Goal: Information Seeking & Learning: Learn about a topic

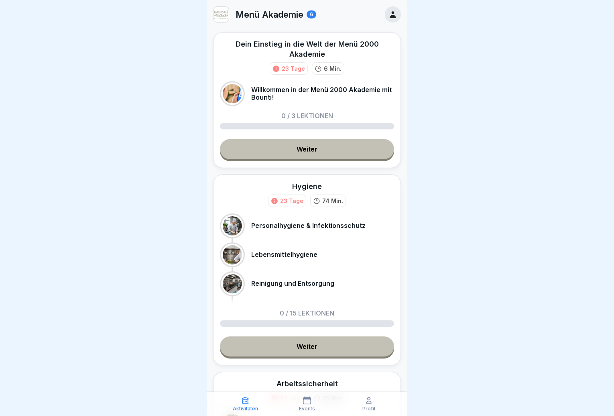
click at [349, 150] on link "Weiter" at bounding box center [307, 149] width 174 height 20
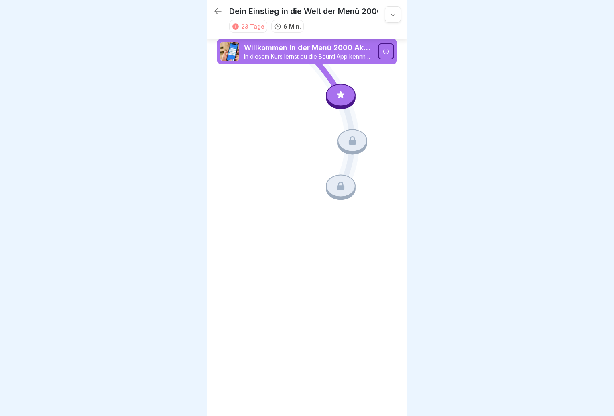
click at [344, 98] on icon at bounding box center [341, 95] width 10 height 10
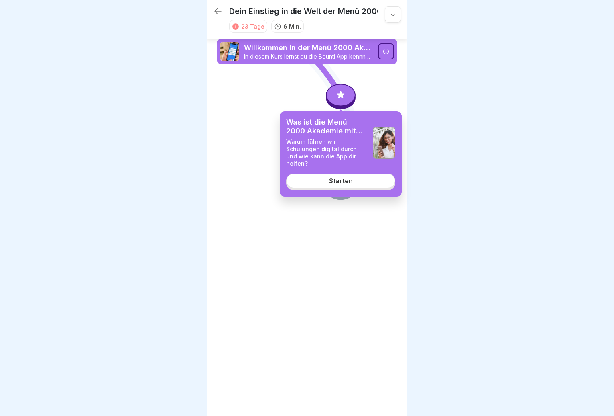
click at [344, 177] on div "Starten" at bounding box center [341, 180] width 24 height 7
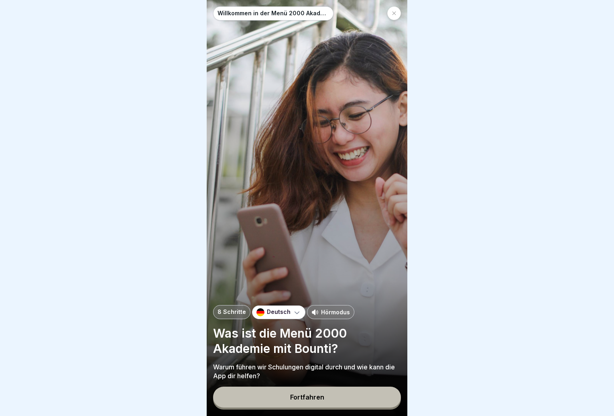
click at [331, 401] on button "Fortfahren" at bounding box center [307, 396] width 188 height 21
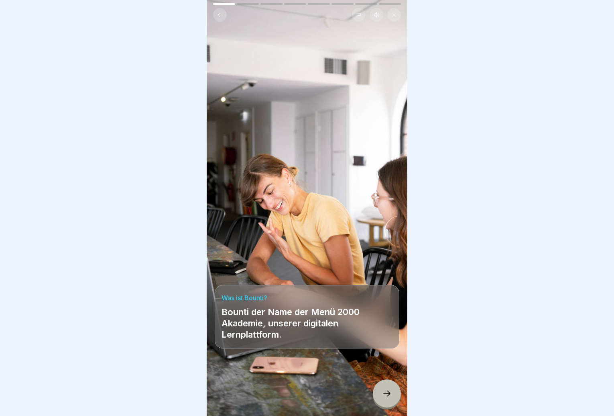
click at [385, 395] on icon at bounding box center [387, 393] width 10 height 10
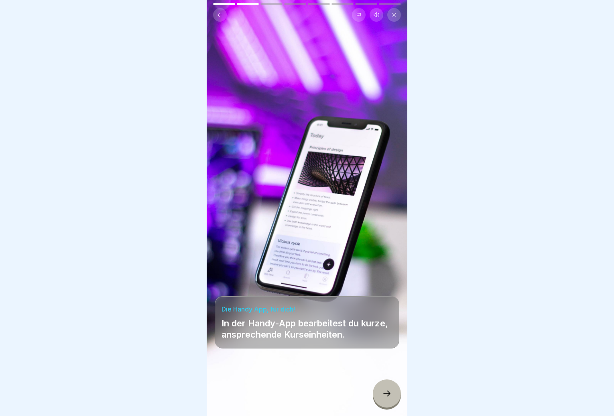
click at [383, 398] on icon at bounding box center [387, 393] width 10 height 10
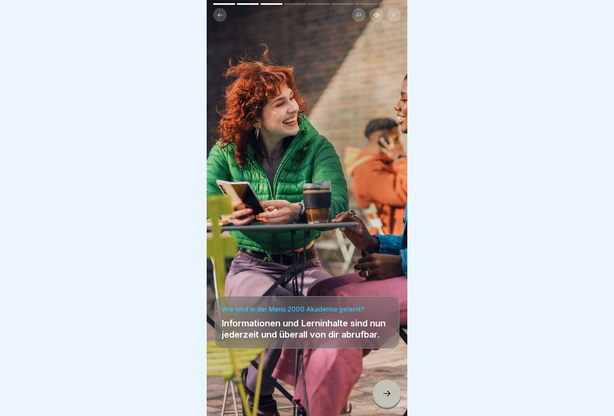
click at [377, 396] on div at bounding box center [387, 393] width 28 height 28
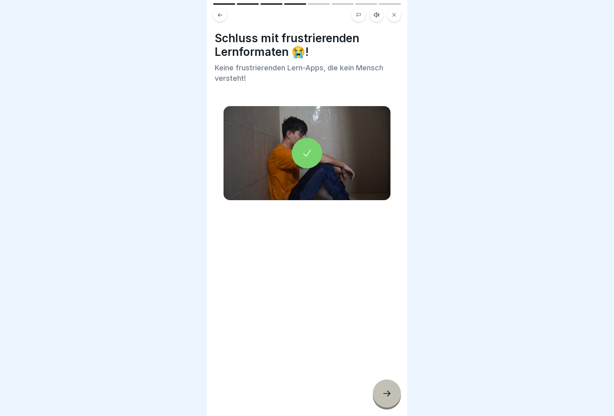
click at [380, 396] on div at bounding box center [387, 393] width 28 height 28
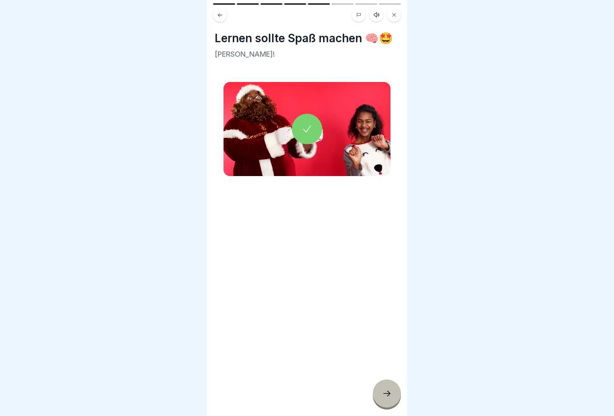
click at [380, 396] on div at bounding box center [387, 393] width 28 height 28
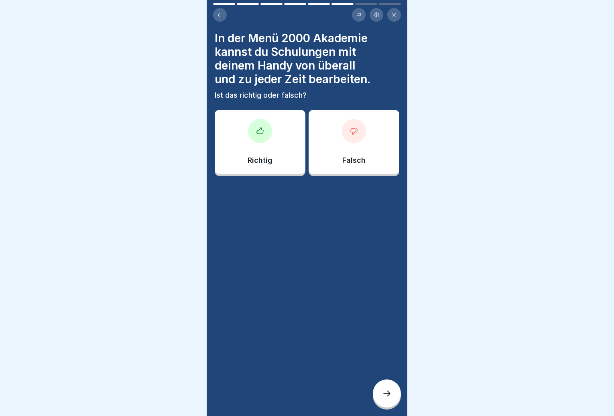
click at [265, 142] on div "Richtig" at bounding box center [260, 142] width 91 height 64
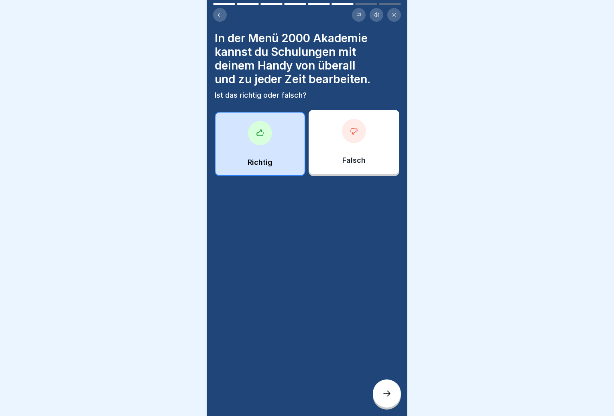
click at [383, 395] on icon at bounding box center [387, 393] width 10 height 10
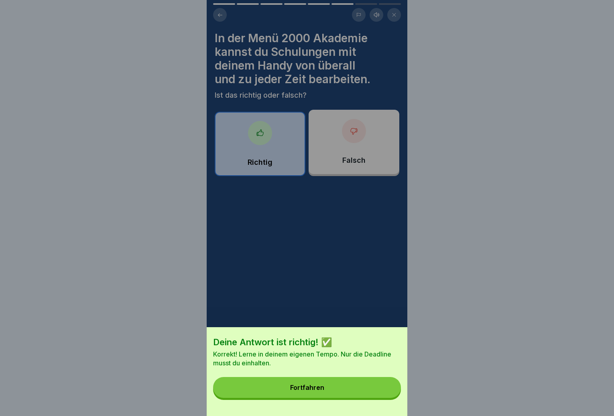
click at [352, 394] on button "Fortfahren" at bounding box center [307, 387] width 188 height 21
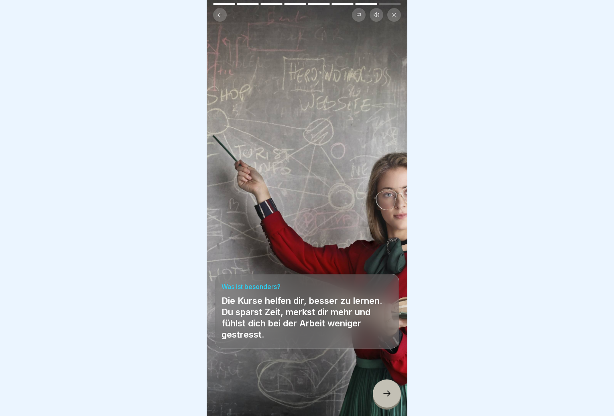
click at [385, 398] on icon at bounding box center [387, 393] width 10 height 10
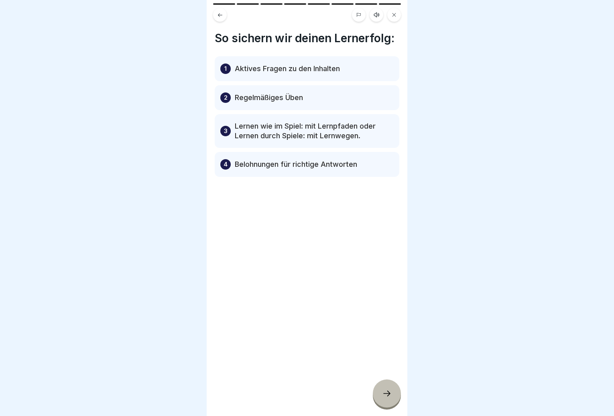
click at [386, 394] on div at bounding box center [387, 393] width 28 height 28
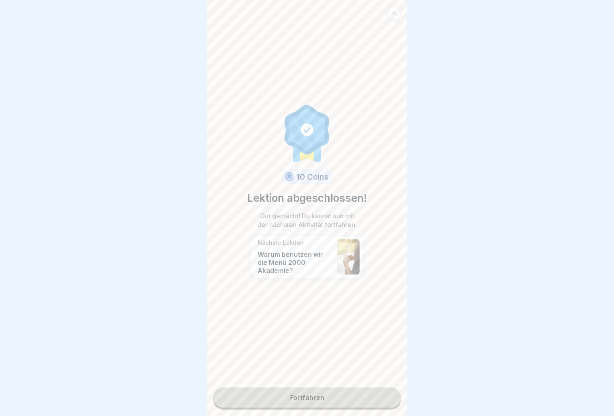
click at [352, 398] on link "Fortfahren" at bounding box center [307, 397] width 188 height 20
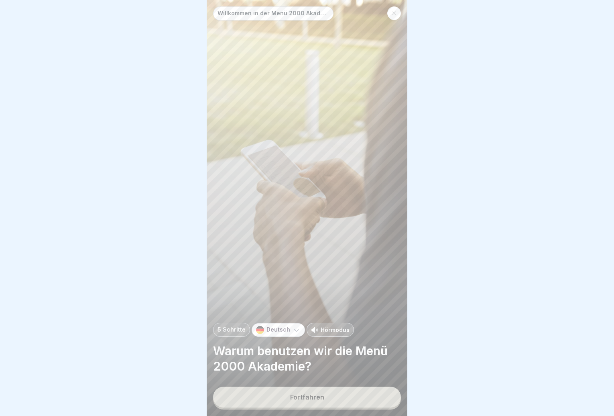
click at [342, 401] on button "Fortfahren" at bounding box center [307, 396] width 188 height 21
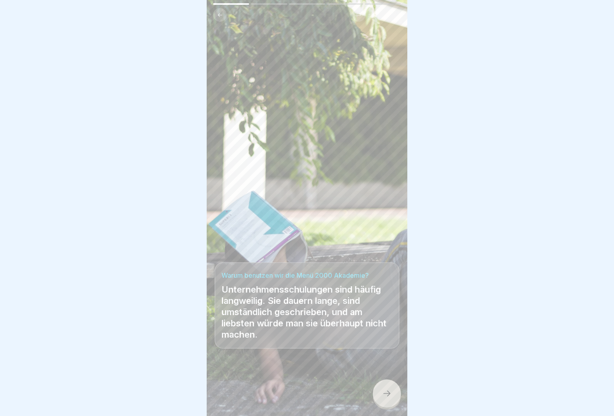
click at [384, 395] on div at bounding box center [387, 393] width 28 height 28
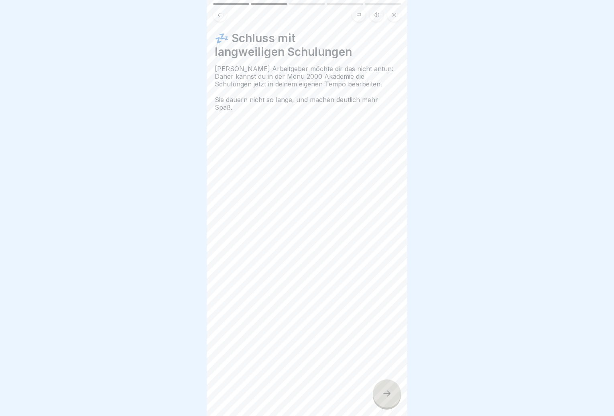
click at [384, 395] on div at bounding box center [387, 393] width 28 height 28
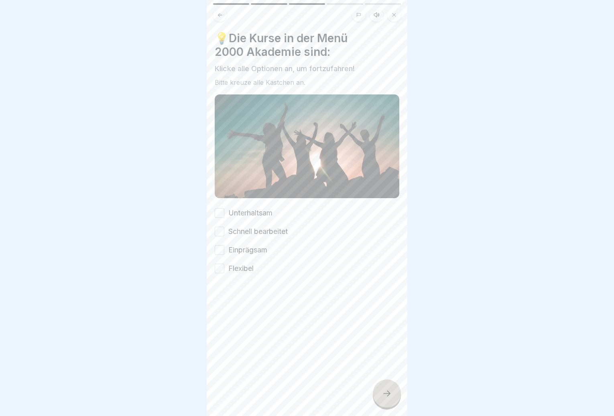
click at [230, 265] on label "Flexibel" at bounding box center [240, 268] width 25 height 10
click at [224, 265] on button "Flexibel" at bounding box center [220, 268] width 10 height 10
click at [228, 235] on div "Unterhaltsam Schnell bearbeitet Einprägsam Flexibel" at bounding box center [307, 241] width 185 height 66
click at [227, 247] on div "Einprägsam" at bounding box center [241, 249] width 53 height 10
click at [224, 227] on button "Schnell bearbeitet" at bounding box center [220, 231] width 10 height 10
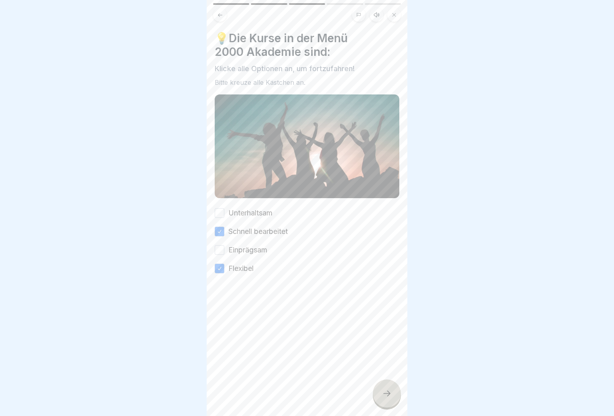
click at [226, 211] on div "Unterhaltsam" at bounding box center [244, 213] width 58 height 10
click at [223, 249] on button "Einprägsam" at bounding box center [220, 250] width 10 height 10
click at [217, 209] on button "Unterhaltsam" at bounding box center [220, 213] width 10 height 10
click at [388, 392] on div at bounding box center [387, 393] width 28 height 28
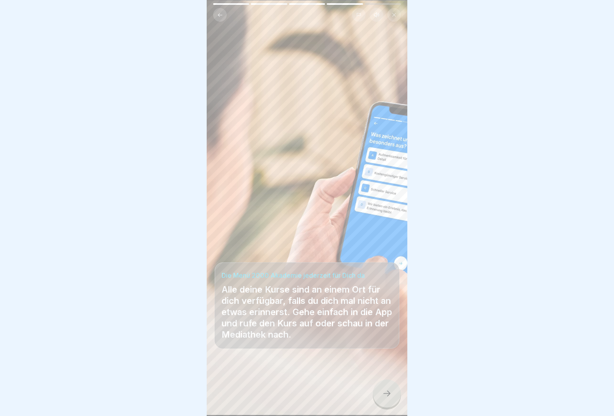
click at [383, 386] on div "Willkommen in der Menü 2000 Akademie mit Bounti! 5 Schritte Deutsch Hörmodus Wa…" at bounding box center [307, 208] width 201 height 416
click at [385, 396] on icon at bounding box center [387, 393] width 10 height 10
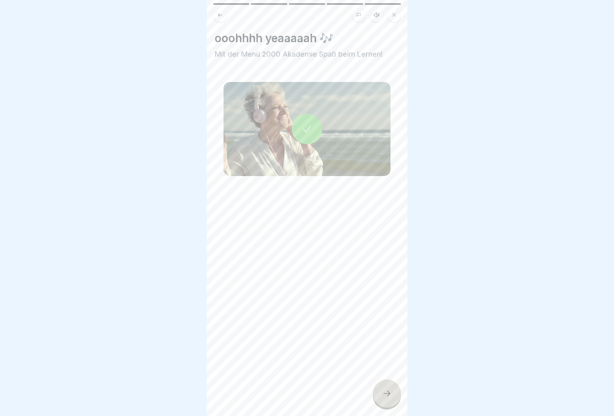
click at [385, 396] on icon at bounding box center [387, 393] width 10 height 10
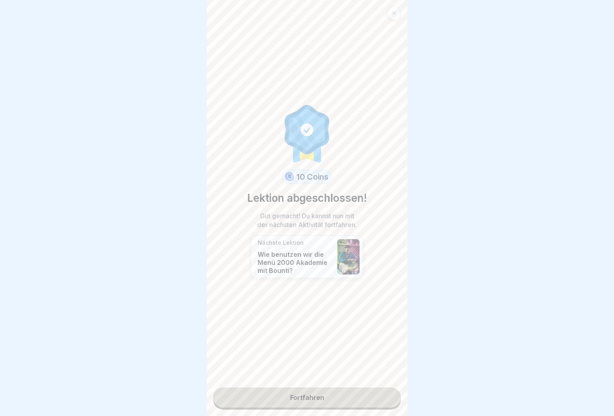
click at [369, 397] on link "Fortfahren" at bounding box center [307, 397] width 188 height 20
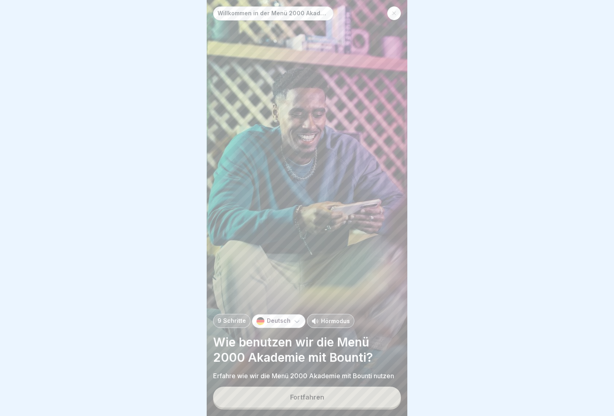
click at [360, 397] on button "Fortfahren" at bounding box center [307, 396] width 188 height 21
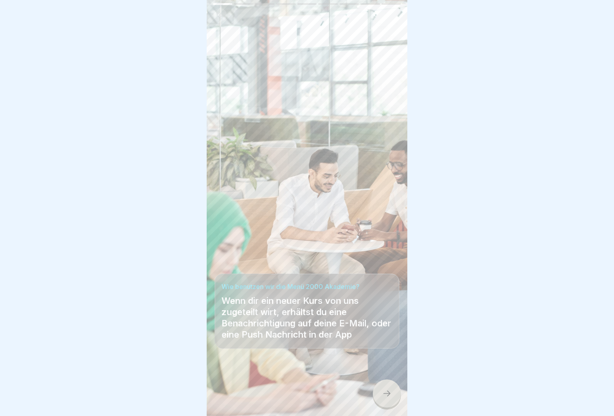
click at [383, 398] on icon at bounding box center [387, 393] width 10 height 10
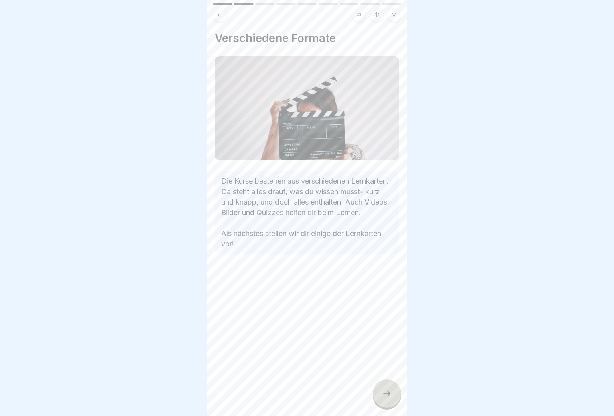
click at [386, 395] on div at bounding box center [387, 393] width 28 height 28
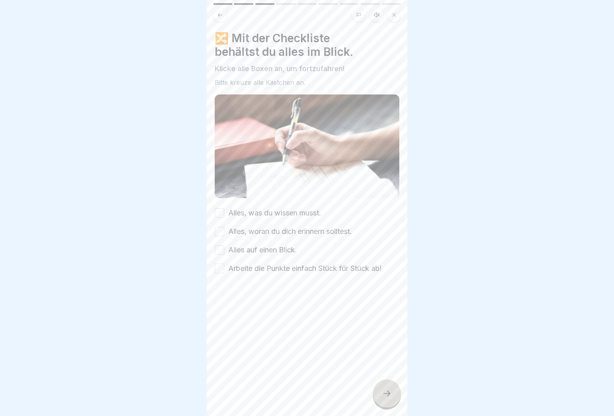
click at [222, 263] on button "Arbeite die Punkte einfach Stück für Stück ab!" at bounding box center [220, 268] width 10 height 10
click at [221, 245] on button "Alles auf einen Blick." at bounding box center [220, 250] width 10 height 10
click at [222, 226] on button "Alles, woran du dich erinnern solltest." at bounding box center [220, 231] width 10 height 10
click at [222, 208] on button "Alles, was du wissen musst." at bounding box center [220, 213] width 10 height 10
click at [391, 398] on icon at bounding box center [387, 393] width 10 height 10
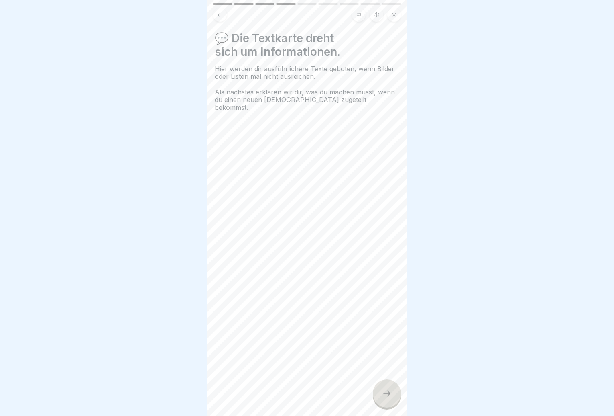
click at [387, 398] on icon at bounding box center [387, 393] width 10 height 10
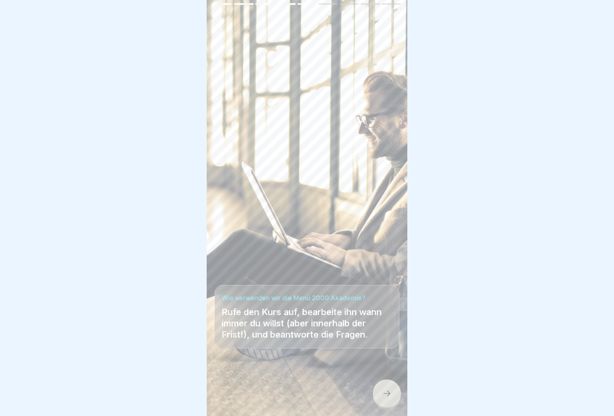
click at [387, 398] on icon at bounding box center [387, 393] width 10 height 10
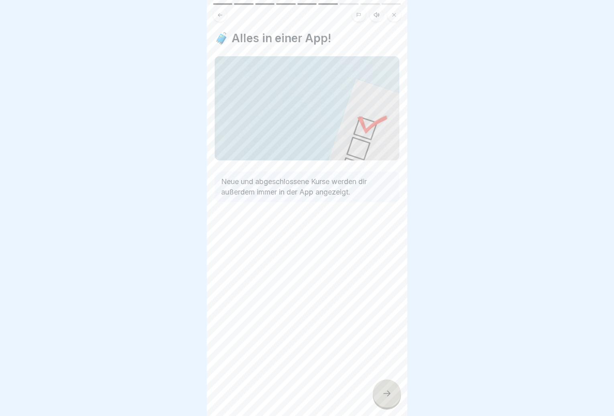
click at [387, 398] on icon at bounding box center [387, 393] width 10 height 10
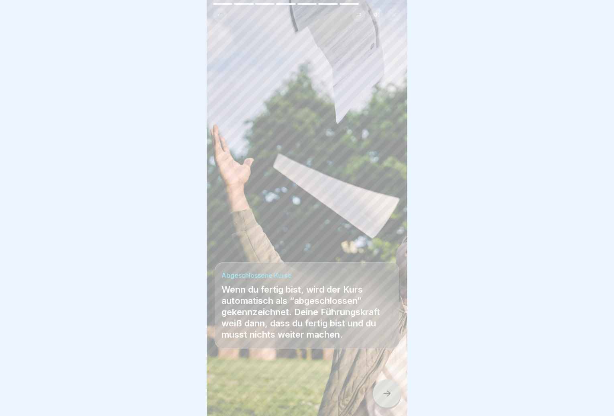
click at [387, 398] on icon at bounding box center [387, 393] width 10 height 10
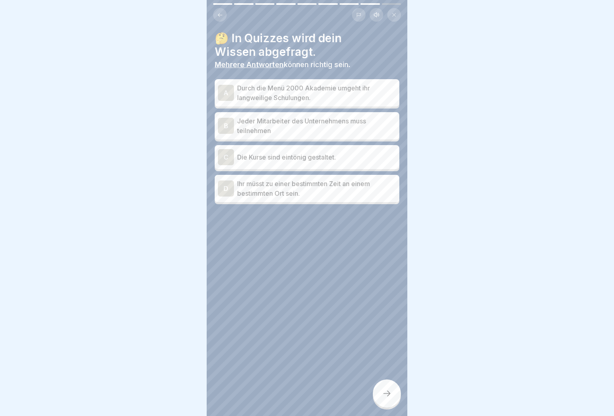
click at [387, 398] on icon at bounding box center [387, 393] width 10 height 10
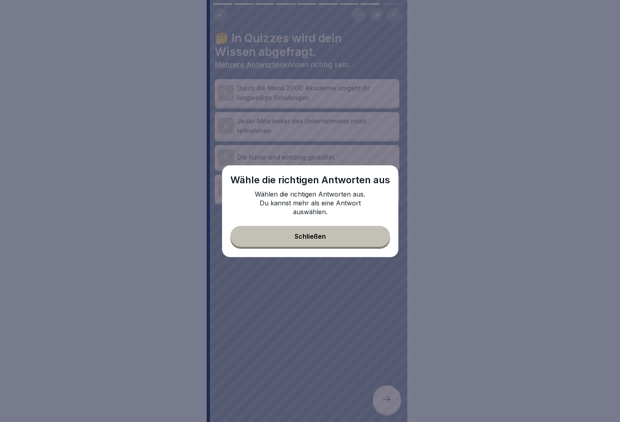
click at [335, 236] on button "Schließen" at bounding box center [310, 236] width 160 height 21
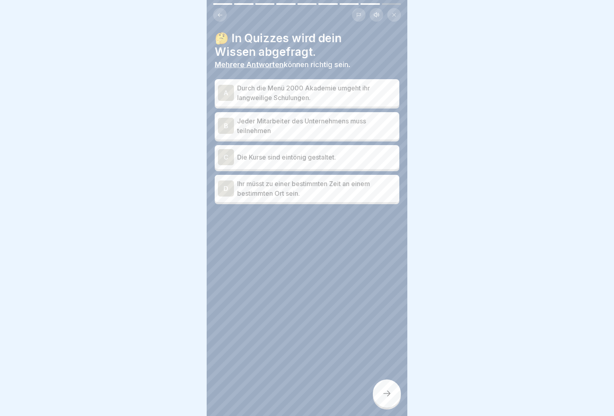
click at [319, 90] on p "Durch die Menü 2000 Akademie umgeht ihr langweilige Schulungen." at bounding box center [316, 92] width 159 height 19
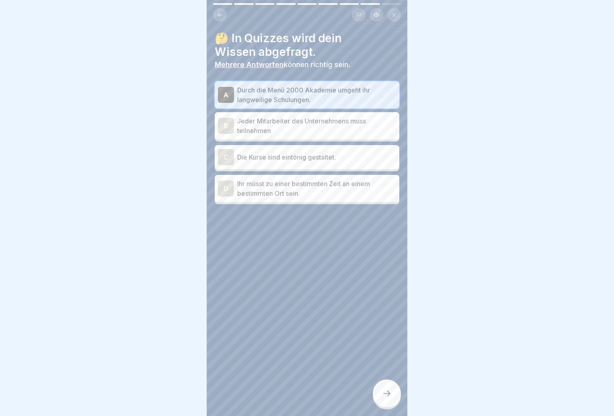
click at [310, 133] on p "Jeder Mitarbeiter des Unternehmens muss teilnehmen" at bounding box center [316, 125] width 159 height 19
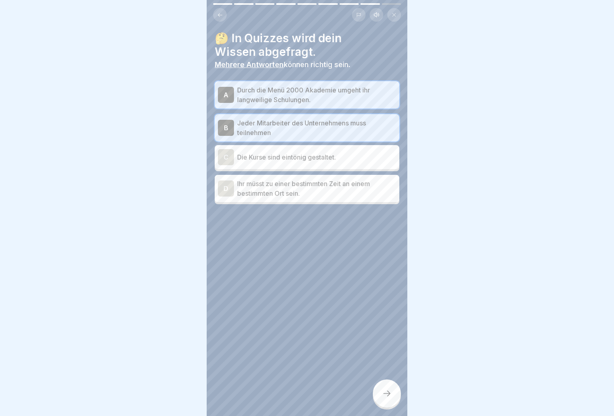
click at [384, 393] on div at bounding box center [387, 393] width 28 height 28
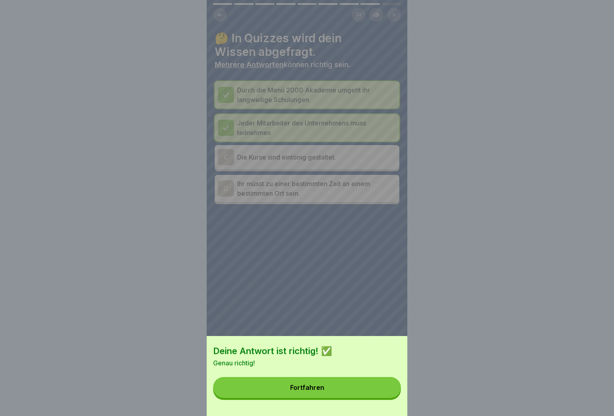
click at [353, 392] on button "Fortfahren" at bounding box center [307, 387] width 188 height 21
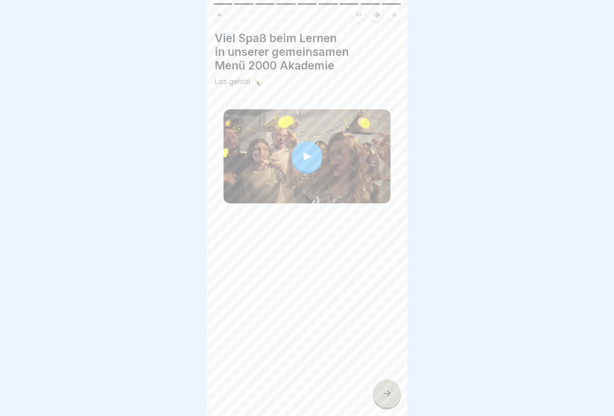
click at [362, 392] on div "Viel Spaß beim Lernen in unserer gemeinsamen Menü 2000 Akademie Los gehts! 🍾" at bounding box center [307, 208] width 201 height 416
click at [395, 403] on div at bounding box center [387, 393] width 28 height 28
click at [389, 404] on div at bounding box center [387, 393] width 28 height 28
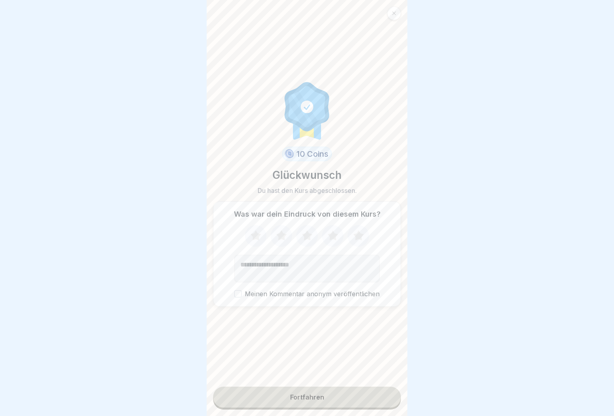
click at [341, 403] on button "Fortfahren" at bounding box center [307, 396] width 188 height 21
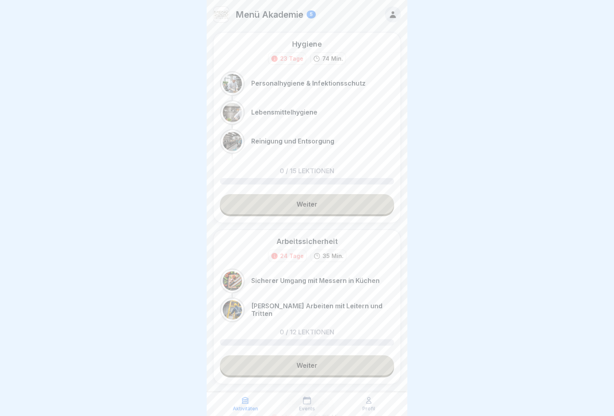
click at [322, 212] on link "Weiter" at bounding box center [307, 204] width 174 height 20
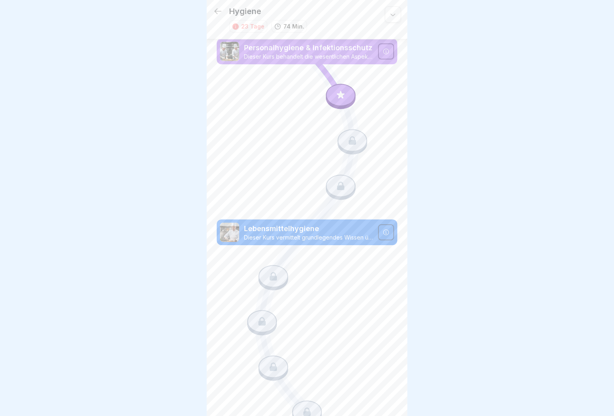
click at [337, 96] on icon at bounding box center [341, 95] width 8 height 8
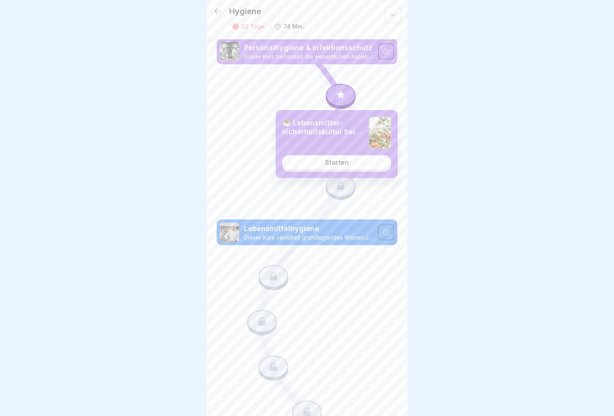
click at [327, 160] on div "Starten" at bounding box center [337, 162] width 24 height 7
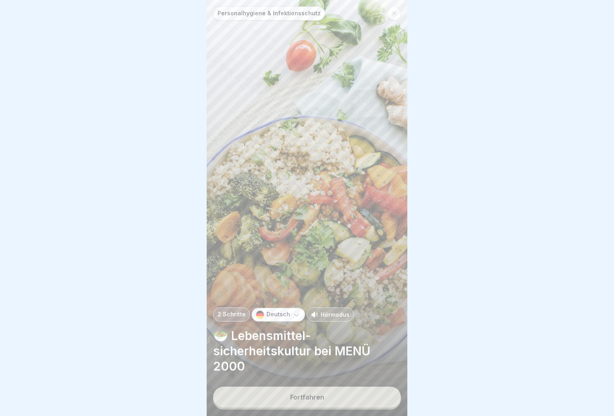
click at [322, 400] on div "Fortfahren" at bounding box center [307, 396] width 34 height 7
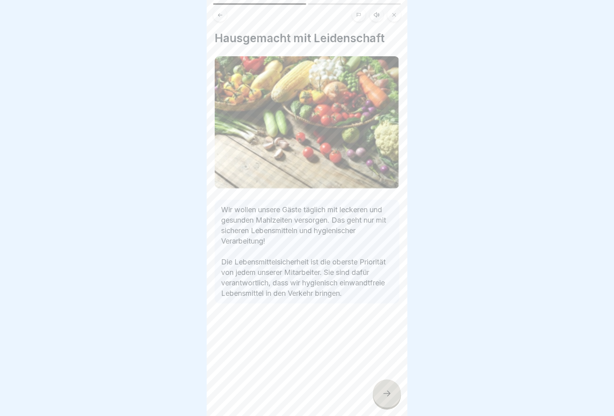
click at [384, 398] on icon at bounding box center [387, 393] width 10 height 10
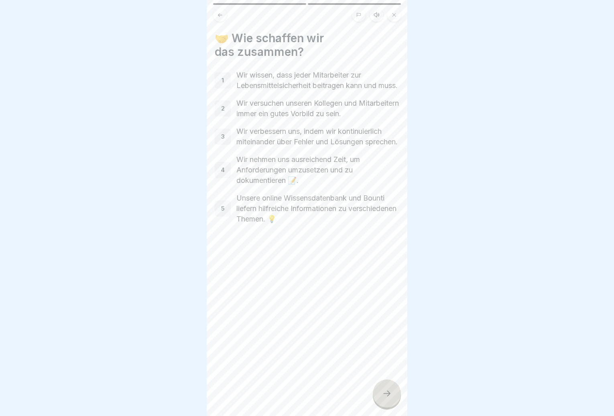
click at [387, 396] on icon at bounding box center [387, 393] width 10 height 10
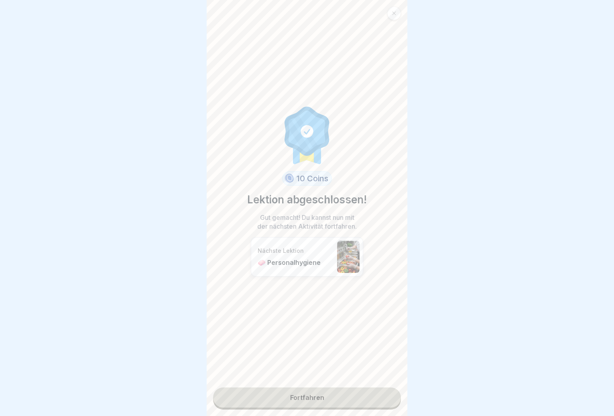
click at [352, 402] on link "Fortfahren" at bounding box center [307, 397] width 188 height 20
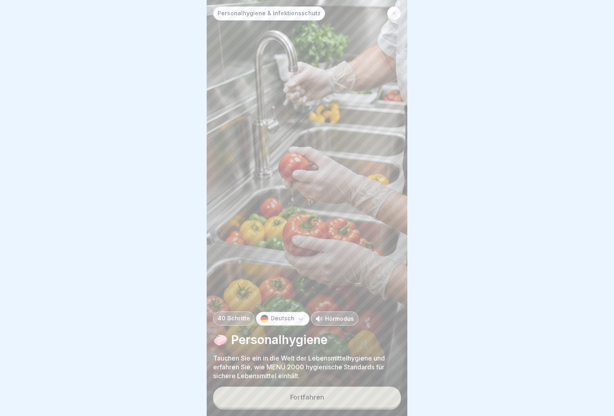
click at [359, 400] on button "Fortfahren" at bounding box center [307, 396] width 188 height 21
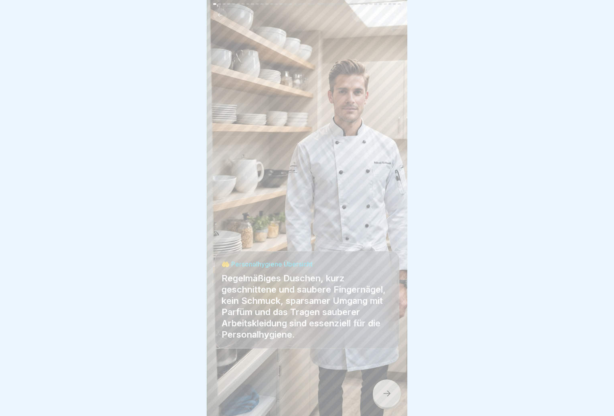
click at [389, 405] on div at bounding box center [387, 393] width 28 height 28
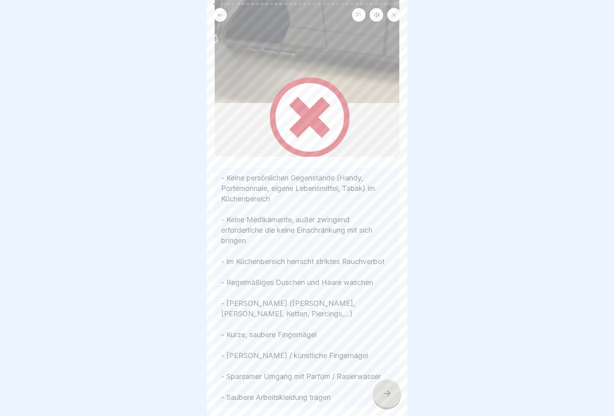
scroll to position [198, 0]
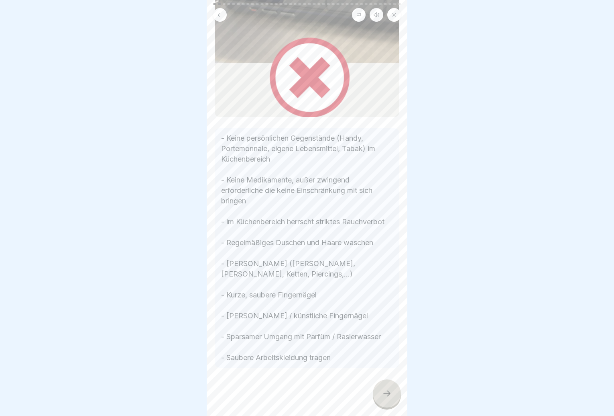
click at [380, 395] on div at bounding box center [387, 393] width 28 height 28
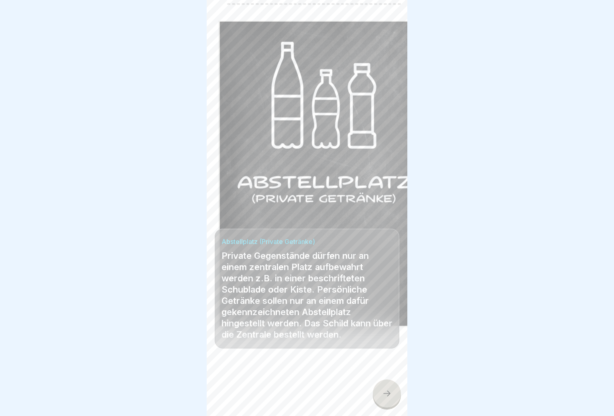
click at [385, 395] on icon at bounding box center [387, 393] width 10 height 10
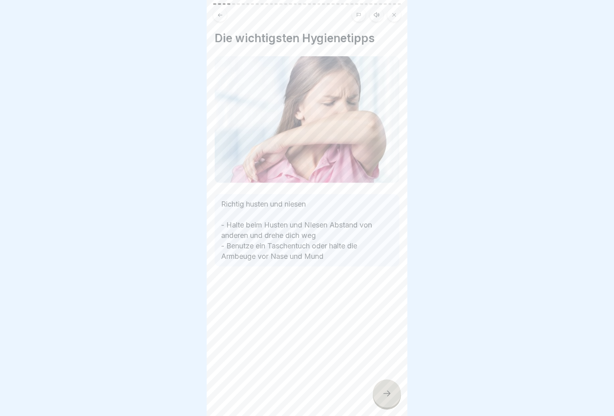
click at [388, 394] on div at bounding box center [387, 393] width 28 height 28
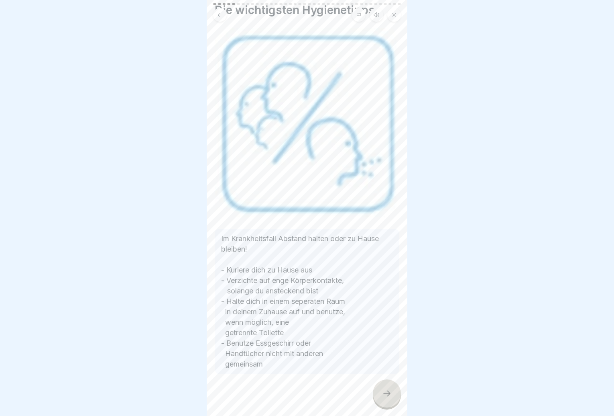
scroll to position [6, 0]
click at [384, 387] on div at bounding box center [387, 393] width 28 height 28
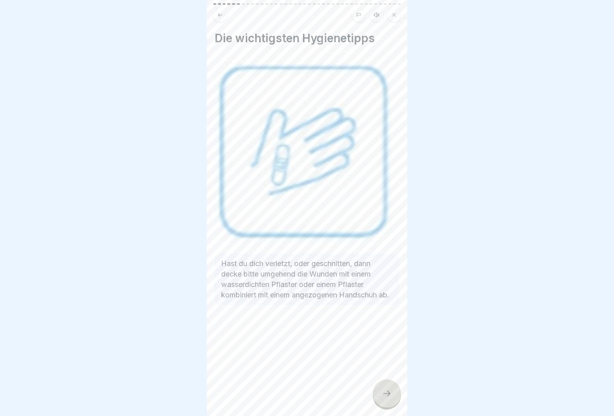
click at [385, 389] on icon at bounding box center [387, 393] width 10 height 10
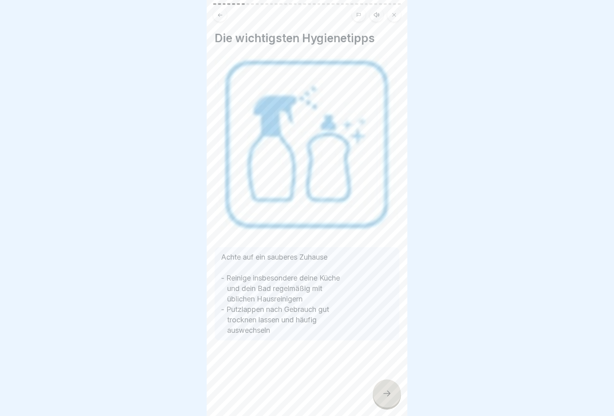
click at [387, 391] on icon at bounding box center [387, 393] width 10 height 10
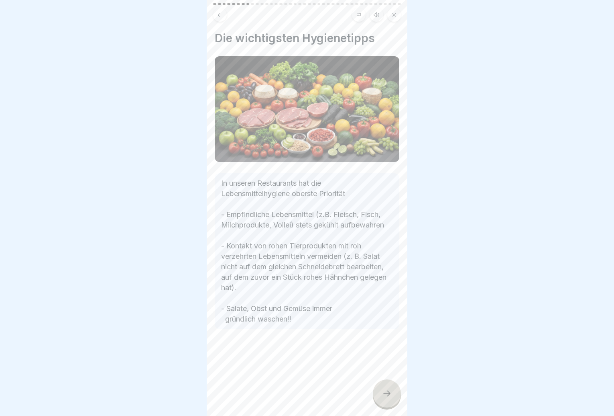
click at [387, 391] on icon at bounding box center [387, 393] width 10 height 10
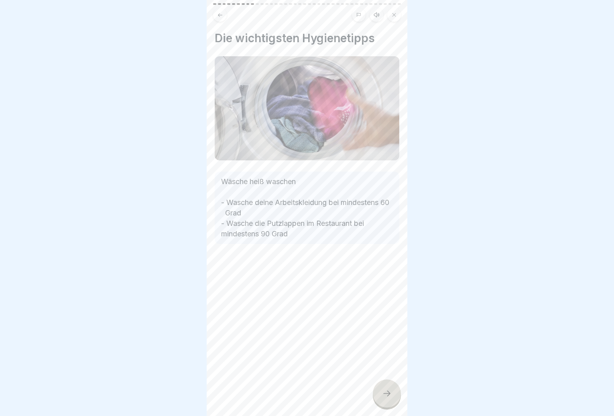
click at [387, 390] on icon at bounding box center [387, 393] width 10 height 10
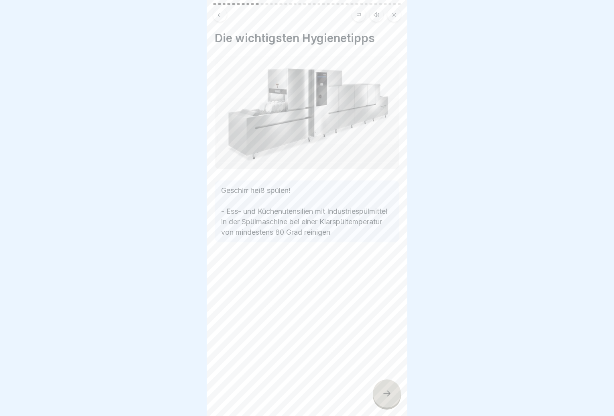
click at [387, 390] on icon at bounding box center [387, 393] width 10 height 10
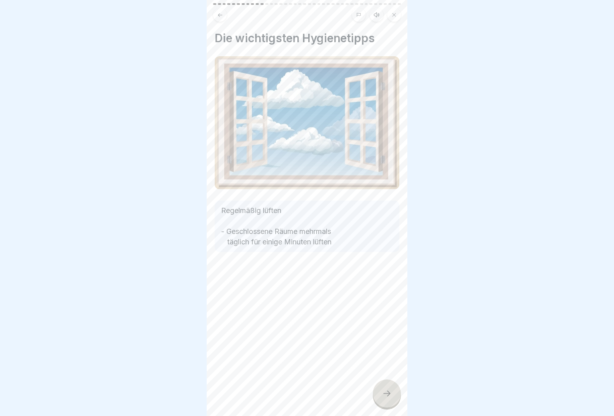
click at [387, 390] on icon at bounding box center [387, 393] width 10 height 10
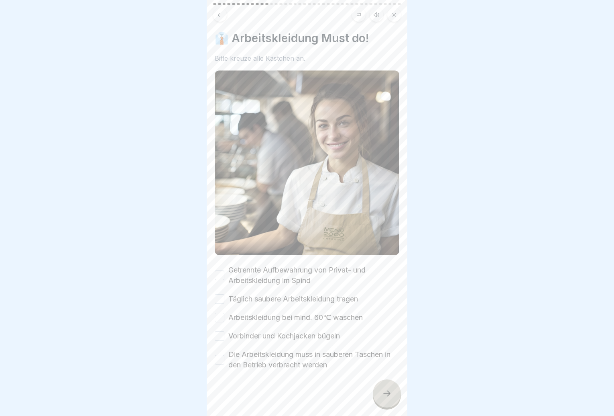
click at [225, 265] on div "Getrennte Aufbewahrung von Privat- und Arbeitskleidung im Spind" at bounding box center [307, 275] width 185 height 21
click at [221, 270] on button "Getrennte Aufbewahrung von Privat- und Arbeitskleidung im Spind" at bounding box center [220, 275] width 10 height 10
click at [223, 294] on button "Täglich saubere Arbeitskleidung tragen" at bounding box center [220, 299] width 10 height 10
click at [222, 312] on button "Arbeitskleidung bei mind. 60℃ waschen" at bounding box center [220, 317] width 10 height 10
click at [221, 331] on button "Vorbinder und Kochjacken bügeln" at bounding box center [220, 336] width 10 height 10
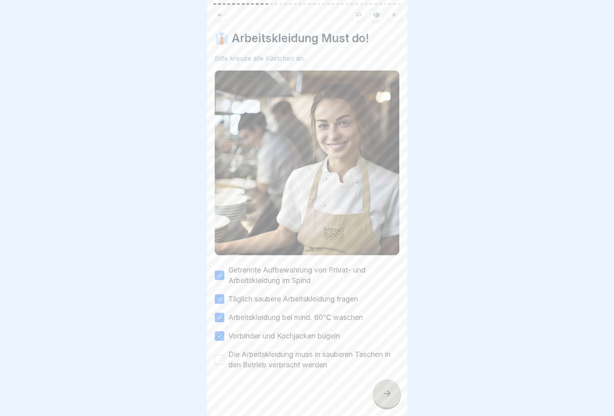
click at [220, 355] on button "Die Arbeitskleidung muss in sauberen Taschen in den Betrieb verbracht werden" at bounding box center [220, 360] width 10 height 10
click at [380, 387] on div at bounding box center [387, 393] width 28 height 28
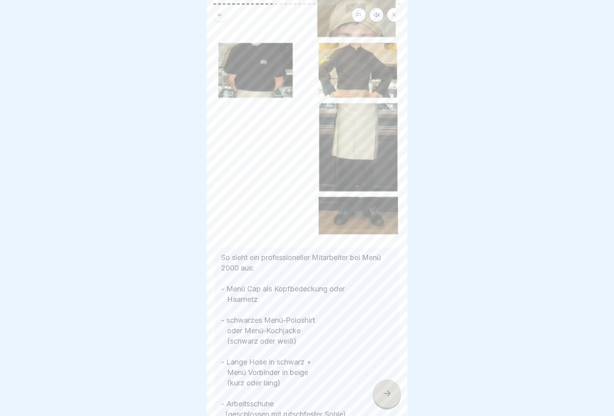
scroll to position [110, 0]
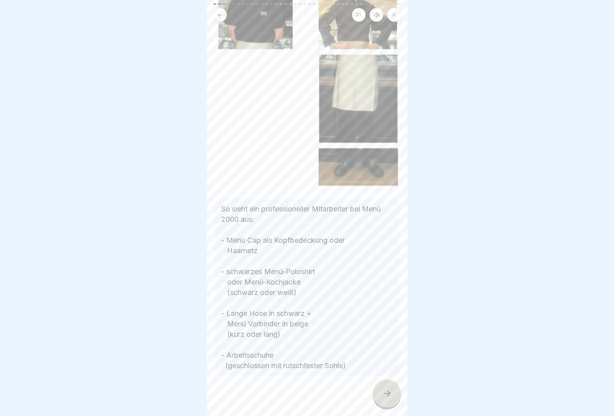
click at [383, 399] on div at bounding box center [387, 393] width 28 height 28
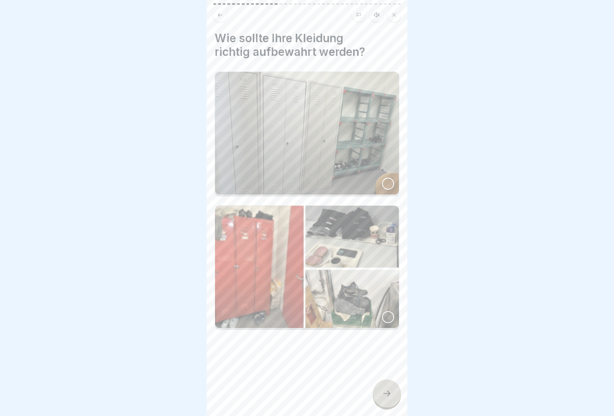
click at [384, 177] on div at bounding box center [388, 183] width 12 height 12
click at [393, 395] on div at bounding box center [387, 393] width 28 height 28
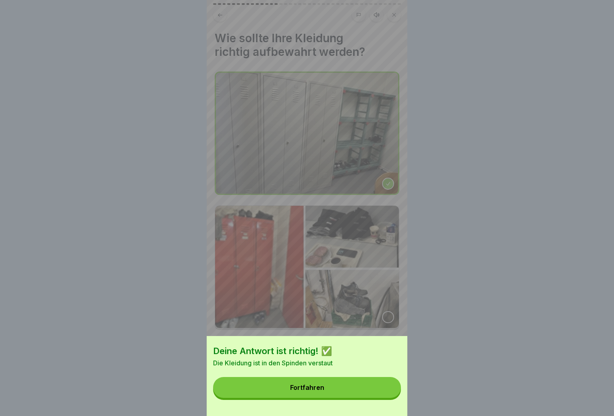
click at [378, 394] on button "Fortfahren" at bounding box center [307, 387] width 188 height 21
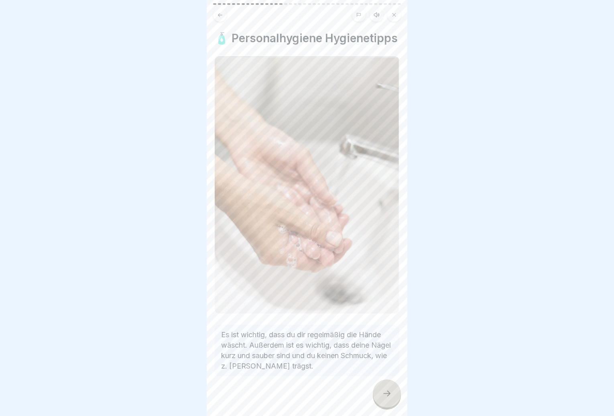
click at [393, 395] on div at bounding box center [387, 393] width 28 height 28
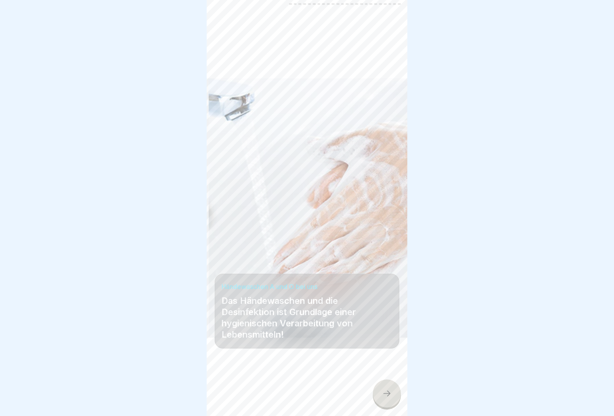
click at [390, 395] on icon at bounding box center [387, 393] width 10 height 10
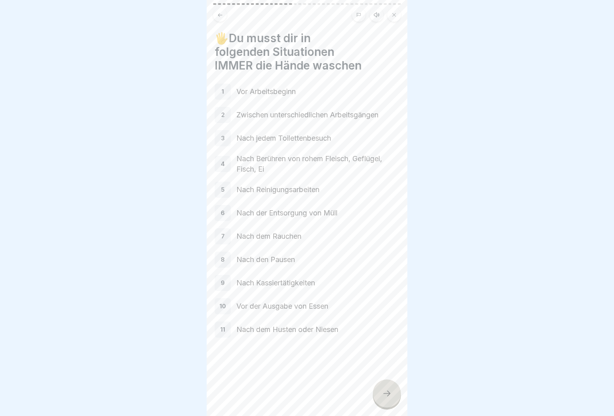
click at [386, 393] on icon at bounding box center [387, 393] width 10 height 10
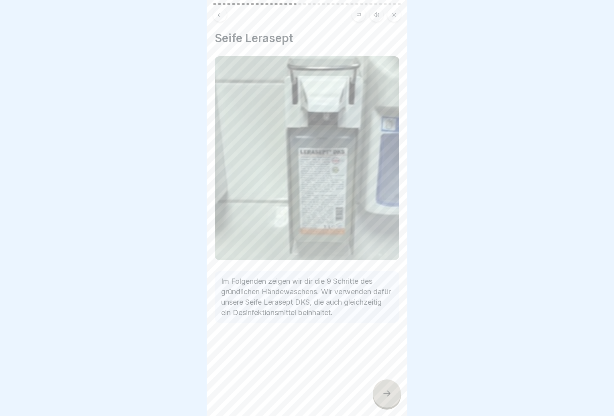
click at [386, 393] on icon at bounding box center [387, 393] width 10 height 10
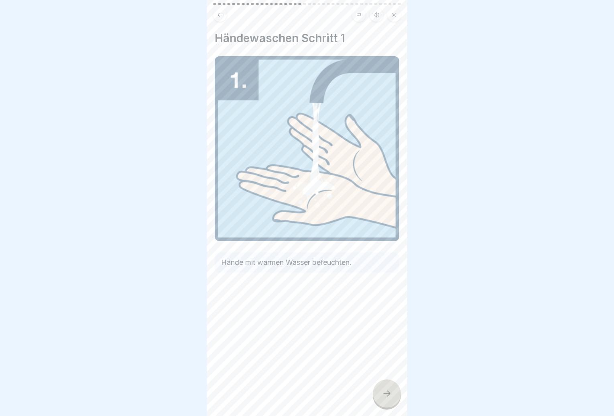
click at [386, 393] on icon at bounding box center [387, 393] width 10 height 10
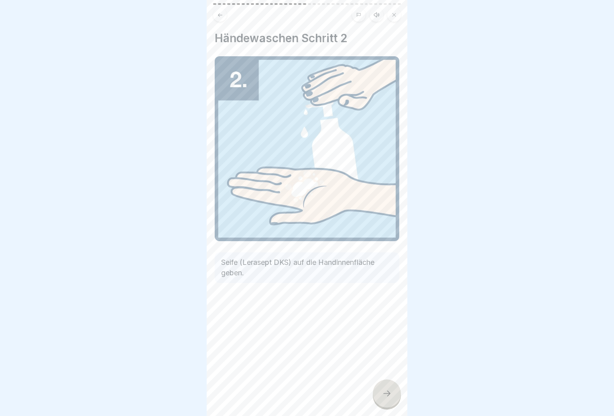
click at [386, 393] on icon at bounding box center [387, 393] width 10 height 10
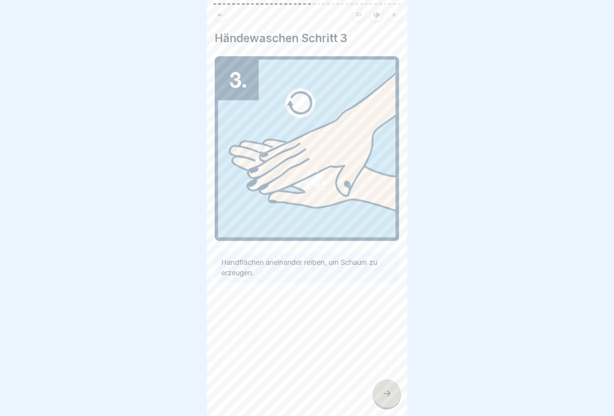
click at [386, 393] on icon at bounding box center [387, 393] width 10 height 10
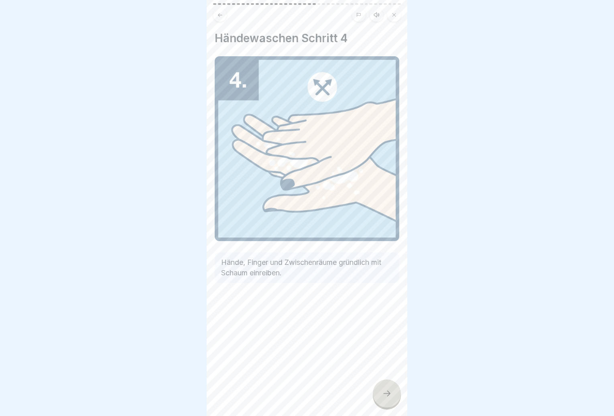
click at [385, 392] on icon at bounding box center [387, 393] width 10 height 10
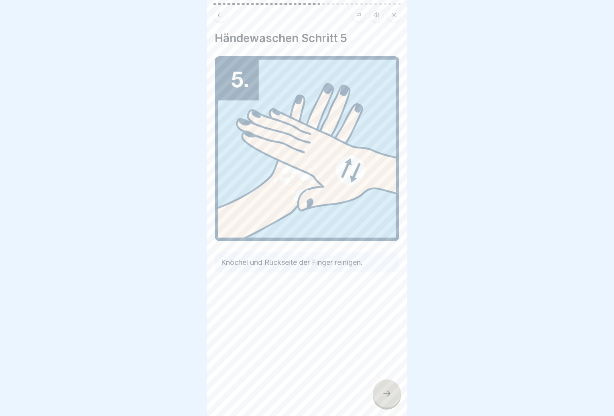
click at [385, 392] on icon at bounding box center [387, 393] width 10 height 10
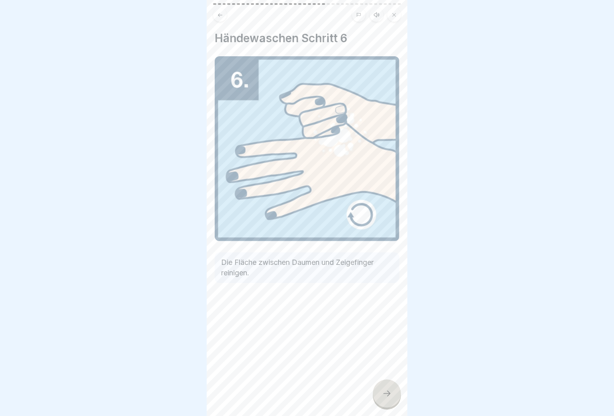
click at [385, 392] on icon at bounding box center [387, 393] width 10 height 10
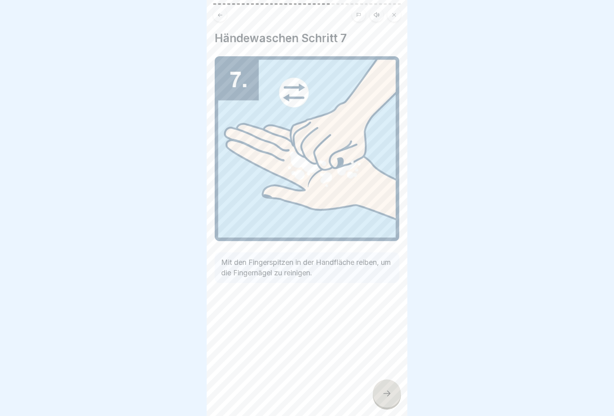
click at [385, 392] on icon at bounding box center [387, 393] width 10 height 10
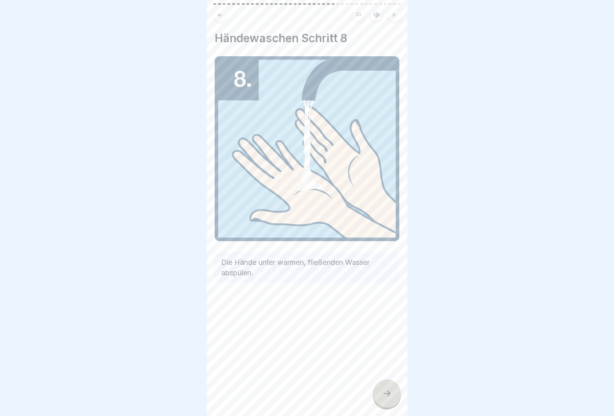
click at [385, 392] on icon at bounding box center [387, 393] width 10 height 10
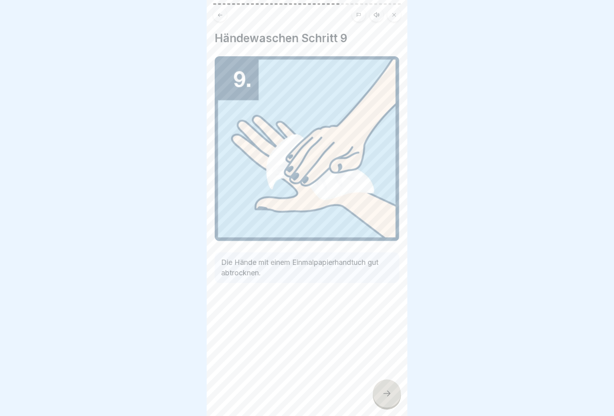
click at [385, 392] on icon at bounding box center [387, 393] width 10 height 10
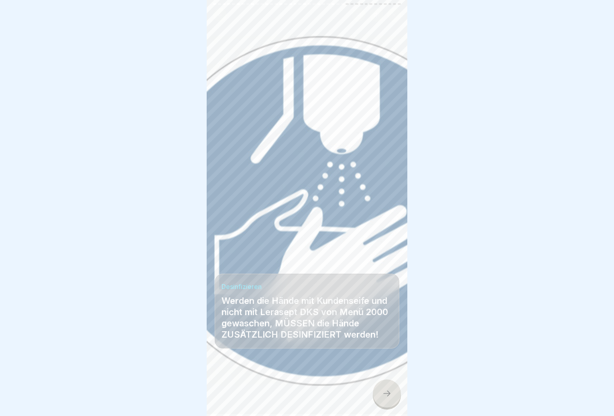
click at [385, 391] on icon at bounding box center [387, 393] width 10 height 10
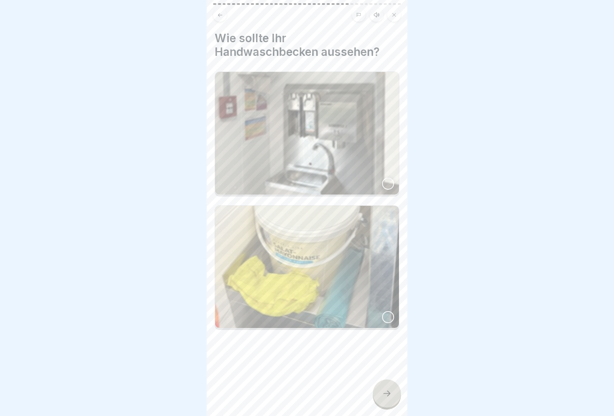
click at [373, 153] on img at bounding box center [307, 133] width 184 height 122
click at [391, 389] on icon at bounding box center [387, 393] width 10 height 10
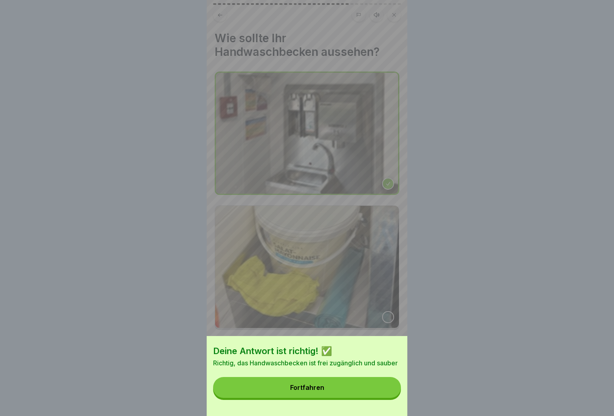
click at [363, 386] on button "Fortfahren" at bounding box center [307, 387] width 188 height 21
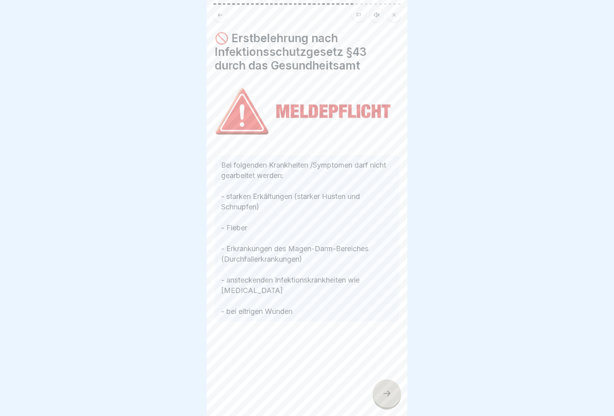
click at [385, 383] on div at bounding box center [387, 393] width 28 height 28
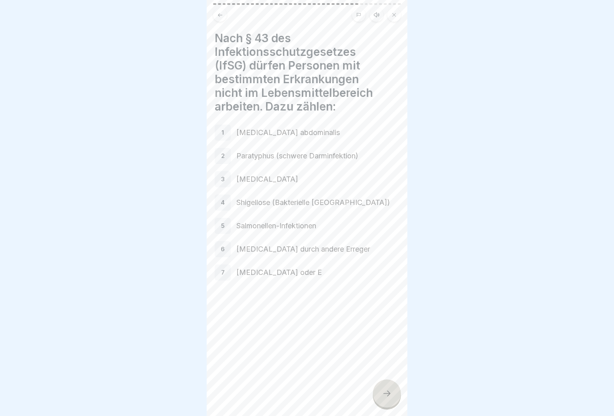
click at [383, 386] on div at bounding box center [387, 393] width 28 height 28
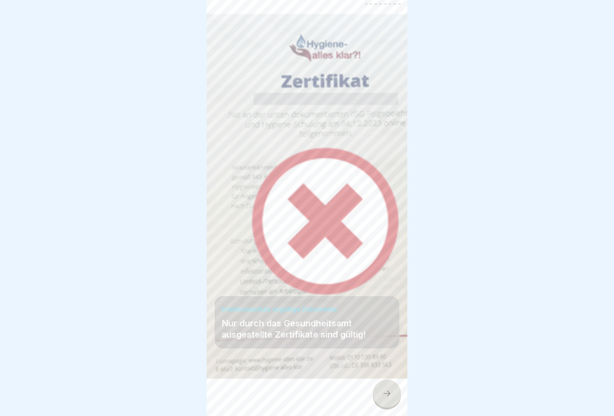
click at [383, 386] on div at bounding box center [387, 393] width 28 height 28
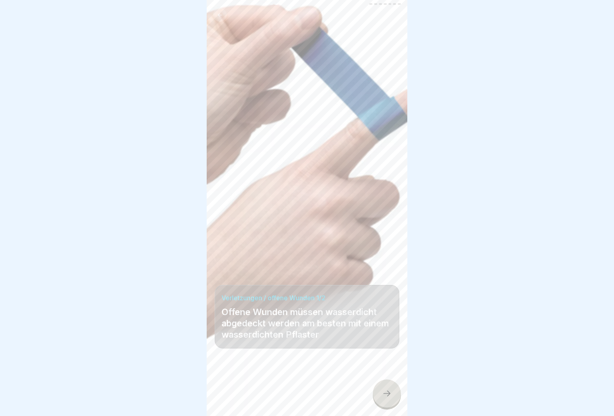
click at [383, 386] on div at bounding box center [387, 393] width 28 height 28
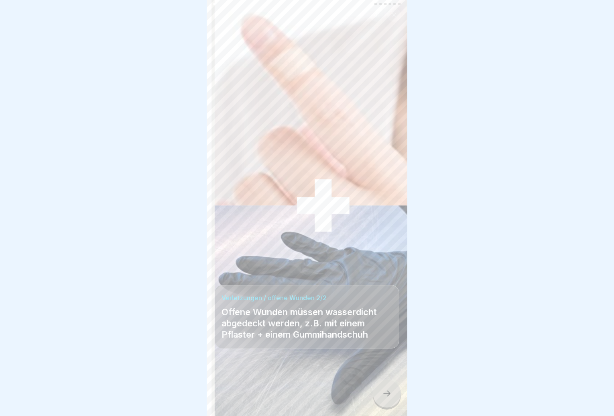
click at [383, 386] on div at bounding box center [387, 393] width 28 height 28
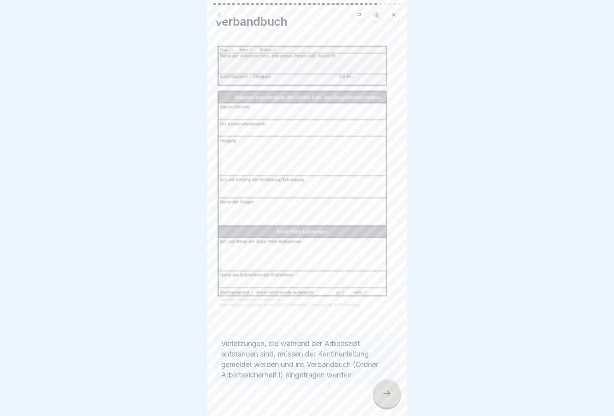
scroll to position [24, 0]
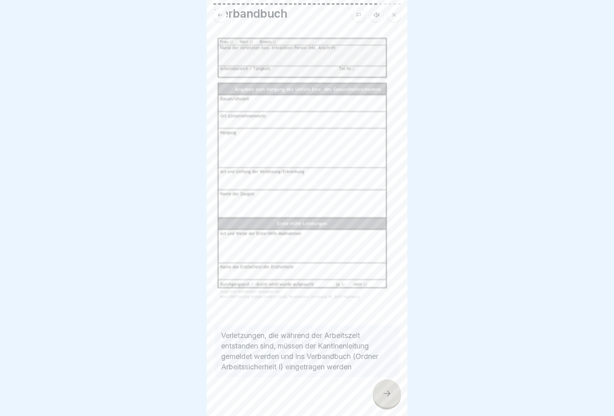
click at [383, 387] on div at bounding box center [387, 393] width 28 height 28
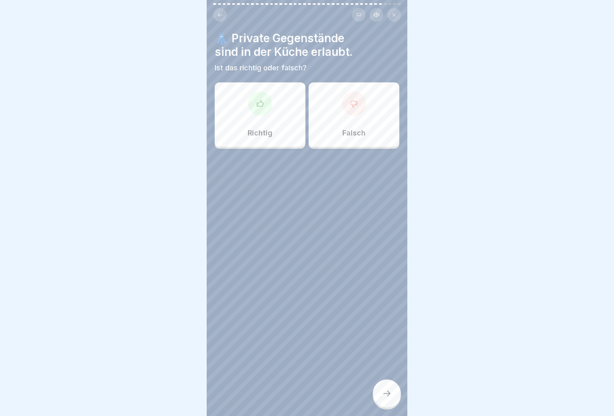
click at [369, 122] on div "Falsch" at bounding box center [354, 114] width 91 height 64
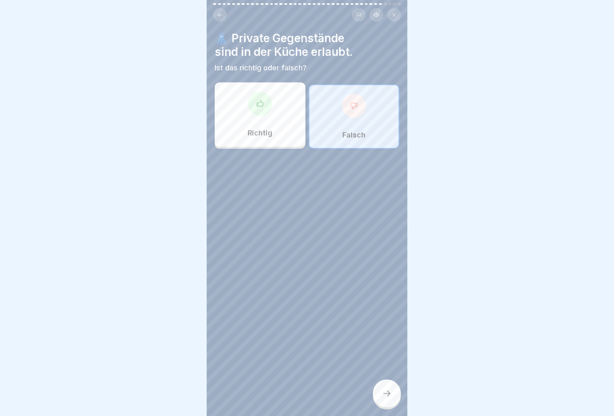
click at [385, 390] on icon at bounding box center [387, 393] width 10 height 10
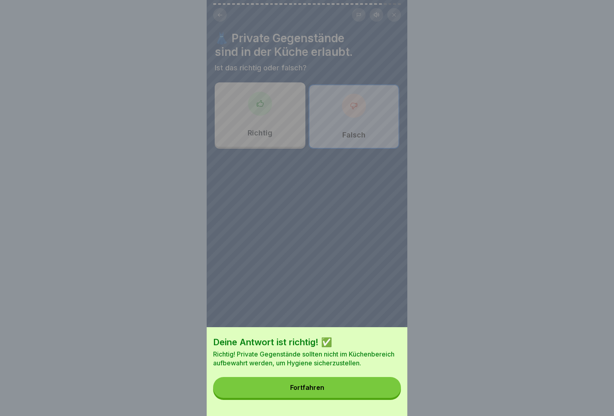
click at [365, 388] on button "Fortfahren" at bounding box center [307, 387] width 188 height 21
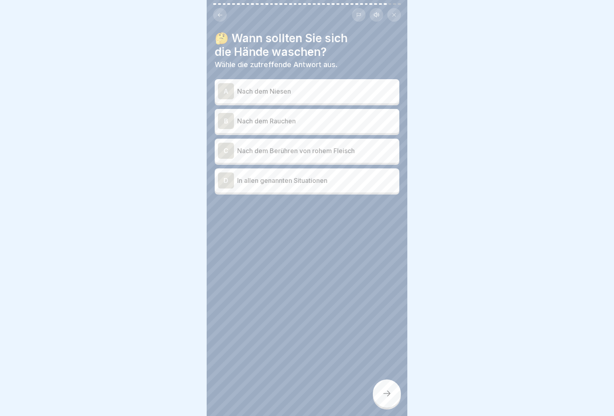
click at [314, 90] on div "A Nach dem Niesen" at bounding box center [307, 91] width 178 height 16
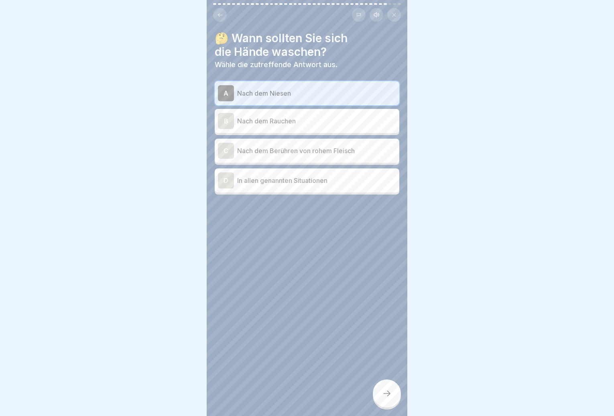
click at [319, 116] on p "Nach dem Rauchen" at bounding box center [316, 121] width 159 height 10
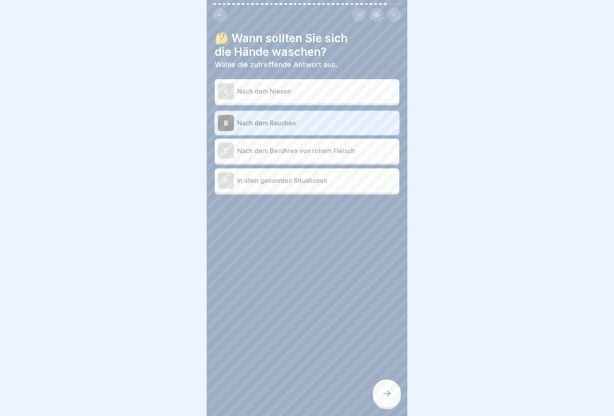
click at [324, 150] on div "C Nach dem Berühren von rohem Fleisch" at bounding box center [307, 151] width 178 height 16
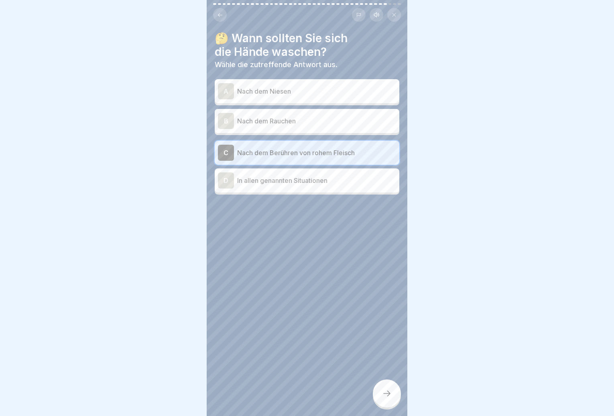
click at [314, 175] on p "In allen genannten Situationen" at bounding box center [316, 180] width 159 height 10
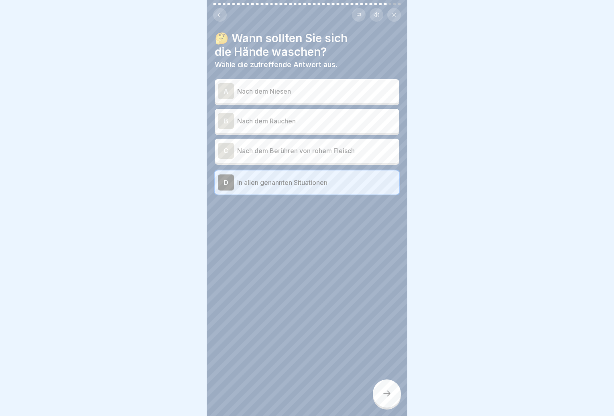
click at [387, 390] on icon at bounding box center [387, 393] width 10 height 10
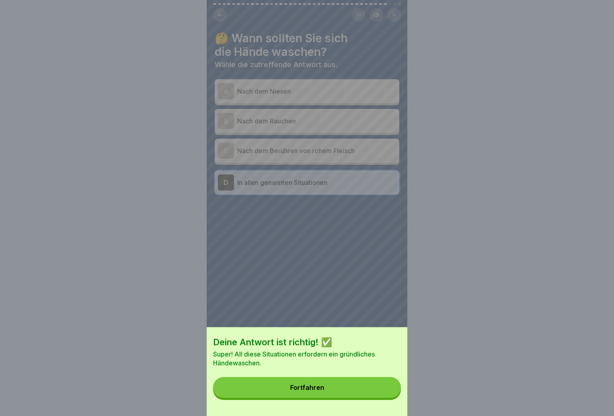
click at [350, 397] on button "Fortfahren" at bounding box center [307, 387] width 188 height 21
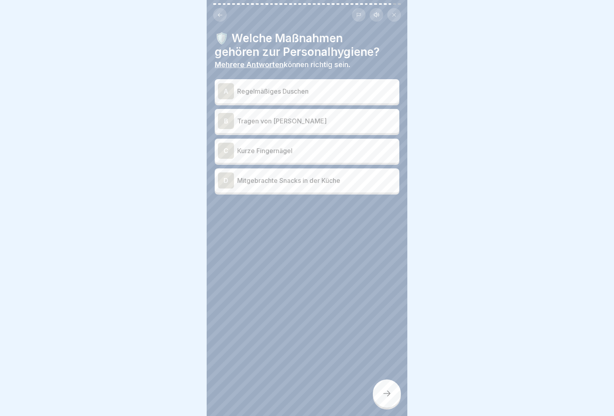
click at [304, 86] on p "Regelmäßiges Duschen" at bounding box center [316, 91] width 159 height 10
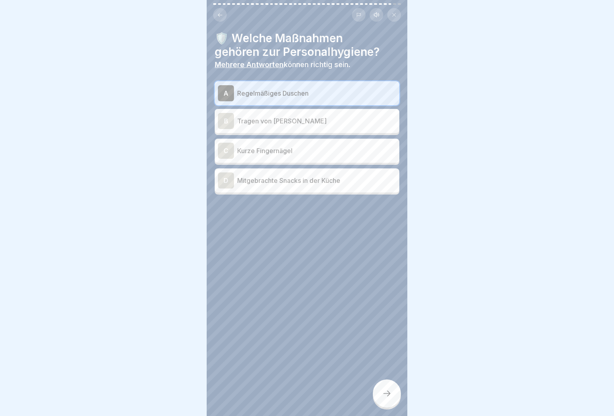
click at [296, 146] on p "Kurze Fingernägel" at bounding box center [316, 151] width 159 height 10
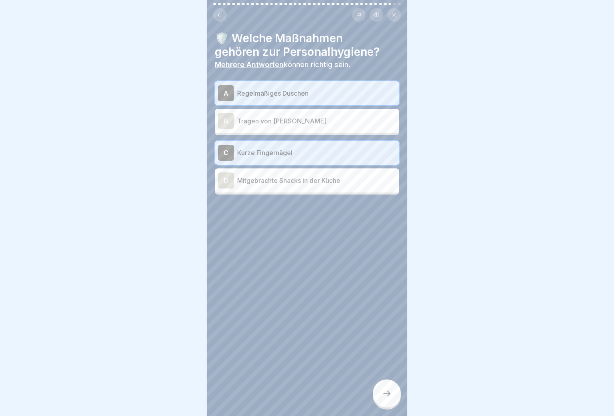
click at [392, 388] on div at bounding box center [387, 393] width 28 height 28
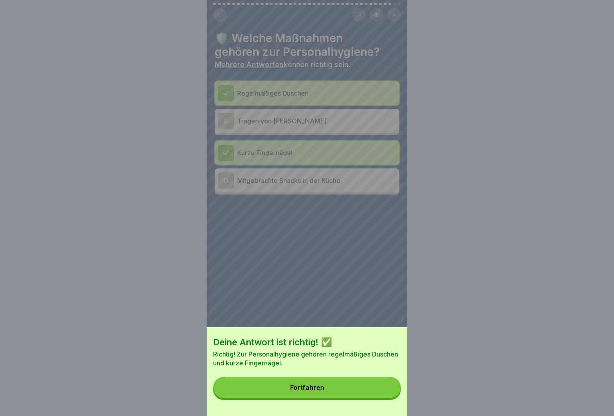
click at [370, 392] on button "Fortfahren" at bounding box center [307, 387] width 188 height 21
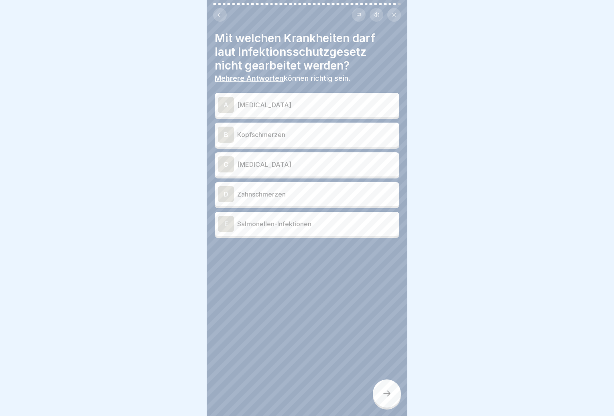
click at [326, 104] on div "A Cholera" at bounding box center [307, 105] width 178 height 16
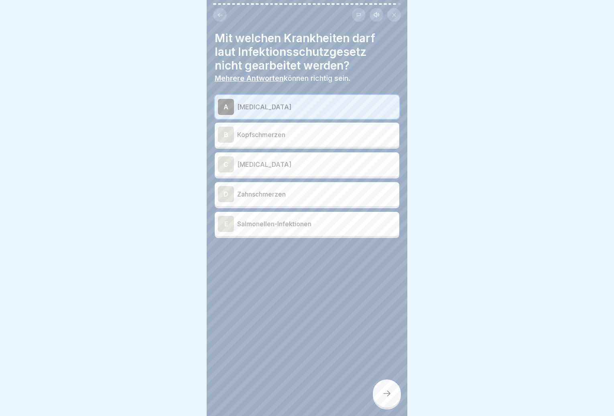
click at [305, 167] on div "C Hepatitis" at bounding box center [307, 164] width 185 height 24
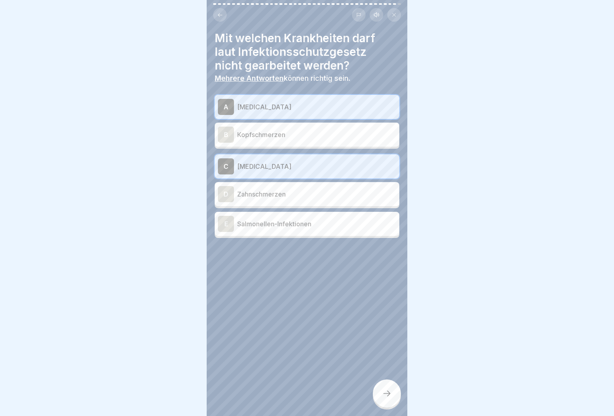
click at [306, 225] on div "E Salmonellen-Infektionen" at bounding box center [307, 224] width 178 height 16
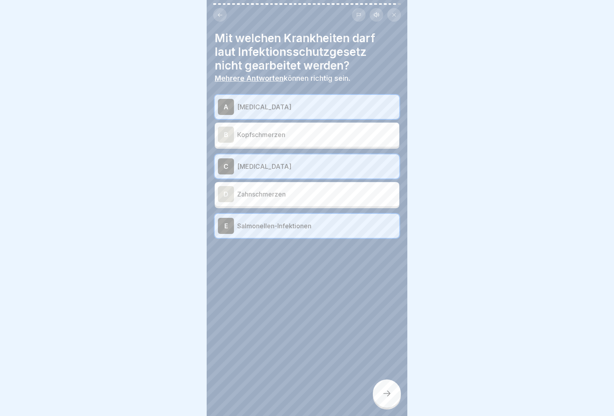
click at [385, 399] on div at bounding box center [387, 393] width 28 height 28
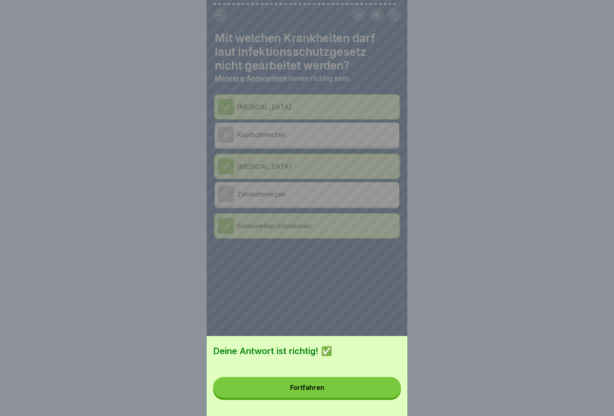
click at [369, 397] on button "Fortfahren" at bounding box center [307, 387] width 188 height 21
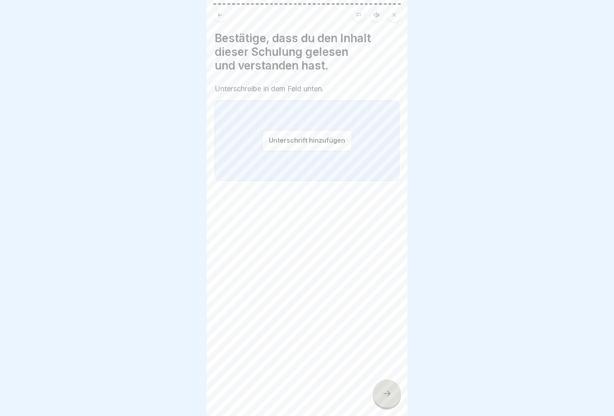
click at [300, 136] on button "Unterschrift hinzufügen" at bounding box center [307, 140] width 90 height 21
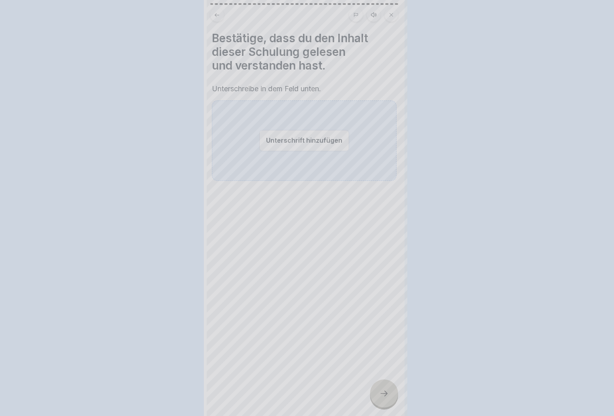
scroll to position [0, 0]
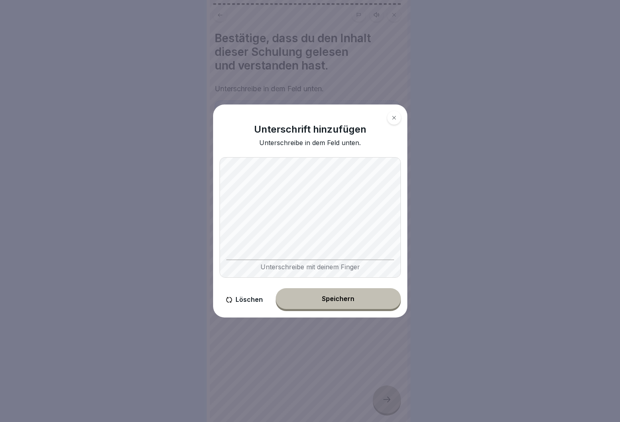
click at [334, 297] on div "Speichern" at bounding box center [338, 298] width 33 height 7
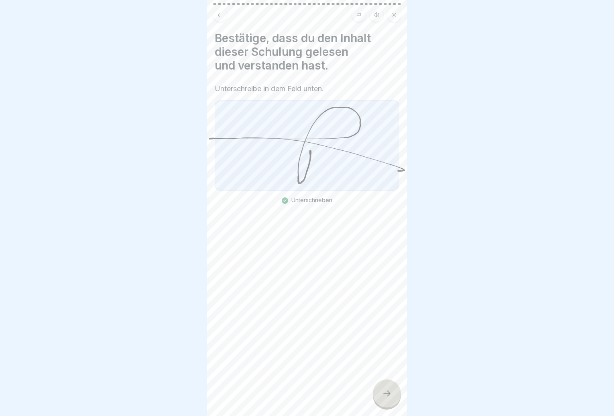
click at [391, 398] on icon at bounding box center [387, 393] width 10 height 10
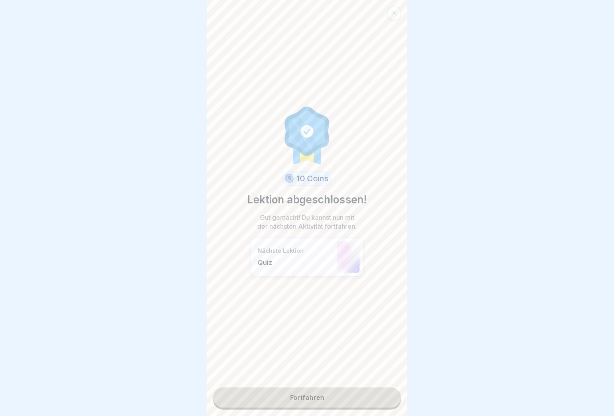
click at [337, 395] on link "Fortfahren" at bounding box center [307, 397] width 188 height 20
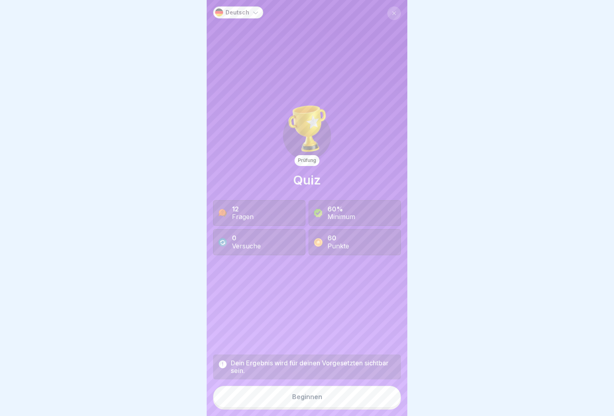
click at [334, 404] on button "Beginnen" at bounding box center [307, 396] width 188 height 22
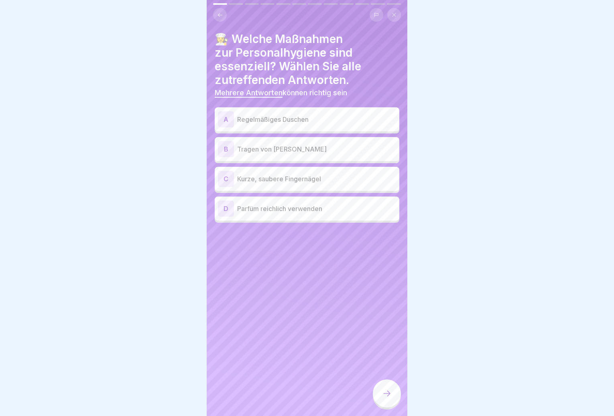
click at [292, 122] on p "Regelmäßiges Duschen" at bounding box center [316, 119] width 159 height 10
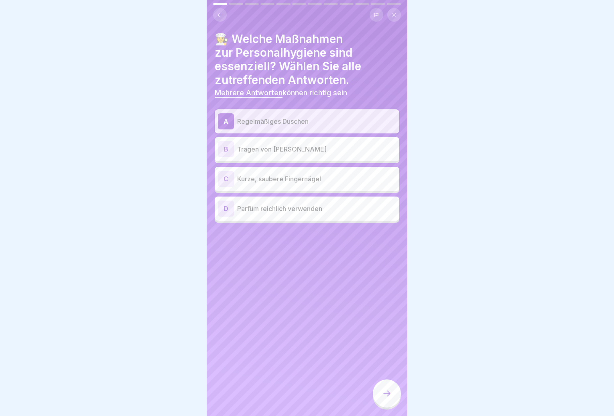
click at [305, 187] on div "C Kurze, saubere Fingernägel" at bounding box center [307, 179] width 185 height 24
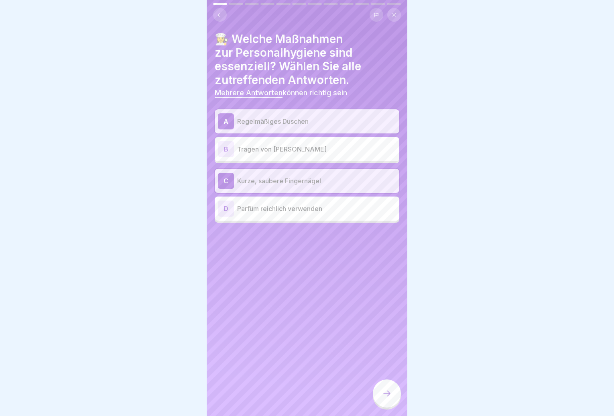
click at [383, 398] on icon at bounding box center [387, 393] width 10 height 10
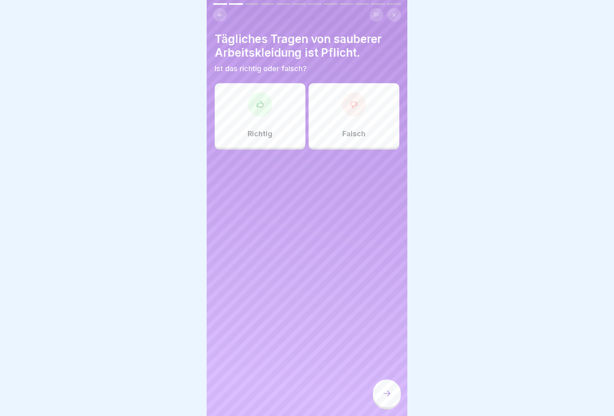
click at [267, 122] on div "Richtig" at bounding box center [260, 115] width 91 height 64
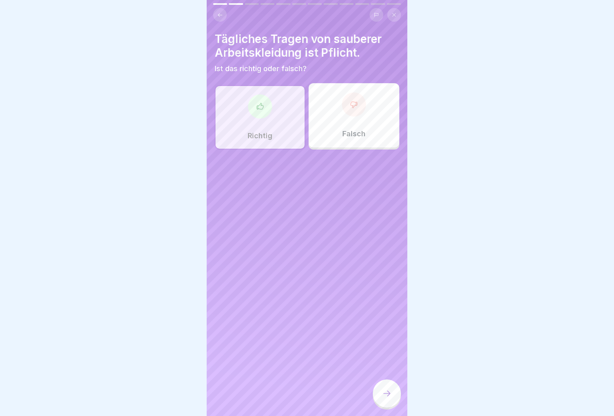
click at [390, 398] on icon at bounding box center [387, 393] width 10 height 10
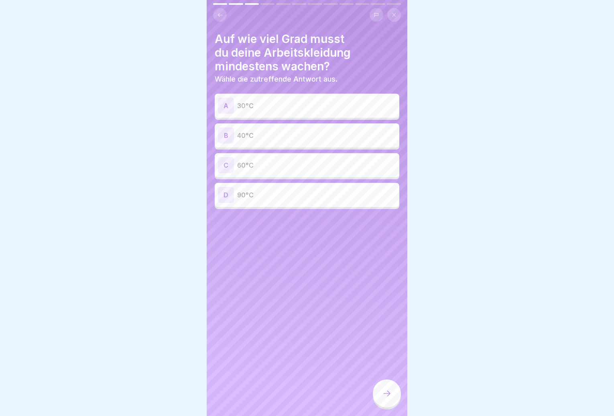
click at [318, 161] on p "60°C" at bounding box center [316, 165] width 159 height 10
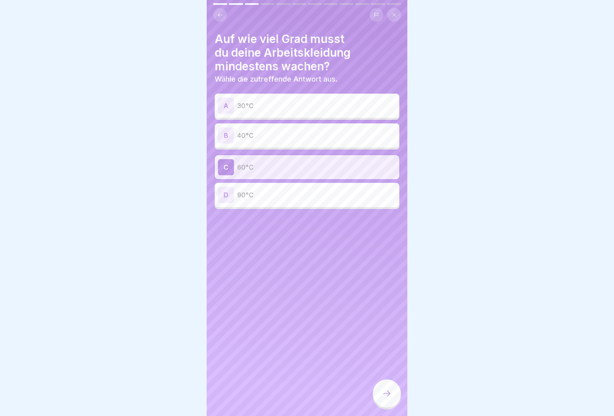
click at [381, 394] on div at bounding box center [387, 393] width 28 height 28
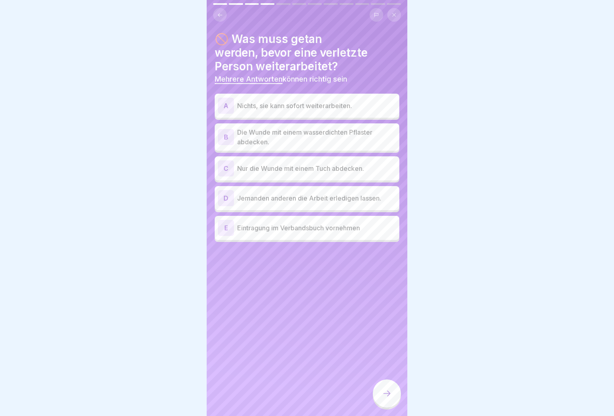
click at [364, 149] on div "B Die Wunde mit einem wasserdichten Pflaster abdecken." at bounding box center [307, 136] width 185 height 27
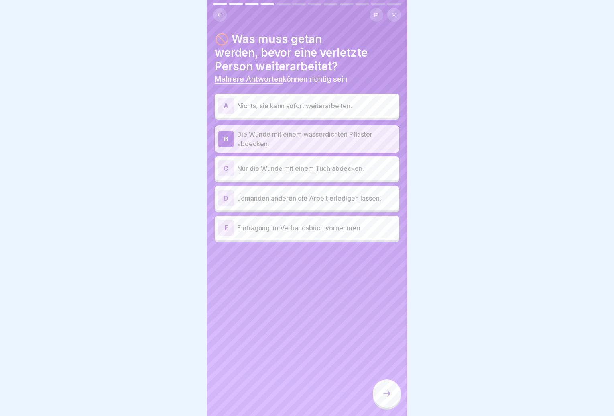
click at [345, 234] on div "E Eintragung im Verbandsbuch vornehmen" at bounding box center [307, 228] width 178 height 16
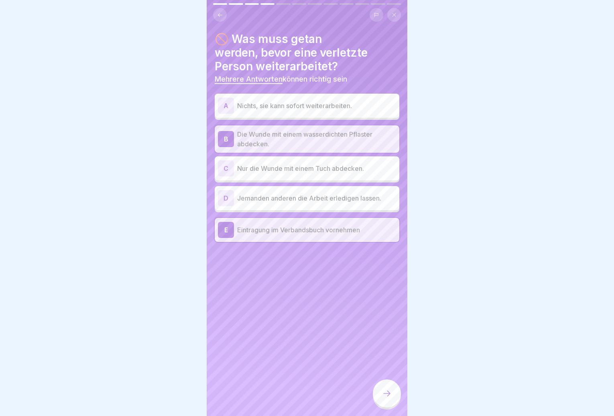
click at [385, 390] on div at bounding box center [387, 393] width 28 height 28
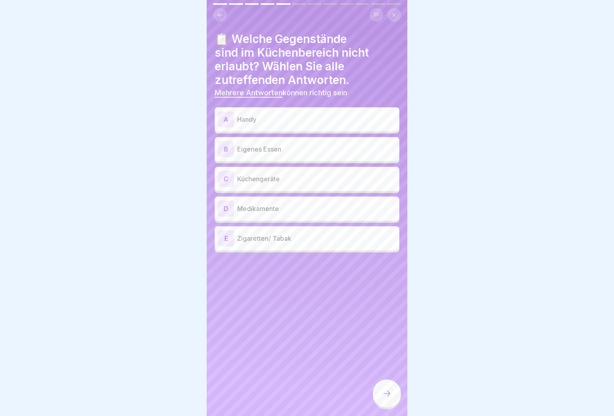
click at [337, 235] on p "Zigaretten/ Tabak" at bounding box center [316, 238] width 159 height 10
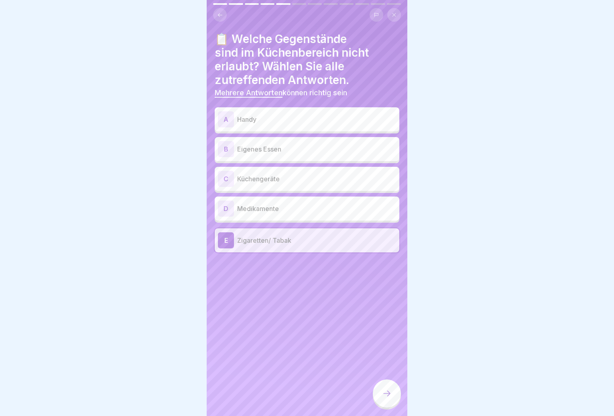
click at [322, 152] on p "Eigenes Essen" at bounding box center [316, 149] width 159 height 10
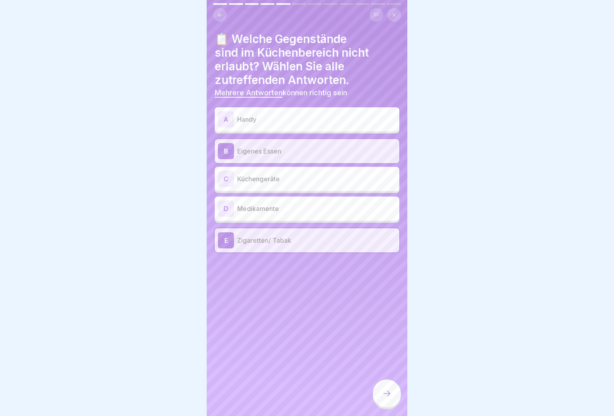
click at [330, 125] on div "A Handy" at bounding box center [307, 119] width 178 height 16
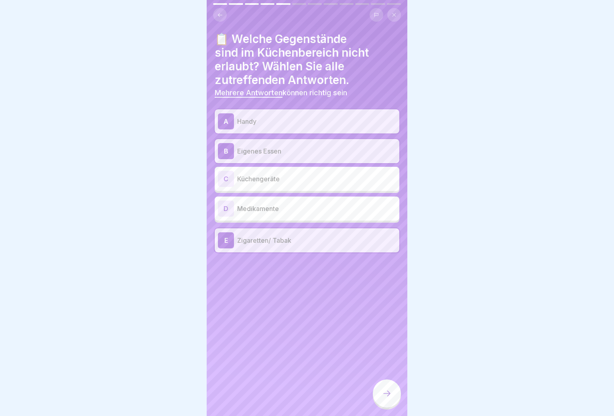
click at [392, 395] on div at bounding box center [387, 393] width 28 height 28
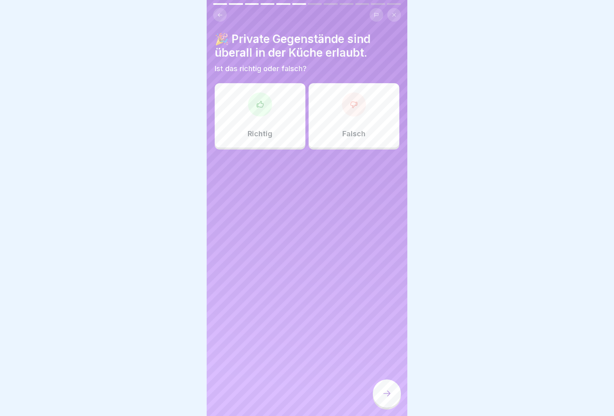
click at [350, 130] on p "Falsch" at bounding box center [353, 133] width 23 height 9
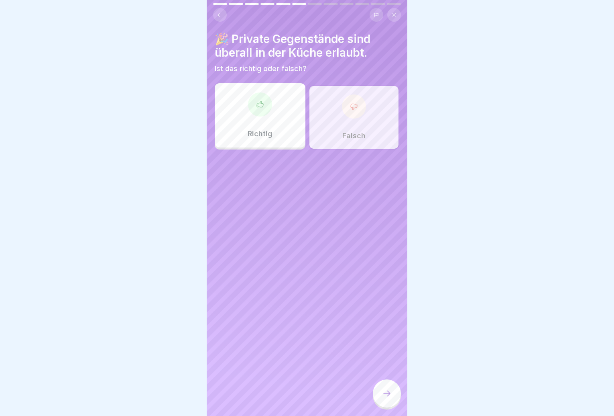
click at [383, 395] on icon at bounding box center [387, 393] width 10 height 10
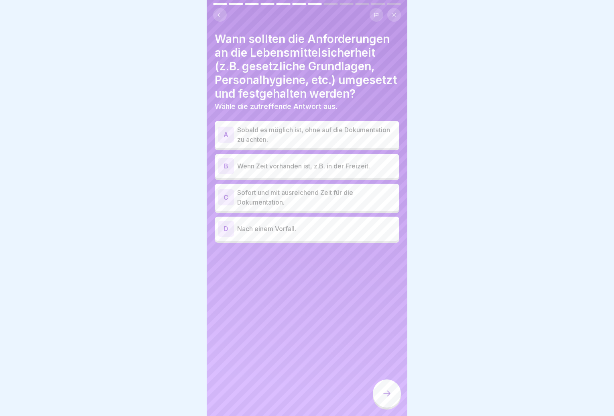
click at [353, 207] on p "Sofort und mit ausreichend Zeit für die Dokumentation." at bounding box center [316, 196] width 159 height 19
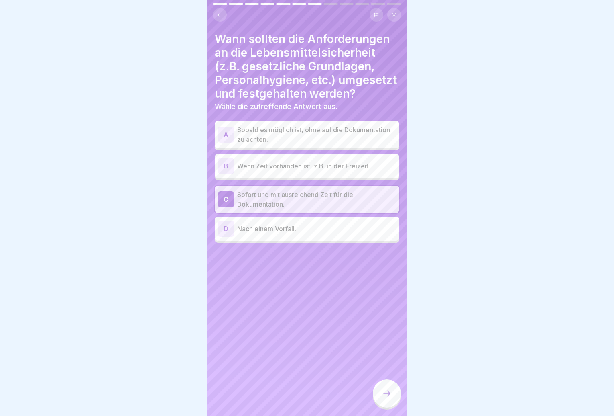
click at [385, 394] on div at bounding box center [387, 393] width 28 height 28
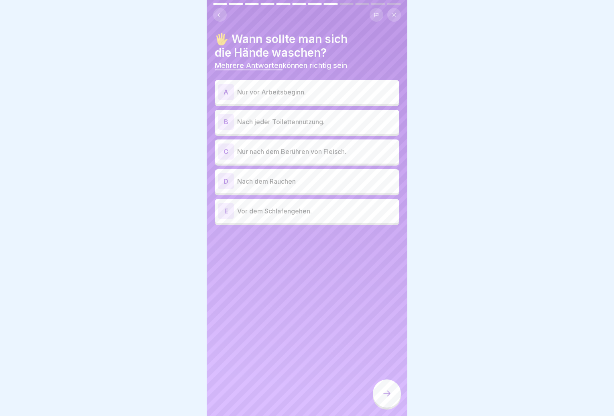
click at [322, 128] on div "B Nach jeder Toilettennutzung." at bounding box center [307, 122] width 178 height 16
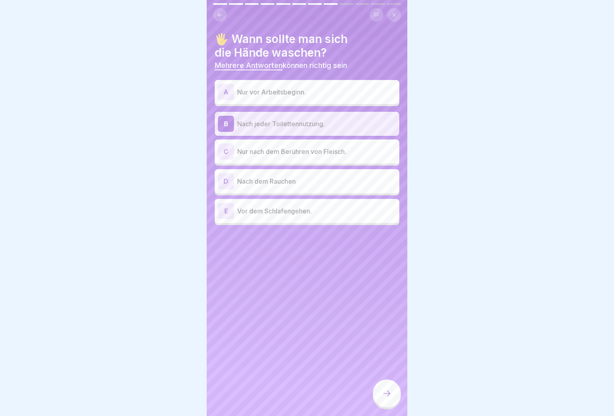
click at [321, 151] on p "Nur nach dem Berühren von Fleisch." at bounding box center [316, 152] width 159 height 10
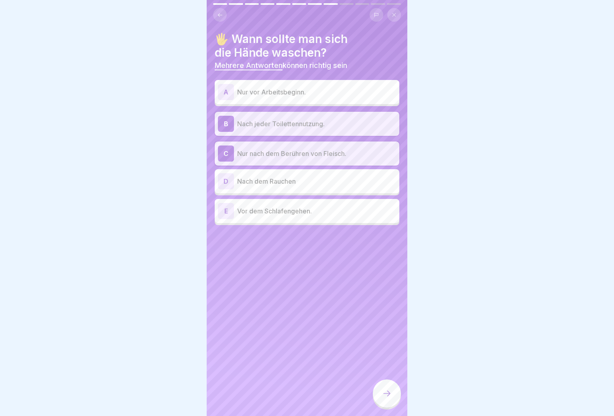
click at [322, 155] on p "Nur nach dem Berühren von Fleisch." at bounding box center [316, 154] width 159 height 10
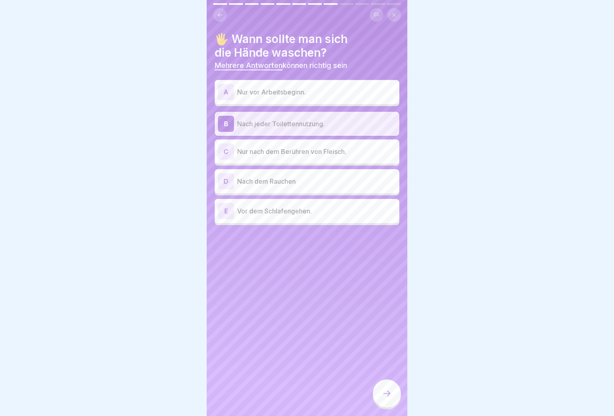
click at [313, 186] on div "D Nach dem Rauchen" at bounding box center [307, 181] width 178 height 16
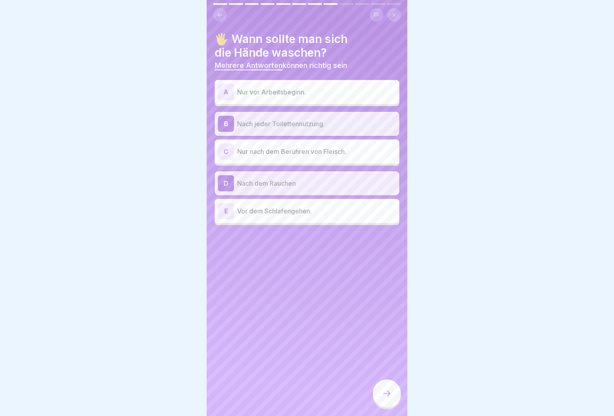
click at [380, 396] on div at bounding box center [387, 393] width 28 height 28
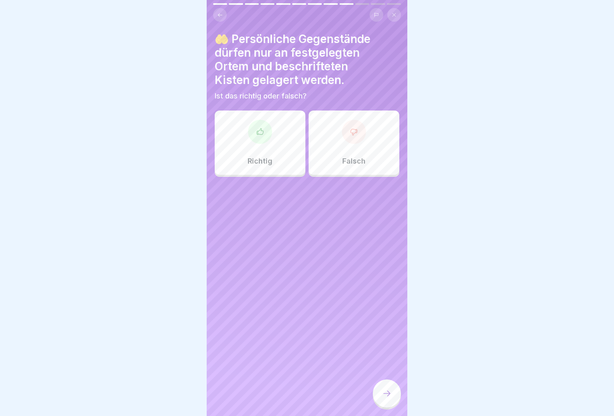
click at [280, 143] on div "Richtig" at bounding box center [260, 142] width 91 height 64
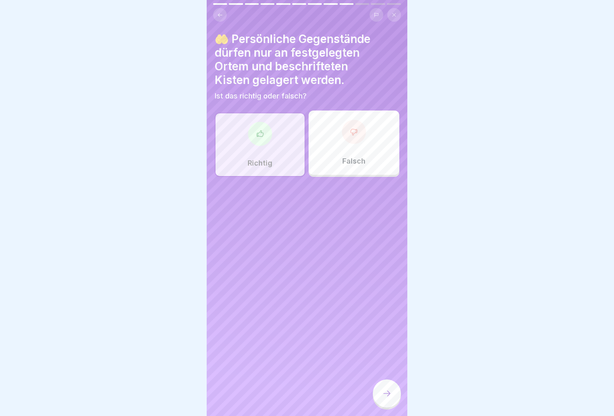
click at [386, 398] on icon at bounding box center [387, 393] width 10 height 10
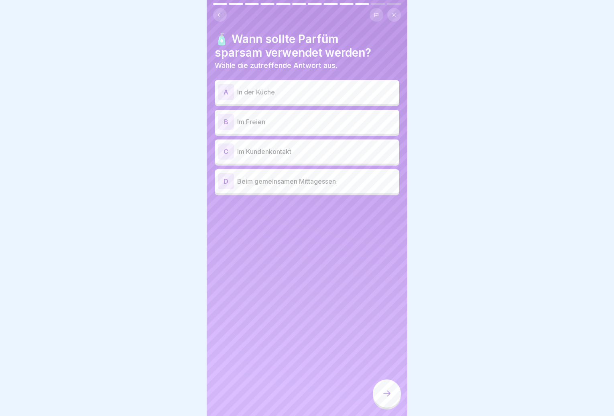
click at [327, 104] on div "A In der Küche B Im Freien C Im Kundenkontakt D Beim gemeinsamen Mittagessen" at bounding box center [307, 138] width 185 height 113
click at [327, 96] on p "In der Küche" at bounding box center [316, 92] width 159 height 10
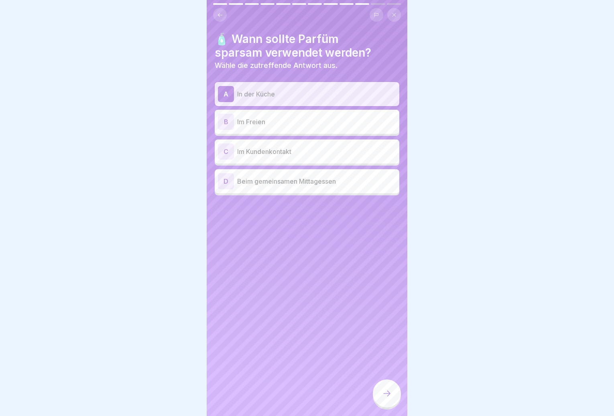
click at [385, 398] on icon at bounding box center [387, 393] width 10 height 10
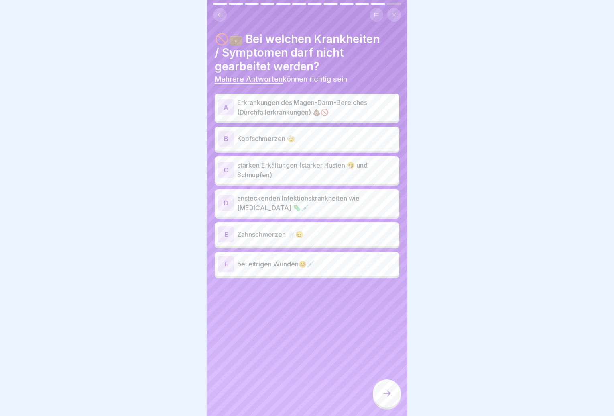
click at [339, 109] on p "Erkrankungen des Magen-Darm-Bereiches (Durchfallerkrankungen) 💩🚫" at bounding box center [316, 107] width 159 height 19
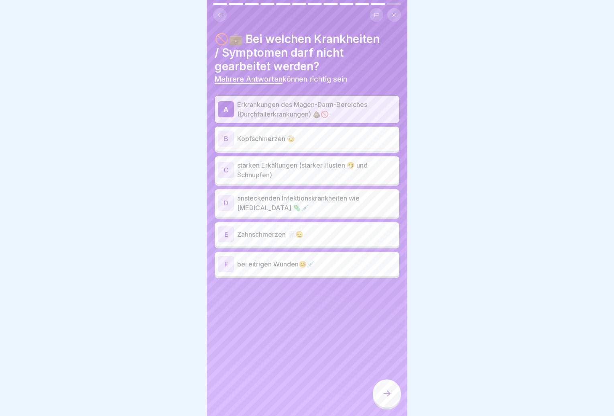
click at [328, 173] on p "starken Erkältungen (starker Husten 🤧 und Schnupfen)" at bounding box center [316, 169] width 159 height 19
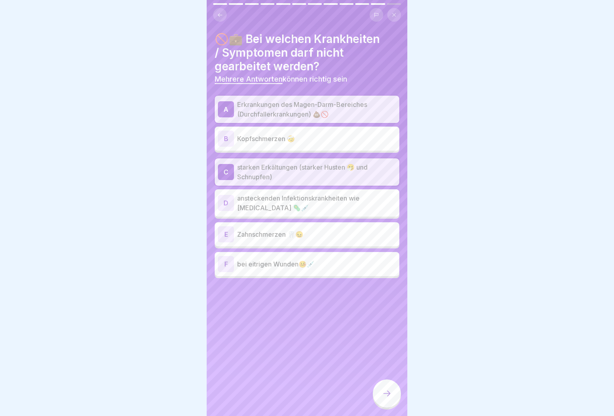
click at [326, 199] on p "ansteckenden Infektionskrankheiten wie Hepatitis 🦠💉" at bounding box center [316, 202] width 159 height 19
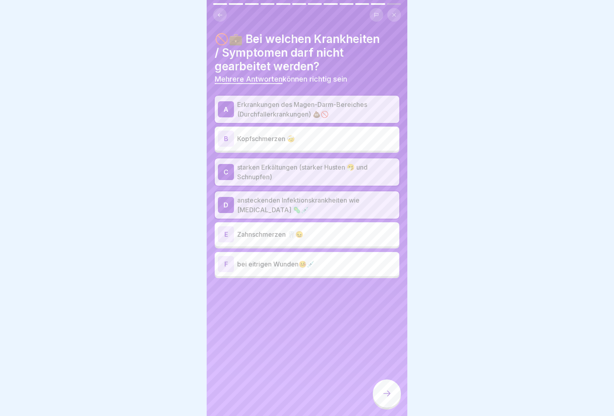
click at [318, 271] on div "F bei eitrigen Wunden🤒💉" at bounding box center [307, 264] width 178 height 16
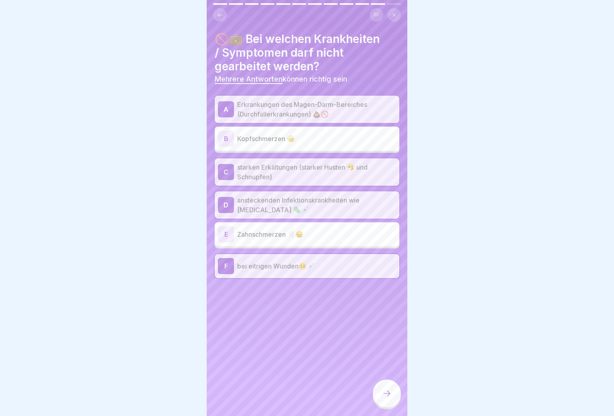
click at [385, 397] on icon at bounding box center [387, 393] width 10 height 10
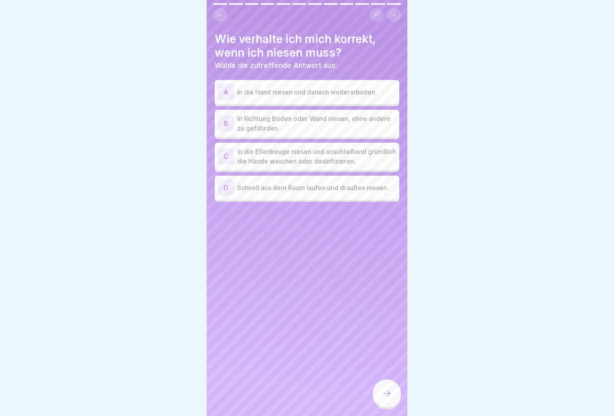
click at [325, 160] on p "In die Ellenbeuge niesen und anschließend gründlich die Hände waschen oder desi…" at bounding box center [316, 156] width 159 height 19
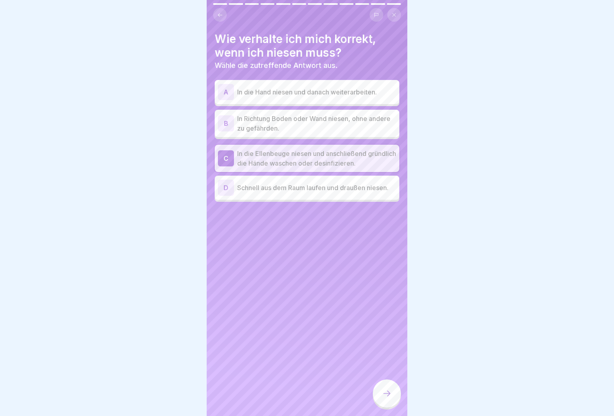
click at [381, 399] on div at bounding box center [387, 393] width 28 height 28
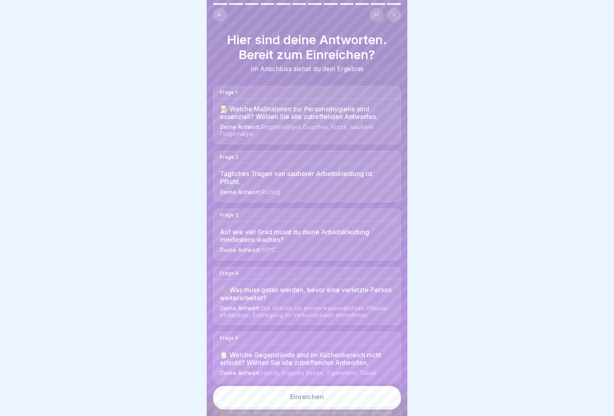
click at [350, 407] on button "Einreichen" at bounding box center [307, 396] width 188 height 22
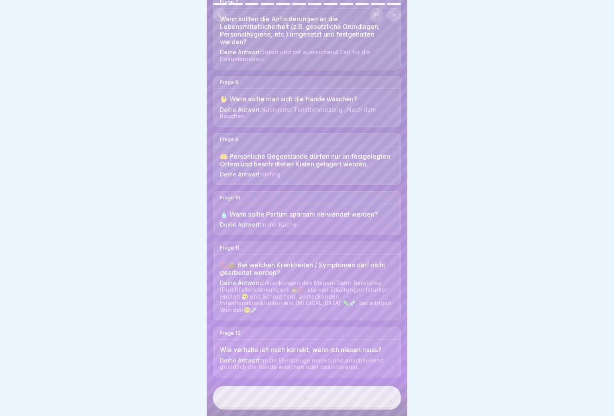
scroll to position [453, 0]
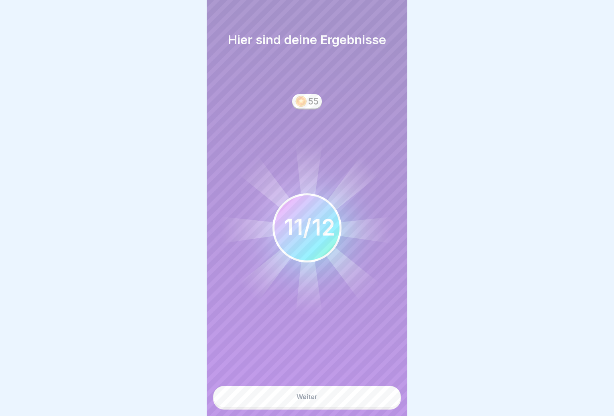
click at [322, 399] on button "Weiter" at bounding box center [307, 396] width 188 height 22
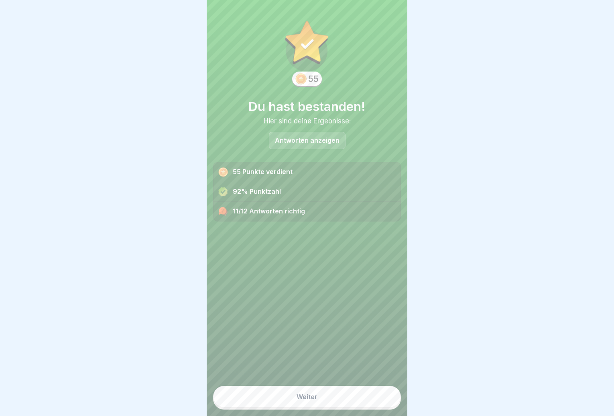
click at [260, 206] on div "11/12 Antworten richtig" at bounding box center [307, 211] width 187 height 19
click at [323, 406] on button "Weiter" at bounding box center [307, 396] width 188 height 22
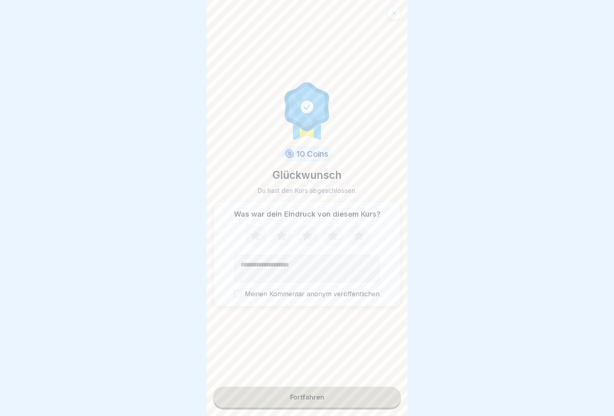
click at [323, 397] on button "Fortfahren" at bounding box center [307, 396] width 188 height 21
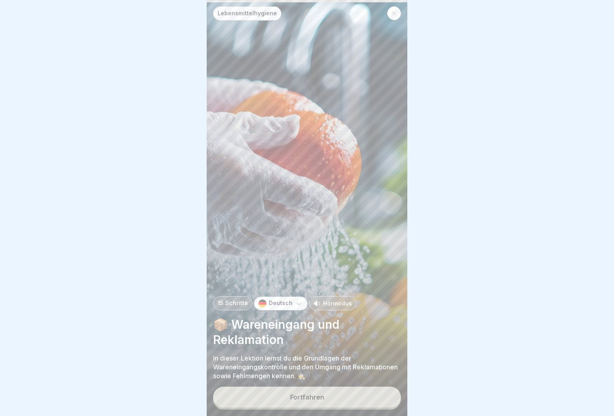
click at [336, 393] on button "Fortfahren" at bounding box center [307, 396] width 188 height 21
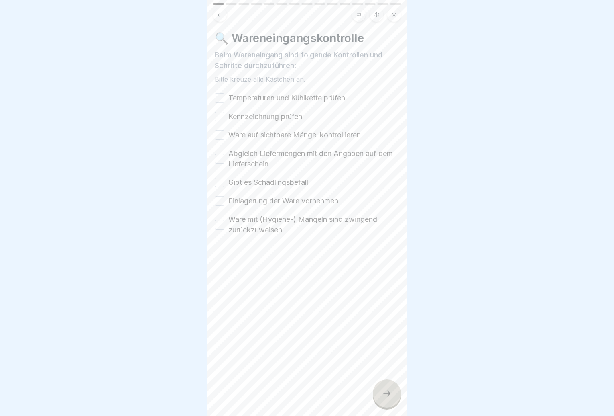
click at [221, 226] on button "Ware mit (Hygiene-) Mängeln sind zwingend zurückzuweisen!" at bounding box center [220, 225] width 10 height 10
click at [222, 204] on button "Einlagerung der Ware vornehmen" at bounding box center [220, 201] width 10 height 10
click at [225, 179] on div "Gibt es Schädlingsbefall" at bounding box center [262, 182] width 94 height 10
click at [226, 162] on div "Abgleich Liefermengen mit den Angaben auf dem Lieferschein" at bounding box center [307, 158] width 185 height 21
click at [226, 182] on div "Gibt es Schädlingsbefall" at bounding box center [262, 182] width 94 height 10
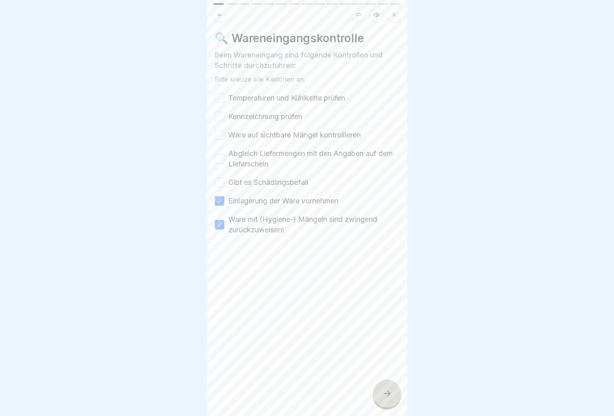
click at [222, 157] on button "Abgleich Liefermengen mit den Angaben auf dem Lieferschein" at bounding box center [220, 159] width 10 height 10
click at [218, 184] on button "Gibt es Schädlingsbefall" at bounding box center [220, 182] width 10 height 10
click at [222, 132] on button "Ware auf sichtbare Mängel kontrollieren" at bounding box center [220, 135] width 10 height 10
click at [217, 118] on button "Kennzeichnung prüfen" at bounding box center [220, 117] width 10 height 10
click at [220, 96] on button "Temperaturen und Kühlkette prüfen" at bounding box center [220, 98] width 10 height 10
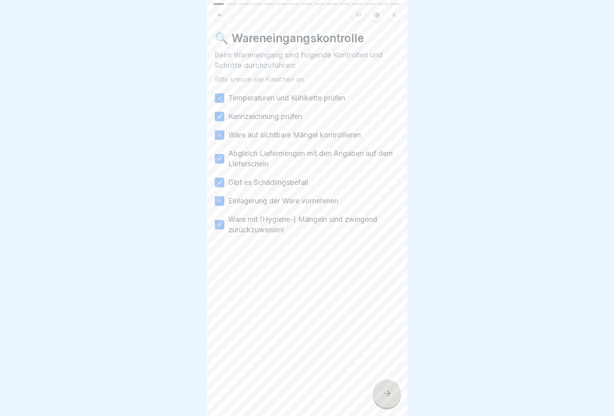
click at [382, 398] on icon at bounding box center [387, 393] width 10 height 10
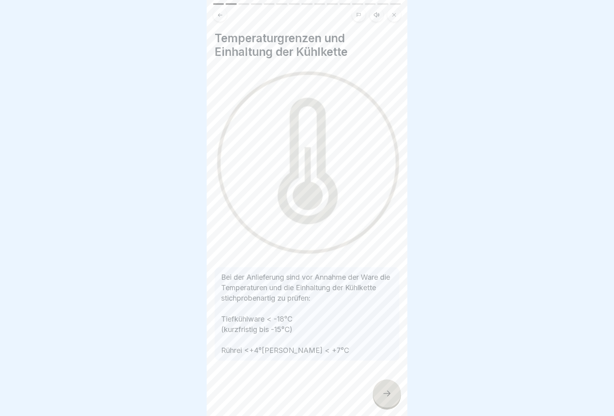
click at [393, 398] on div at bounding box center [387, 393] width 28 height 28
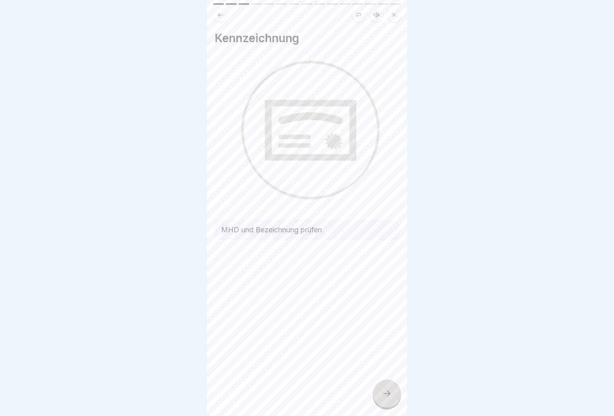
click at [391, 398] on icon at bounding box center [387, 393] width 10 height 10
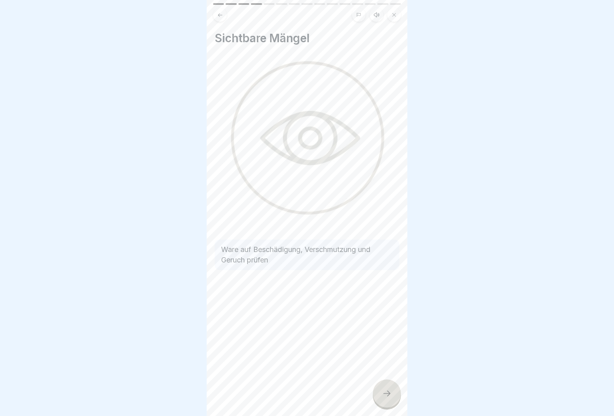
click at [391, 398] on icon at bounding box center [387, 393] width 10 height 10
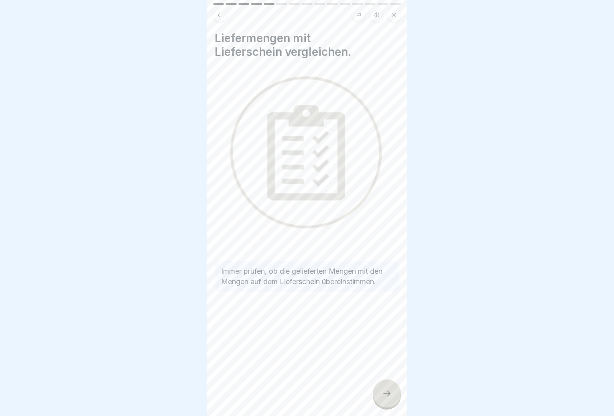
click at [391, 398] on icon at bounding box center [387, 393] width 10 height 10
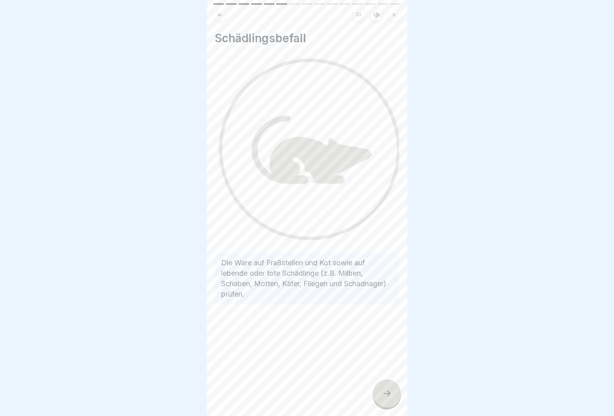
click at [392, 403] on div at bounding box center [387, 393] width 28 height 28
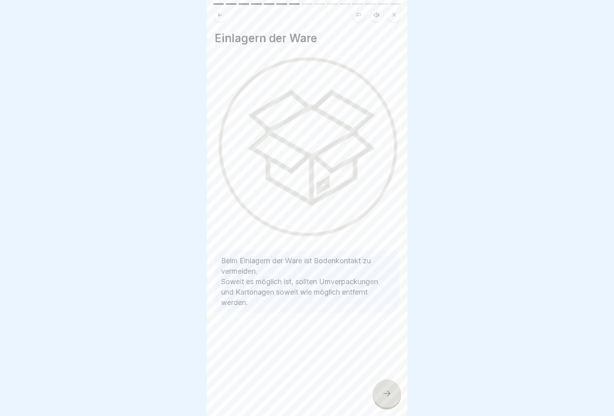
click at [389, 407] on div at bounding box center [387, 393] width 28 height 28
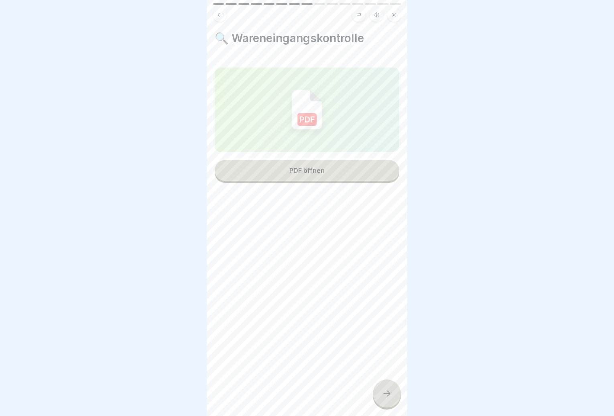
click at [310, 165] on button "PDF öffnen" at bounding box center [307, 170] width 185 height 21
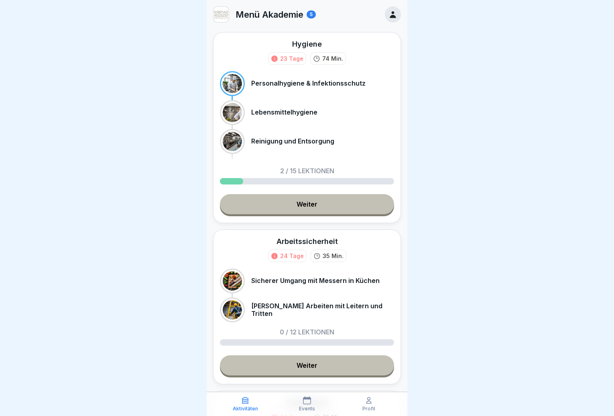
click at [322, 199] on link "Weiter" at bounding box center [307, 204] width 174 height 20
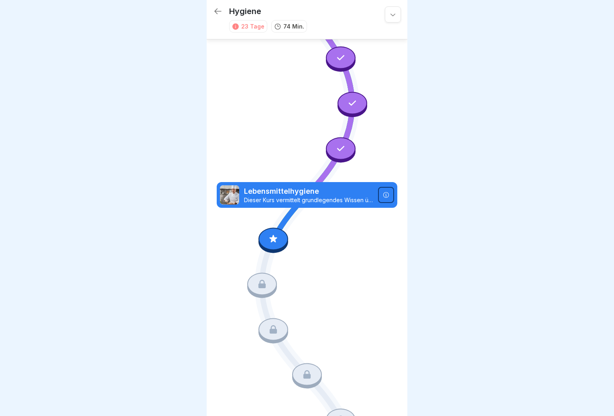
scroll to position [60, 0]
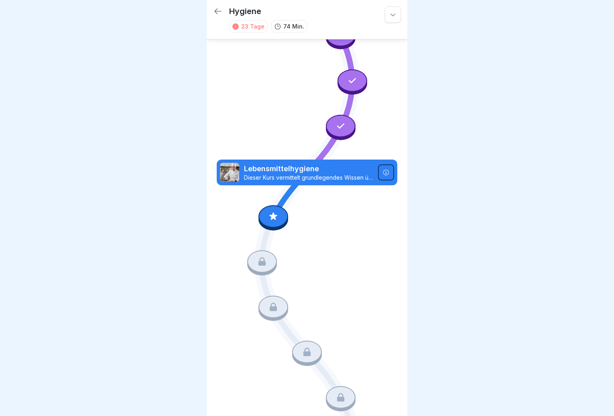
click at [268, 211] on icon at bounding box center [273, 216] width 10 height 10
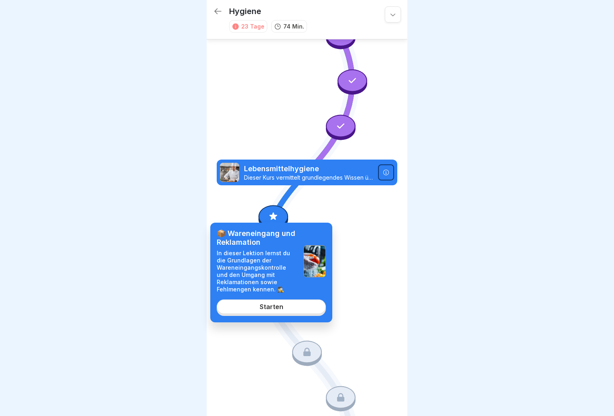
click at [263, 311] on link "Starten" at bounding box center [271, 306] width 109 height 14
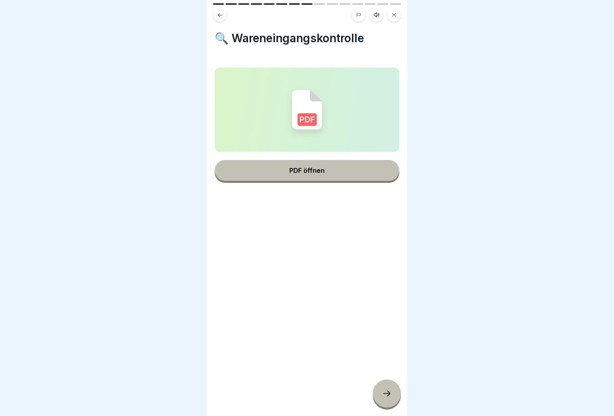
click at [393, 389] on div at bounding box center [387, 393] width 28 height 28
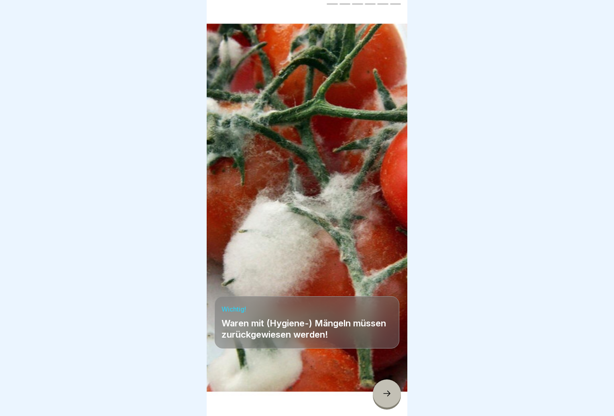
click at [392, 390] on div at bounding box center [387, 393] width 28 height 28
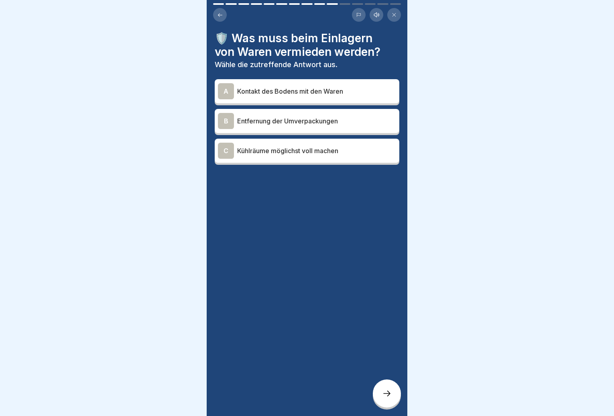
click at [336, 91] on p "Kontakt des Bodens mit den Waren" at bounding box center [316, 91] width 159 height 10
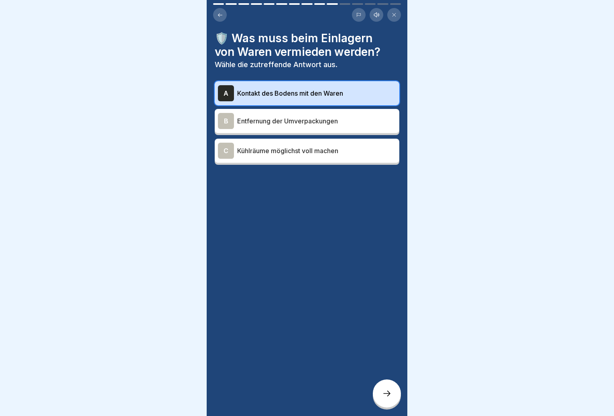
click at [389, 398] on icon at bounding box center [387, 393] width 10 height 10
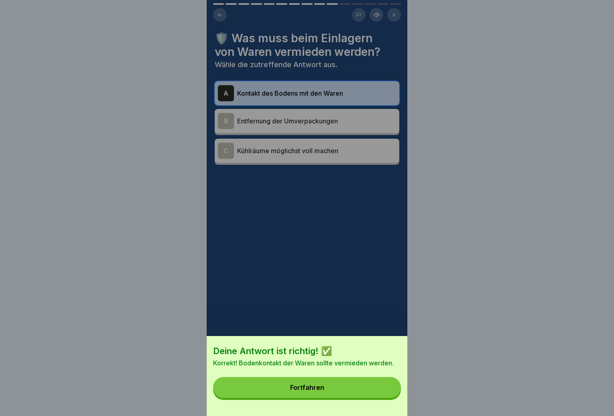
click at [364, 395] on button "Fortfahren" at bounding box center [307, 387] width 188 height 21
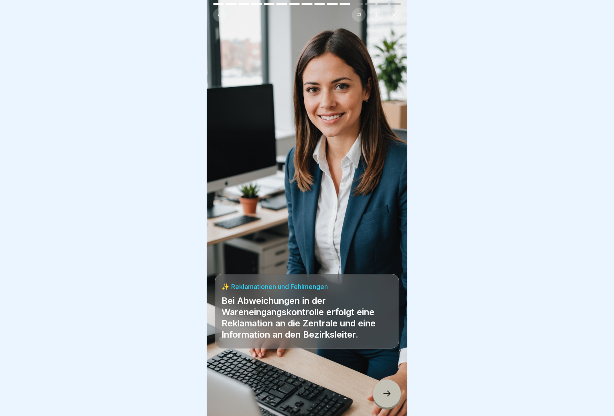
click at [385, 394] on icon at bounding box center [387, 393] width 10 height 10
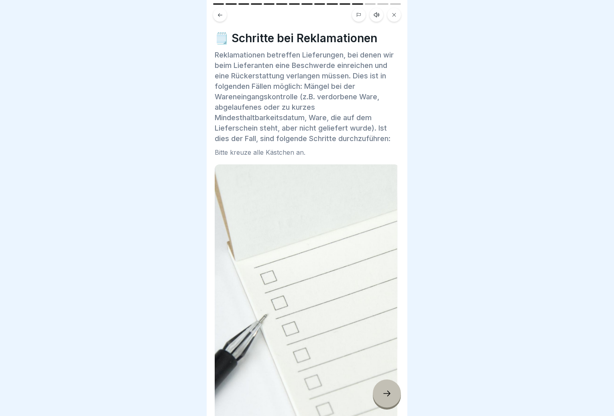
click at [385, 391] on div at bounding box center [387, 393] width 28 height 28
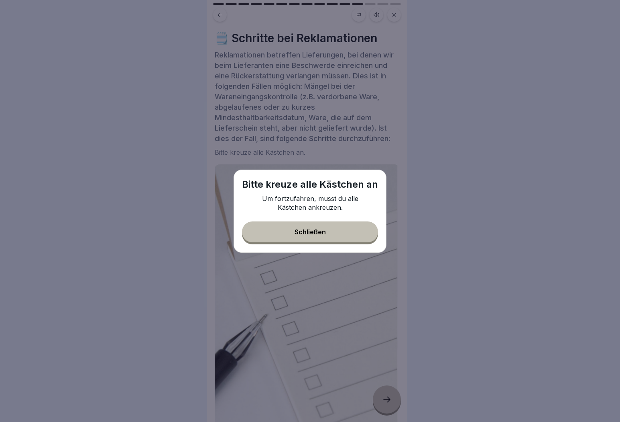
click at [336, 230] on button "Schließen" at bounding box center [310, 231] width 136 height 21
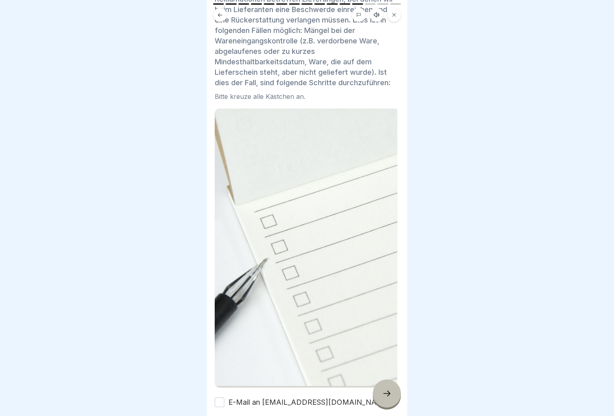
scroll to position [220, 0]
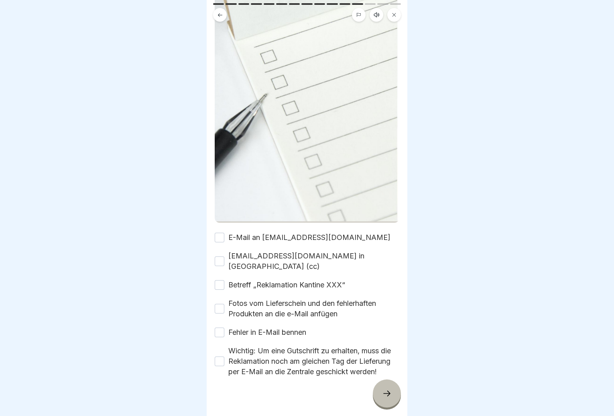
click at [223, 232] on button "E-Mail an [EMAIL_ADDRESS][DOMAIN_NAME]" at bounding box center [220, 237] width 10 height 10
click at [221, 256] on button "[EMAIL_ADDRESS][DOMAIN_NAME] in [GEOGRAPHIC_DATA] (cc)" at bounding box center [220, 261] width 10 height 10
click at [224, 279] on div "Betreff „Reklamation Kantine XXX“" at bounding box center [280, 284] width 130 height 10
click at [219, 280] on button "Betreff „Reklamation Kantine XXX“" at bounding box center [220, 285] width 10 height 10
click at [222, 304] on button "Fotos vom Lieferschein und den fehlerhaften Produkten an die e-Mail anfügen" at bounding box center [220, 309] width 10 height 10
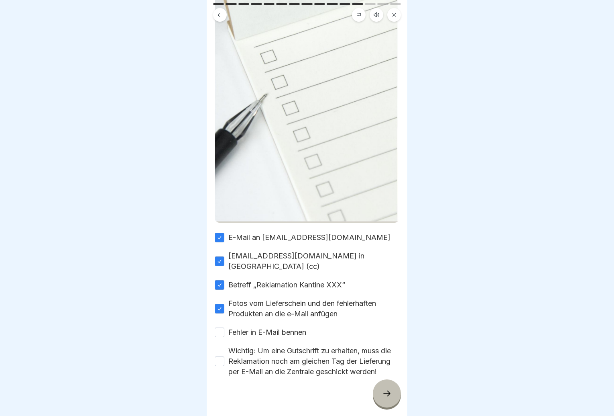
click at [222, 327] on button "Fehler in E-Mail bennen" at bounding box center [220, 332] width 10 height 10
click at [221, 356] on button "Wichtig: Um eine Gutschrift zu erhalten, muss die Reklamation noch am gleichen …" at bounding box center [220, 361] width 10 height 10
click at [395, 407] on div at bounding box center [387, 393] width 28 height 28
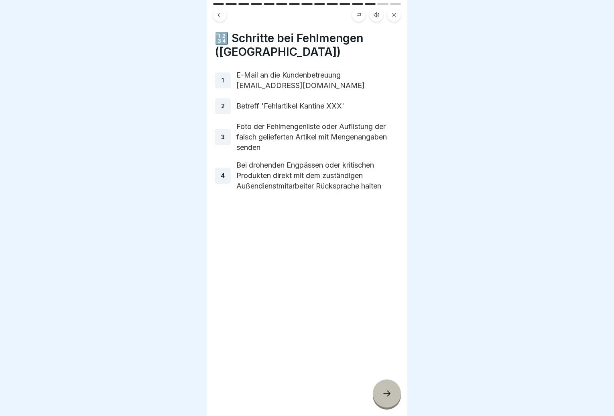
click at [383, 391] on div at bounding box center [387, 393] width 28 height 28
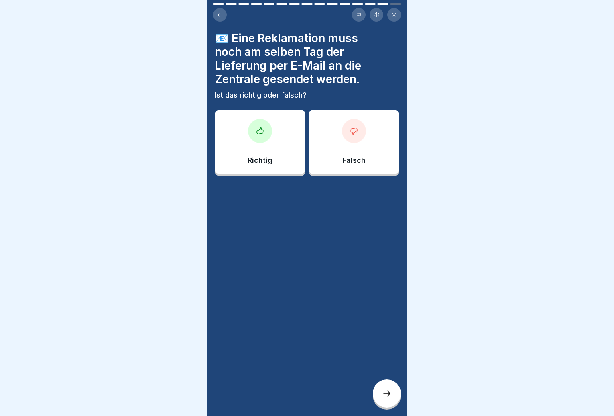
click at [220, 8] on button at bounding box center [220, 15] width 14 height 14
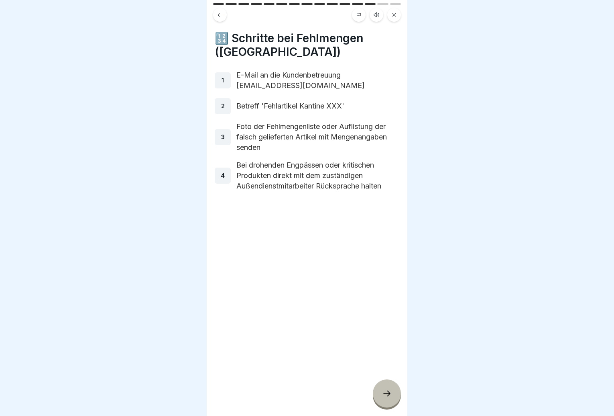
click at [220, 10] on button at bounding box center [220, 15] width 14 height 14
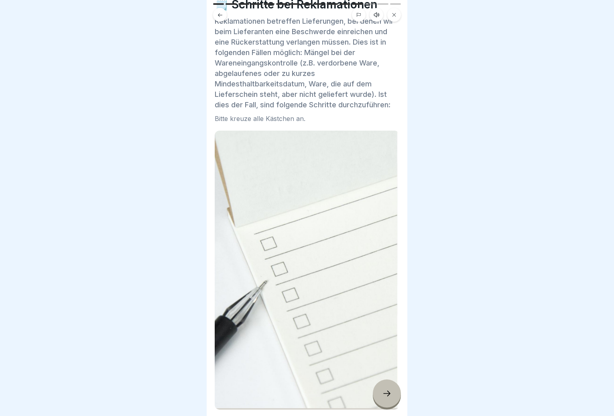
scroll to position [20, 0]
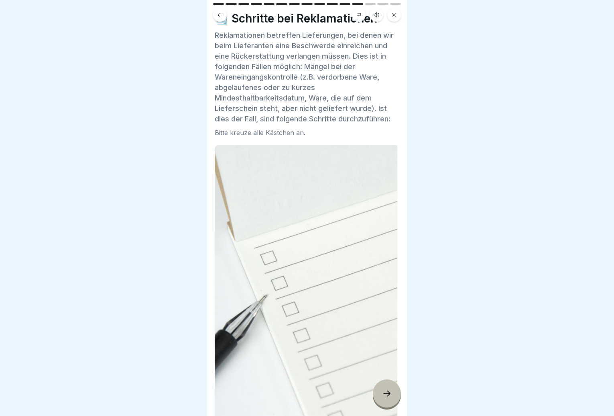
click at [383, 398] on icon at bounding box center [387, 393] width 10 height 10
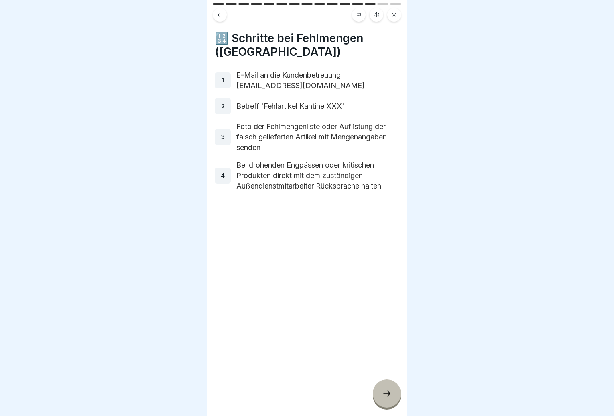
click at [390, 397] on icon at bounding box center [387, 393] width 10 height 10
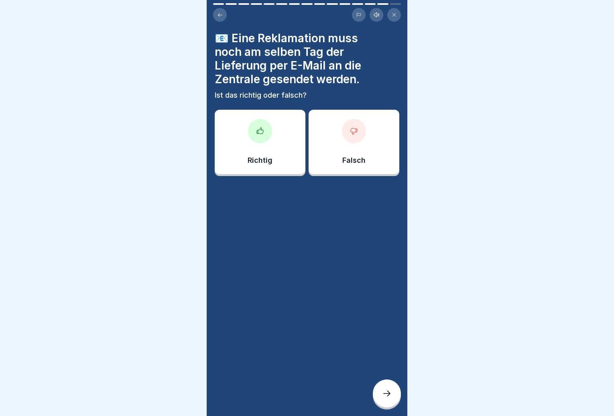
click at [279, 159] on div "Richtig" at bounding box center [260, 142] width 91 height 64
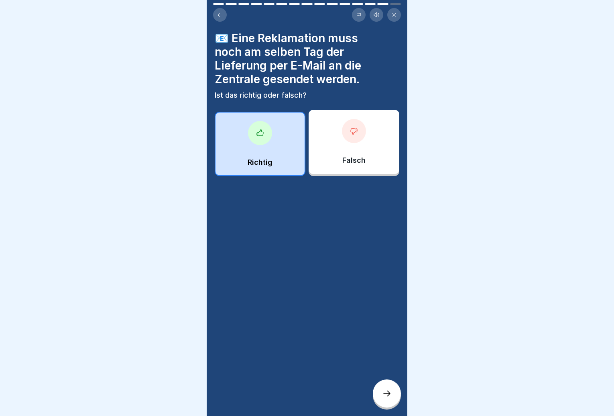
click at [387, 394] on div at bounding box center [387, 393] width 28 height 28
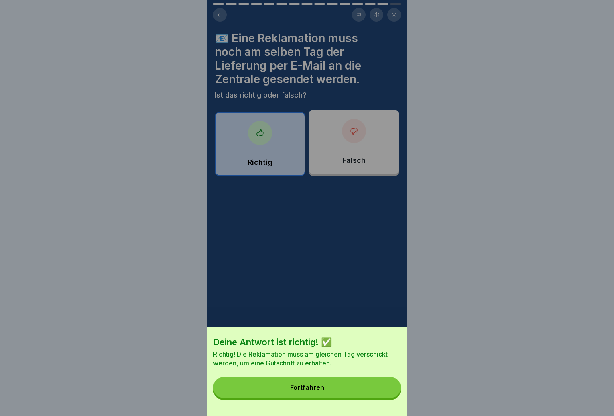
click at [368, 395] on button "Fortfahren" at bounding box center [307, 387] width 188 height 21
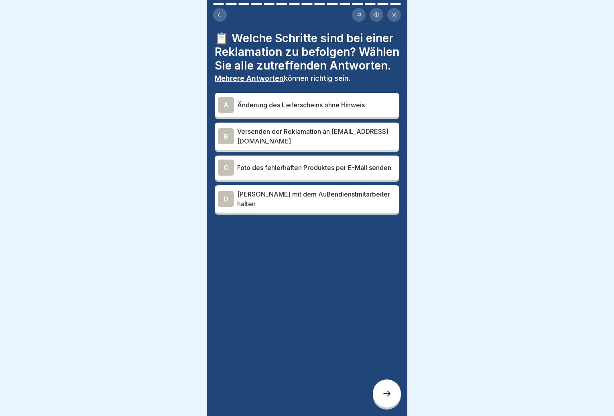
click at [347, 146] on p "Versenden der Reklamation an [EMAIL_ADDRESS][DOMAIN_NAME]" at bounding box center [316, 135] width 159 height 19
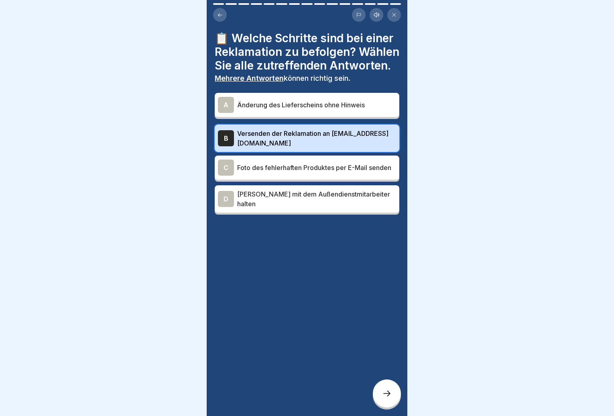
click at [335, 172] on p "Foto des fehlerhaften Produktes per E-Mail senden" at bounding box center [316, 168] width 159 height 10
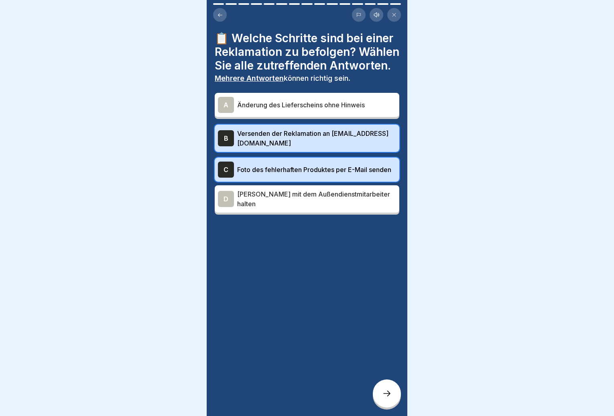
click at [387, 391] on div at bounding box center [387, 393] width 28 height 28
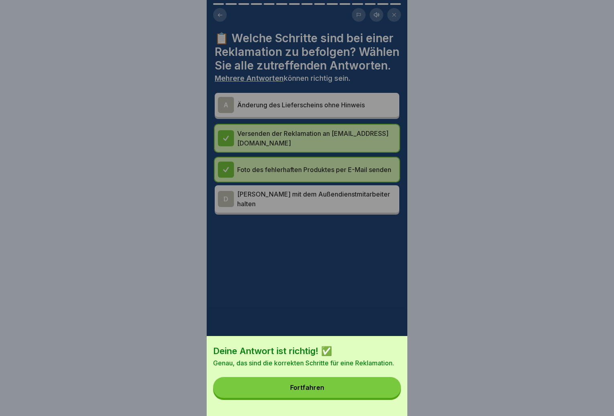
click at [371, 392] on button "Fortfahren" at bounding box center [307, 387] width 188 height 21
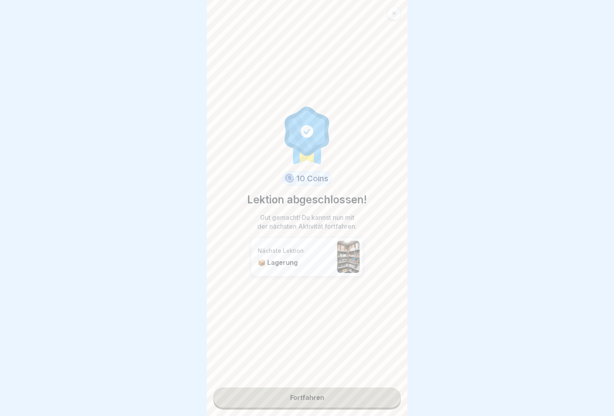
click at [361, 394] on link "Fortfahren" at bounding box center [307, 397] width 188 height 20
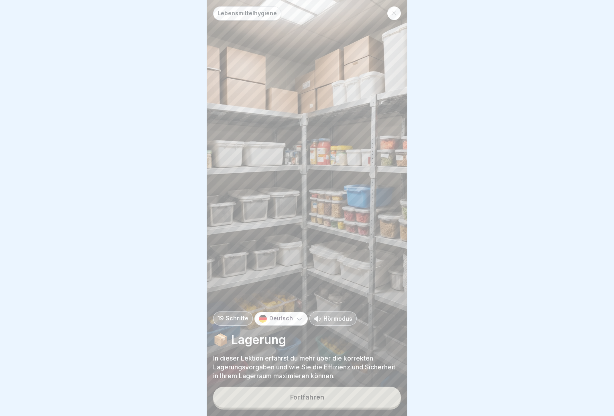
click at [352, 390] on div "Lebensmittelhygiene 19 Schritte Deutsch Hörmodus 📦 Lagerung In dieser Lektion e…" at bounding box center [307, 208] width 201 height 416
click at [350, 398] on button "Fortfahren" at bounding box center [307, 396] width 188 height 21
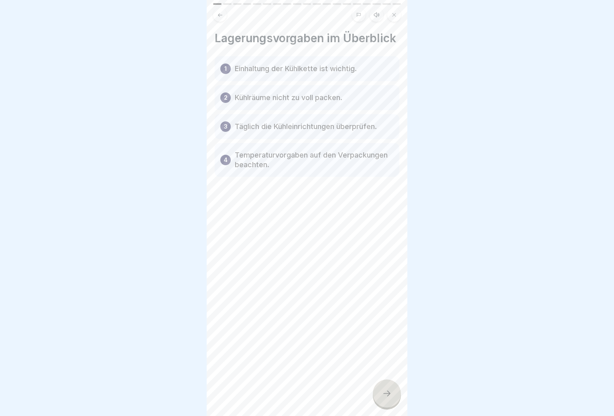
click at [384, 397] on icon at bounding box center [387, 393] width 10 height 10
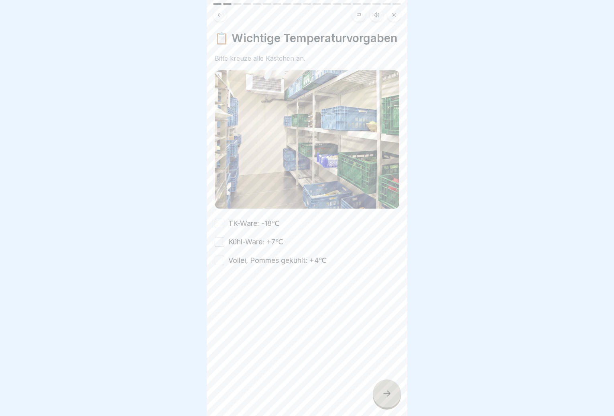
click at [222, 228] on button "TK-Ware: -18℃" at bounding box center [220, 223] width 10 height 10
click at [228, 247] on div "Kühl-Ware: +7℃" at bounding box center [249, 241] width 69 height 10
click at [224, 265] on button "Vollei, Pommes gekühlt: +4℃" at bounding box center [220, 260] width 10 height 10
click at [227, 247] on div "Kühl-Ware: +7℃" at bounding box center [249, 241] width 69 height 10
click at [226, 247] on div "Kühl-Ware: +7℃" at bounding box center [249, 241] width 69 height 10
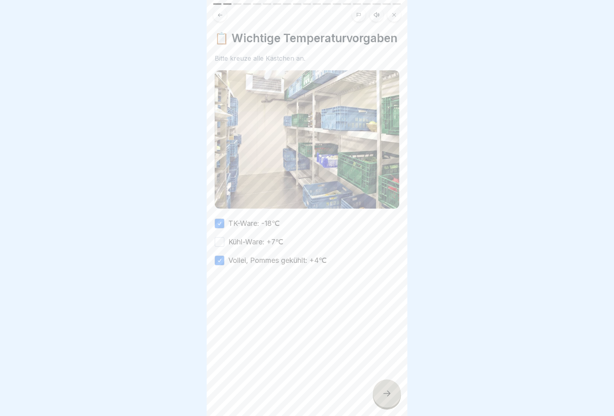
click at [223, 247] on button "Kühl-Ware: +7℃" at bounding box center [220, 242] width 10 height 10
click at [387, 397] on icon at bounding box center [387, 393] width 10 height 10
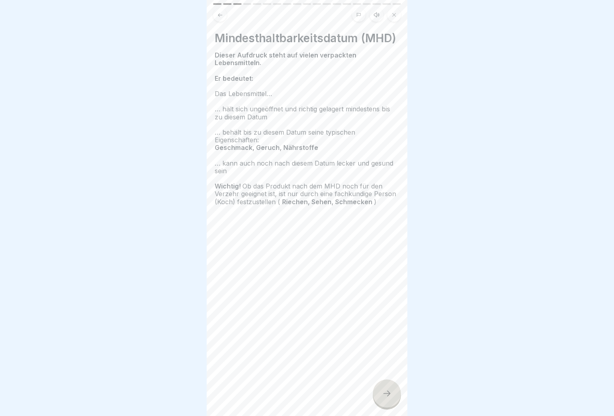
click at [389, 388] on div at bounding box center [387, 393] width 28 height 28
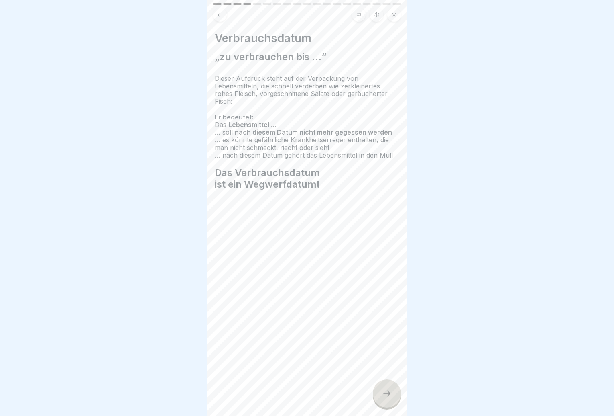
click at [395, 396] on div at bounding box center [387, 393] width 28 height 28
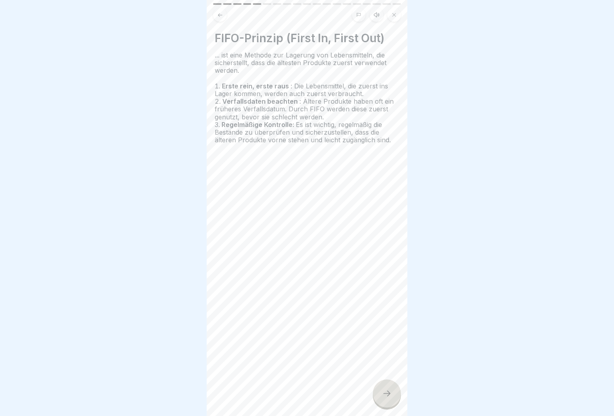
click at [395, 396] on div at bounding box center [387, 393] width 28 height 28
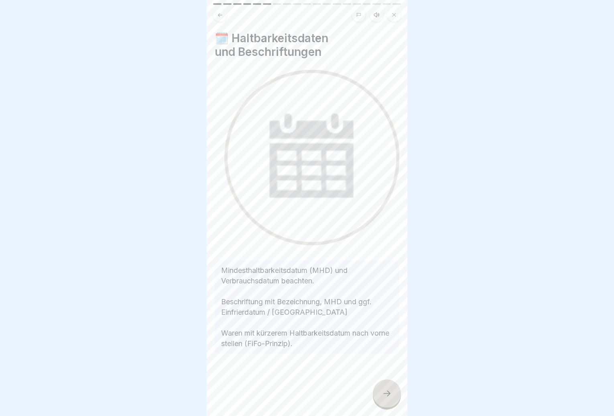
click at [392, 399] on div at bounding box center [387, 393] width 28 height 28
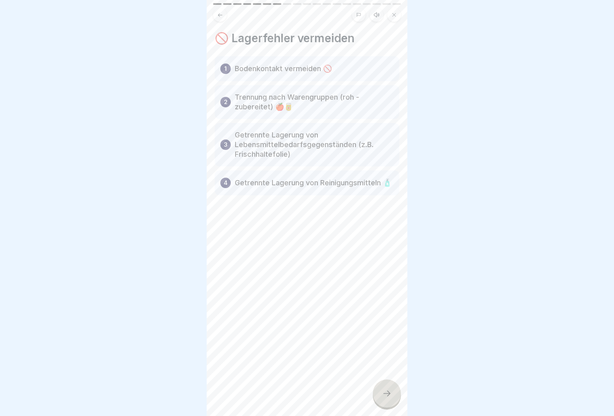
click at [383, 390] on div at bounding box center [387, 393] width 28 height 28
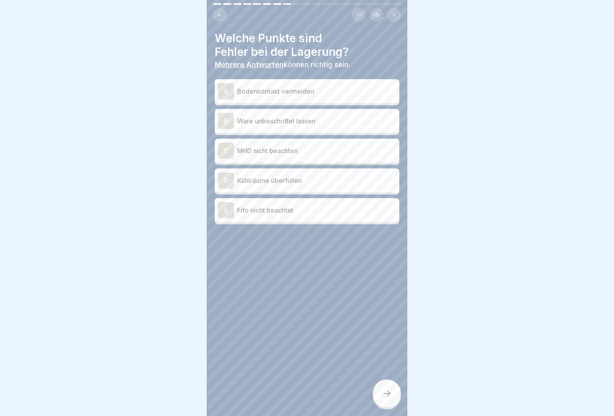
click at [315, 124] on p "Ware unbeschriftet lassen" at bounding box center [316, 121] width 159 height 10
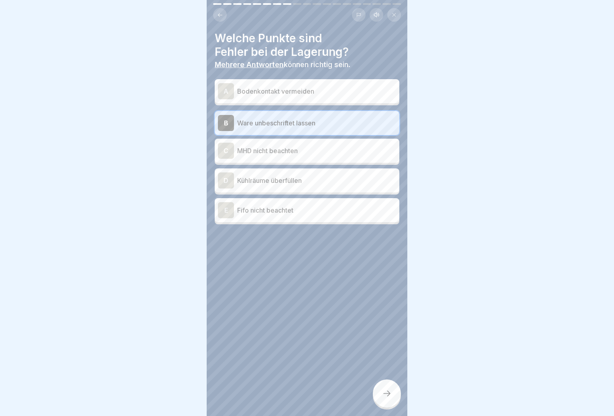
click at [311, 151] on p "MHD nicht beachten" at bounding box center [316, 151] width 159 height 10
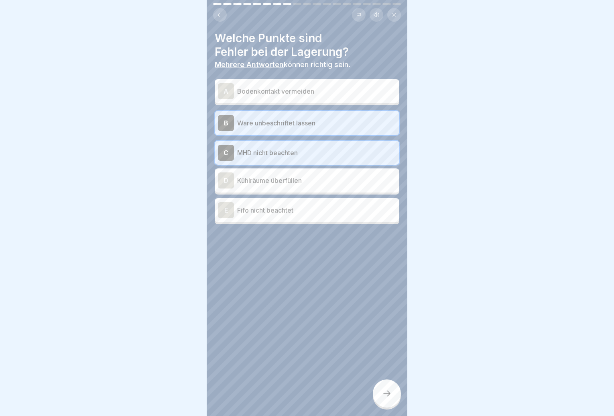
click at [311, 179] on p "Kühlräume überfüllen" at bounding box center [316, 180] width 159 height 10
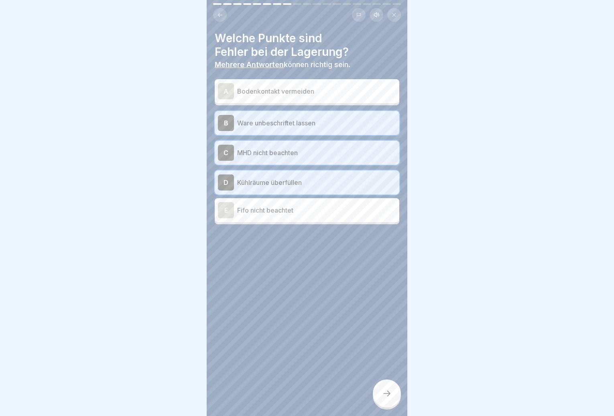
click at [385, 389] on div at bounding box center [387, 393] width 28 height 28
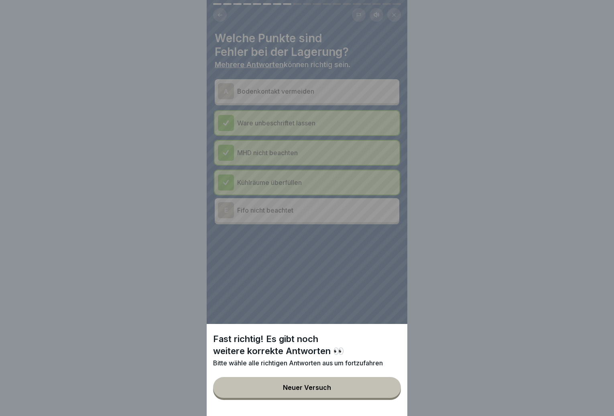
click at [326, 391] on div "Neuer Versuch" at bounding box center [307, 386] width 48 height 7
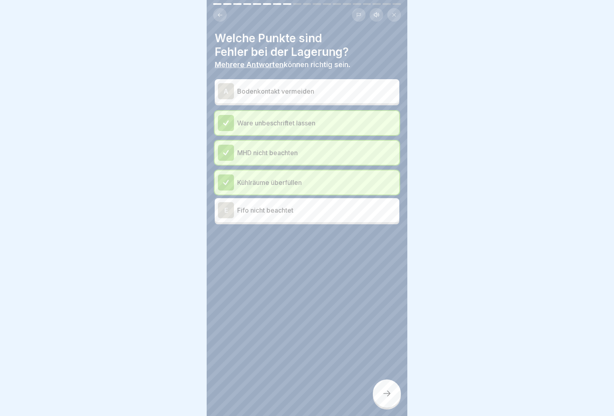
click at [298, 211] on p "Fifo nicht beachtet" at bounding box center [316, 210] width 159 height 10
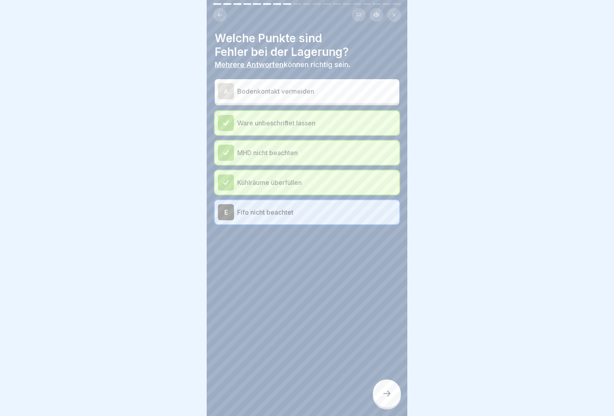
click at [388, 392] on div at bounding box center [387, 393] width 28 height 28
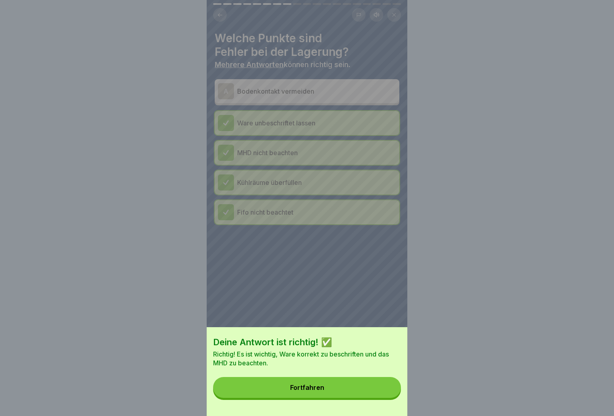
click at [337, 394] on button "Fortfahren" at bounding box center [307, 387] width 188 height 21
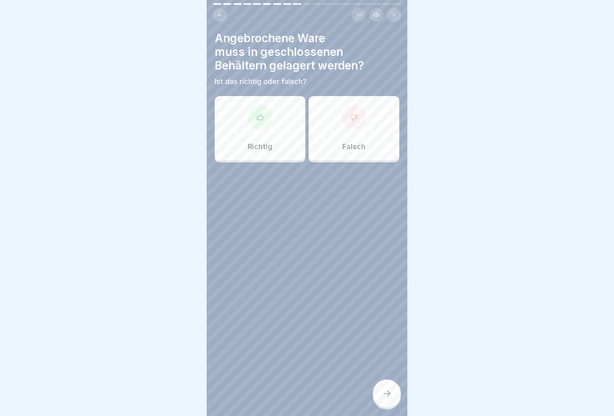
click at [267, 122] on div at bounding box center [260, 117] width 24 height 24
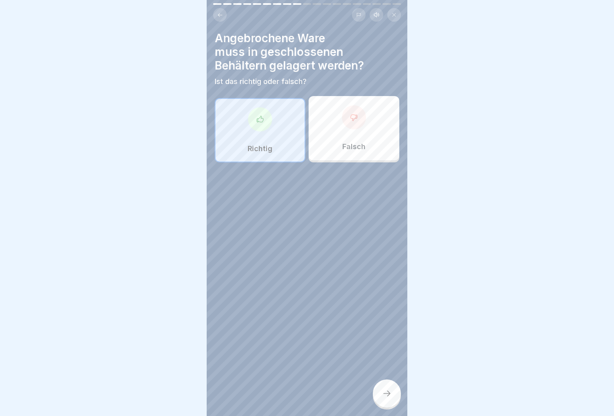
click at [392, 394] on div at bounding box center [387, 393] width 28 height 28
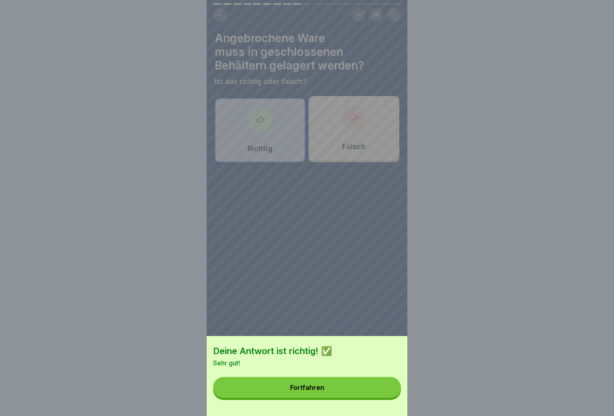
click at [356, 391] on button "Fortfahren" at bounding box center [307, 387] width 188 height 21
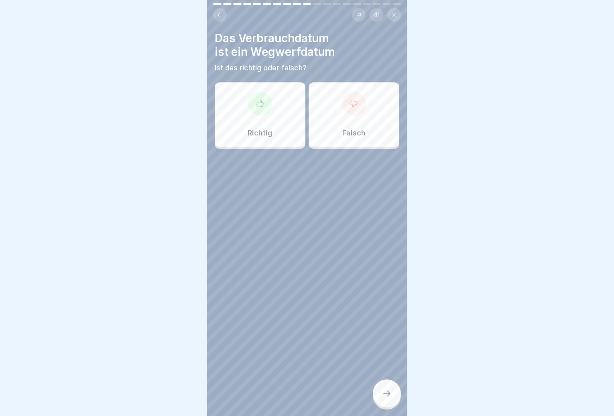
click at [350, 135] on p "Falsch" at bounding box center [353, 132] width 23 height 9
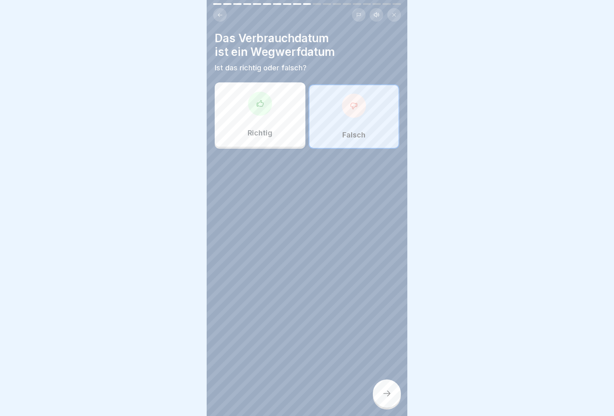
click at [384, 398] on icon at bounding box center [387, 393] width 10 height 10
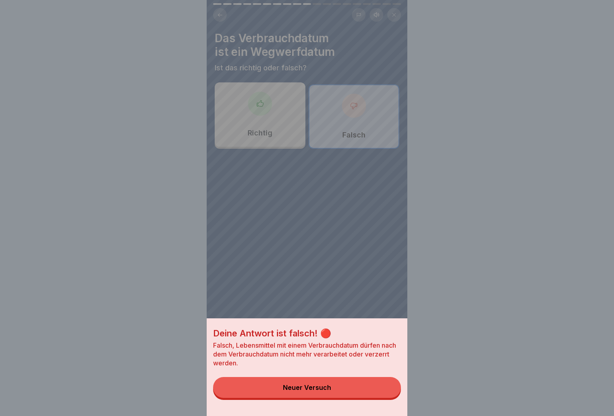
click at [372, 397] on button "Neuer Versuch" at bounding box center [307, 387] width 188 height 21
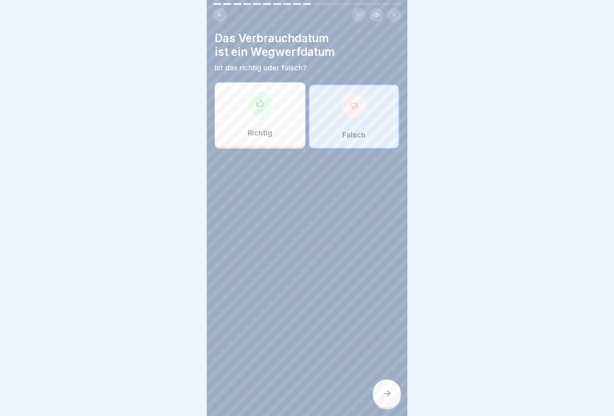
click at [256, 133] on p "Richtig" at bounding box center [260, 132] width 25 height 9
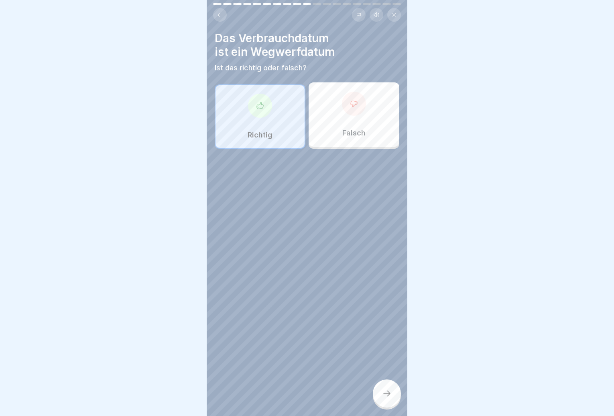
click at [387, 394] on div at bounding box center [387, 393] width 28 height 28
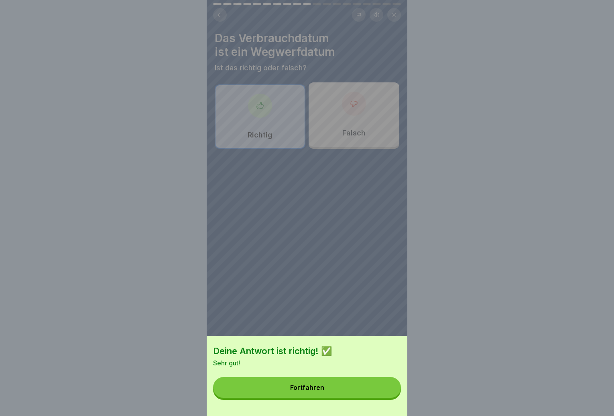
click at [354, 394] on button "Fortfahren" at bounding box center [307, 387] width 188 height 21
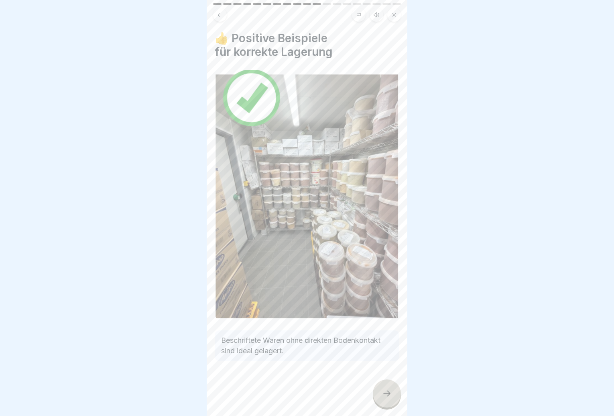
click at [388, 398] on icon at bounding box center [387, 393] width 10 height 10
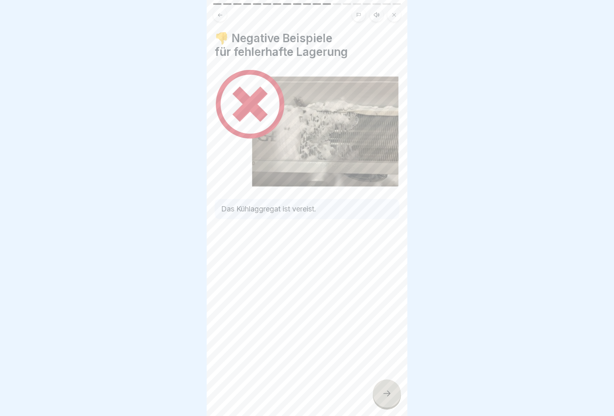
click at [391, 398] on icon at bounding box center [387, 393] width 10 height 10
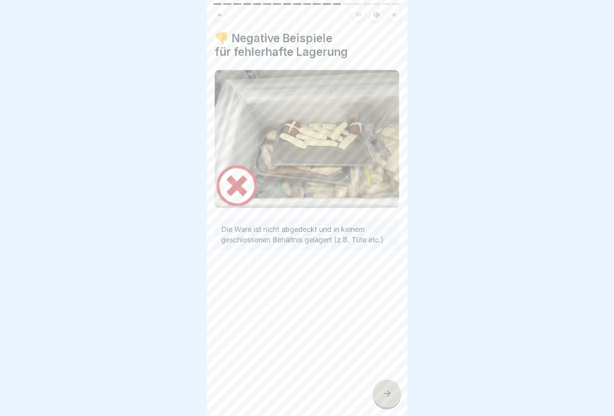
click at [391, 398] on icon at bounding box center [387, 393] width 10 height 10
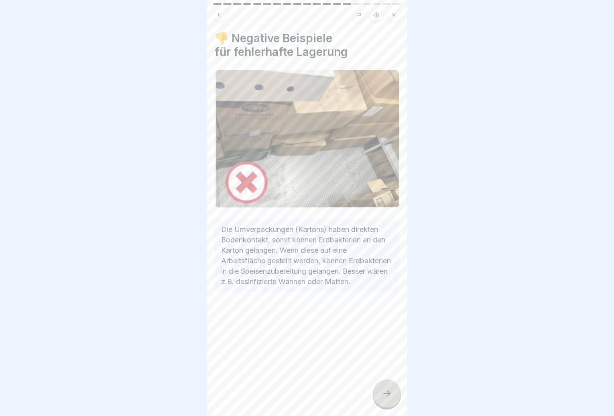
click at [391, 398] on icon at bounding box center [387, 393] width 10 height 10
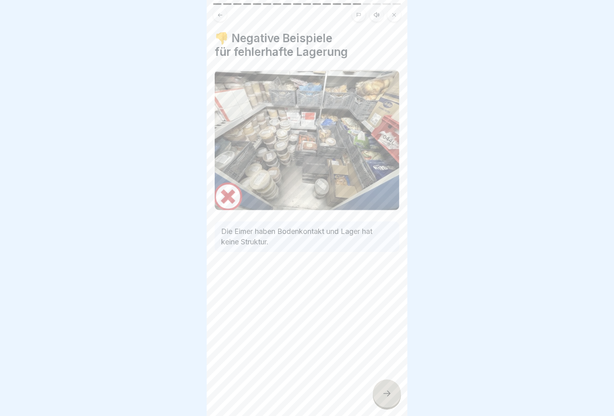
click at [391, 398] on icon at bounding box center [387, 393] width 10 height 10
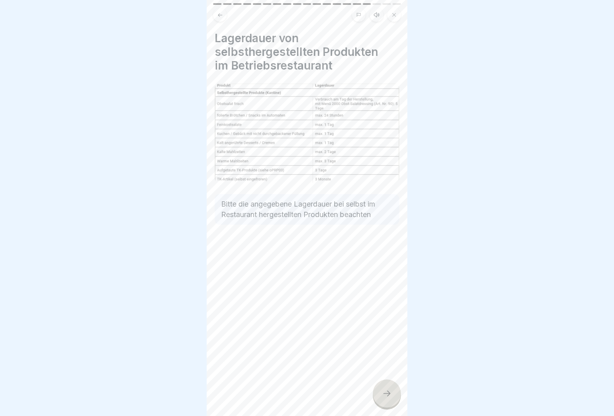
click at [391, 398] on icon at bounding box center [387, 393] width 10 height 10
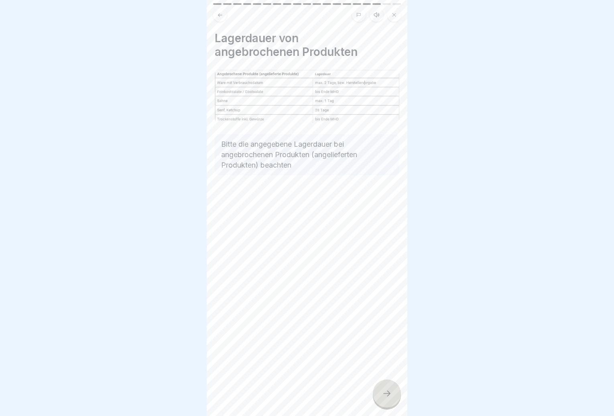
click at [221, 18] on button at bounding box center [220, 15] width 14 height 14
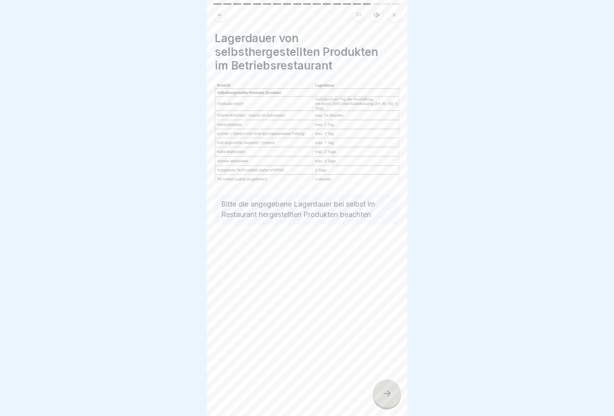
click at [389, 396] on icon at bounding box center [387, 393] width 10 height 10
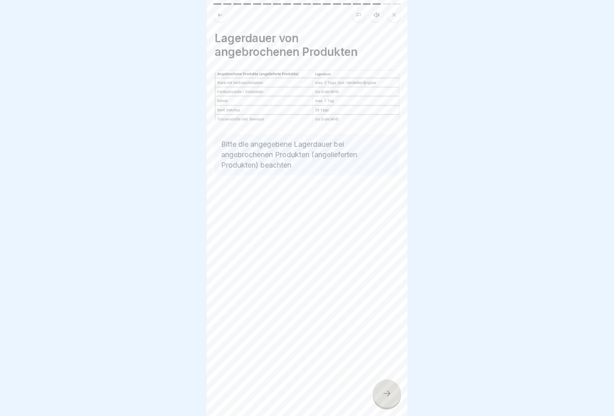
click at [390, 396] on icon at bounding box center [386, 393] width 7 height 6
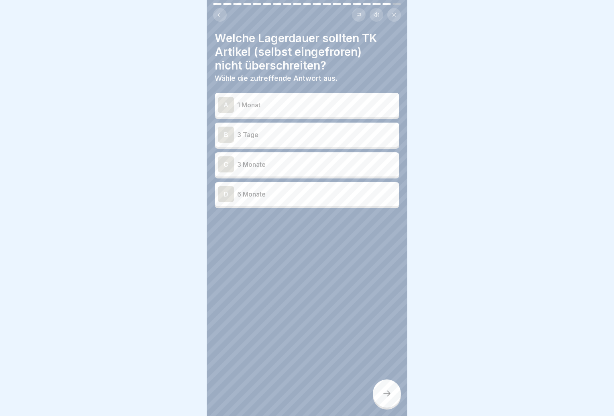
click at [332, 140] on div "B 3 Tage" at bounding box center [307, 134] width 178 height 16
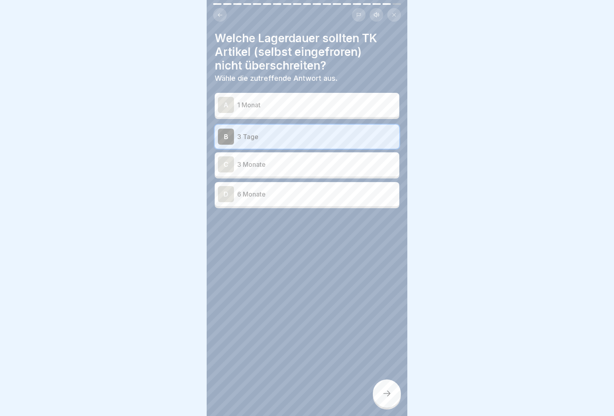
click at [332, 141] on div "B 3 Tage" at bounding box center [307, 136] width 178 height 16
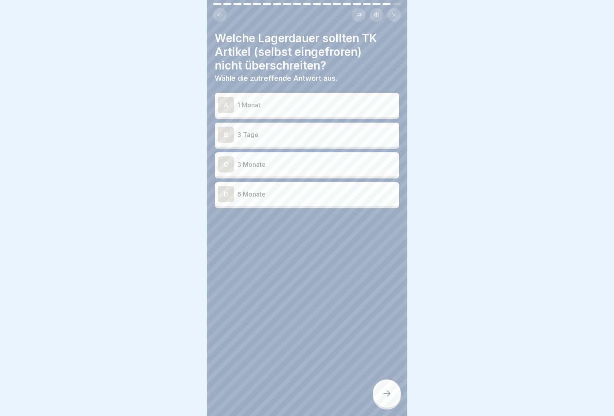
click at [332, 159] on div "C 3 Monate" at bounding box center [307, 164] width 178 height 16
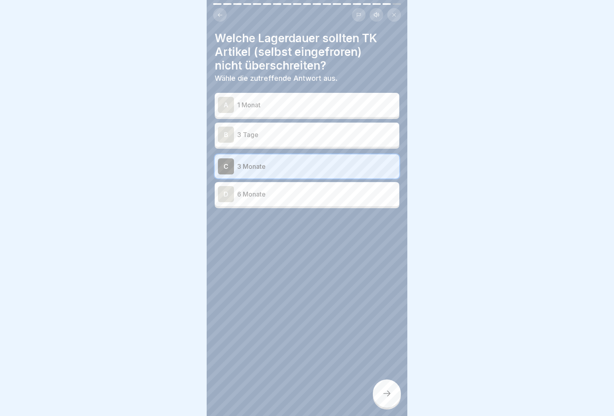
click at [388, 395] on div at bounding box center [387, 393] width 28 height 28
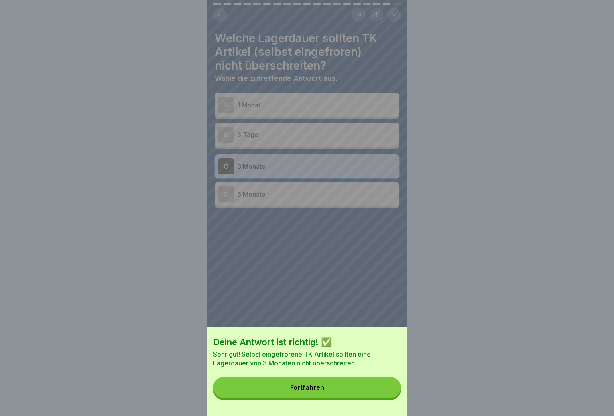
click at [371, 397] on button "Fortfahren" at bounding box center [307, 387] width 188 height 21
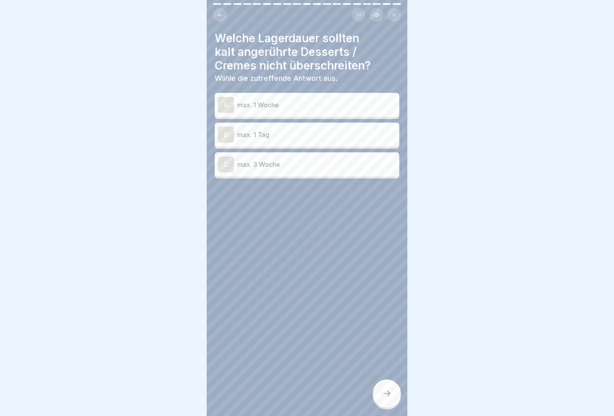
click at [337, 135] on p "max. 1 Tag" at bounding box center [316, 135] width 159 height 10
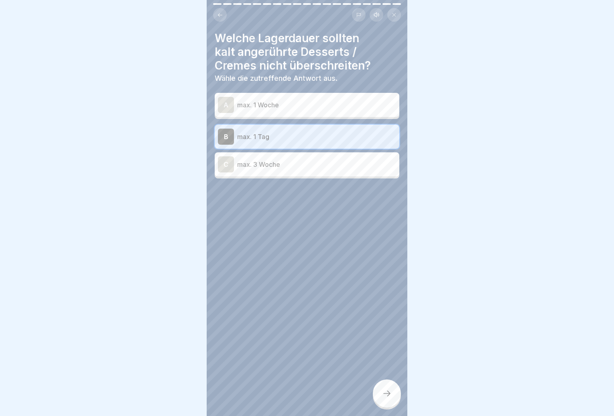
click at [387, 395] on icon at bounding box center [387, 393] width 10 height 10
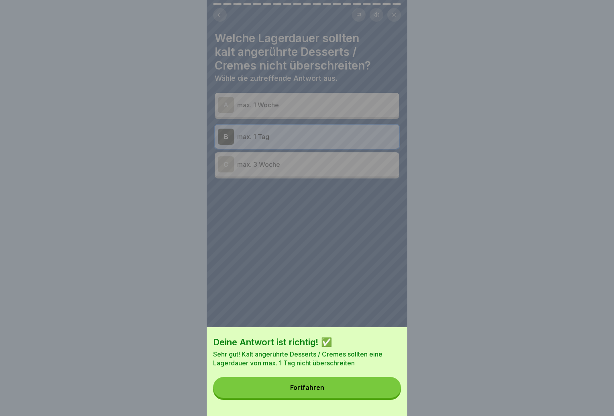
click at [361, 392] on button "Fortfahren" at bounding box center [307, 387] width 188 height 21
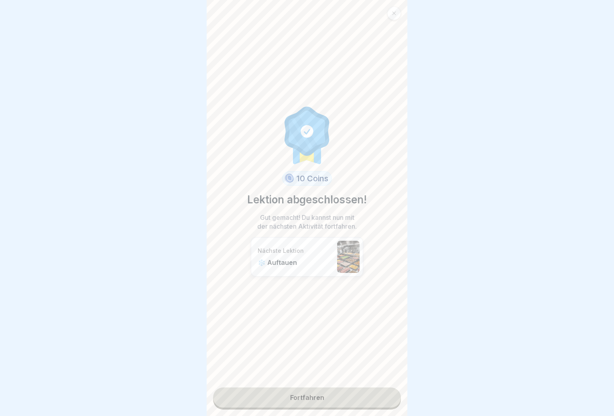
click at [352, 396] on link "Fortfahren" at bounding box center [307, 397] width 188 height 20
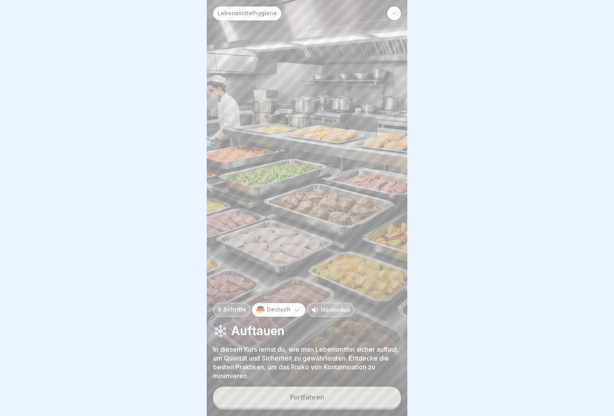
click at [311, 400] on div "Fortfahren" at bounding box center [307, 396] width 34 height 7
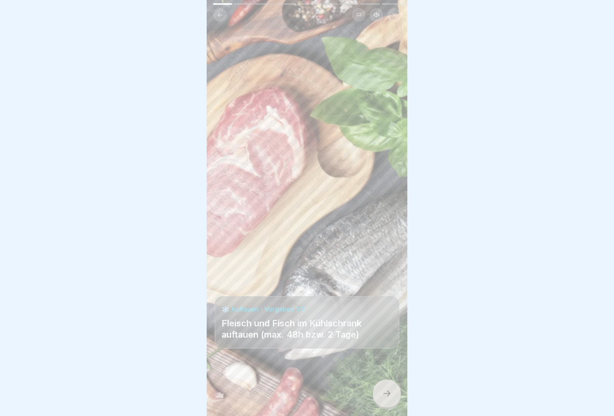
click at [383, 396] on icon at bounding box center [387, 393] width 10 height 10
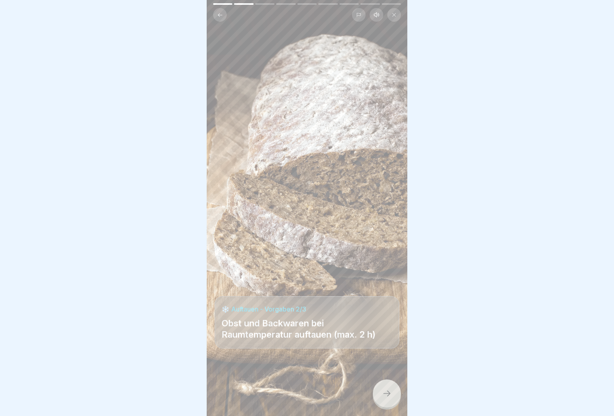
click at [221, 18] on button at bounding box center [220, 15] width 14 height 14
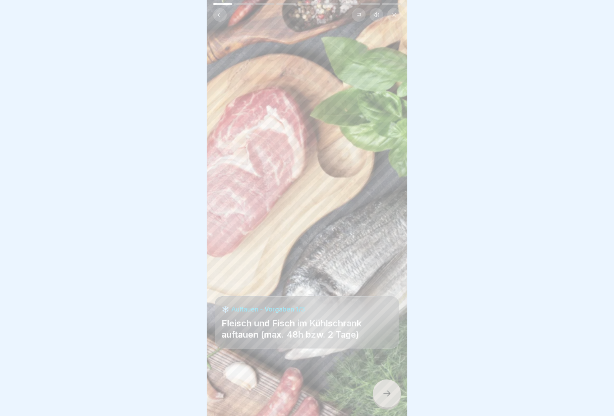
click at [387, 392] on div at bounding box center [387, 393] width 28 height 28
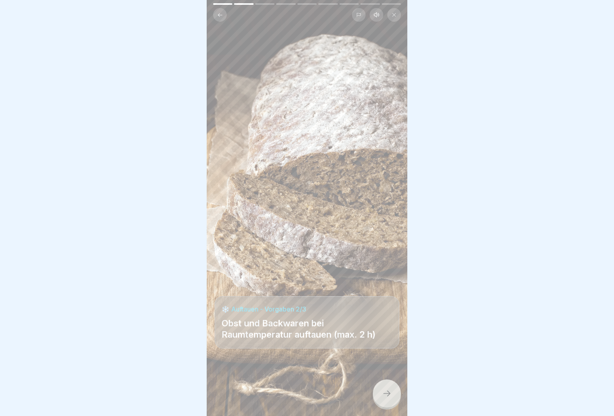
click at [387, 392] on div at bounding box center [387, 393] width 28 height 28
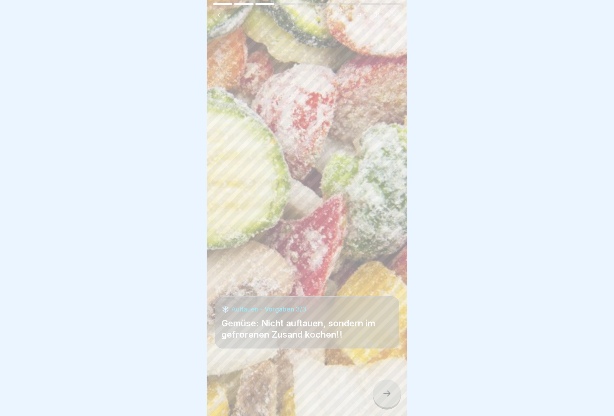
click at [387, 394] on div at bounding box center [387, 393] width 28 height 28
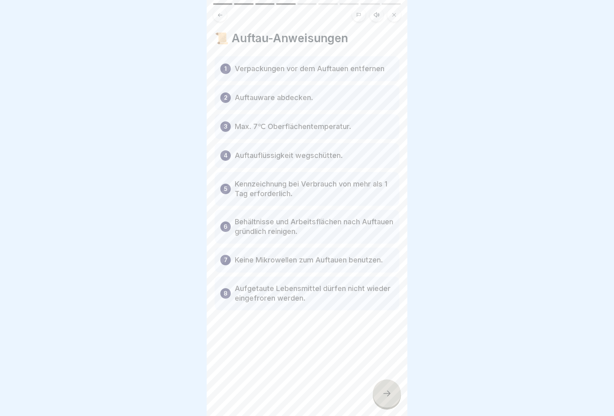
click at [387, 392] on div at bounding box center [387, 393] width 28 height 28
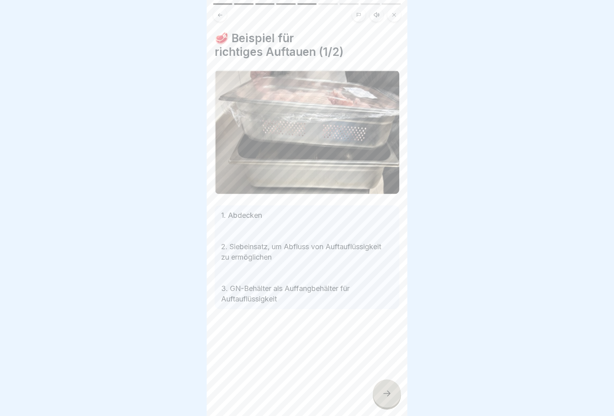
click at [386, 390] on div at bounding box center [387, 393] width 28 height 28
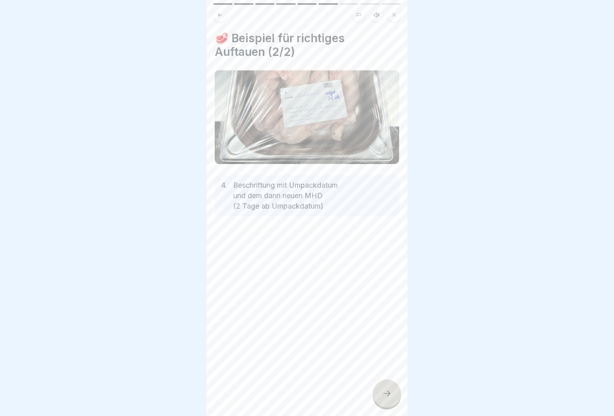
click at [388, 386] on div at bounding box center [387, 393] width 28 height 28
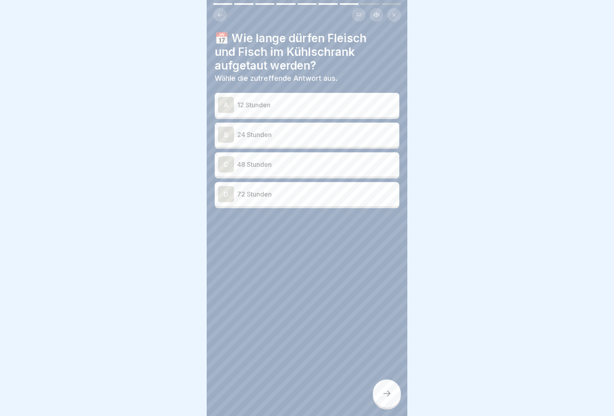
click at [294, 165] on p "48 Stunden" at bounding box center [316, 164] width 159 height 10
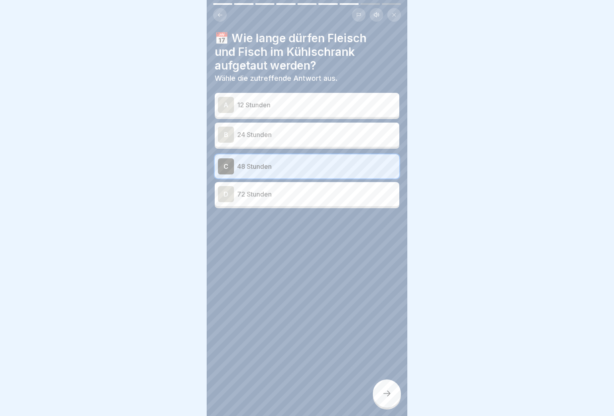
click at [390, 389] on div at bounding box center [387, 393] width 28 height 28
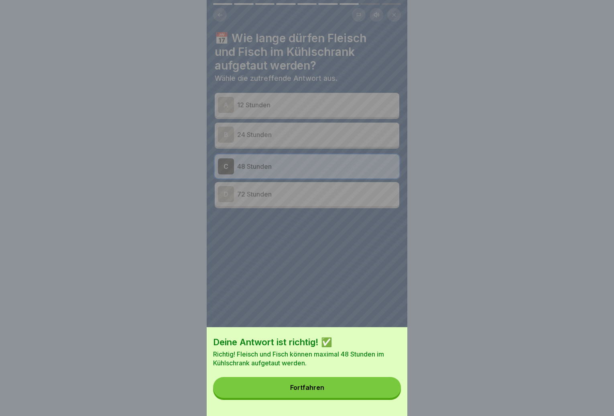
click at [359, 395] on button "Fortfahren" at bounding box center [307, 387] width 188 height 21
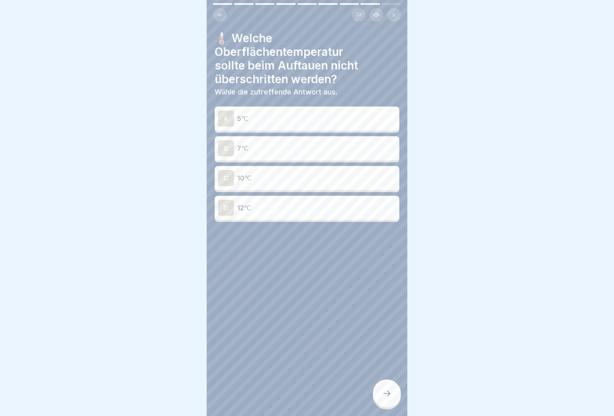
click at [285, 150] on p "7℃" at bounding box center [316, 148] width 159 height 10
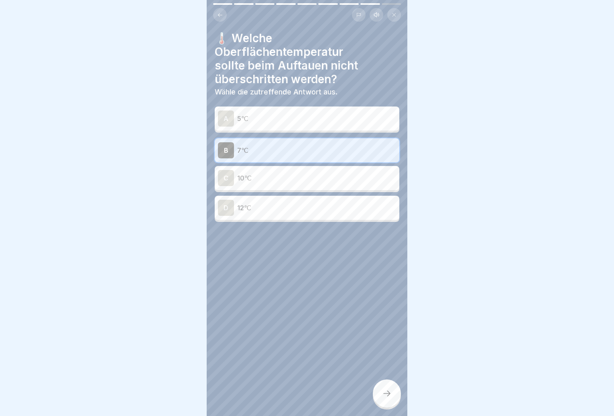
click at [388, 404] on div at bounding box center [387, 393] width 28 height 28
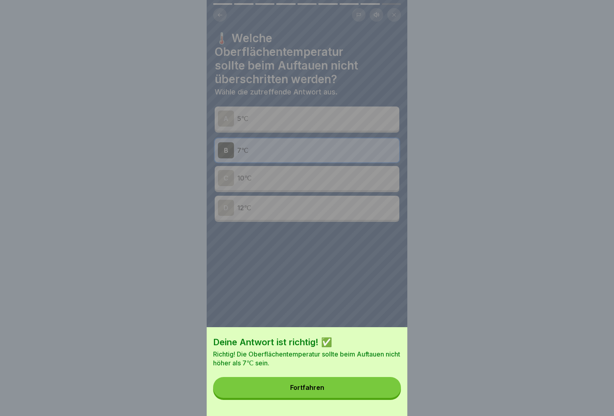
click at [386, 396] on button "Fortfahren" at bounding box center [307, 387] width 188 height 21
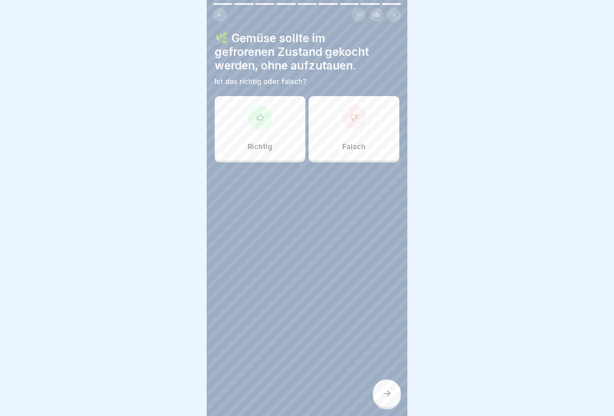
click at [339, 158] on div "Falsch" at bounding box center [354, 128] width 91 height 64
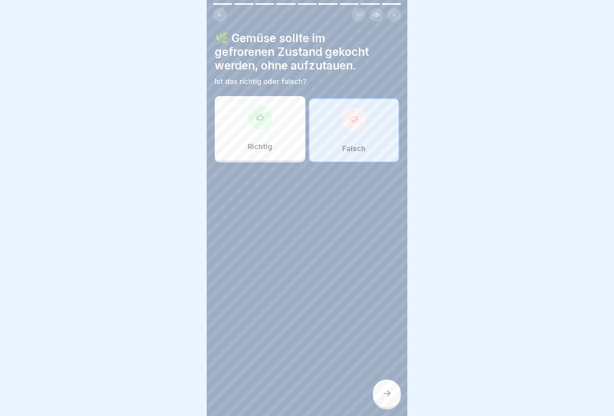
click at [266, 144] on p "Richtig" at bounding box center [260, 146] width 25 height 9
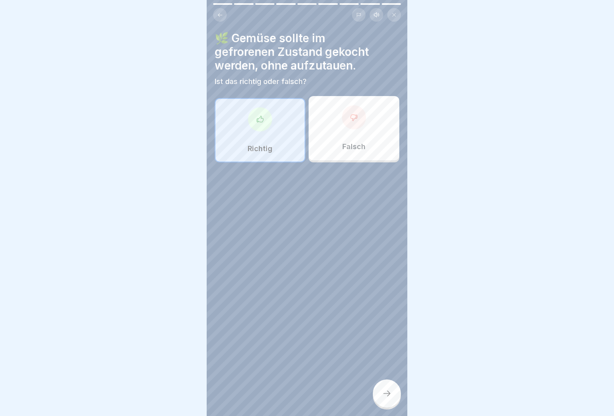
click at [392, 402] on div at bounding box center [387, 393] width 28 height 28
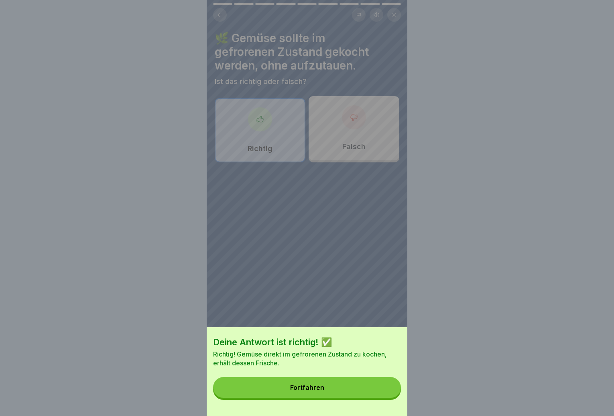
click at [345, 395] on button "Fortfahren" at bounding box center [307, 387] width 188 height 21
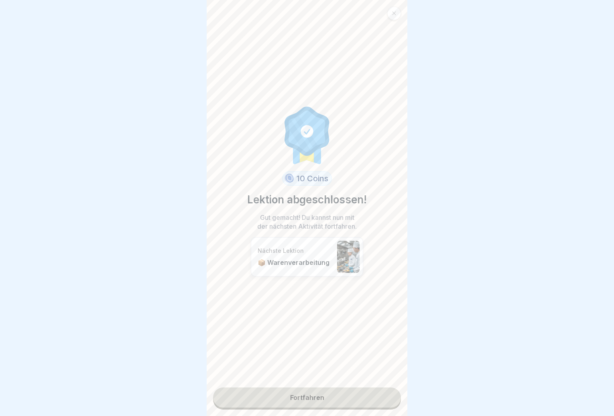
click at [345, 394] on link "Fortfahren" at bounding box center [307, 397] width 188 height 20
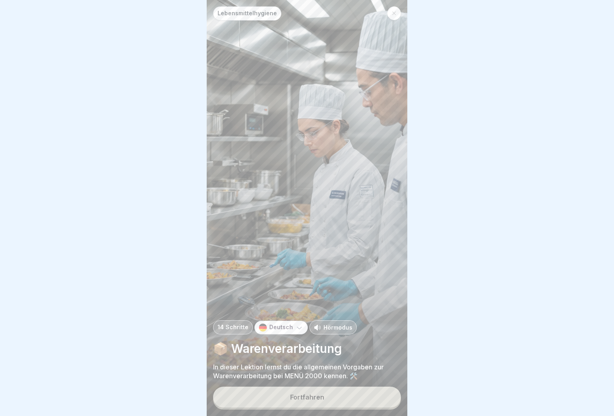
click at [329, 401] on button "Fortfahren" at bounding box center [307, 396] width 188 height 21
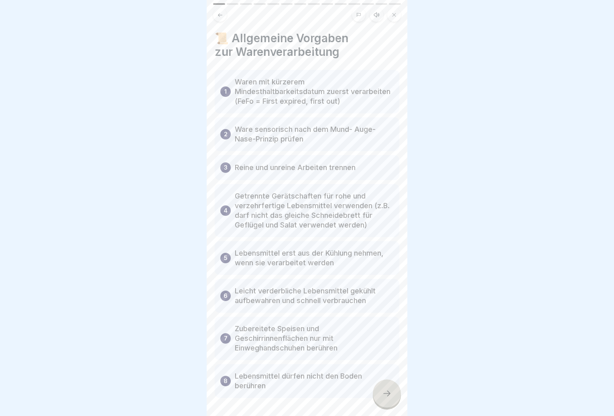
click at [381, 392] on div at bounding box center [387, 393] width 28 height 28
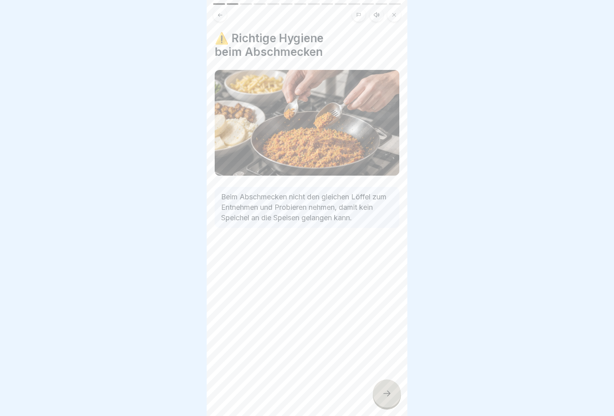
click at [390, 396] on icon at bounding box center [387, 393] width 10 height 10
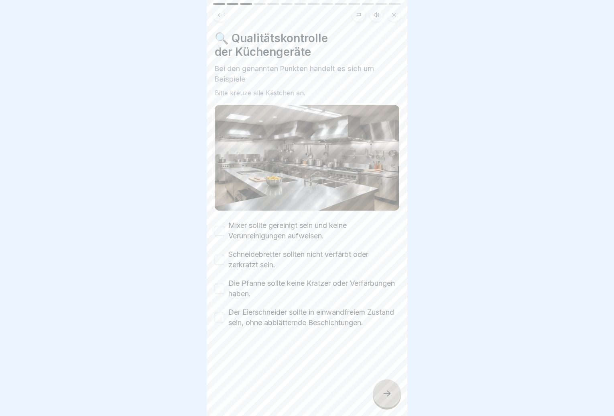
click at [222, 226] on button "Mixer sollte gereinigt sein und keine Verunreinigungen aufweisen." at bounding box center [220, 231] width 10 height 10
click at [220, 255] on button "Schneidebretter sollten nicht verfärbt oder zerkratzt sein." at bounding box center [220, 260] width 10 height 10
click at [220, 285] on button "Die Pfanne sollte keine Kratzer oder Verfärbungen haben." at bounding box center [220, 288] width 10 height 10
click at [220, 319] on button "Der Eierschneider sollte in einwandfreiem Zustand sein, ohne abblätternde Besch…" at bounding box center [220, 317] width 10 height 10
click at [383, 397] on icon at bounding box center [387, 393] width 10 height 10
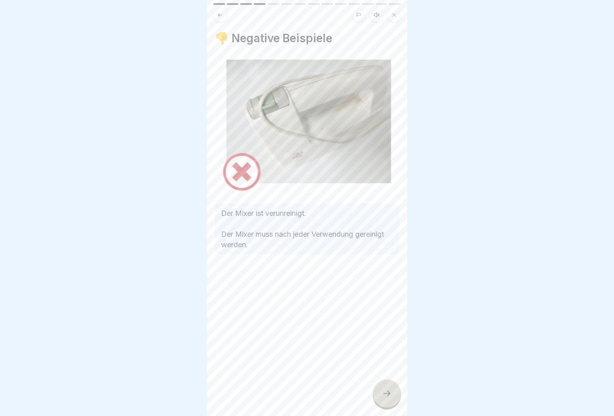
click at [387, 391] on div at bounding box center [387, 393] width 28 height 28
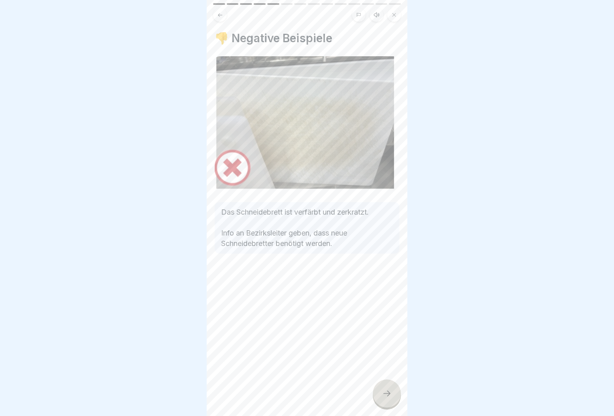
click at [387, 395] on icon at bounding box center [387, 393] width 10 height 10
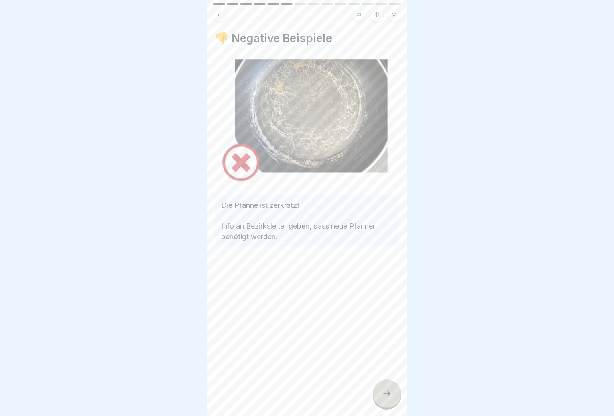
click at [387, 396] on icon at bounding box center [387, 393] width 10 height 10
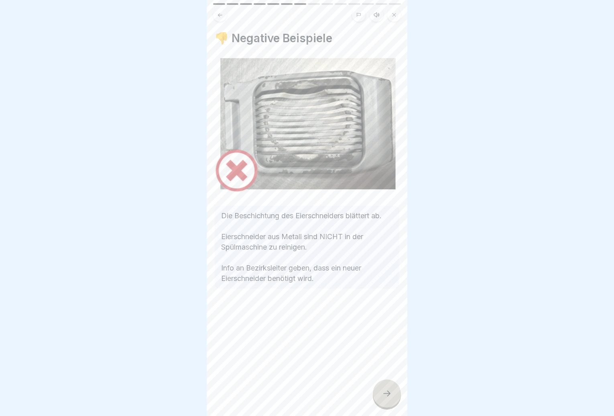
click at [387, 395] on icon at bounding box center [387, 393] width 10 height 10
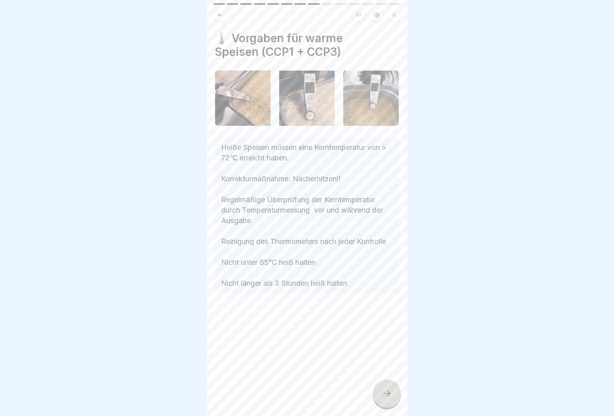
click at [382, 404] on div at bounding box center [387, 393] width 28 height 28
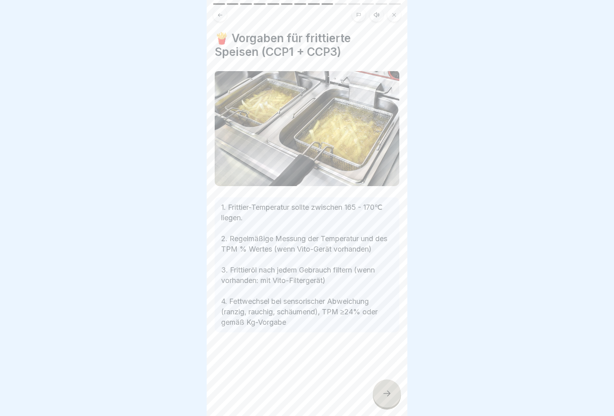
click at [378, 393] on div at bounding box center [387, 393] width 28 height 28
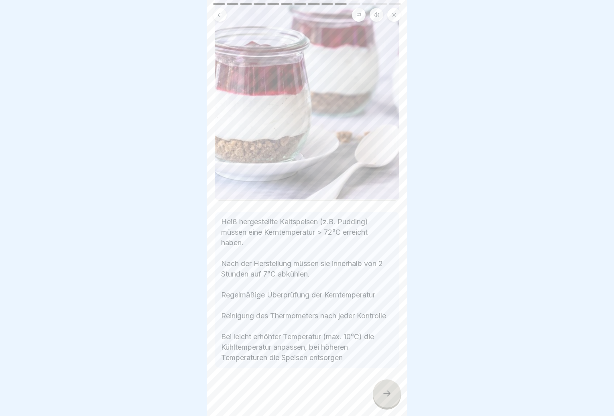
scroll to position [158, 0]
click at [378, 399] on div at bounding box center [387, 393] width 28 height 28
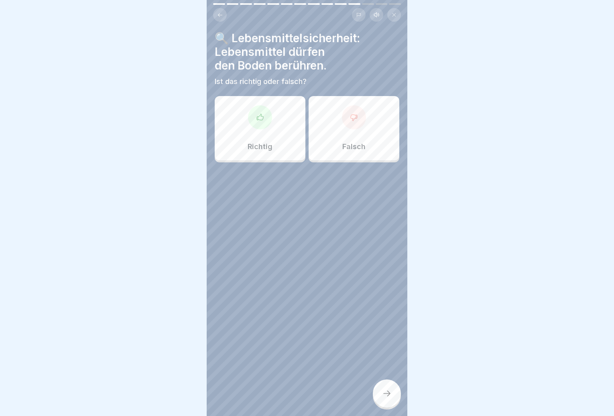
click at [346, 135] on div "Falsch" at bounding box center [354, 128] width 91 height 64
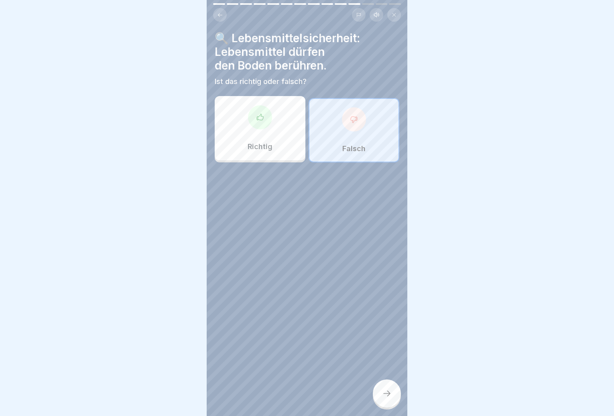
click at [391, 390] on div at bounding box center [387, 393] width 28 height 28
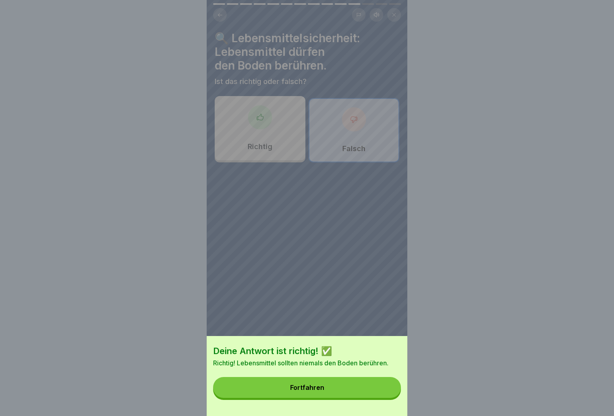
click at [369, 385] on button "Fortfahren" at bounding box center [307, 387] width 188 height 21
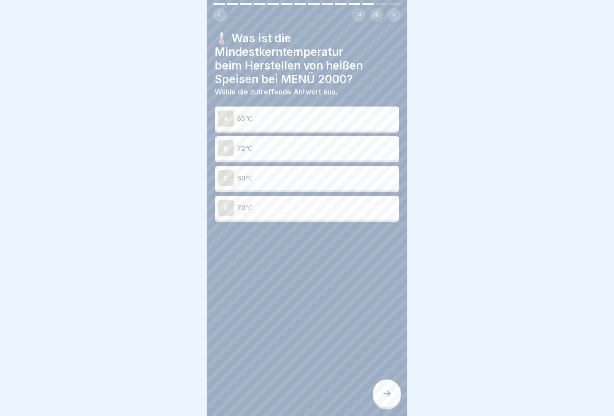
click at [288, 149] on p "72℃" at bounding box center [316, 148] width 159 height 10
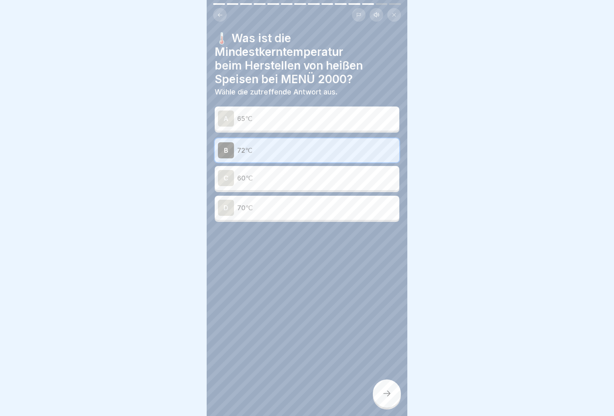
click at [383, 398] on icon at bounding box center [387, 393] width 10 height 10
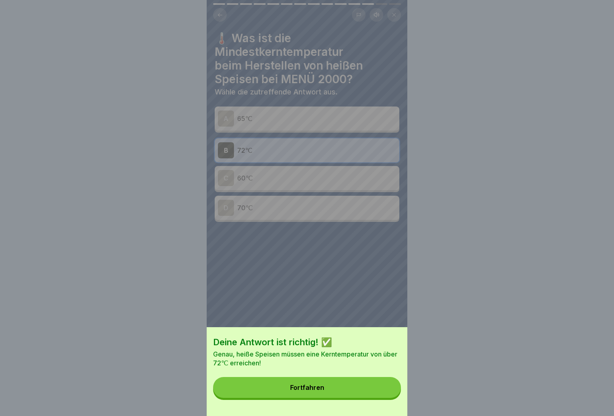
click at [316, 391] on div "Fortfahren" at bounding box center [307, 386] width 34 height 7
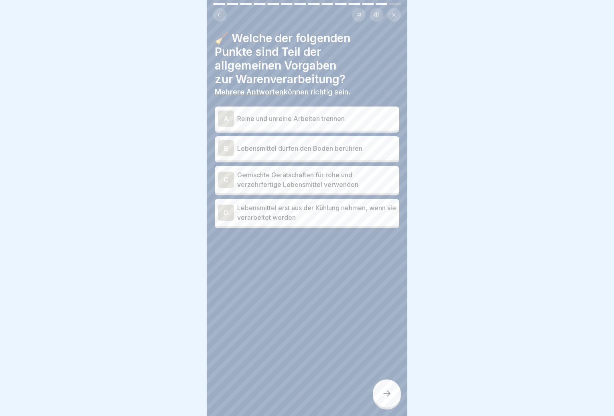
click at [337, 122] on p "Reine und unreine Arbeiten trennen" at bounding box center [316, 119] width 159 height 10
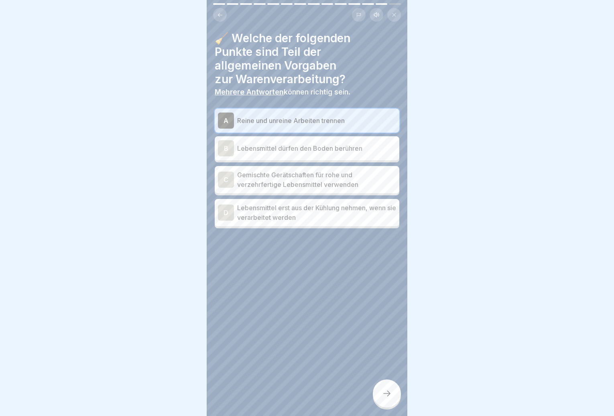
click at [337, 183] on p "Gemischte Gerätschaften für rohe und verzehrfertige Lebensmittel verwenden" at bounding box center [316, 179] width 159 height 19
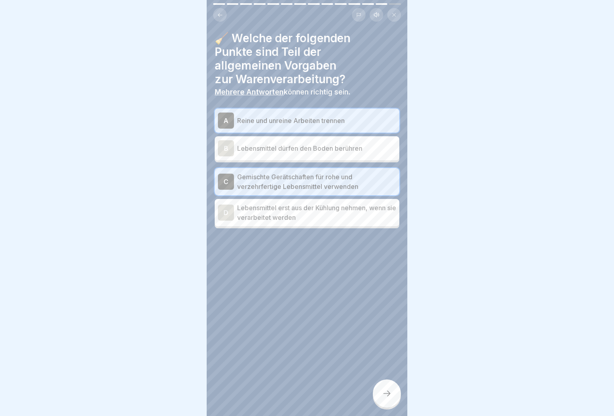
click at [330, 216] on p "Lebensmittel erst aus der Kühlung nehmen, wenn sie verarbeitet werden" at bounding box center [316, 212] width 159 height 19
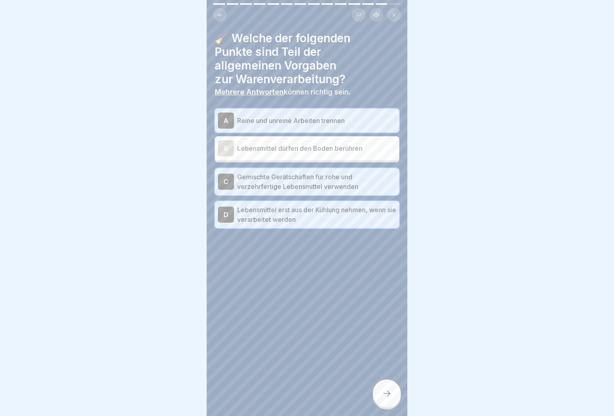
click at [391, 393] on div at bounding box center [387, 393] width 28 height 28
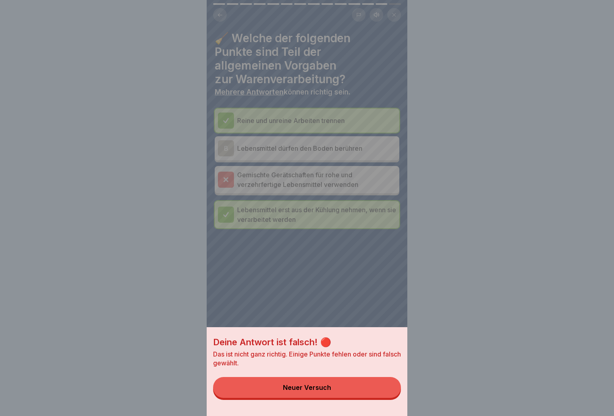
click at [381, 397] on button "Neuer Versuch" at bounding box center [307, 387] width 188 height 21
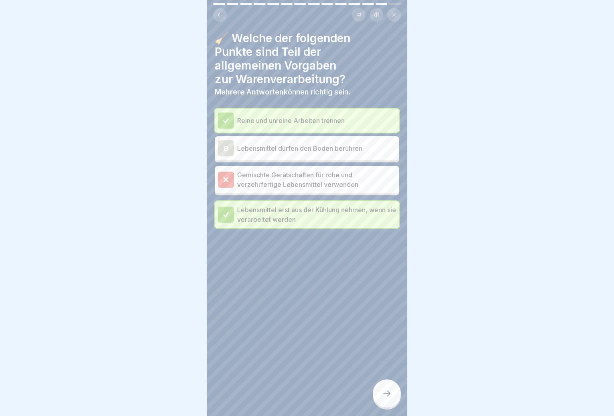
click at [304, 181] on p "Gemischte Gerätschaften für rohe und verzehrfertige Lebensmittel verwenden" at bounding box center [316, 179] width 159 height 19
click at [269, 177] on p "Gemischte Gerätschaften für rohe und verzehrfertige Lebensmittel verwenden" at bounding box center [316, 179] width 159 height 19
click at [225, 181] on icon at bounding box center [225, 179] width 7 height 7
drag, startPoint x: 390, startPoint y: 409, endPoint x: 391, endPoint y: 413, distance: 4.2
drag, startPoint x: 391, startPoint y: 413, endPoint x: 388, endPoint y: 406, distance: 7.5
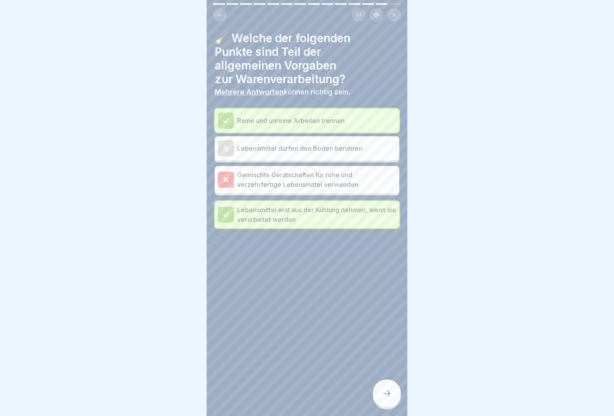
click at [388, 406] on div at bounding box center [387, 393] width 28 height 28
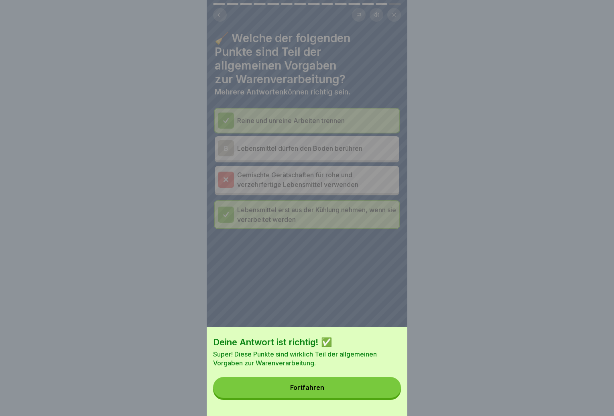
click at [363, 397] on button "Fortfahren" at bounding box center [307, 387] width 188 height 21
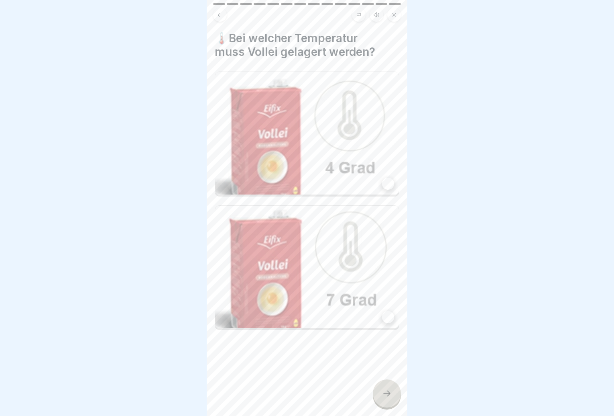
click at [308, 166] on img at bounding box center [307, 133] width 184 height 122
click at [387, 398] on icon at bounding box center [387, 393] width 10 height 10
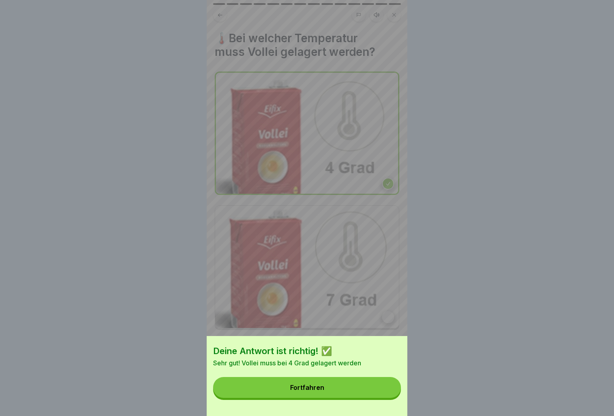
click at [365, 397] on button "Fortfahren" at bounding box center [307, 387] width 188 height 21
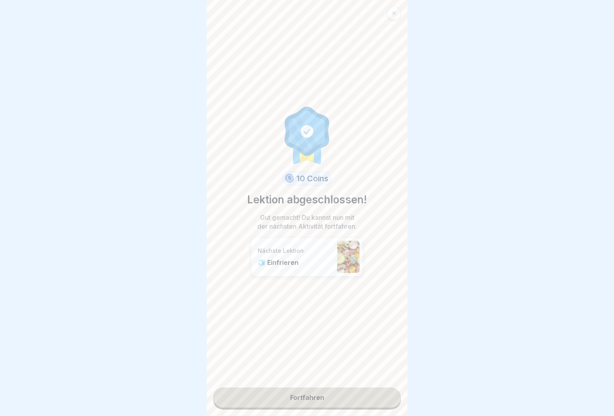
click at [361, 398] on link "Fortfahren" at bounding box center [307, 397] width 188 height 20
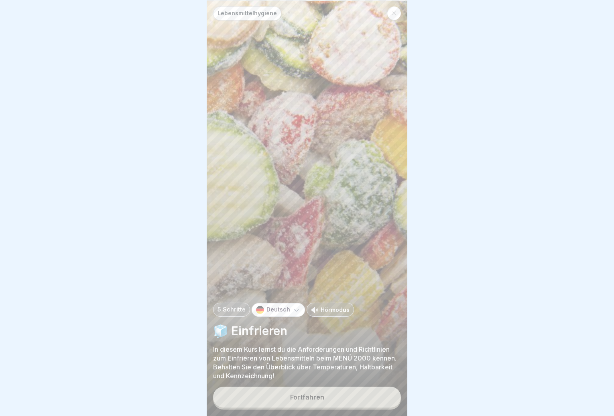
click at [354, 397] on button "Fortfahren" at bounding box center [307, 396] width 188 height 21
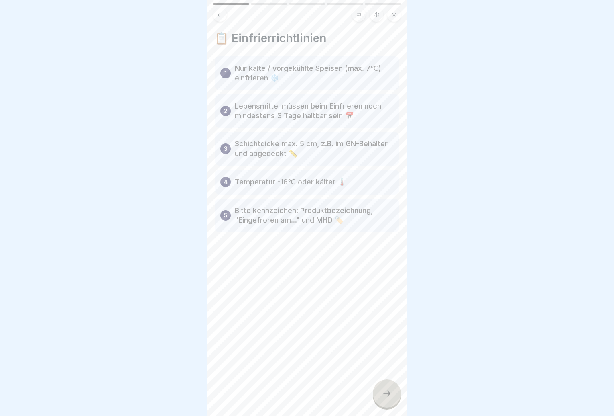
click at [384, 398] on icon at bounding box center [387, 393] width 10 height 10
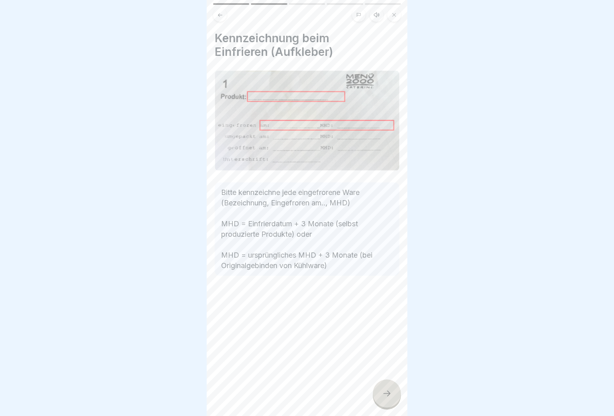
click at [384, 394] on div at bounding box center [387, 393] width 28 height 28
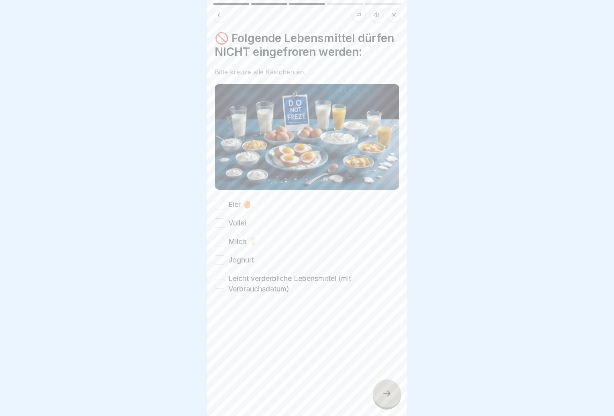
click at [383, 389] on div at bounding box center [387, 393] width 28 height 28
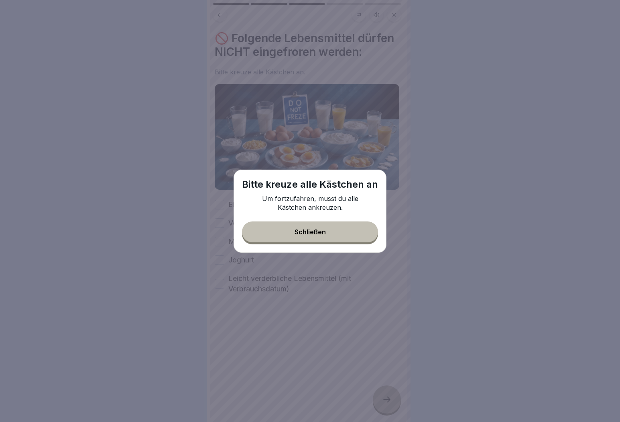
click at [344, 242] on div "Bitte [DEMOGRAPHIC_DATA] alle Kästchen an Um fortzufahren, musst du alle Kästch…" at bounding box center [310, 210] width 153 height 83
click at [282, 236] on button "Schließen" at bounding box center [310, 231] width 136 height 21
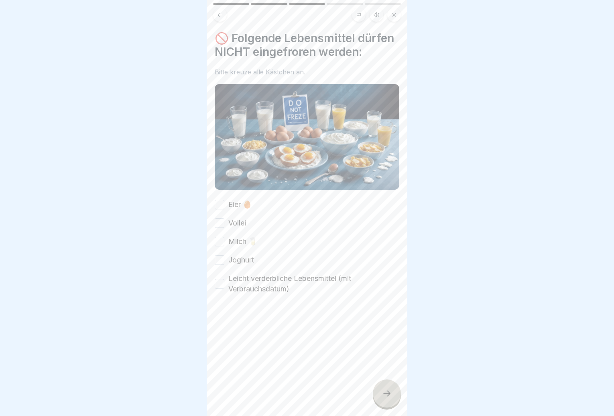
click at [235, 294] on label "Leicht verderbliche Lebensmittel (mit Verbrauchsdatum)" at bounding box center [313, 283] width 171 height 21
click at [224, 288] on button "Leicht verderbliche Lebensmittel (mit Verbrauchsdatum)" at bounding box center [220, 284] width 10 height 10
drag, startPoint x: 230, startPoint y: 271, endPoint x: 229, endPoint y: 256, distance: 15.7
click at [230, 265] on label "Joghurt" at bounding box center [241, 260] width 26 height 10
click at [224, 265] on button "Joghurt" at bounding box center [220, 260] width 10 height 10
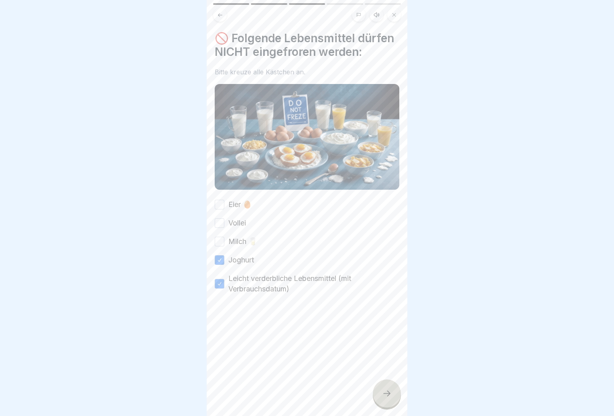
click at [227, 247] on div "Milch 🥛" at bounding box center [236, 241] width 43 height 10
click at [224, 228] on div "Vollei" at bounding box center [230, 223] width 31 height 10
click at [225, 210] on div "Eier 🥚" at bounding box center [233, 204] width 37 height 10
click at [221, 228] on button "Vollei" at bounding box center [220, 223] width 10 height 10
click at [221, 209] on button "Eier 🥚" at bounding box center [220, 205] width 10 height 10
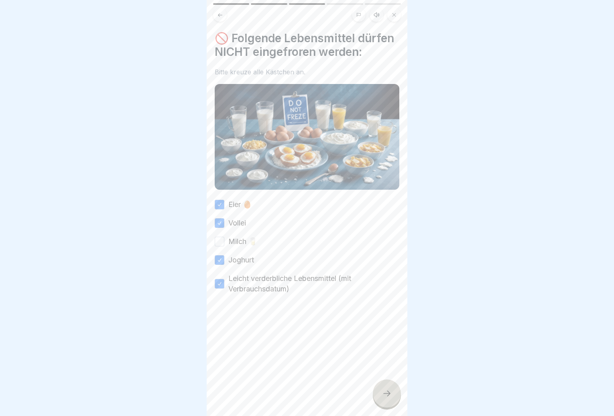
click at [226, 247] on div "Milch 🥛" at bounding box center [236, 241] width 43 height 10
click at [218, 246] on button "Milch 🥛" at bounding box center [220, 241] width 10 height 10
click at [391, 398] on icon at bounding box center [387, 393] width 10 height 10
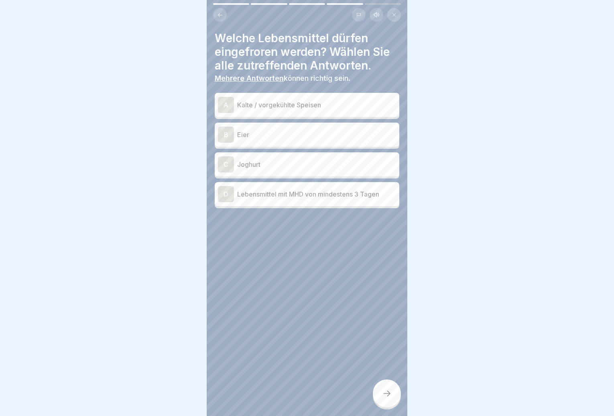
click at [321, 109] on p "Kalte / vorgekühlte Speisen" at bounding box center [316, 105] width 159 height 10
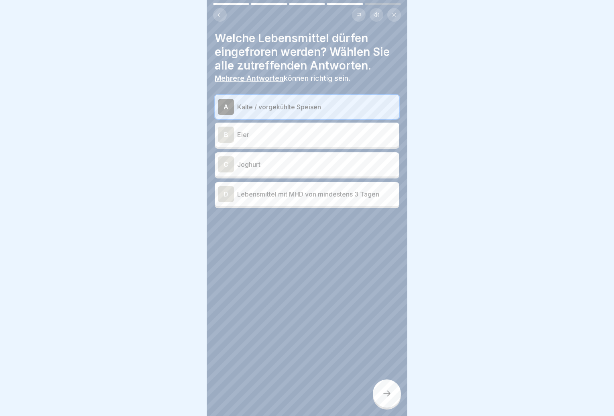
click at [305, 197] on p "Lebensmittel mit MHD von mindestens 3 Tagen" at bounding box center [316, 194] width 159 height 10
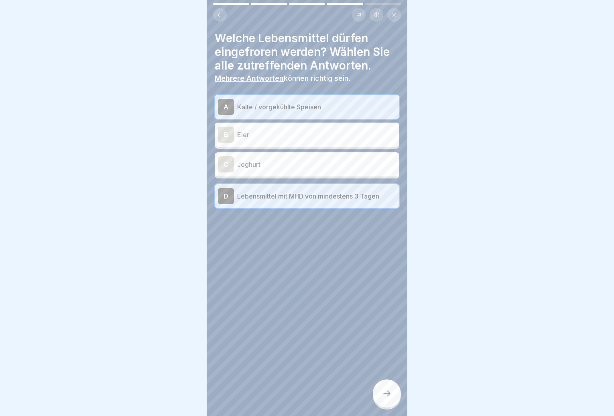
click at [381, 395] on div at bounding box center [387, 393] width 28 height 28
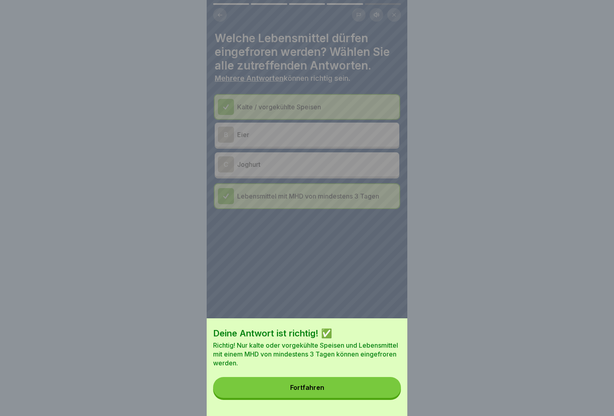
click at [374, 397] on button "Fortfahren" at bounding box center [307, 387] width 188 height 21
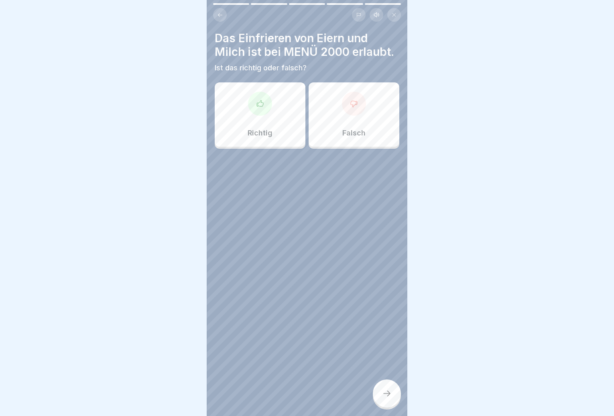
click at [344, 137] on p "Falsch" at bounding box center [353, 132] width 23 height 9
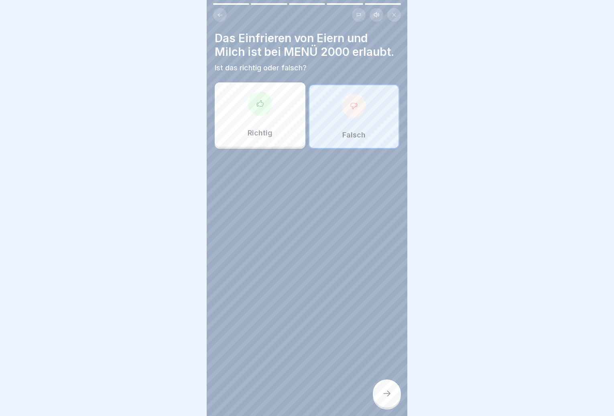
click at [390, 398] on icon at bounding box center [387, 393] width 10 height 10
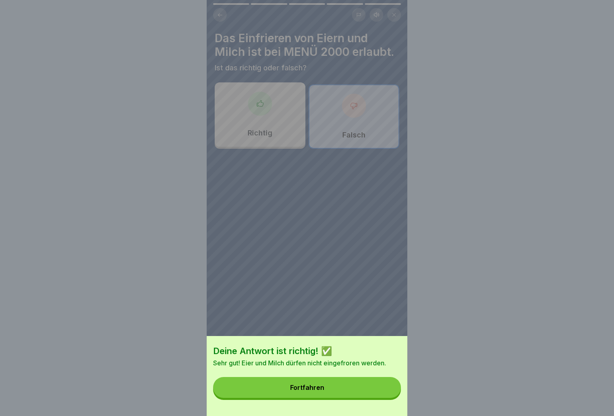
click at [350, 395] on button "Fortfahren" at bounding box center [307, 387] width 188 height 21
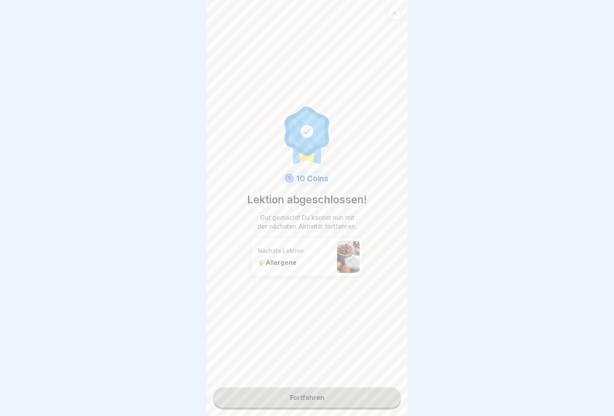
click at [343, 397] on link "Fortfahren" at bounding box center [307, 397] width 188 height 20
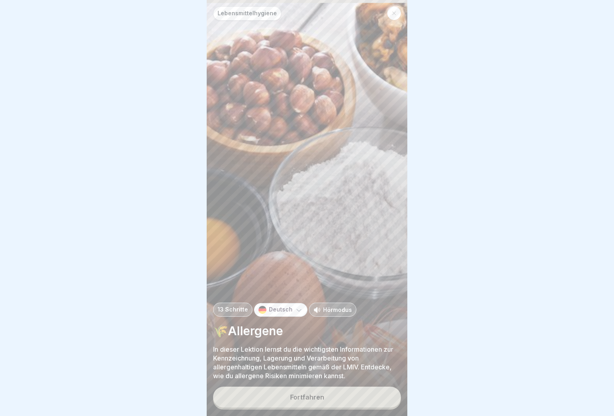
click at [332, 401] on button "Fortfahren" at bounding box center [307, 396] width 188 height 21
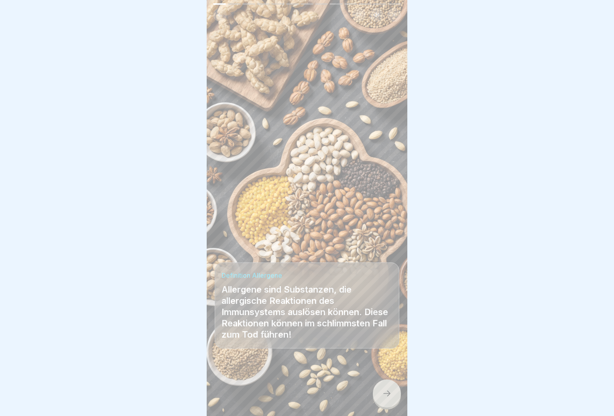
click at [368, 399] on div at bounding box center [307, 391] width 185 height 48
click at [386, 398] on icon at bounding box center [387, 393] width 10 height 10
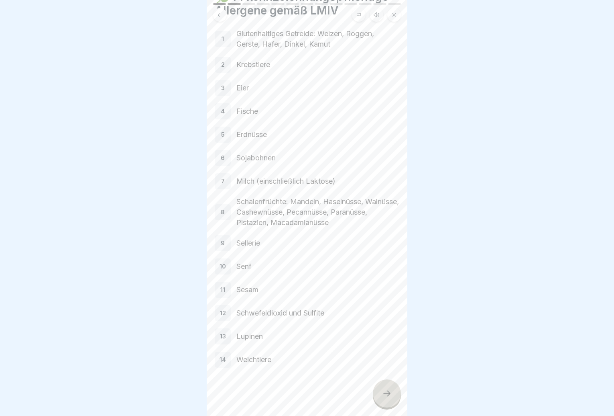
scroll to position [1, 0]
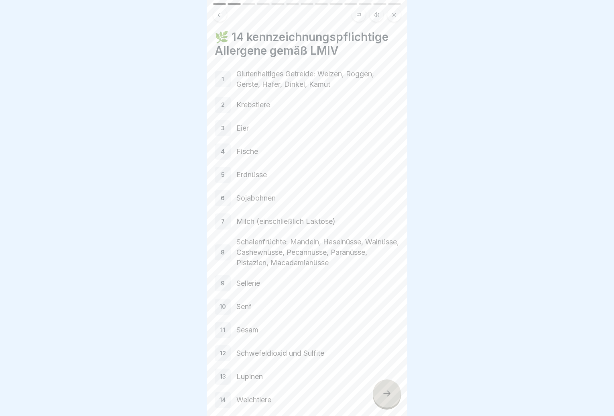
click at [387, 394] on div at bounding box center [387, 393] width 28 height 28
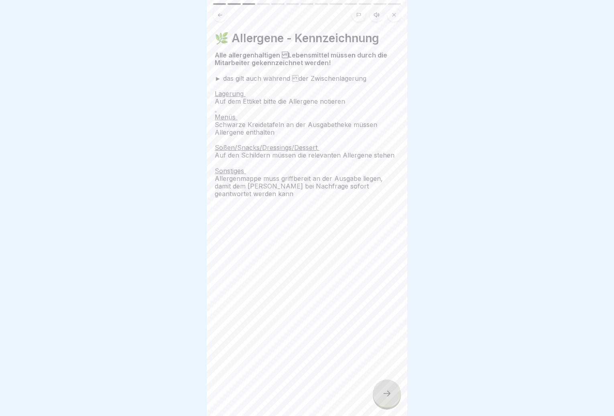
click at [377, 386] on div "🌿 Allergene - Kennzeichnung Alle allergenhaltigen Lebensmittel müssen durch di…" at bounding box center [307, 208] width 201 height 416
click at [380, 402] on div at bounding box center [387, 393] width 28 height 28
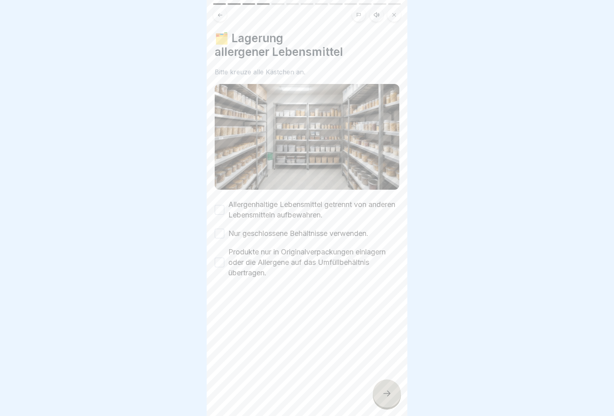
click at [223, 206] on button "Allergenhaltige Lebensmittel getrennt von anderen Lebensmitteln aufbewahren." at bounding box center [220, 210] width 10 height 10
click at [221, 230] on button "Nur geschlossene Behältnisse verwenden." at bounding box center [220, 233] width 10 height 10
click at [221, 258] on button "Produkte nur in Originalverpackungen einlagern oder die Allergene auf das Umfül…" at bounding box center [220, 262] width 10 height 10
click at [388, 391] on div at bounding box center [387, 393] width 28 height 28
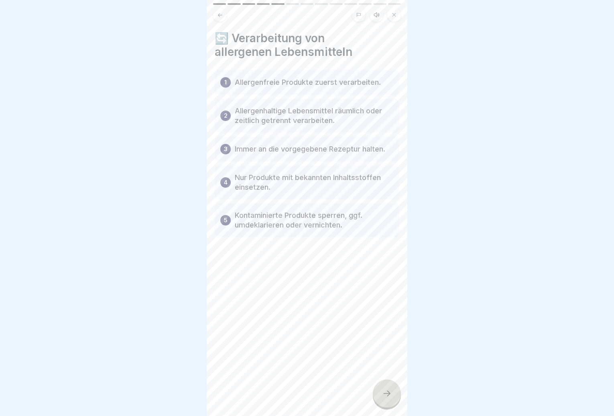
click at [389, 388] on div at bounding box center [387, 393] width 28 height 28
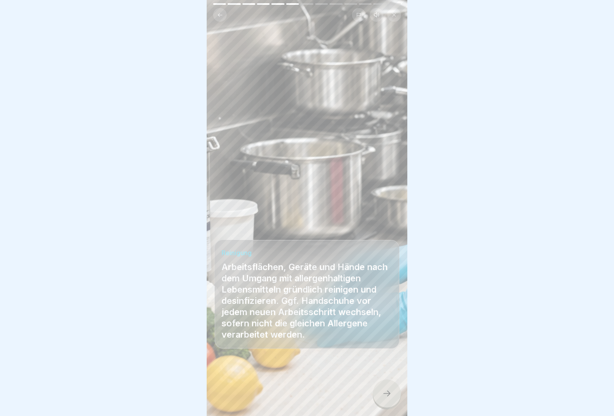
click at [386, 395] on div at bounding box center [387, 393] width 28 height 28
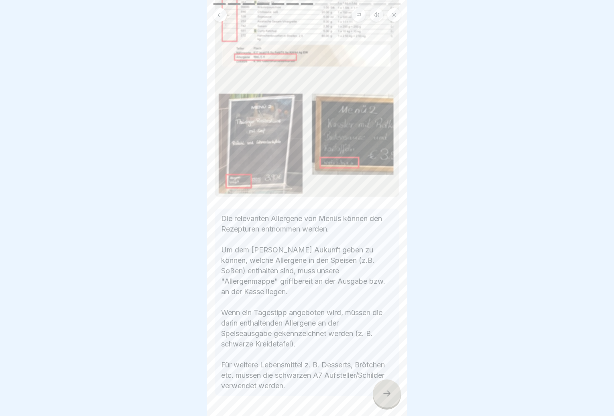
scroll to position [137, 0]
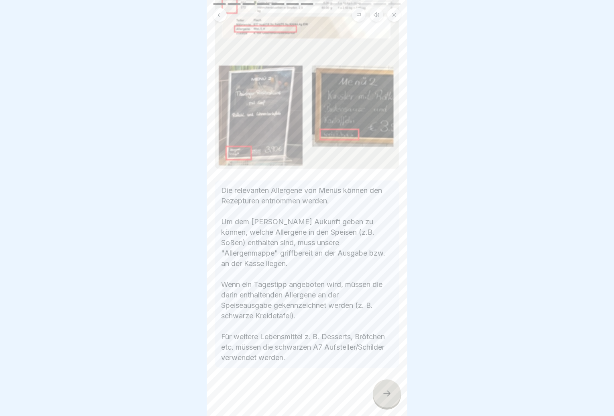
click at [385, 398] on icon at bounding box center [387, 393] width 10 height 10
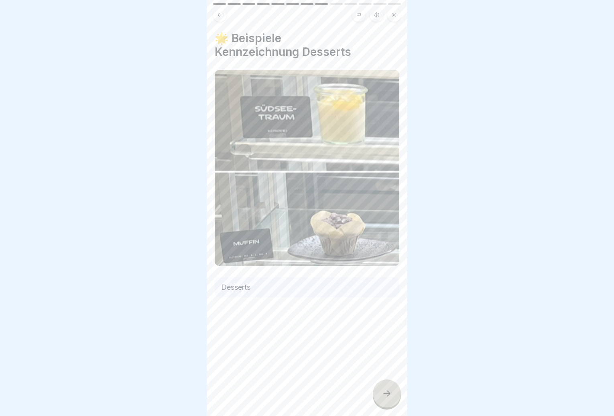
click at [387, 396] on icon at bounding box center [387, 393] width 10 height 10
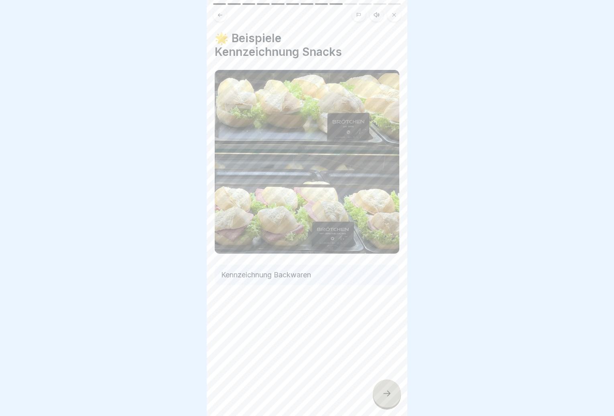
click at [387, 396] on icon at bounding box center [387, 393] width 10 height 10
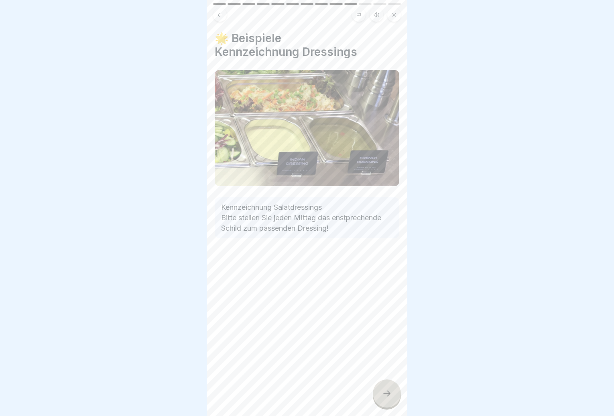
click at [387, 396] on icon at bounding box center [387, 393] width 10 height 10
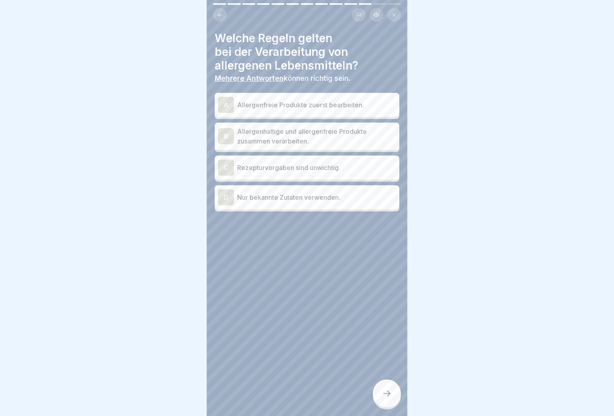
click at [288, 105] on p "Allergenfreie Produkte zuerst bearbeiten." at bounding box center [316, 105] width 159 height 10
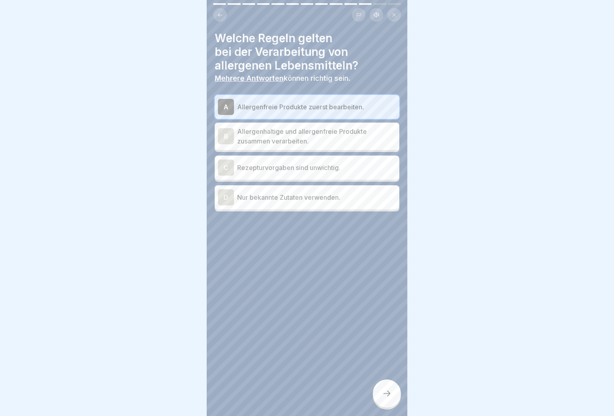
click at [288, 198] on p "Nur bekannte Zutaten verwenden." at bounding box center [316, 197] width 159 height 10
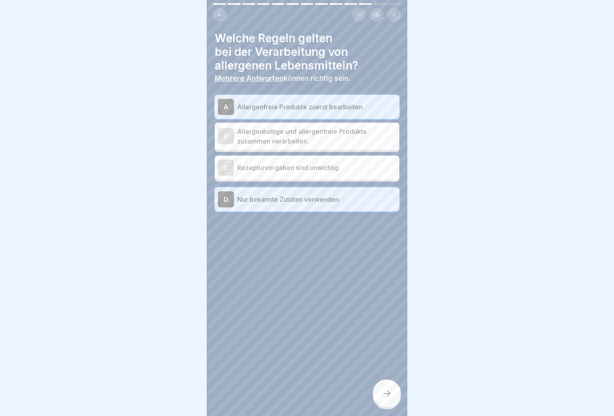
click at [385, 396] on icon at bounding box center [387, 393] width 10 height 10
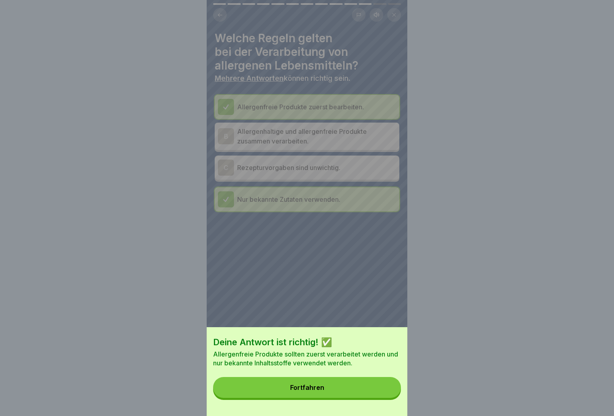
click at [377, 396] on button "Fortfahren" at bounding box center [307, 387] width 188 height 21
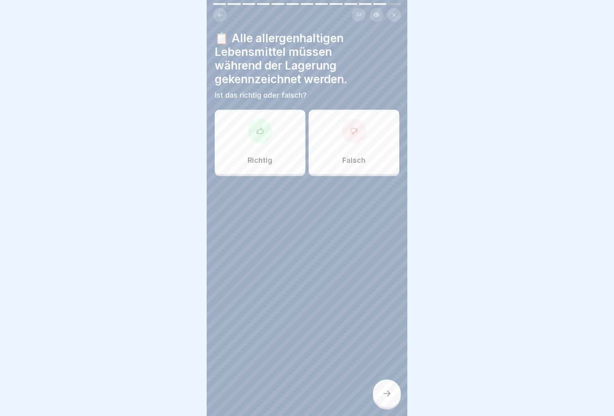
click at [274, 143] on div "Richtig" at bounding box center [260, 142] width 91 height 64
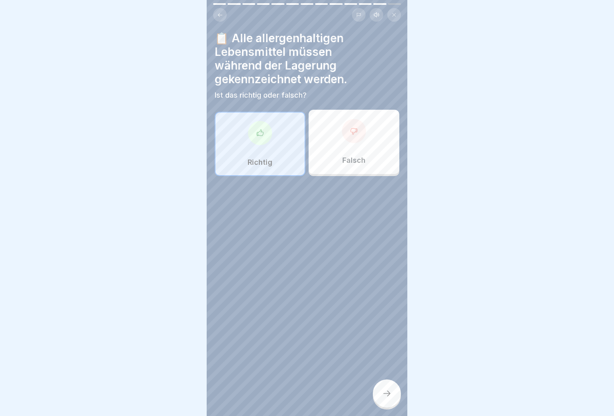
click at [390, 393] on div at bounding box center [387, 393] width 28 height 28
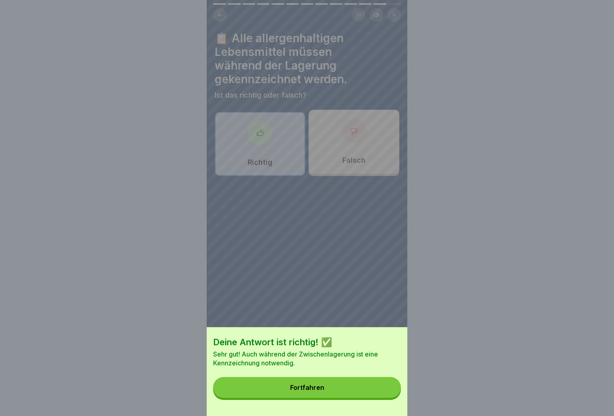
click at [377, 393] on button "Fortfahren" at bounding box center [307, 387] width 188 height 21
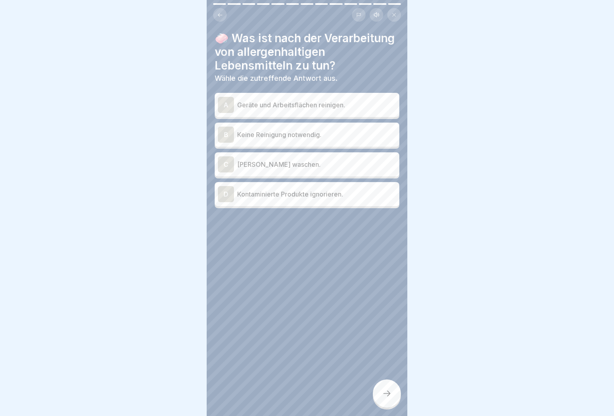
click at [295, 113] on div "A Geräte und Arbeitsflächen reinigen." at bounding box center [307, 105] width 178 height 16
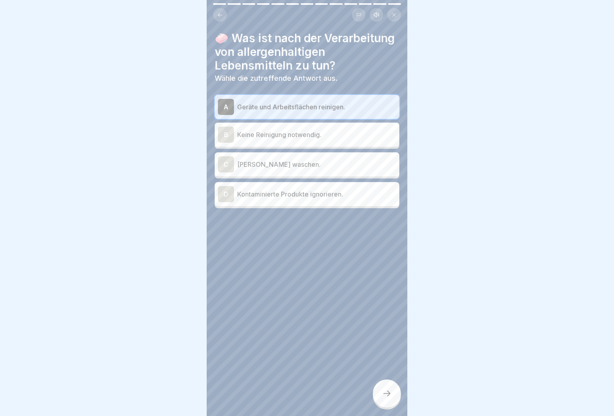
click at [380, 392] on div at bounding box center [387, 393] width 28 height 28
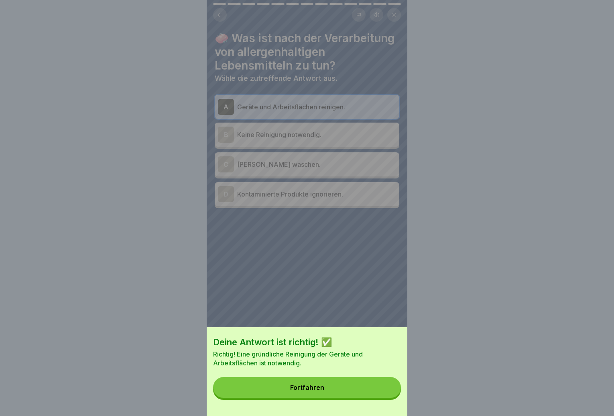
click at [362, 393] on button "Fortfahren" at bounding box center [307, 387] width 188 height 21
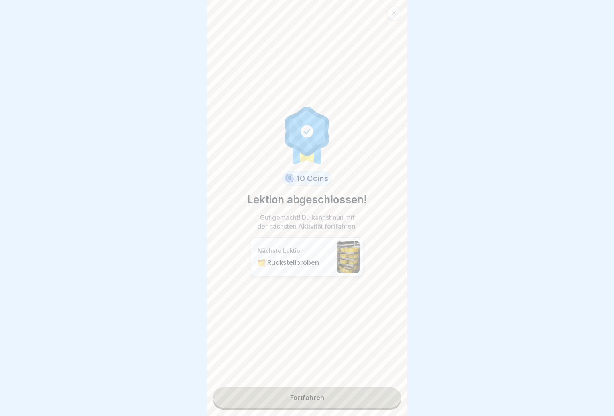
click at [352, 393] on link "Fortfahren" at bounding box center [307, 397] width 188 height 20
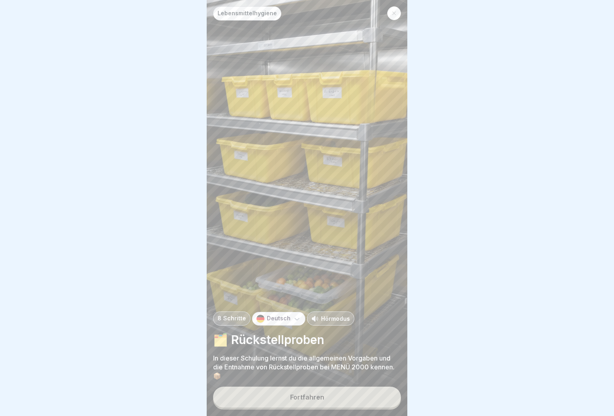
click at [344, 403] on button "Fortfahren" at bounding box center [307, 396] width 188 height 21
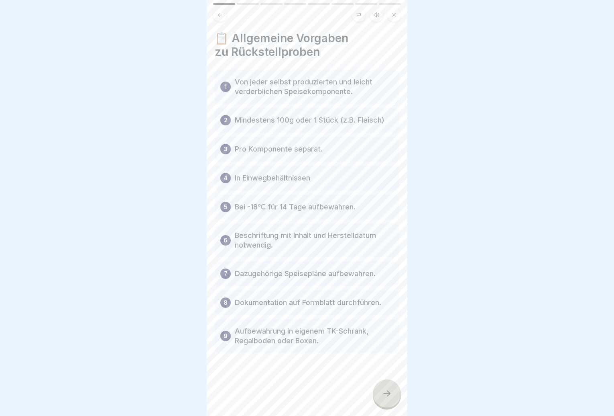
click at [377, 396] on div at bounding box center [387, 393] width 28 height 28
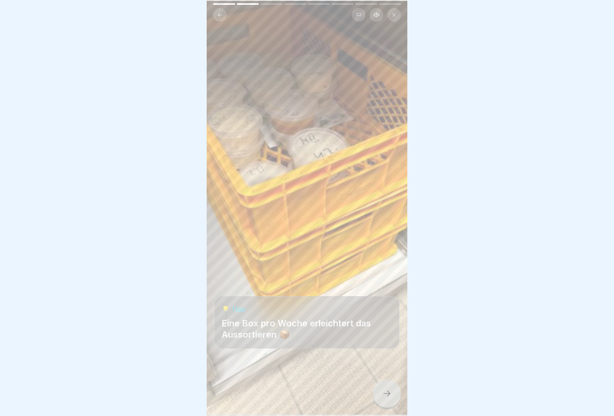
click at [383, 398] on icon at bounding box center [387, 393] width 10 height 10
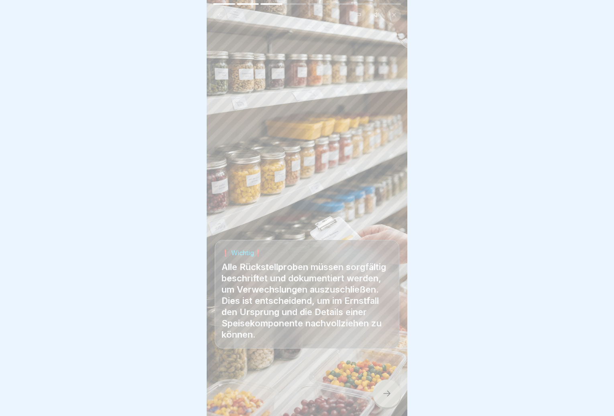
scroll to position [6, 0]
click at [383, 394] on icon at bounding box center [387, 393] width 10 height 10
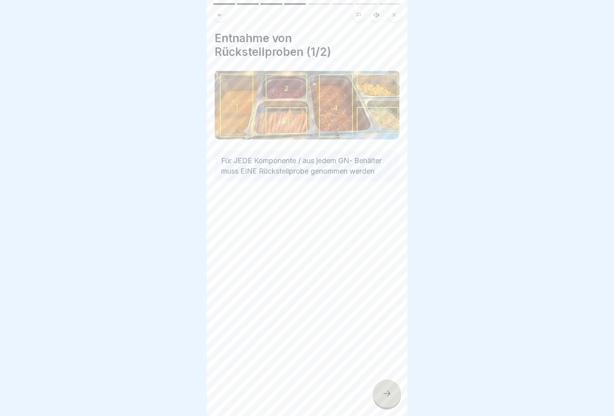
click at [383, 394] on icon at bounding box center [387, 393] width 10 height 10
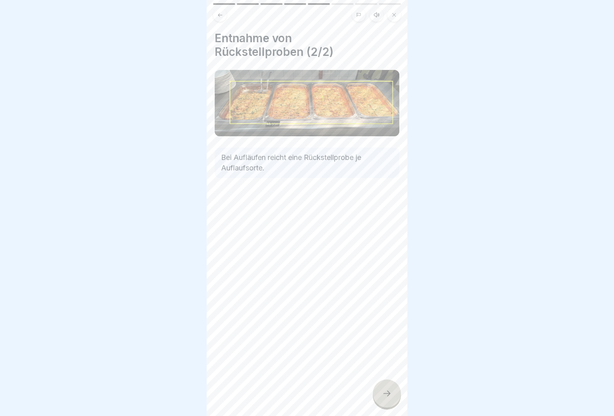
click at [383, 394] on icon at bounding box center [387, 393] width 10 height 10
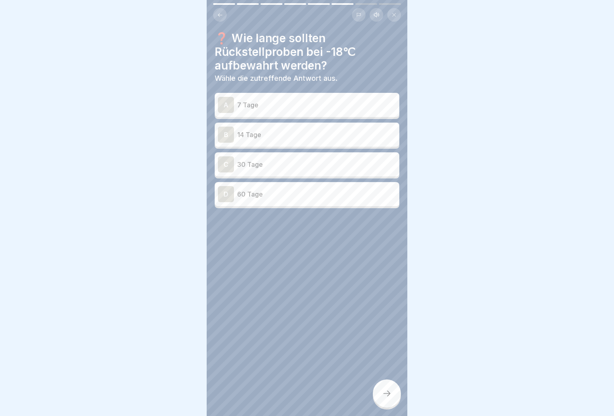
click at [289, 132] on p "14 Tage" at bounding box center [316, 135] width 159 height 10
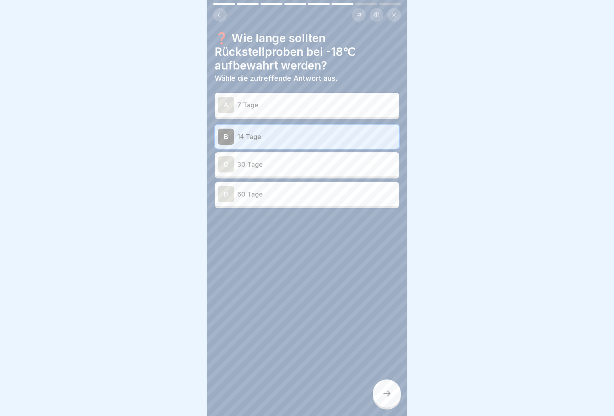
click at [383, 394] on icon at bounding box center [387, 393] width 10 height 10
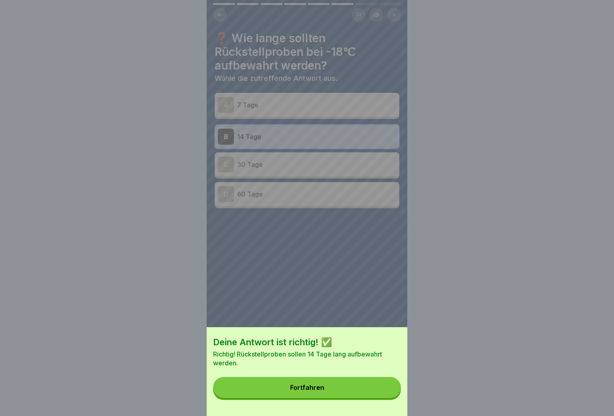
click at [373, 395] on button "Fortfahren" at bounding box center [307, 387] width 188 height 21
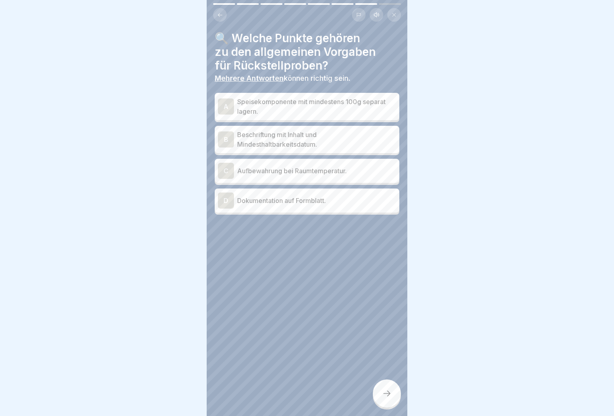
click at [284, 105] on p "Speisekomponente mit mindestens 100g separat lagern." at bounding box center [316, 106] width 159 height 19
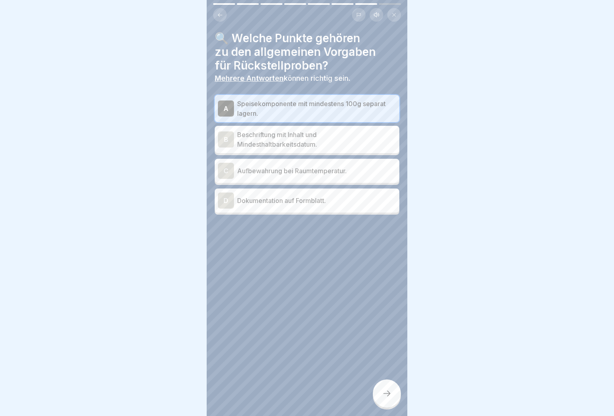
click at [312, 199] on div "D Dokumentation auf Formblatt." at bounding box center [307, 200] width 178 height 16
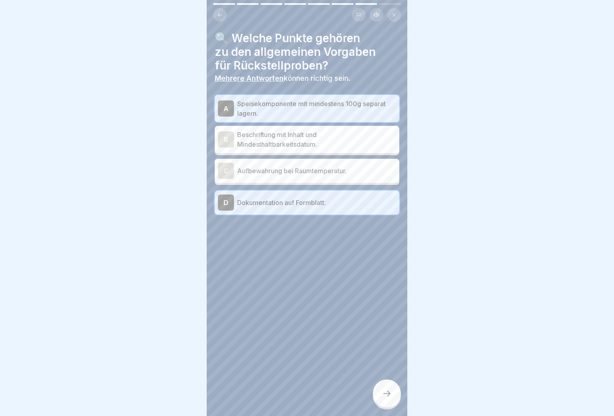
click at [385, 395] on icon at bounding box center [387, 393] width 10 height 10
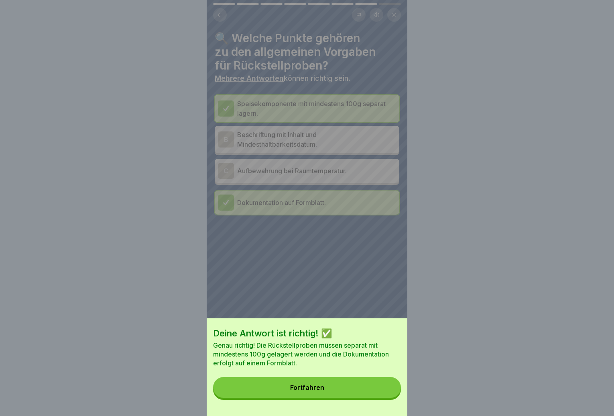
click at [379, 394] on button "Fortfahren" at bounding box center [307, 387] width 188 height 21
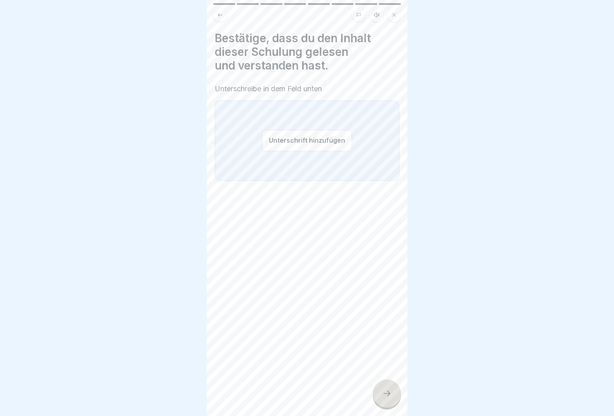
click at [305, 138] on button "Unterschrift hinzufügen" at bounding box center [307, 140] width 90 height 21
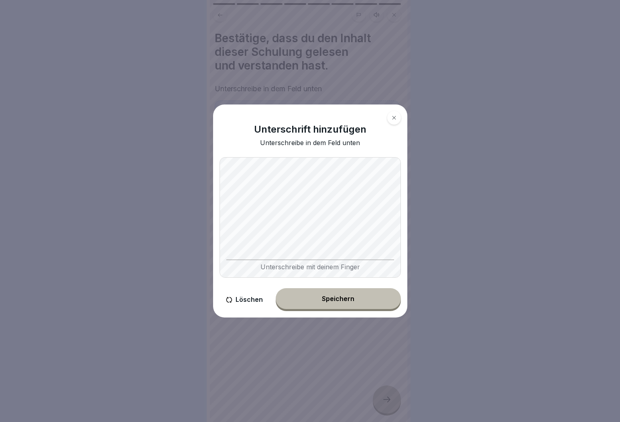
click at [472, 220] on body "Lebensmittelhygiene 8 Schritte Deutsch Hörmodus 🗂️ Rückstellproben In dieser Sc…" at bounding box center [307, 211] width 614 height 422
click at [371, 300] on button "Speichern" at bounding box center [338, 298] width 125 height 21
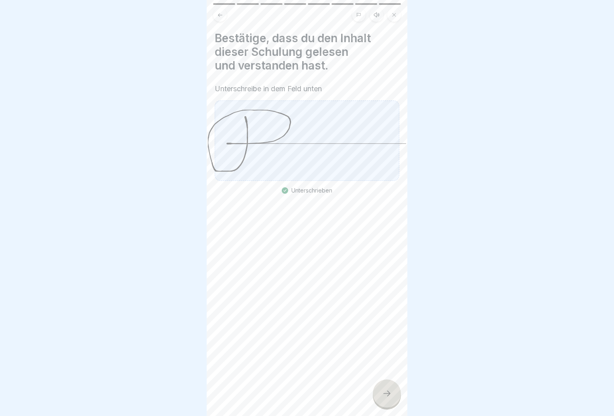
click at [385, 398] on icon at bounding box center [387, 393] width 10 height 10
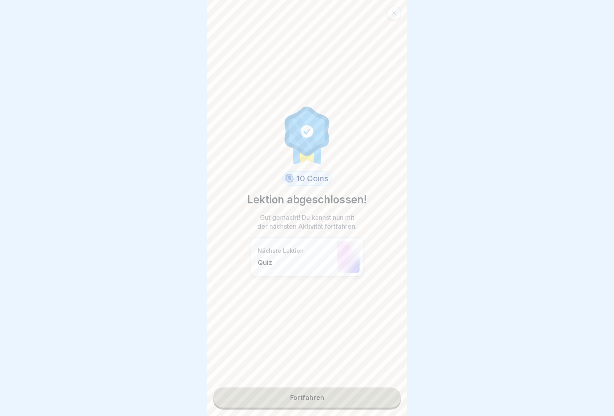
click at [329, 395] on link "Fortfahren" at bounding box center [307, 397] width 188 height 20
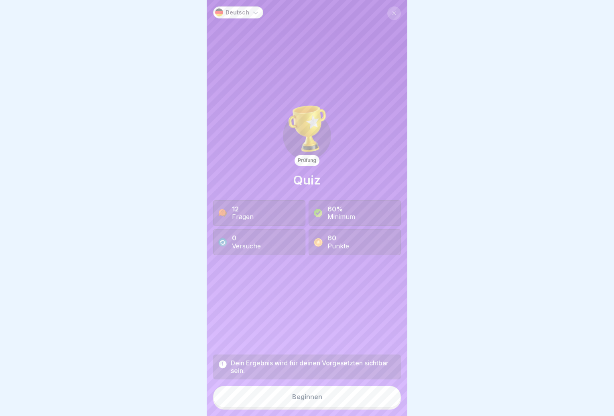
click at [324, 406] on button "Beginnen" at bounding box center [307, 396] width 188 height 22
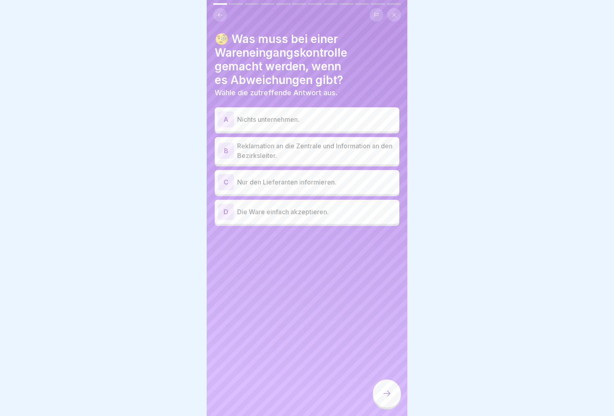
click at [329, 154] on p "Reklamation an die Zentrale und Information an den Bezirksleiter." at bounding box center [316, 150] width 159 height 19
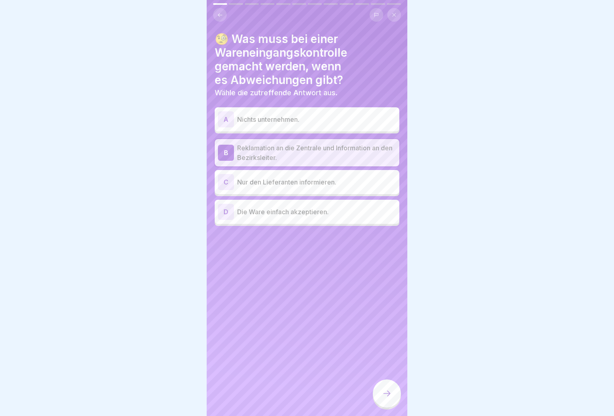
click at [383, 398] on icon at bounding box center [387, 393] width 10 height 10
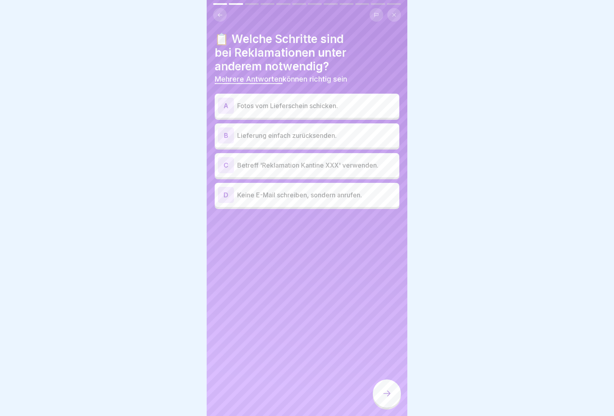
click at [311, 108] on p "Fotos vom Lieferschein schicken." at bounding box center [316, 106] width 159 height 10
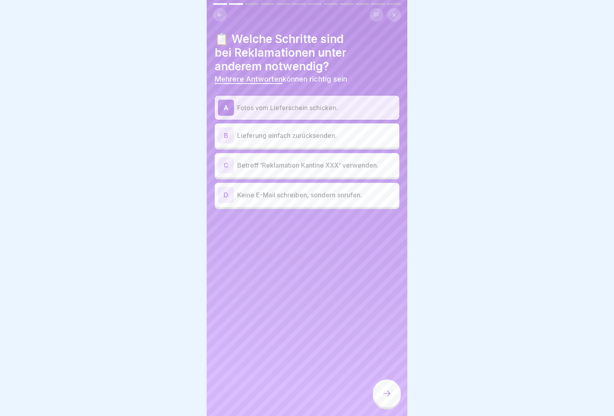
click at [320, 171] on div "C Betreff 'Reklamation Kantine XXX' verwenden." at bounding box center [307, 165] width 178 height 16
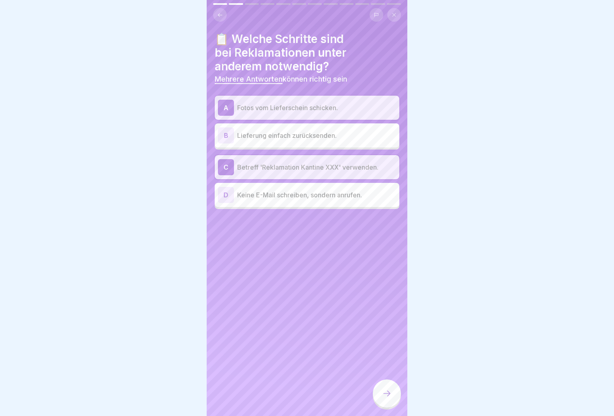
click at [381, 396] on div at bounding box center [387, 393] width 28 height 28
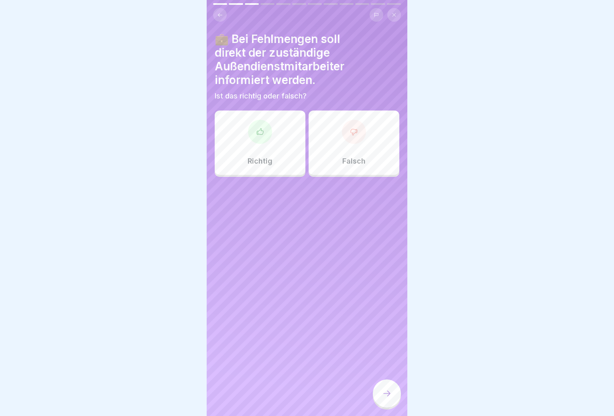
click at [320, 154] on div "Falsch" at bounding box center [354, 142] width 91 height 64
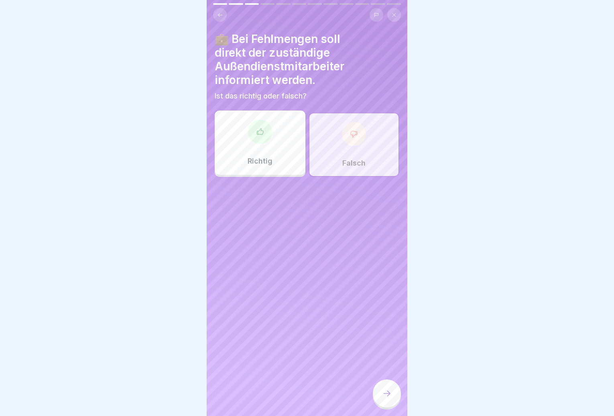
click at [384, 395] on icon at bounding box center [387, 393] width 10 height 10
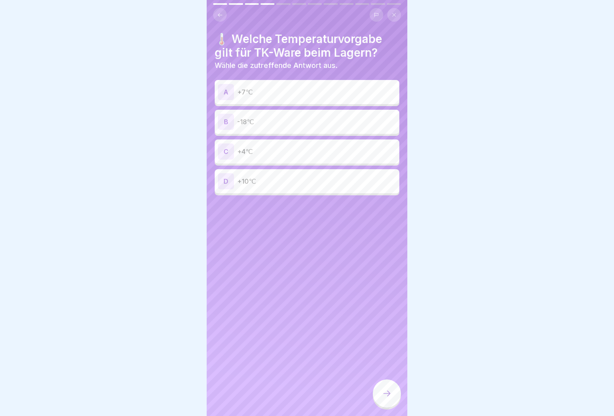
click at [358, 123] on p "-18℃" at bounding box center [316, 122] width 159 height 10
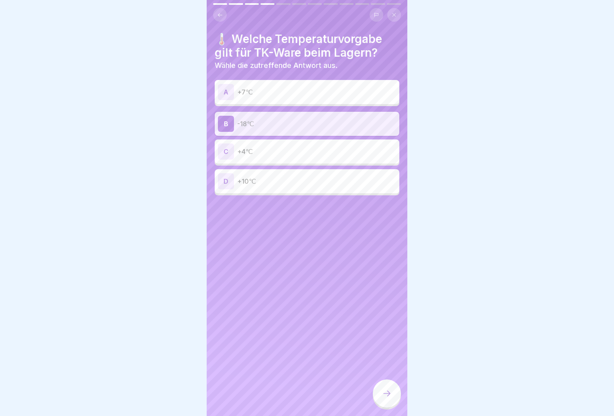
click at [387, 407] on div at bounding box center [387, 393] width 28 height 28
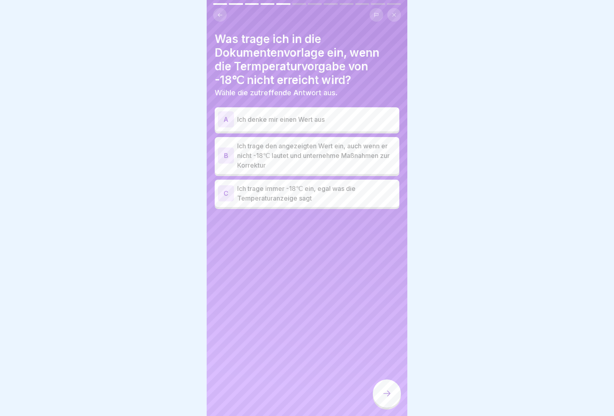
click at [334, 162] on p "Ich trage den angezeigten Wert ein, auch wenn er nicht -18℃ lautet und unterneh…" at bounding box center [316, 155] width 159 height 29
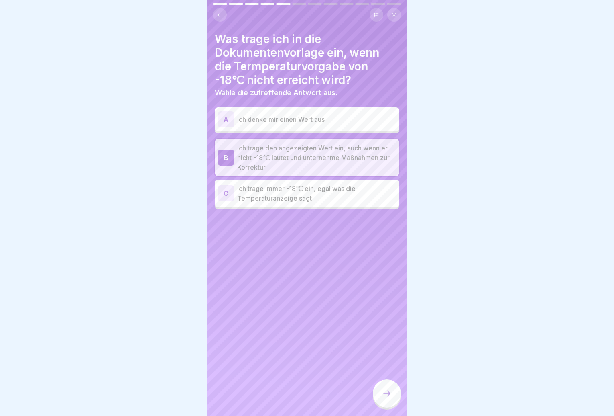
click at [391, 398] on icon at bounding box center [387, 393] width 10 height 10
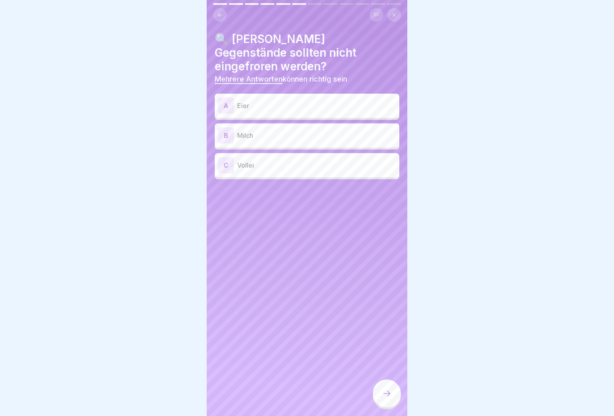
click at [291, 99] on div "A Eier" at bounding box center [307, 106] width 178 height 16
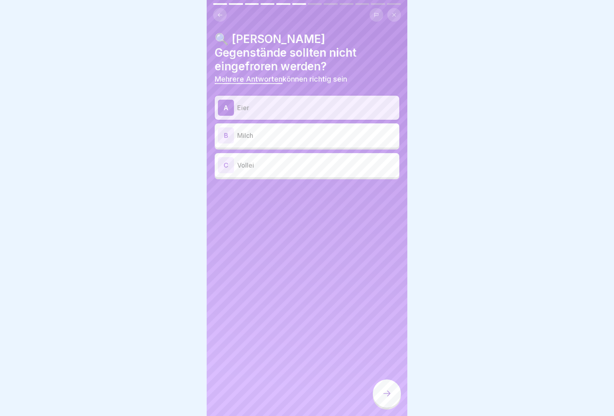
click at [288, 128] on div "B Milch" at bounding box center [307, 135] width 178 height 16
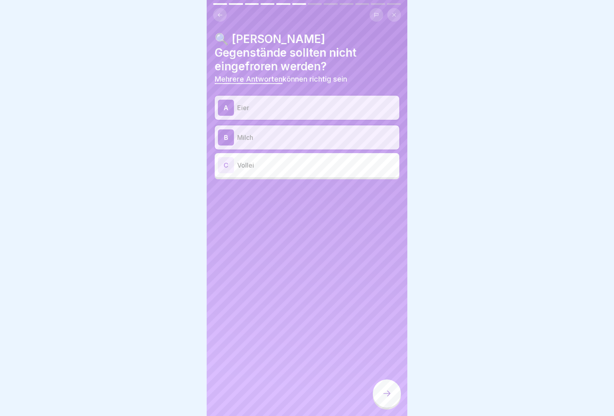
click at [293, 160] on p "Vollei" at bounding box center [316, 165] width 159 height 10
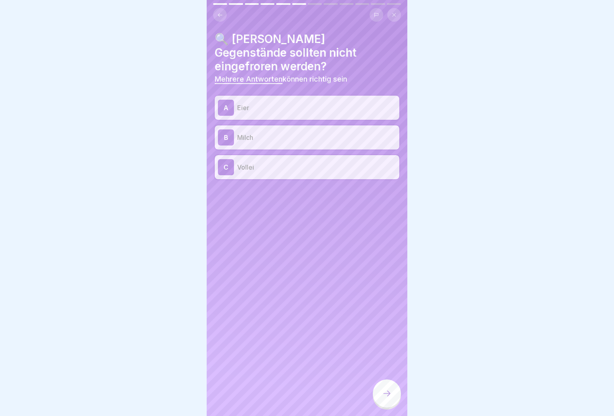
click at [389, 404] on div at bounding box center [387, 393] width 28 height 28
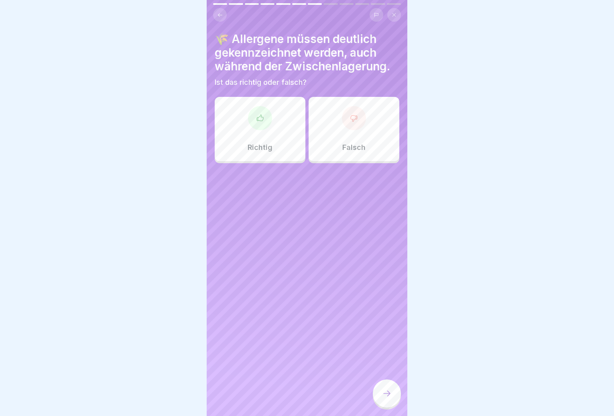
click at [256, 117] on icon at bounding box center [260, 118] width 8 height 8
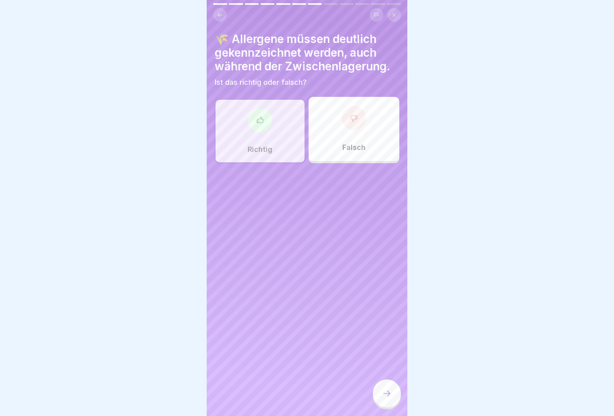
click at [386, 396] on icon at bounding box center [387, 393] width 10 height 10
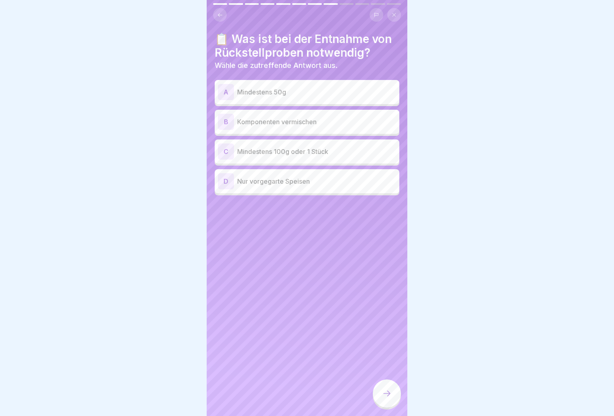
click at [326, 155] on p "Mindestens 100g oder 1 Stück" at bounding box center [316, 152] width 159 height 10
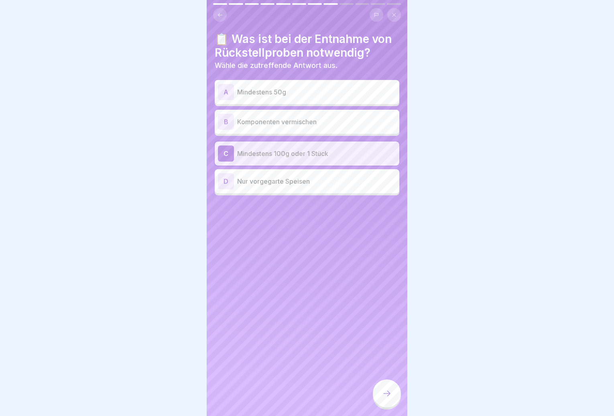
click at [386, 398] on icon at bounding box center [387, 393] width 10 height 10
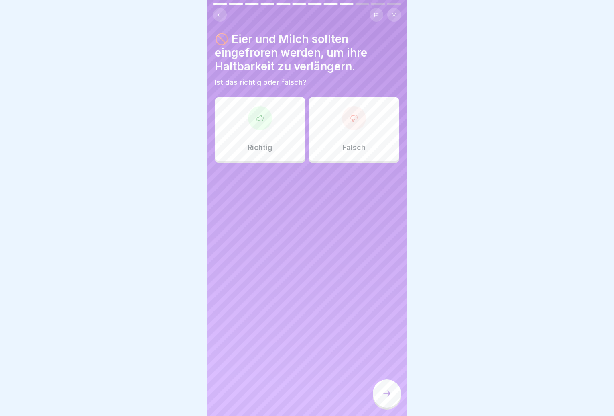
click at [359, 123] on div at bounding box center [354, 118] width 24 height 24
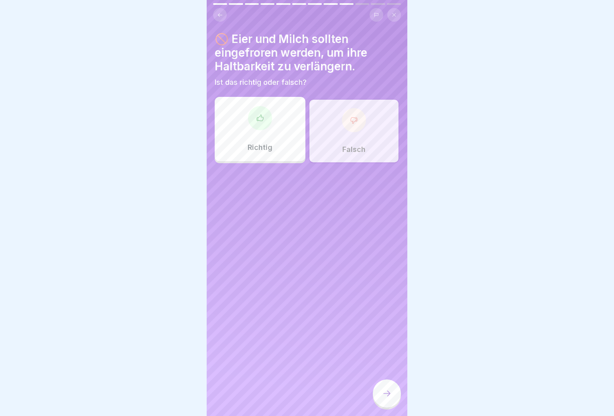
click at [389, 398] on icon at bounding box center [387, 393] width 10 height 10
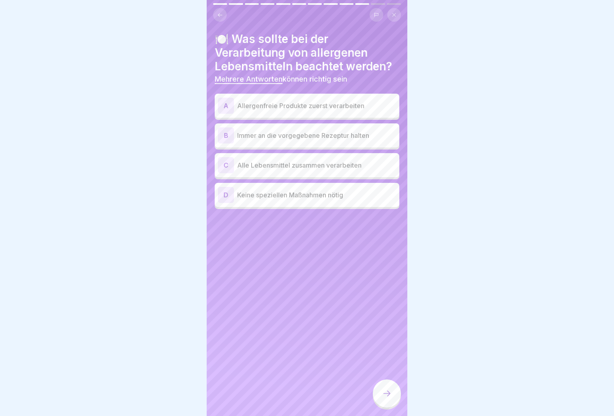
click at [342, 110] on div "A Allergenfreie Produkte zuerst verarbeiten" at bounding box center [307, 106] width 178 height 16
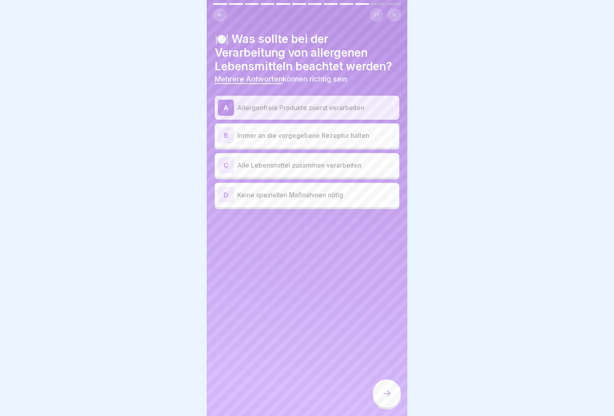
click at [336, 141] on div "B Immer an die vorgegebene Rezeptur halten" at bounding box center [307, 135] width 178 height 16
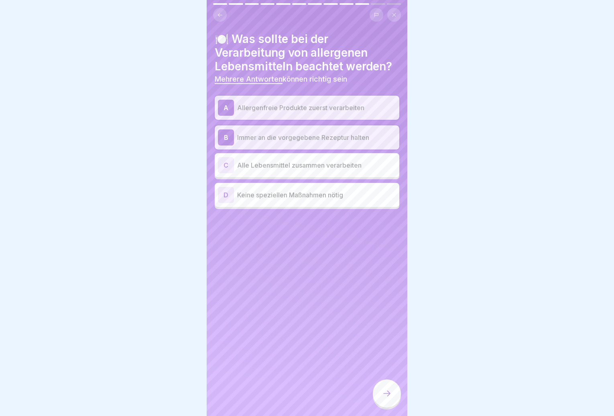
click at [396, 405] on div at bounding box center [387, 393] width 28 height 28
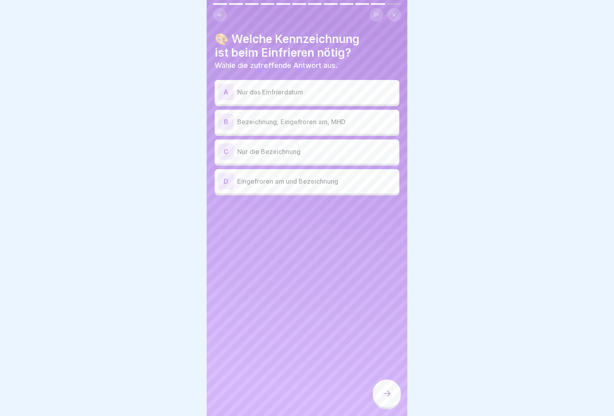
click at [282, 124] on p "Bezeichnung, Eingefroren am, MHD" at bounding box center [316, 122] width 159 height 10
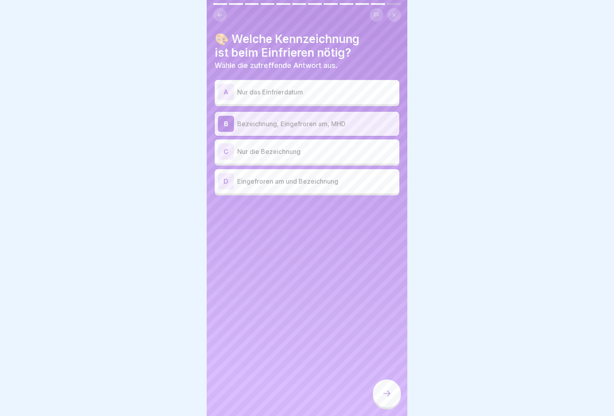
click at [385, 396] on icon at bounding box center [387, 393] width 10 height 10
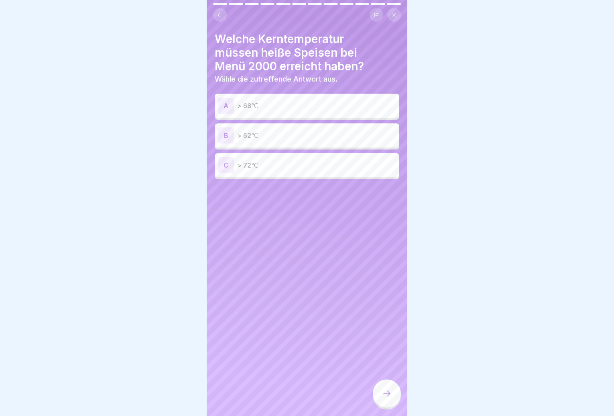
click at [317, 167] on p "> 72℃" at bounding box center [316, 165] width 159 height 10
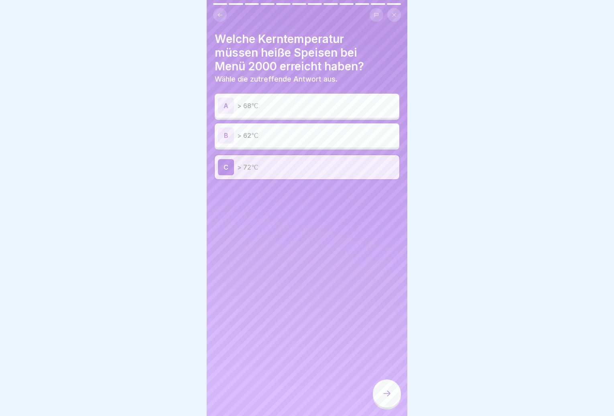
click at [383, 394] on div at bounding box center [387, 393] width 28 height 28
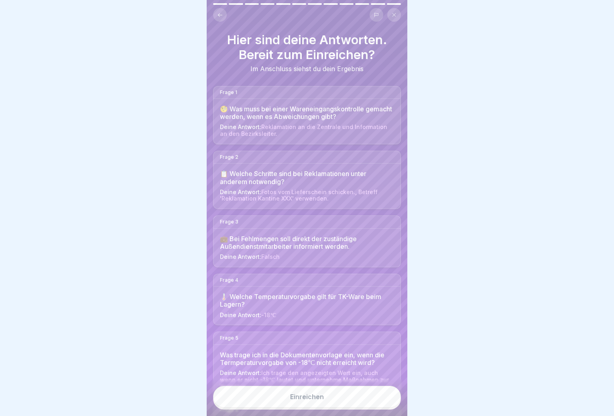
click at [352, 400] on button "Einreichen" at bounding box center [307, 396] width 188 height 22
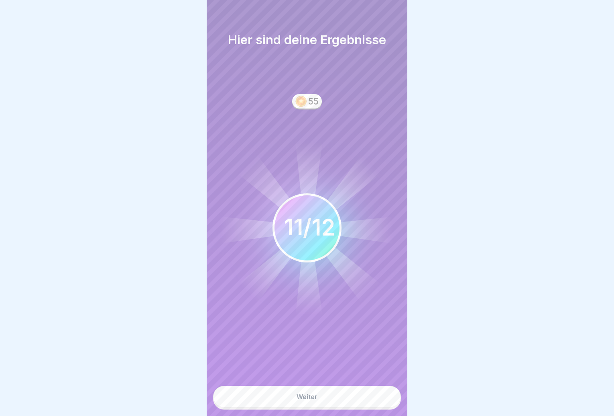
click at [350, 405] on button "Weiter" at bounding box center [307, 396] width 188 height 22
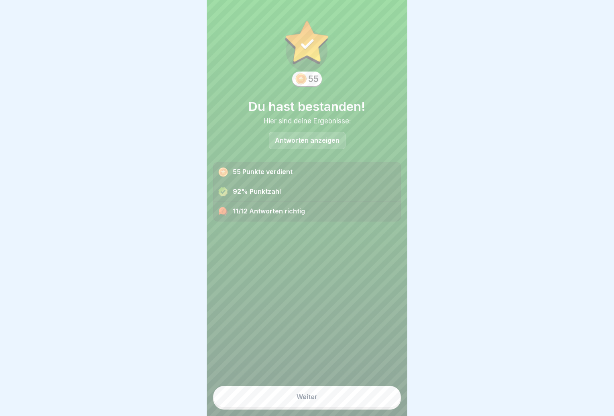
scroll to position [6, 0]
click at [342, 401] on button "Weiter" at bounding box center [307, 396] width 188 height 22
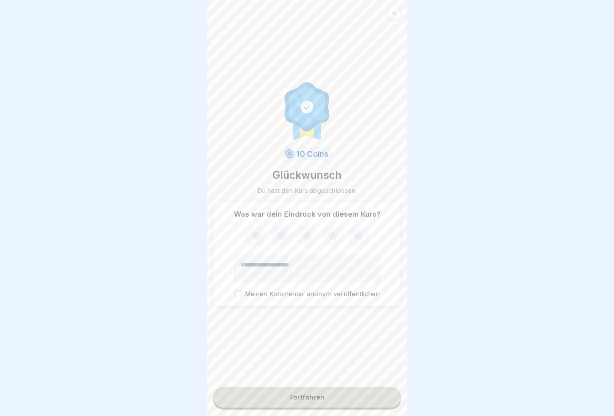
click at [326, 401] on button "Fortfahren" at bounding box center [307, 396] width 188 height 21
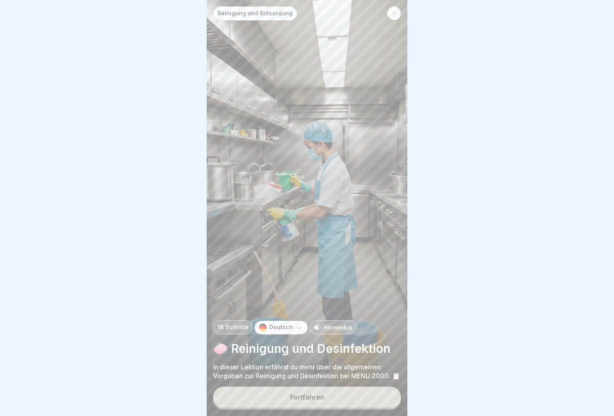
click at [317, 403] on button "Fortfahren" at bounding box center [307, 396] width 188 height 21
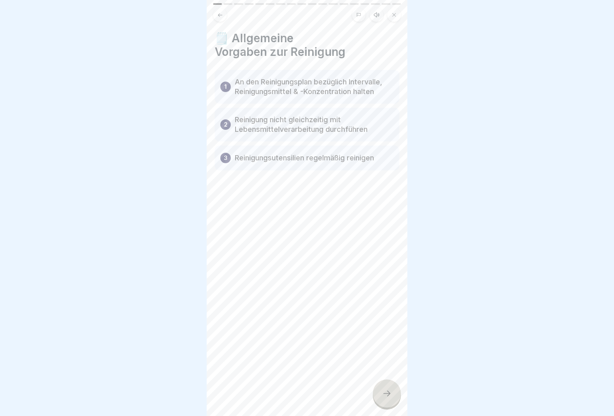
click at [389, 391] on icon at bounding box center [387, 393] width 10 height 10
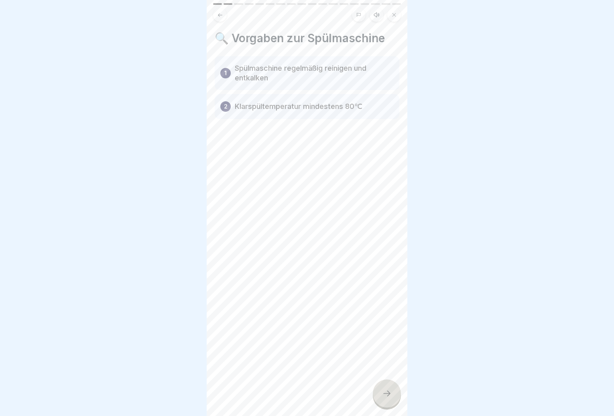
click at [388, 398] on div at bounding box center [387, 393] width 28 height 28
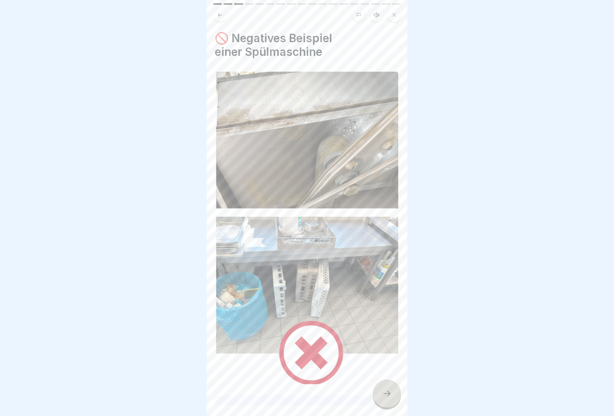
click at [388, 399] on div at bounding box center [387, 393] width 28 height 28
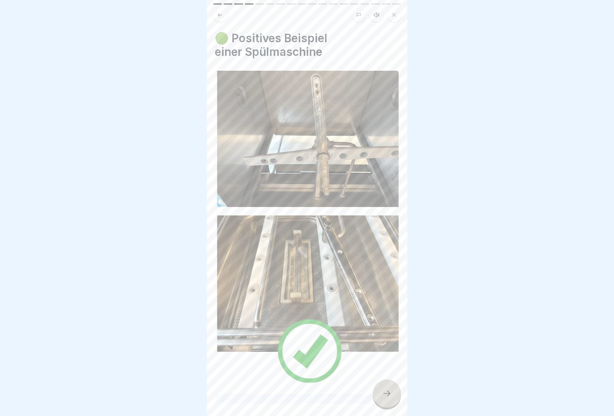
click at [388, 399] on div at bounding box center [387, 393] width 28 height 28
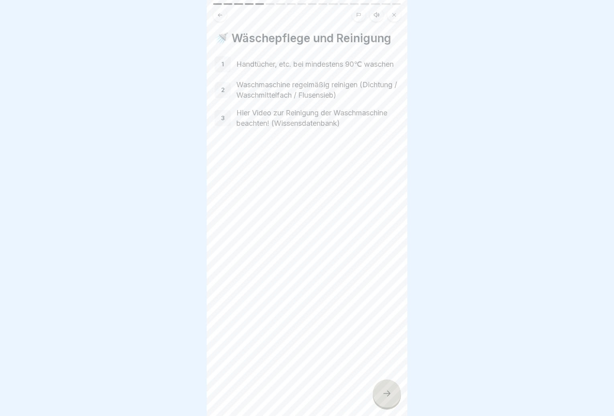
click at [389, 400] on div at bounding box center [387, 393] width 28 height 28
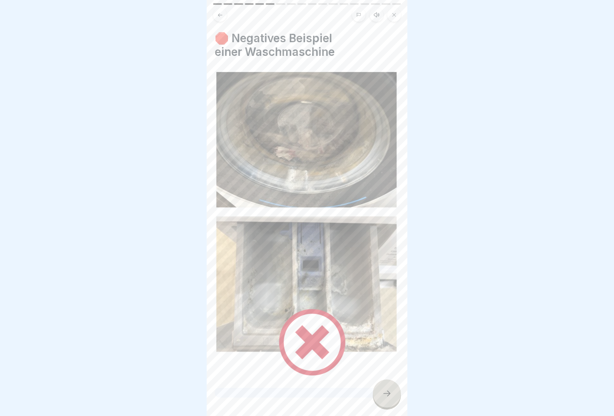
click at [389, 400] on div at bounding box center [387, 393] width 28 height 28
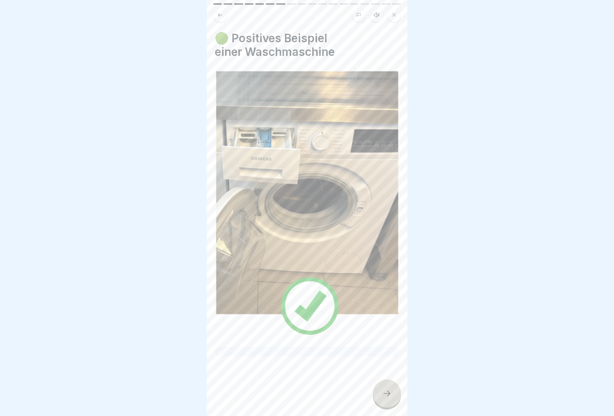
click at [389, 400] on div at bounding box center [387, 393] width 28 height 28
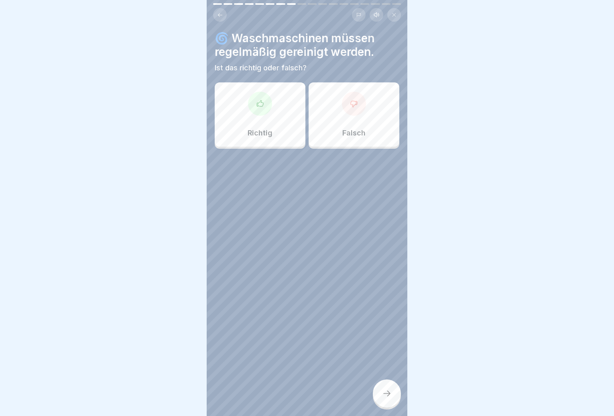
click at [268, 116] on div "Richtig" at bounding box center [260, 114] width 91 height 64
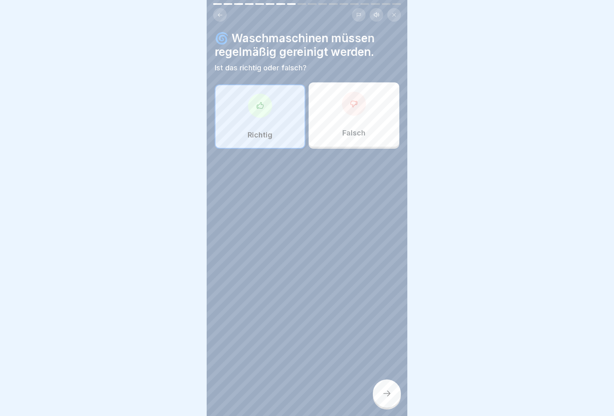
click at [385, 390] on icon at bounding box center [387, 393] width 10 height 10
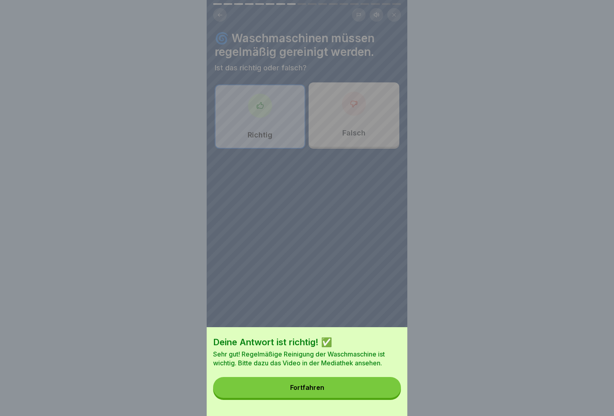
click at [367, 393] on button "Fortfahren" at bounding box center [307, 387] width 188 height 21
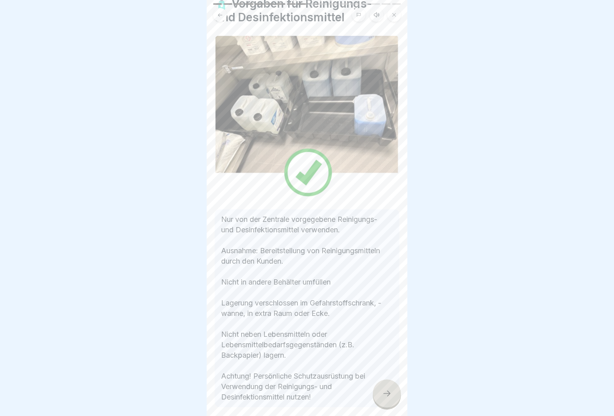
scroll to position [69, 0]
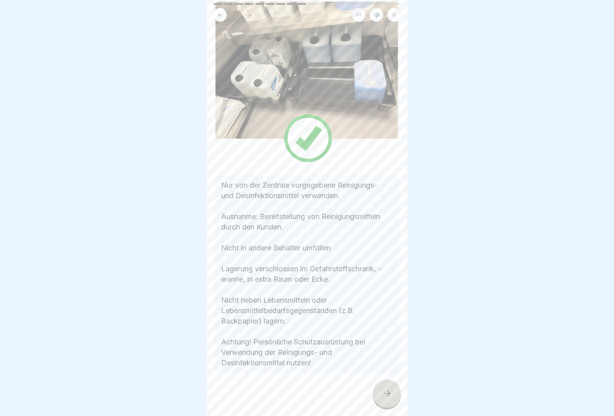
click at [384, 385] on div at bounding box center [387, 393] width 28 height 28
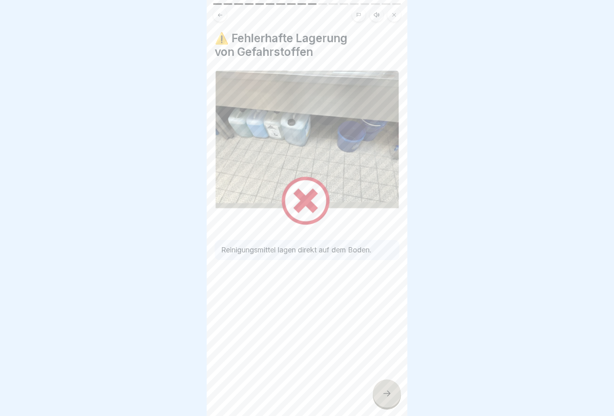
click at [384, 385] on div at bounding box center [387, 393] width 28 height 28
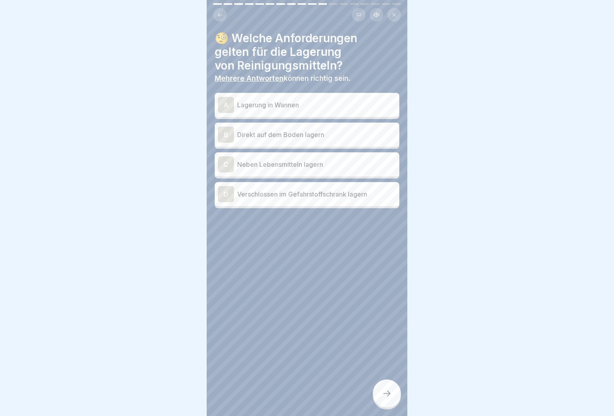
click at [341, 194] on div "D Verschlossen im Gefahrstoffschrank lagern" at bounding box center [307, 194] width 178 height 16
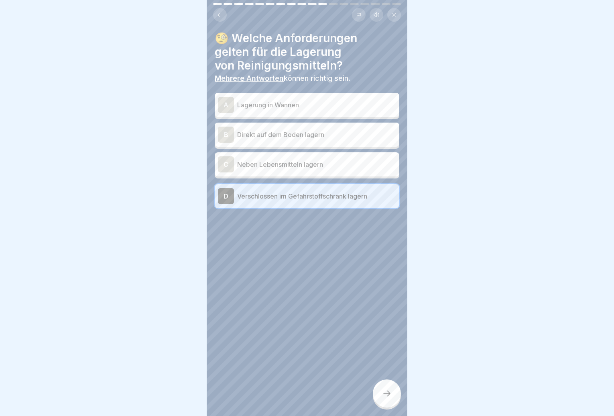
click at [389, 392] on icon at bounding box center [387, 393] width 10 height 10
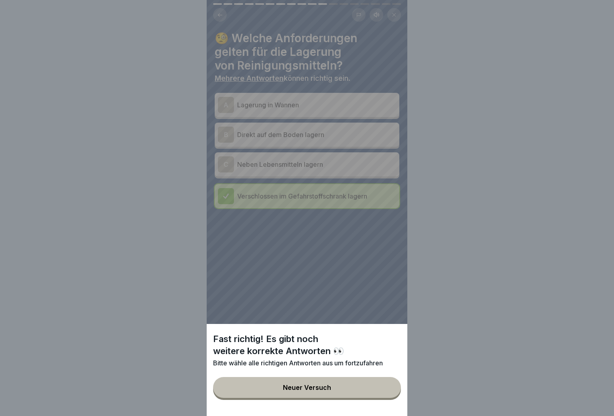
click at [374, 393] on button "Neuer Versuch" at bounding box center [307, 387] width 188 height 21
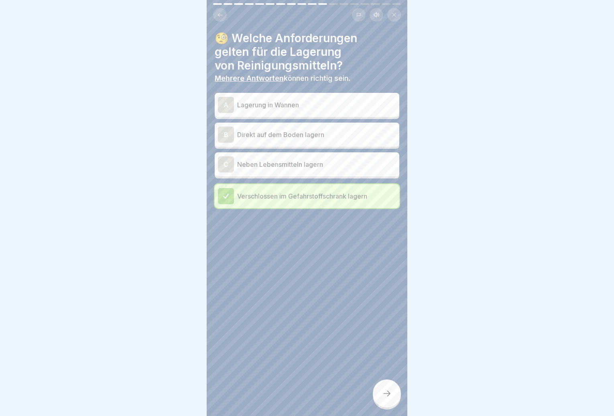
click at [314, 100] on p "Lagerung in Wannen" at bounding box center [316, 105] width 159 height 10
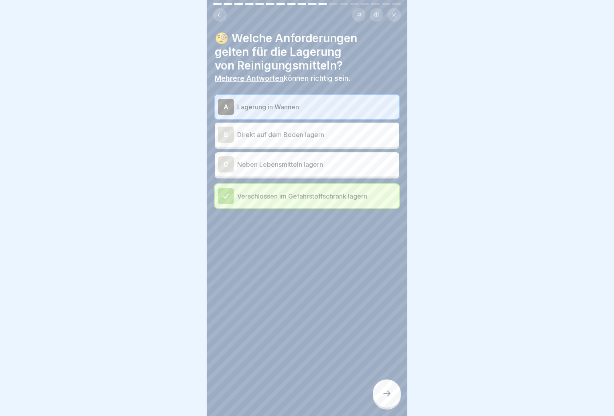
click at [383, 391] on icon at bounding box center [387, 393] width 10 height 10
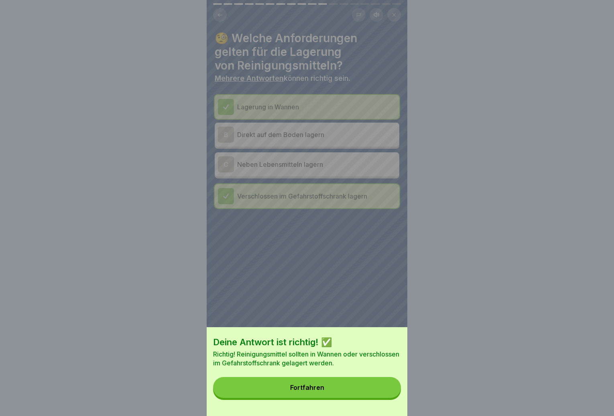
click at [367, 395] on button "Fortfahren" at bounding box center [307, 387] width 188 height 21
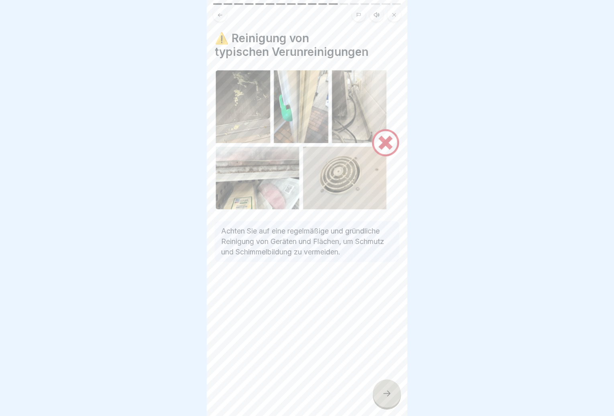
click at [390, 391] on icon at bounding box center [387, 393] width 10 height 10
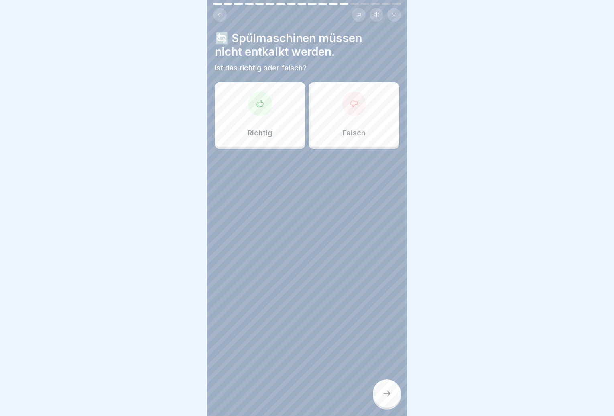
click at [348, 128] on p "Falsch" at bounding box center [353, 132] width 23 height 9
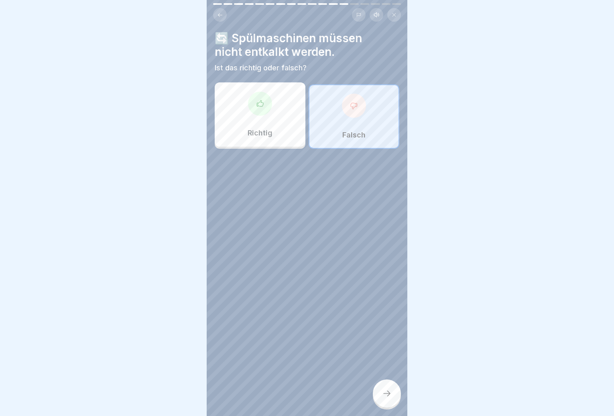
click at [385, 392] on icon at bounding box center [387, 393] width 10 height 10
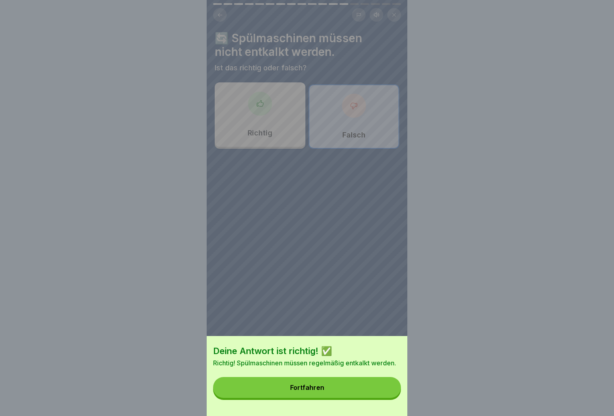
click at [365, 397] on button "Fortfahren" at bounding box center [307, 387] width 188 height 21
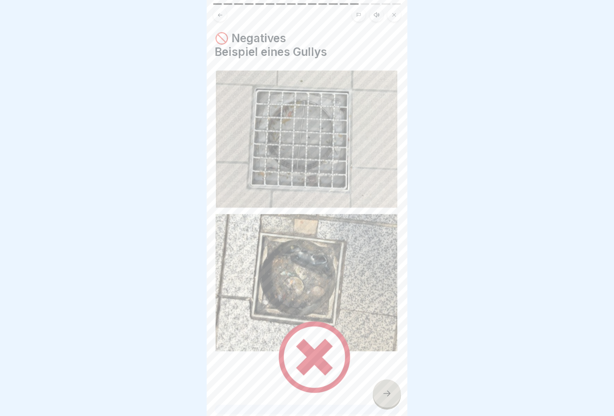
click at [395, 398] on div at bounding box center [387, 393] width 28 height 28
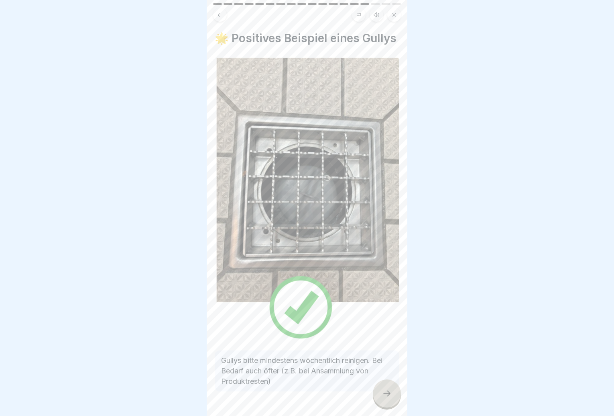
click at [394, 395] on div at bounding box center [387, 393] width 28 height 28
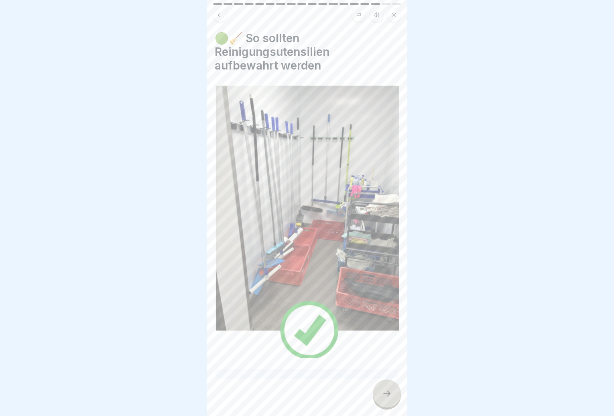
click at [394, 395] on div at bounding box center [387, 393] width 28 height 28
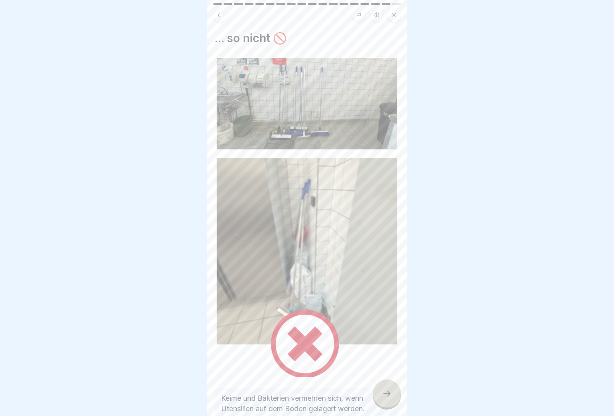
click at [394, 395] on div at bounding box center [387, 393] width 28 height 28
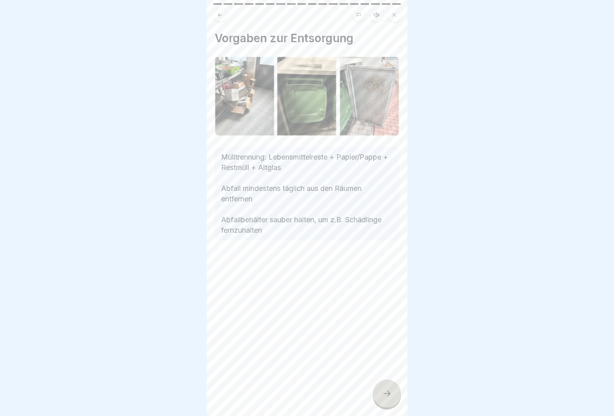
click at [394, 395] on div at bounding box center [387, 393] width 28 height 28
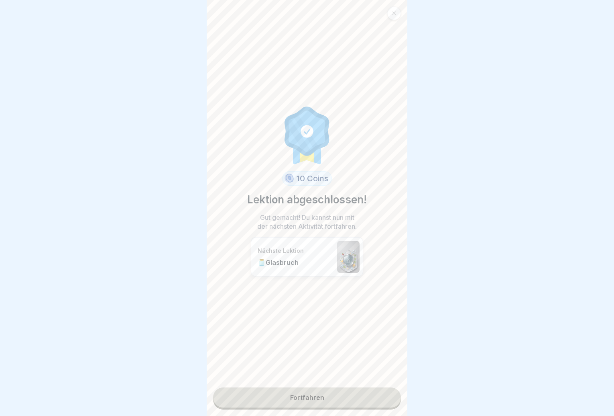
click at [367, 394] on link "Fortfahren" at bounding box center [307, 397] width 188 height 20
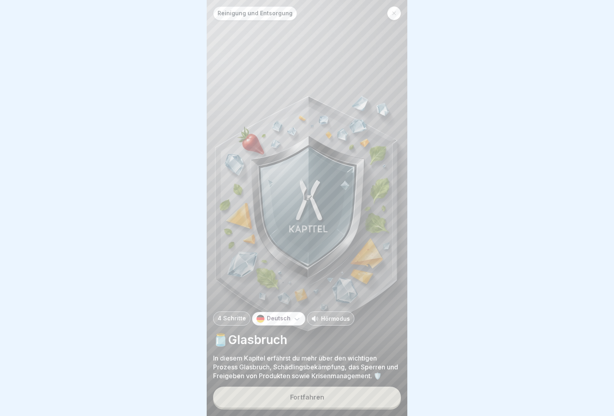
click at [306, 398] on div "Fortfahren" at bounding box center [307, 396] width 34 height 7
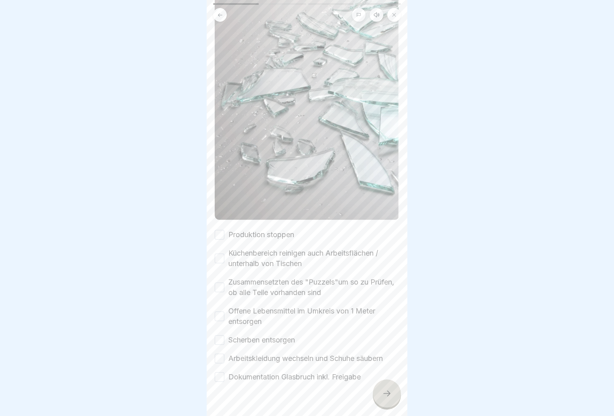
scroll to position [120, 0]
drag, startPoint x: 224, startPoint y: 220, endPoint x: 227, endPoint y: 251, distance: 30.2
click at [224, 229] on div "Produktion stoppen" at bounding box center [254, 234] width 79 height 10
click at [227, 247] on div "Küchenbereich reinigen auch Arbeitsflächen / unterhalb von Tischen" at bounding box center [307, 257] width 185 height 21
click at [220, 229] on button "Produktion stoppen" at bounding box center [220, 234] width 10 height 10
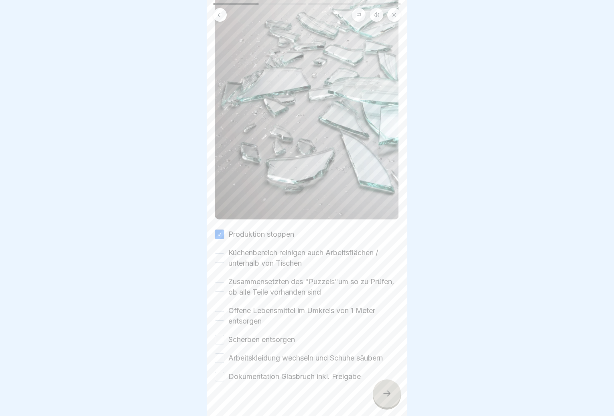
click at [218, 253] on button "Küchenbereich reinigen auch Arbeitsflächen / unterhalb von Tischen" at bounding box center [220, 258] width 10 height 10
click at [223, 282] on button "Zusammensetzten des "Puzzels"um so zu Prüfen, ob alle Teile vorhanden sind" at bounding box center [220, 287] width 10 height 10
click at [224, 311] on button "Offene Lebensmittel im Umkreis von 1 Meter entsorgen" at bounding box center [220, 316] width 10 height 10
click at [222, 334] on button "Scherben entsorgen" at bounding box center [220, 339] width 10 height 10
click at [225, 338] on div "Produktion stoppen Küchenbereich reinigen auch Arbeitsflächen / unterhalb von T…" at bounding box center [307, 305] width 185 height 153
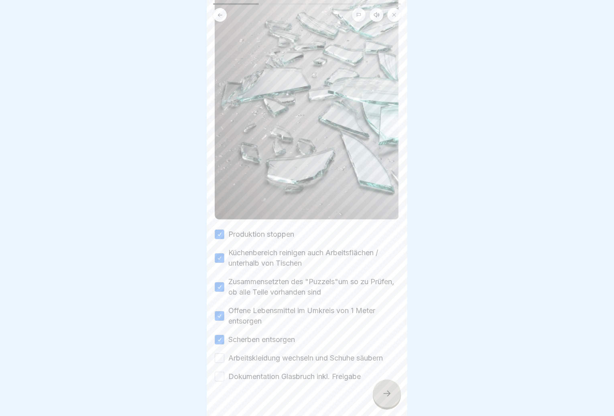
click at [227, 349] on div "Produktion stoppen Küchenbereich reinigen auch Arbeitsflächen / unterhalb von T…" at bounding box center [307, 305] width 185 height 153
click at [225, 352] on div "Arbeitskleidung wechseln und Schuhe säubern" at bounding box center [299, 357] width 168 height 10
click at [224, 371] on button "Dokumentation Glasbruch inkl. Freigabe" at bounding box center [220, 376] width 10 height 10
click at [222, 353] on button "Arbeitskleidung wechseln und Schuhe säubern" at bounding box center [220, 358] width 10 height 10
click at [382, 393] on icon at bounding box center [387, 393] width 10 height 10
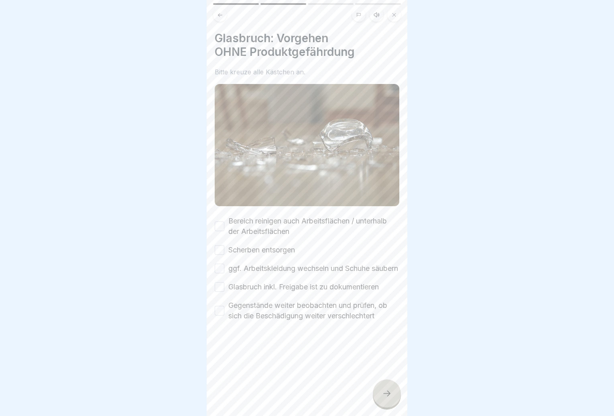
click at [219, 221] on button "Bereich reinigen auch Arbeitsflächen / unterhalb der Arbeitsflächen" at bounding box center [220, 226] width 10 height 10
click at [222, 245] on button "Scherben entsorgen" at bounding box center [220, 250] width 10 height 10
click at [218, 263] on button "ggf. Arbeitskleidung wechseln und Schuhe säubern" at bounding box center [220, 268] width 10 height 10
click at [220, 286] on button "Glasbruch inkl. Freigabe ist zu dokumentieren" at bounding box center [220, 287] width 10 height 10
click at [218, 310] on button "Gegenstände weiter beobachten und prüfen, ob sich die Beschädigung weiter versc…" at bounding box center [220, 311] width 10 height 10
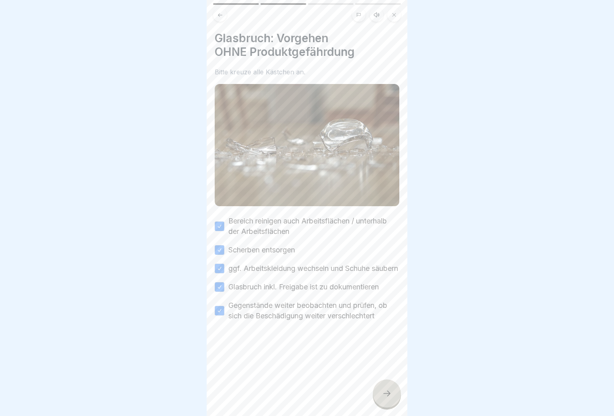
click at [383, 389] on div at bounding box center [387, 393] width 28 height 28
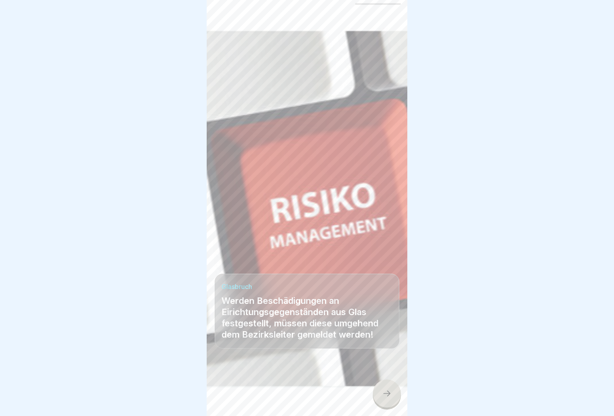
click at [388, 391] on icon at bounding box center [387, 393] width 10 height 10
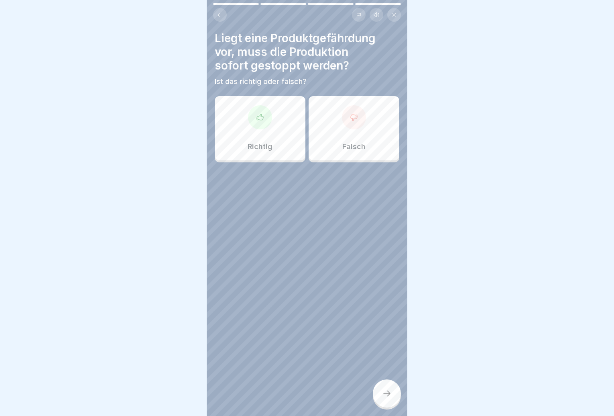
click at [251, 133] on div "Richtig" at bounding box center [260, 128] width 91 height 64
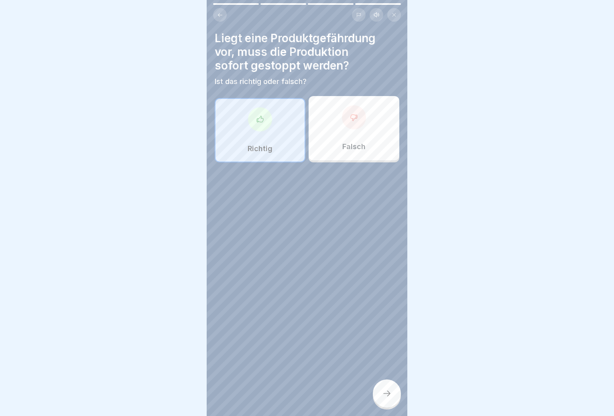
click at [391, 396] on icon at bounding box center [387, 393] width 10 height 10
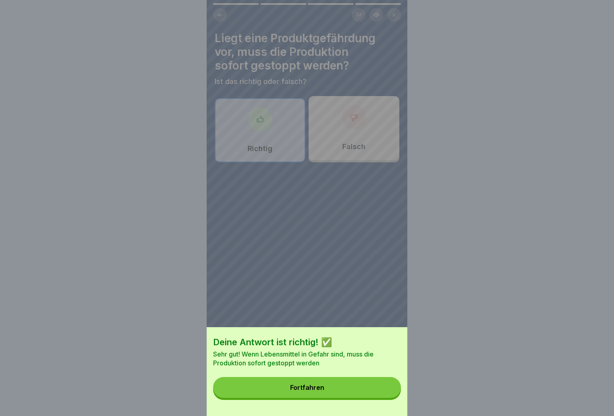
click at [389, 397] on button "Fortfahren" at bounding box center [307, 387] width 188 height 21
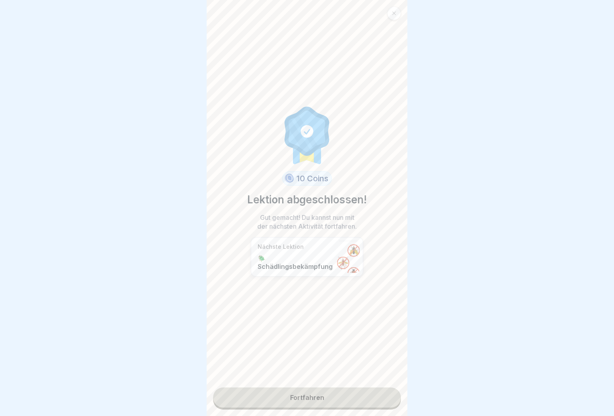
click at [384, 399] on link "Fortfahren" at bounding box center [307, 397] width 188 height 20
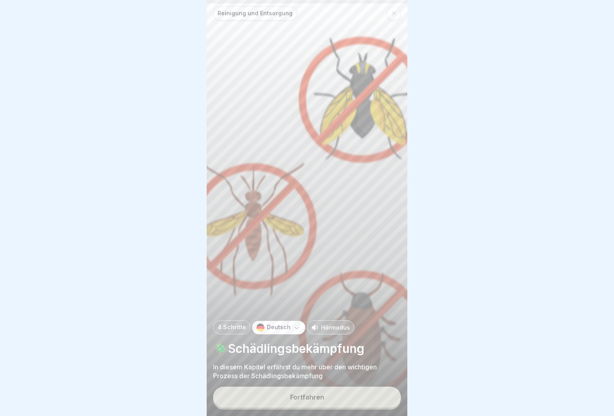
click at [371, 399] on button "Fortfahren" at bounding box center [307, 396] width 188 height 21
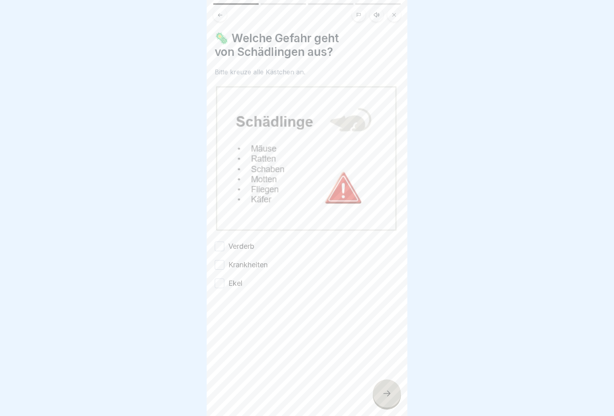
click at [227, 278] on div "Ekel" at bounding box center [229, 283] width 28 height 10
click at [229, 259] on label "Krankheiten" at bounding box center [247, 264] width 39 height 10
click at [224, 260] on button "Krankheiten" at bounding box center [220, 265] width 10 height 10
click at [222, 278] on button "Ekel" at bounding box center [220, 283] width 10 height 10
click at [217, 241] on button "Verderb" at bounding box center [220, 246] width 10 height 10
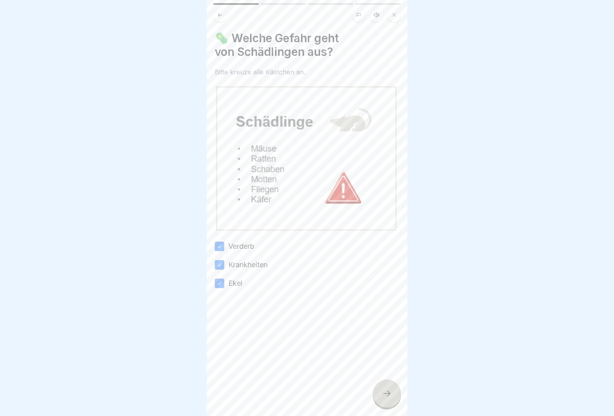
click at [397, 393] on div at bounding box center [387, 393] width 28 height 28
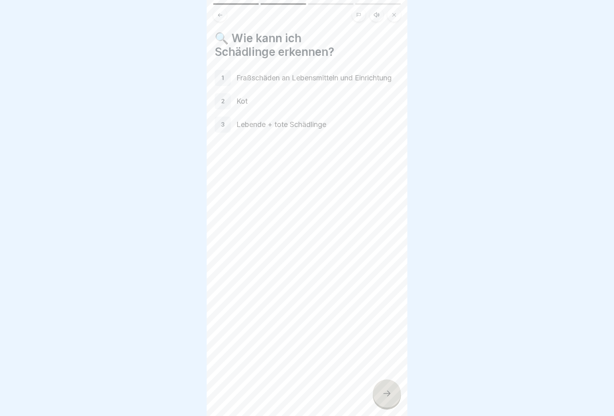
click at [393, 394] on div at bounding box center [387, 393] width 28 height 28
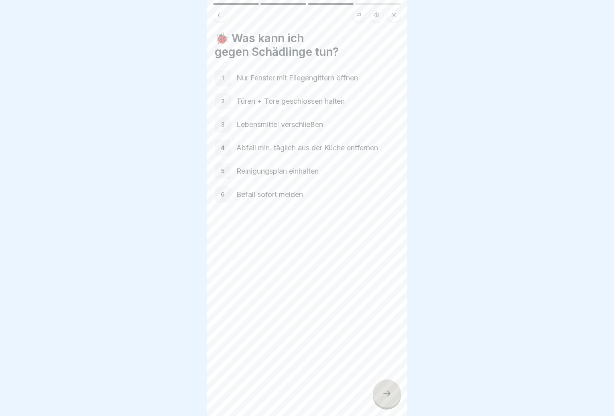
click at [393, 394] on div at bounding box center [387, 393] width 28 height 28
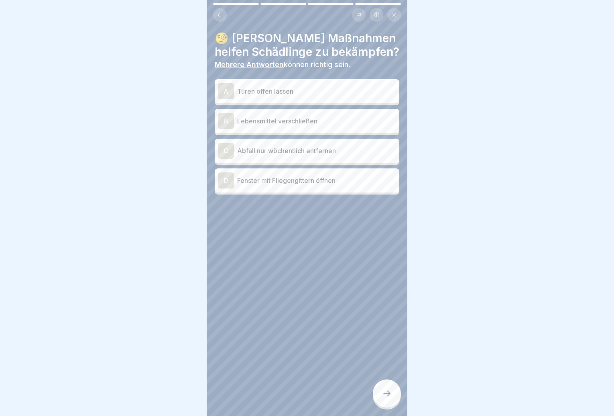
click at [319, 118] on p "Lebensmittel verschließen" at bounding box center [316, 121] width 159 height 10
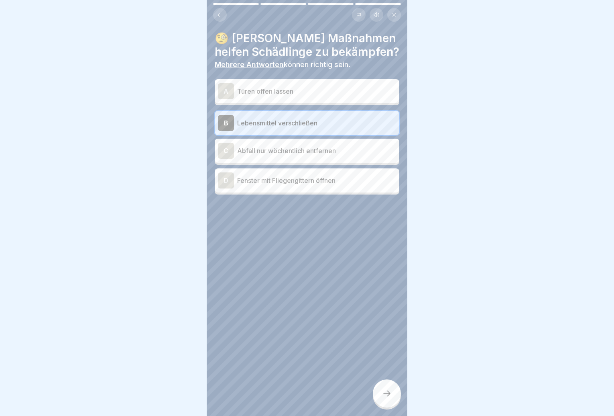
click at [331, 179] on div "D Fenster mit Fliegengittern öffnen" at bounding box center [307, 180] width 178 height 16
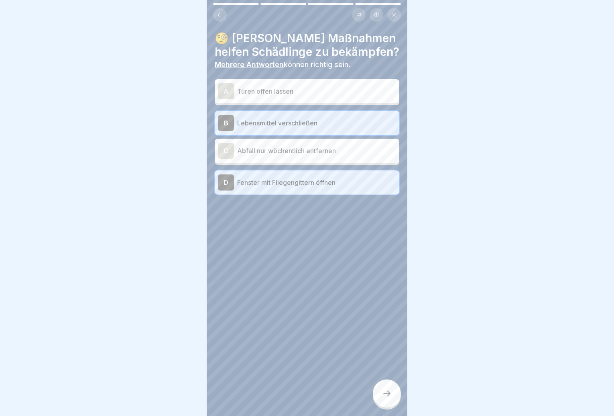
click at [384, 389] on icon at bounding box center [387, 393] width 10 height 10
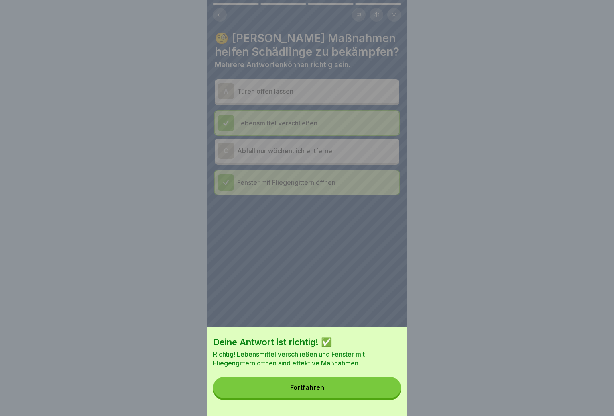
click at [379, 389] on button "Fortfahren" at bounding box center [307, 387] width 188 height 21
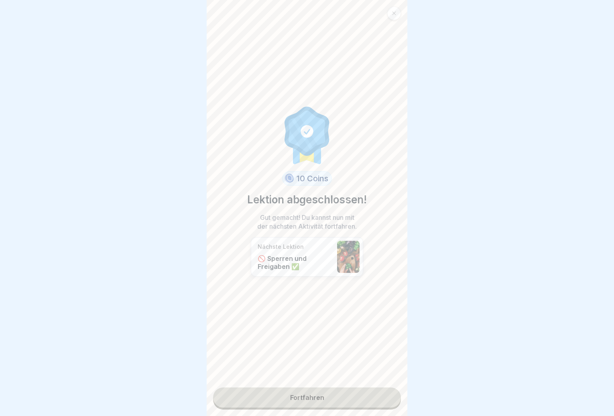
click at [379, 388] on link "Fortfahren" at bounding box center [307, 397] width 188 height 20
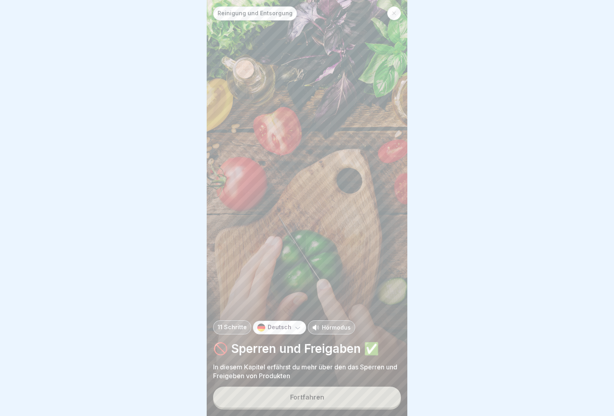
click at [346, 403] on button "Fortfahren" at bounding box center [307, 396] width 188 height 21
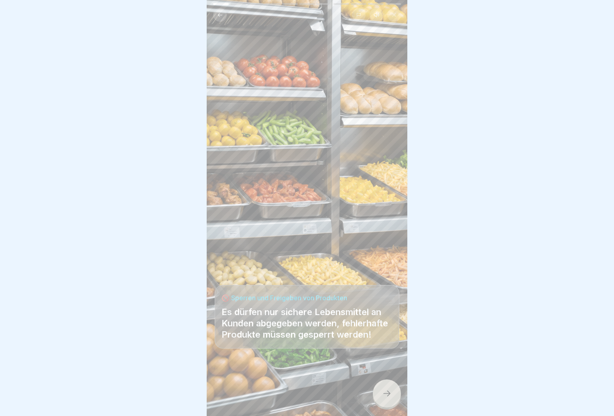
click at [381, 396] on div at bounding box center [387, 393] width 28 height 28
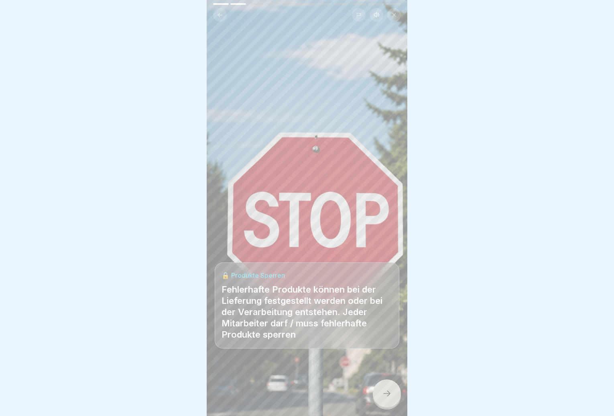
click at [387, 396] on icon at bounding box center [387, 393] width 10 height 10
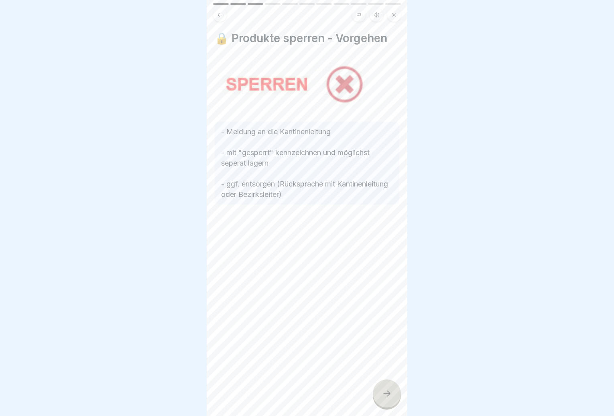
click at [388, 395] on icon at bounding box center [387, 393] width 10 height 10
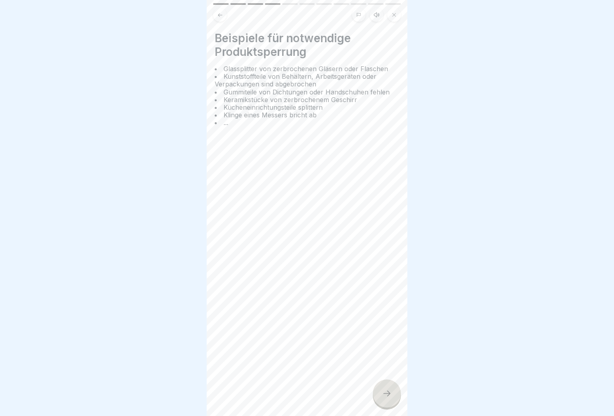
click at [391, 395] on icon at bounding box center [387, 393] width 10 height 10
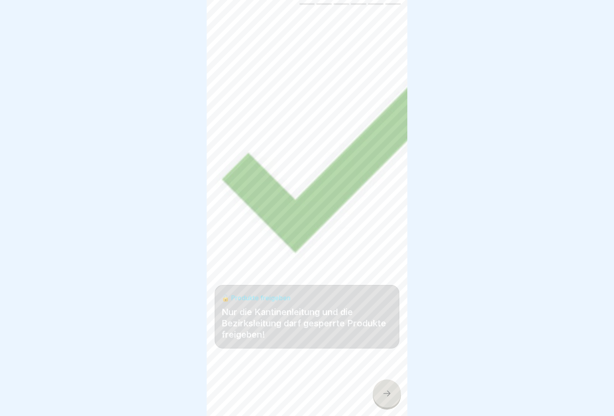
click at [391, 396] on icon at bounding box center [387, 393] width 10 height 10
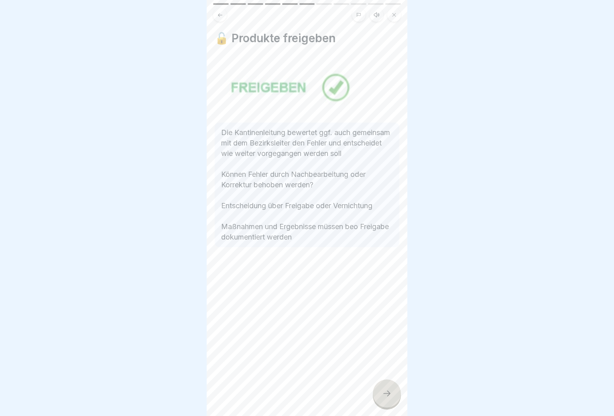
click at [391, 398] on div at bounding box center [387, 393] width 28 height 28
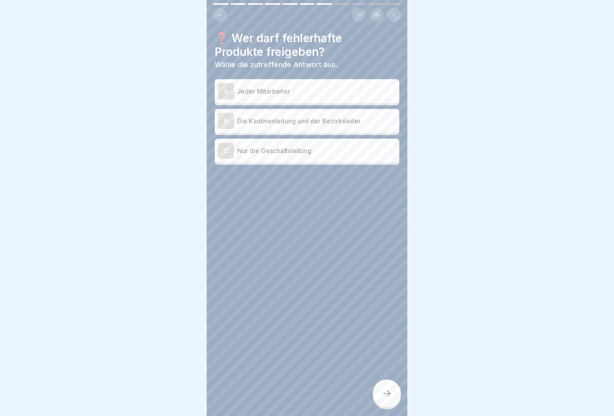
click at [336, 118] on p "Die Kantinenleitung und der Bezirksleiter" at bounding box center [316, 121] width 159 height 10
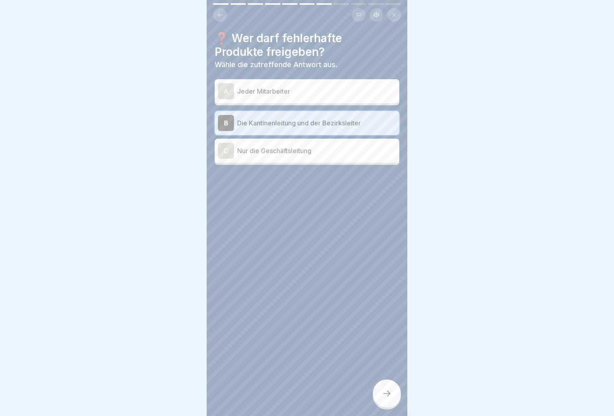
click at [385, 392] on icon at bounding box center [387, 393] width 10 height 10
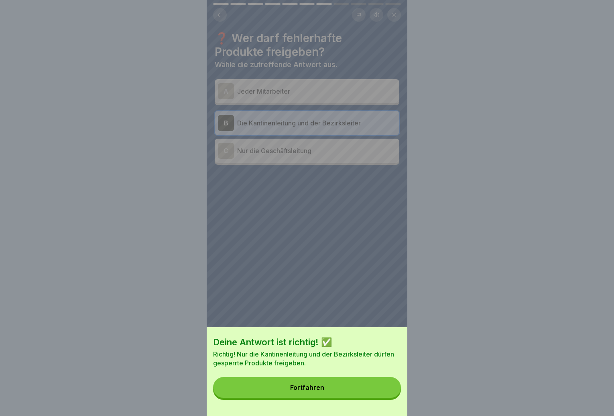
click at [382, 393] on button "Fortfahren" at bounding box center [307, 387] width 188 height 21
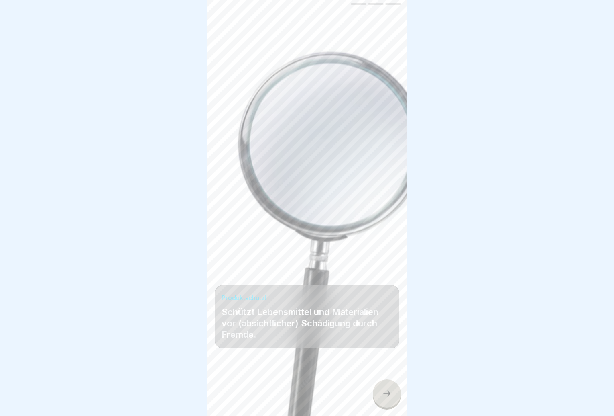
click at [387, 388] on div at bounding box center [387, 393] width 28 height 28
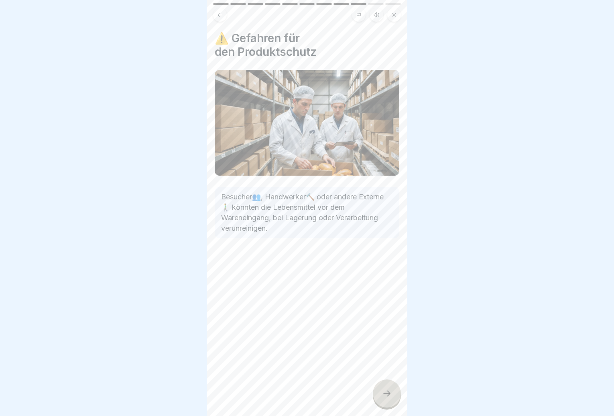
click at [390, 388] on div at bounding box center [387, 393] width 28 height 28
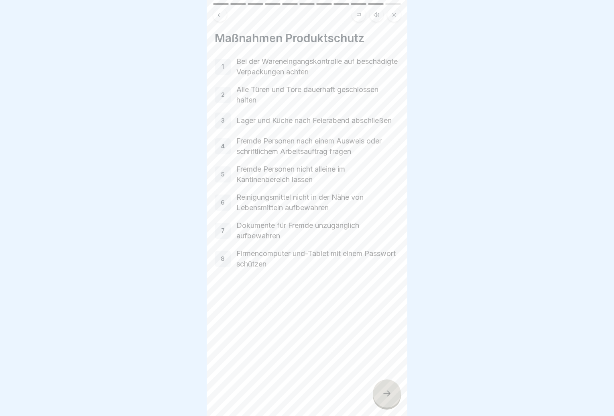
click at [391, 387] on div at bounding box center [387, 393] width 28 height 28
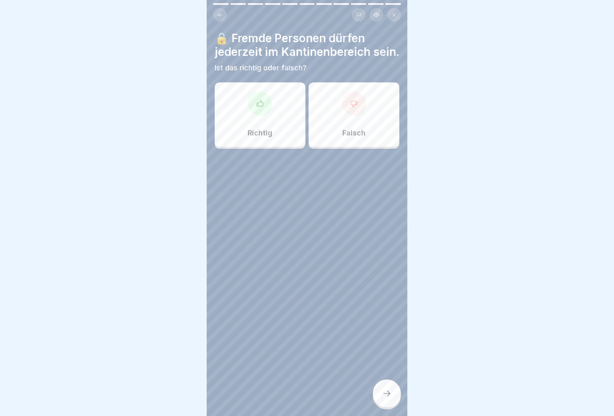
click at [356, 116] on div at bounding box center [354, 104] width 24 height 24
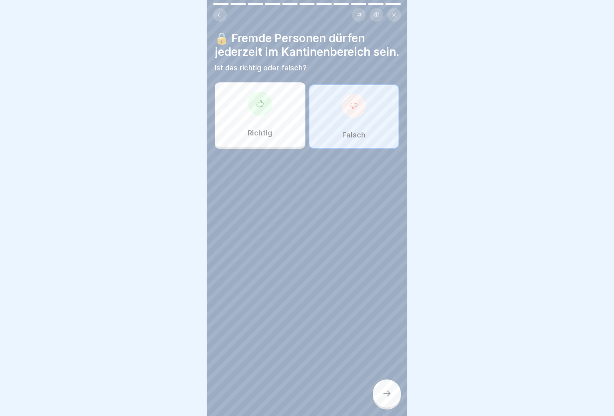
click at [387, 385] on div at bounding box center [387, 393] width 28 height 28
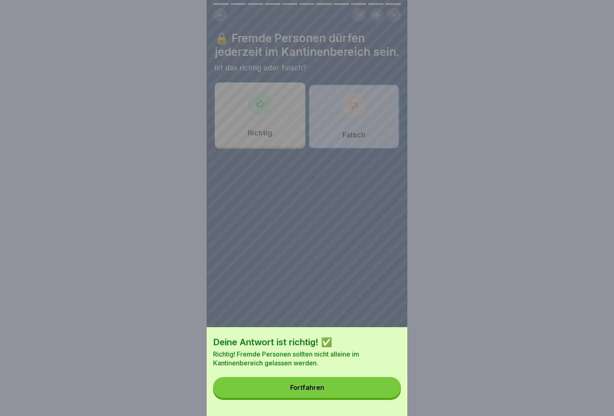
click at [321, 391] on div "Fortfahren" at bounding box center [307, 386] width 34 height 7
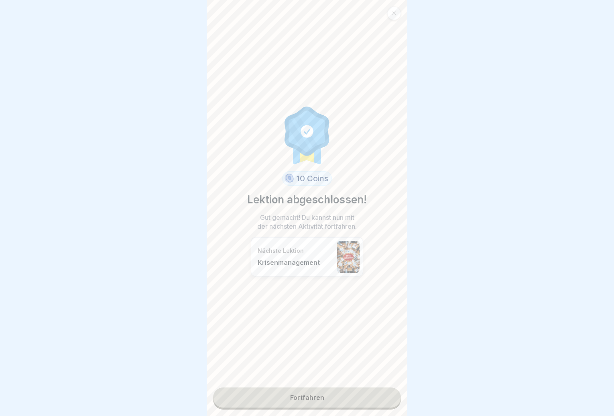
click at [319, 400] on link "Fortfahren" at bounding box center [307, 397] width 188 height 20
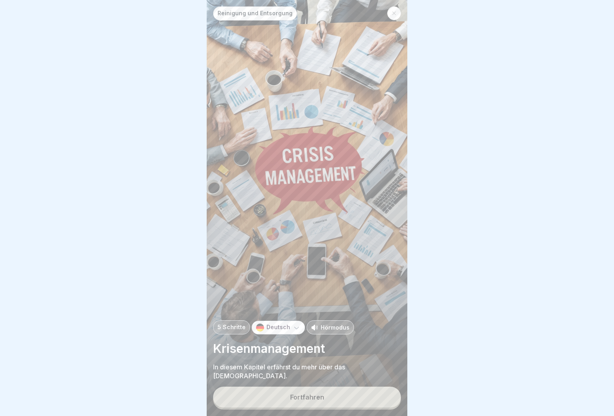
click at [327, 401] on button "Fortfahren" at bounding box center [307, 396] width 188 height 21
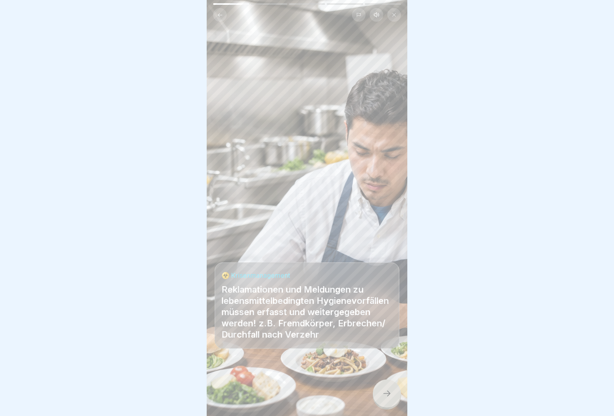
click at [386, 387] on div at bounding box center [387, 393] width 28 height 28
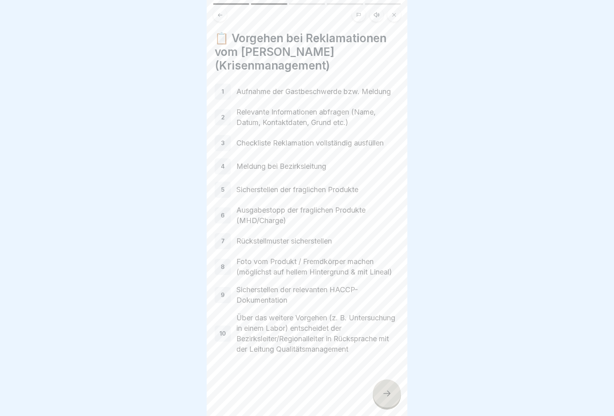
click at [387, 391] on icon at bounding box center [387, 393] width 10 height 10
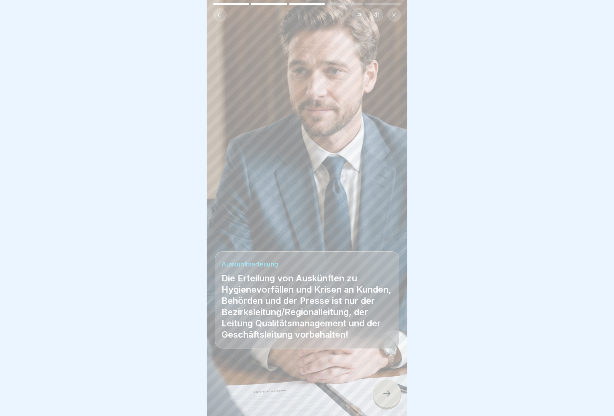
click at [387, 391] on icon at bounding box center [387, 393] width 10 height 10
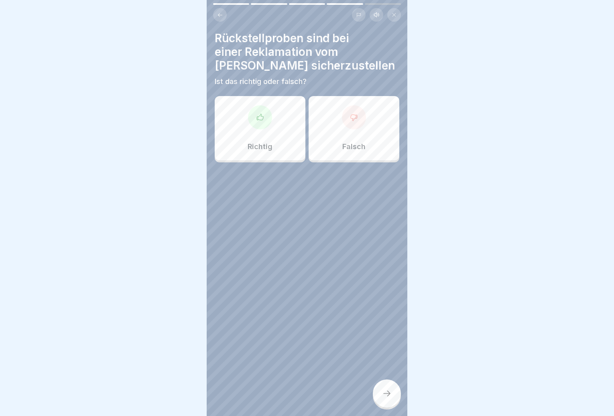
click at [275, 137] on div "Richtig" at bounding box center [260, 128] width 91 height 64
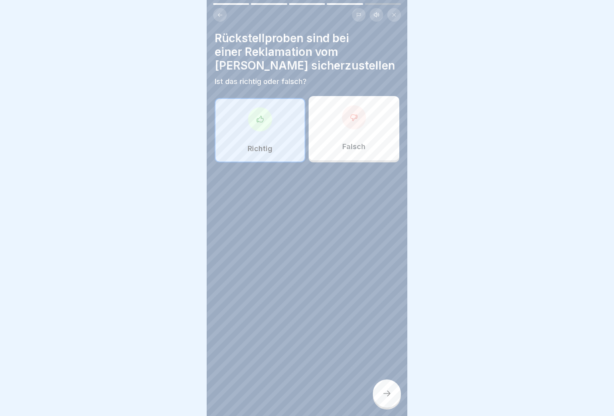
click at [383, 384] on div at bounding box center [387, 393] width 28 height 28
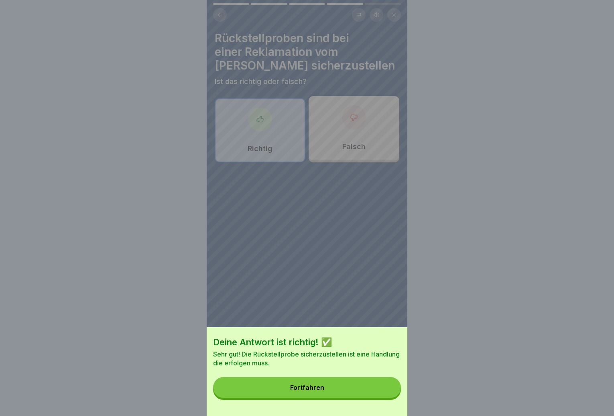
click at [361, 387] on button "Fortfahren" at bounding box center [307, 387] width 188 height 21
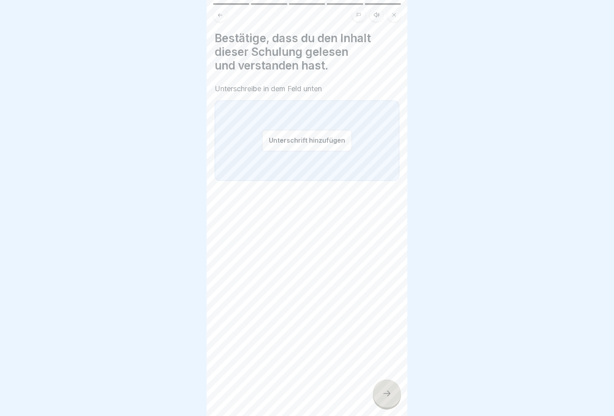
click at [320, 143] on button "Unterschrift hinzufügen" at bounding box center [307, 140] width 90 height 21
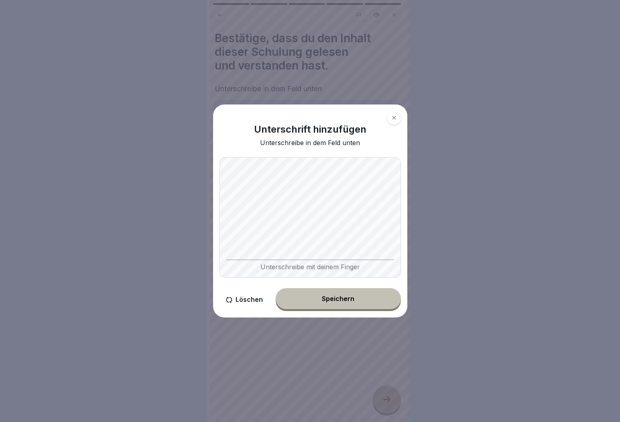
click at [351, 304] on button "Speichern" at bounding box center [338, 298] width 125 height 21
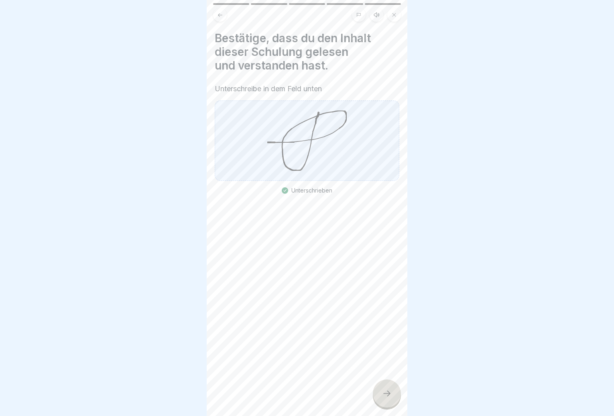
click at [385, 394] on div at bounding box center [387, 393] width 28 height 28
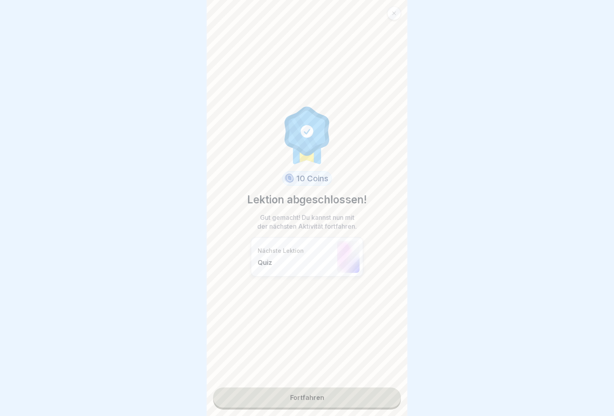
click at [366, 399] on link "Fortfahren" at bounding box center [307, 397] width 188 height 20
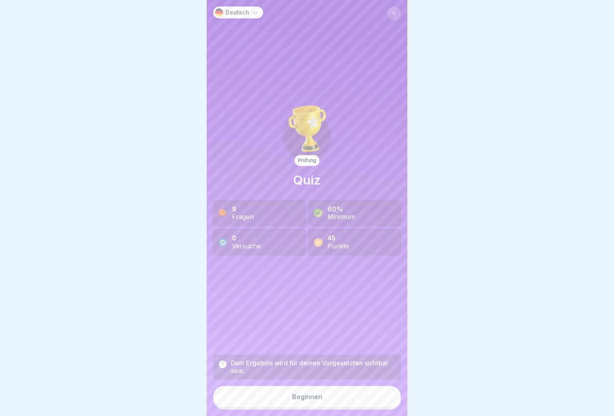
click at [310, 400] on div "Beginnen" at bounding box center [307, 396] width 30 height 7
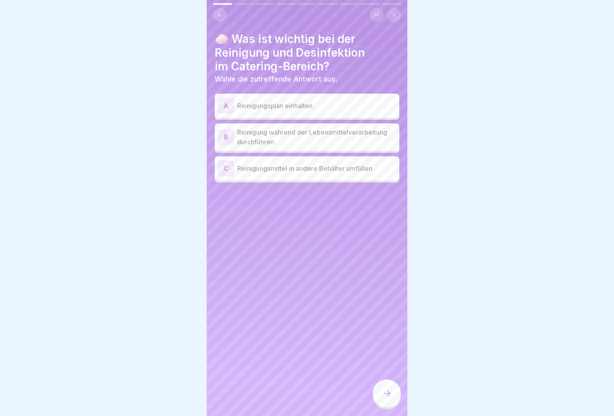
click at [312, 114] on div "A Reinigungsplan einhalten" at bounding box center [307, 106] width 185 height 24
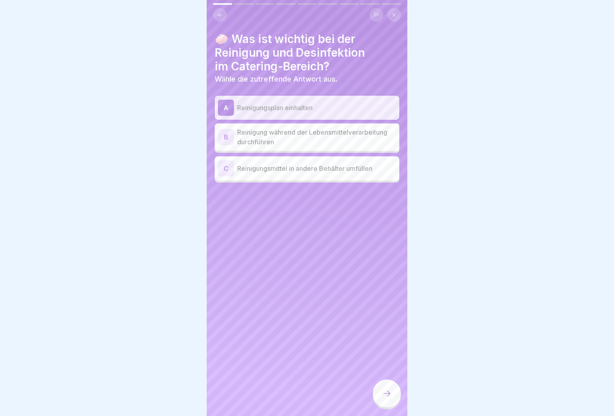
click at [388, 398] on icon at bounding box center [387, 393] width 10 height 10
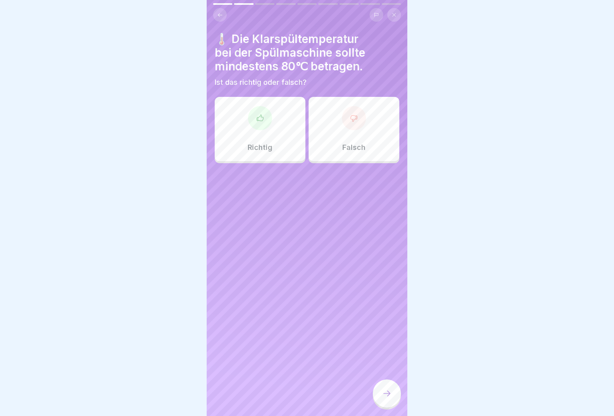
click at [275, 131] on div "Richtig" at bounding box center [260, 129] width 91 height 64
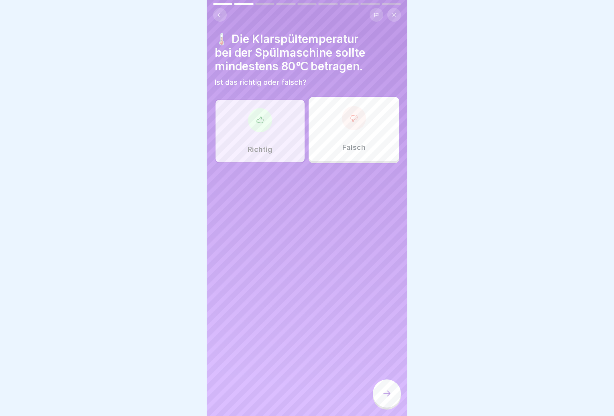
click at [380, 395] on div at bounding box center [387, 393] width 28 height 28
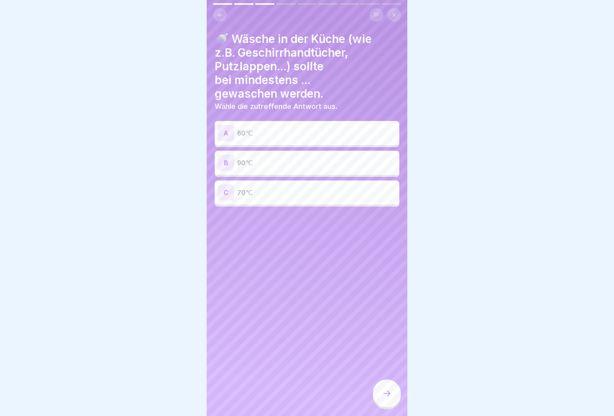
click at [300, 166] on p "90℃" at bounding box center [316, 163] width 159 height 10
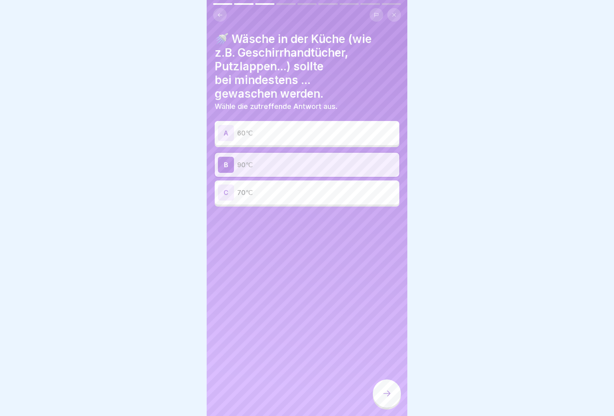
click at [382, 394] on div at bounding box center [387, 393] width 28 height 28
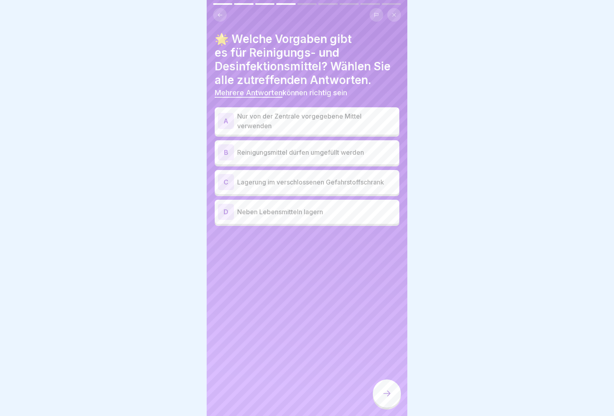
click at [299, 128] on p "Nur von der Zentrale vorgegebene Mittel verwenden" at bounding box center [316, 120] width 159 height 19
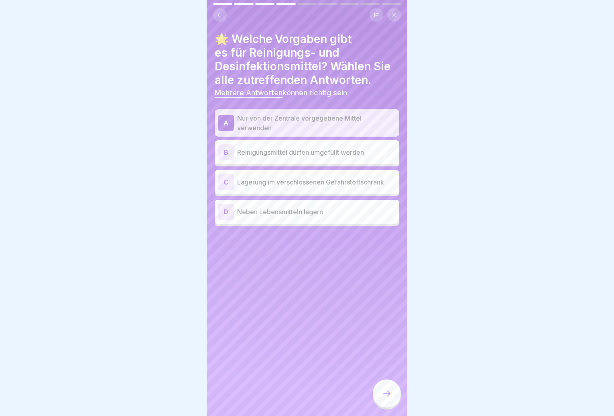
click at [299, 185] on p "Lagerung im verschlossenen Gefahrstoffschrank" at bounding box center [316, 182] width 159 height 10
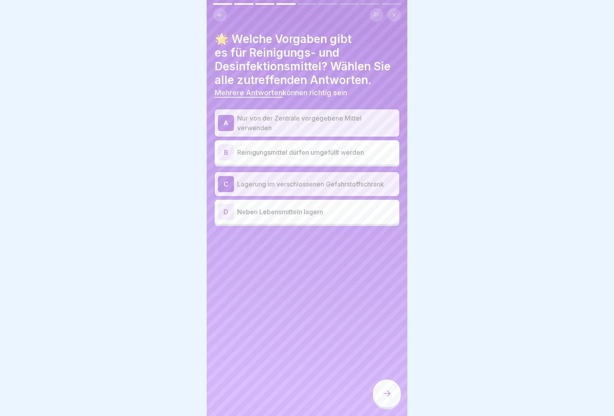
click at [389, 404] on div at bounding box center [387, 393] width 28 height 28
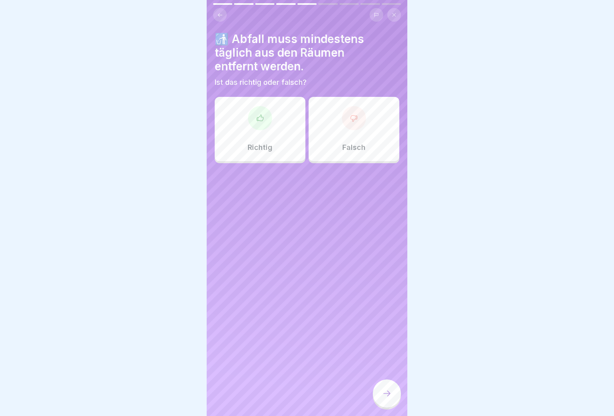
click at [257, 131] on div "Richtig" at bounding box center [260, 129] width 91 height 64
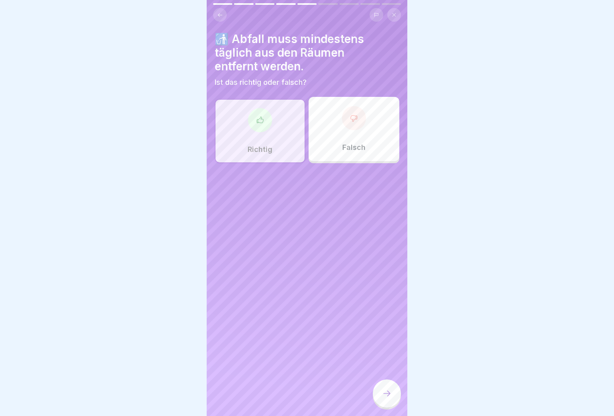
click at [389, 398] on icon at bounding box center [387, 393] width 10 height 10
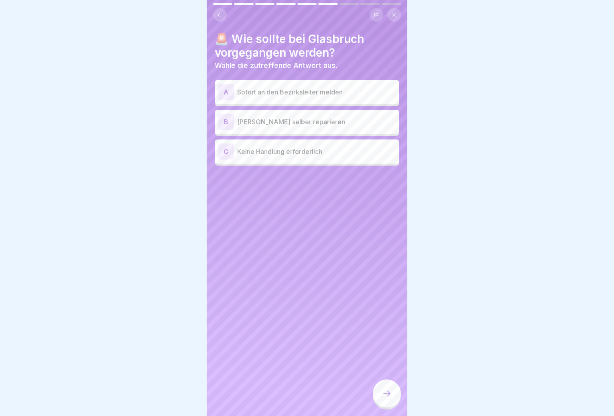
click at [308, 99] on div "A Sofort an den Bezirksleiter melden" at bounding box center [307, 92] width 178 height 16
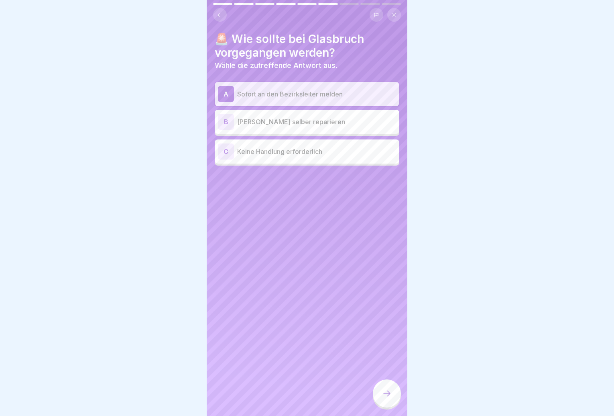
click at [392, 393] on div at bounding box center [387, 393] width 28 height 28
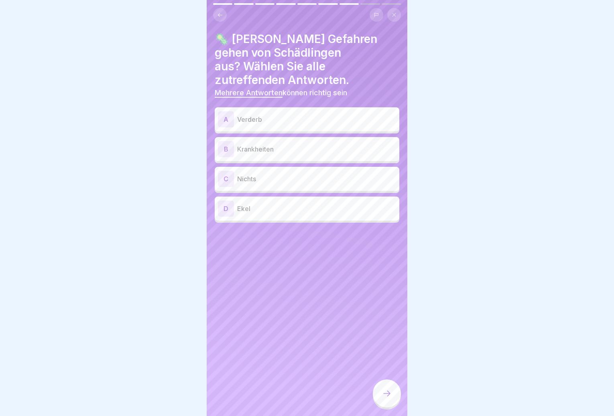
click at [295, 114] on p "Verderb" at bounding box center [316, 119] width 159 height 10
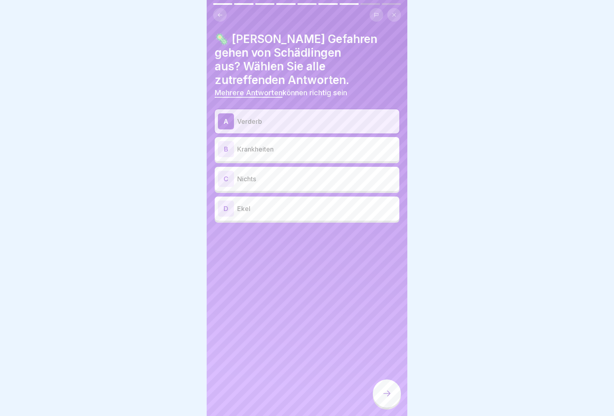
click at [291, 141] on div "B Krankheiten" at bounding box center [307, 149] width 178 height 16
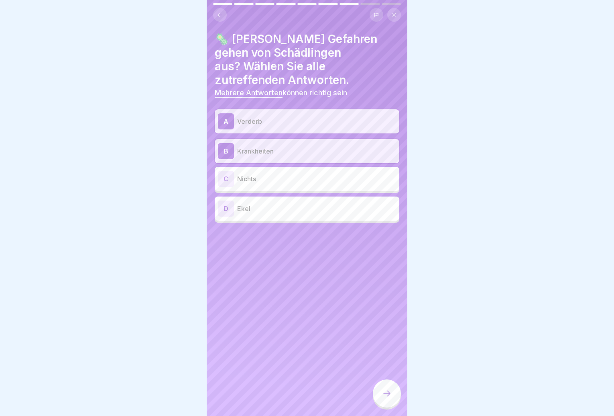
click at [285, 200] on div "D Ekel" at bounding box center [307, 208] width 178 height 16
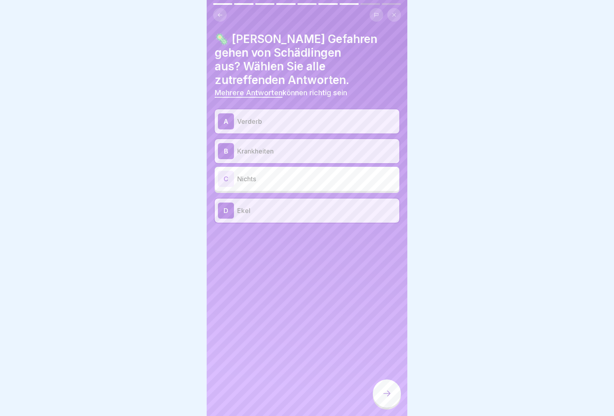
click at [387, 395] on div at bounding box center [387, 393] width 28 height 28
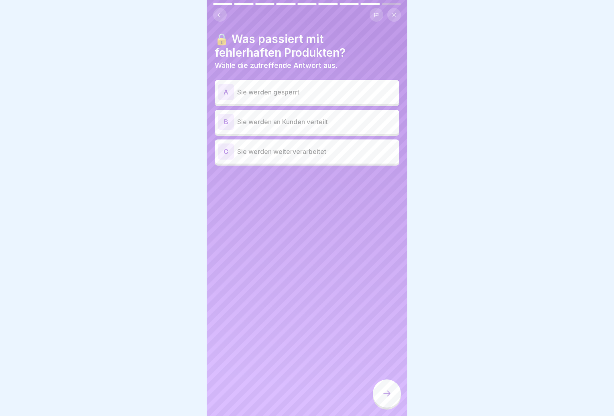
click at [299, 99] on div "A Sie werden gesperrt" at bounding box center [307, 92] width 178 height 16
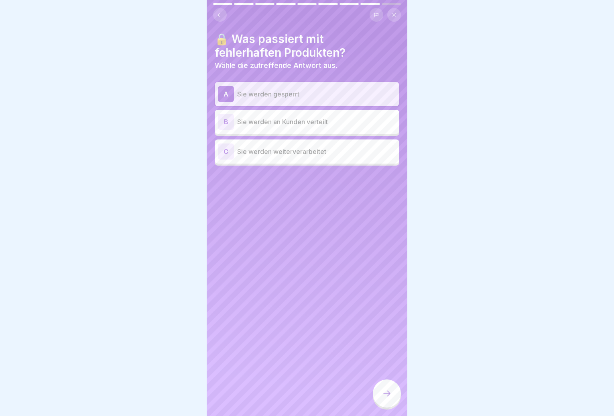
click at [394, 402] on div at bounding box center [387, 393] width 28 height 28
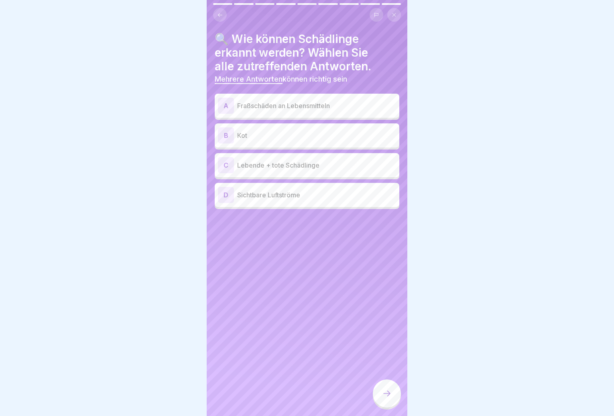
click at [297, 109] on p "Fraßschäden an Lebensmitteln" at bounding box center [316, 106] width 159 height 10
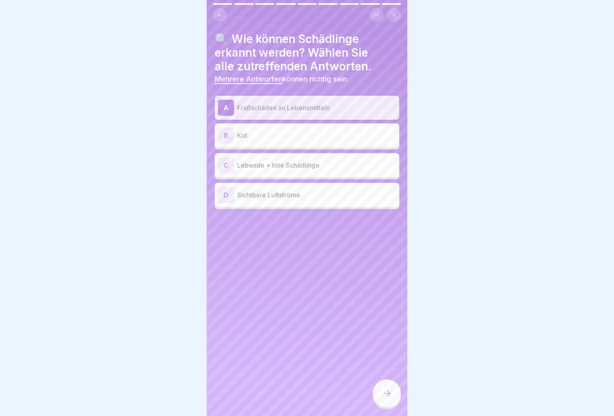
click at [286, 137] on p "Kot" at bounding box center [316, 135] width 159 height 10
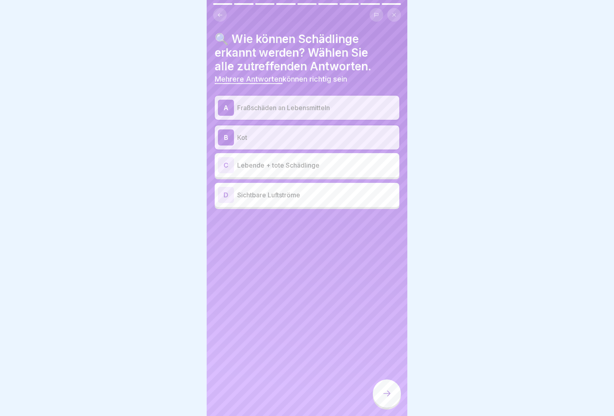
click at [300, 169] on p "Lebende + tote Schädlinge" at bounding box center [316, 165] width 159 height 10
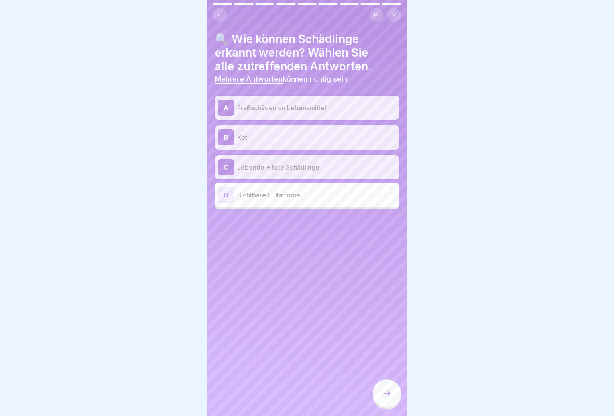
click at [385, 396] on icon at bounding box center [387, 393] width 10 height 10
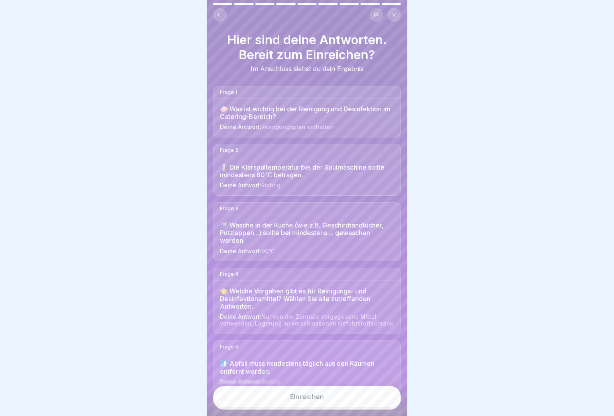
click at [333, 397] on button "Einreichen" at bounding box center [307, 396] width 188 height 22
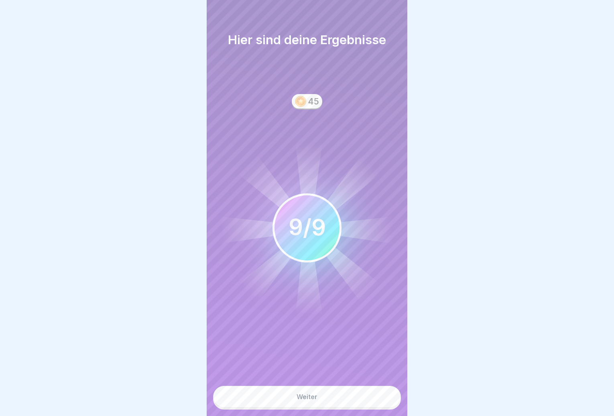
click at [332, 405] on button "Weiter" at bounding box center [307, 396] width 188 height 22
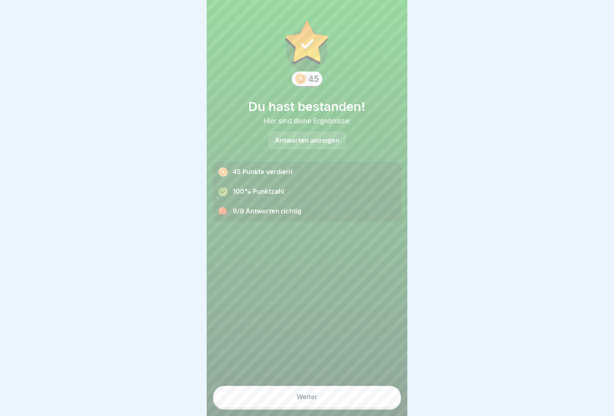
click at [328, 400] on button "Weiter" at bounding box center [307, 396] width 188 height 22
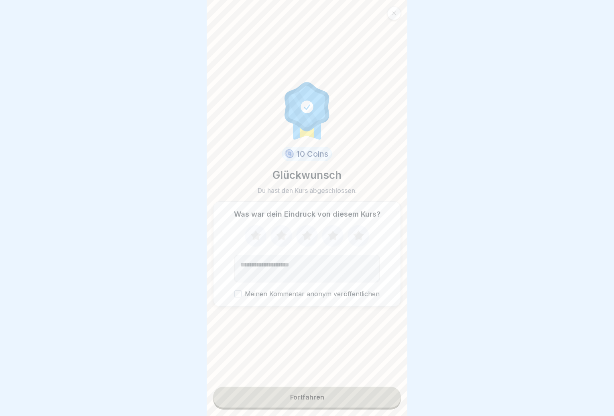
click at [321, 405] on button "Fortfahren" at bounding box center [307, 396] width 188 height 21
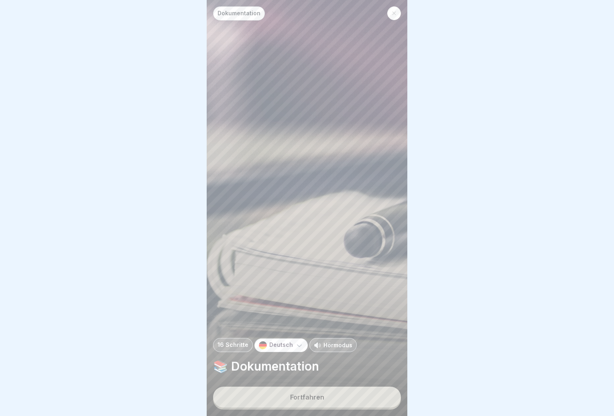
scroll to position [6, 0]
click at [339, 396] on button "Fortfahren" at bounding box center [307, 396] width 188 height 21
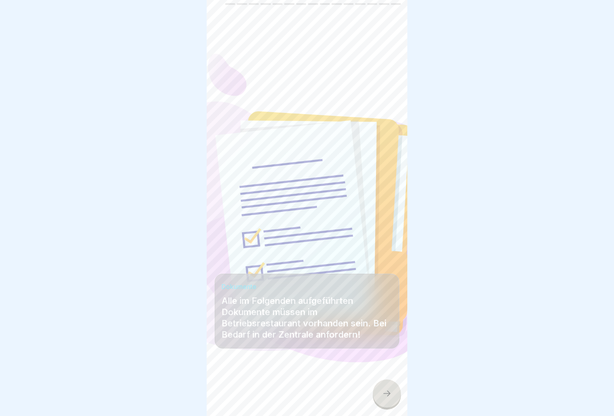
click at [387, 391] on icon at bounding box center [387, 393] width 10 height 10
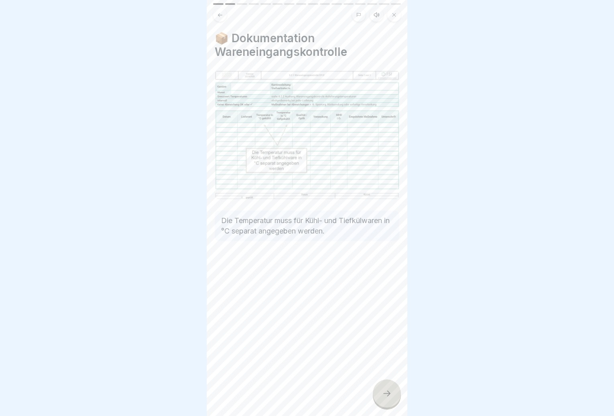
click at [381, 382] on div at bounding box center [387, 393] width 28 height 28
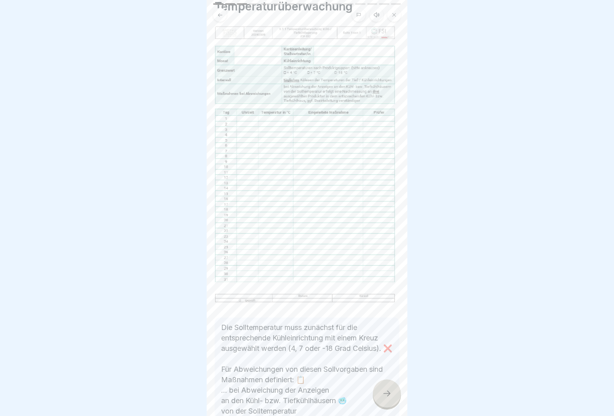
scroll to position [161, 0]
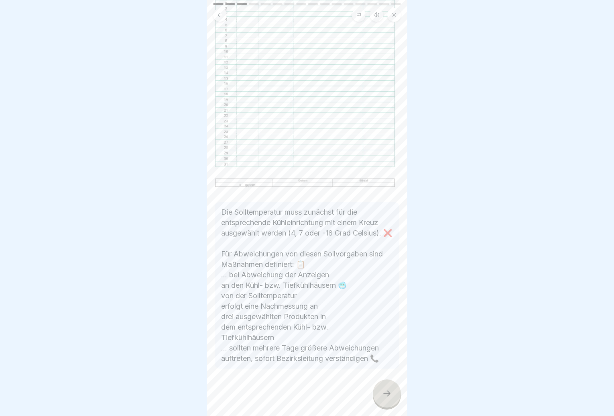
click at [377, 386] on div at bounding box center [387, 393] width 28 height 28
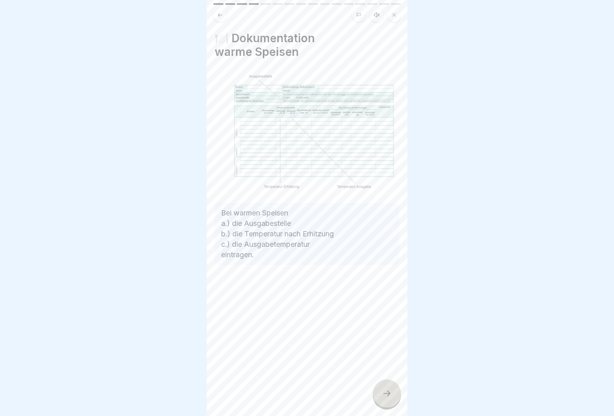
click at [380, 387] on div at bounding box center [387, 393] width 28 height 28
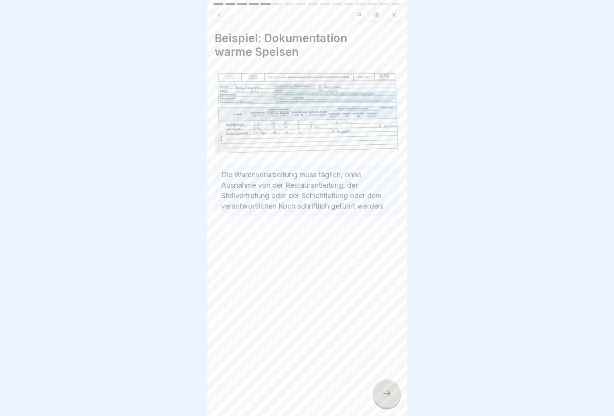
click at [380, 387] on div at bounding box center [387, 393] width 28 height 28
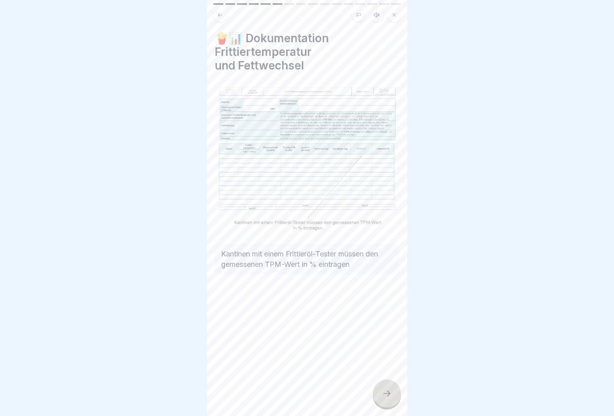
click at [380, 387] on div at bounding box center [387, 393] width 28 height 28
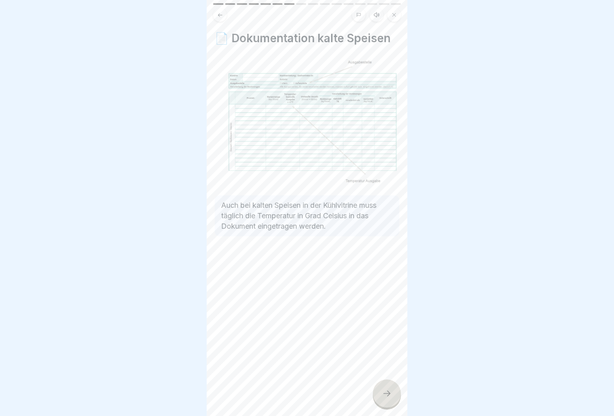
click at [380, 387] on div at bounding box center [387, 393] width 28 height 28
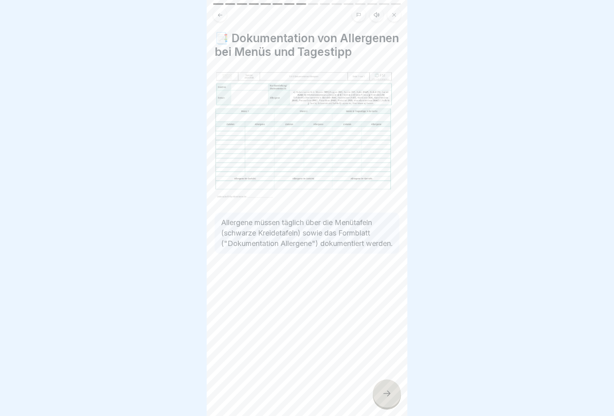
click at [380, 387] on div at bounding box center [387, 393] width 28 height 28
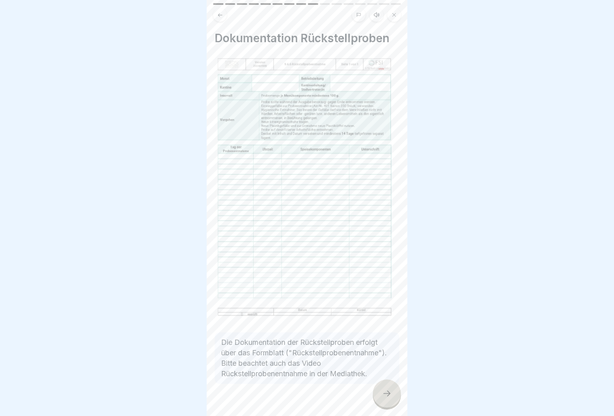
click at [380, 387] on div at bounding box center [387, 393] width 28 height 28
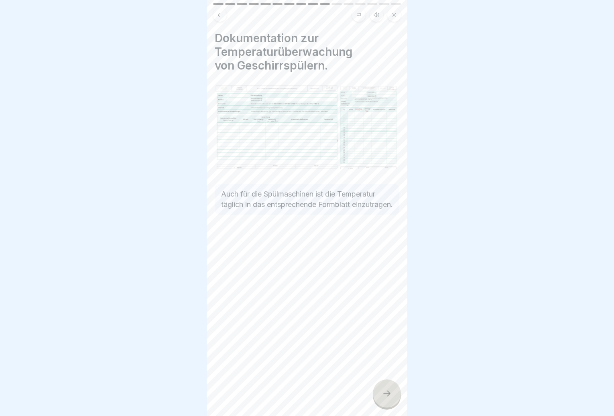
click at [380, 387] on div at bounding box center [387, 393] width 28 height 28
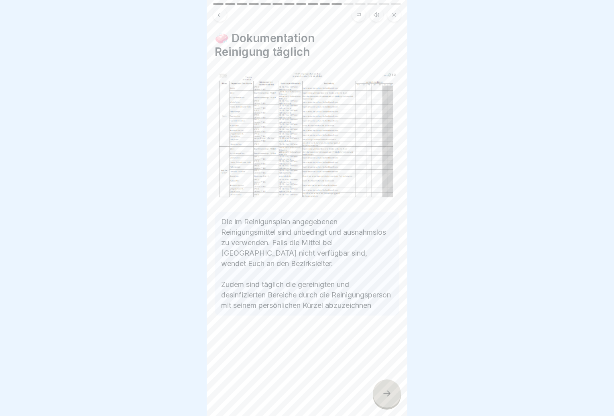
click at [380, 387] on div at bounding box center [387, 393] width 28 height 28
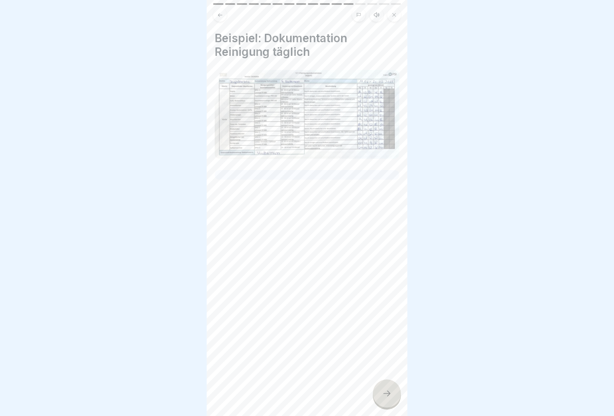
click at [380, 387] on div at bounding box center [387, 393] width 28 height 28
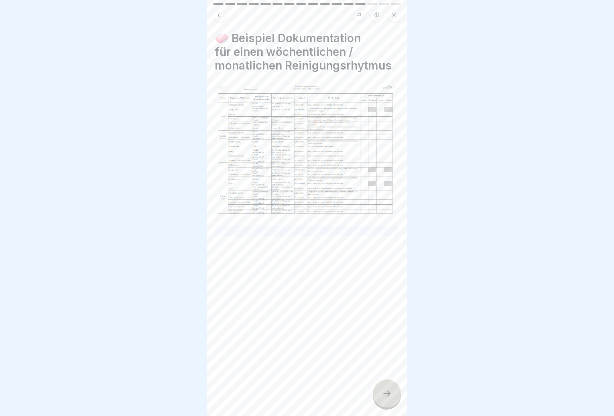
click at [380, 387] on div at bounding box center [387, 393] width 28 height 28
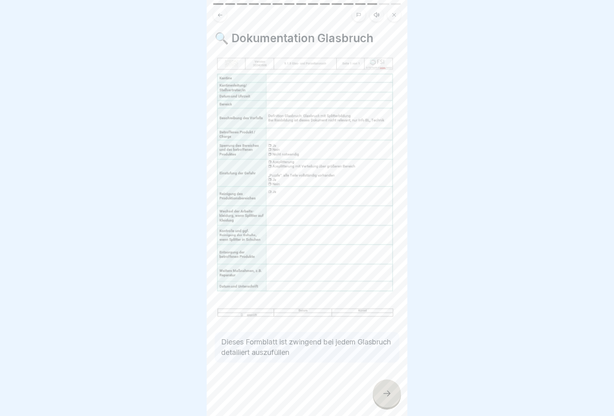
click at [381, 387] on div at bounding box center [387, 393] width 28 height 28
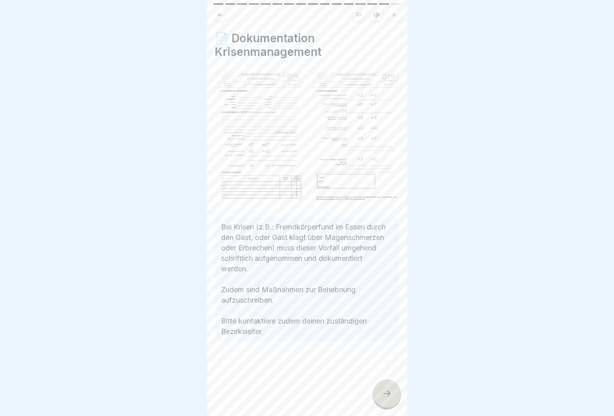
click at [381, 387] on div at bounding box center [387, 393] width 28 height 28
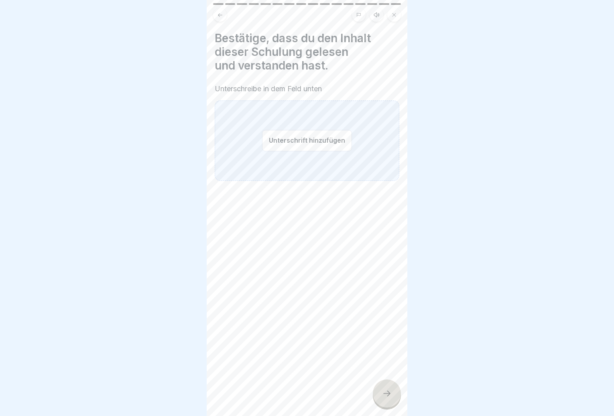
click at [381, 387] on div at bounding box center [387, 393] width 28 height 28
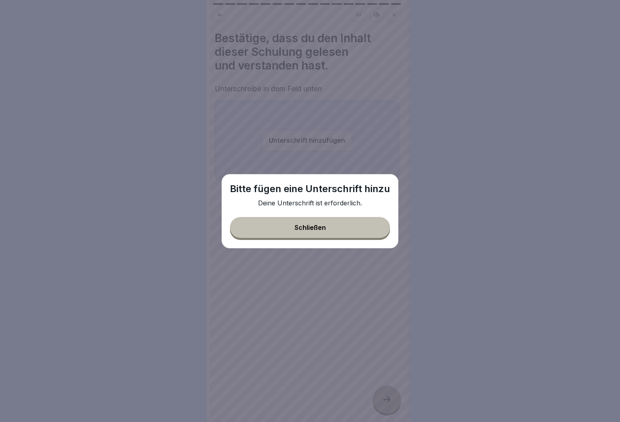
drag, startPoint x: 322, startPoint y: 226, endPoint x: 322, endPoint y: 200, distance: 26.5
click at [322, 226] on div "Schließen" at bounding box center [310, 227] width 31 height 7
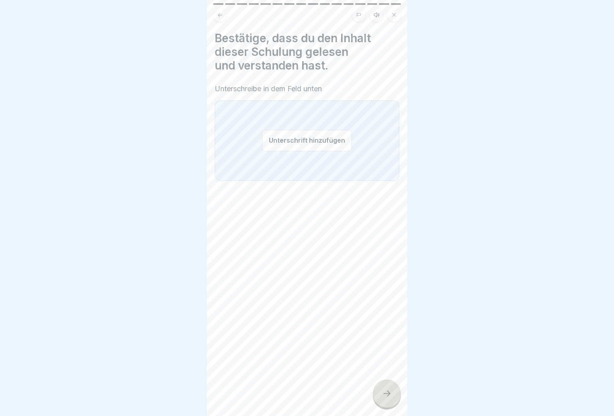
click at [312, 147] on button "Unterschrift hinzufügen" at bounding box center [307, 140] width 90 height 21
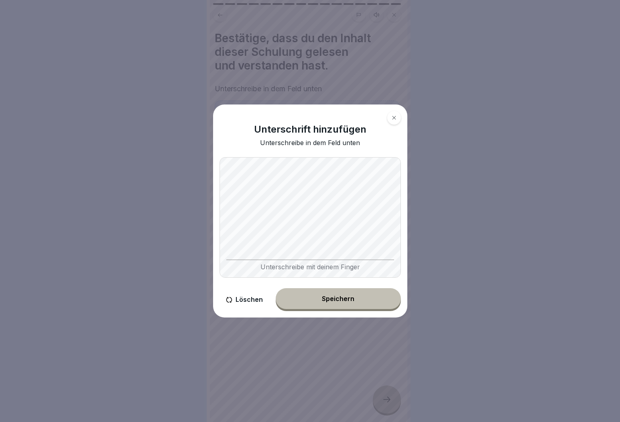
click at [329, 307] on button "Speichern" at bounding box center [338, 298] width 125 height 21
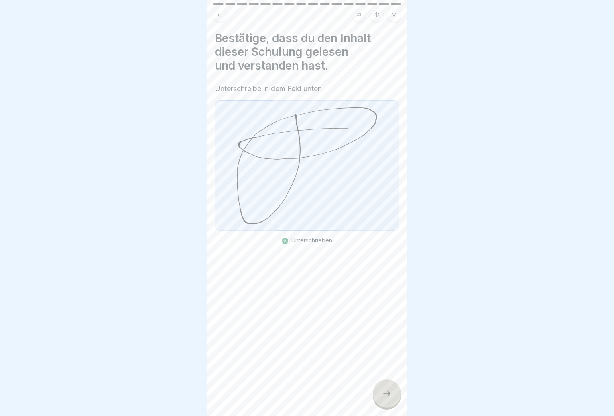
click at [382, 395] on div at bounding box center [387, 393] width 28 height 28
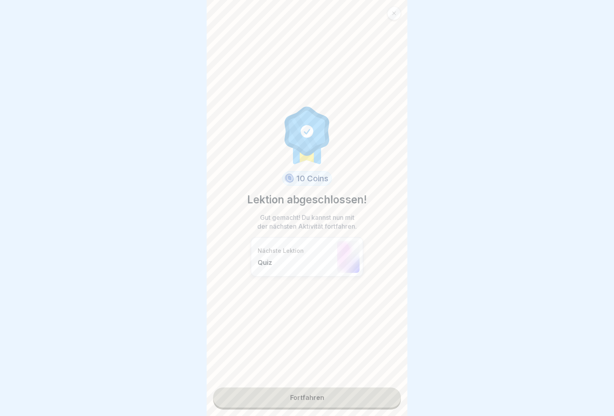
click at [310, 394] on link "Fortfahren" at bounding box center [307, 397] width 188 height 20
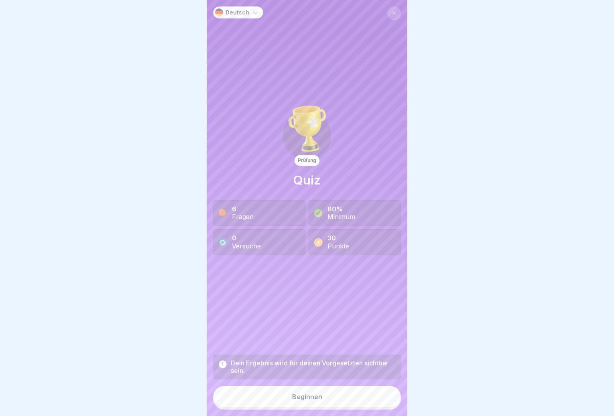
click at [313, 400] on div "Beginnen" at bounding box center [307, 396] width 30 height 7
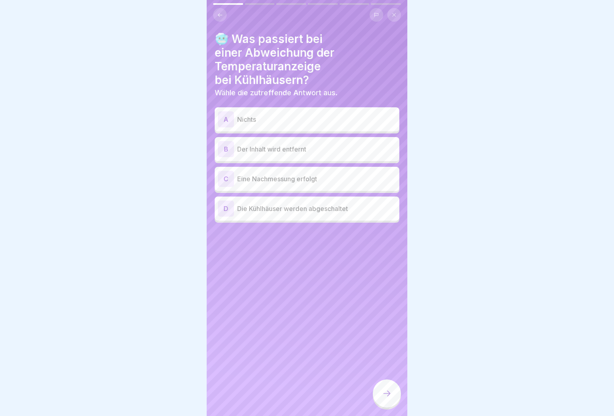
click at [309, 178] on p "Eine Nachmessung erfolgt" at bounding box center [316, 179] width 159 height 10
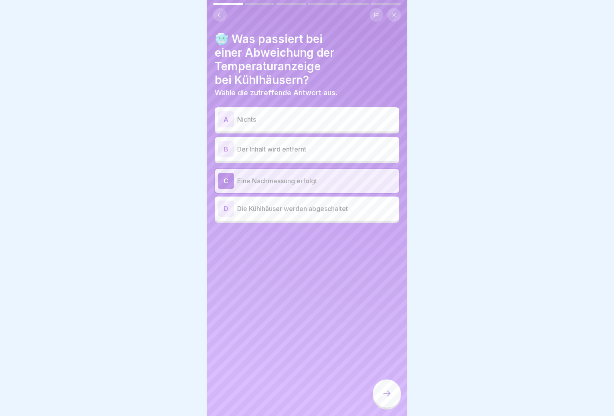
click at [390, 393] on div at bounding box center [387, 393] width 28 height 28
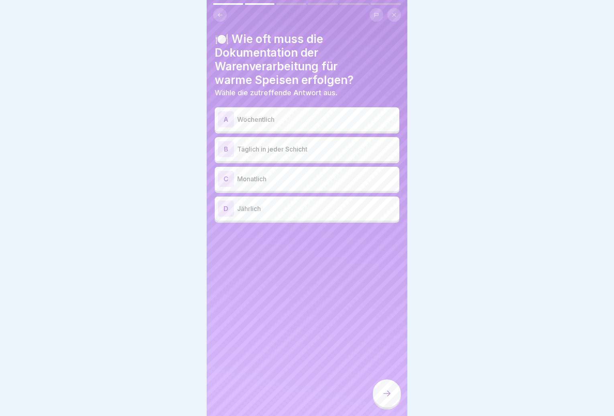
click at [281, 151] on p "Täglich in jeder Schicht" at bounding box center [316, 149] width 159 height 10
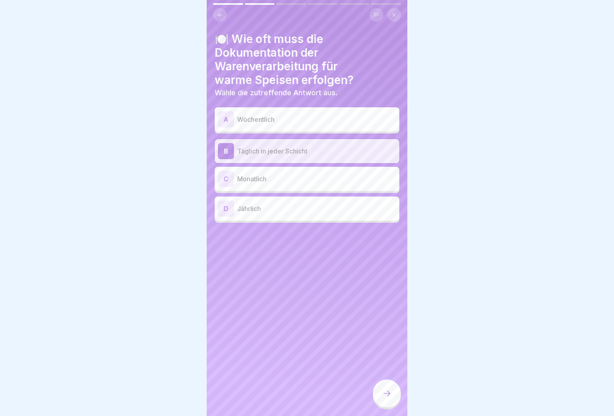
click at [384, 397] on icon at bounding box center [387, 393] width 10 height 10
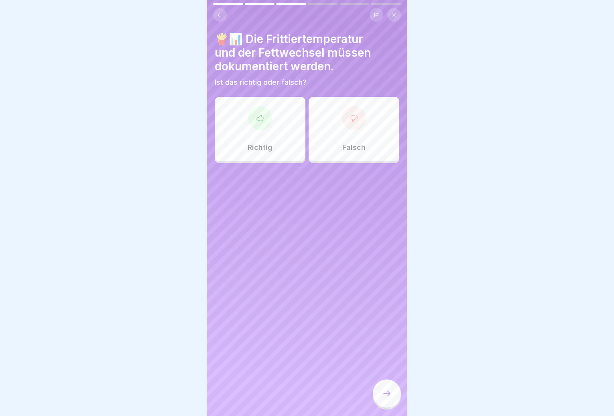
click at [273, 141] on div "Richtig" at bounding box center [260, 129] width 91 height 64
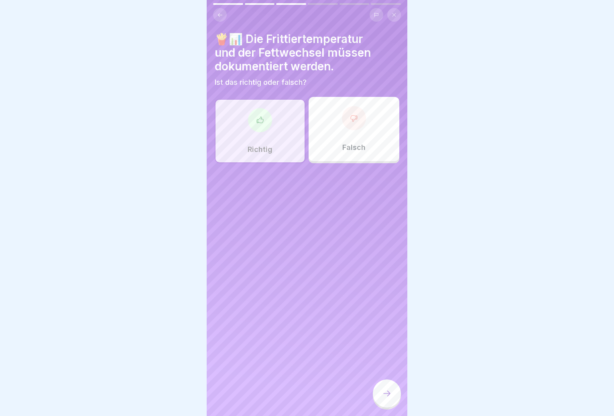
click at [392, 404] on div at bounding box center [387, 393] width 28 height 28
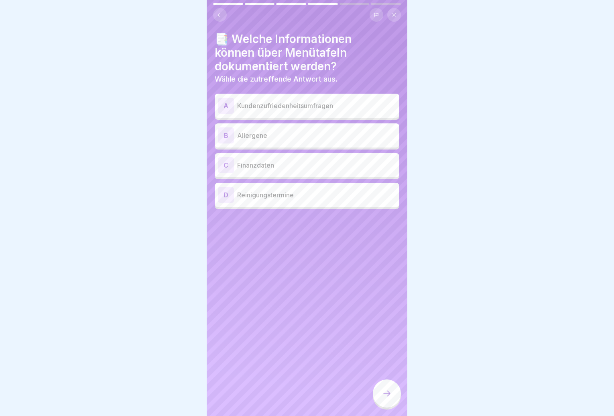
click at [292, 140] on div "B Allergene" at bounding box center [307, 135] width 178 height 16
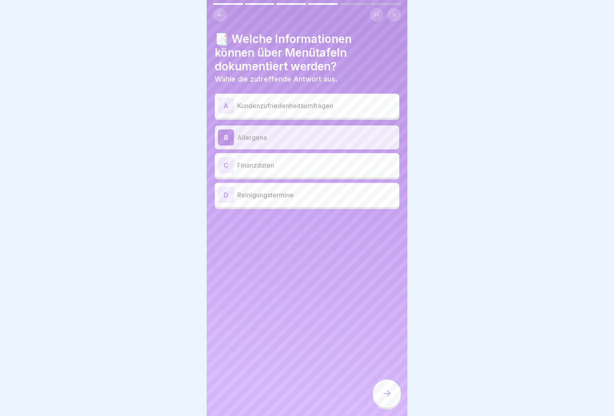
click at [385, 397] on icon at bounding box center [387, 393] width 10 height 10
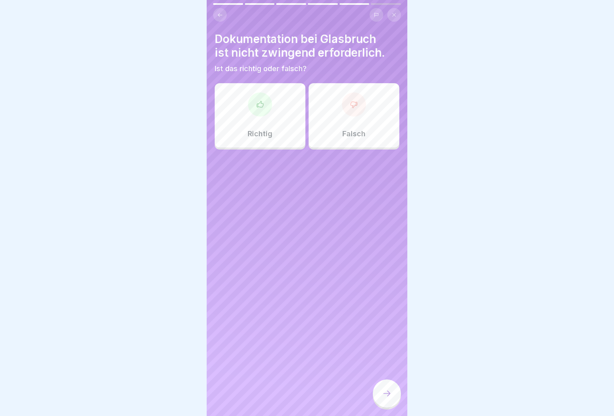
click at [352, 126] on div "Falsch" at bounding box center [354, 115] width 91 height 64
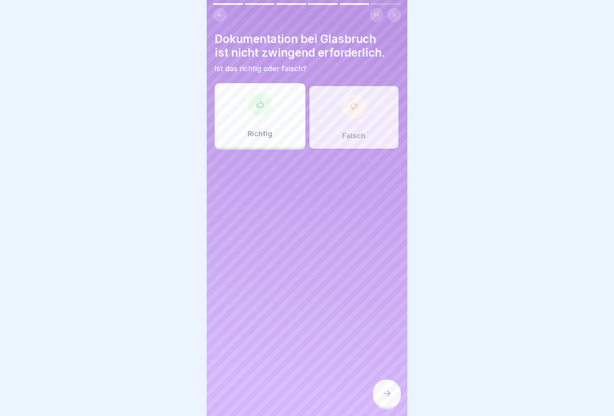
click at [388, 396] on icon at bounding box center [386, 393] width 7 height 6
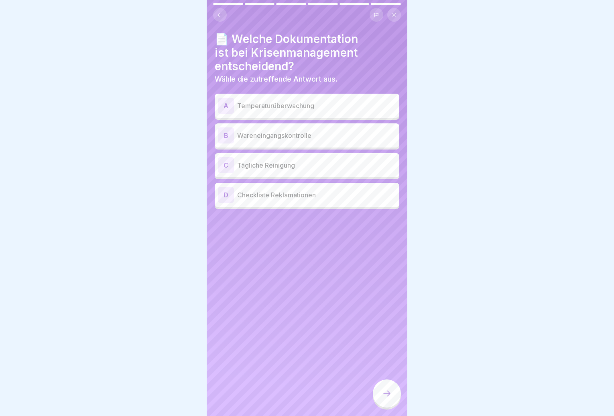
click at [312, 169] on p "Tägliche Reinigung" at bounding box center [316, 165] width 159 height 10
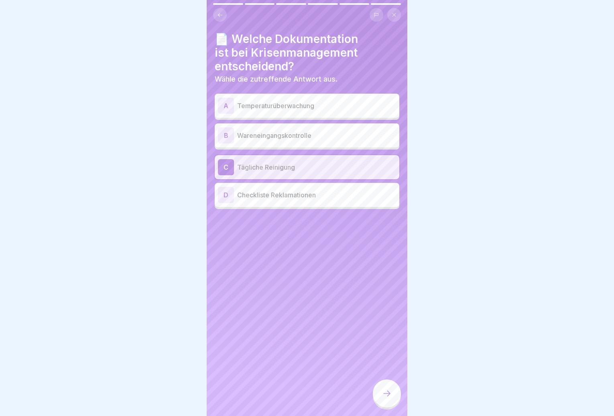
click at [312, 139] on div "B Wareneingangskontrolle" at bounding box center [307, 135] width 178 height 16
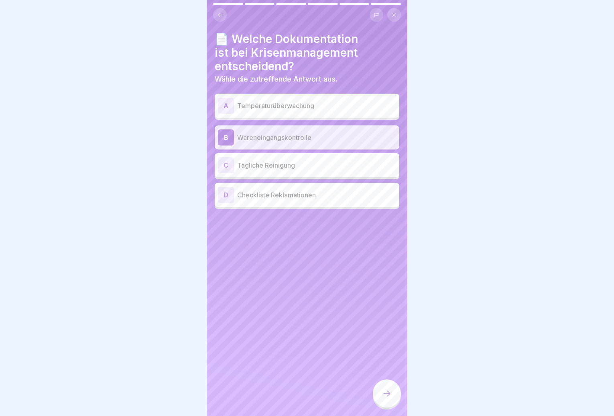
click at [310, 116] on div "A Temperaturüberwachung" at bounding box center [307, 106] width 185 height 24
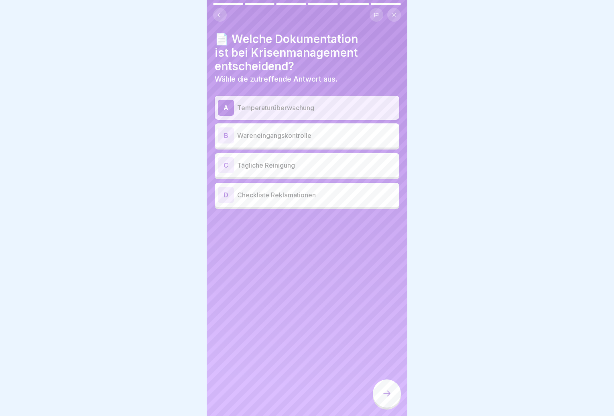
click at [390, 398] on icon at bounding box center [387, 393] width 10 height 10
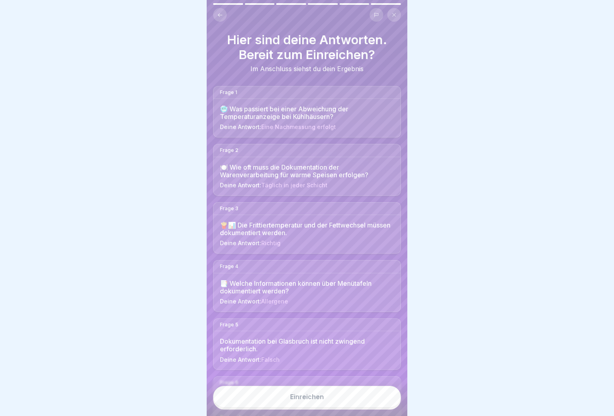
click at [350, 400] on button "Einreichen" at bounding box center [307, 396] width 188 height 22
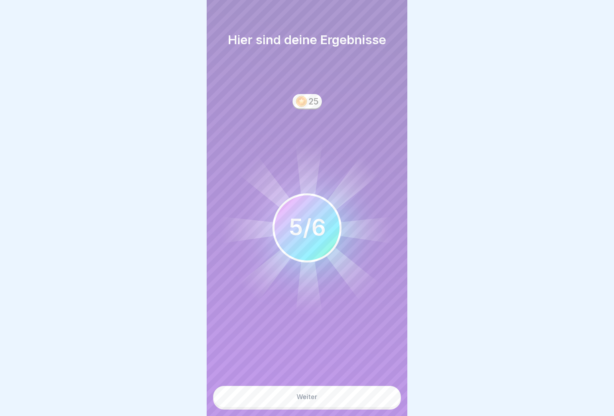
click at [320, 401] on button "Weiter" at bounding box center [307, 396] width 188 height 22
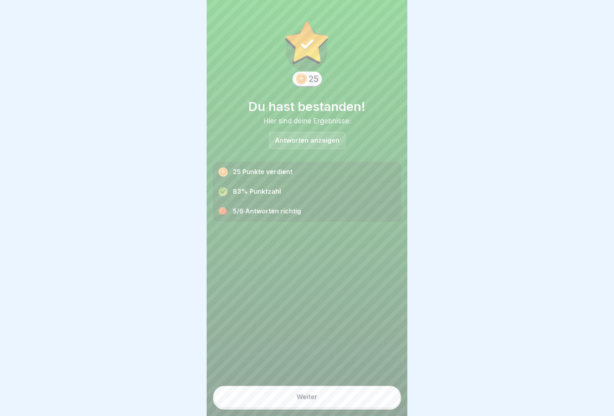
click at [313, 400] on div "Weiter" at bounding box center [307, 396] width 21 height 7
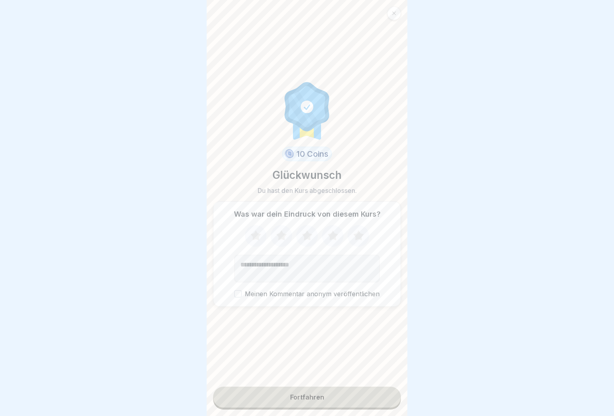
click at [304, 400] on div "Fortfahren" at bounding box center [307, 396] width 34 height 7
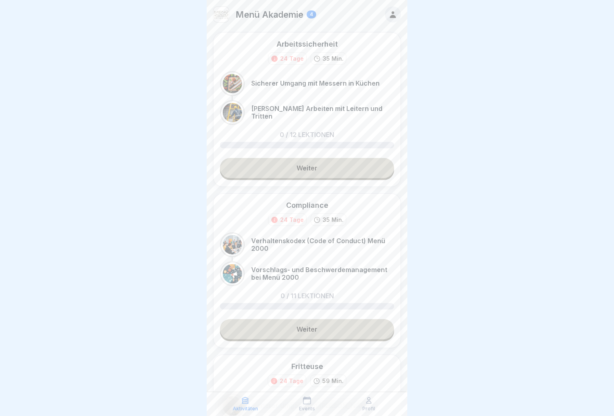
click at [325, 168] on link "Weiter" at bounding box center [307, 168] width 174 height 20
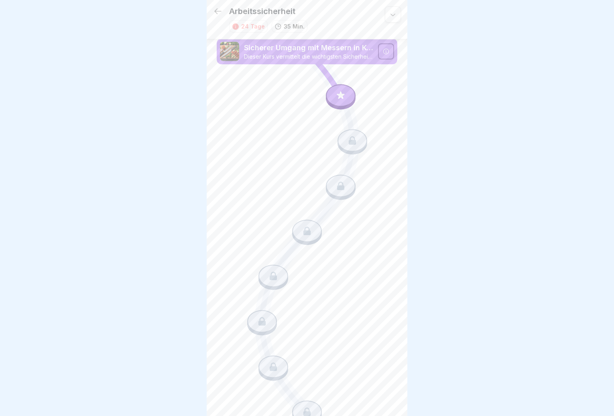
click at [336, 98] on icon at bounding box center [341, 95] width 10 height 10
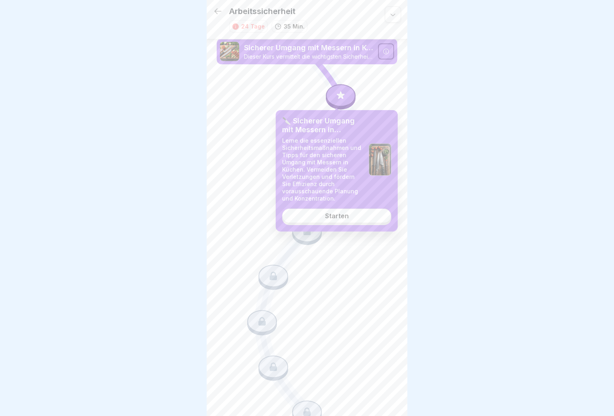
click at [348, 216] on link "Starten" at bounding box center [336, 215] width 109 height 14
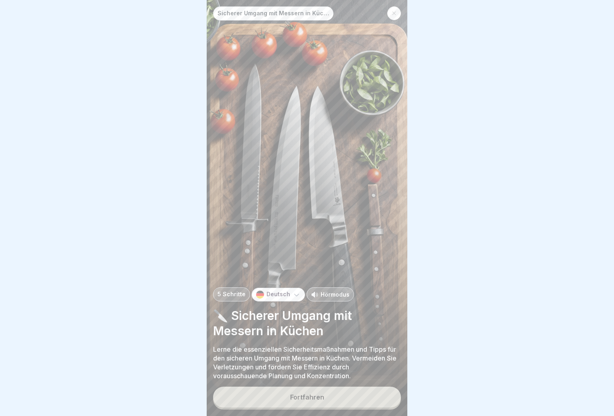
scroll to position [6, 0]
click at [328, 395] on button "Fortfahren" at bounding box center [307, 396] width 188 height 21
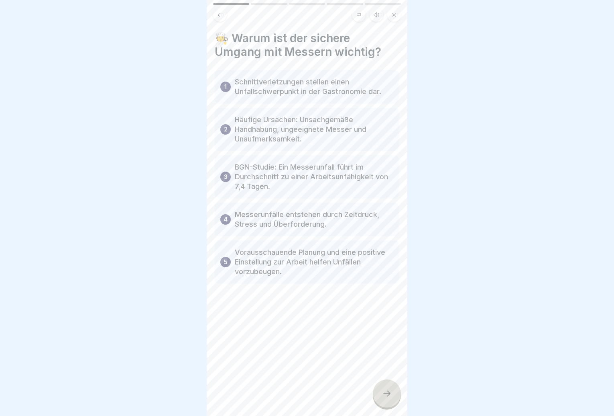
click at [386, 387] on div at bounding box center [387, 393] width 28 height 28
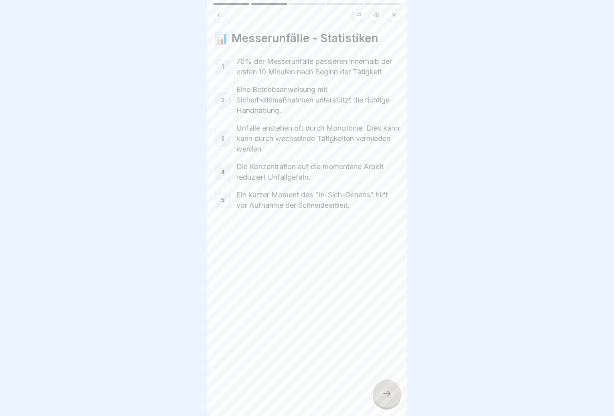
click at [386, 387] on div at bounding box center [387, 393] width 28 height 28
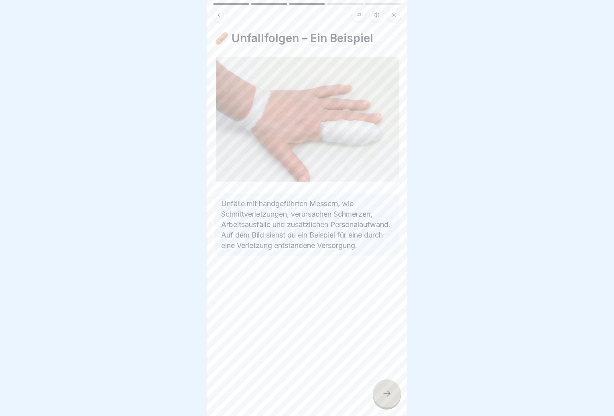
click at [386, 387] on div at bounding box center [387, 393] width 28 height 28
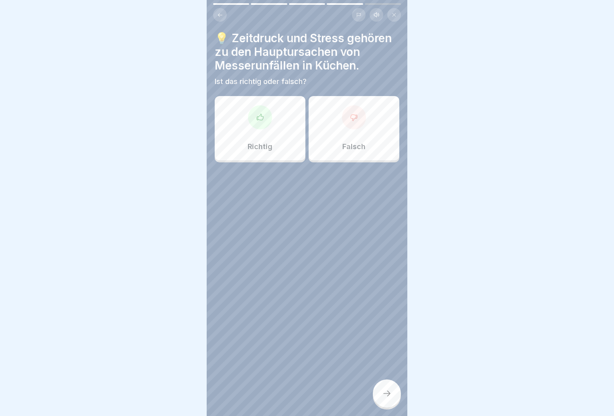
click at [264, 128] on div "Richtig" at bounding box center [260, 128] width 91 height 64
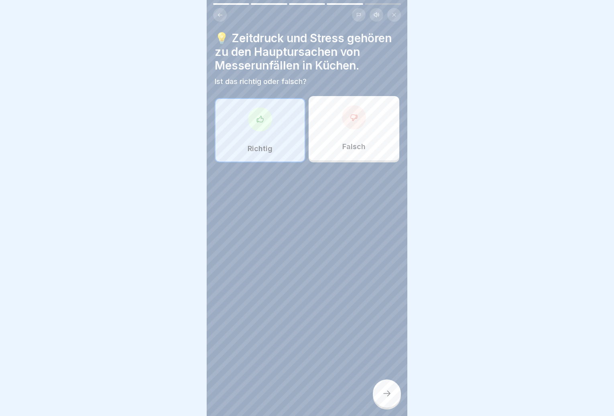
click at [390, 396] on icon at bounding box center [387, 393] width 10 height 10
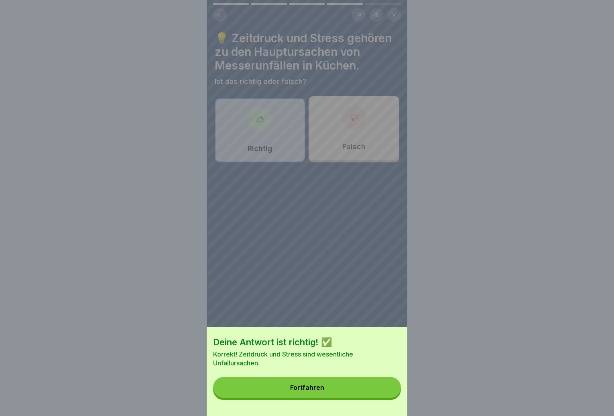
click at [379, 397] on button "Fortfahren" at bounding box center [307, 387] width 188 height 21
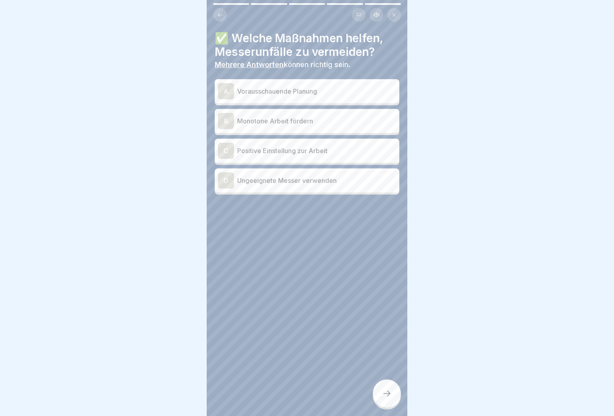
click at [299, 89] on p "Vorausschauende Planung" at bounding box center [316, 91] width 159 height 10
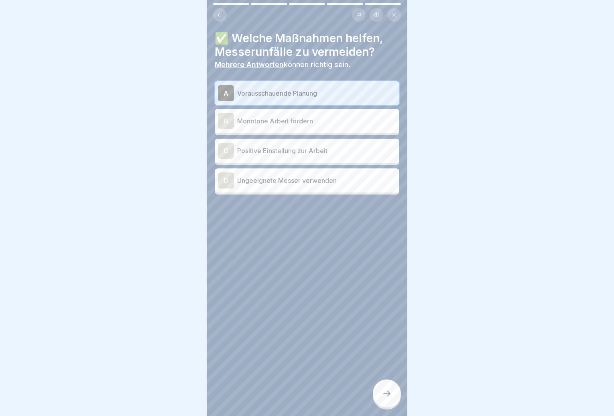
click at [304, 148] on p "Positive Einstellung zur Arbeit" at bounding box center [316, 151] width 159 height 10
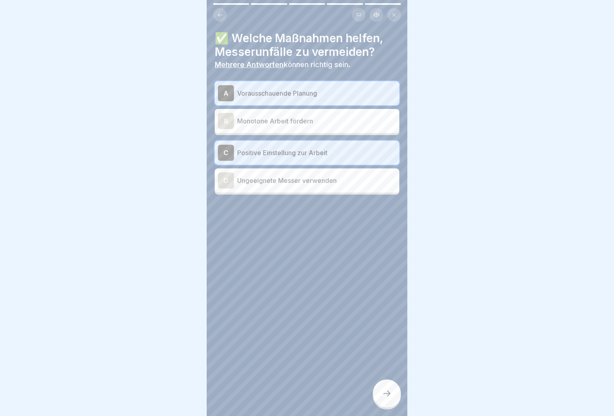
click at [382, 389] on div at bounding box center [387, 393] width 28 height 28
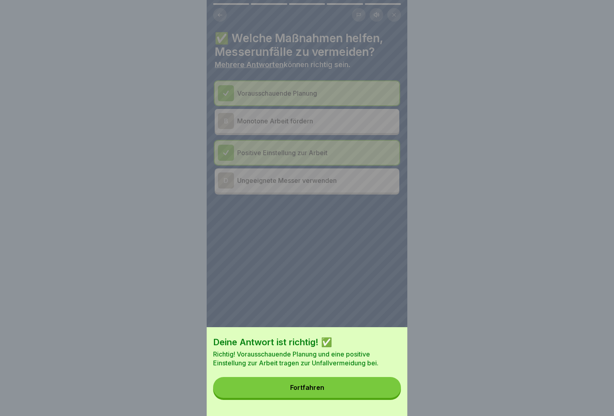
click at [376, 393] on button "Fortfahren" at bounding box center [307, 387] width 188 height 21
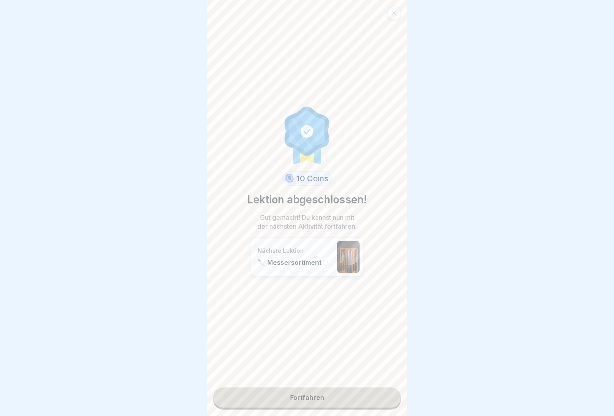
click at [371, 395] on link "Fortfahren" at bounding box center [307, 397] width 188 height 20
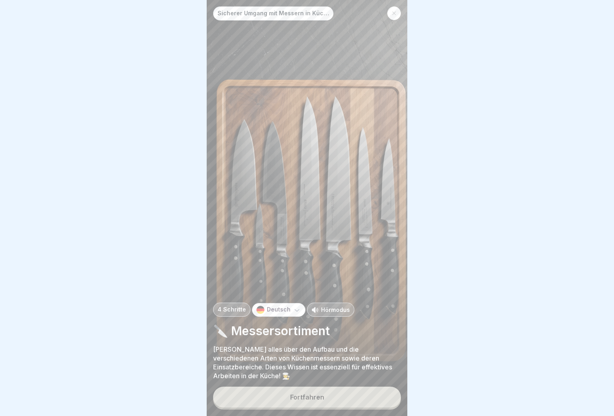
click at [368, 395] on button "Fortfahren" at bounding box center [307, 396] width 188 height 21
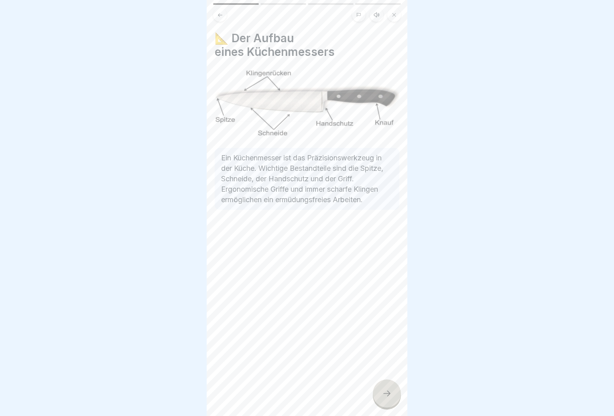
click at [388, 394] on icon at bounding box center [387, 393] width 10 height 10
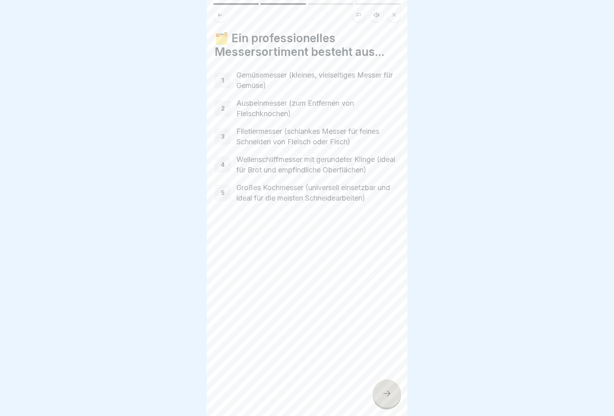
click at [389, 393] on icon at bounding box center [387, 393] width 10 height 10
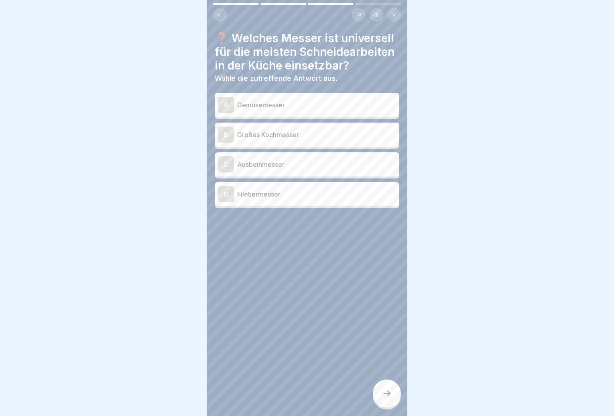
click at [293, 139] on p "Großes Kochmesser" at bounding box center [316, 135] width 159 height 10
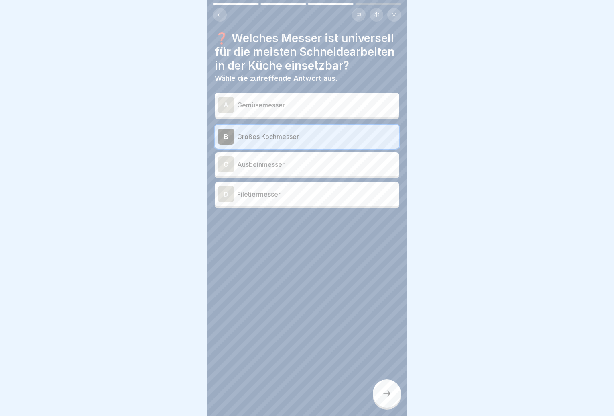
click at [397, 396] on div at bounding box center [387, 393] width 28 height 28
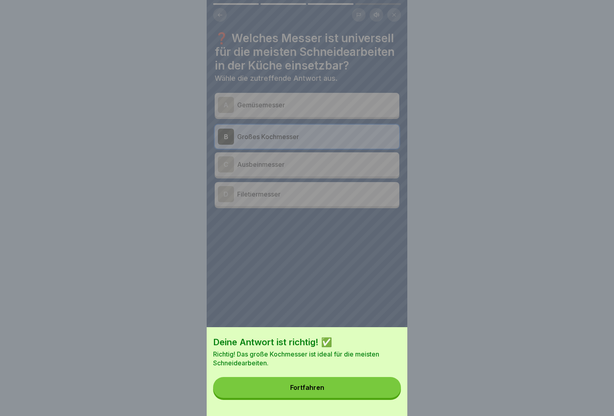
click at [383, 397] on button "Fortfahren" at bounding box center [307, 387] width 188 height 21
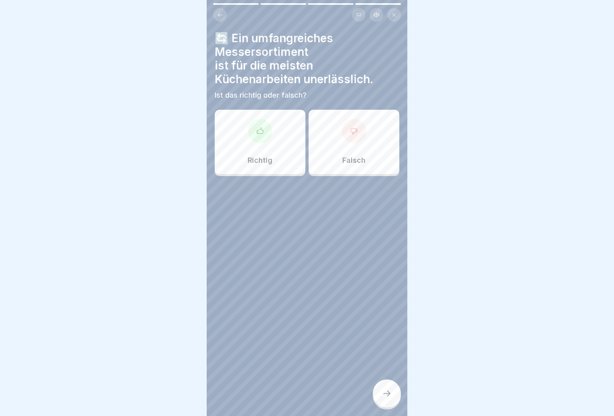
click at [275, 139] on div "Richtig" at bounding box center [260, 142] width 91 height 64
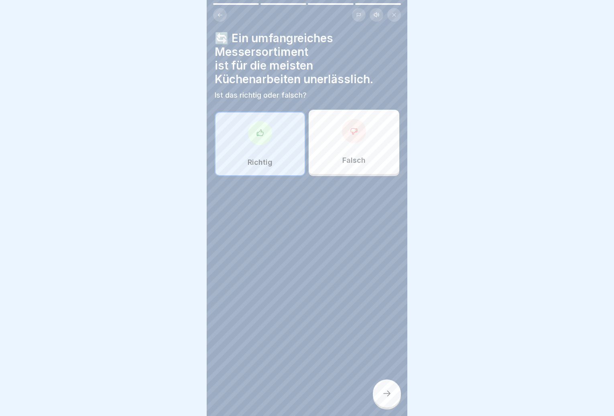
click at [385, 382] on div at bounding box center [387, 393] width 28 height 28
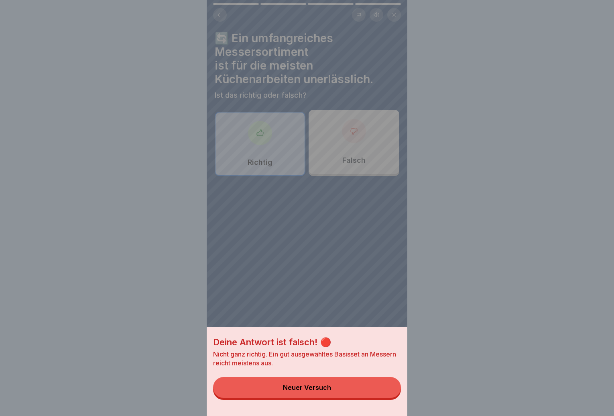
click at [382, 389] on button "Neuer Versuch" at bounding box center [307, 387] width 188 height 21
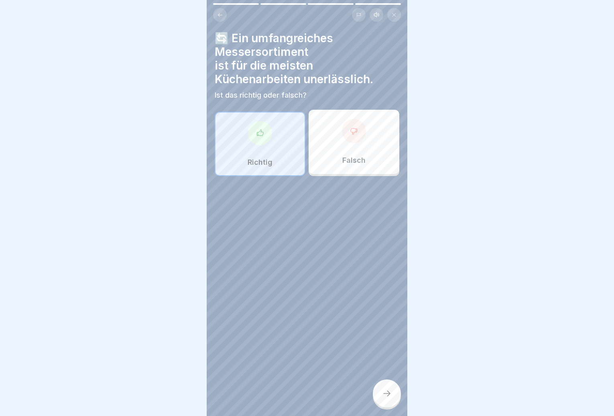
click at [331, 110] on div "Falsch" at bounding box center [354, 142] width 91 height 64
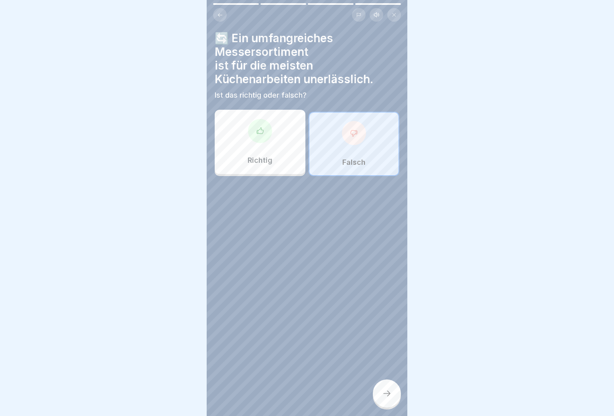
click at [388, 393] on icon at bounding box center [387, 393] width 10 height 10
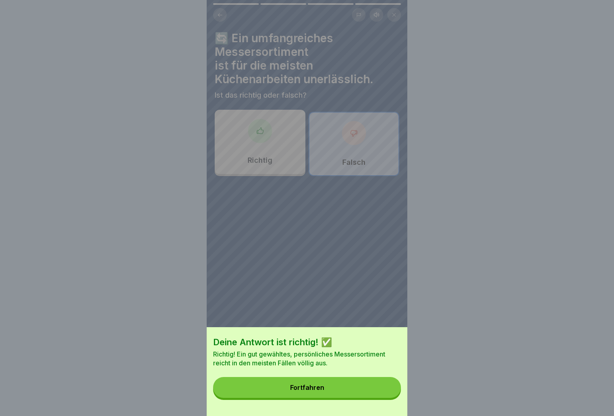
click at [381, 394] on button "Fortfahren" at bounding box center [307, 387] width 188 height 21
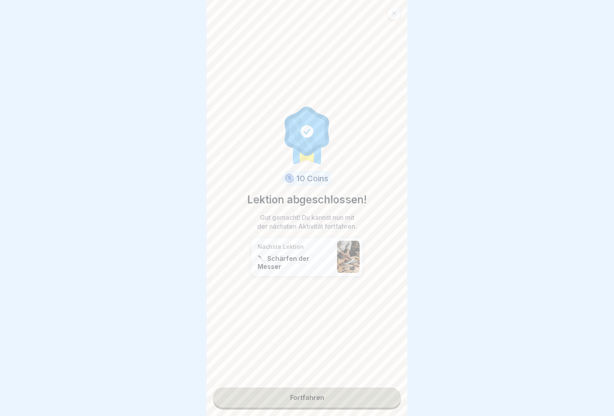
click at [370, 389] on link "Fortfahren" at bounding box center [307, 397] width 188 height 20
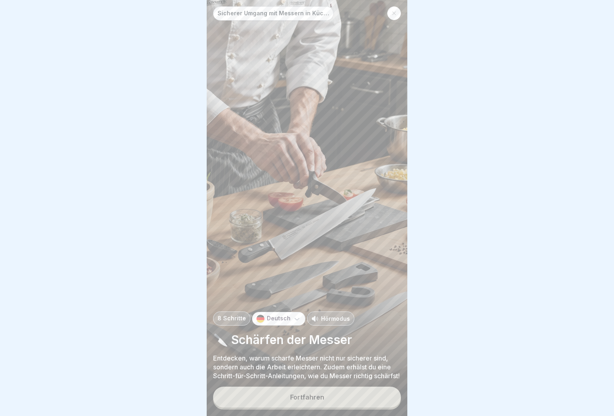
click at [361, 389] on button "Fortfahren" at bounding box center [307, 396] width 188 height 21
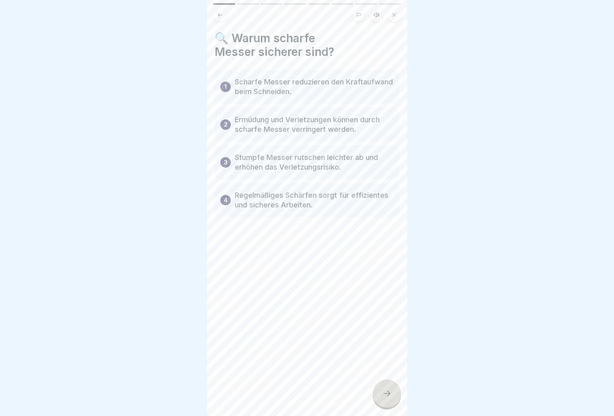
click at [383, 391] on icon at bounding box center [387, 393] width 10 height 10
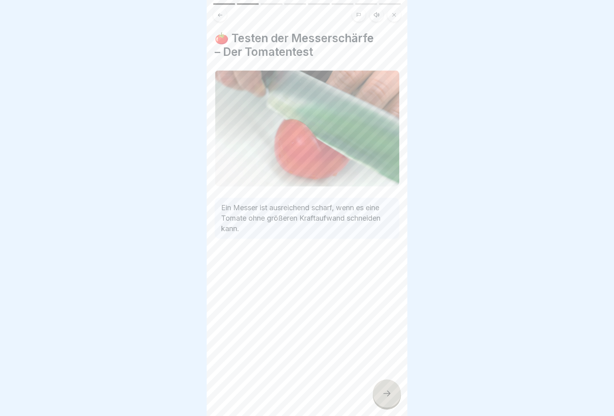
click at [383, 391] on icon at bounding box center [387, 393] width 10 height 10
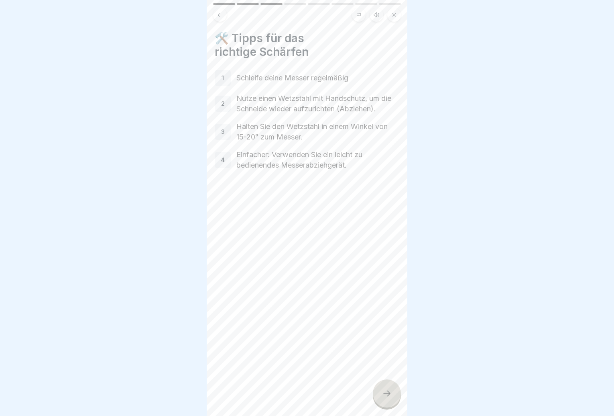
click at [383, 391] on icon at bounding box center [387, 393] width 10 height 10
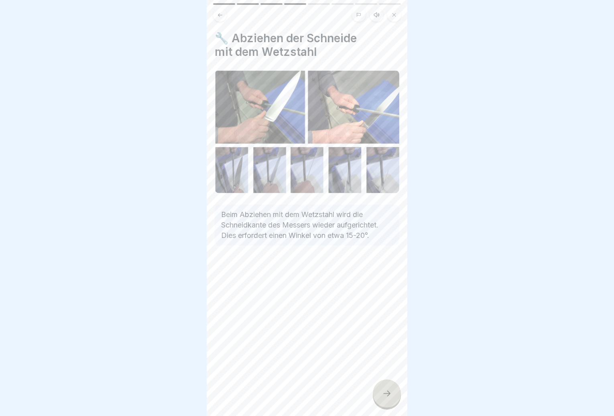
click at [383, 391] on icon at bounding box center [387, 393] width 10 height 10
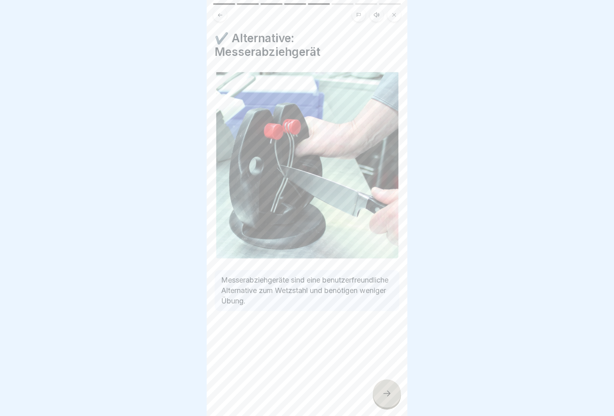
click at [383, 391] on icon at bounding box center [387, 393] width 10 height 10
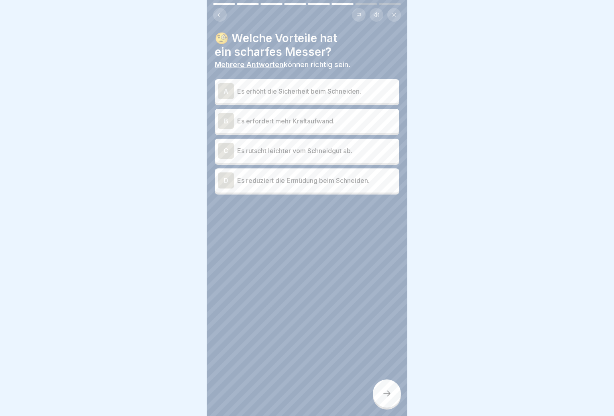
click at [318, 87] on p "Es erhöht die Sicherheit beim Schneiden." at bounding box center [316, 91] width 159 height 10
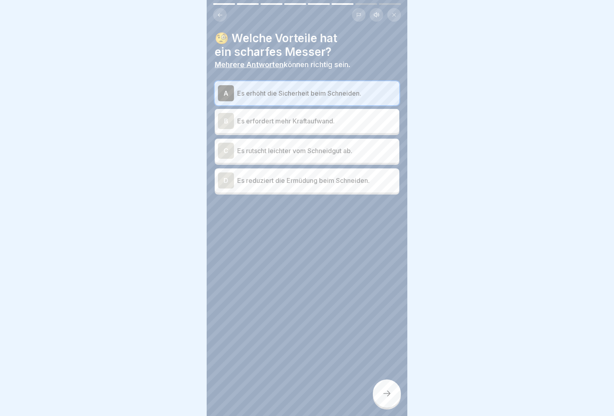
click at [312, 179] on div "D Es reduziert die Ermüdung beim Schneiden." at bounding box center [307, 180] width 178 height 16
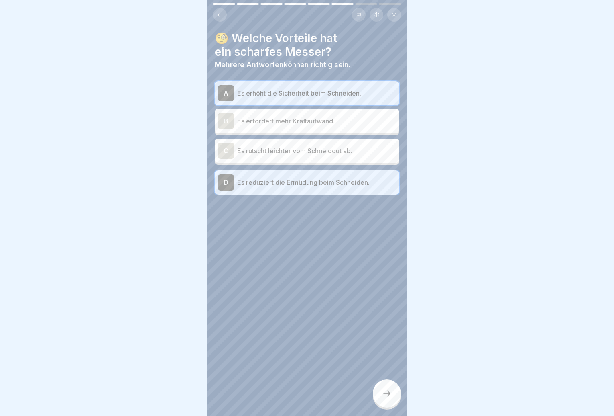
click at [390, 395] on icon at bounding box center [387, 393] width 10 height 10
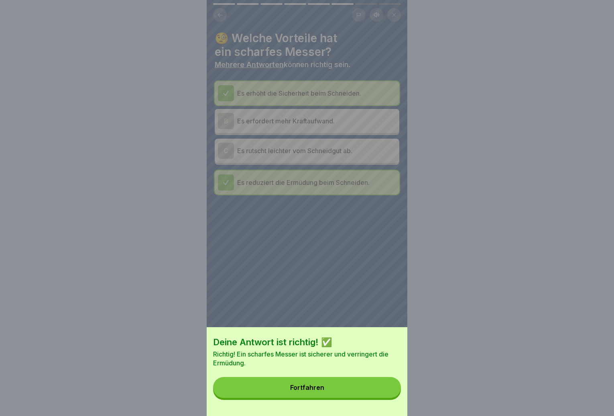
click at [390, 395] on button "Fortfahren" at bounding box center [307, 387] width 188 height 21
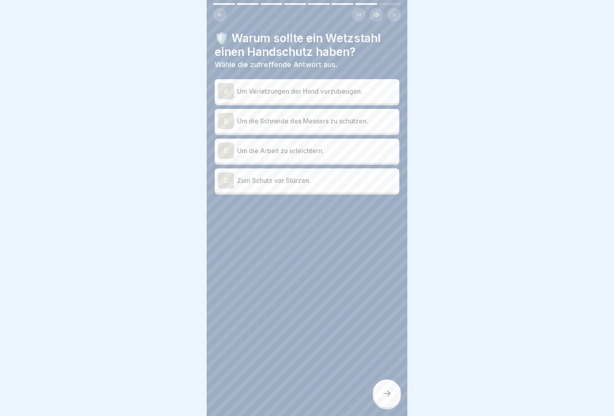
click at [300, 88] on p "Um Verletzungen der Hand vorzubeugen." at bounding box center [316, 91] width 159 height 10
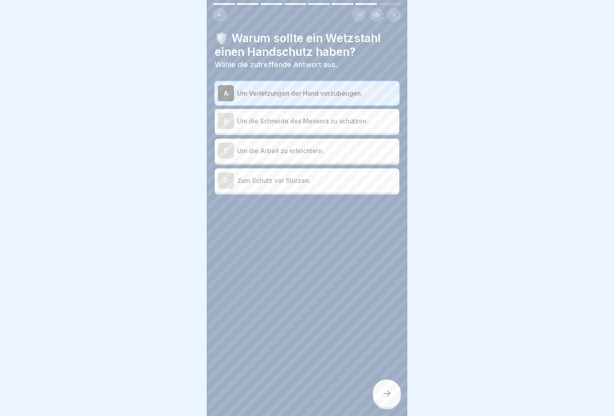
click at [302, 151] on div "C Um die Arbeit zu erleichtern." at bounding box center [307, 151] width 178 height 16
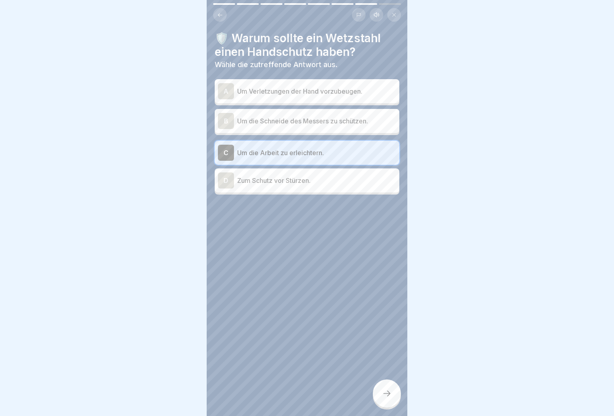
click at [308, 90] on div "A Um Verletzungen der Hand vorzubeugen." at bounding box center [307, 91] width 178 height 16
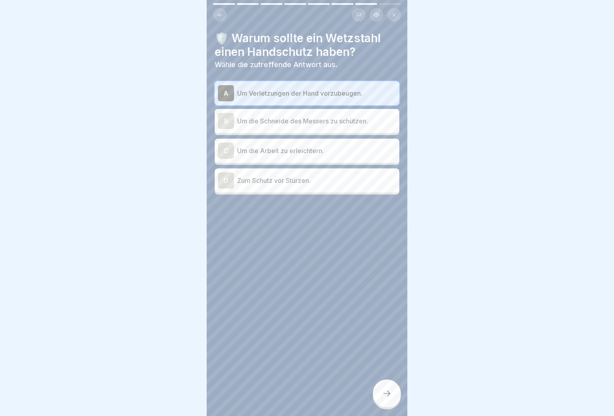
click at [389, 381] on div at bounding box center [387, 393] width 28 height 28
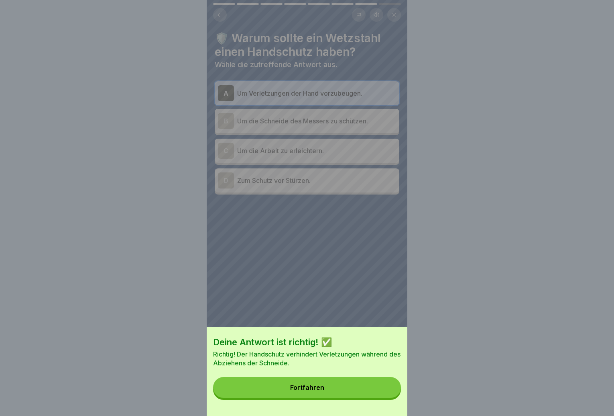
click at [385, 388] on button "Fortfahren" at bounding box center [307, 387] width 188 height 21
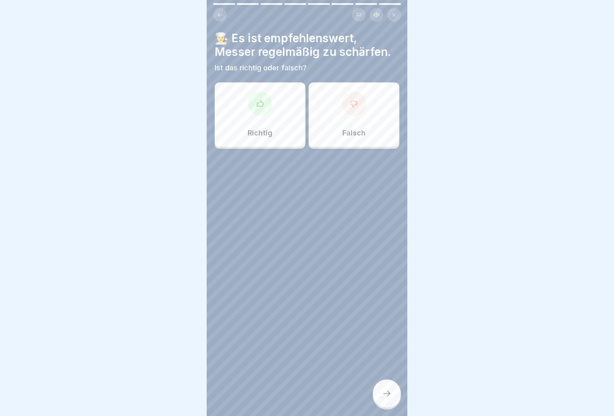
click at [277, 122] on div "Richtig" at bounding box center [260, 114] width 91 height 64
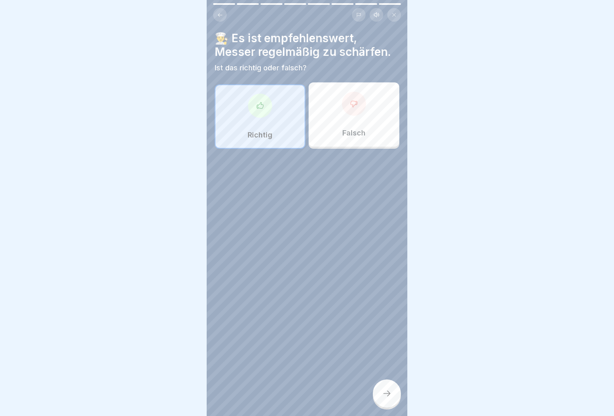
click at [389, 395] on icon at bounding box center [386, 393] width 7 height 6
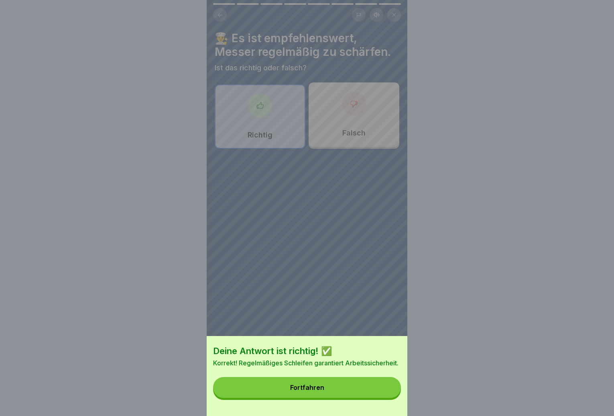
click at [350, 393] on button "Fortfahren" at bounding box center [307, 387] width 188 height 21
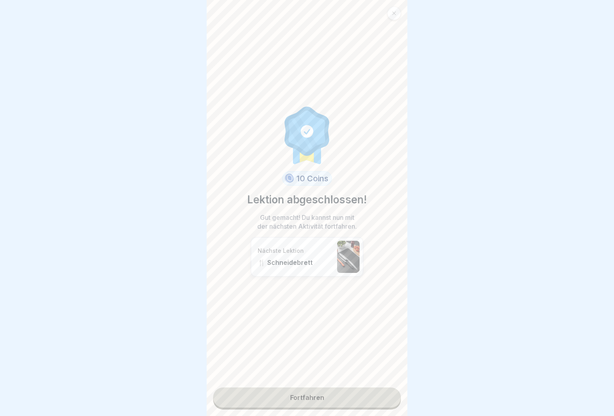
click at [347, 399] on link "Fortfahren" at bounding box center [307, 397] width 188 height 20
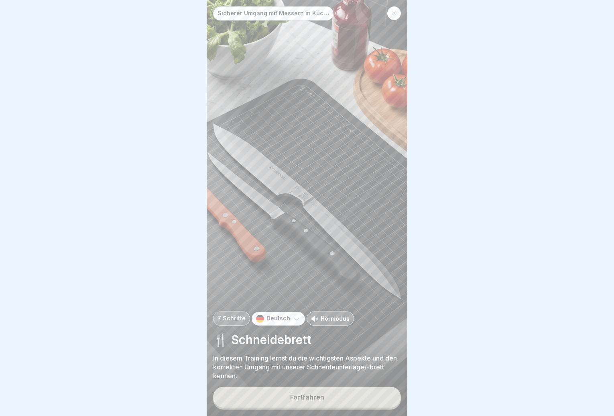
click at [348, 398] on button "Fortfahren" at bounding box center [307, 396] width 188 height 21
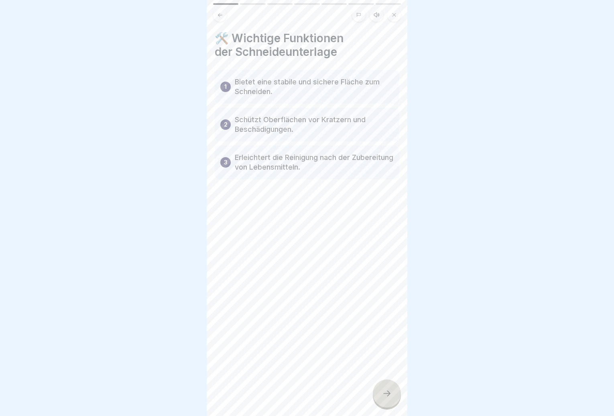
click at [391, 397] on icon at bounding box center [387, 393] width 10 height 10
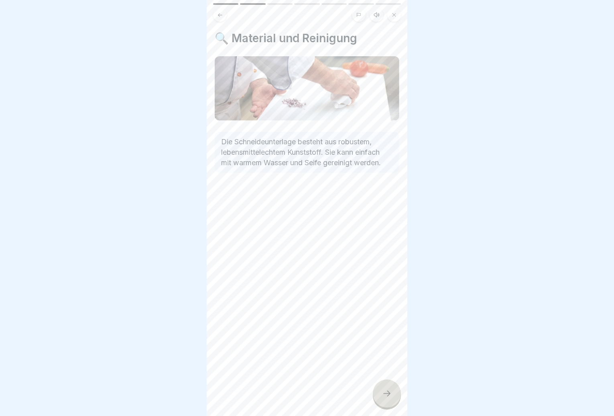
click at [391, 398] on div at bounding box center [387, 393] width 28 height 28
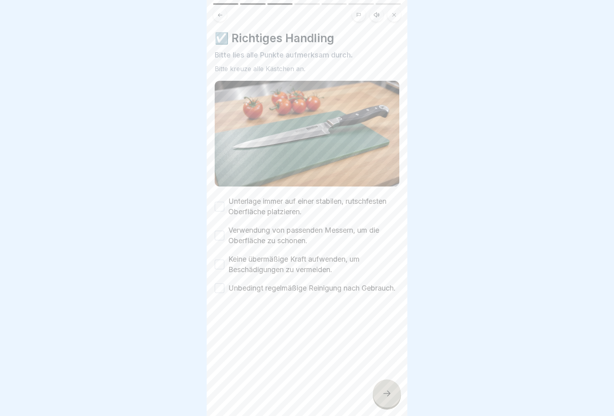
click at [391, 398] on div at bounding box center [387, 393] width 28 height 28
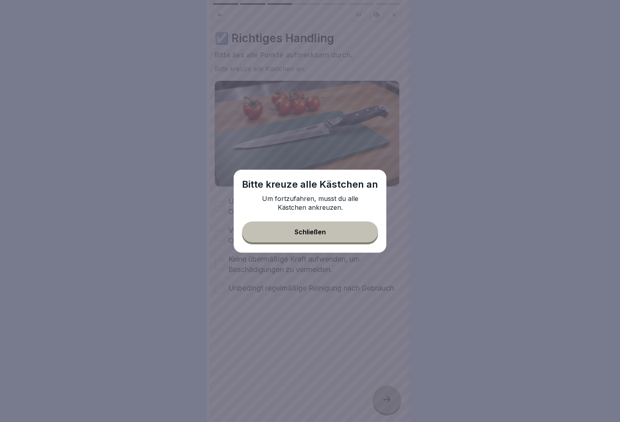
click at [324, 231] on div "Schließen" at bounding box center [310, 231] width 31 height 7
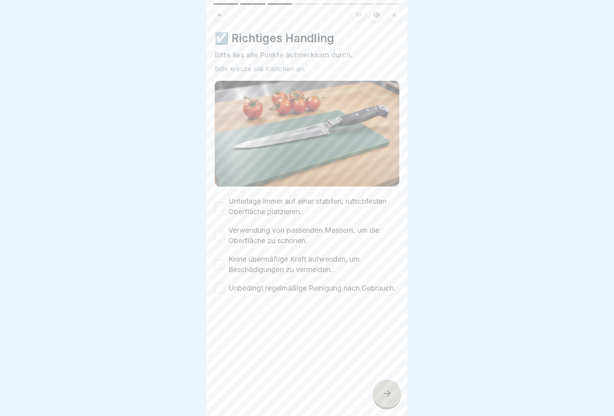
click at [222, 206] on button "Unterlage immer auf einer stabilen, rutschfesten Oberfläche platzieren." at bounding box center [220, 207] width 10 height 10
click at [225, 230] on div "Verwendung von passenden Messern, um die Oberfläche zu schonen." at bounding box center [307, 235] width 185 height 21
click at [226, 261] on div "Keine übermäßige Kraft aufwenden, um Beschädigungen zu vermeiden." at bounding box center [307, 264] width 185 height 21
click at [224, 236] on div "Verwendung von passenden Messern, um die Oberfläche zu schonen." at bounding box center [307, 235] width 185 height 21
drag, startPoint x: 220, startPoint y: 228, endPoint x: 224, endPoint y: 241, distance: 12.9
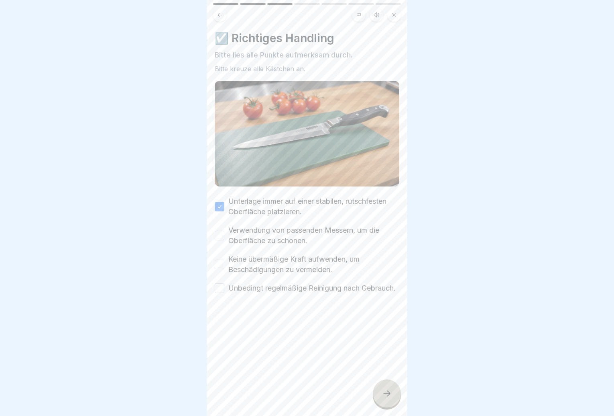
click at [220, 230] on button "Verwendung von passenden Messern, um die Oberfläche zu schonen." at bounding box center [220, 235] width 10 height 10
click at [224, 262] on button "Keine übermäßige Kraft aufwenden, um Beschädigungen zu vermeiden." at bounding box center [220, 264] width 10 height 10
click at [223, 287] on button "Unbedingt regelmäßige Reinigung nach Gebrauch." at bounding box center [220, 288] width 10 height 10
click at [396, 389] on div at bounding box center [387, 393] width 28 height 28
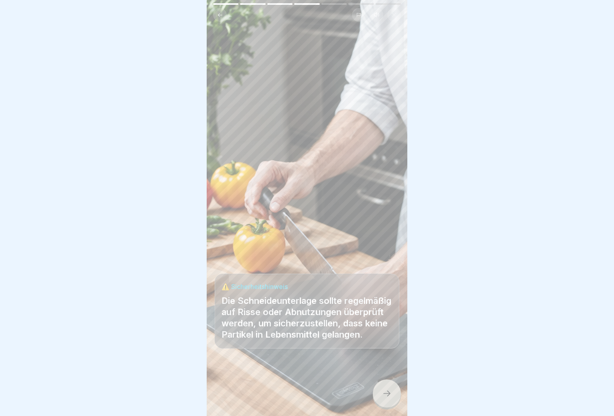
click at [393, 391] on div at bounding box center [387, 393] width 28 height 28
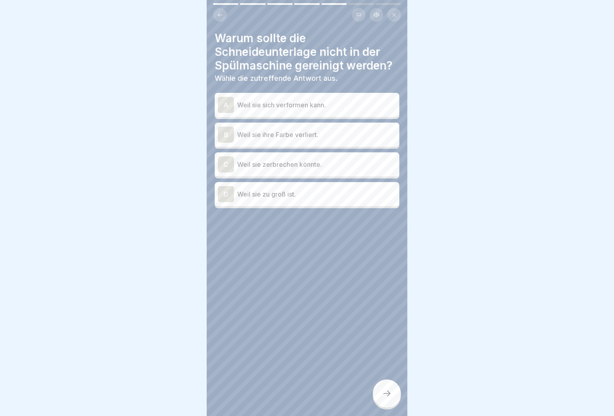
click at [323, 109] on p "Weil sie sich verformen kann." at bounding box center [316, 105] width 159 height 10
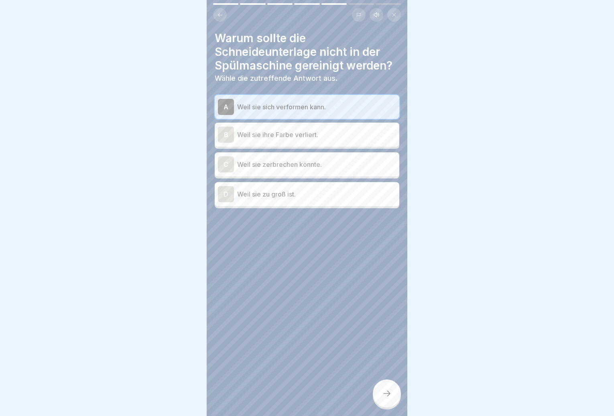
click at [318, 138] on p "Weil sie ihre Farbe verliert." at bounding box center [316, 135] width 159 height 10
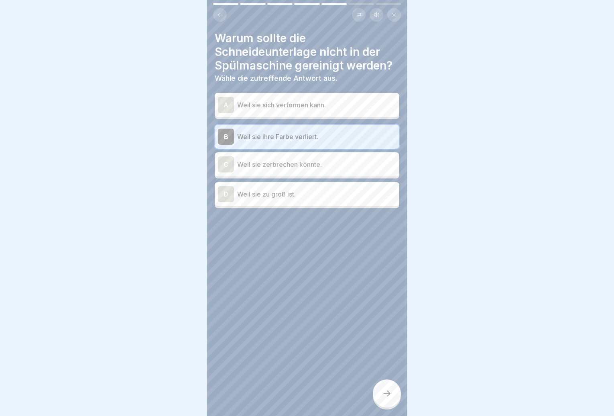
click at [321, 111] on div "A Weil sie sich verformen kann." at bounding box center [307, 105] width 178 height 16
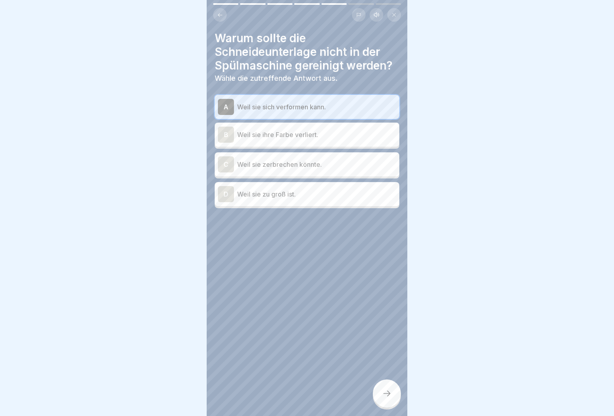
click at [318, 171] on div "C Weil sie zerbrechen könnte." at bounding box center [307, 164] width 178 height 16
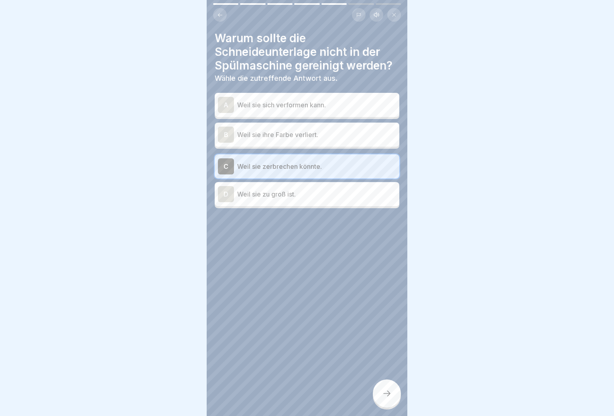
click at [325, 101] on p "Weil sie sich verformen kann." at bounding box center [316, 105] width 159 height 10
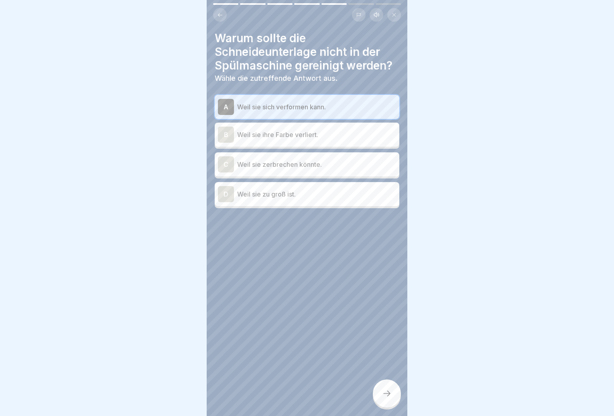
click at [390, 405] on div at bounding box center [387, 393] width 28 height 28
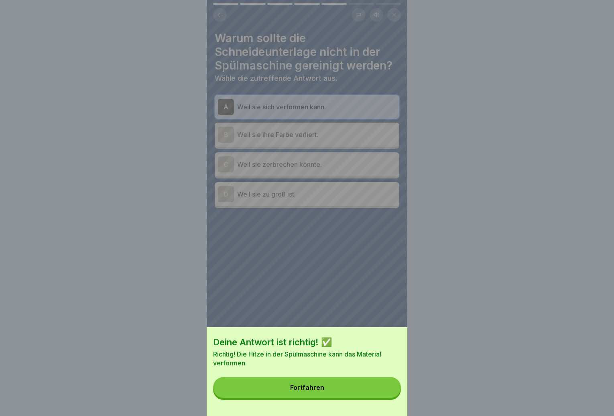
click at [373, 393] on button "Fortfahren" at bounding box center [307, 387] width 188 height 21
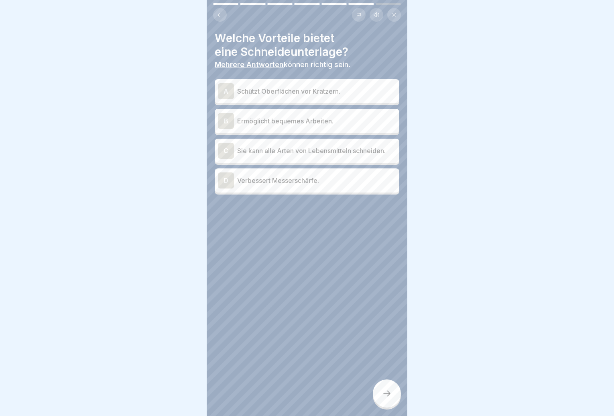
click at [283, 92] on p "Schützt Oberflächen vor Kratzern." at bounding box center [316, 91] width 159 height 10
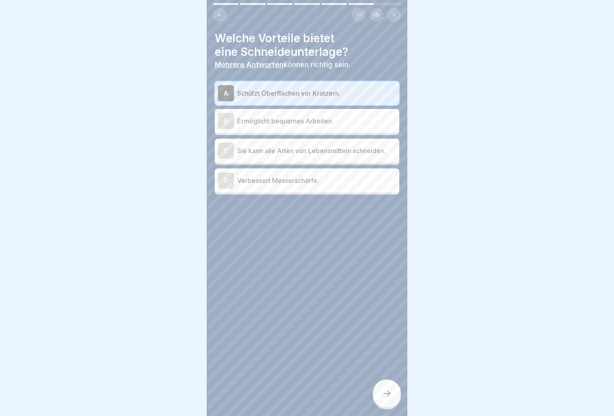
click at [283, 118] on p "Ermöglicht bequemes Arbeiten." at bounding box center [316, 121] width 159 height 10
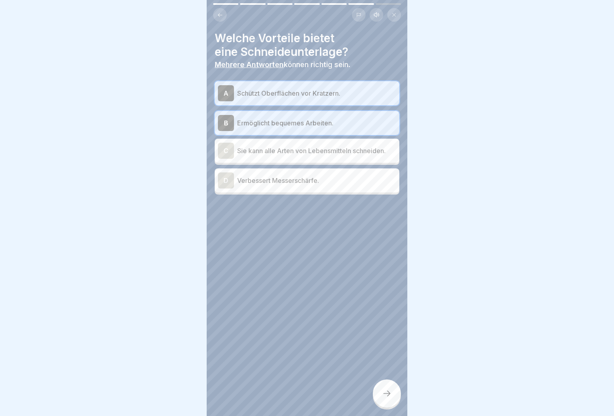
click at [388, 396] on icon at bounding box center [387, 393] width 10 height 10
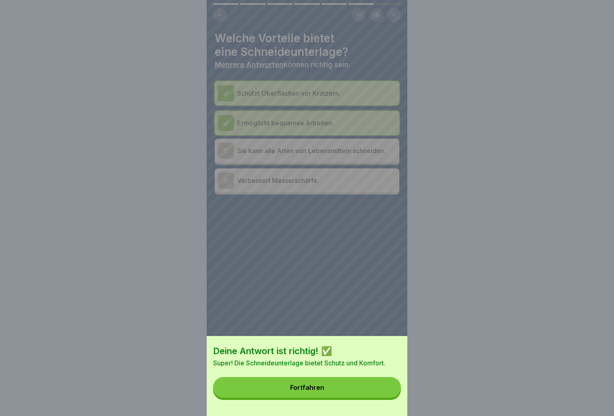
click at [383, 397] on button "Fortfahren" at bounding box center [307, 387] width 188 height 21
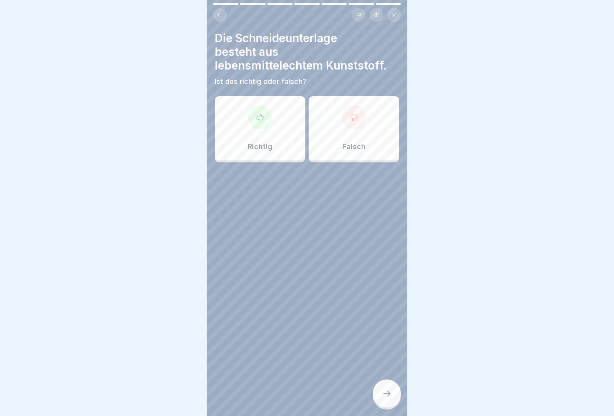
click at [318, 144] on div "Falsch" at bounding box center [354, 128] width 91 height 64
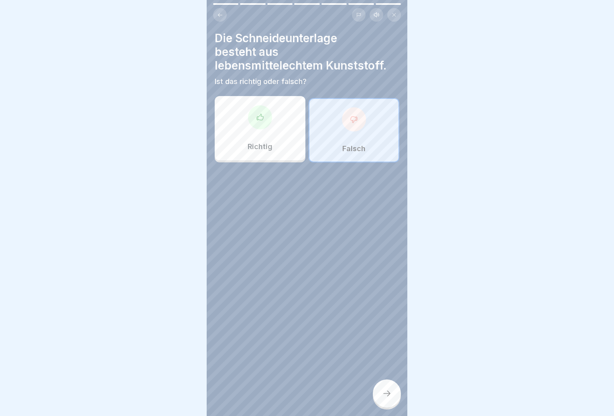
click at [393, 405] on div at bounding box center [387, 393] width 28 height 28
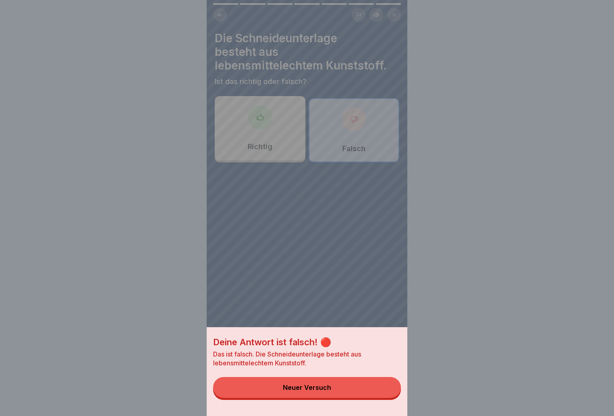
drag, startPoint x: 375, startPoint y: 395, endPoint x: 339, endPoint y: 312, distance: 90.5
click at [374, 395] on button "Neuer Versuch" at bounding box center [307, 387] width 188 height 21
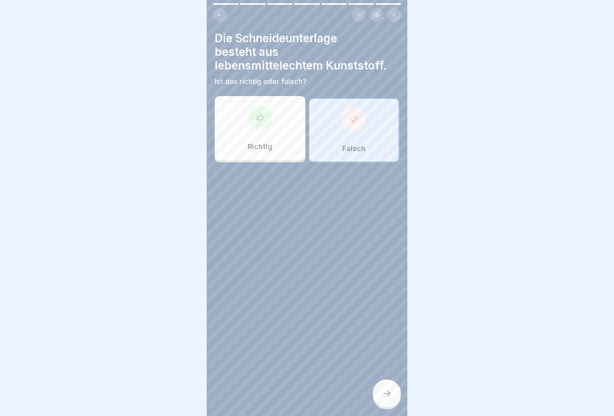
click at [277, 126] on div "Richtig" at bounding box center [260, 128] width 91 height 64
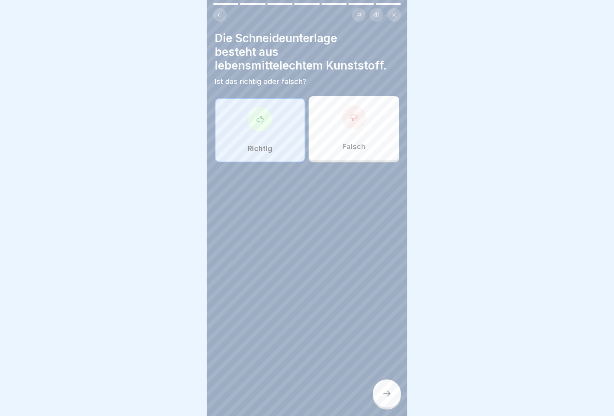
click at [388, 395] on icon at bounding box center [387, 393] width 10 height 10
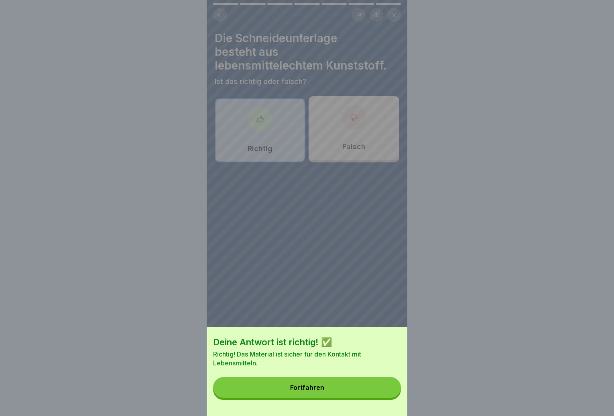
click at [365, 387] on button "Fortfahren" at bounding box center [307, 387] width 188 height 21
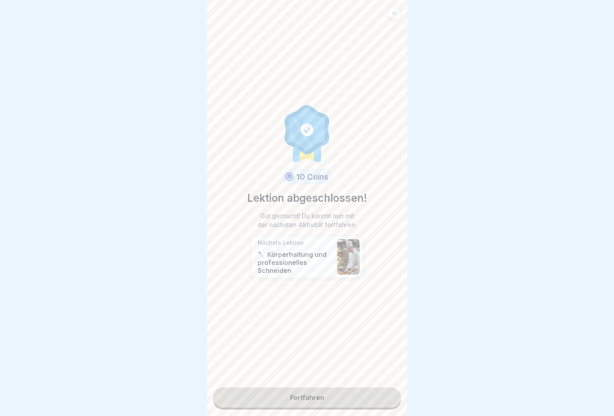
click at [336, 389] on link "Fortfahren" at bounding box center [307, 397] width 188 height 20
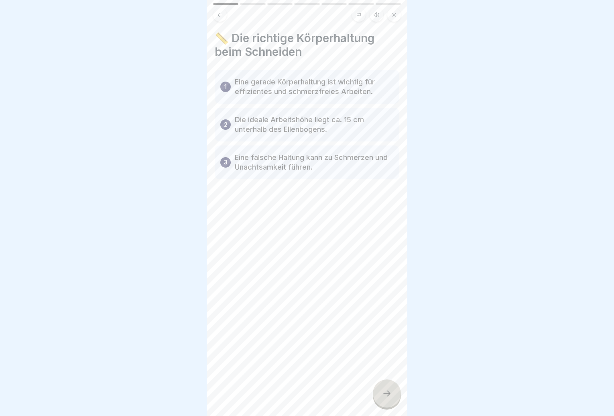
click at [381, 400] on div at bounding box center [387, 393] width 28 height 28
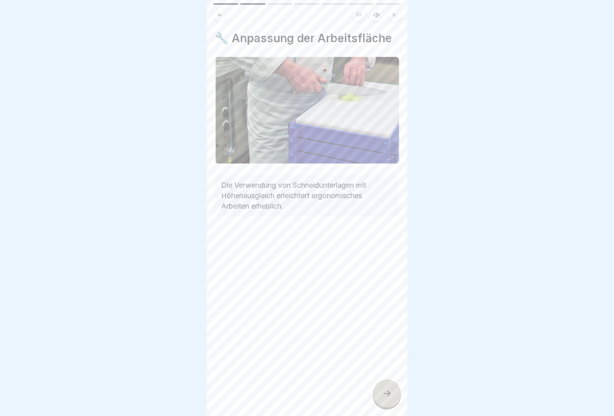
click at [382, 398] on icon at bounding box center [387, 393] width 10 height 10
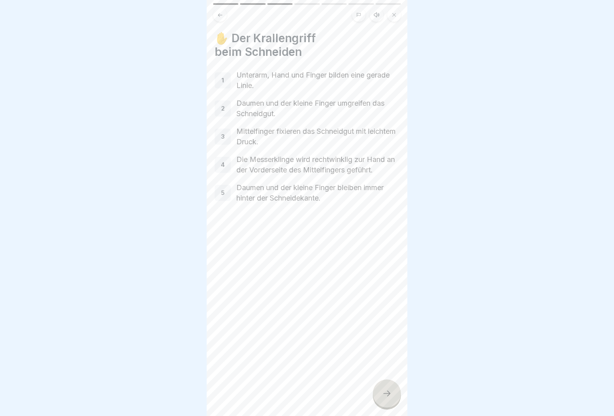
click at [384, 398] on icon at bounding box center [387, 393] width 10 height 10
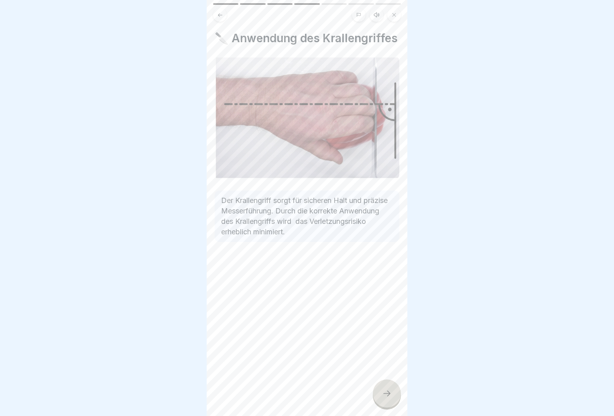
click at [384, 398] on icon at bounding box center [387, 393] width 10 height 10
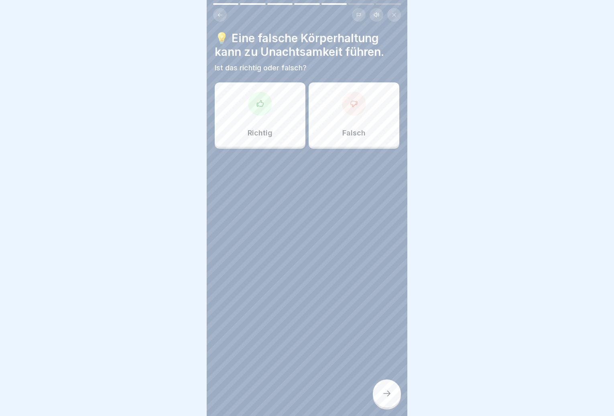
click at [288, 130] on div "Richtig" at bounding box center [260, 114] width 91 height 64
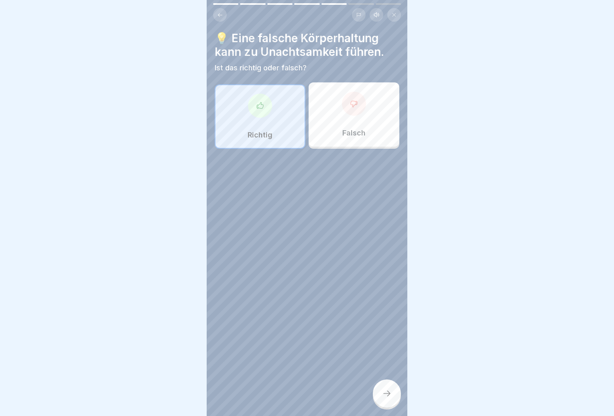
click at [393, 403] on div at bounding box center [387, 393] width 28 height 28
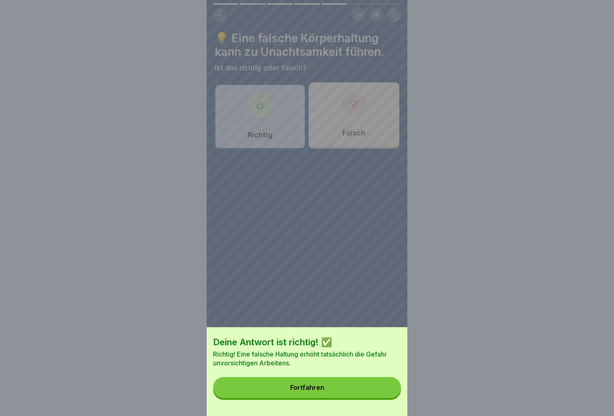
click at [374, 397] on button "Fortfahren" at bounding box center [307, 387] width 188 height 21
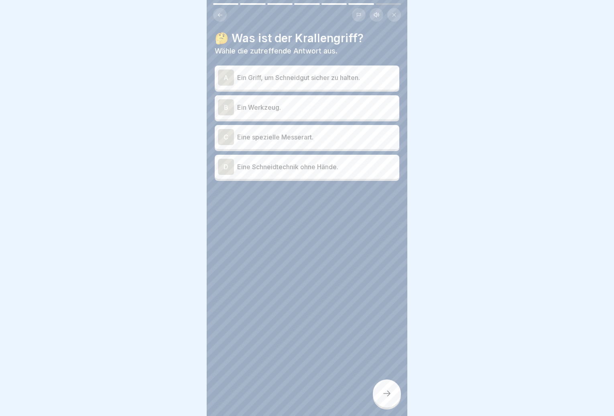
click at [322, 81] on p "Ein Griff, um Schneidgut sicher zu halten." at bounding box center [316, 78] width 159 height 10
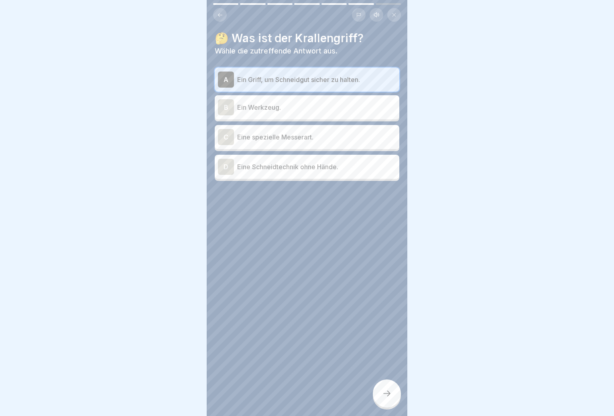
click at [390, 394] on div at bounding box center [387, 393] width 28 height 28
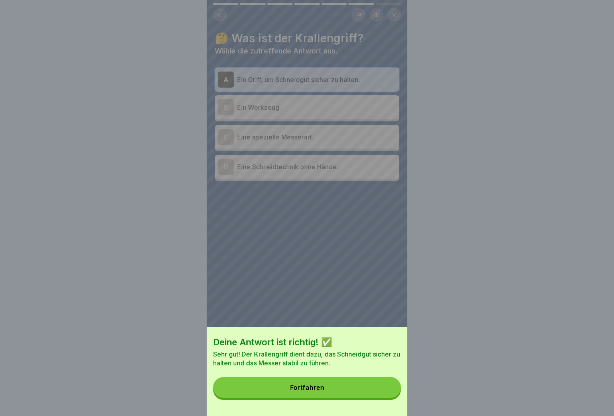
click at [381, 394] on button "Fortfahren" at bounding box center [307, 387] width 188 height 21
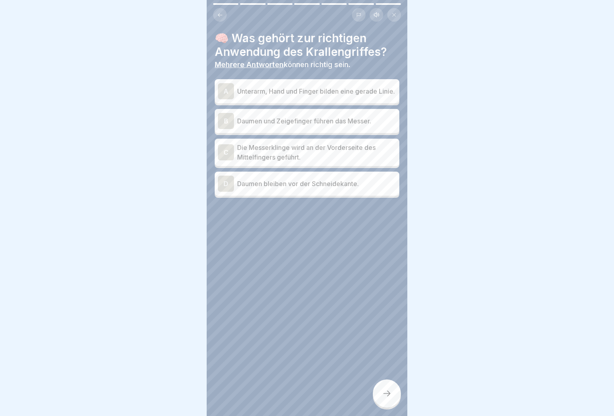
click at [329, 155] on p "Die Messerklinge wird an der Vorderseite des Mittelfingers geführt." at bounding box center [316, 152] width 159 height 19
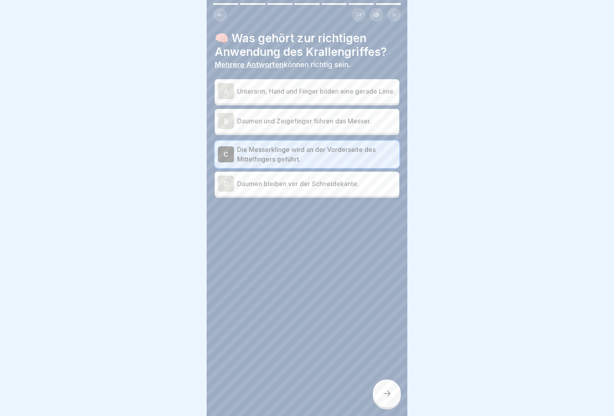
click at [388, 385] on div "Sicherer Umgang mit Messern in Küchen 7 Schritte Deutsch Hörmodus 🔪 Körperhaltu…" at bounding box center [307, 208] width 201 height 416
click at [386, 393] on div at bounding box center [387, 393] width 28 height 28
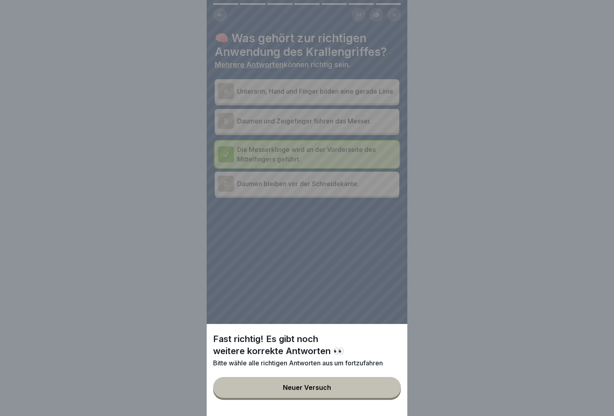
click at [386, 393] on button "Neuer Versuch" at bounding box center [307, 387] width 188 height 21
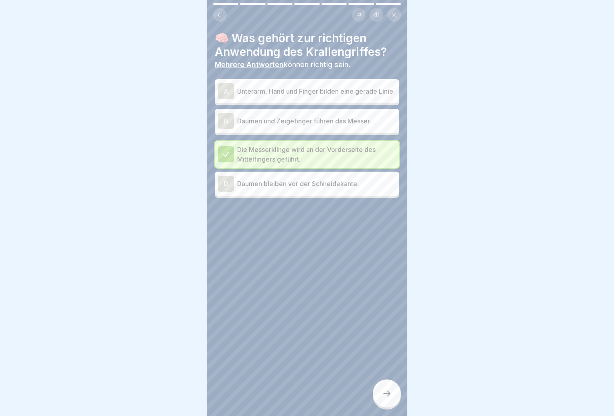
click at [325, 89] on p "Unterarm, Hand und Finger bilden eine gerade Linie." at bounding box center [316, 91] width 159 height 10
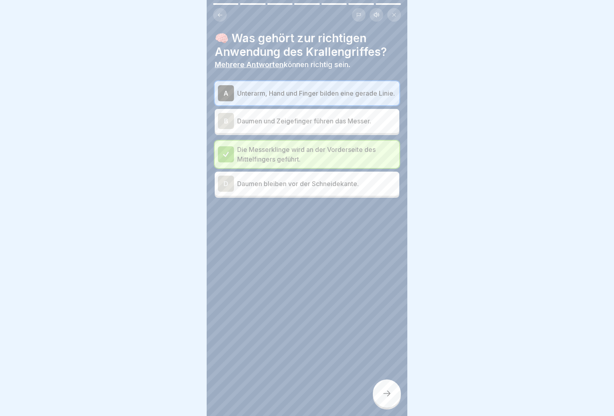
click at [386, 397] on icon at bounding box center [387, 393] width 10 height 10
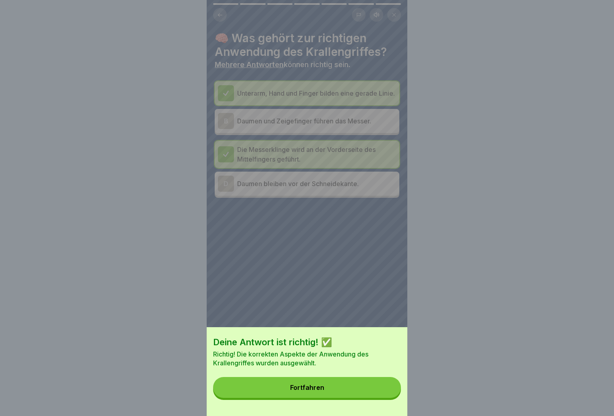
click at [386, 397] on button "Fortfahren" at bounding box center [307, 387] width 188 height 21
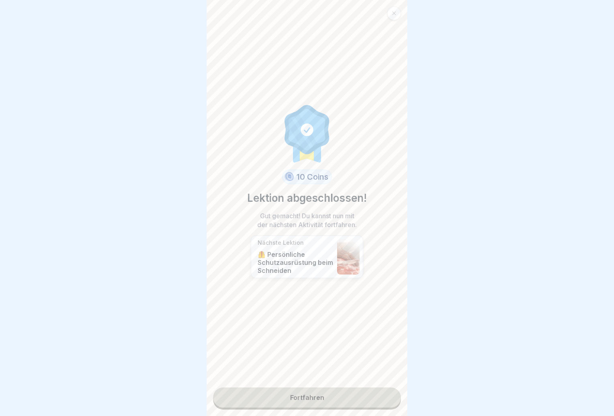
click at [380, 399] on link "Fortfahren" at bounding box center [307, 397] width 188 height 20
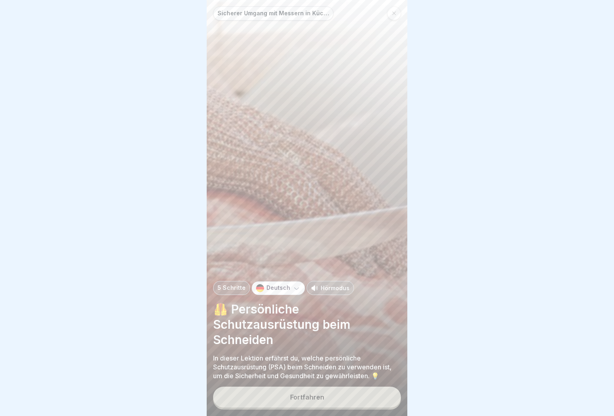
click at [365, 398] on button "Fortfahren" at bounding box center [307, 396] width 188 height 21
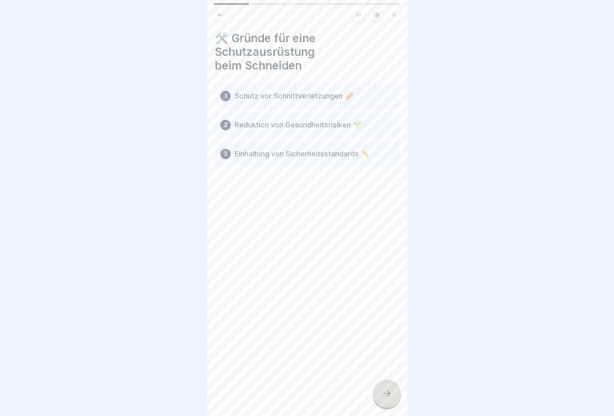
click at [391, 400] on div at bounding box center [387, 393] width 28 height 28
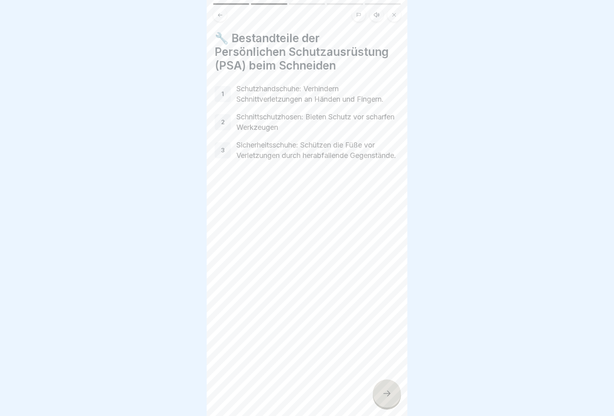
click at [390, 398] on icon at bounding box center [387, 393] width 10 height 10
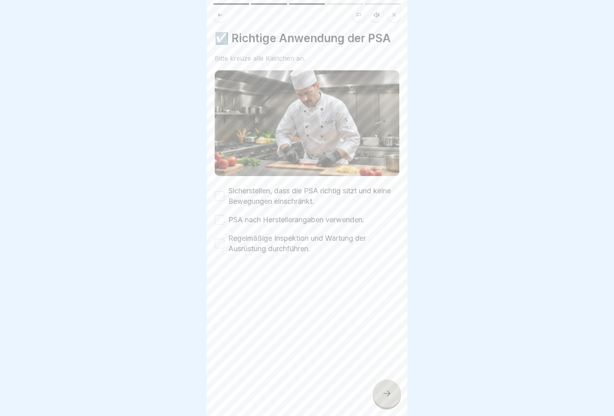
click at [390, 398] on icon at bounding box center [387, 393] width 10 height 10
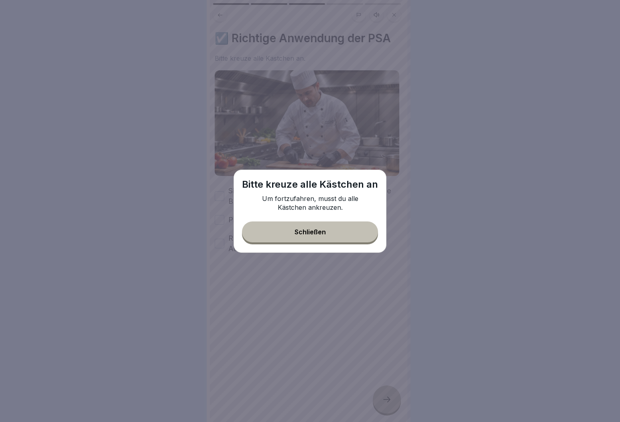
click at [302, 232] on div "Schließen" at bounding box center [310, 231] width 31 height 7
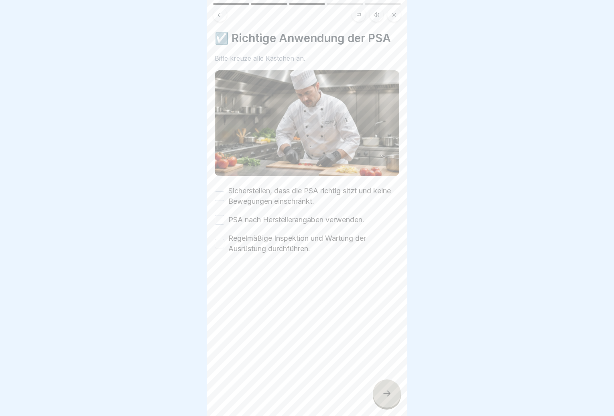
click at [240, 196] on label "Sicherstellen, dass die PSA richtig sitzt und keine Bewegungen einschränkt." at bounding box center [313, 195] width 171 height 21
click at [224, 196] on button "Sicherstellen, dass die PSA richtig sitzt und keine Bewegungen einschränkt." at bounding box center [220, 196] width 10 height 10
click at [224, 216] on button "PSA nach Herstellerangaben verwenden." at bounding box center [220, 220] width 10 height 10
click at [220, 238] on button "Regelmäßige Inspektion und Wartung der Ausrüstung durchführen." at bounding box center [220, 243] width 10 height 10
click at [387, 407] on div at bounding box center [387, 393] width 28 height 28
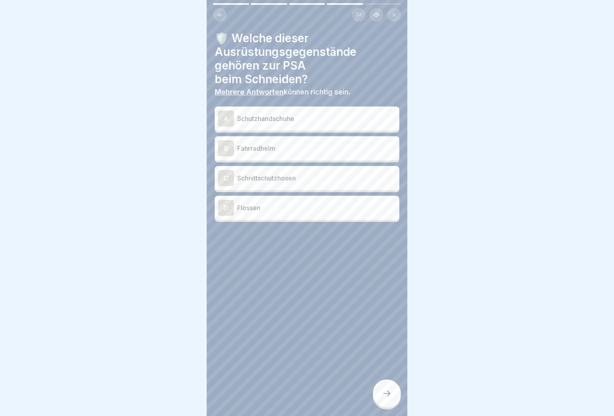
click at [303, 121] on p "Schutzhandschuhe" at bounding box center [316, 119] width 159 height 10
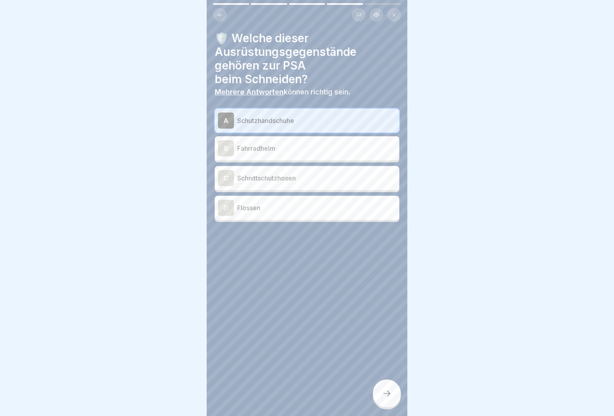
click at [306, 177] on p "Schnittschutzhosen" at bounding box center [316, 178] width 159 height 10
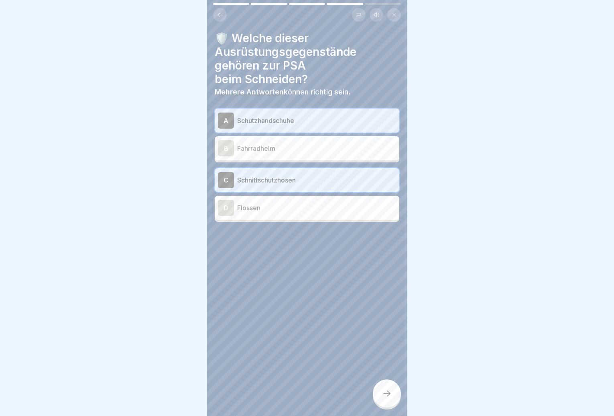
click at [385, 398] on icon at bounding box center [387, 393] width 10 height 10
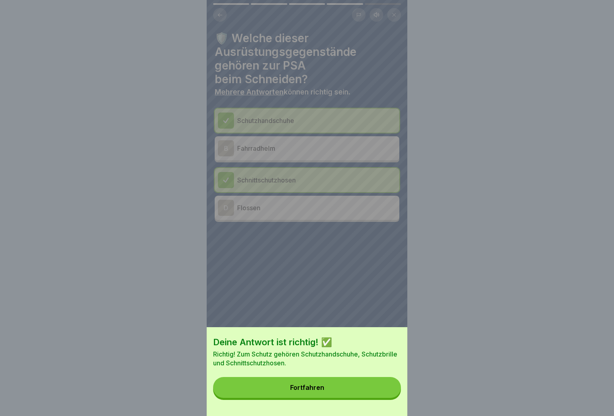
click at [385, 397] on button "Fortfahren" at bounding box center [307, 387] width 188 height 21
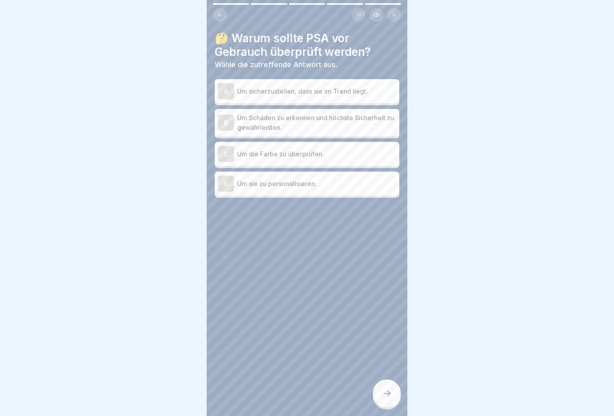
click at [310, 99] on div "A Um sicherzustellen, dass sie im Trend liegt." at bounding box center [307, 91] width 185 height 24
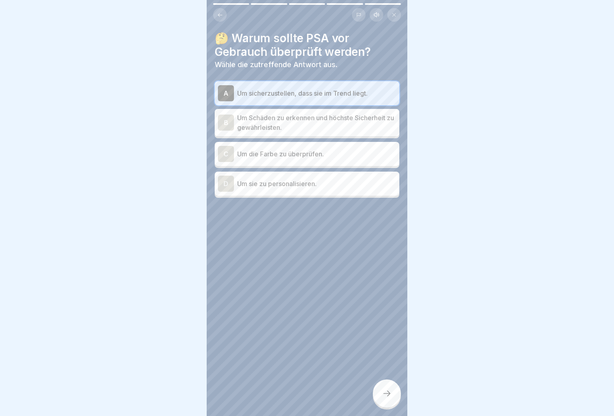
click at [306, 93] on p "Um sicherzustellen, dass sie im Trend liegt." at bounding box center [316, 93] width 159 height 10
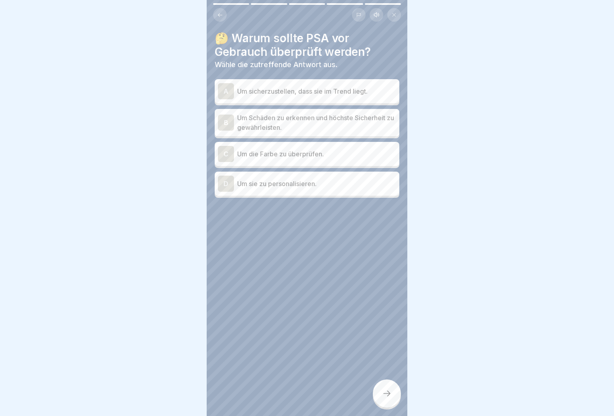
click at [310, 122] on p "Um Schäden zu erkennen und höchste Sicherheit zu gewährleisten." at bounding box center [316, 122] width 159 height 19
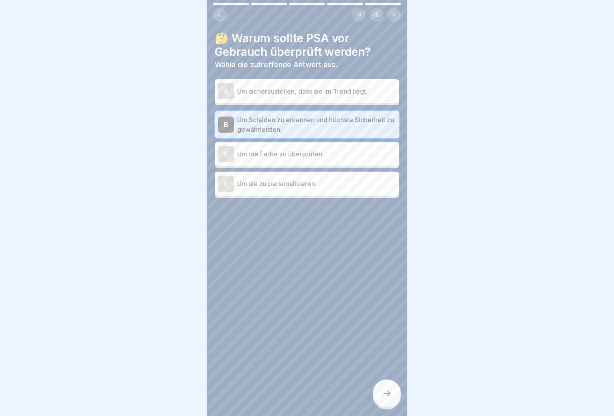
click at [393, 407] on div at bounding box center [387, 393] width 28 height 28
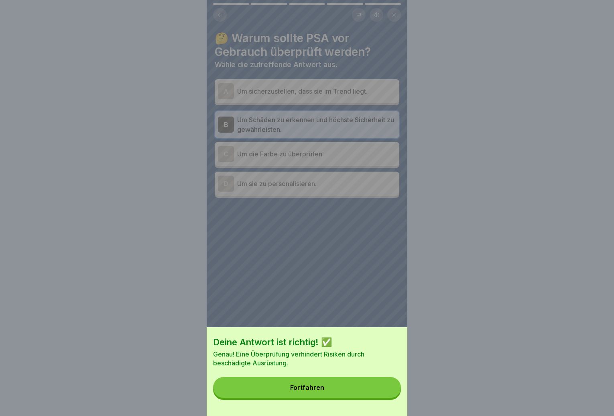
click at [380, 388] on button "Fortfahren" at bounding box center [307, 387] width 188 height 21
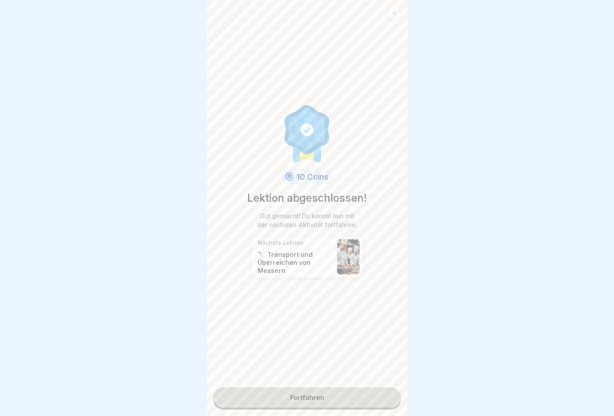
click at [370, 389] on link "Fortfahren" at bounding box center [307, 397] width 188 height 20
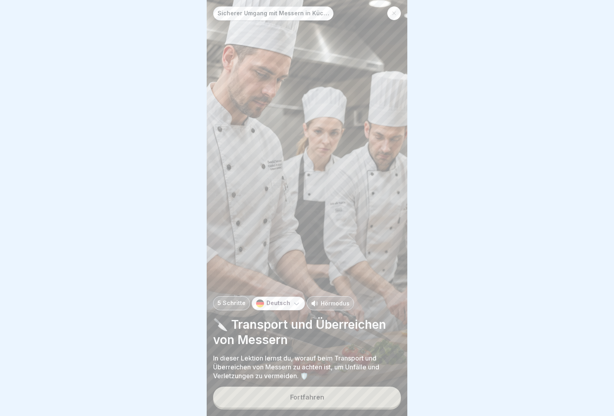
click at [360, 398] on button "Fortfahren" at bounding box center [307, 396] width 188 height 21
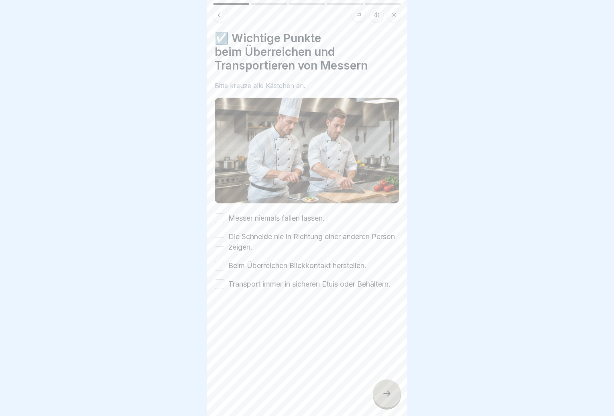
drag, startPoint x: 226, startPoint y: 217, endPoint x: 225, endPoint y: 224, distance: 7.4
click at [226, 216] on div "Messer niemals fallen lassen." at bounding box center [270, 218] width 110 height 10
click at [227, 220] on div "Messer niemals fallen lassen." at bounding box center [270, 218] width 110 height 10
click at [226, 213] on div "Messer niemals fallen lassen." at bounding box center [270, 218] width 110 height 10
click at [224, 216] on button "Messer niemals fallen lassen." at bounding box center [220, 218] width 10 height 10
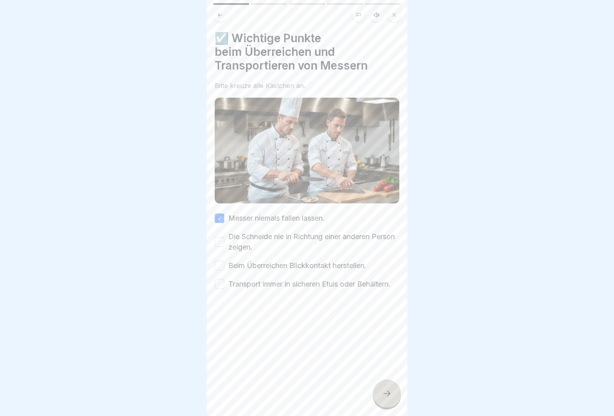
click at [220, 237] on button "Die Schneide nie in Richtung einer anderen Person zeigen." at bounding box center [220, 242] width 10 height 10
click at [221, 261] on button "Beim Überreichen Blickkontakt herstellen." at bounding box center [220, 266] width 10 height 10
click at [218, 286] on button "Transport immer in sicheren Etuis oder Behältern." at bounding box center [220, 284] width 10 height 10
click at [387, 398] on icon at bounding box center [387, 393] width 10 height 10
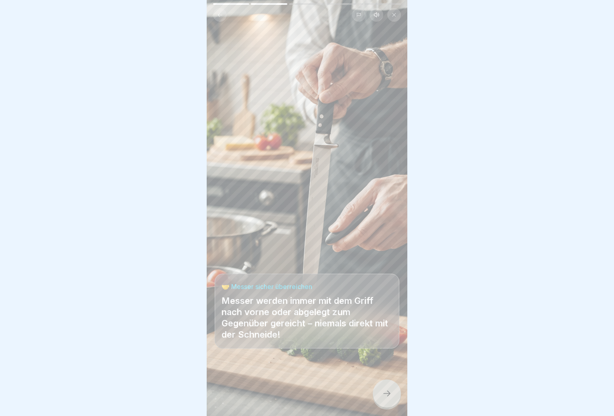
click at [391, 398] on icon at bounding box center [387, 393] width 10 height 10
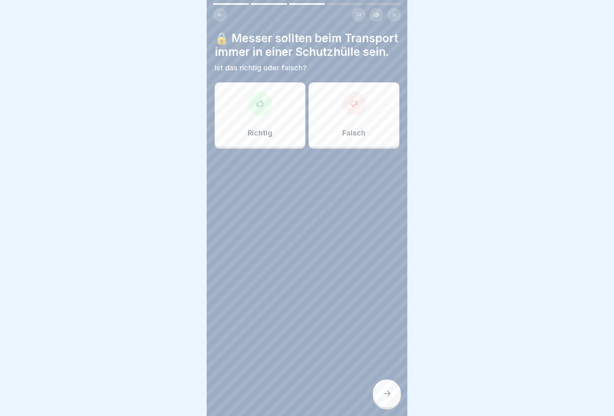
click at [244, 131] on div "Richtig" at bounding box center [260, 114] width 91 height 64
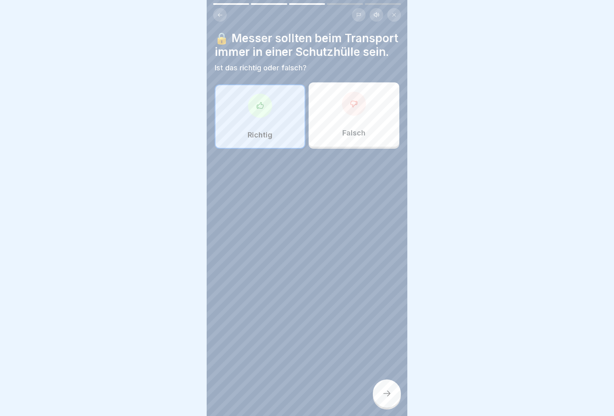
click at [391, 405] on div at bounding box center [387, 393] width 28 height 28
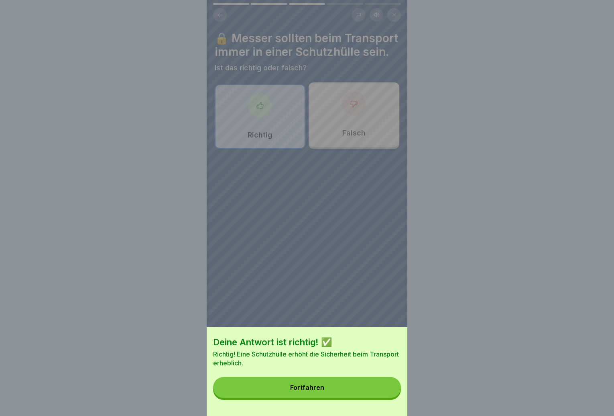
click at [383, 397] on button "Fortfahren" at bounding box center [307, 387] width 188 height 21
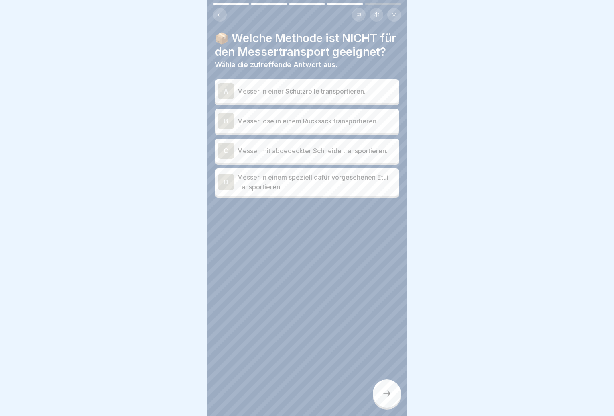
click at [323, 126] on p "Messer lose in einem Rucksack transportieren." at bounding box center [316, 121] width 159 height 10
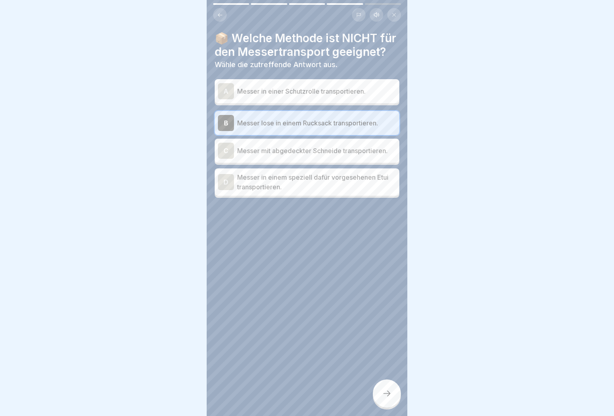
click at [320, 96] on p "Messer in einer Schutzrolle transportieren." at bounding box center [316, 91] width 159 height 10
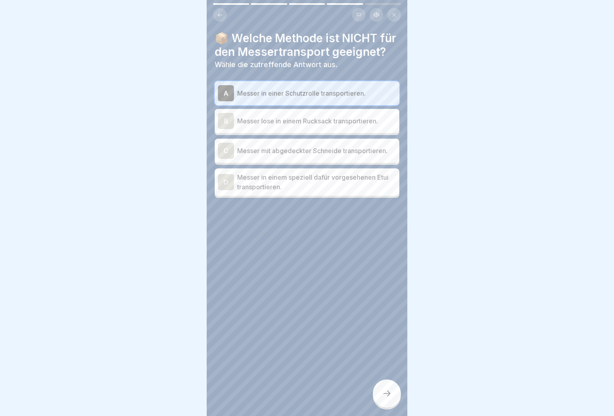
click at [319, 126] on p "Messer lose in einem Rucksack transportieren." at bounding box center [316, 121] width 159 height 10
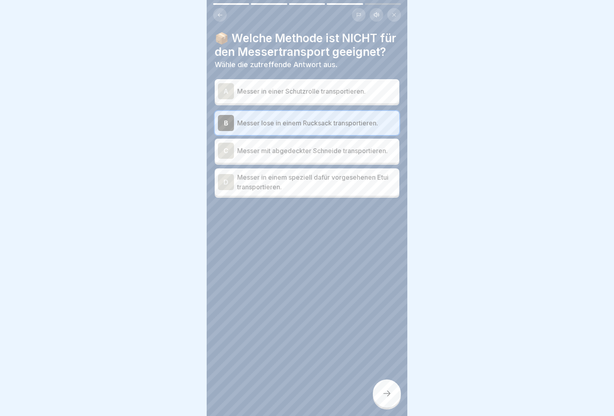
click at [386, 397] on icon at bounding box center [387, 393] width 10 height 10
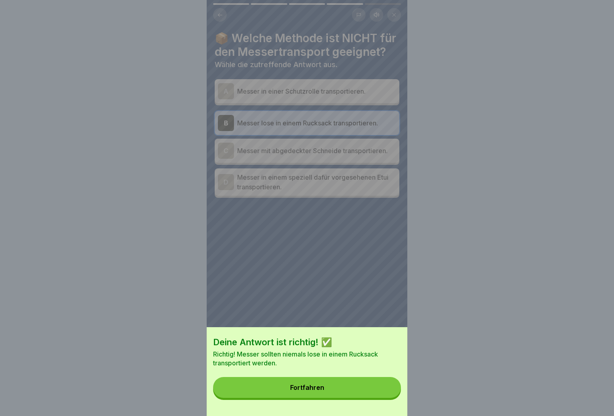
click at [386, 397] on button "Fortfahren" at bounding box center [307, 387] width 188 height 21
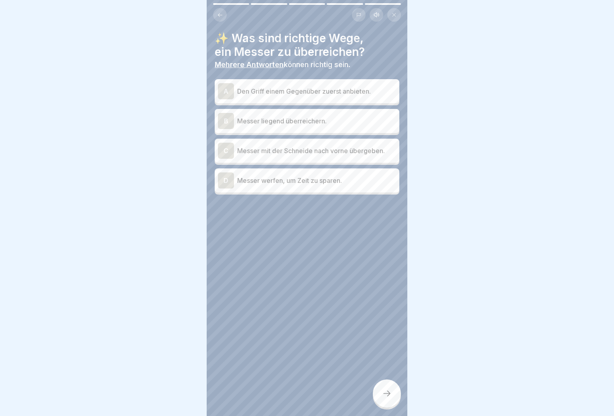
click at [321, 94] on p "Den Griff einem Gegenüber zuerst anbieten." at bounding box center [316, 91] width 159 height 10
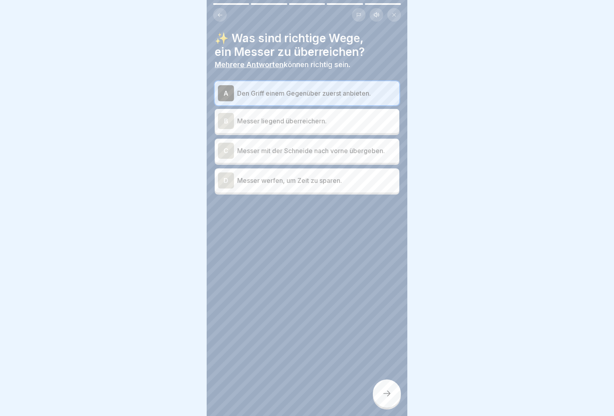
click at [384, 404] on div at bounding box center [387, 393] width 28 height 28
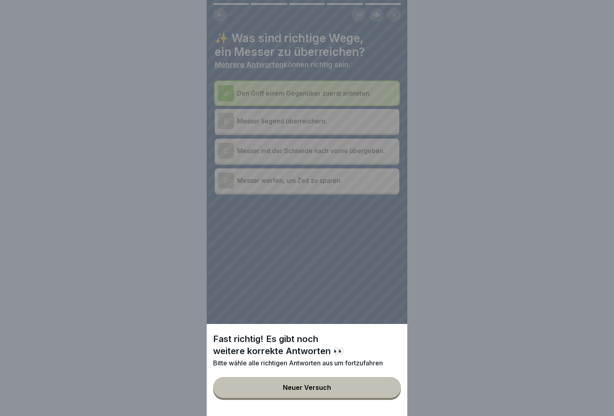
click at [383, 393] on button "Neuer Versuch" at bounding box center [307, 387] width 188 height 21
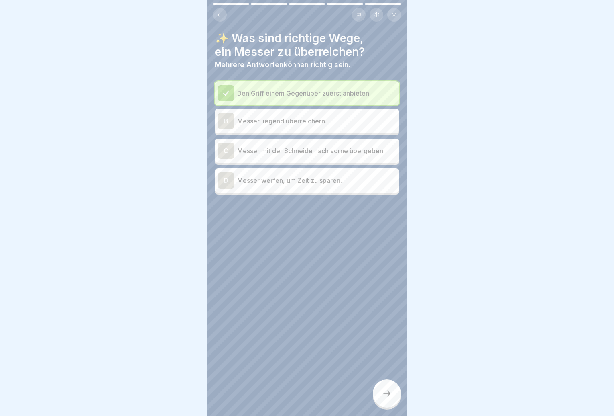
click at [357, 153] on p "Messer mit der Schneide nach vorne übergeben." at bounding box center [316, 151] width 159 height 10
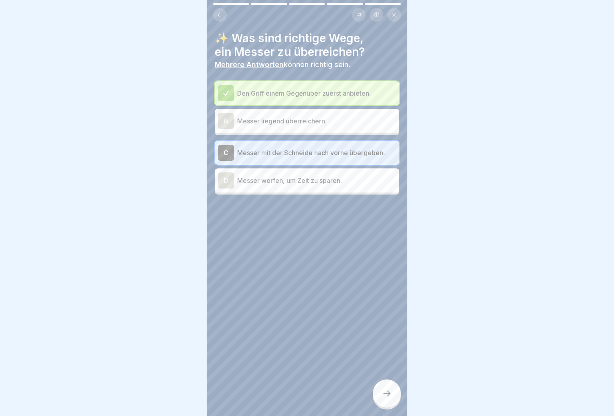
click at [386, 407] on div at bounding box center [387, 393] width 28 height 28
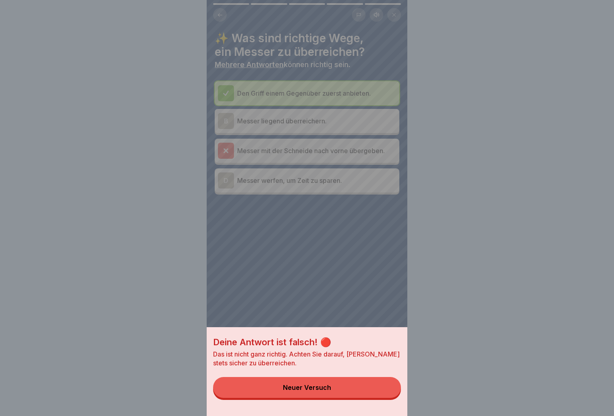
click at [375, 407] on div "Deine Antwort ist falsch! 🔴 Das ist nicht ganz richtig. Achten Sie darauf, [PER…" at bounding box center [307, 371] width 201 height 89
click at [379, 414] on div "Deine Antwort ist falsch! 🔴 Das ist nicht ganz richtig. Achten Sie darauf, [PER…" at bounding box center [307, 371] width 201 height 89
click at [376, 397] on button "Neuer Versuch" at bounding box center [307, 387] width 188 height 21
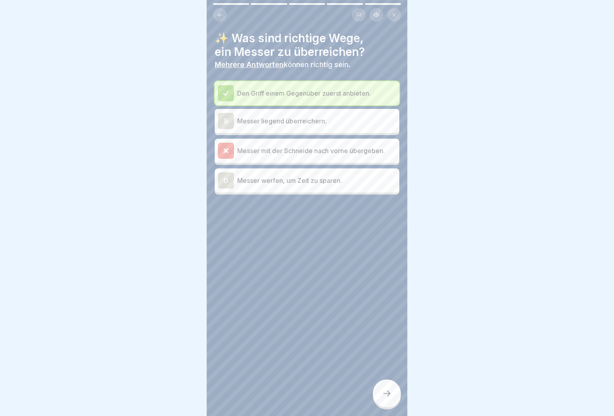
click at [295, 152] on p "Messer mit der Schneide nach vorne übergeben." at bounding box center [316, 151] width 159 height 10
click at [299, 123] on p "Messer liegend überreichern." at bounding box center [316, 121] width 159 height 10
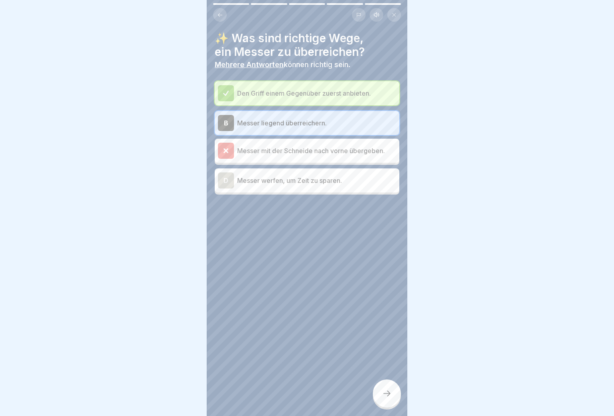
click at [295, 126] on p "Messer liegend überreichern." at bounding box center [316, 123] width 159 height 10
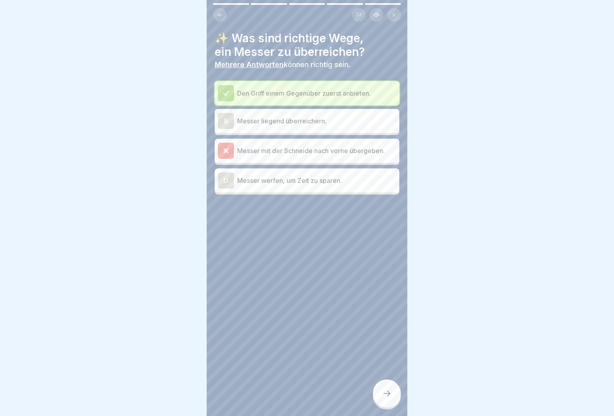
click at [295, 122] on p "Messer liegend überreichern." at bounding box center [316, 121] width 159 height 10
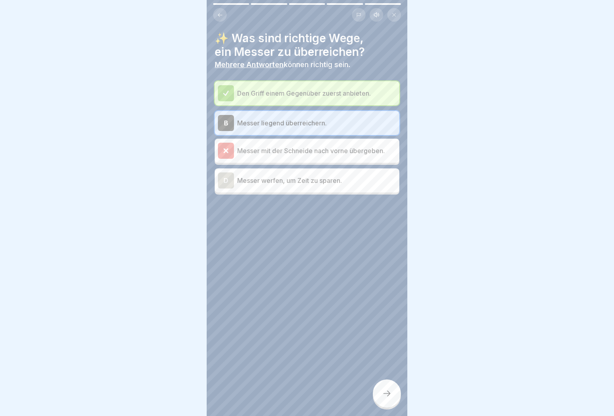
click at [385, 394] on div at bounding box center [387, 393] width 28 height 28
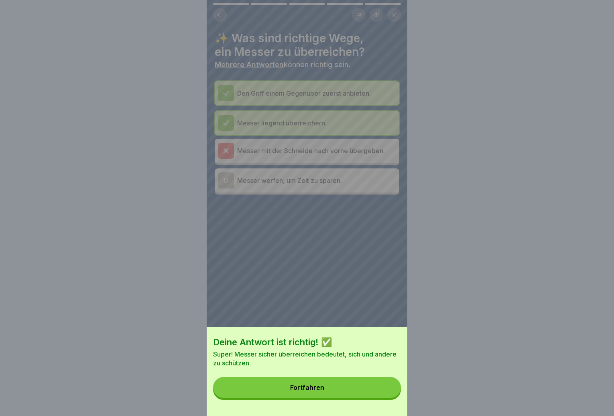
click at [361, 393] on button "Fortfahren" at bounding box center [307, 387] width 188 height 21
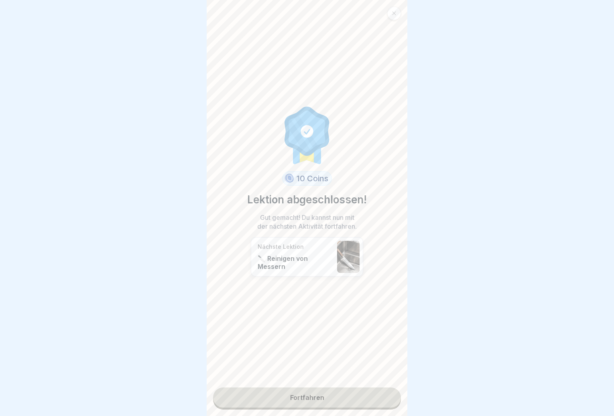
click at [364, 397] on link "Fortfahren" at bounding box center [307, 397] width 188 height 20
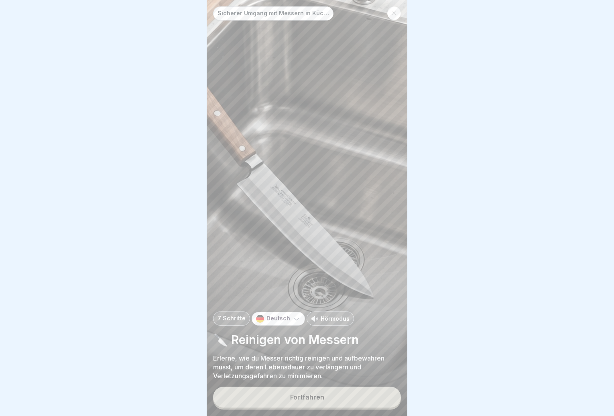
click at [362, 394] on button "Fortfahren" at bounding box center [307, 396] width 188 height 21
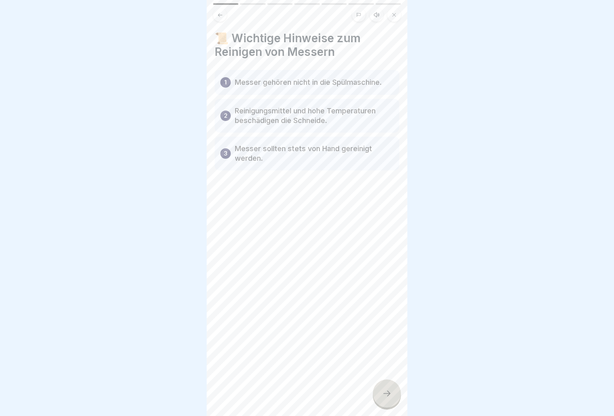
click at [395, 393] on div at bounding box center [387, 393] width 28 height 28
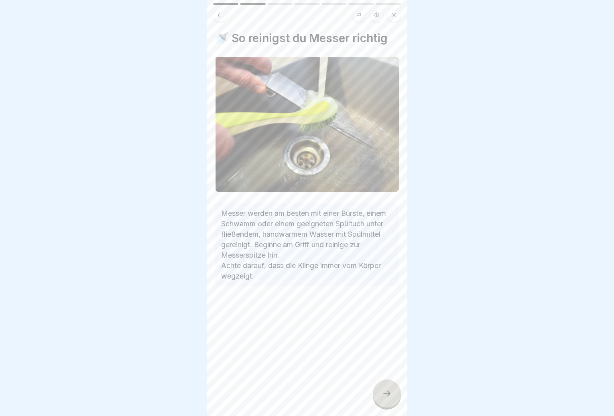
click at [396, 393] on div at bounding box center [387, 393] width 28 height 28
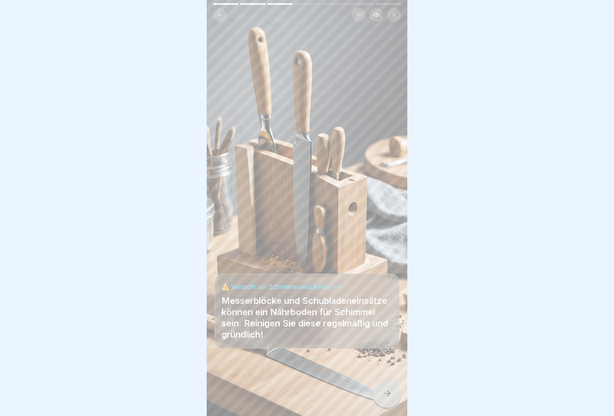
click at [397, 393] on div at bounding box center [387, 393] width 28 height 28
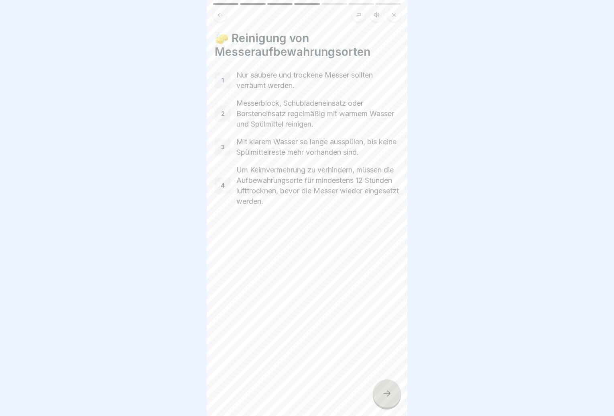
click at [397, 393] on div at bounding box center [387, 393] width 28 height 28
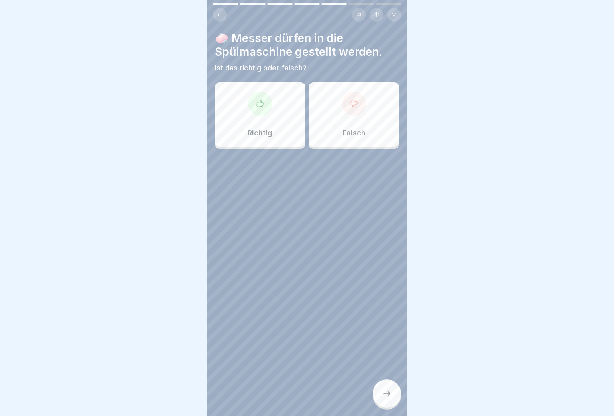
click at [397, 393] on div at bounding box center [387, 393] width 28 height 28
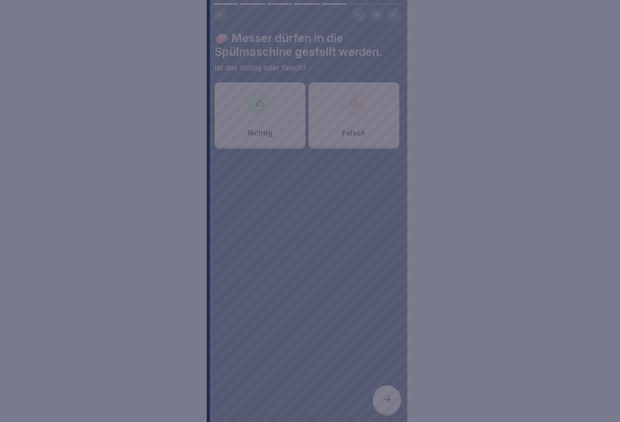
click at [397, 393] on div at bounding box center [310, 211] width 620 height 422
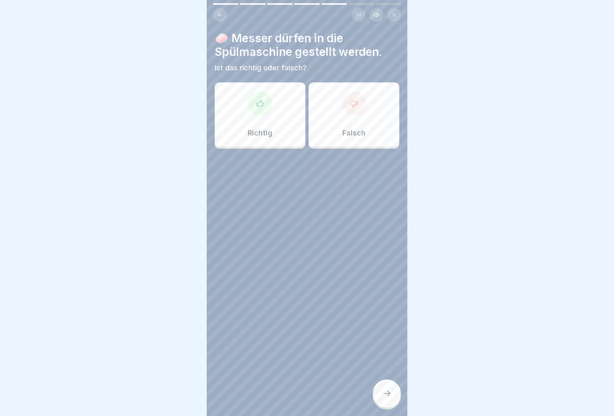
click at [360, 113] on div "Falsch" at bounding box center [354, 114] width 91 height 64
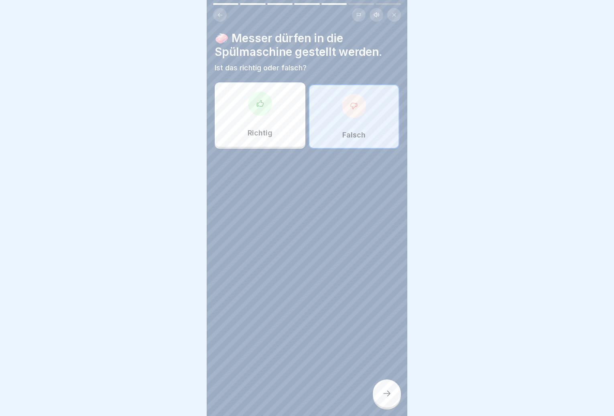
click at [383, 397] on icon at bounding box center [387, 393] width 10 height 10
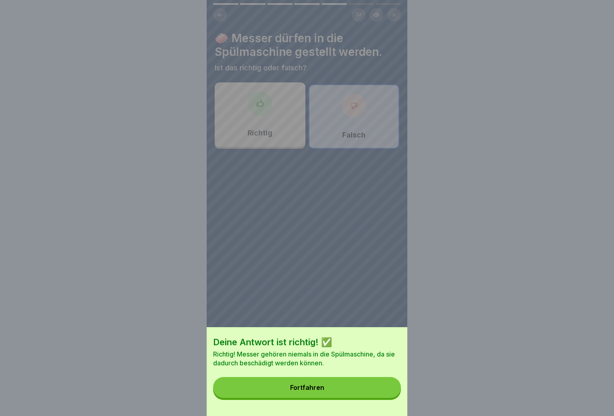
click at [345, 393] on button "Fortfahren" at bounding box center [307, 387] width 188 height 21
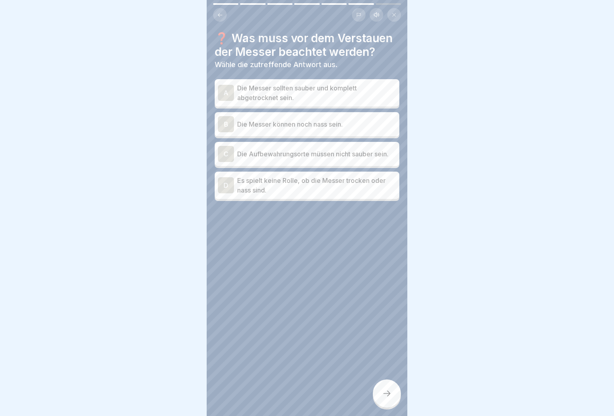
click at [323, 97] on p "Die Messer sollten sauber und komplett abgetrocknet sein." at bounding box center [316, 92] width 159 height 19
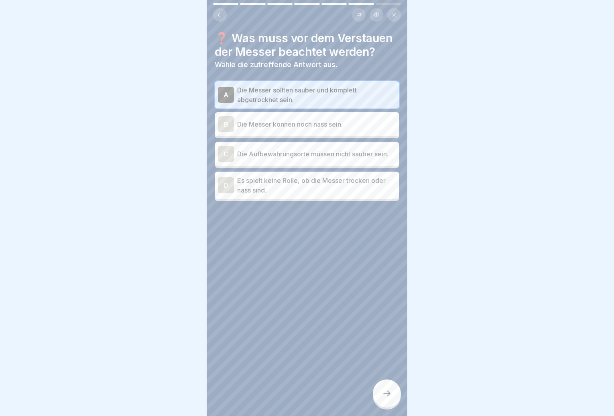
click at [381, 396] on div at bounding box center [387, 393] width 28 height 28
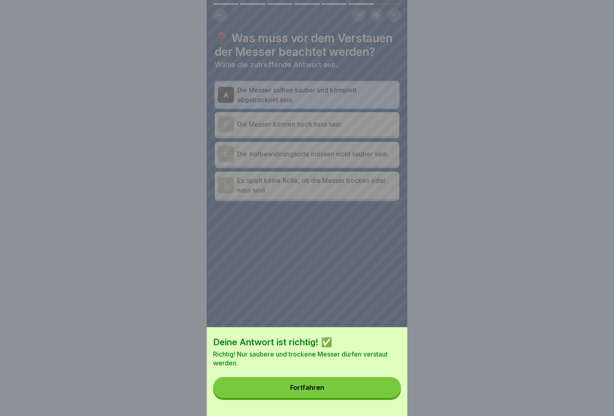
click at [379, 395] on button "Fortfahren" at bounding box center [307, 387] width 188 height 21
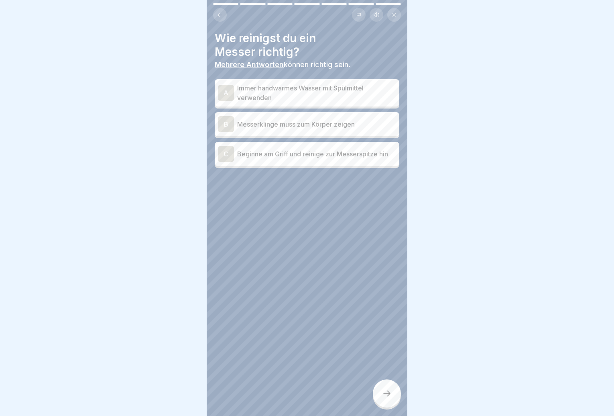
click at [340, 93] on p "Immer handwarmes Wasser mit Spülmittel verwenden" at bounding box center [316, 92] width 159 height 19
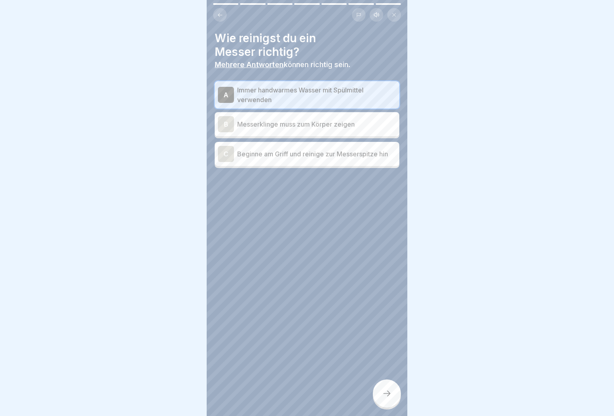
click at [332, 159] on p "Beginne am Griff und reinige zur Messerspitze hin" at bounding box center [316, 154] width 159 height 10
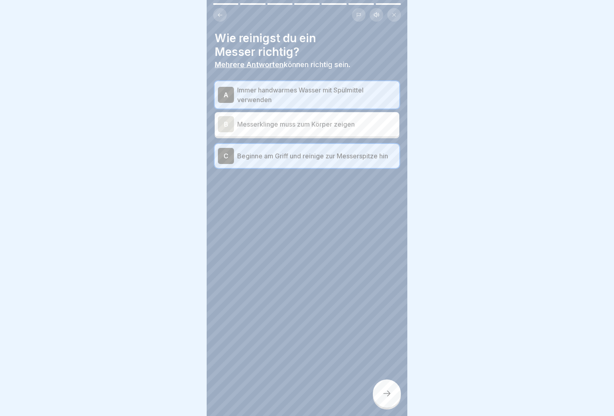
click at [386, 398] on icon at bounding box center [387, 393] width 10 height 10
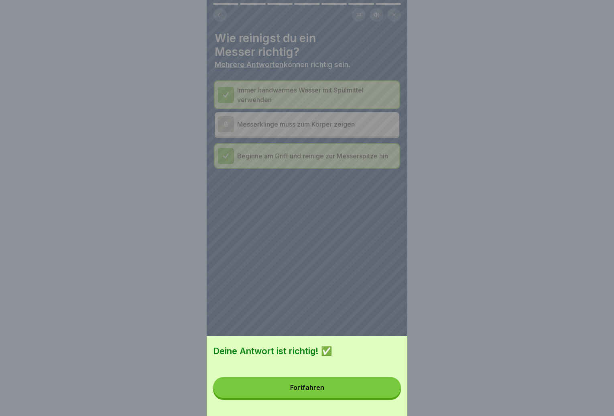
click at [369, 396] on button "Fortfahren" at bounding box center [307, 387] width 188 height 21
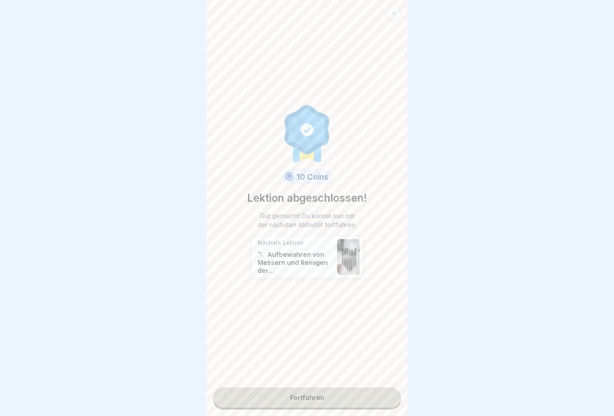
click at [350, 399] on link "Fortfahren" at bounding box center [307, 397] width 188 height 20
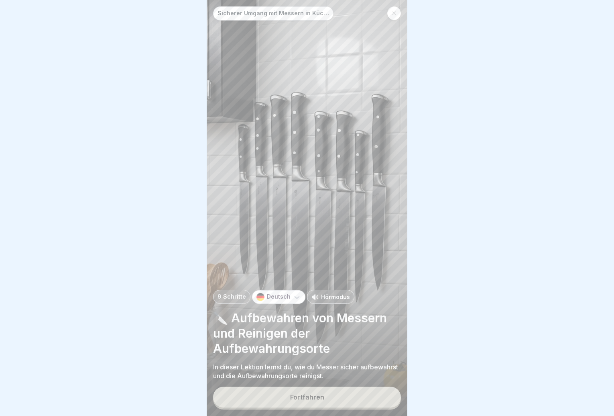
click at [344, 396] on button "Fortfahren" at bounding box center [307, 396] width 188 height 21
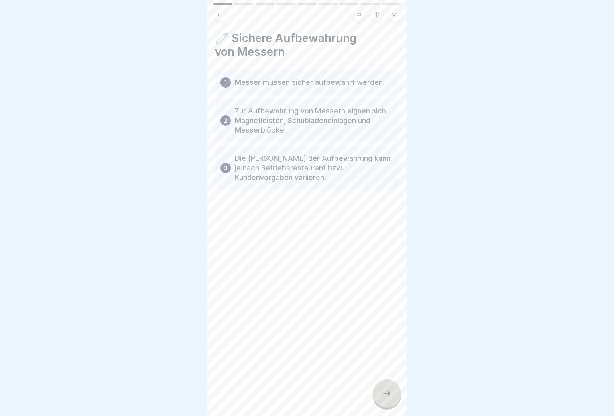
click at [376, 396] on div at bounding box center [387, 393] width 28 height 28
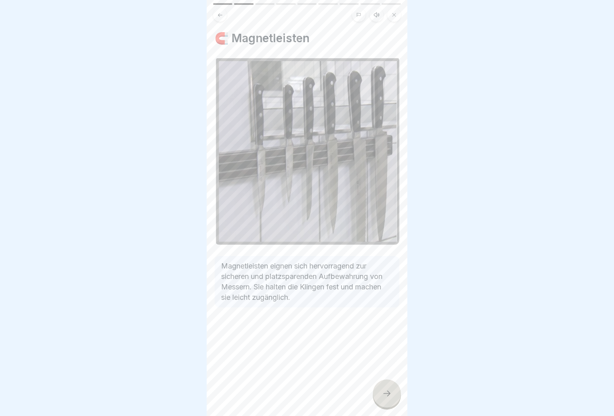
click at [381, 397] on div at bounding box center [387, 393] width 28 height 28
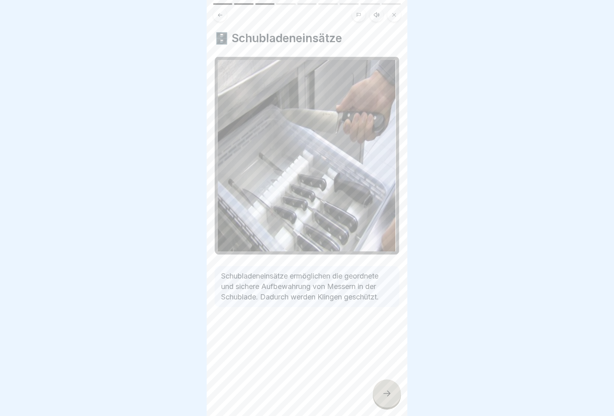
click at [381, 396] on div at bounding box center [387, 393] width 28 height 28
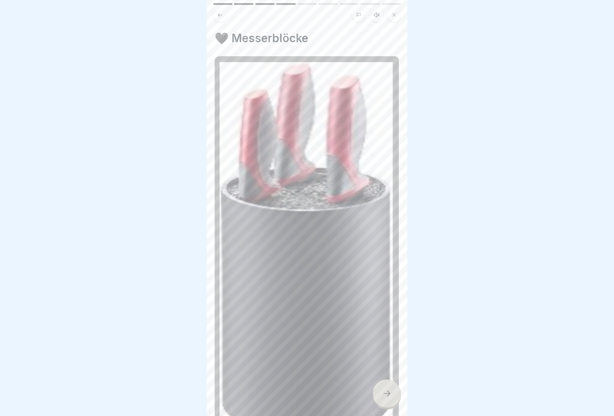
click at [381, 396] on div at bounding box center [387, 393] width 28 height 28
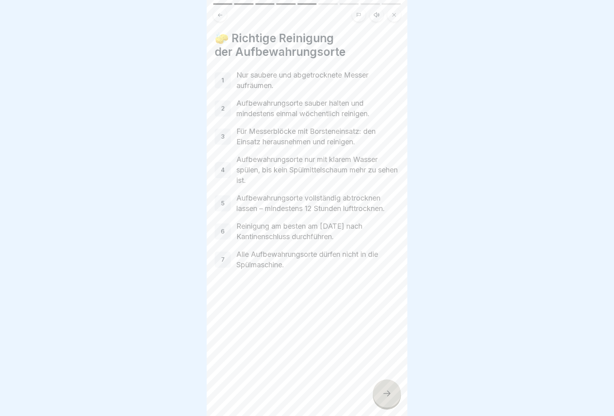
click at [383, 396] on icon at bounding box center [387, 393] width 10 height 10
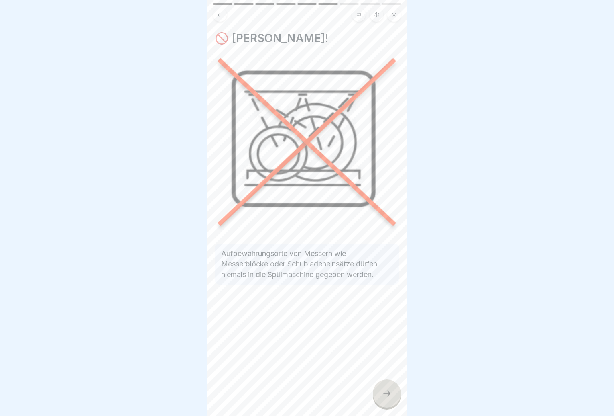
click at [383, 396] on icon at bounding box center [387, 393] width 10 height 10
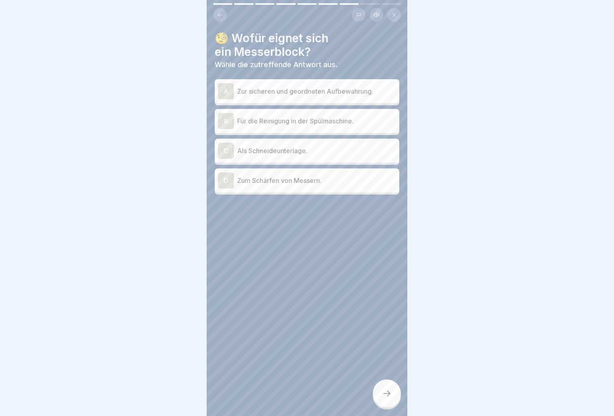
click at [330, 100] on div "A Zur sicheren und geordneten Aufbewahrung." at bounding box center [307, 91] width 185 height 24
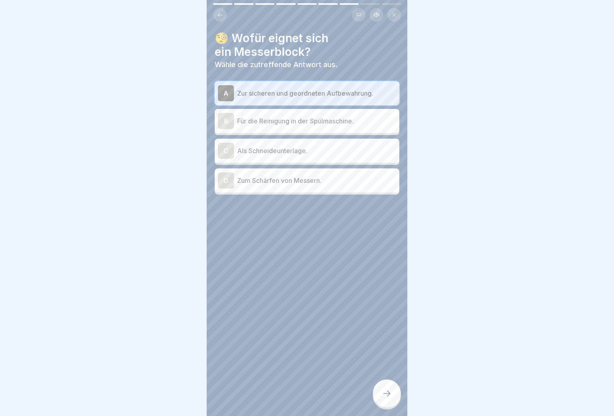
click at [375, 403] on div at bounding box center [387, 393] width 28 height 28
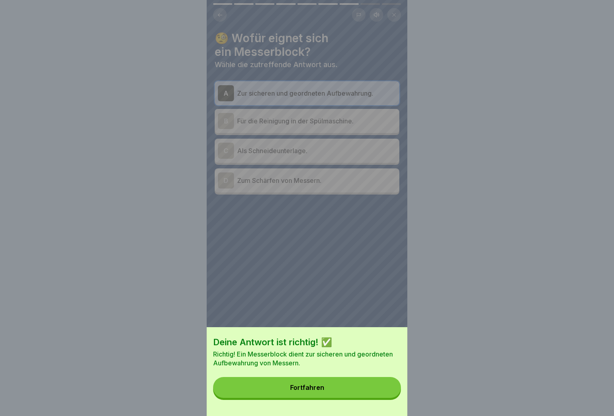
click at [361, 397] on button "Fortfahren" at bounding box center [307, 387] width 188 height 21
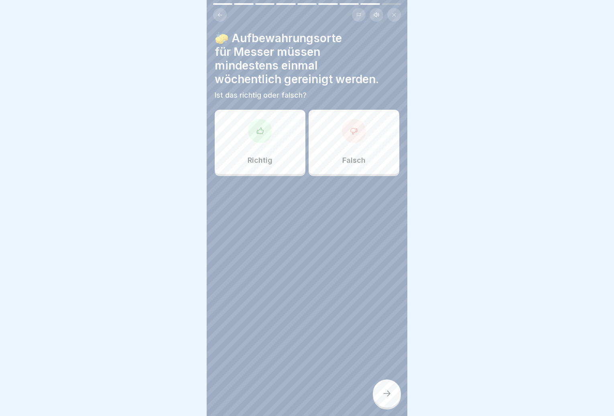
click at [281, 163] on div "Richtig" at bounding box center [260, 142] width 91 height 64
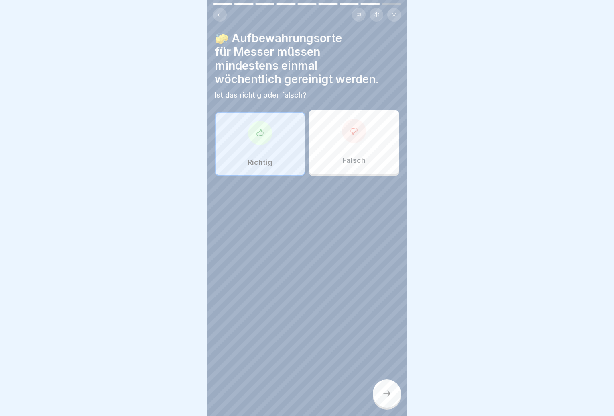
click at [392, 402] on div at bounding box center [387, 393] width 28 height 28
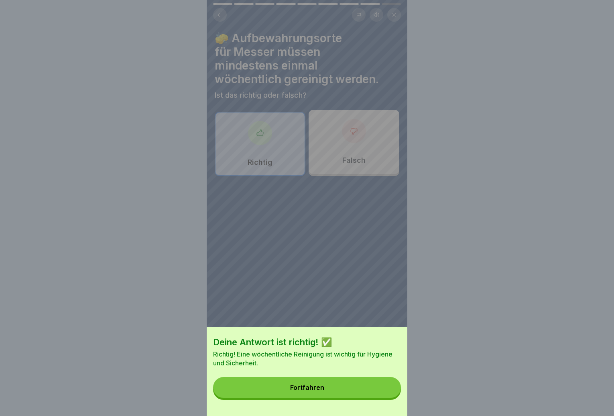
click at [385, 404] on div "Deine Antwort ist richtig! ✅ Richtig! Eine wöchentliche Reinigung ist wichtig f…" at bounding box center [307, 371] width 201 height 89
click at [381, 397] on button "Fortfahren" at bounding box center [307, 387] width 188 height 21
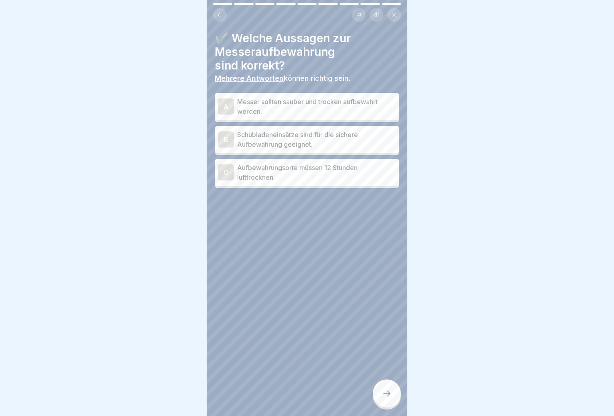
click at [311, 108] on p "Messer sollten sauber und trocken aufbewahrt werden." at bounding box center [316, 106] width 159 height 19
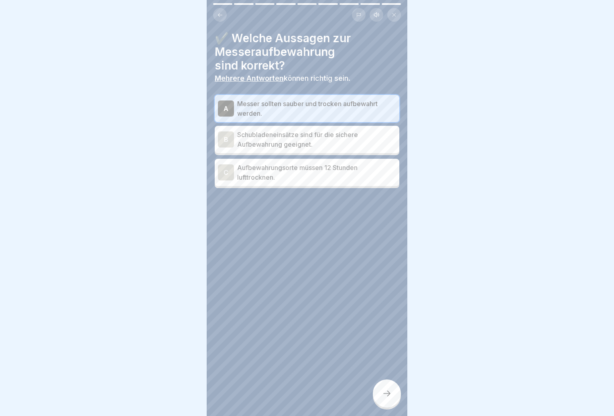
click at [315, 145] on p "Schubladeneinsätze sind für die sichere Aufbewahrung geeignet." at bounding box center [316, 139] width 159 height 19
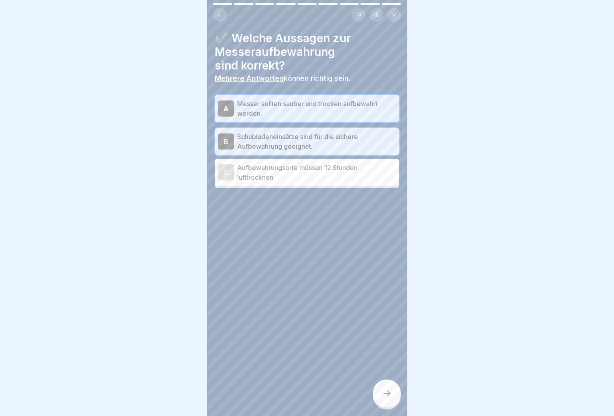
click at [311, 178] on p "Aufbewahrungsorte müssen 12 Stunden lufttrocknen." at bounding box center [316, 172] width 159 height 19
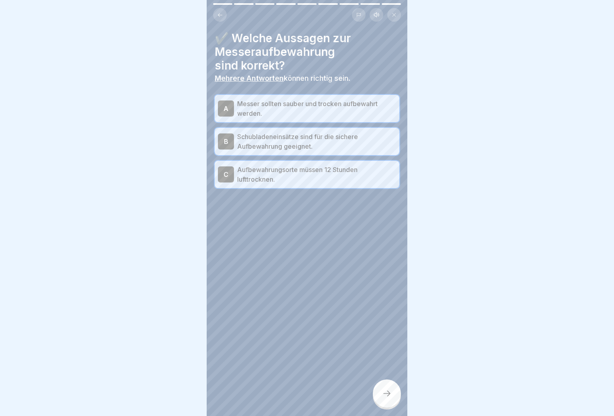
click at [385, 398] on icon at bounding box center [387, 393] width 10 height 10
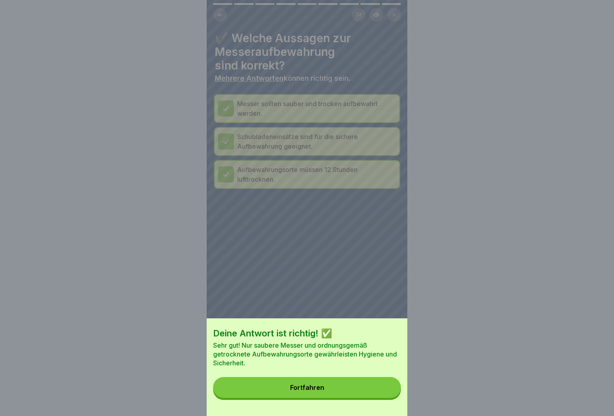
click at [372, 397] on button "Fortfahren" at bounding box center [307, 387] width 188 height 21
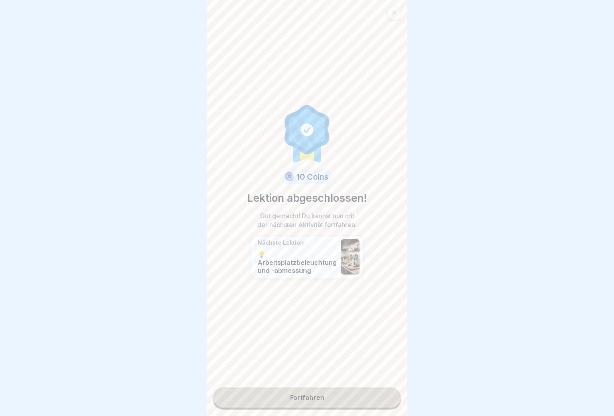
click at [357, 393] on link "Fortfahren" at bounding box center [307, 397] width 188 height 20
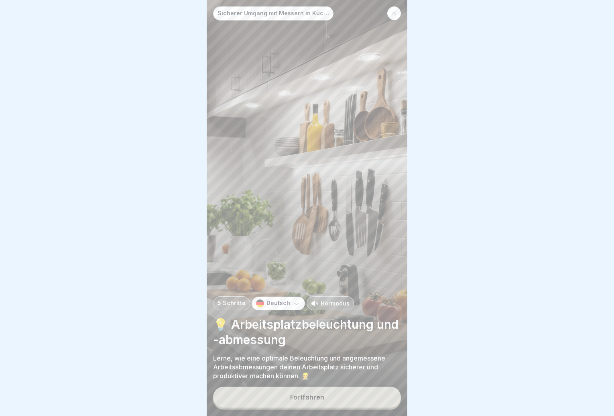
click at [350, 397] on button "Fortfahren" at bounding box center [307, 396] width 188 height 21
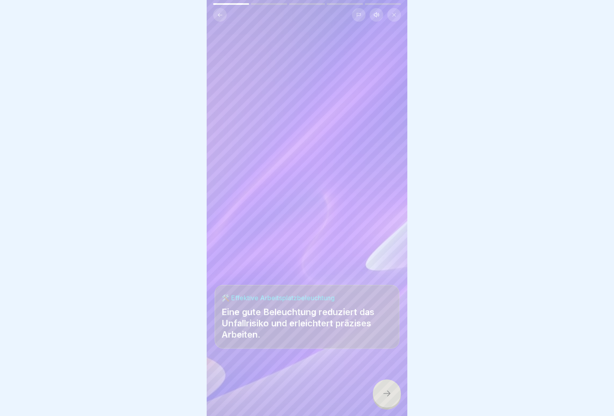
click at [381, 403] on div at bounding box center [387, 393] width 28 height 28
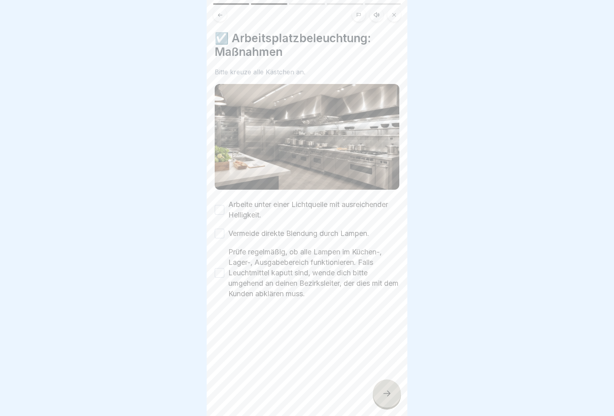
click at [224, 209] on button "Arbeite unter einer Lichtquelle mit ausreichender Helligkeit." at bounding box center [220, 210] width 10 height 10
click at [223, 224] on div "Arbeite unter einer Lichtquelle mit ausreichender Helligkeit. Vermeide direkte …" at bounding box center [307, 249] width 185 height 100
click at [224, 235] on div "Arbeite unter einer Lichtquelle mit ausreichender Helligkeit. Vermeide direkte …" at bounding box center [307, 249] width 185 height 100
click at [218, 230] on button "Vermeide direkte Blendung durch Lampen." at bounding box center [220, 233] width 10 height 10
click at [221, 270] on button "Prüfe regelmäßig, ob alle Lampen im Küchen-, Lager-, Ausgabebereich funktionier…" at bounding box center [220, 273] width 10 height 10
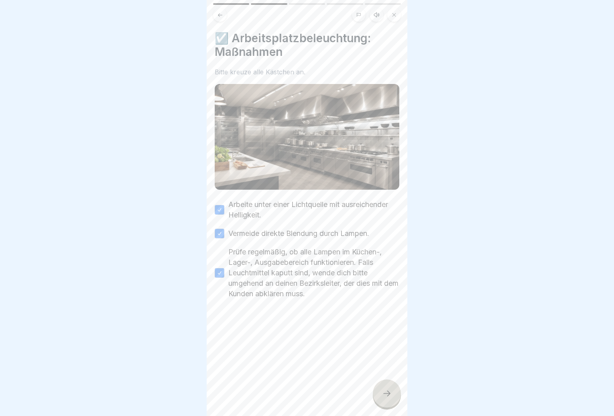
click at [382, 397] on div at bounding box center [387, 393] width 28 height 28
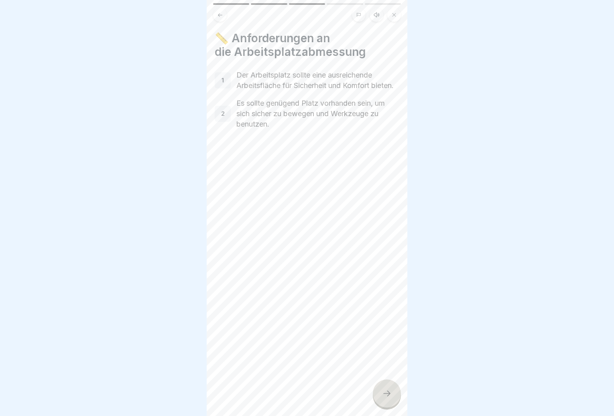
click at [389, 397] on icon at bounding box center [387, 393] width 10 height 10
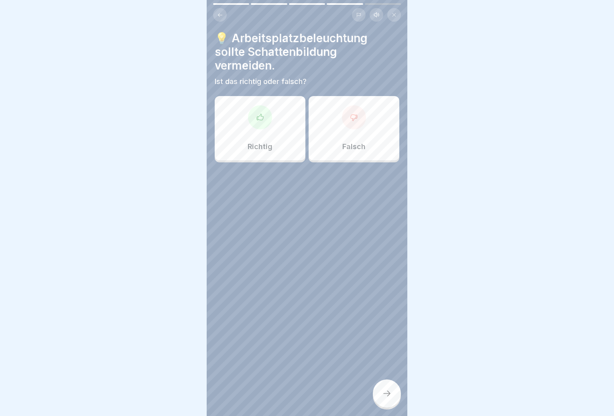
click at [278, 142] on div "Richtig Falsch" at bounding box center [307, 130] width 185 height 64
click at [272, 138] on div "Richtig" at bounding box center [260, 128] width 91 height 64
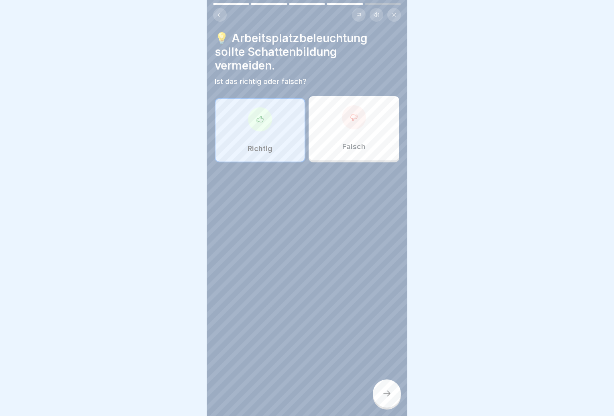
click at [387, 398] on icon at bounding box center [387, 393] width 10 height 10
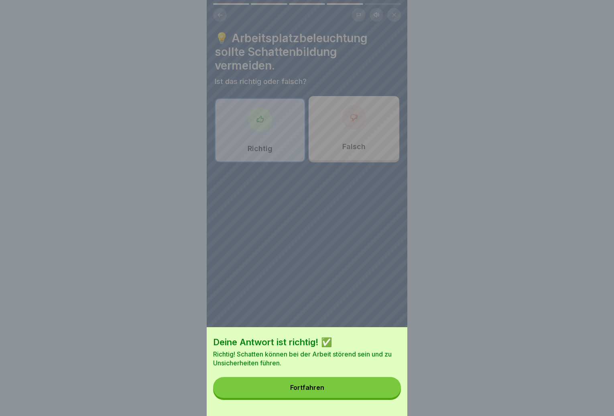
click at [385, 397] on button "Fortfahren" at bounding box center [307, 387] width 188 height 21
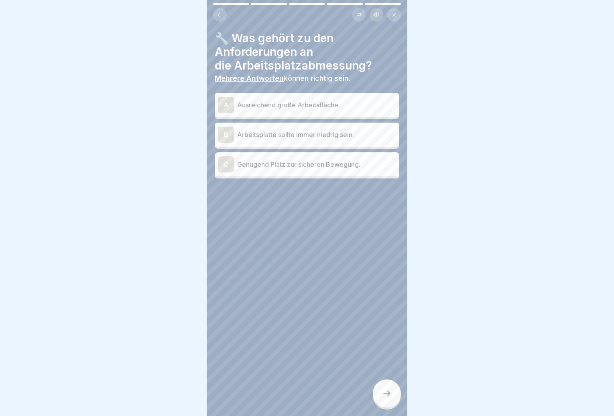
click at [300, 108] on p "Ausreichend große Arbeitsfläche." at bounding box center [316, 105] width 159 height 10
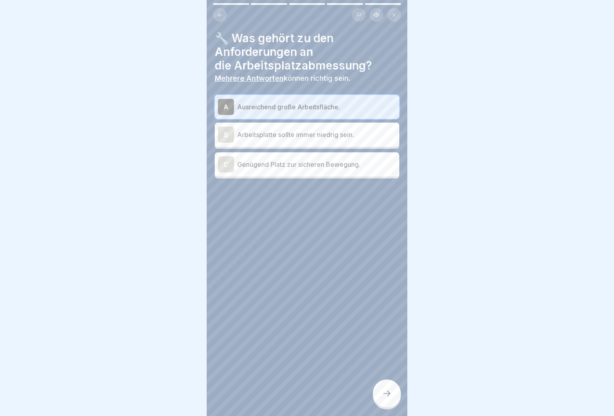
click at [291, 167] on p "Genügend Platz zur sicheren Bewegung." at bounding box center [316, 164] width 159 height 10
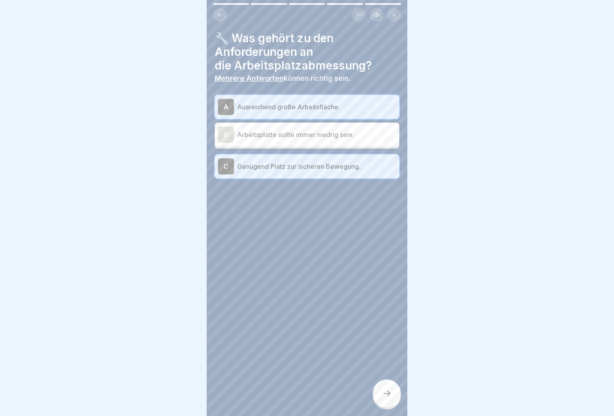
click at [383, 398] on icon at bounding box center [387, 393] width 10 height 10
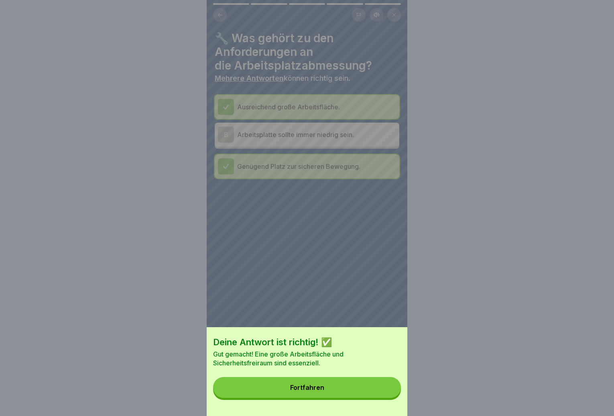
click at [373, 396] on button "Fortfahren" at bounding box center [307, 387] width 188 height 21
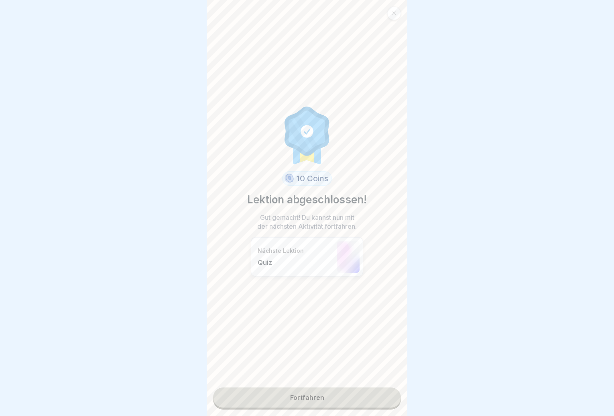
click at [367, 396] on link "Fortfahren" at bounding box center [307, 397] width 188 height 20
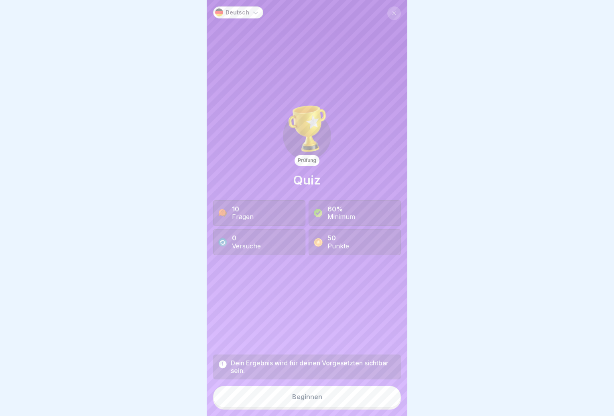
click at [330, 405] on button "Beginnen" at bounding box center [307, 396] width 188 height 22
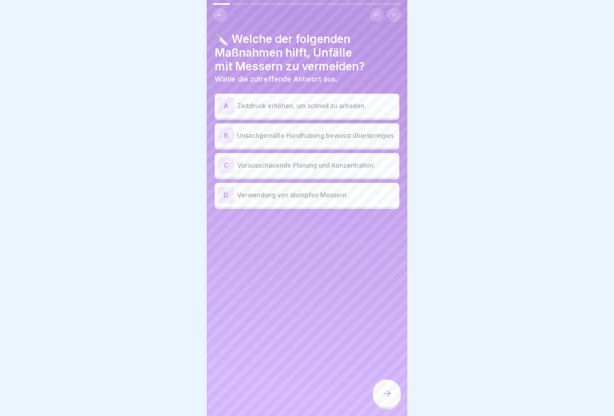
click at [326, 140] on p "Unsachgemäße Handhabung bewusst überspringen." at bounding box center [316, 135] width 159 height 10
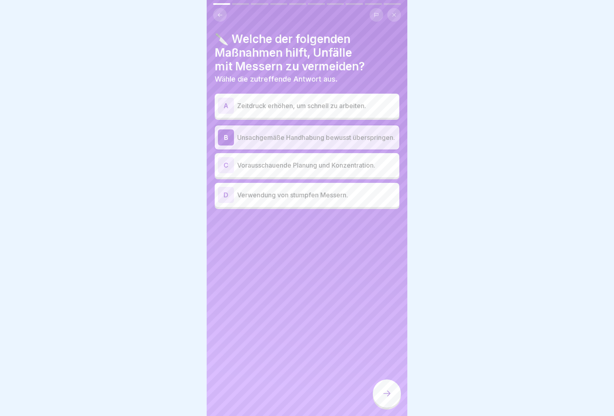
click at [326, 142] on p "Unsachgemäße Handhabung bewusst überspringen." at bounding box center [316, 137] width 159 height 10
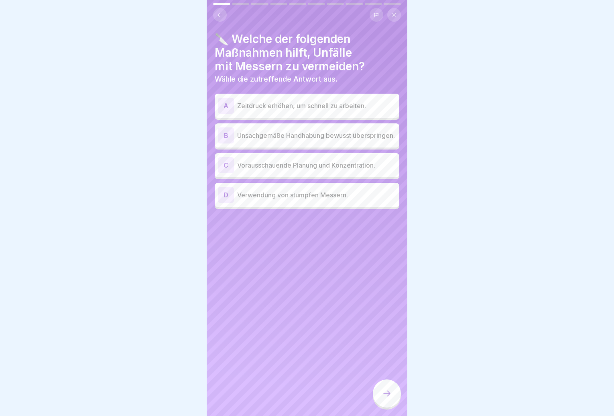
click at [316, 170] on p "Vorausschauende Planung und Konzentration." at bounding box center [316, 165] width 159 height 10
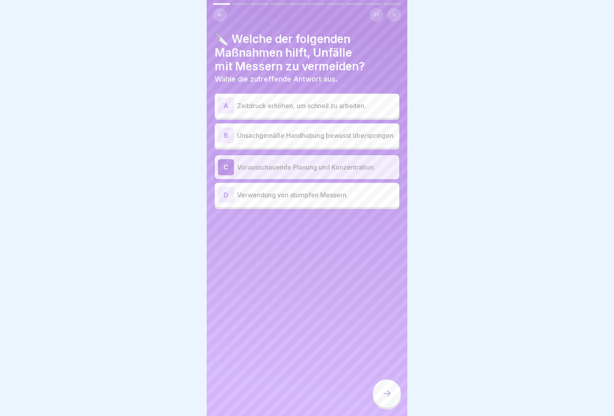
click at [310, 138] on p "Unsachgemäße Handhabung bewusst überspringen." at bounding box center [316, 135] width 159 height 10
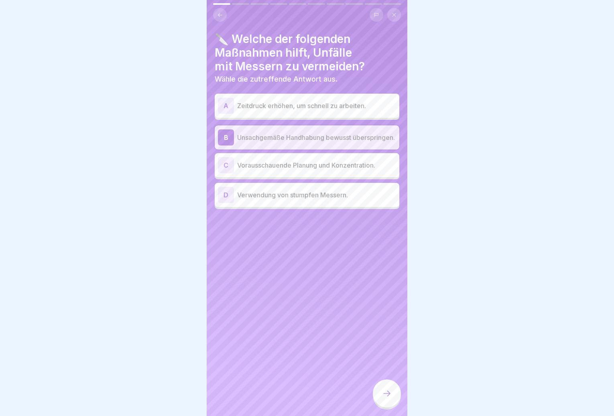
click at [311, 173] on div "C Vorausschauende Planung und Konzentration." at bounding box center [307, 165] width 178 height 16
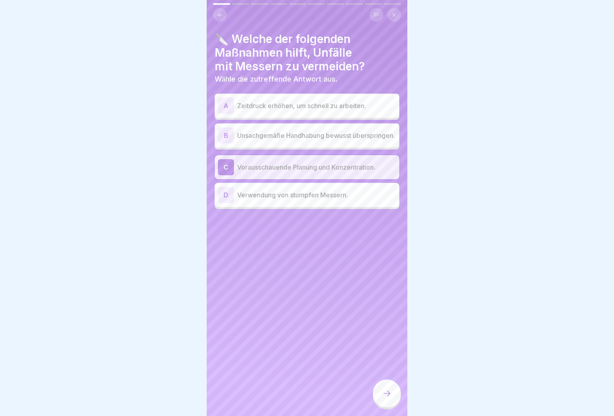
click at [388, 405] on div at bounding box center [387, 393] width 28 height 28
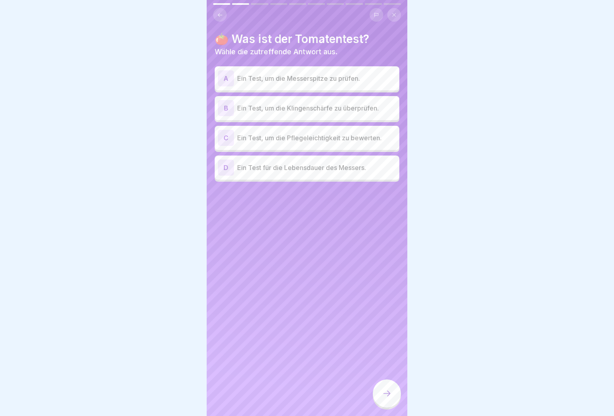
click at [296, 112] on p "Ein Test, um die Klingenschärfe zu überprüfen." at bounding box center [316, 108] width 159 height 10
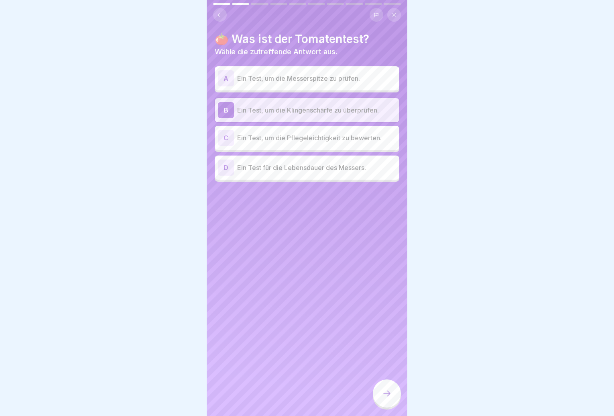
click at [389, 394] on div at bounding box center [387, 393] width 28 height 28
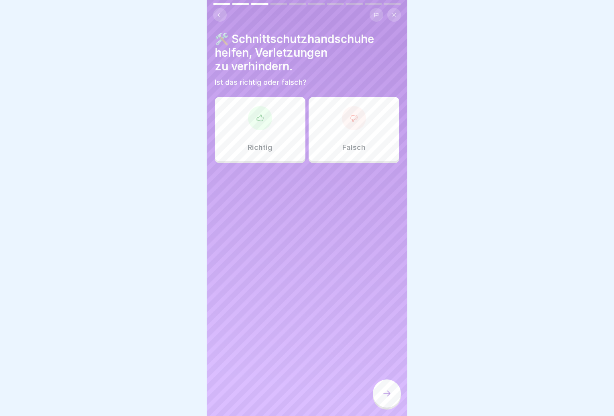
click at [279, 140] on div "Richtig" at bounding box center [260, 129] width 91 height 64
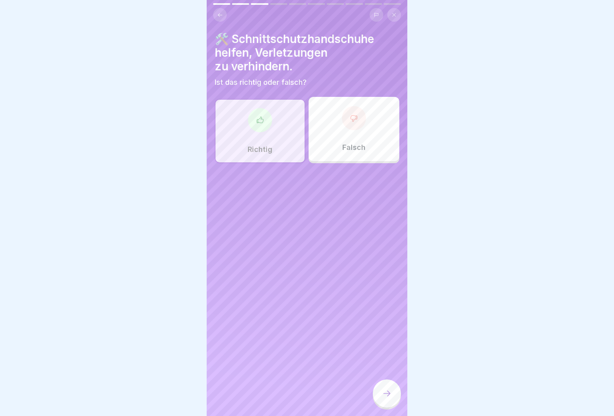
click at [394, 397] on div at bounding box center [387, 393] width 28 height 28
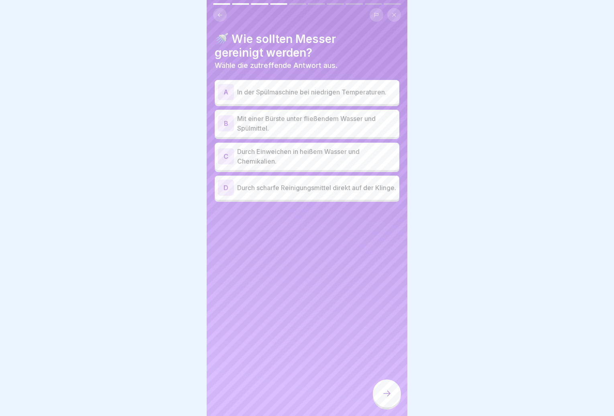
click at [332, 124] on p "Mit einer Bürste unter fließendem Wasser und Spülmittel." at bounding box center [316, 123] width 159 height 19
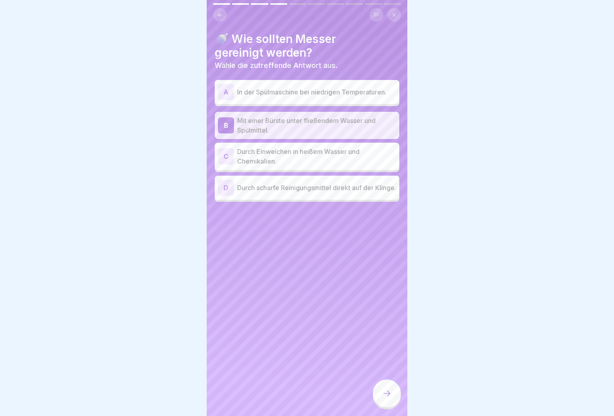
click at [388, 384] on div "🚿 Wie sollten Messer gereinigt werden? Wähle die zutreffende Antwort aus. A In …" at bounding box center [307, 208] width 201 height 416
click at [385, 397] on icon at bounding box center [387, 393] width 10 height 10
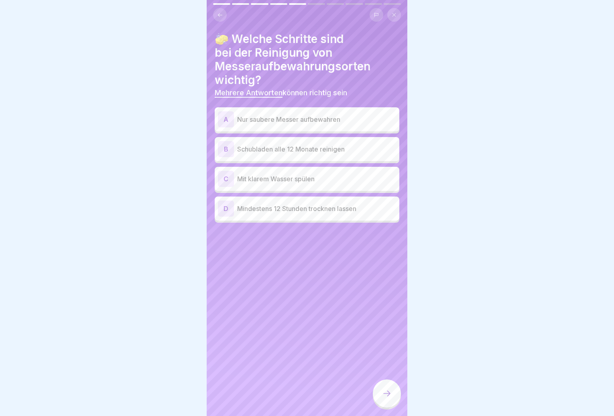
click at [342, 127] on div "A Nur saubere Messer aufbewahren" at bounding box center [307, 119] width 185 height 24
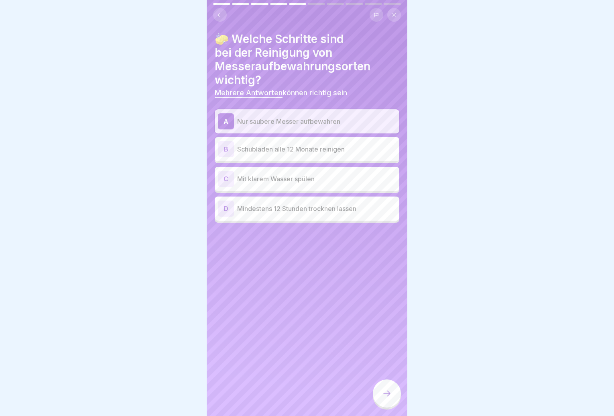
click at [334, 213] on p "Mindestens 12 Stunden trocknen lassen" at bounding box center [316, 209] width 159 height 10
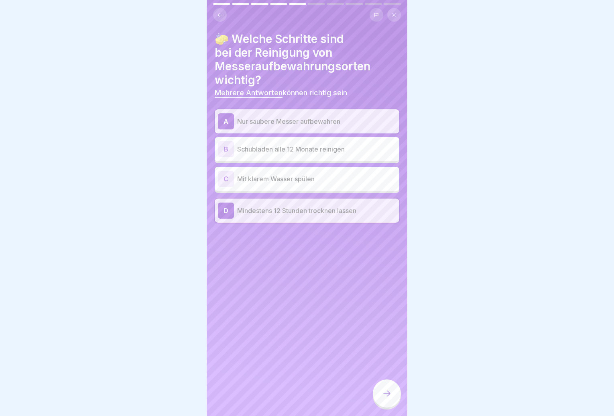
click at [383, 404] on div at bounding box center [387, 393] width 28 height 28
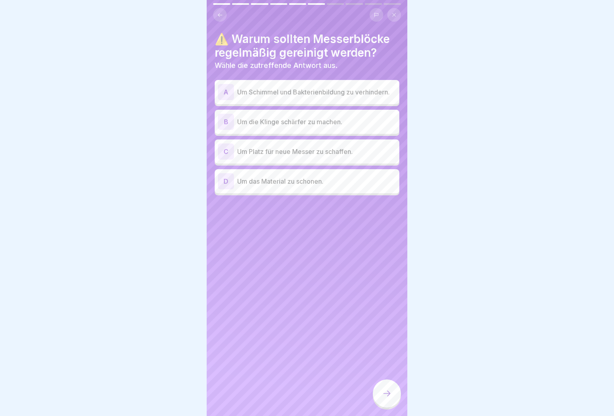
click at [322, 97] on p "Um Schimmel und Bakterienbildung zu verhindern." at bounding box center [316, 92] width 159 height 10
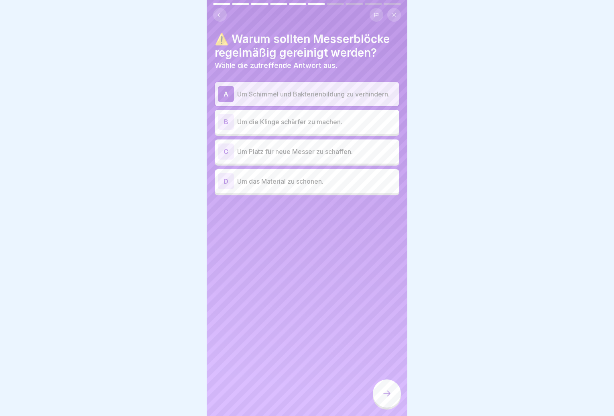
click at [314, 186] on p "Um das Material zu schonen." at bounding box center [316, 181] width 159 height 10
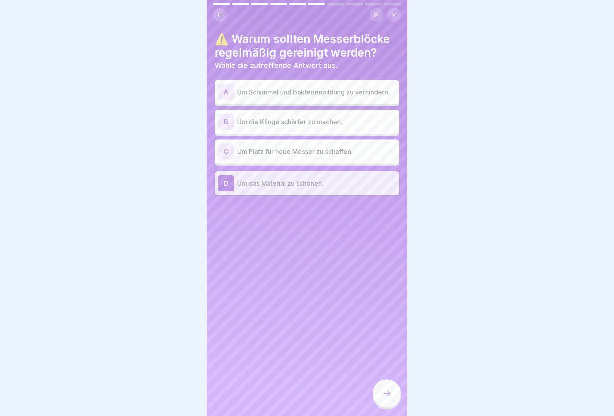
click at [324, 90] on p "Um Schimmel und Bakterienbildung zu verhindern." at bounding box center [316, 92] width 159 height 10
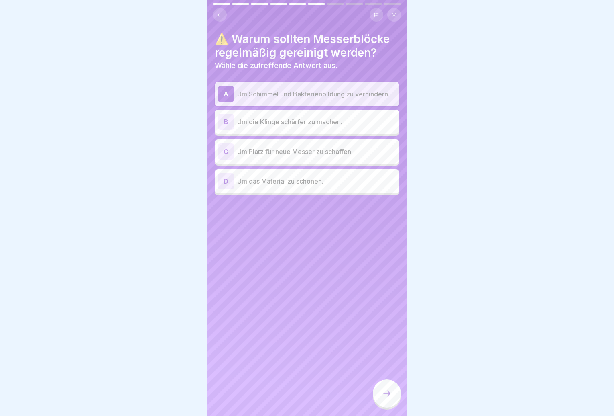
click at [383, 392] on div at bounding box center [387, 393] width 28 height 28
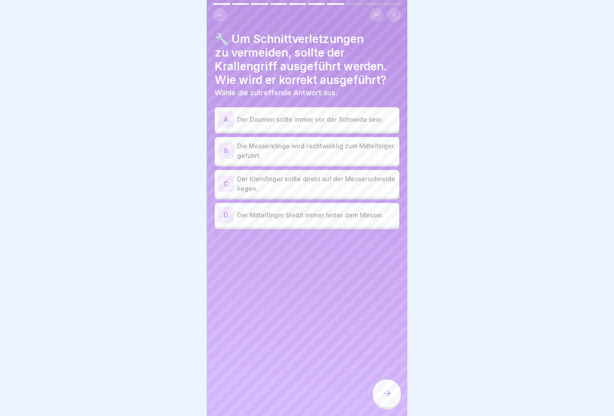
click at [316, 218] on p "Der Mittelfinger bleibt immer hinter dem Messer." at bounding box center [316, 215] width 159 height 10
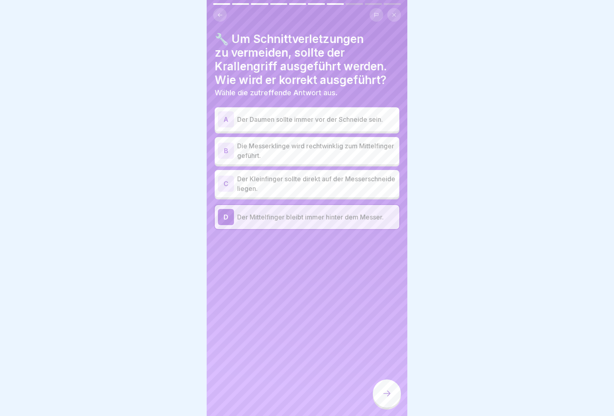
click at [325, 150] on p "Die Messerklinge wird rechtwinklig zum Mittelfinger geführt." at bounding box center [316, 150] width 159 height 19
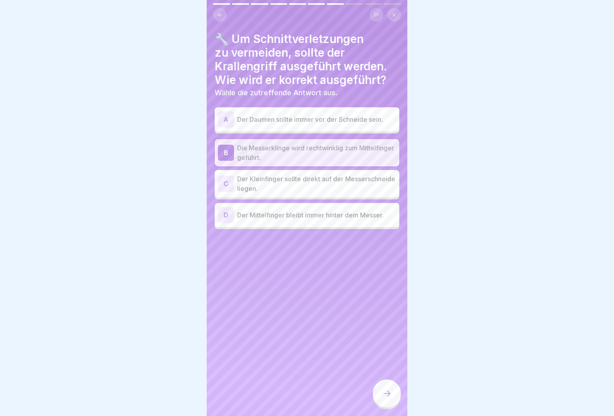
click at [310, 212] on p "Der Mittelfinger bleibt immer hinter dem Messer." at bounding box center [316, 215] width 159 height 10
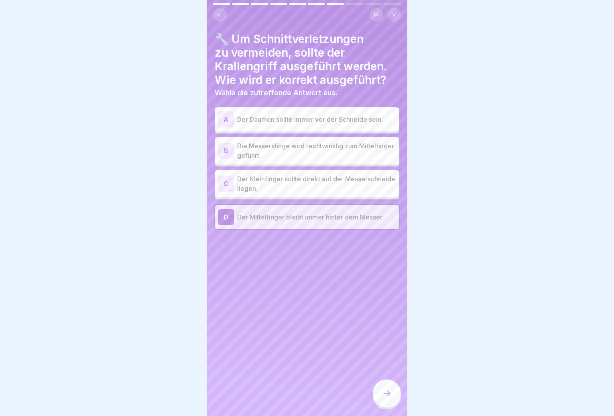
click at [389, 404] on div at bounding box center [387, 393] width 28 height 28
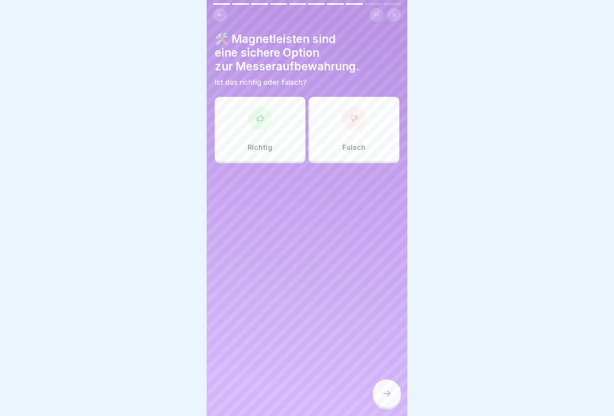
click at [279, 130] on div "Richtig" at bounding box center [260, 129] width 91 height 64
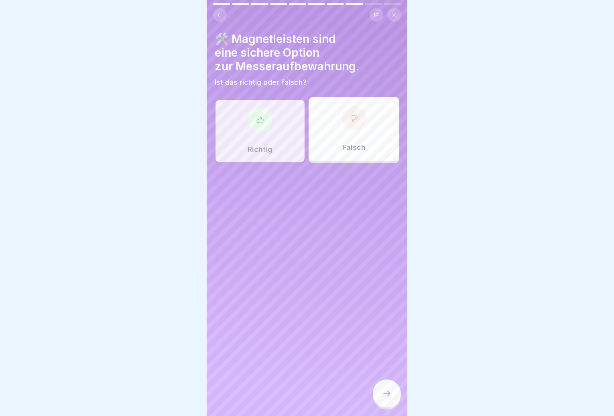
click at [389, 405] on div at bounding box center [387, 393] width 28 height 28
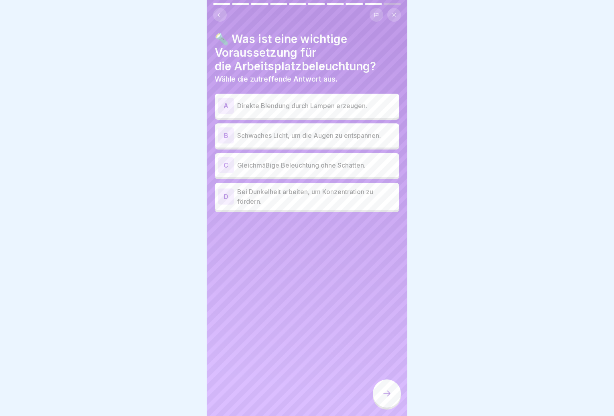
click at [299, 169] on p "Gleichmäßige Beleuchtung ohne Schatten." at bounding box center [316, 165] width 159 height 10
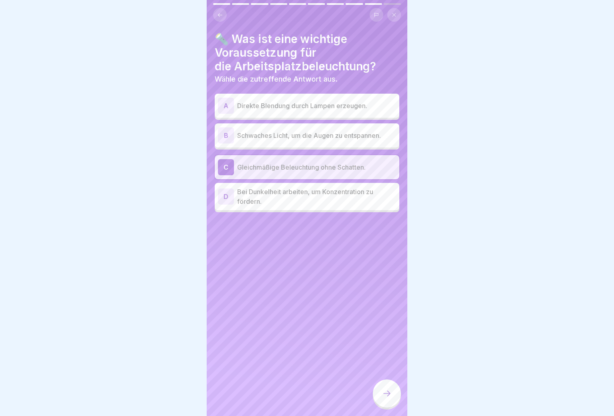
click at [384, 397] on icon at bounding box center [387, 393] width 10 height 10
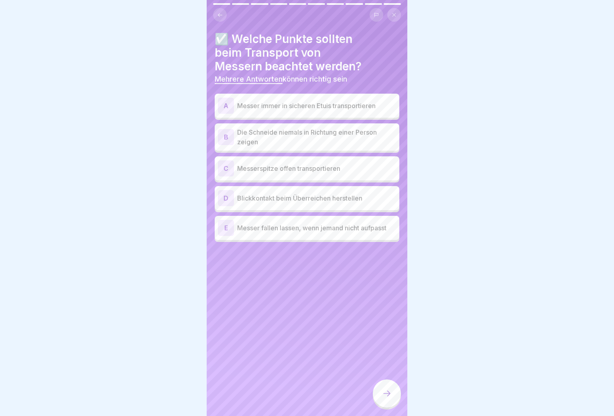
click at [344, 112] on div "A Messer immer in sicheren Etuis transportieren" at bounding box center [307, 106] width 178 height 16
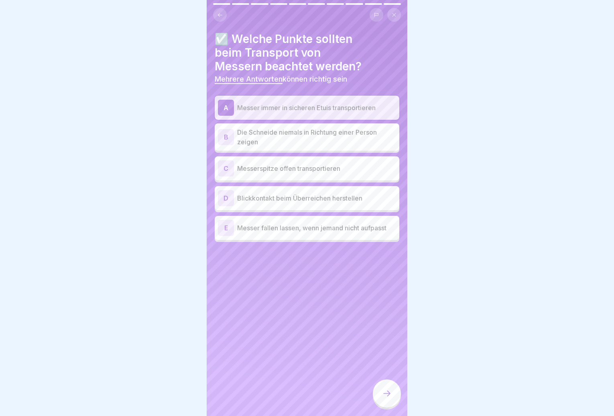
click at [327, 139] on p "Die Schneide niemals in Richtung einer Person zeigen" at bounding box center [316, 136] width 159 height 19
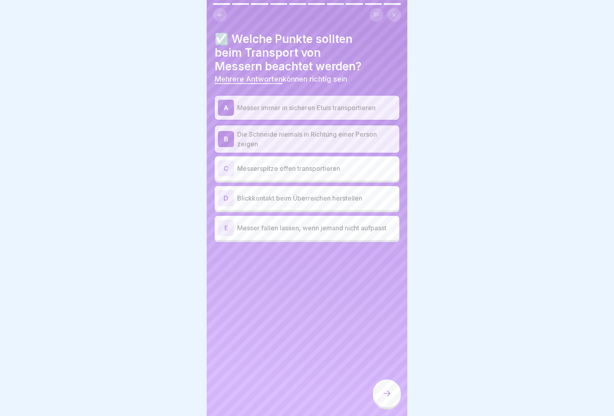
click at [316, 202] on p "Blickkontakt beim Überreichen herstellen" at bounding box center [316, 198] width 159 height 10
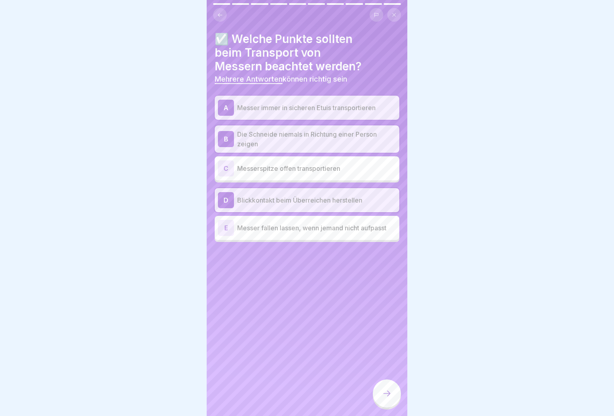
click at [386, 398] on icon at bounding box center [387, 393] width 10 height 10
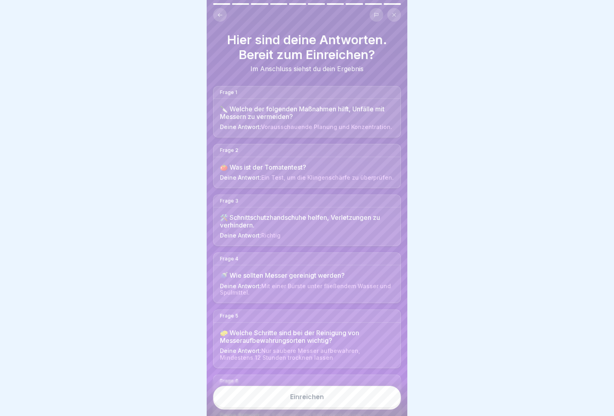
click at [342, 407] on button "Einreichen" at bounding box center [307, 396] width 188 height 22
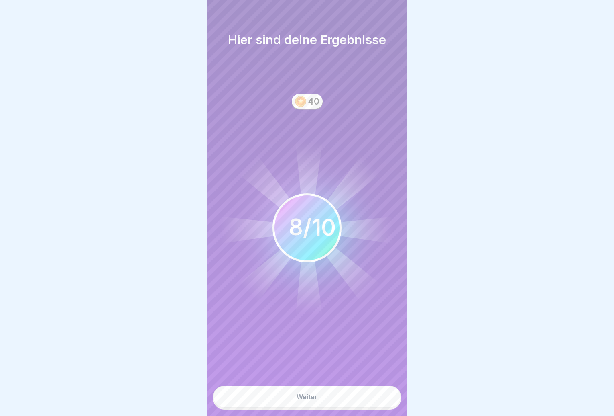
click at [340, 405] on button "Weiter" at bounding box center [307, 396] width 188 height 22
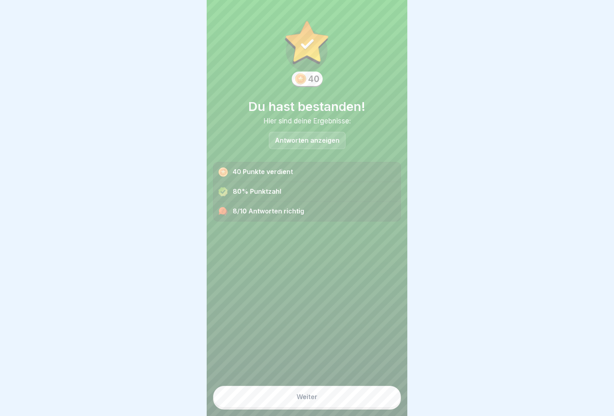
click at [333, 401] on button "Weiter" at bounding box center [307, 396] width 188 height 22
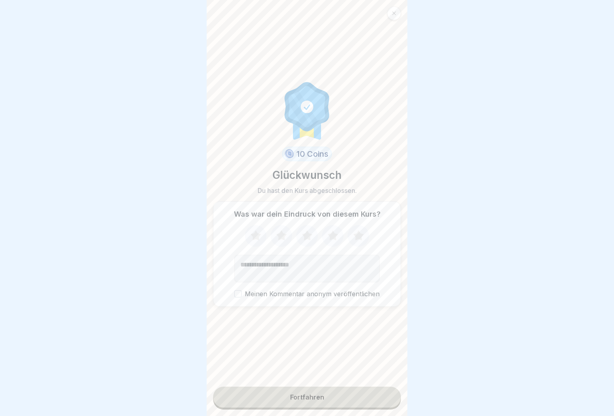
click at [332, 401] on button "Fortfahren" at bounding box center [307, 396] width 188 height 21
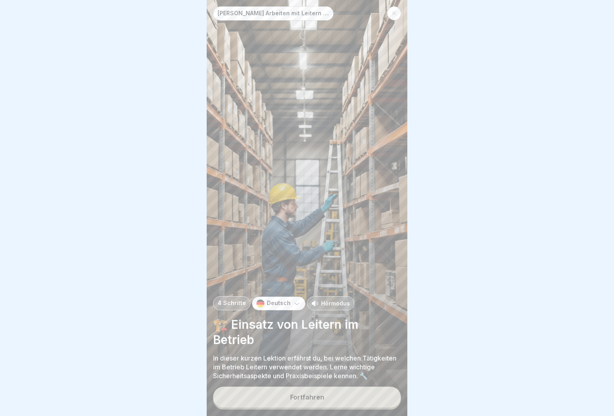
scroll to position [6, 0]
click at [318, 400] on div "Fortfahren" at bounding box center [307, 396] width 34 height 7
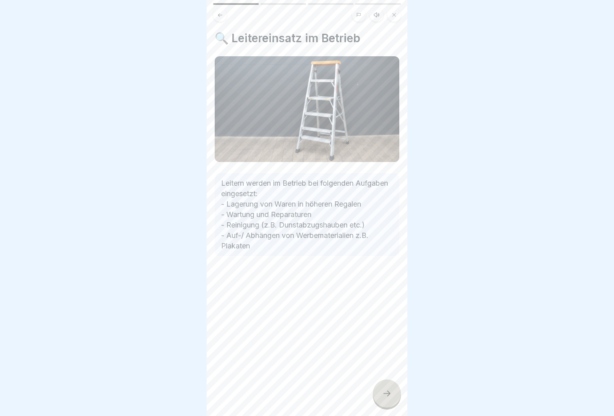
click at [383, 395] on icon at bounding box center [387, 393] width 10 height 10
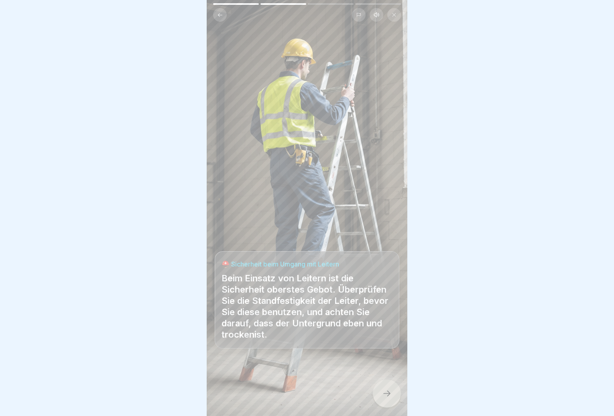
click at [393, 399] on div at bounding box center [387, 393] width 28 height 28
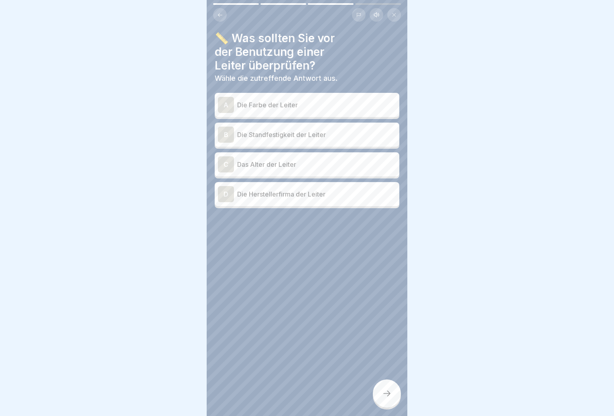
click at [348, 130] on p "Die Standfestigkeit der Leiter" at bounding box center [316, 135] width 159 height 10
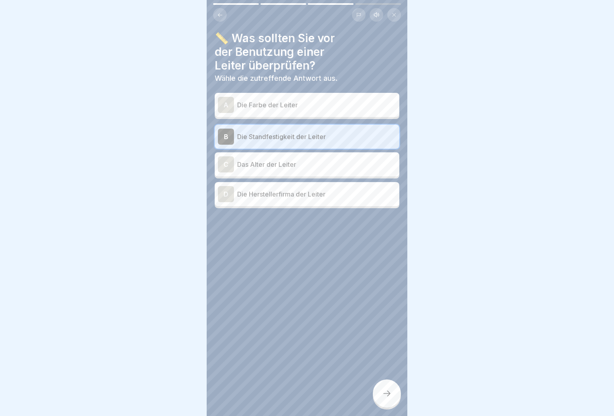
click at [391, 397] on icon at bounding box center [387, 393] width 10 height 10
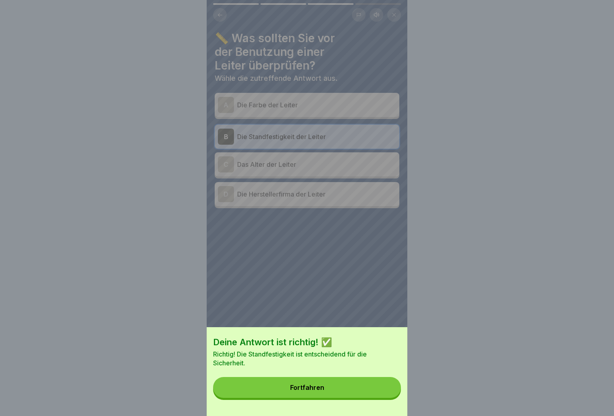
click at [365, 397] on button "Fortfahren" at bounding box center [307, 387] width 188 height 21
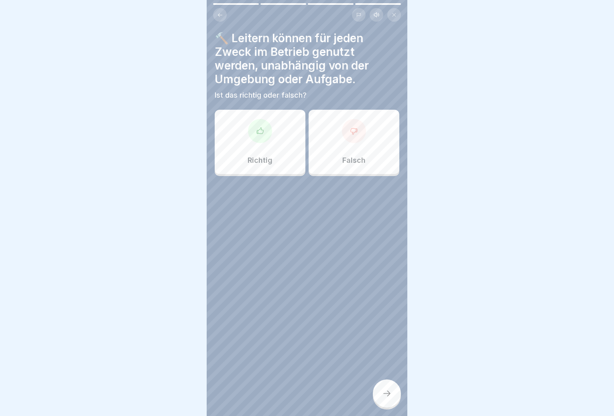
click at [365, 141] on div "Falsch" at bounding box center [354, 142] width 91 height 64
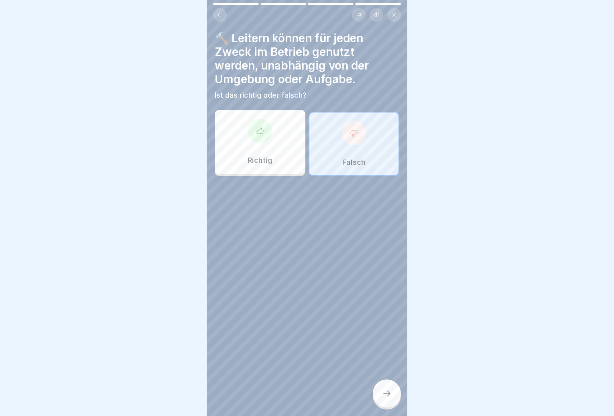
click at [382, 391] on div at bounding box center [387, 393] width 28 height 28
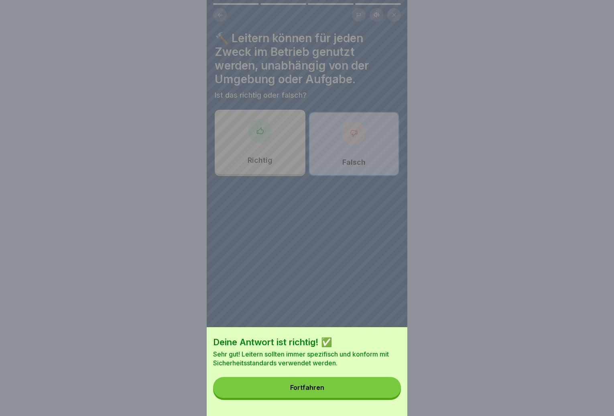
click at [366, 391] on button "Fortfahren" at bounding box center [307, 387] width 188 height 21
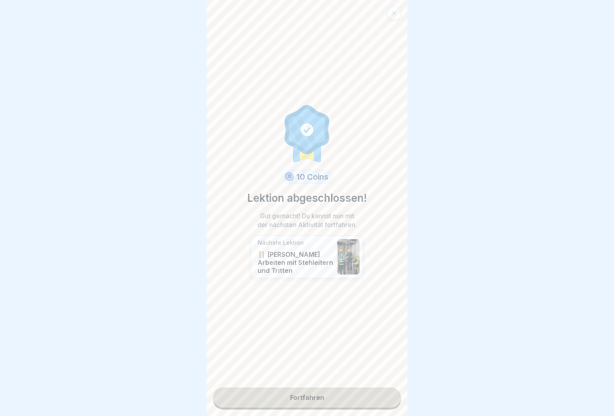
click at [361, 395] on link "Fortfahren" at bounding box center [307, 397] width 188 height 20
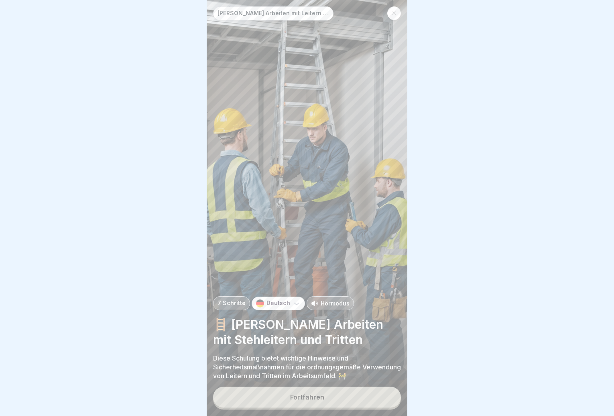
click at [358, 396] on button "Fortfahren" at bounding box center [307, 396] width 188 height 21
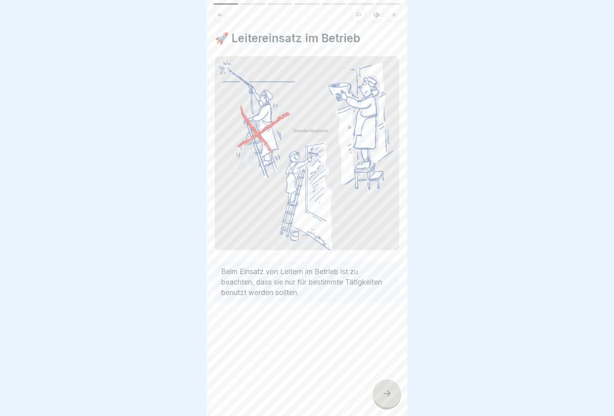
click at [388, 394] on icon at bounding box center [387, 393] width 10 height 10
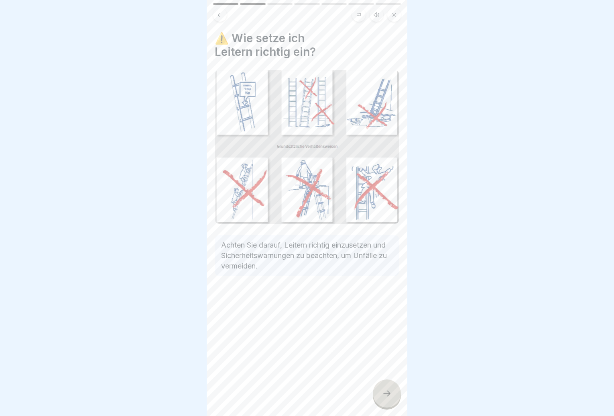
click at [389, 393] on icon at bounding box center [386, 393] width 7 height 6
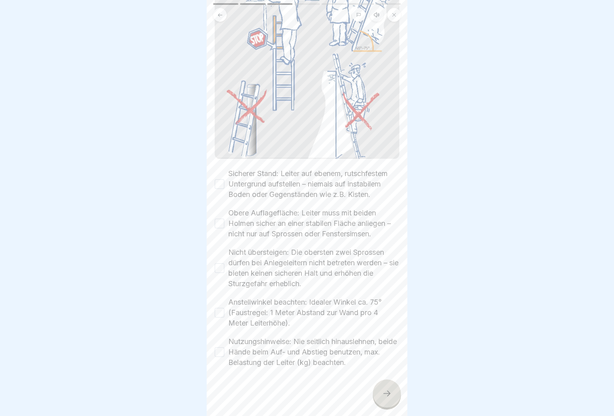
scroll to position [138, 0]
click at [231, 174] on label "Sicherer Stand: Leiter auf ebenem, rutschfestem Untergrund aufstellen – niemals…" at bounding box center [313, 183] width 171 height 31
click at [224, 179] on button "Sicherer Stand: Leiter auf ebenem, rutschfestem Untergrund aufstellen – niemals…" at bounding box center [220, 184] width 10 height 10
click at [222, 218] on button "Obere Auflagefläche: Leiter muss mit beiden Holmen sicher an einer stabilen Flä…" at bounding box center [220, 223] width 10 height 10
click at [222, 263] on button "Nicht übersteigen: Die obersten zwei Sprossen dürfen bei Anlegeleitern nicht be…" at bounding box center [220, 268] width 10 height 10
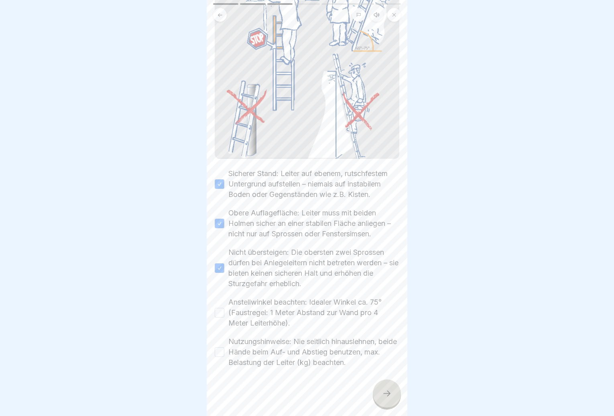
click at [217, 308] on button "Anstellwinkel beachten: Idealer Winkel ca. 75° (Faustregel: 1 Meter Abstand zur…" at bounding box center [220, 313] width 10 height 10
click at [221, 347] on button "Nutzungshinweise: Nie seitlich hinauslehnen, beide Hände beim Auf- und Abstieg …" at bounding box center [220, 352] width 10 height 10
click at [378, 392] on div at bounding box center [387, 393] width 28 height 28
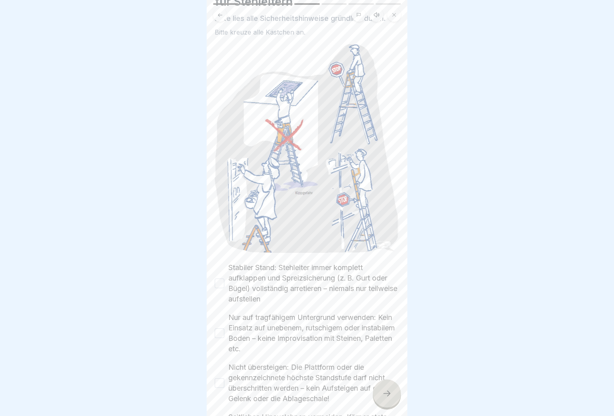
scroll to position [161, 0]
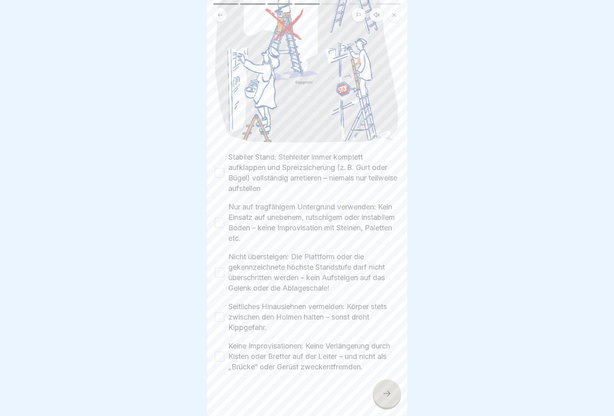
click at [220, 168] on button "Stabiler Stand: Stehleiter immer komplett aufklappen und Spreizsicherung (z. B.…" at bounding box center [220, 173] width 10 height 10
click at [221, 218] on button "Nur auf tragfähigem Untergrund verwenden: Kein Einsatz auf unebenem, rutschigem…" at bounding box center [220, 223] width 10 height 10
click at [220, 267] on button "Nicht übersteigen: Die Plattform oder die gekennzeichnete höchste Standstufe da…" at bounding box center [220, 272] width 10 height 10
drag, startPoint x: 220, startPoint y: 305, endPoint x: 214, endPoint y: 324, distance: 20.1
click at [220, 312] on button "Seitliches Hinauslehnen vermeiden: Körper stets zwischen den Holmen halten – so…" at bounding box center [220, 317] width 10 height 10
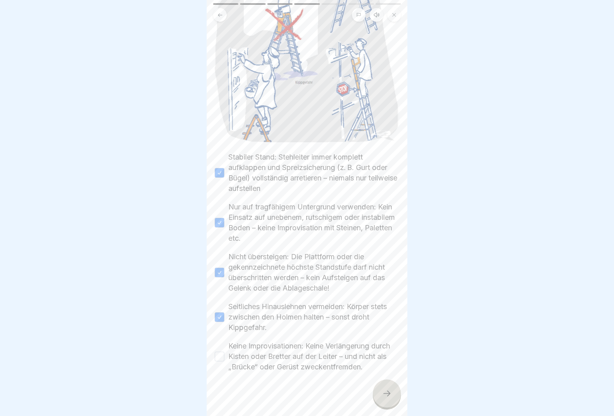
drag, startPoint x: 222, startPoint y: 355, endPoint x: 233, endPoint y: 354, distance: 11.7
click at [222, 355] on div "Keine Improvisationen: Keine Verlängerung durch Kisten oder Bretter auf der Lei…" at bounding box center [307, 355] width 185 height 31
click at [221, 351] on button "Keine Improvisationen: Keine Verlängerung durch Kisten oder Bretter auf der Lei…" at bounding box center [220, 356] width 10 height 10
click at [380, 391] on div at bounding box center [387, 393] width 28 height 28
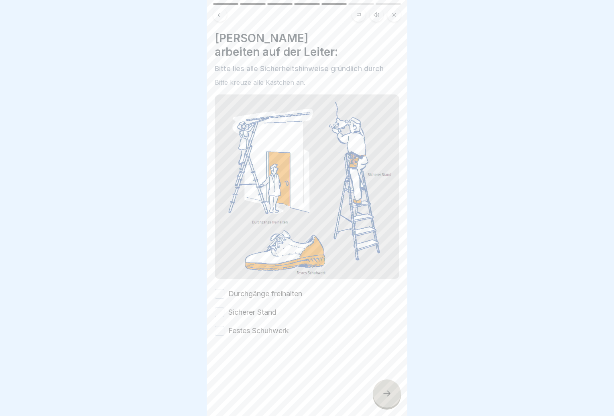
click at [220, 289] on button "Durchgänge freihalten" at bounding box center [220, 294] width 10 height 10
drag, startPoint x: 218, startPoint y: 285, endPoint x: 218, endPoint y: 294, distance: 8.9
click at [218, 307] on button "Sicherer Stand" at bounding box center [220, 312] width 10 height 10
click at [218, 326] on button "Festes Schuhwerk" at bounding box center [220, 331] width 10 height 10
click at [391, 398] on icon at bounding box center [387, 393] width 10 height 10
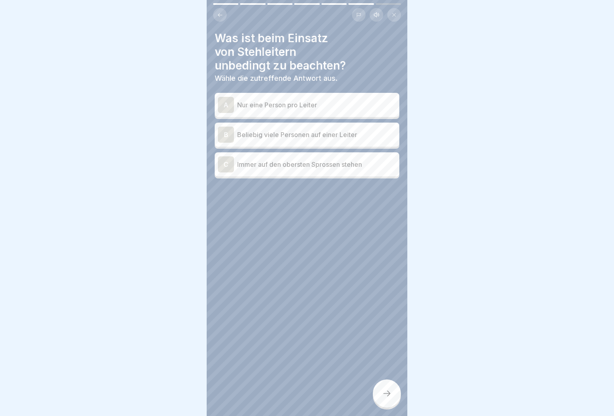
click at [306, 106] on div "A Nur eine Person pro Leiter" at bounding box center [307, 105] width 178 height 16
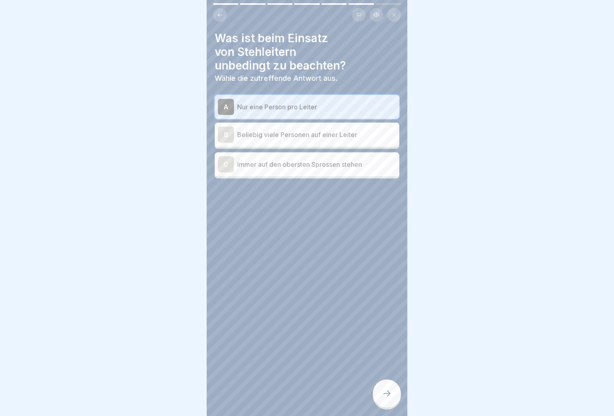
click at [391, 385] on div at bounding box center [387, 393] width 28 height 28
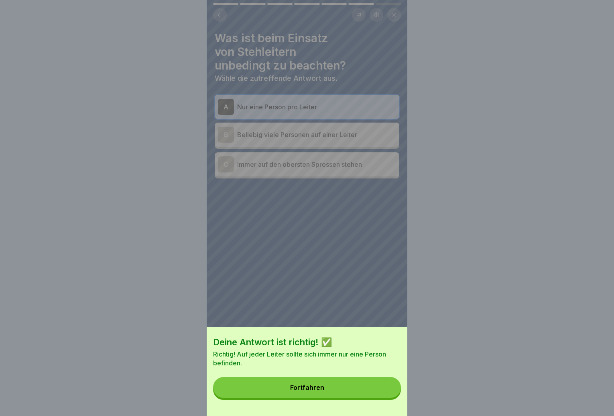
click at [381, 387] on button "Fortfahren" at bounding box center [307, 387] width 188 height 21
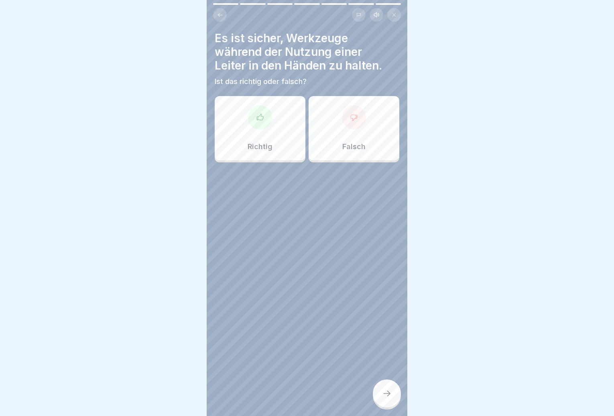
click at [360, 146] on div "Falsch" at bounding box center [354, 128] width 91 height 64
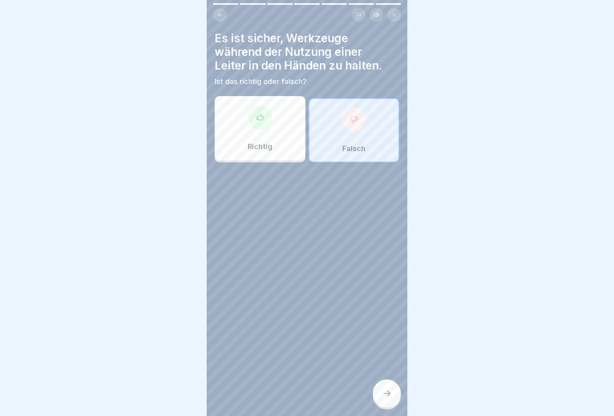
click at [393, 393] on div at bounding box center [387, 393] width 28 height 28
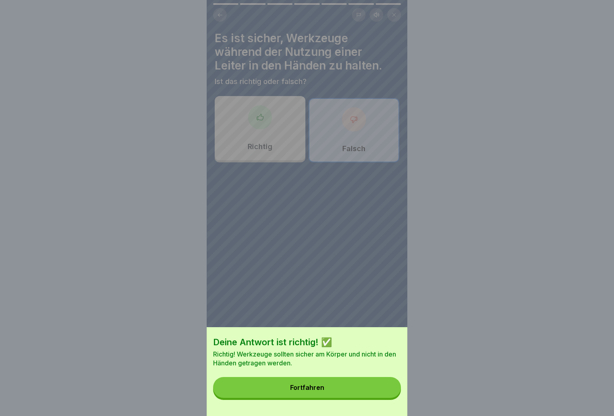
click at [365, 395] on button "Fortfahren" at bounding box center [307, 387] width 188 height 21
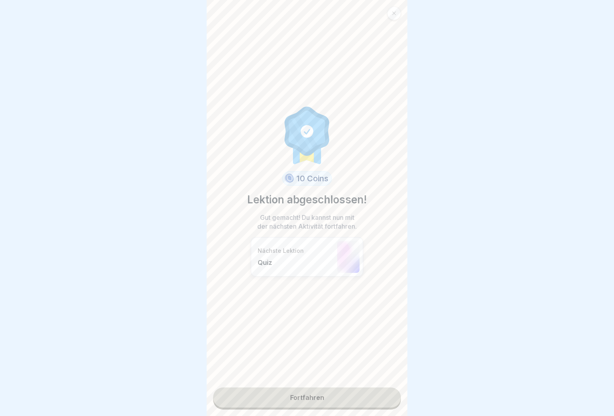
click at [357, 396] on link "Fortfahren" at bounding box center [307, 397] width 188 height 20
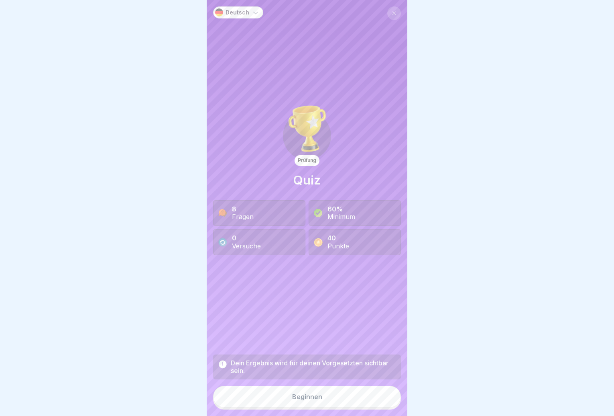
click at [355, 397] on button "Beginnen" at bounding box center [307, 396] width 188 height 22
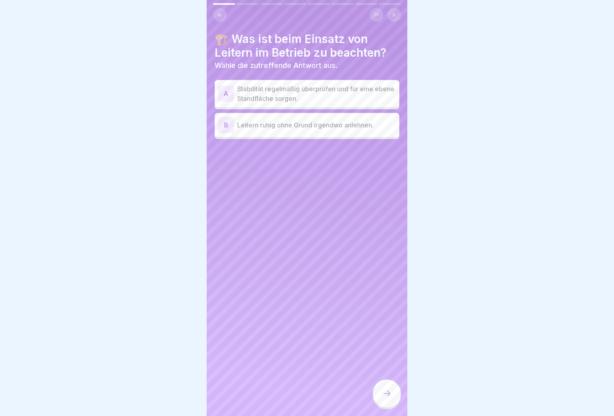
click at [319, 95] on p "Stabilität regelmäßig überprüfen und für eine ebene Standfläche sorgen." at bounding box center [316, 93] width 159 height 19
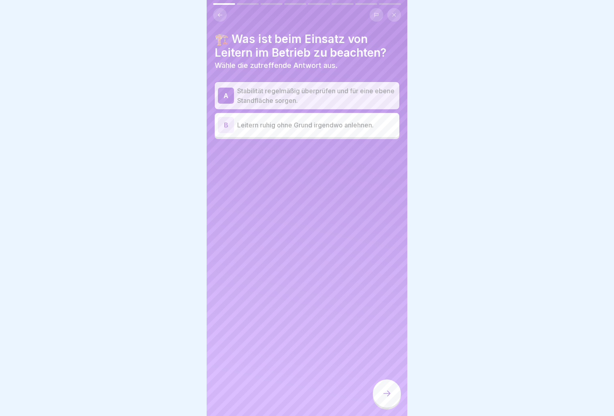
click at [391, 392] on icon at bounding box center [387, 393] width 10 height 10
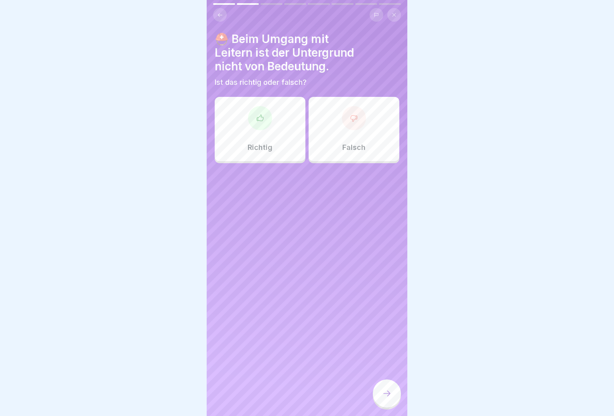
click at [342, 145] on p "Falsch" at bounding box center [353, 147] width 23 height 9
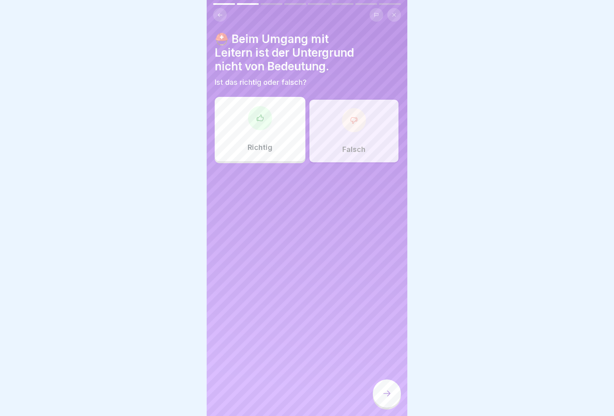
click at [383, 390] on icon at bounding box center [387, 393] width 10 height 10
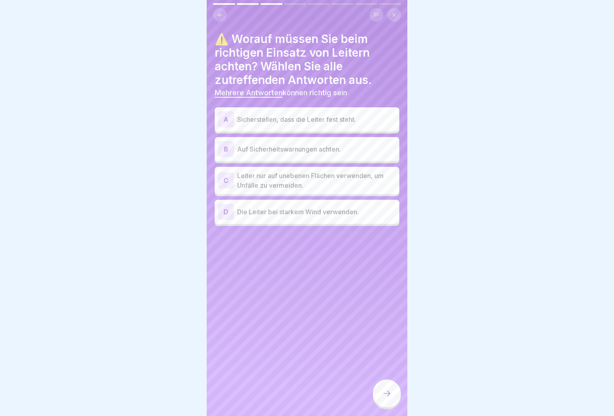
click at [322, 118] on p "Sicherstellen, dass die Leiter fest steht." at bounding box center [316, 119] width 159 height 10
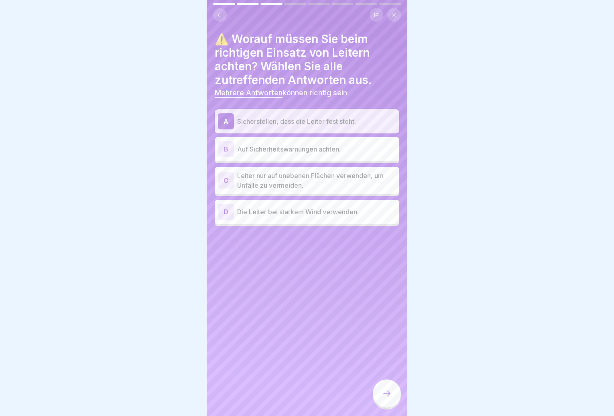
click at [320, 148] on div "B Auf Sicherheitswarnungen achten." at bounding box center [307, 149] width 178 height 16
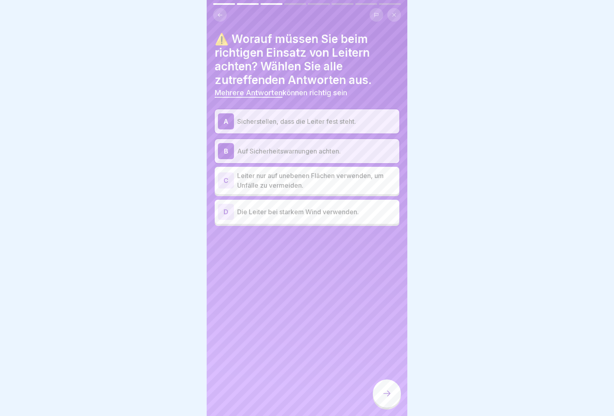
click at [393, 397] on div at bounding box center [387, 393] width 28 height 28
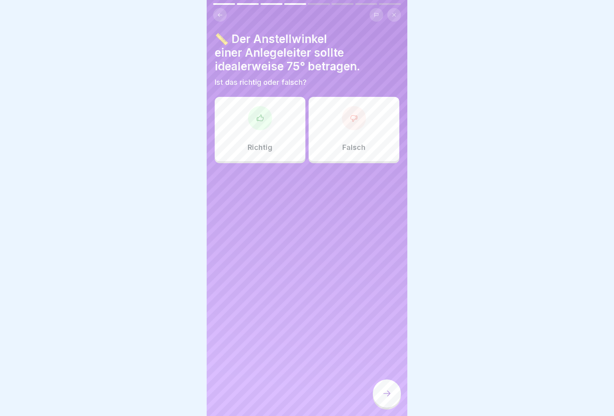
click at [266, 134] on div "Richtig" at bounding box center [260, 129] width 91 height 64
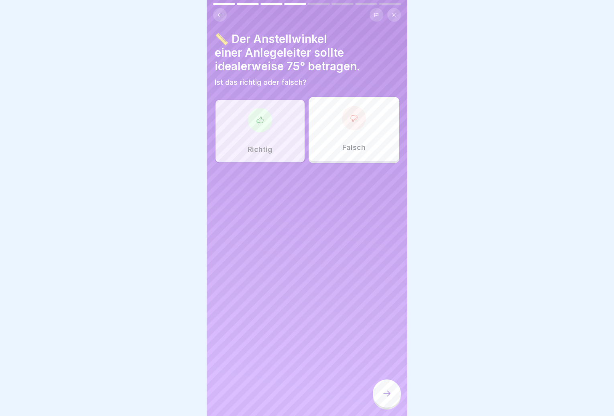
click at [394, 392] on div at bounding box center [387, 393] width 28 height 28
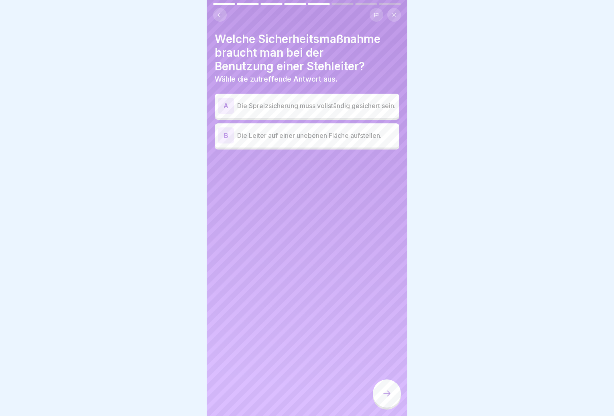
click at [318, 105] on p "Die Spreizsicherung muss vollständig gesichert sein." at bounding box center [316, 106] width 159 height 10
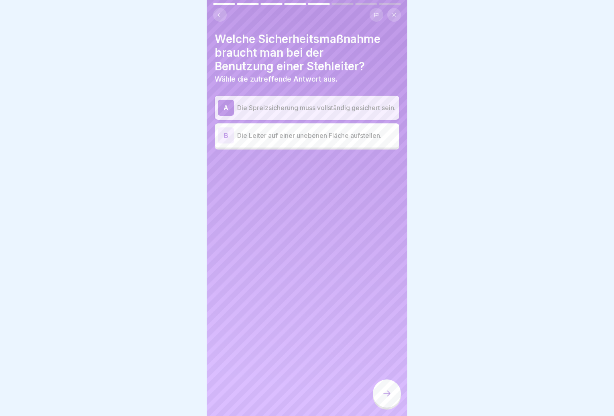
click at [397, 394] on div at bounding box center [387, 393] width 28 height 28
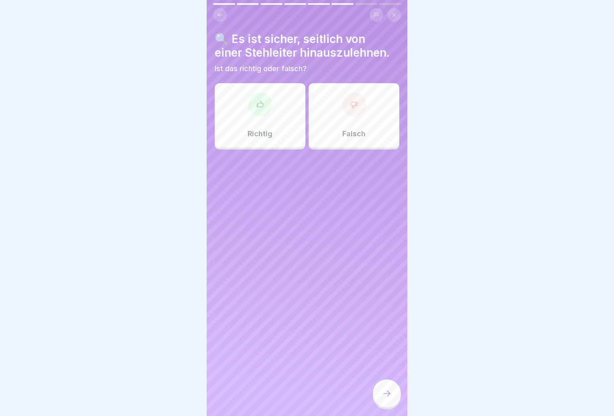
click at [356, 106] on div at bounding box center [354, 104] width 24 height 24
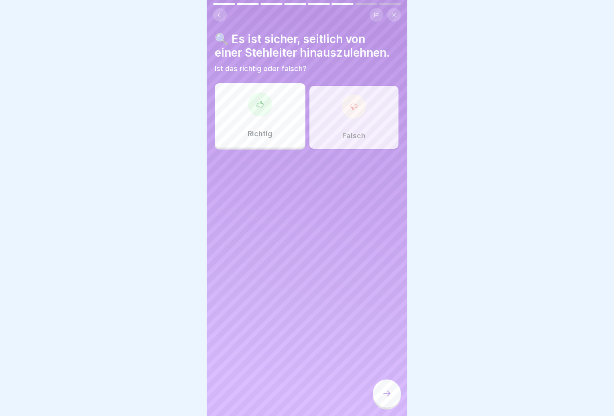
click at [395, 390] on div at bounding box center [387, 393] width 28 height 28
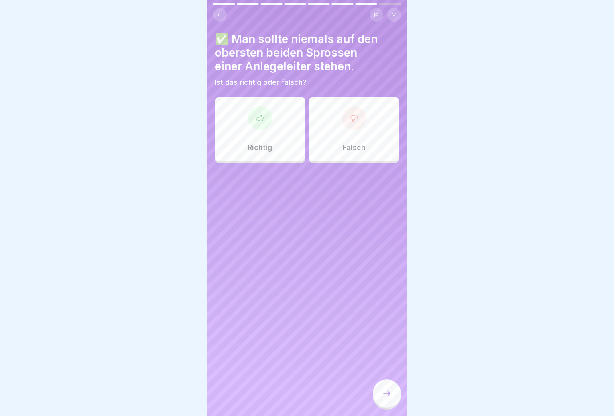
click at [260, 120] on div at bounding box center [260, 118] width 24 height 24
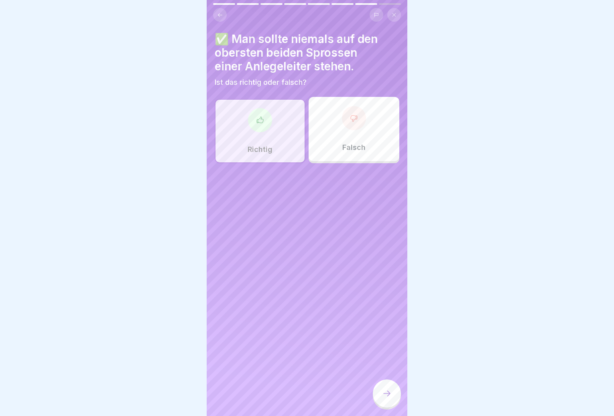
click at [389, 386] on div at bounding box center [387, 393] width 28 height 28
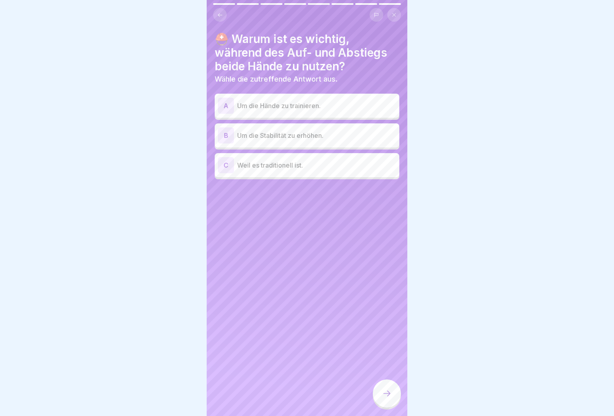
click at [325, 134] on div "B Um die Stabilität zu erhöhen." at bounding box center [307, 135] width 178 height 16
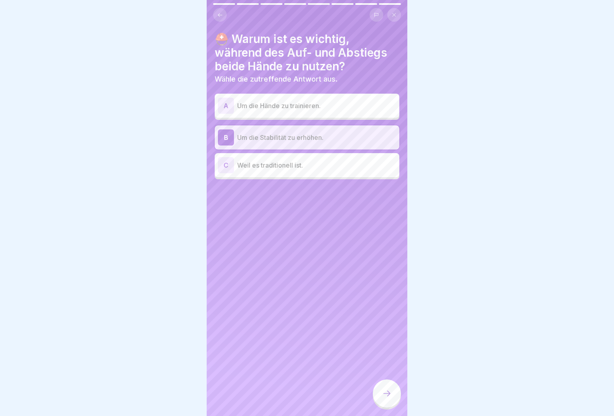
click at [383, 389] on icon at bounding box center [387, 393] width 10 height 10
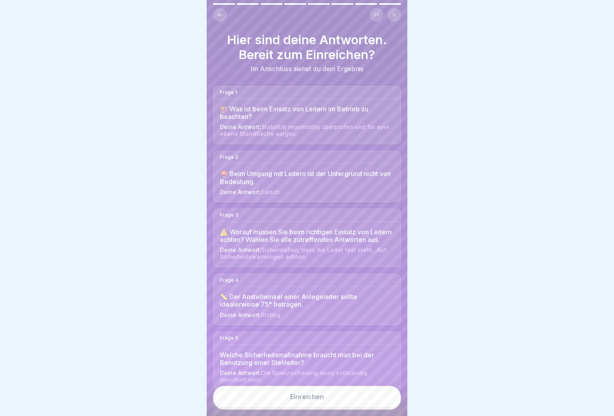
click at [355, 397] on button "Einreichen" at bounding box center [307, 396] width 188 height 22
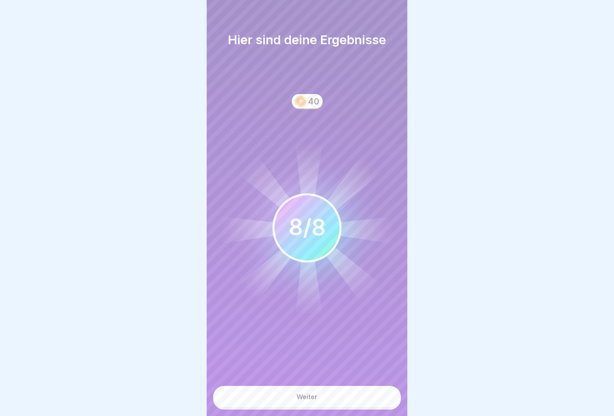
click at [347, 395] on button "Weiter" at bounding box center [307, 396] width 188 height 22
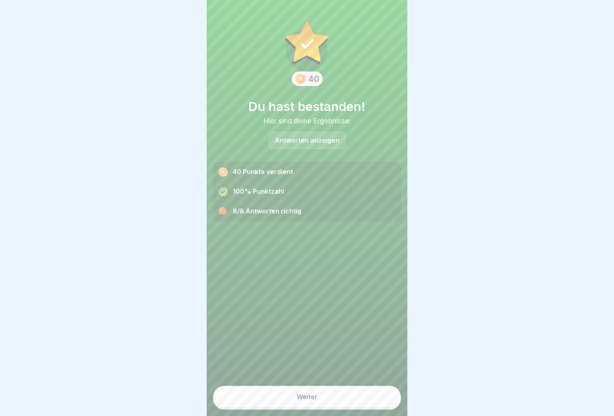
click at [342, 397] on button "Weiter" at bounding box center [307, 396] width 188 height 22
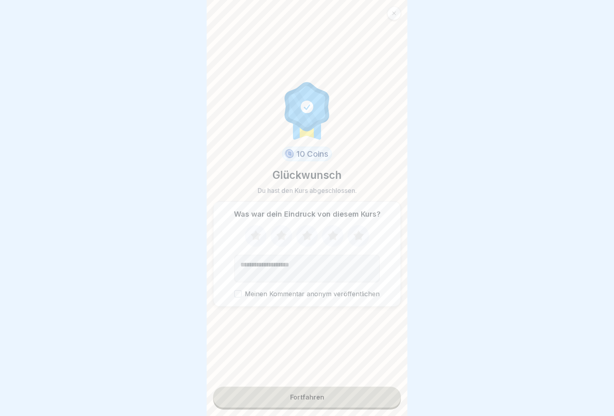
click at [342, 397] on button "Fortfahren" at bounding box center [307, 396] width 188 height 21
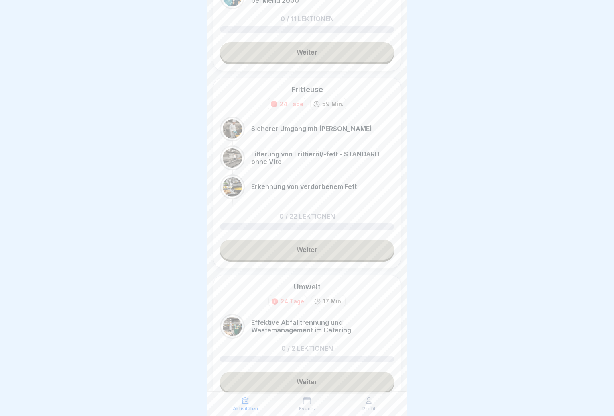
scroll to position [149, 0]
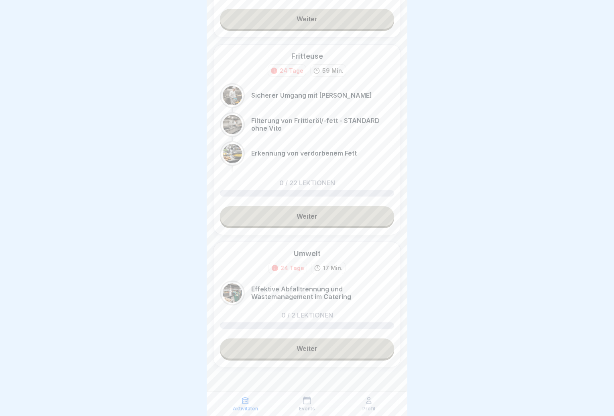
click at [301, 346] on link "Weiter" at bounding box center [307, 348] width 174 height 20
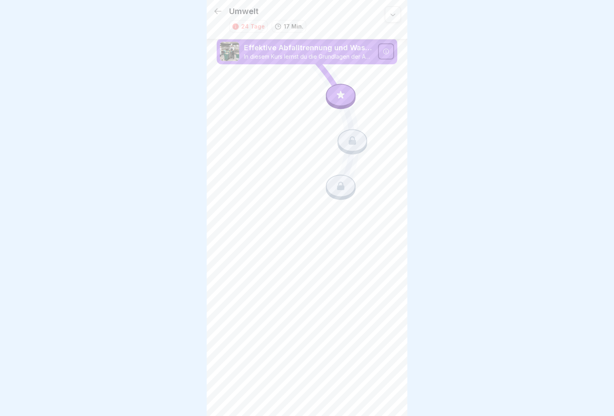
click at [346, 100] on icon at bounding box center [341, 95] width 10 height 10
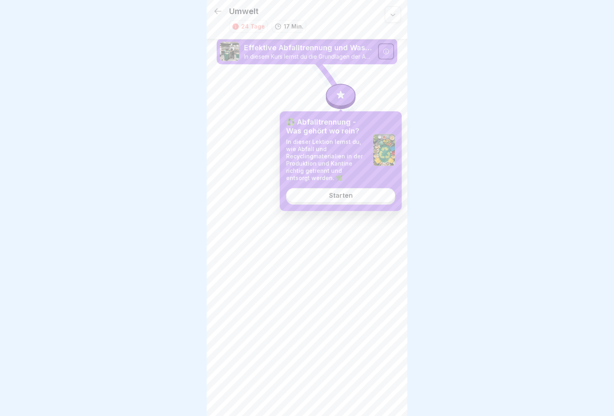
click at [340, 198] on div "Starten" at bounding box center [341, 195] width 24 height 7
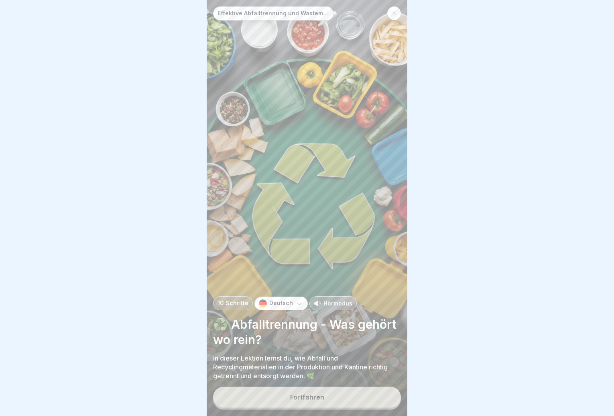
click at [322, 400] on div "Fortfahren" at bounding box center [307, 396] width 34 height 7
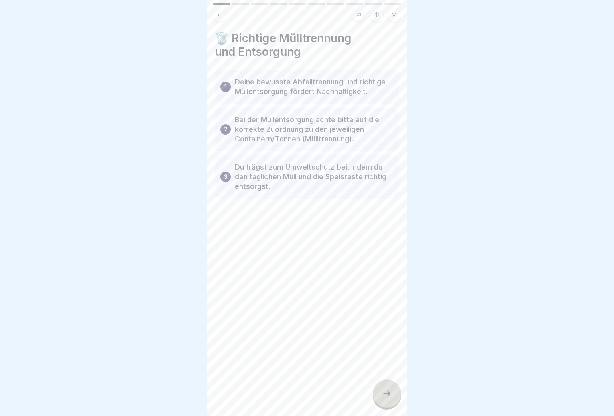
click at [396, 389] on div "Effektive Abfalltrennung und Wastemanagement im Catering 10 Schritte Deutsch Hö…" at bounding box center [307, 208] width 201 height 416
click at [390, 392] on div at bounding box center [387, 393] width 28 height 28
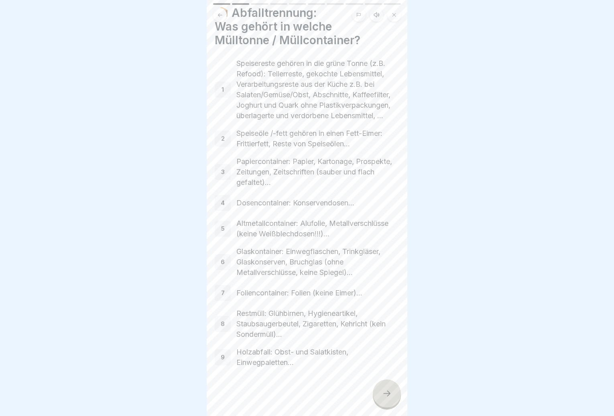
scroll to position [46, 0]
click at [399, 390] on div at bounding box center [387, 393] width 28 height 28
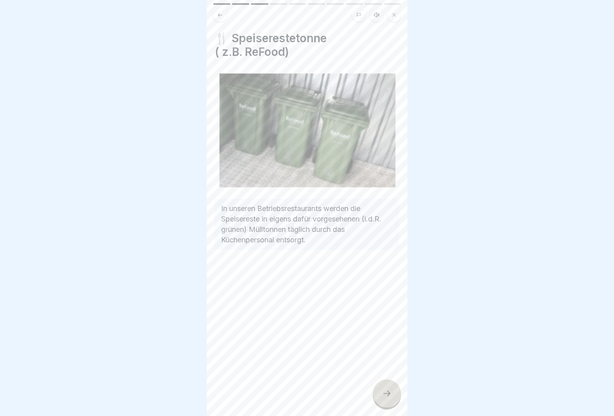
click at [398, 393] on div at bounding box center [387, 393] width 28 height 28
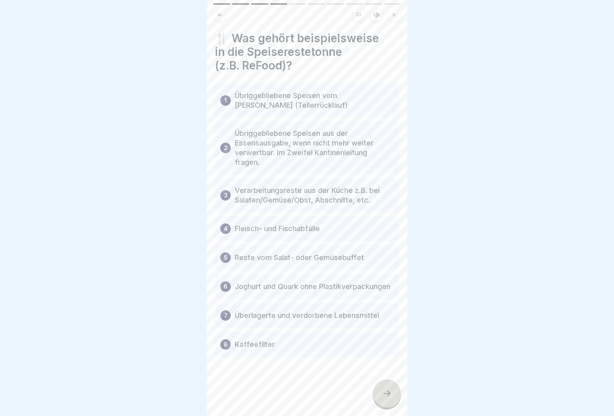
click at [398, 393] on div at bounding box center [387, 393] width 28 height 28
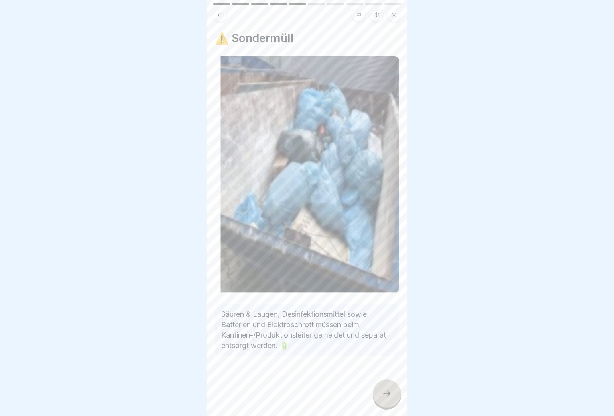
click at [398, 393] on div at bounding box center [387, 393] width 28 height 28
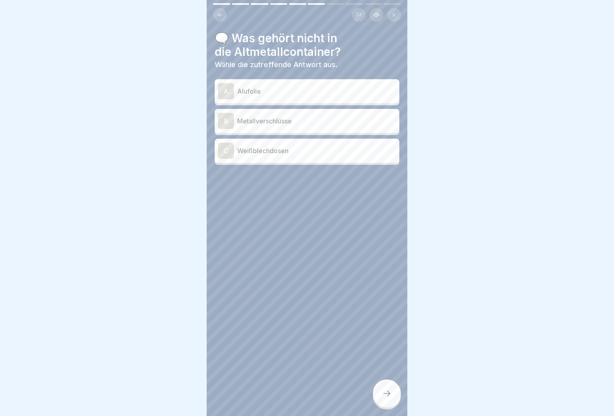
click at [295, 146] on p "Weißblechdosen" at bounding box center [316, 151] width 159 height 10
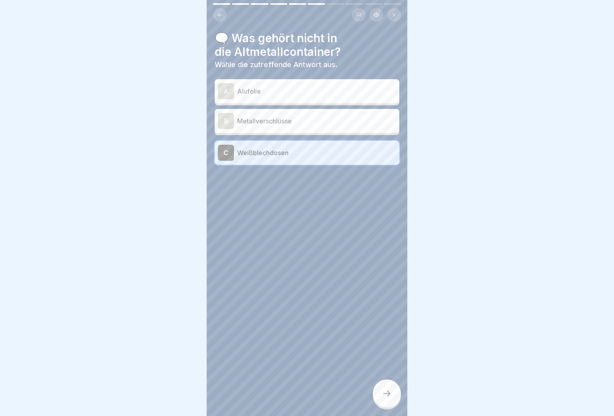
click at [295, 148] on p "Weißblechdosen" at bounding box center [316, 153] width 159 height 10
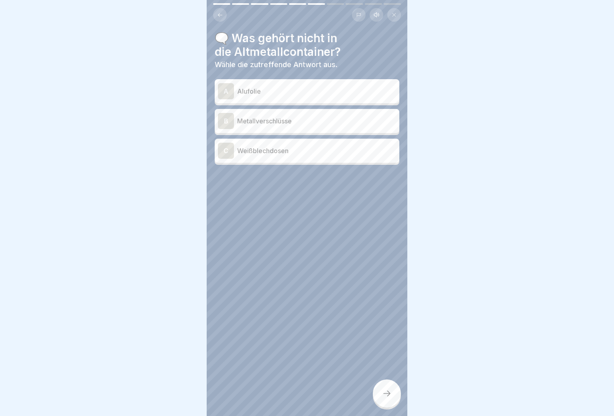
click at [295, 146] on p "Weißblechdosen" at bounding box center [316, 151] width 159 height 10
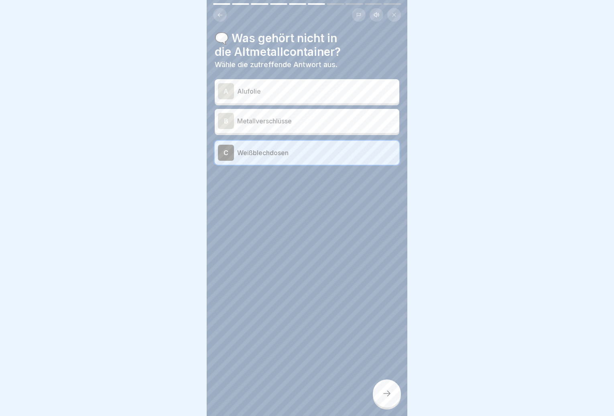
click at [296, 91] on div "A Alufolie" at bounding box center [307, 91] width 178 height 16
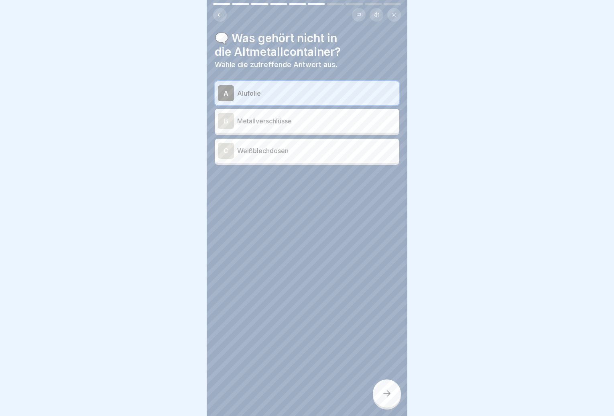
click at [393, 405] on div at bounding box center [387, 393] width 28 height 28
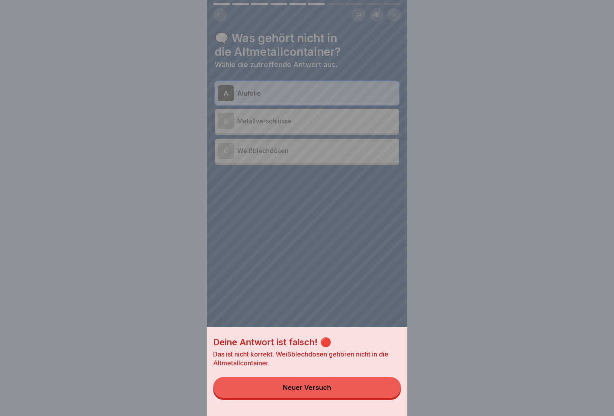
click at [380, 395] on button "Neuer Versuch" at bounding box center [307, 387] width 188 height 21
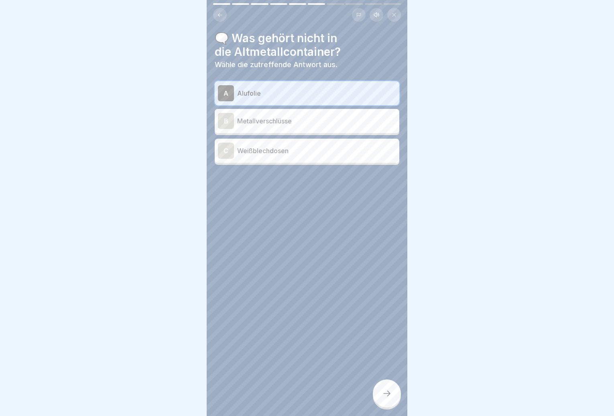
click at [261, 143] on div "C Weißblechdosen" at bounding box center [307, 151] width 178 height 16
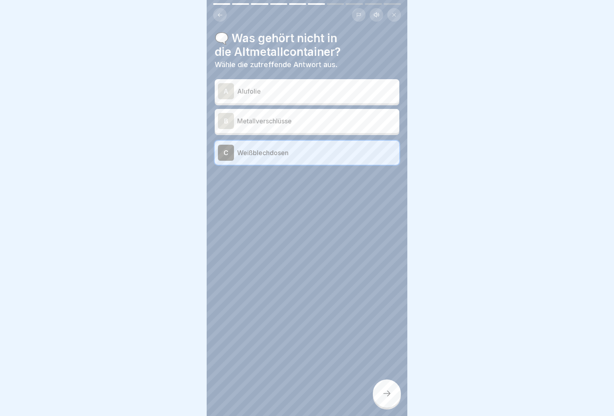
click at [387, 395] on icon at bounding box center [387, 393] width 10 height 10
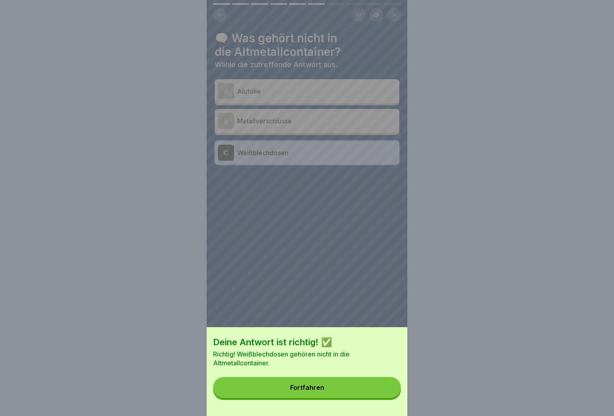
click at [382, 392] on button "Fortfahren" at bounding box center [307, 387] width 188 height 21
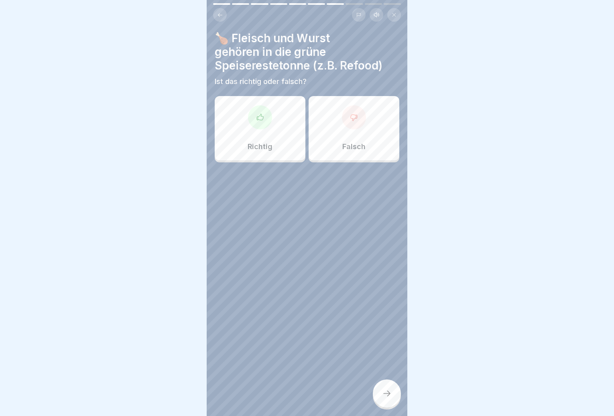
click at [265, 142] on p "Richtig" at bounding box center [260, 146] width 25 height 9
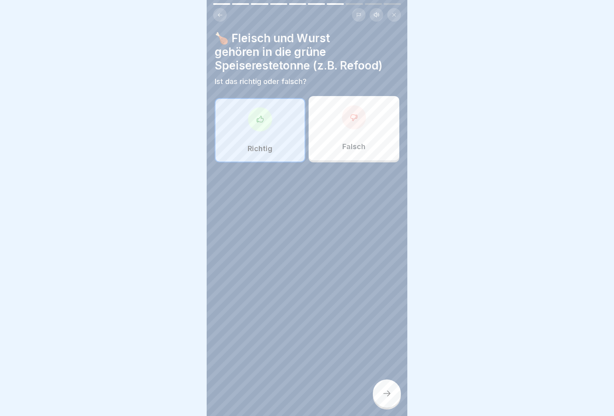
click at [397, 403] on div "🍗 Fleisch und Wurst gehören in die grüne Speiserestetonne (z.B. Refood) Ist das…" at bounding box center [307, 208] width 201 height 416
click at [397, 398] on div at bounding box center [387, 393] width 28 height 28
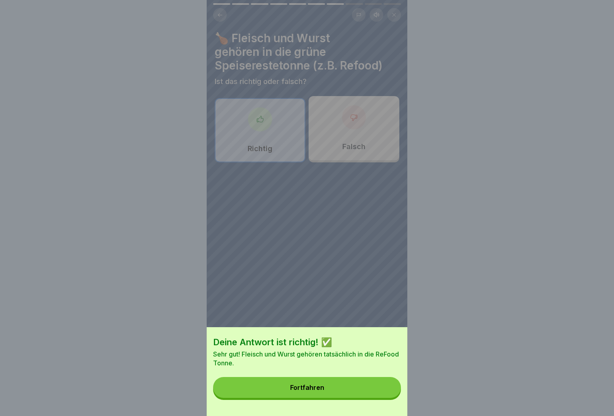
click at [389, 397] on button "Fortfahren" at bounding box center [307, 387] width 188 height 21
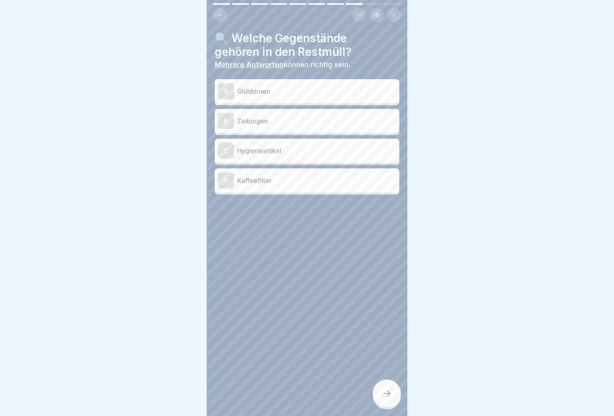
click at [308, 151] on div "C Hygieneartikel" at bounding box center [307, 151] width 178 height 16
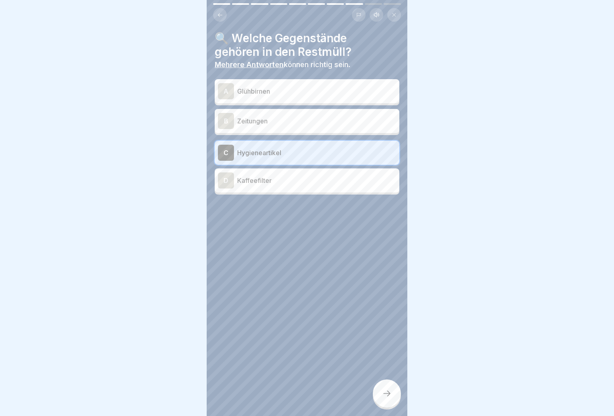
click at [302, 91] on div "A Glühbirnen" at bounding box center [307, 91] width 178 height 16
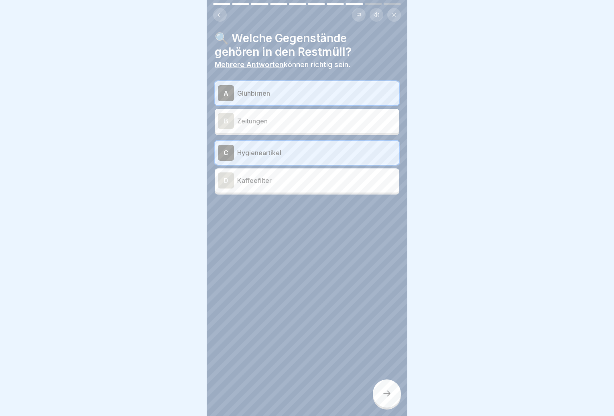
click at [391, 400] on div at bounding box center [387, 393] width 28 height 28
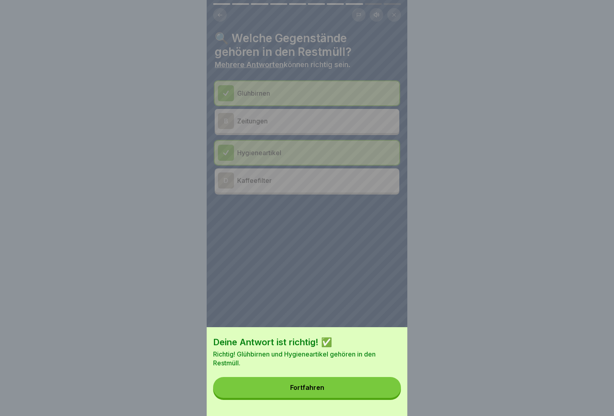
click at [386, 397] on button "Fortfahren" at bounding box center [307, 387] width 188 height 21
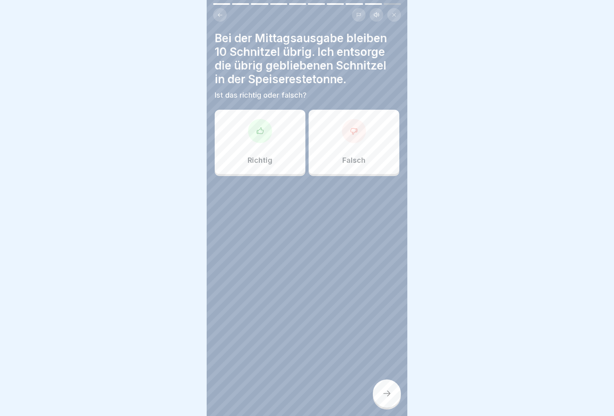
click at [283, 155] on div "Richtig" at bounding box center [260, 142] width 91 height 64
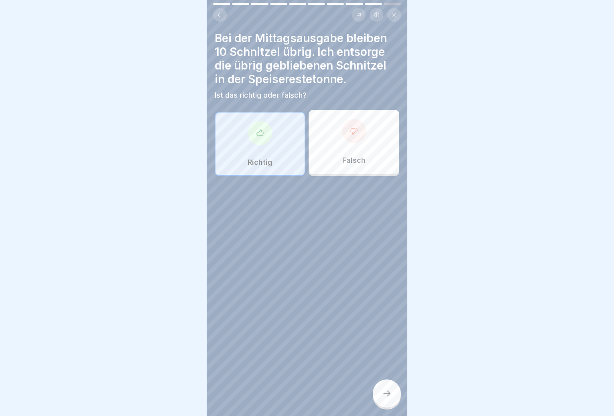
click at [381, 392] on div at bounding box center [387, 393] width 28 height 28
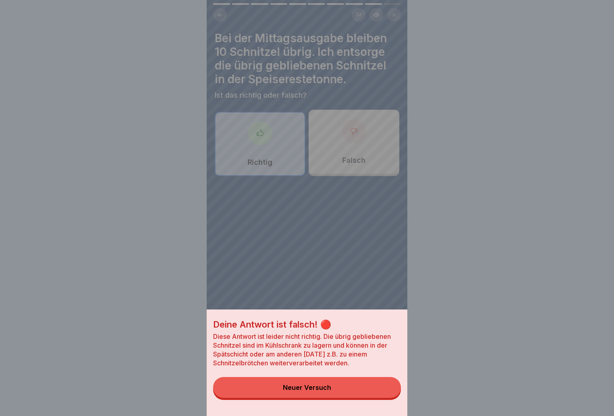
click at [380, 392] on button "Neuer Versuch" at bounding box center [307, 387] width 188 height 21
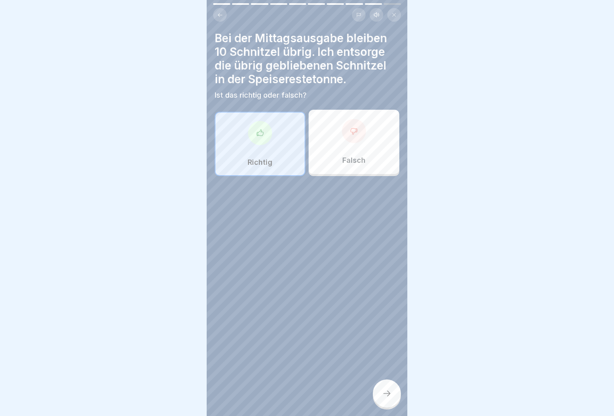
click at [342, 161] on div "Falsch" at bounding box center [354, 142] width 91 height 64
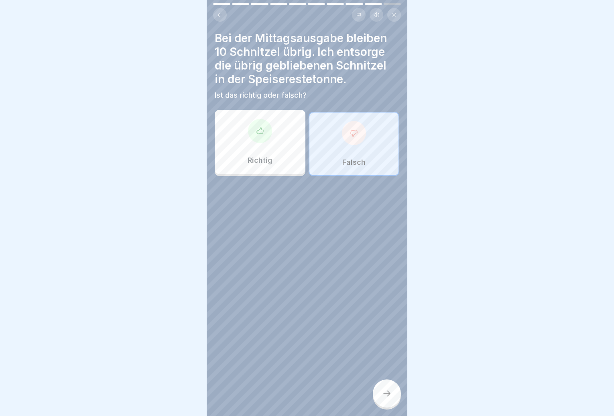
click at [353, 158] on p "Falsch" at bounding box center [353, 162] width 23 height 9
click at [386, 392] on icon at bounding box center [387, 393] width 10 height 10
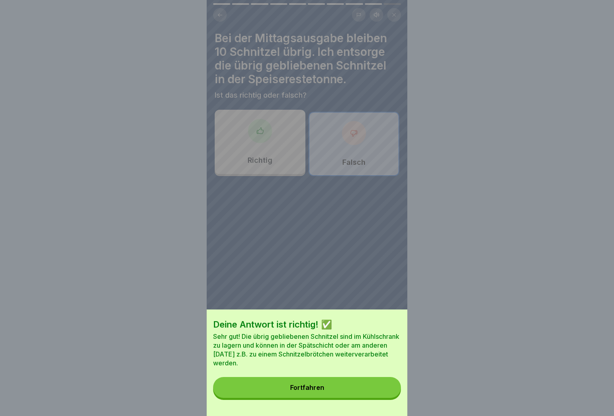
click at [371, 389] on button "Fortfahren" at bounding box center [307, 387] width 188 height 21
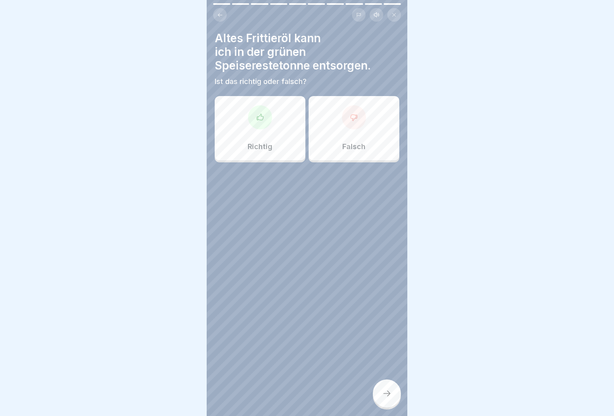
click at [328, 108] on div "Falsch" at bounding box center [354, 128] width 91 height 64
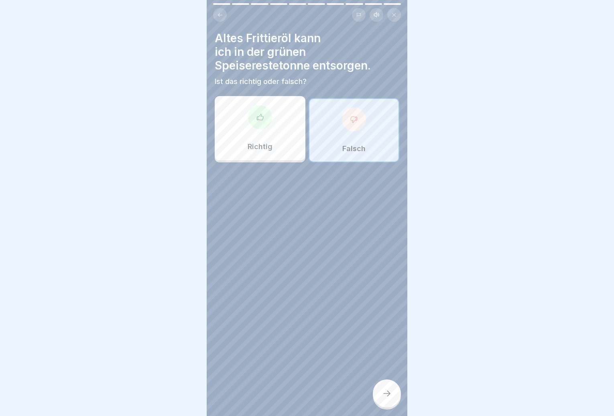
click at [380, 386] on div at bounding box center [387, 393] width 28 height 28
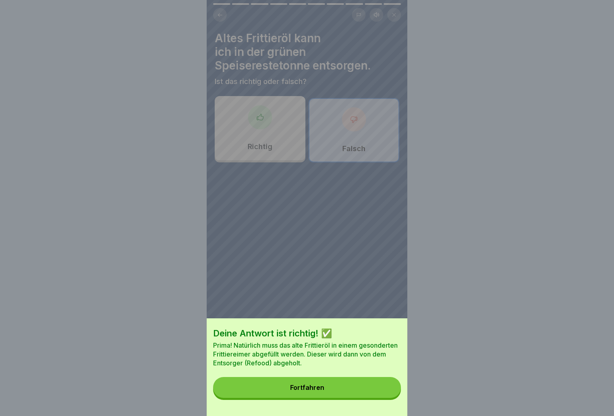
click at [375, 387] on button "Fortfahren" at bounding box center [307, 387] width 188 height 21
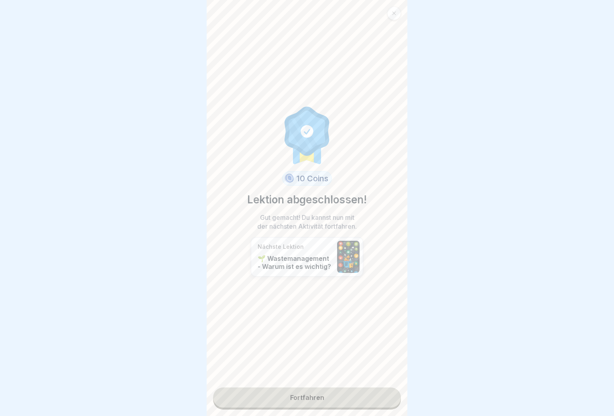
click at [364, 387] on link "Fortfahren" at bounding box center [307, 397] width 188 height 20
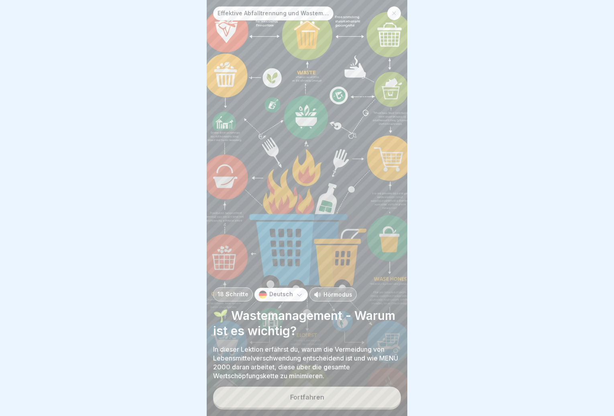
click at [344, 400] on button "Fortfahren" at bounding box center [307, 396] width 188 height 21
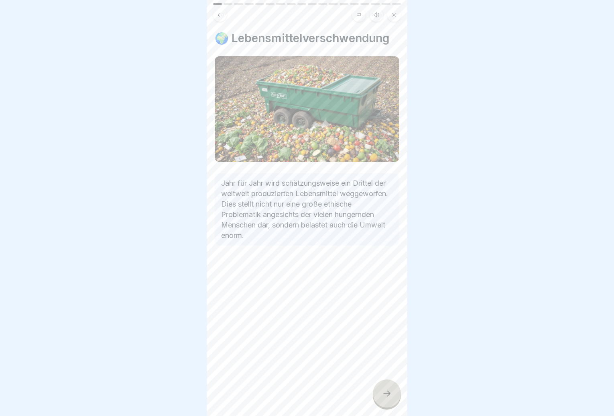
click at [401, 391] on div at bounding box center [387, 393] width 28 height 28
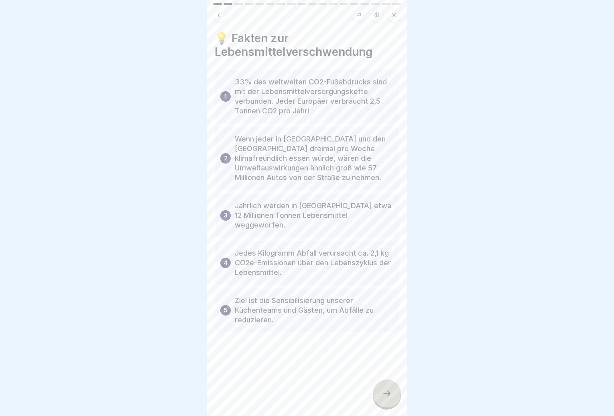
click at [400, 391] on div at bounding box center [387, 393] width 28 height 28
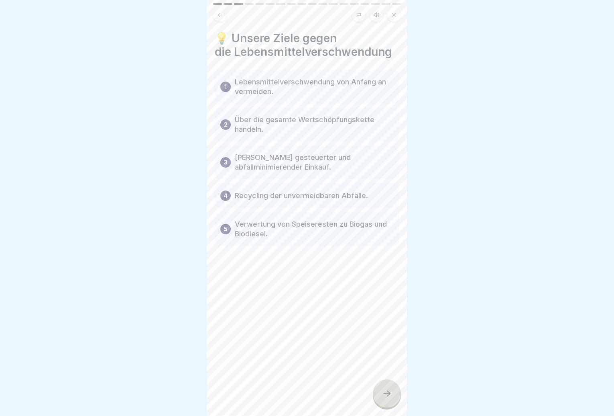
click at [400, 391] on div at bounding box center [387, 393] width 28 height 28
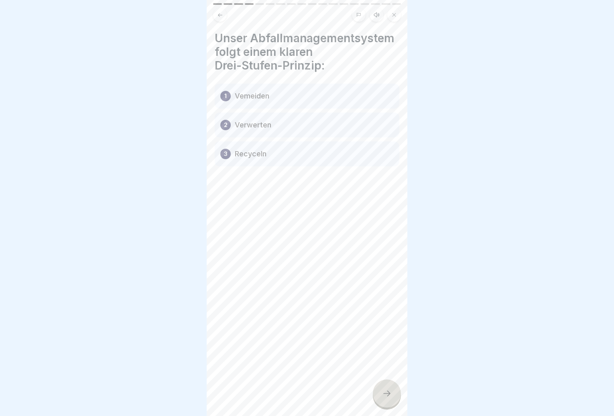
click at [400, 390] on div at bounding box center [387, 393] width 28 height 28
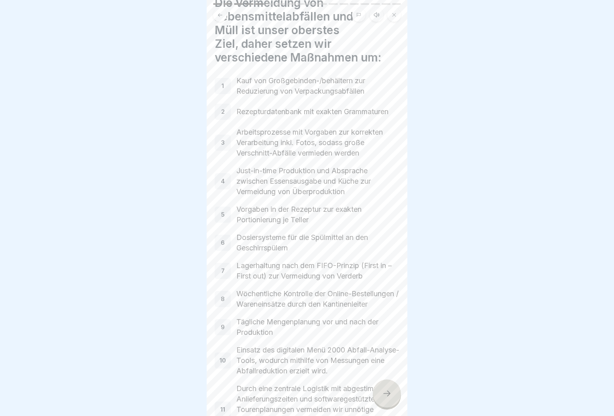
scroll to position [33, 0]
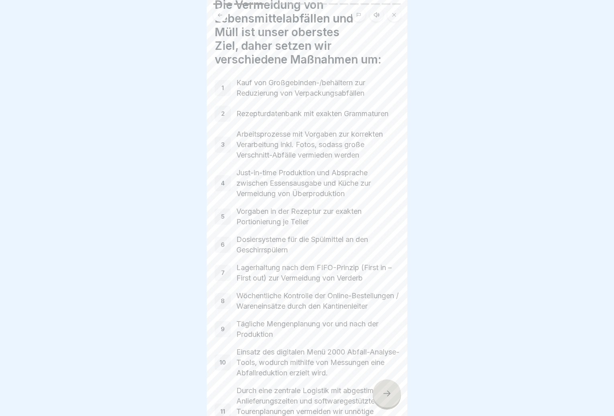
click at [387, 392] on icon at bounding box center [387, 393] width 10 height 10
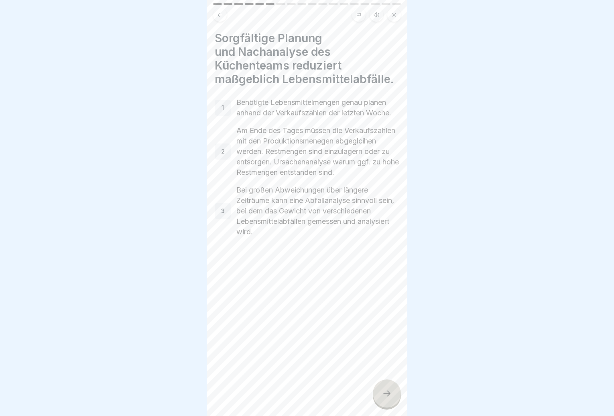
click at [387, 392] on icon at bounding box center [387, 393] width 10 height 10
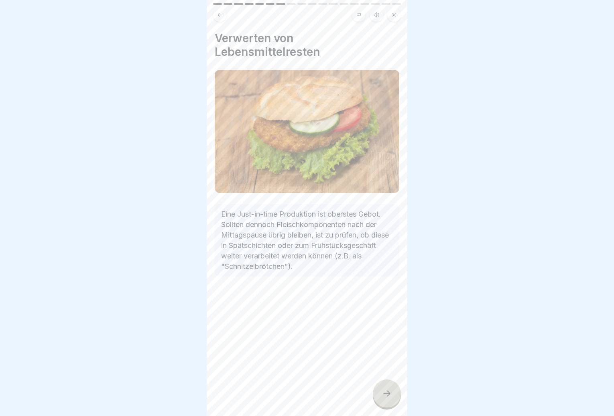
click at [389, 391] on icon at bounding box center [387, 393] width 10 height 10
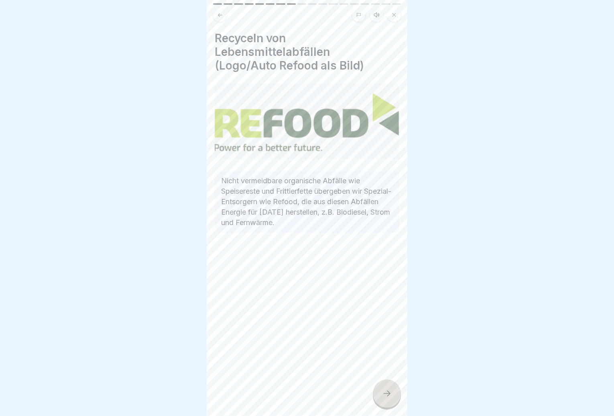
click at [389, 391] on icon at bounding box center [387, 393] width 10 height 10
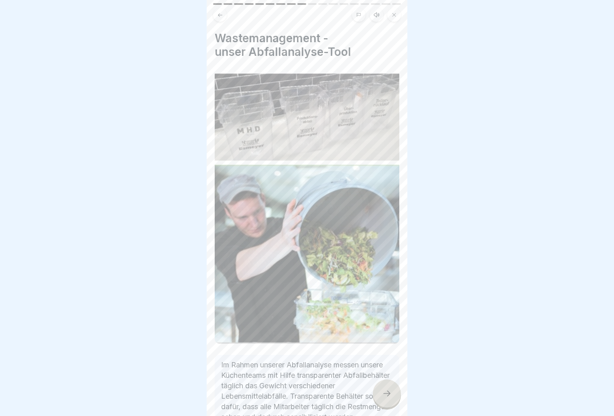
click at [389, 391] on icon at bounding box center [387, 393] width 10 height 10
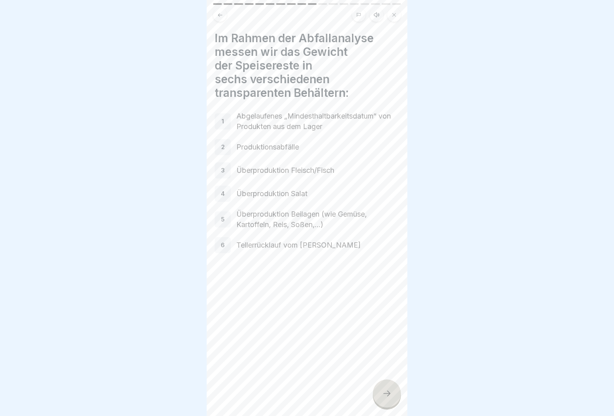
click at [389, 391] on icon at bounding box center [387, 393] width 10 height 10
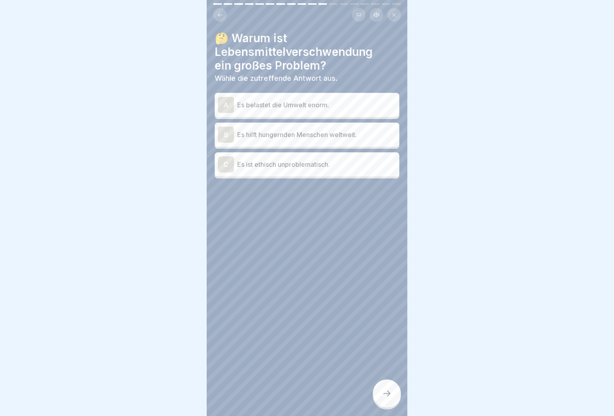
click at [346, 104] on div "A Es belastet die Umwelt enorm." at bounding box center [307, 105] width 178 height 16
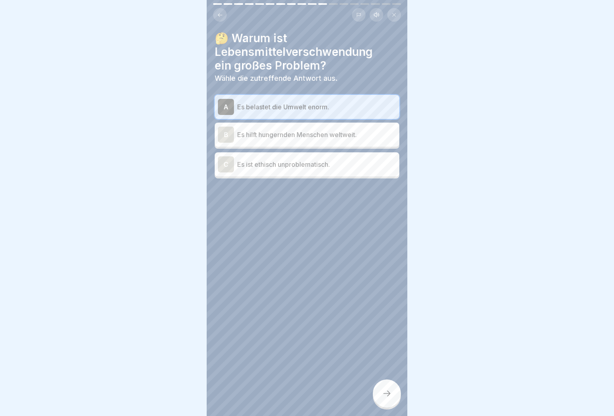
click at [393, 389] on div at bounding box center [387, 393] width 28 height 28
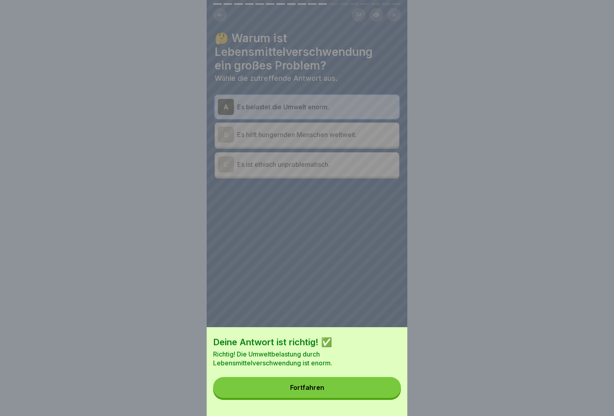
click at [365, 390] on button "Fortfahren" at bounding box center [307, 387] width 188 height 21
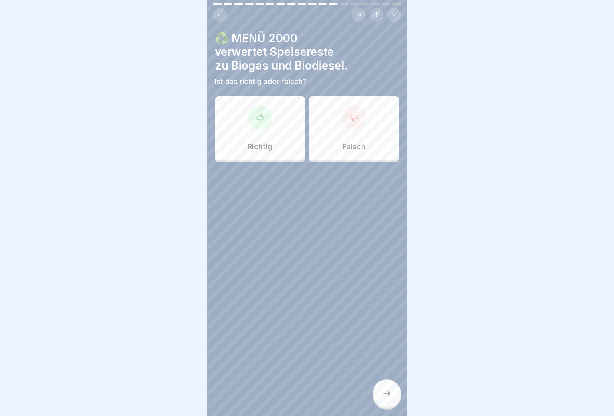
click at [283, 131] on div "Richtig" at bounding box center [260, 128] width 91 height 64
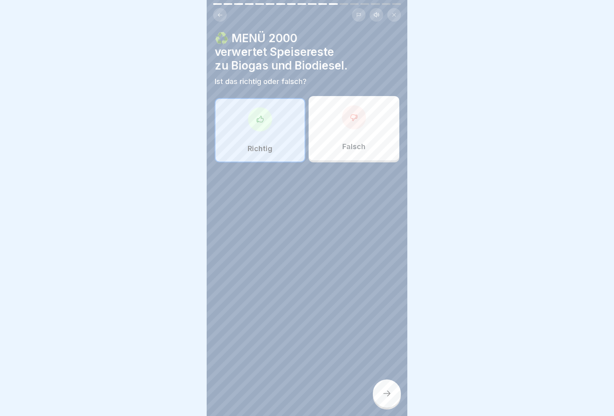
click at [383, 388] on div at bounding box center [387, 393] width 28 height 28
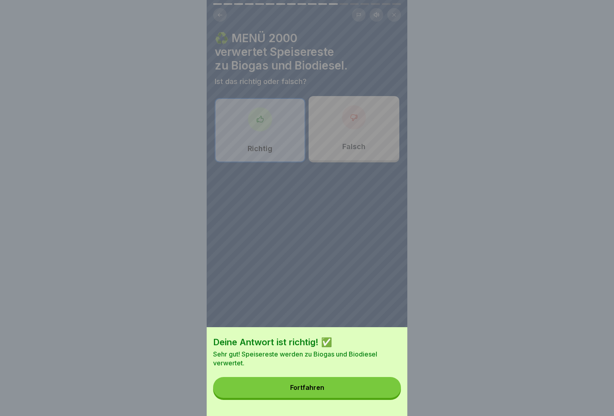
click at [361, 388] on button "Fortfahren" at bounding box center [307, 387] width 188 height 21
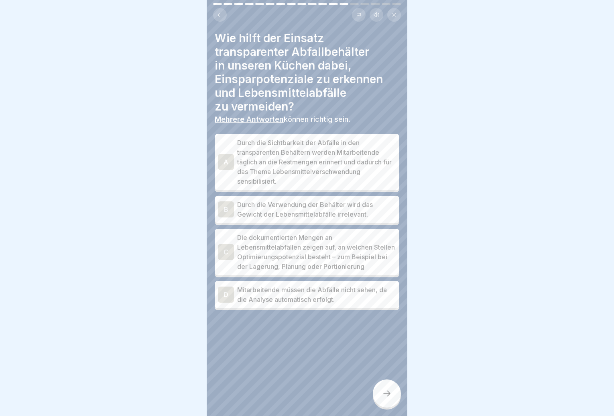
click at [341, 172] on p "Durch die Sichtbarkeit der Abfälle in den transparenten Behältern werden Mitarb…" at bounding box center [316, 162] width 159 height 48
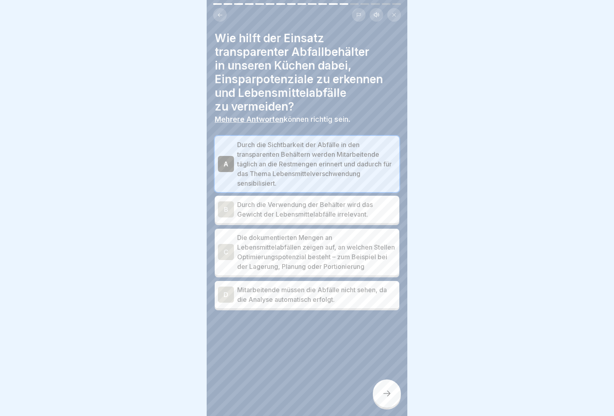
click at [334, 210] on p "Durch die Verwendung der Behälter wird das Gewicht der Lebensmittelabfälle irre…" at bounding box center [316, 209] width 159 height 19
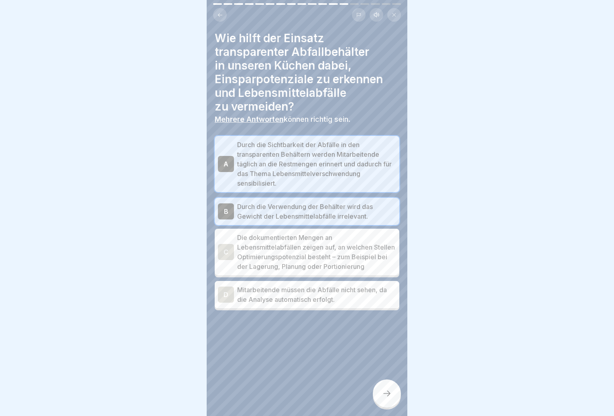
click at [333, 212] on p "Durch die Verwendung der Behälter wird das Gewicht der Lebensmittelabfälle irre…" at bounding box center [316, 211] width 159 height 19
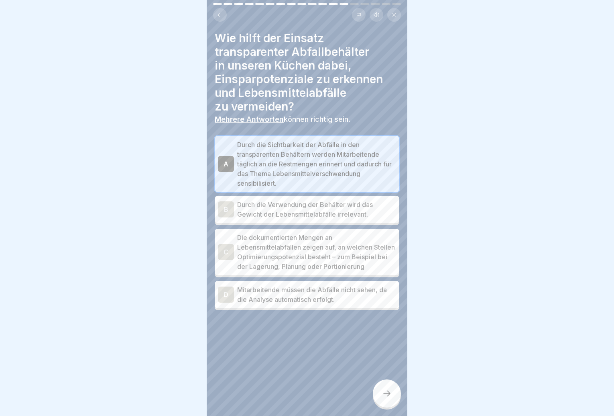
click at [339, 258] on p "Die dokumentierten Mengen an Lebensmittelabfällen zeigen auf, an welchen Stelle…" at bounding box center [316, 251] width 159 height 39
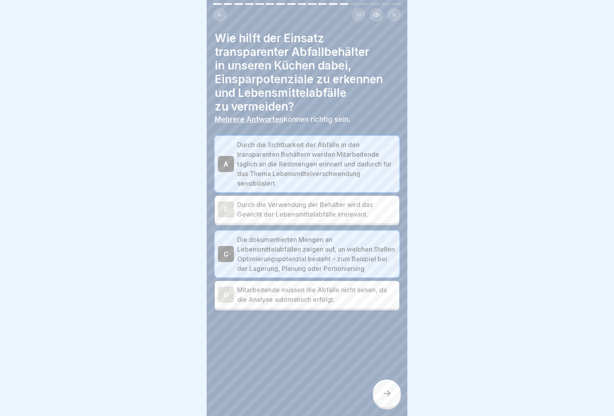
click at [385, 395] on icon at bounding box center [387, 393] width 10 height 10
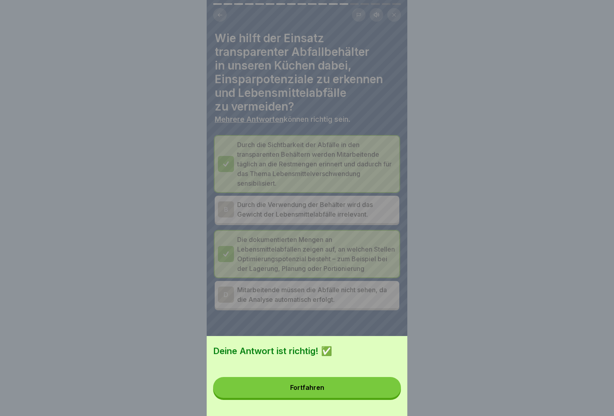
click at [386, 393] on button "Fortfahren" at bounding box center [307, 387] width 188 height 21
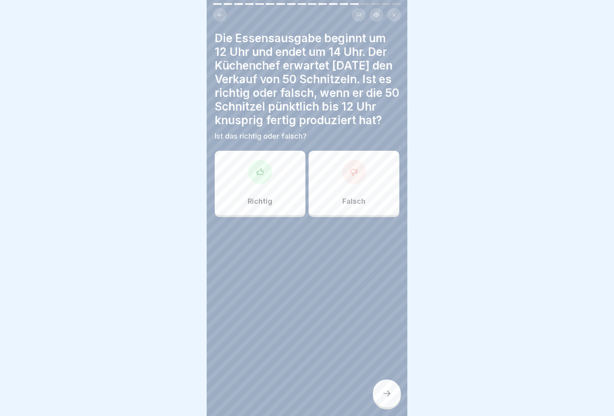
click at [353, 201] on div "Falsch" at bounding box center [354, 183] width 91 height 64
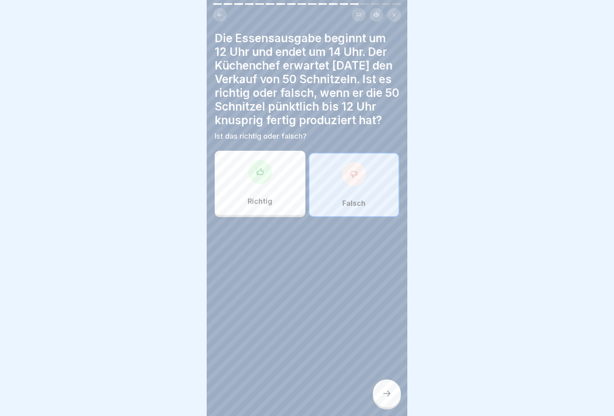
click at [380, 395] on div at bounding box center [387, 393] width 28 height 28
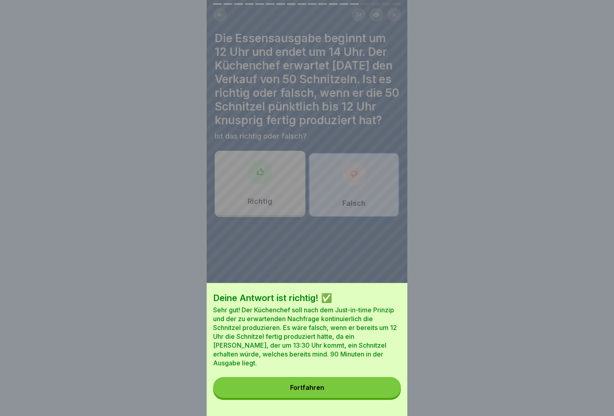
click at [378, 392] on button "Fortfahren" at bounding box center [307, 387] width 188 height 21
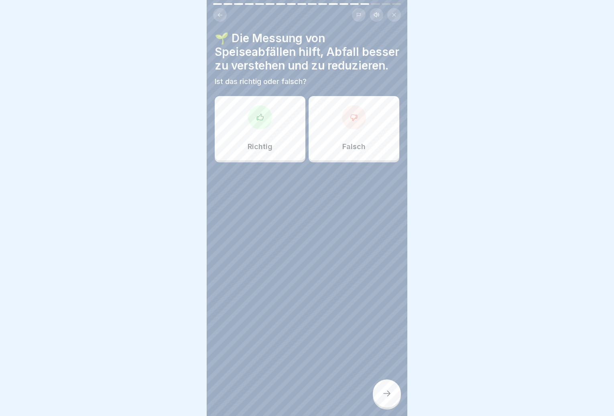
click at [269, 145] on div "Richtig" at bounding box center [260, 128] width 91 height 64
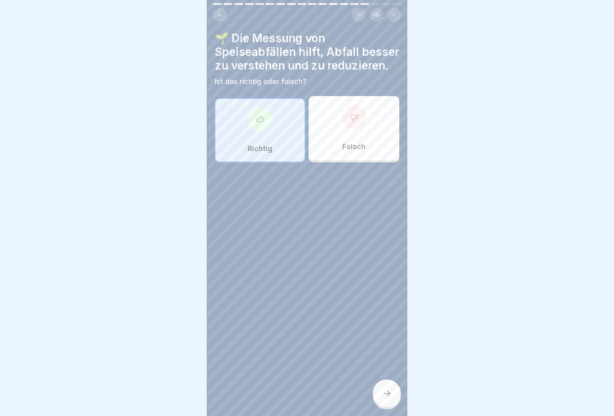
click at [385, 392] on icon at bounding box center [387, 393] width 10 height 10
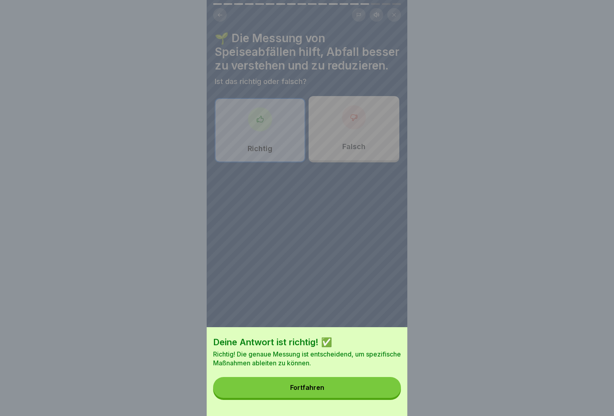
click at [381, 391] on button "Fortfahren" at bounding box center [307, 387] width 188 height 21
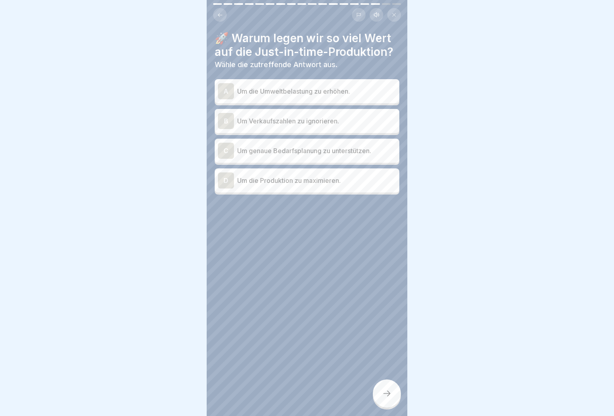
click at [353, 117] on div "A Um die Umweltbelastung zu erhöhen. B Um Verkaufszahlen zu ignorieren. C Um ge…" at bounding box center [307, 137] width 185 height 113
click at [334, 150] on div "C Um genaue Bedarfsplanung zu unterstützen." at bounding box center [307, 151] width 178 height 16
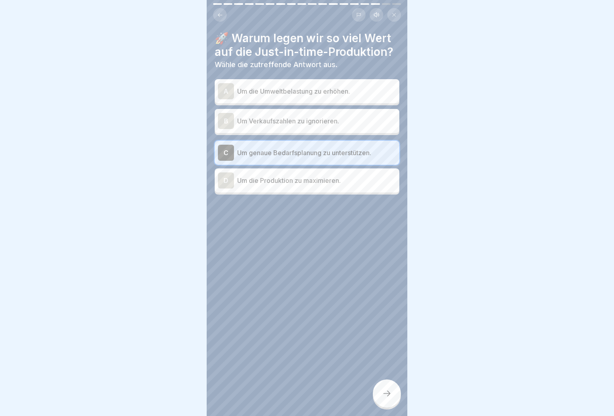
click at [301, 181] on div "D Um die Produktion zu maximieren." at bounding box center [307, 180] width 178 height 16
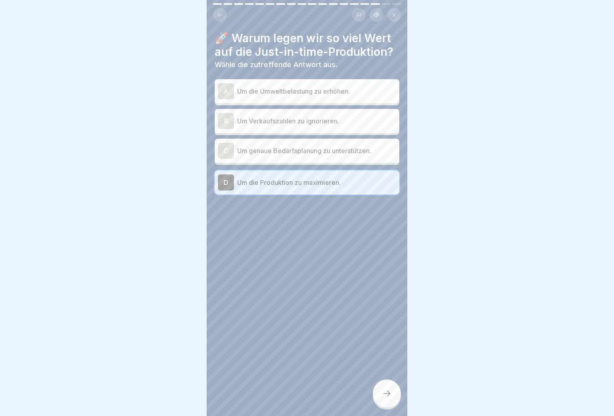
click at [337, 154] on div "C Um genaue Bedarfsplanung zu unterstützen." at bounding box center [307, 151] width 185 height 24
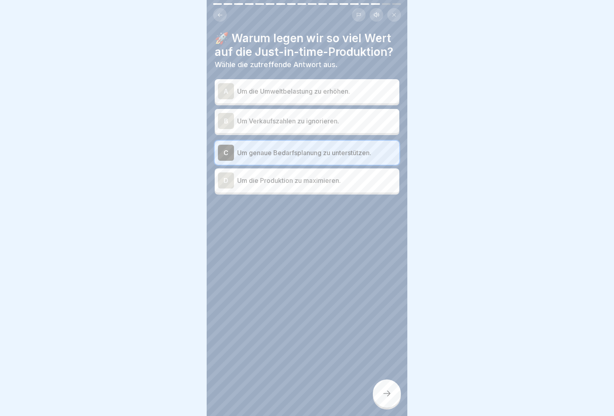
click at [388, 406] on div at bounding box center [387, 393] width 28 height 28
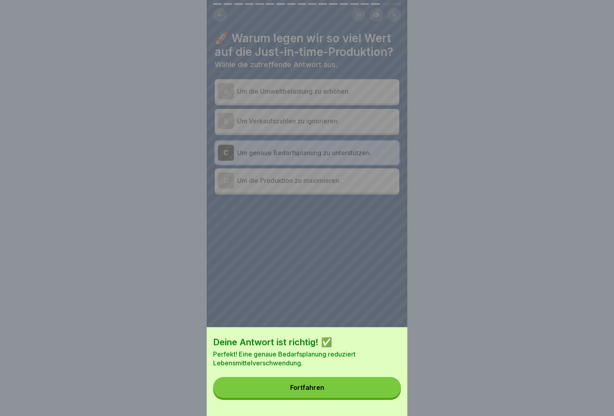
click at [384, 397] on button "Fortfahren" at bounding box center [307, 387] width 188 height 21
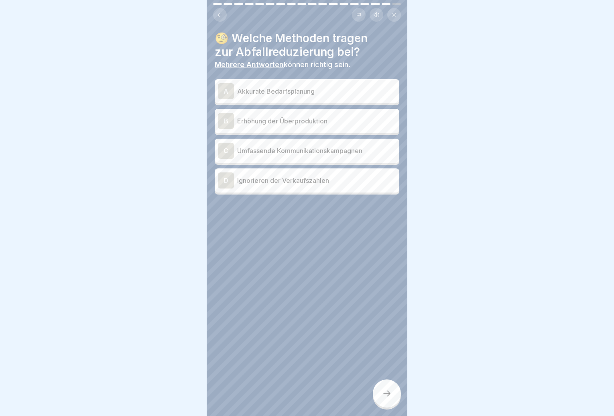
click at [369, 92] on div "A Akkurate Bedarfsplanung" at bounding box center [307, 91] width 178 height 16
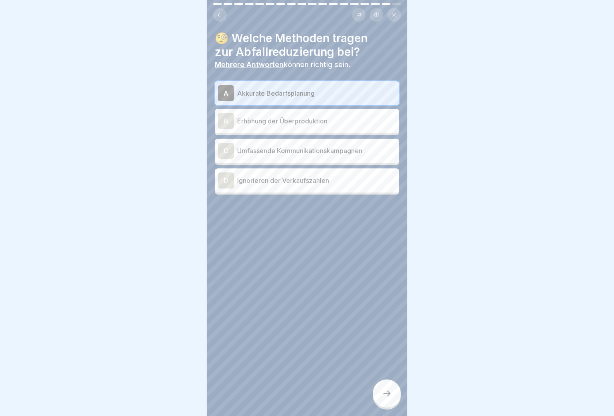
click at [343, 149] on div "C Umfassende Kommunikationskampagnen" at bounding box center [307, 151] width 178 height 16
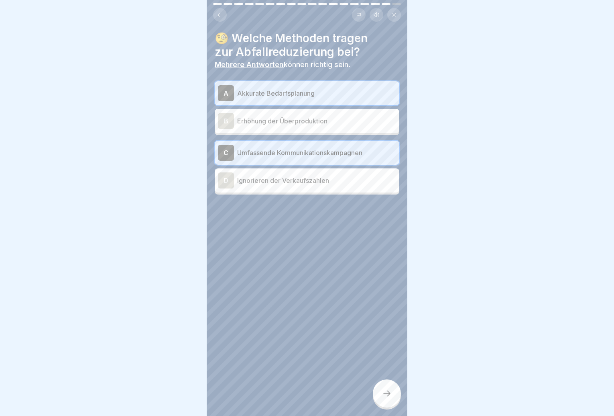
click at [385, 395] on icon at bounding box center [387, 393] width 10 height 10
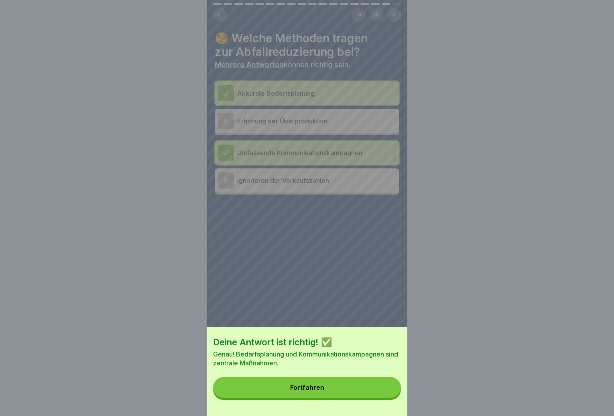
click at [384, 395] on button "Fortfahren" at bounding box center [307, 387] width 188 height 21
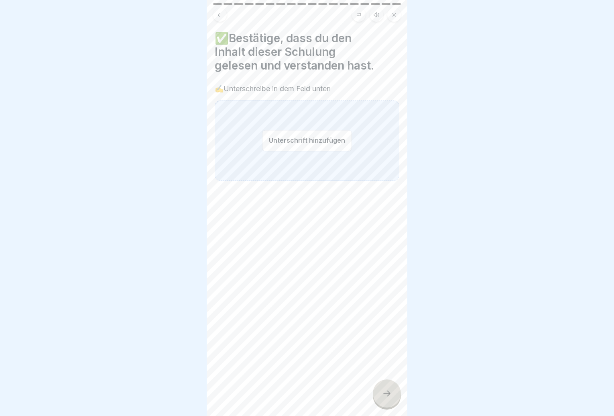
click at [316, 141] on button "Unterschrift hinzufügen" at bounding box center [307, 140] width 90 height 21
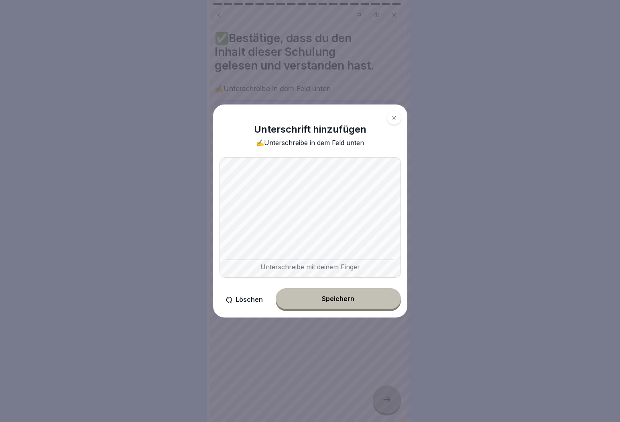
click at [323, 308] on button "Speichern" at bounding box center [338, 298] width 125 height 21
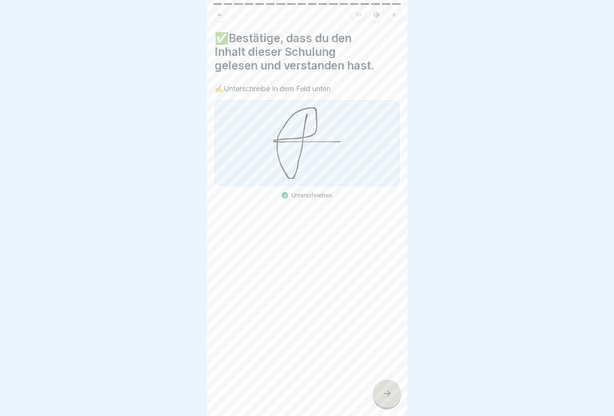
click at [387, 398] on icon at bounding box center [387, 393] width 10 height 10
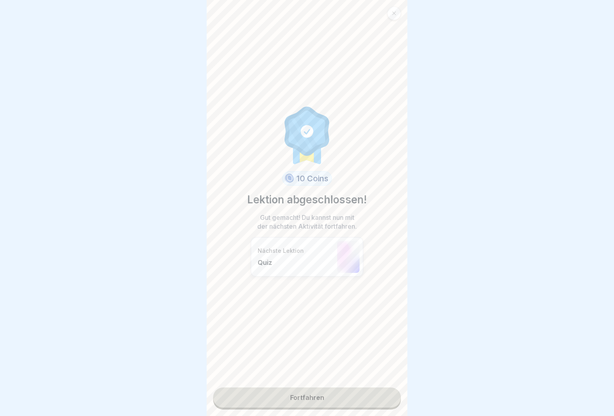
click at [365, 405] on link "Fortfahren" at bounding box center [307, 397] width 188 height 20
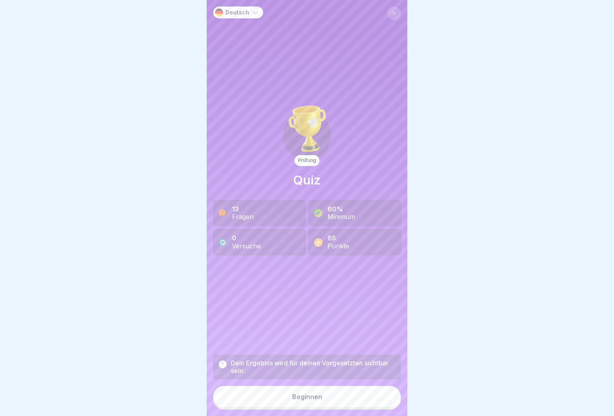
click at [364, 400] on button "Beginnen" at bounding box center [307, 396] width 188 height 22
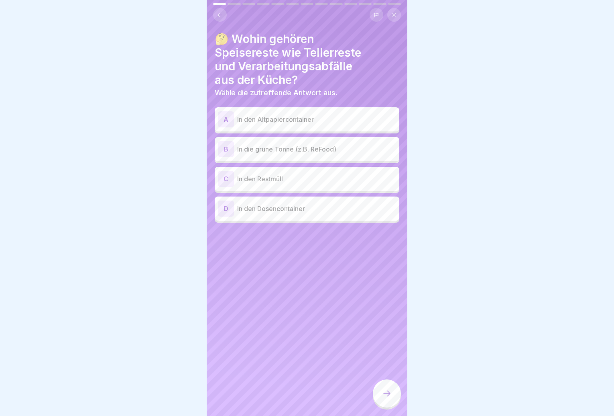
click at [321, 152] on p "In die grüne Tonne (z.B. ReFood)" at bounding box center [316, 149] width 159 height 10
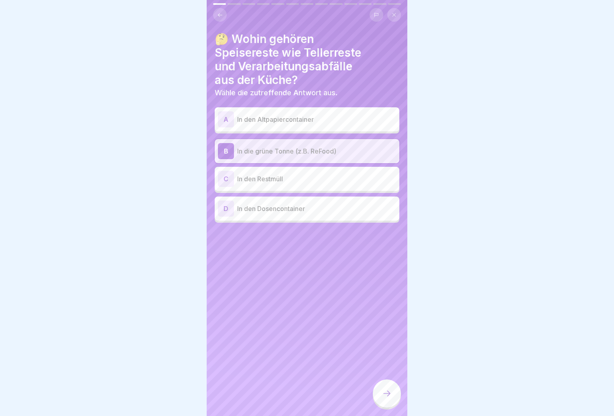
click at [389, 393] on div at bounding box center [387, 393] width 28 height 28
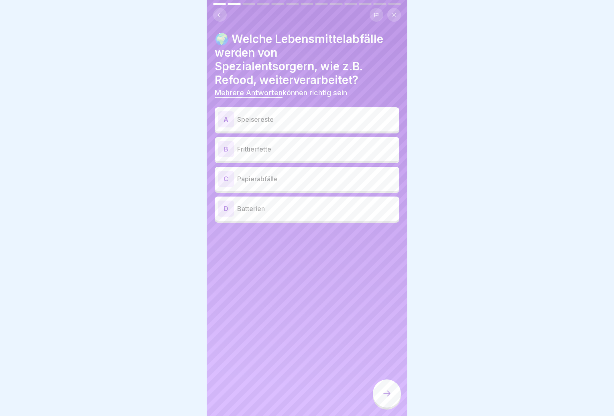
click at [348, 123] on p "Speisereste" at bounding box center [316, 119] width 159 height 10
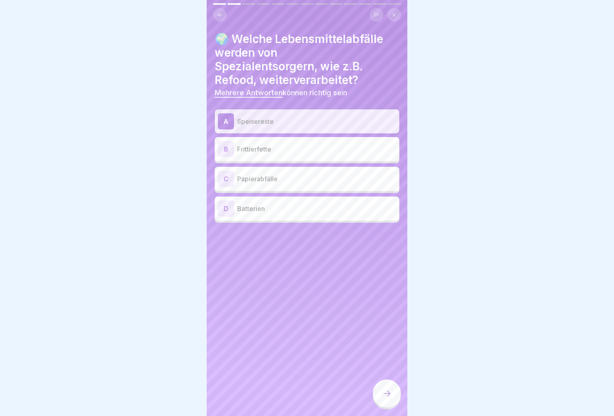
click at [332, 153] on p "Frittierfette" at bounding box center [316, 149] width 159 height 10
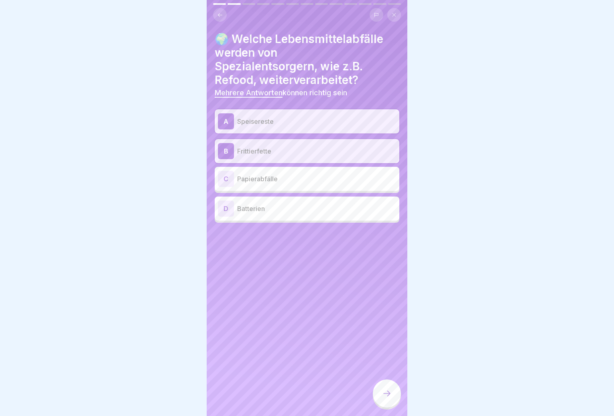
click at [390, 395] on icon at bounding box center [387, 393] width 10 height 10
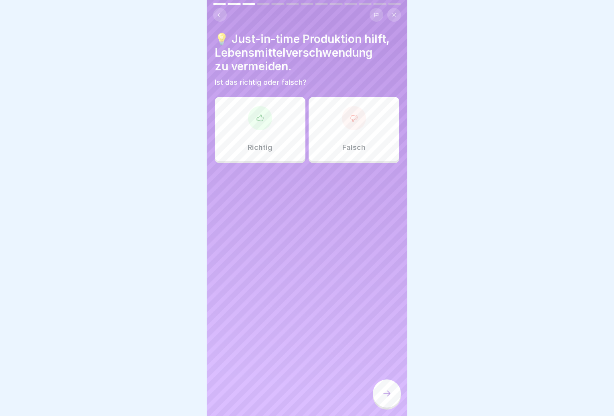
click at [275, 141] on div "Richtig" at bounding box center [260, 129] width 91 height 64
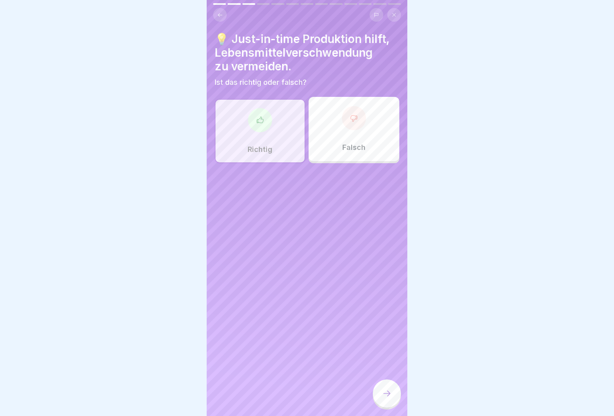
click at [387, 395] on div at bounding box center [387, 393] width 28 height 28
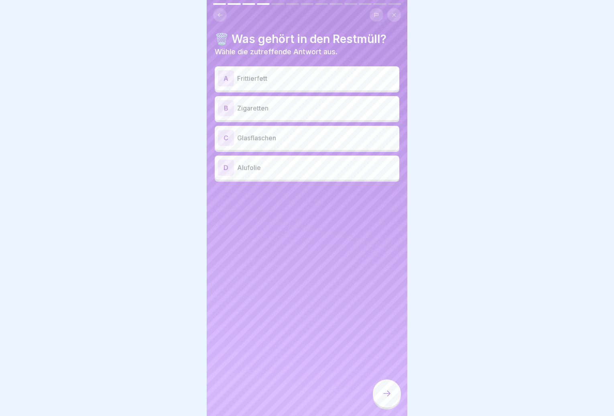
click at [315, 166] on p "Alufolie" at bounding box center [316, 168] width 159 height 10
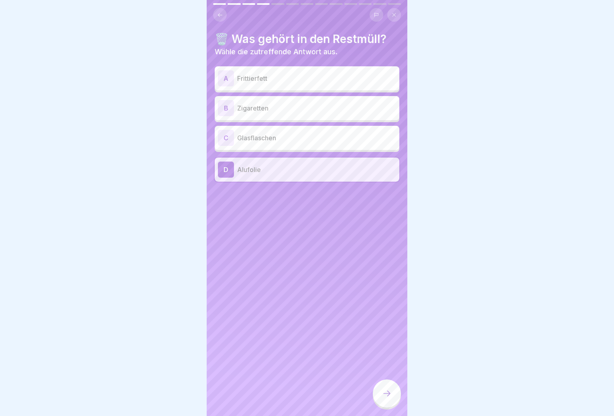
click at [310, 114] on div "B Zigaretten" at bounding box center [307, 108] width 178 height 16
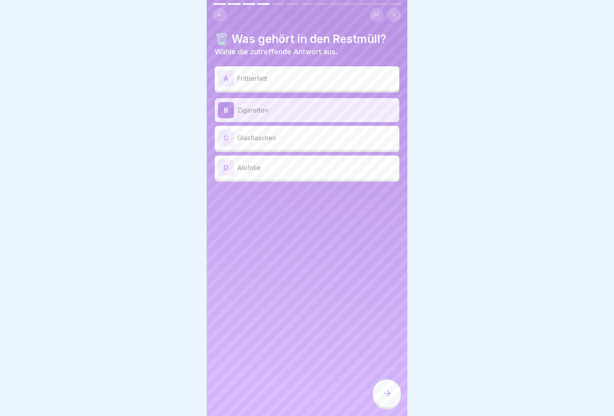
click at [315, 167] on p "Alufolie" at bounding box center [316, 168] width 159 height 10
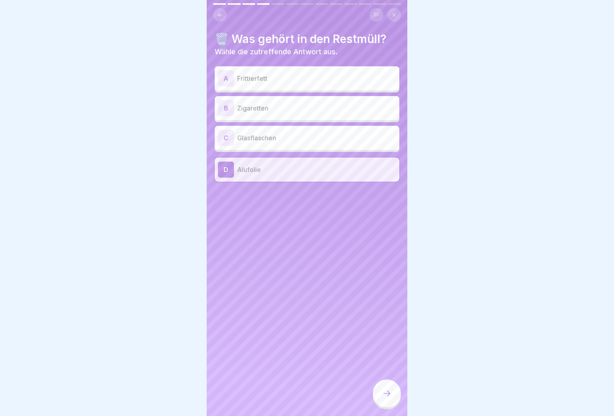
click at [393, 393] on div at bounding box center [387, 393] width 28 height 28
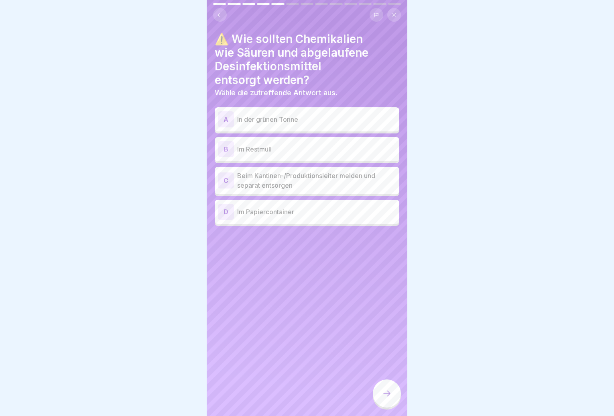
click at [318, 185] on p "Beim Kantinen-/Produktionsleiter melden und separat entsorgen" at bounding box center [316, 180] width 159 height 19
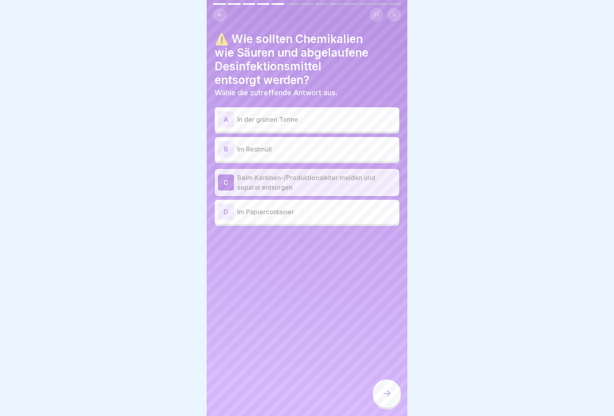
click at [389, 396] on icon at bounding box center [386, 393] width 7 height 6
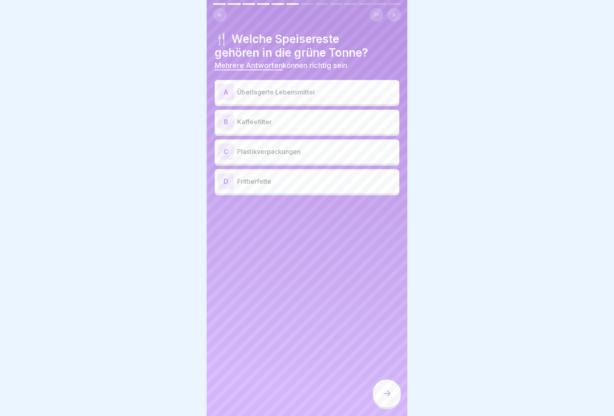
click at [360, 94] on p "Überlagerte Lebensmittel" at bounding box center [316, 92] width 159 height 10
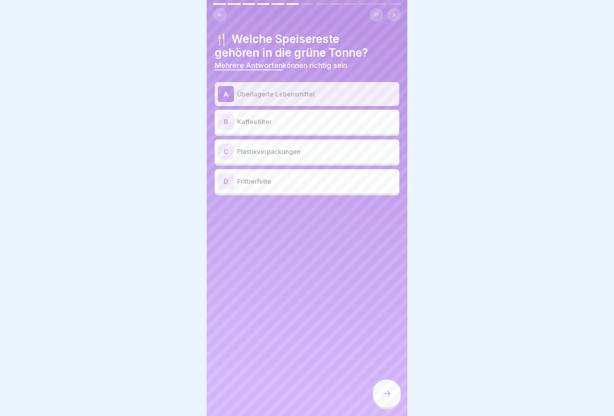
click at [335, 185] on p "Frittierfette" at bounding box center [316, 181] width 159 height 10
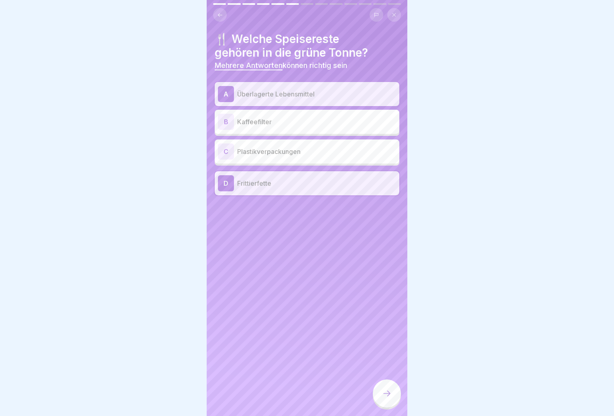
click at [389, 396] on icon at bounding box center [387, 393] width 10 height 10
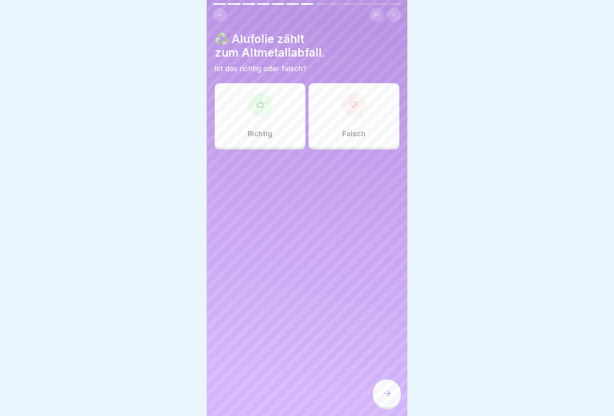
click at [242, 107] on div "Richtig" at bounding box center [260, 115] width 91 height 64
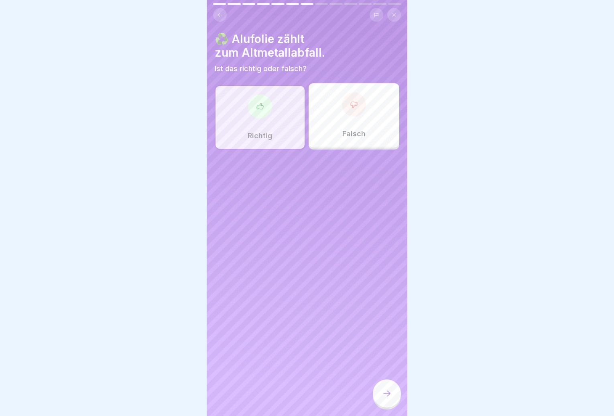
click at [381, 398] on div at bounding box center [387, 393] width 28 height 28
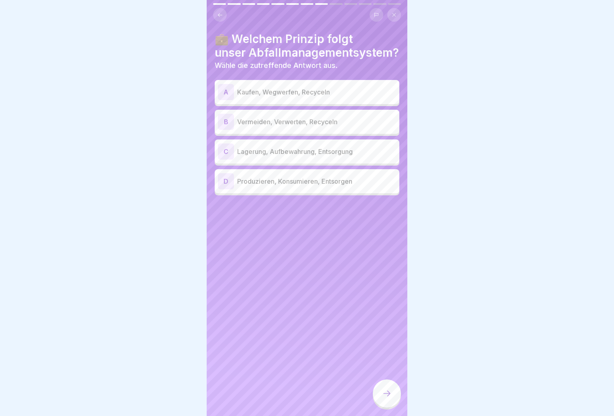
click at [329, 176] on p "Produzieren, Konsumieren, Entsorgen" at bounding box center [316, 181] width 159 height 10
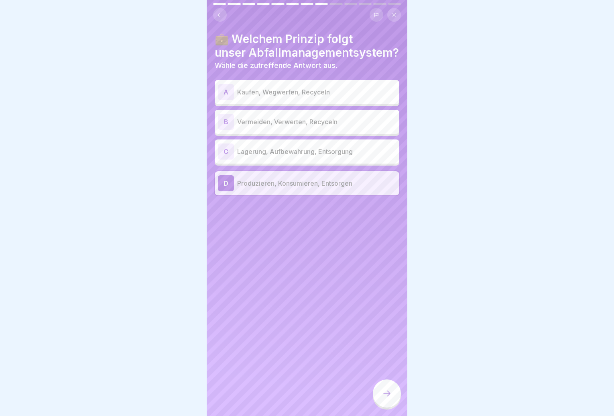
click at [384, 391] on div at bounding box center [387, 393] width 28 height 28
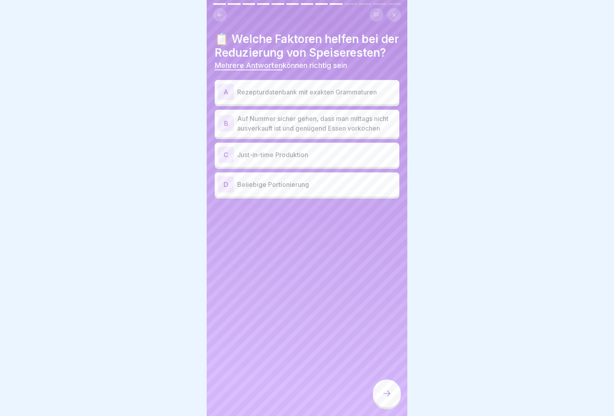
click at [333, 97] on p "Rezepturdatenbank mit exakten Grammaturen" at bounding box center [316, 92] width 159 height 10
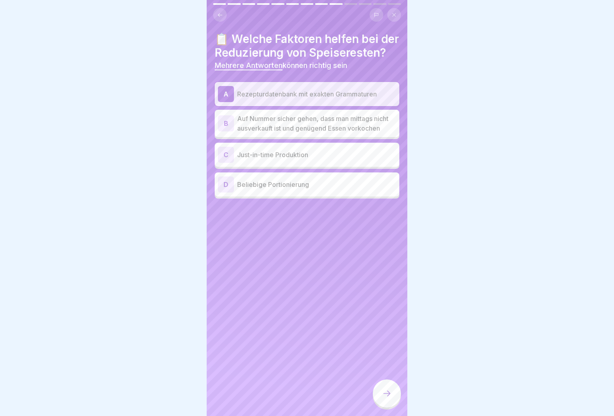
click at [323, 159] on p "Just-in-time Produktion" at bounding box center [316, 155] width 159 height 10
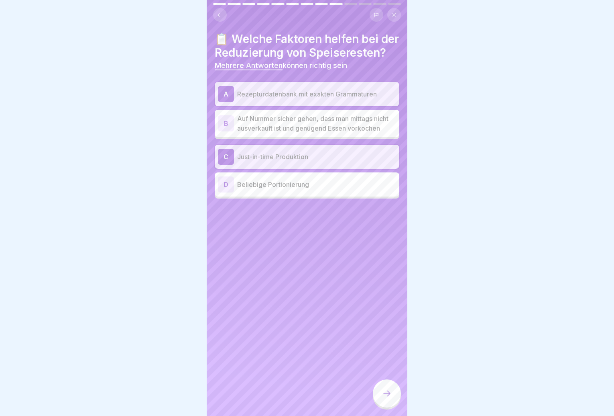
click at [392, 399] on div at bounding box center [387, 393] width 28 height 28
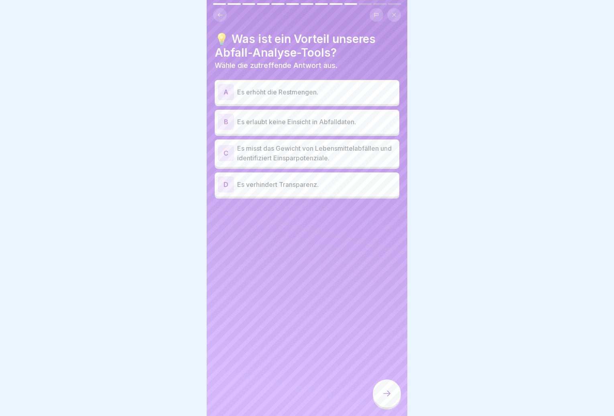
click at [364, 157] on p "Es misst das Gewicht von Lebensmittelabfällen und identifiziert Einsparpotenzia…" at bounding box center [316, 152] width 159 height 19
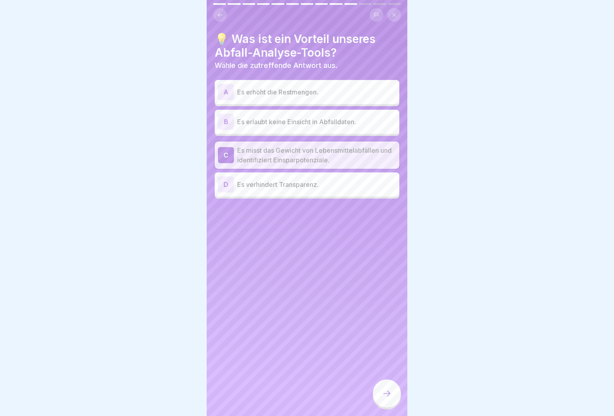
click at [384, 391] on div at bounding box center [387, 393] width 28 height 28
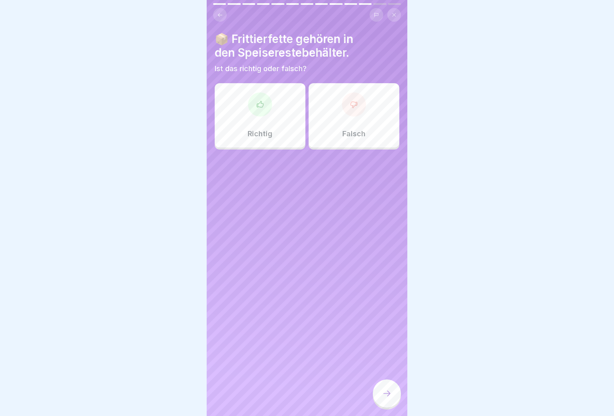
click at [335, 128] on div "Falsch" at bounding box center [354, 115] width 91 height 64
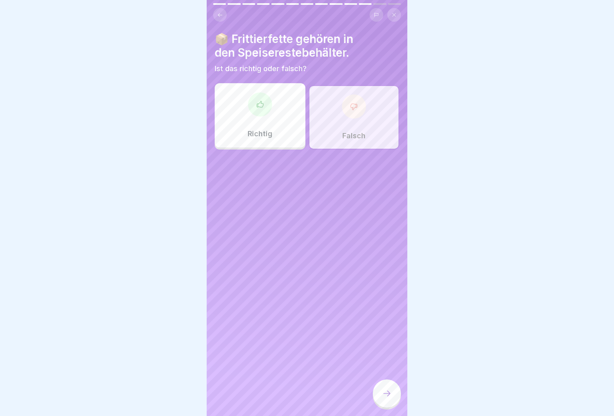
click at [382, 398] on icon at bounding box center [387, 393] width 10 height 10
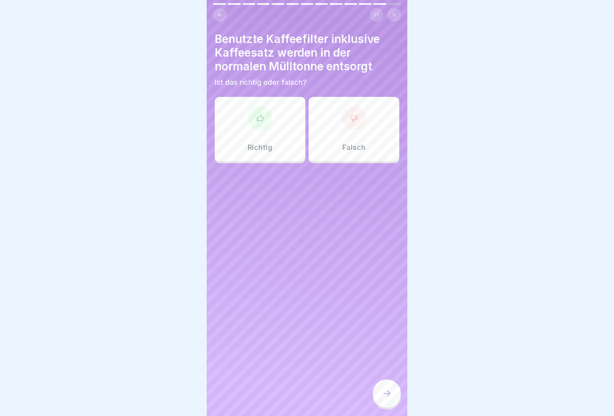
click at [319, 140] on div "Falsch" at bounding box center [354, 129] width 91 height 64
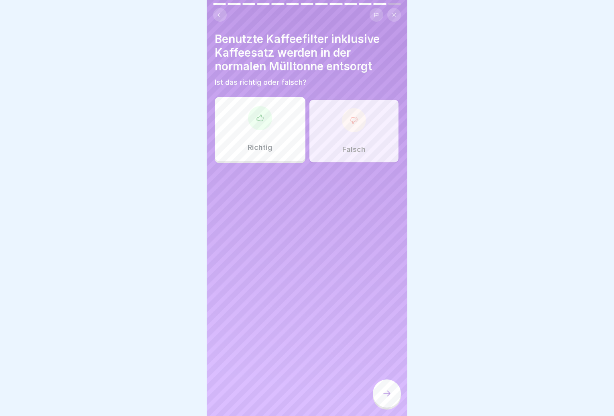
click at [386, 404] on div at bounding box center [387, 393] width 28 height 28
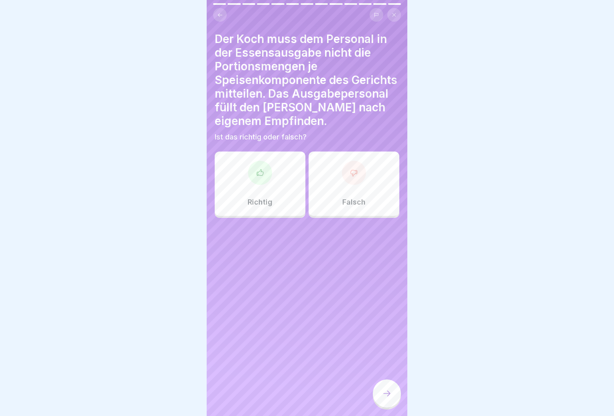
click at [332, 194] on div "Falsch" at bounding box center [354, 183] width 91 height 64
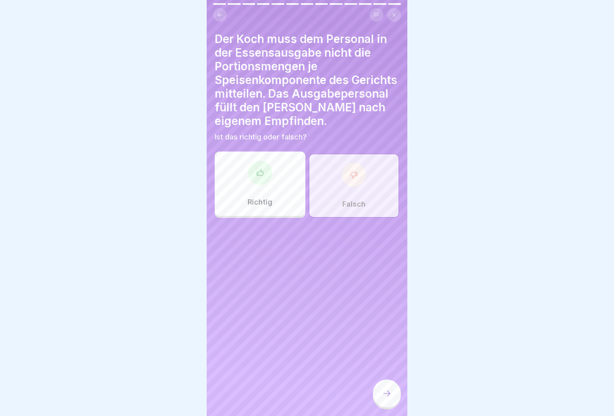
click at [385, 394] on div at bounding box center [387, 393] width 28 height 28
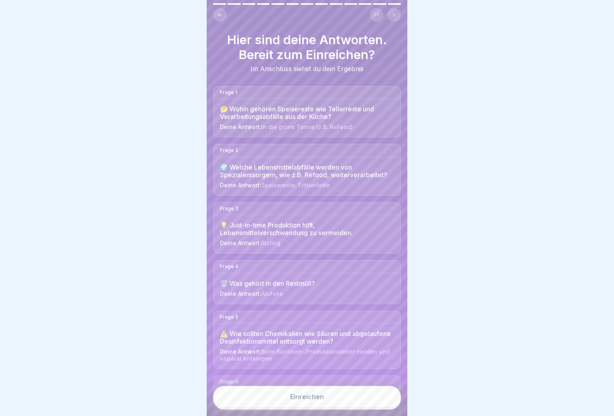
click at [358, 404] on button "Einreichen" at bounding box center [307, 396] width 188 height 22
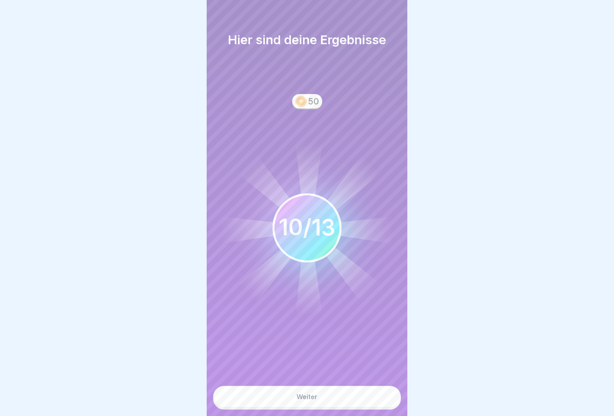
click at [348, 399] on button "Weiter" at bounding box center [307, 396] width 188 height 22
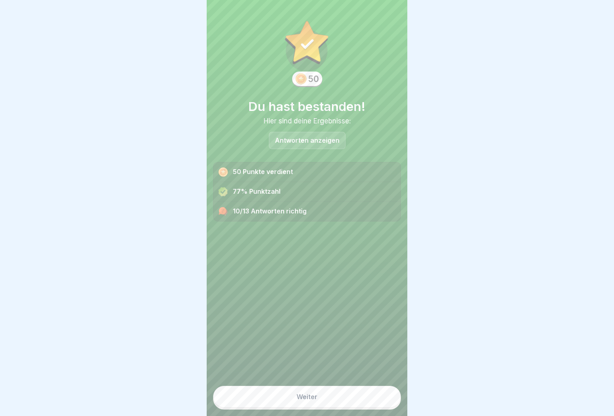
click at [345, 402] on button "Weiter" at bounding box center [307, 396] width 188 height 22
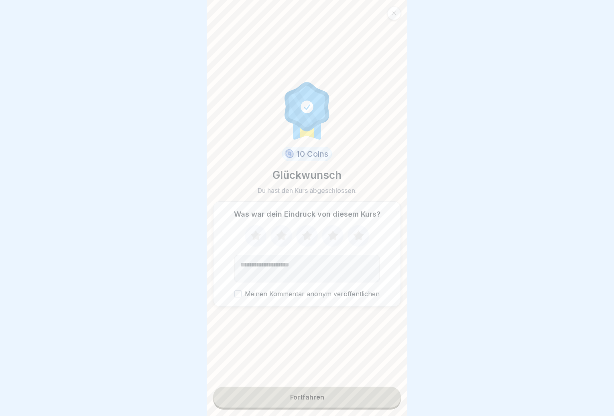
click at [343, 399] on button "Fortfahren" at bounding box center [307, 396] width 188 height 21
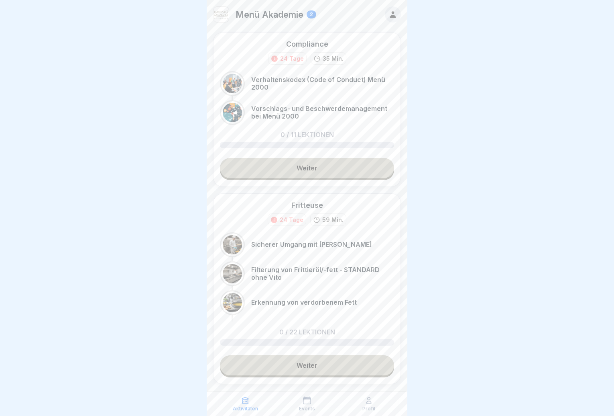
click at [333, 170] on link "Weiter" at bounding box center [307, 168] width 174 height 20
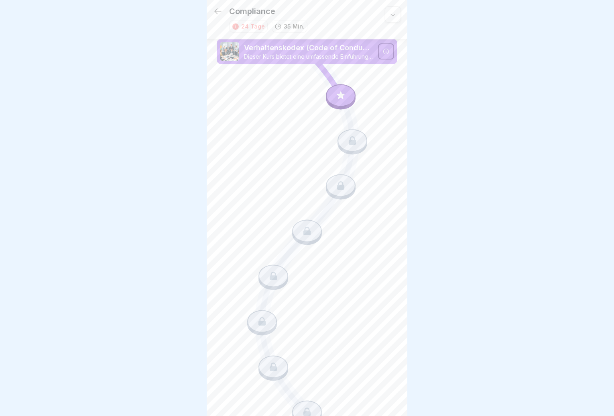
click at [337, 95] on icon at bounding box center [341, 95] width 8 height 8
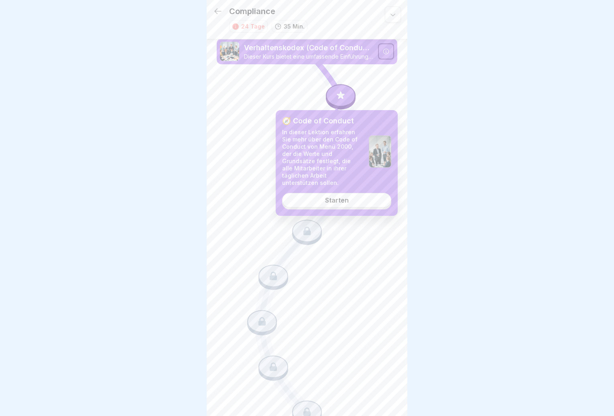
click at [331, 196] on div "Starten" at bounding box center [337, 199] width 24 height 7
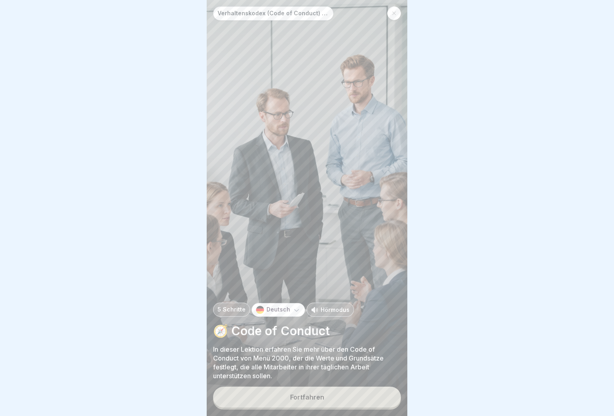
click at [326, 407] on button "Fortfahren" at bounding box center [307, 396] width 188 height 21
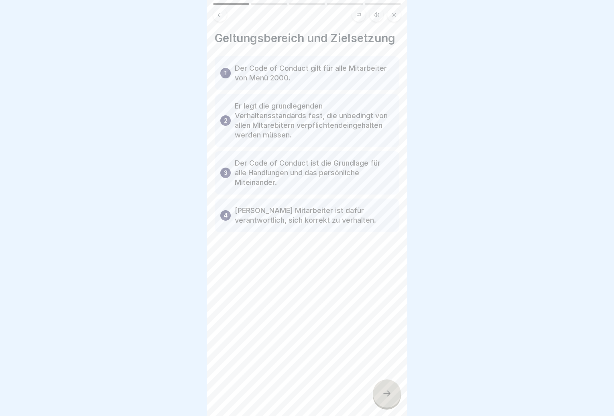
click at [388, 385] on div "Verhaltenskodex (Code of Conduct) Menü 2000 5 Schritte Deutsch Hörmodus 🧭 Code …" at bounding box center [307, 208] width 201 height 416
click at [392, 395] on div at bounding box center [387, 393] width 28 height 28
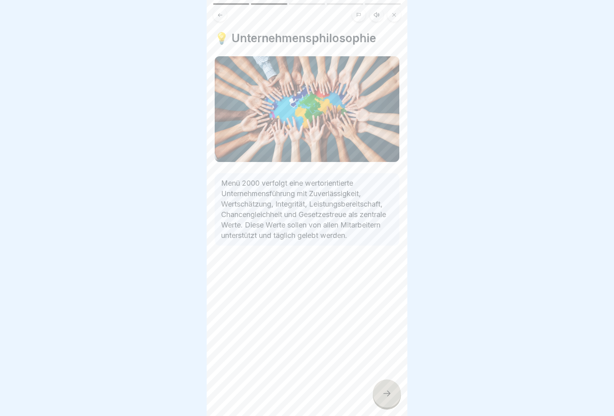
click at [388, 389] on div at bounding box center [387, 393] width 28 height 28
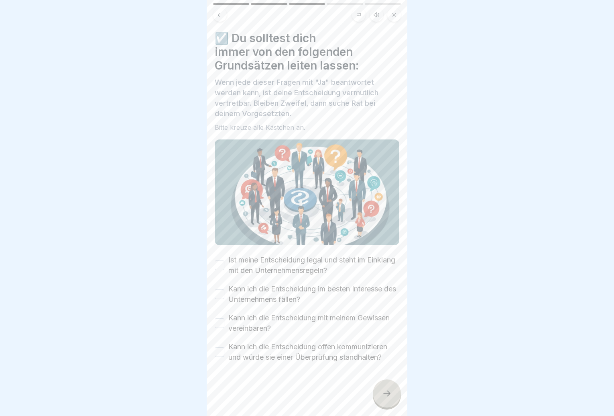
click at [218, 263] on button "Ist meine Entscheidung legal und steht im Einklang mit den Unternehmensregeln?" at bounding box center [220, 265] width 10 height 10
click at [218, 283] on div "Kann ich die Entscheidung im besten Interesse des Unternehmens fällen?" at bounding box center [307, 293] width 185 height 21
click at [224, 289] on button "Kann ich die Entscheidung im besten Interesse des Unternehmens fällen?" at bounding box center [220, 294] width 10 height 10
click at [222, 320] on button "Kann ich die Entscheidung mit meinem Gewissen vereinbaren?" at bounding box center [220, 323] width 10 height 10
click at [225, 350] on div "Kann ich die Entscheidung offen kommunizieren und würde sie einer Überprüfung s…" at bounding box center [307, 351] width 185 height 21
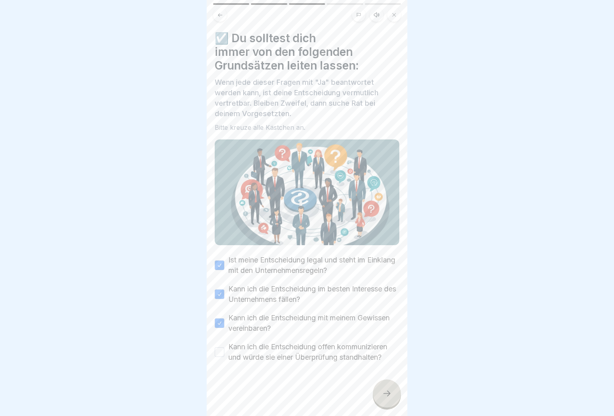
click at [222, 347] on button "Kann ich die Entscheidung offen kommunizieren und würde sie einer Überprüfung s…" at bounding box center [220, 352] width 10 height 10
click at [394, 394] on div at bounding box center [387, 393] width 28 height 28
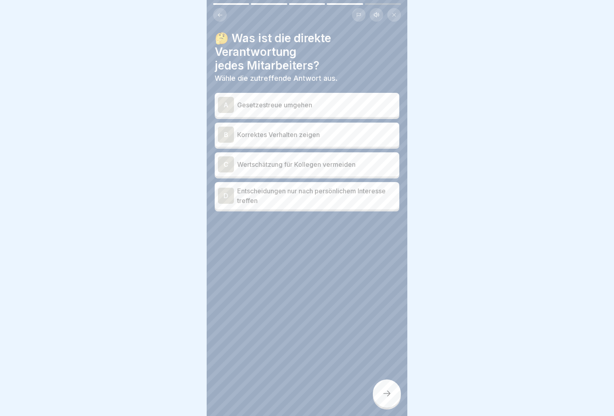
click at [342, 108] on p "Gesetzestreue umgehen" at bounding box center [316, 105] width 159 height 10
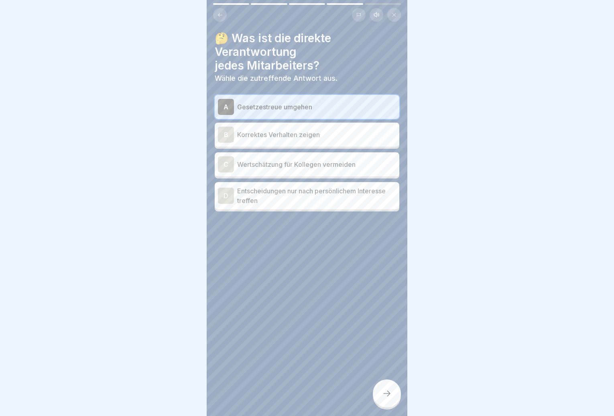
click at [336, 135] on p "Korrektes Verhalten zeigen" at bounding box center [316, 135] width 159 height 10
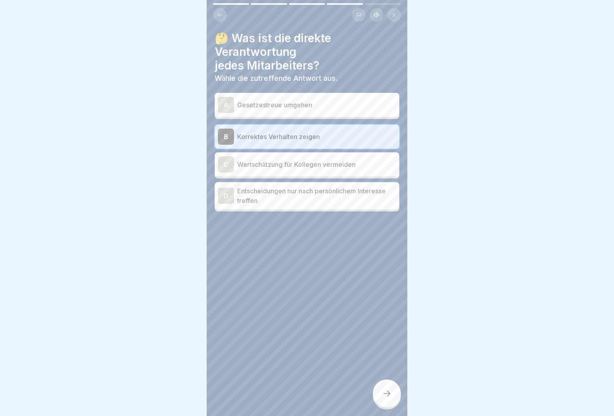
click at [385, 398] on icon at bounding box center [387, 393] width 10 height 10
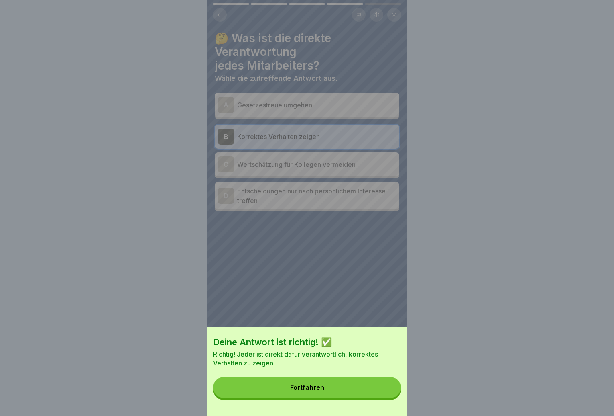
click at [384, 393] on button "Fortfahren" at bounding box center [307, 387] width 188 height 21
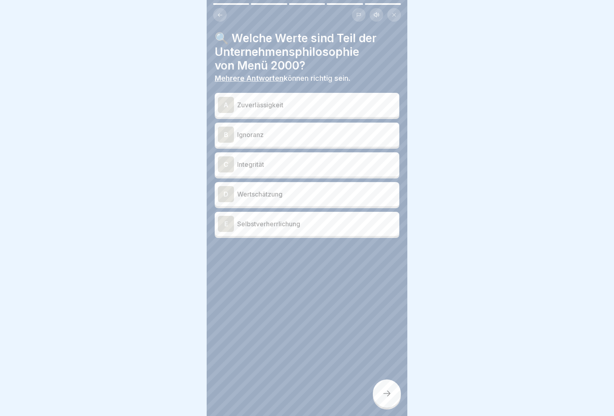
click at [303, 104] on p "Zuverlässigkeit" at bounding box center [316, 105] width 159 height 10
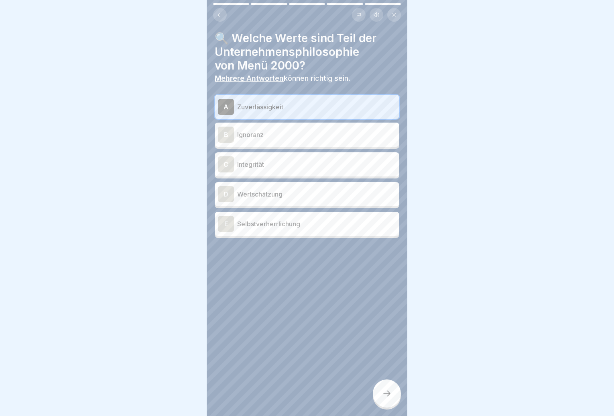
click at [302, 167] on p "Integrität" at bounding box center [316, 164] width 159 height 10
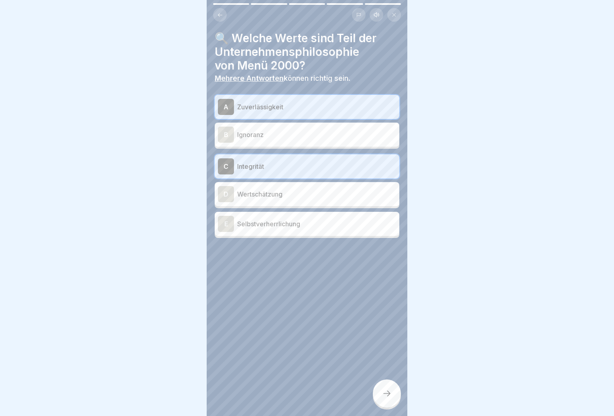
click at [302, 198] on p "Wertschätzung" at bounding box center [316, 194] width 159 height 10
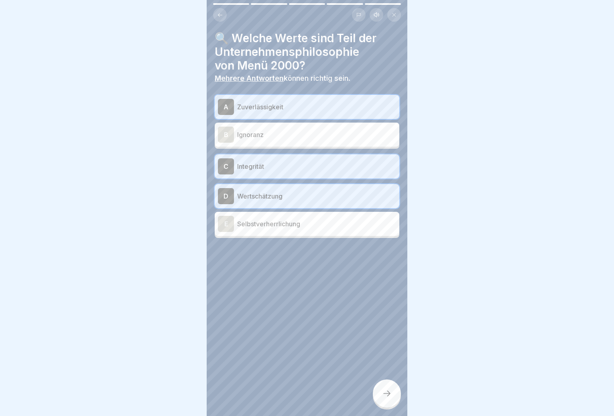
click at [395, 395] on div at bounding box center [387, 393] width 28 height 28
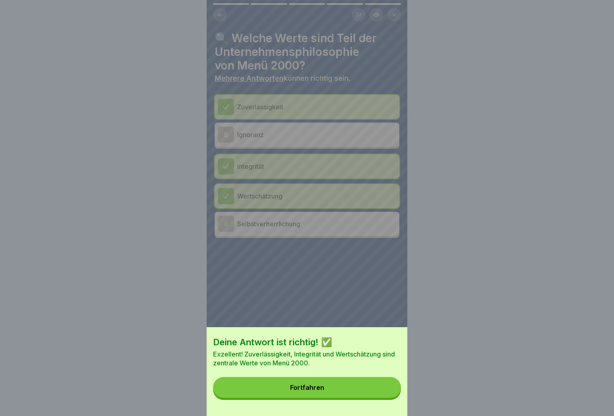
click at [324, 391] on div "Fortfahren" at bounding box center [307, 386] width 34 height 7
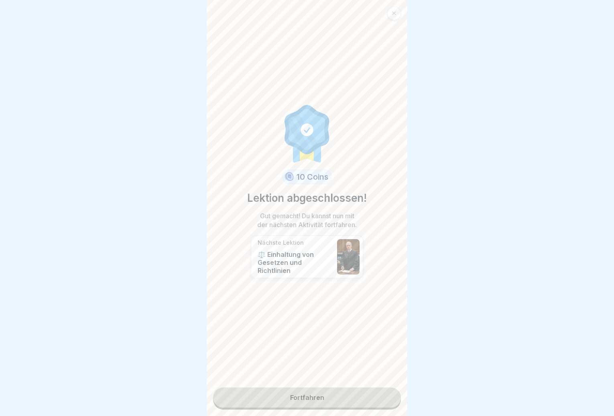
click at [323, 397] on link "Fortfahren" at bounding box center [307, 397] width 188 height 20
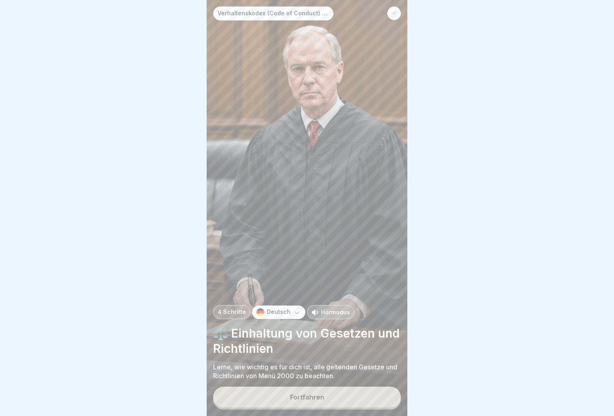
click at [321, 398] on button "Fortfahren" at bounding box center [307, 396] width 188 height 21
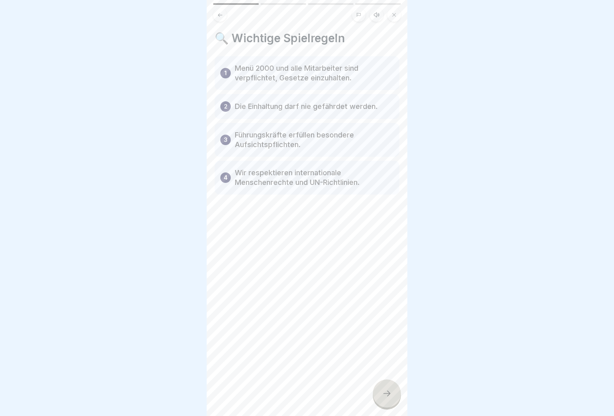
click at [377, 395] on div at bounding box center [387, 393] width 28 height 28
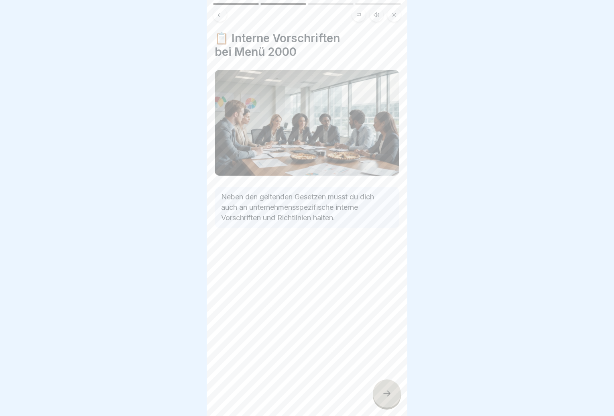
click at [377, 396] on div at bounding box center [387, 393] width 28 height 28
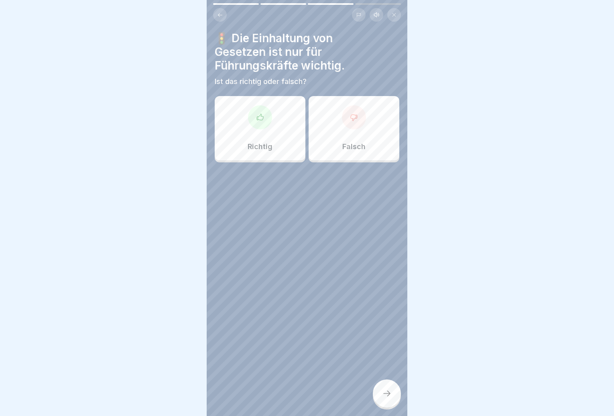
click at [274, 132] on div "Richtig" at bounding box center [260, 128] width 91 height 64
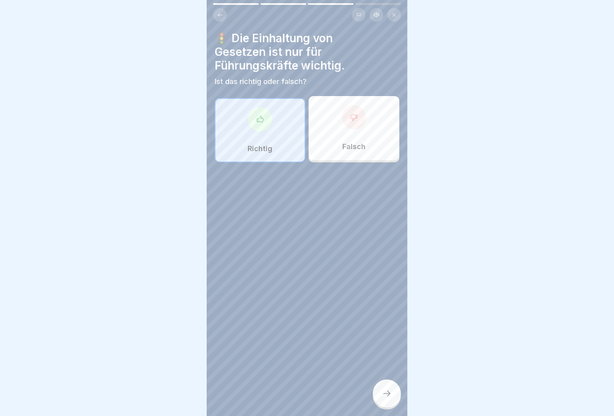
click at [380, 396] on div at bounding box center [387, 393] width 28 height 28
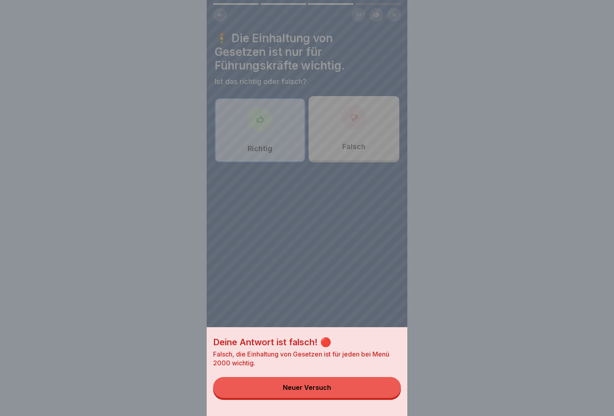
click at [380, 396] on button "Neuer Versuch" at bounding box center [307, 387] width 188 height 21
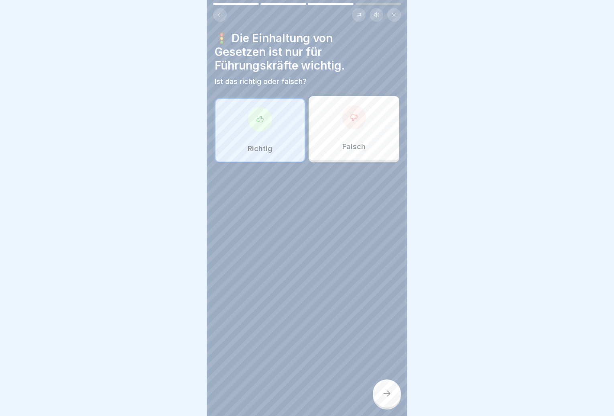
click at [349, 128] on div at bounding box center [354, 117] width 24 height 24
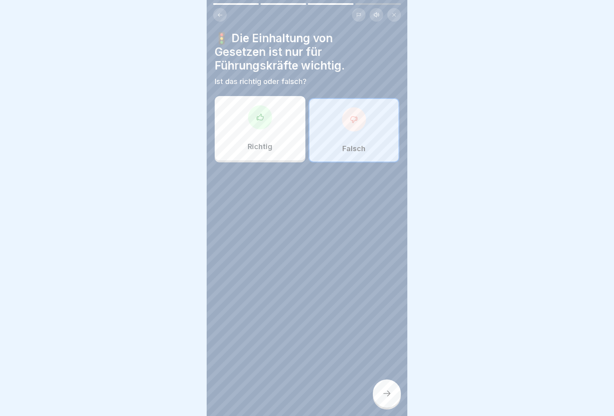
click at [385, 398] on icon at bounding box center [387, 393] width 10 height 10
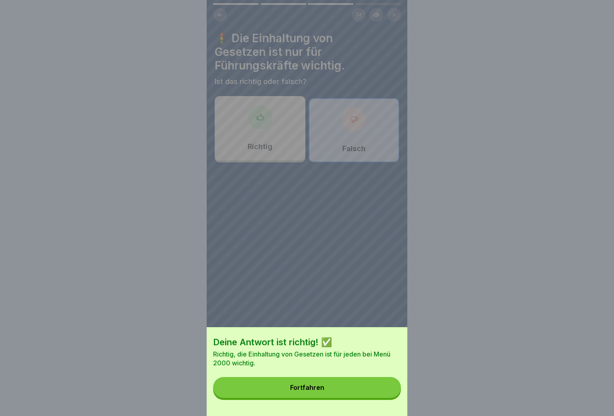
click at [348, 392] on button "Fortfahren" at bounding box center [307, 387] width 188 height 21
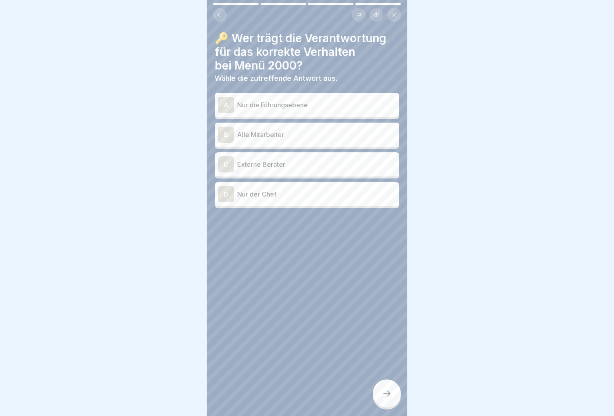
click at [285, 138] on p "Alle Mitarbeiter" at bounding box center [316, 135] width 159 height 10
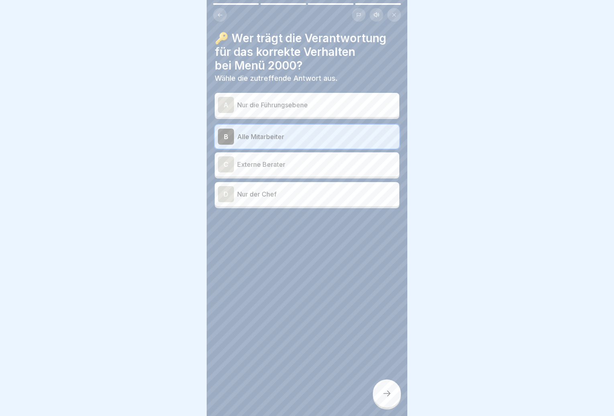
click at [385, 398] on icon at bounding box center [387, 393] width 10 height 10
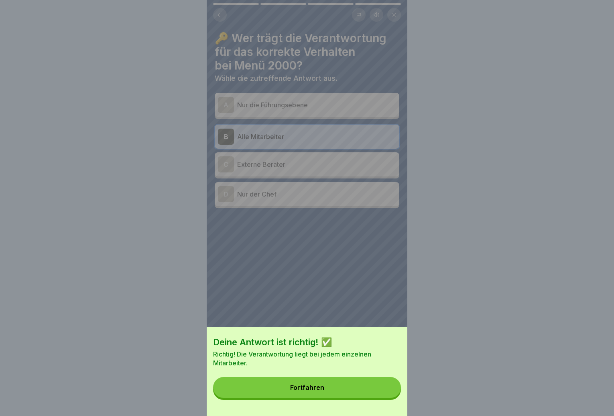
click at [371, 386] on button "Fortfahren" at bounding box center [307, 387] width 188 height 21
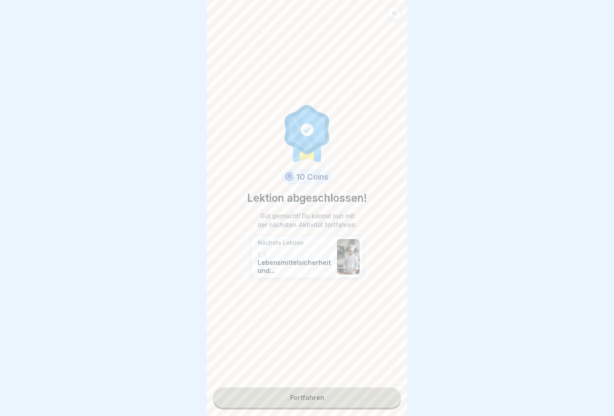
click at [361, 398] on link "Fortfahren" at bounding box center [307, 397] width 188 height 20
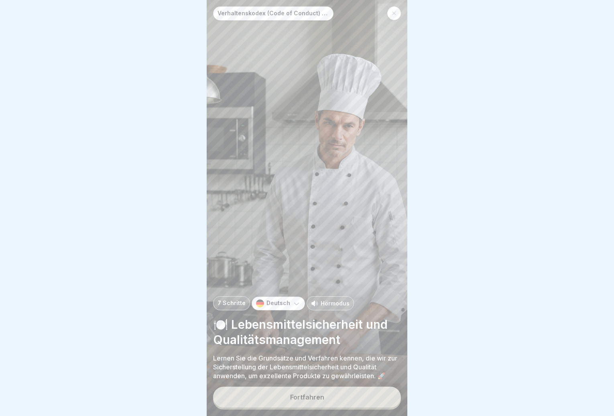
click at [352, 400] on button "Fortfahren" at bounding box center [307, 396] width 188 height 21
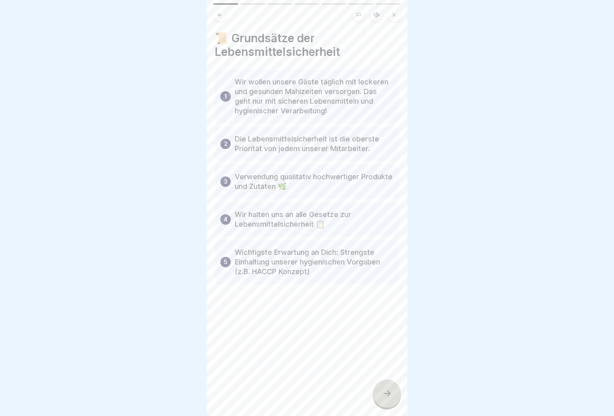
click at [378, 393] on div at bounding box center [387, 393] width 28 height 28
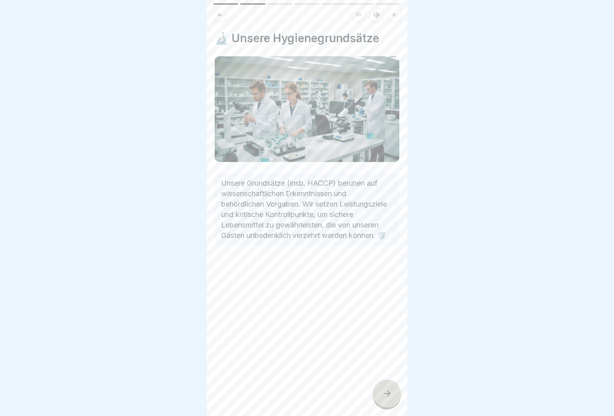
click at [378, 393] on div at bounding box center [387, 393] width 28 height 28
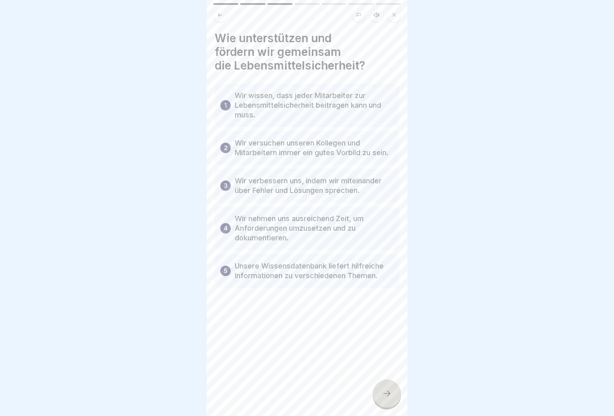
click at [378, 393] on div at bounding box center [387, 393] width 28 height 28
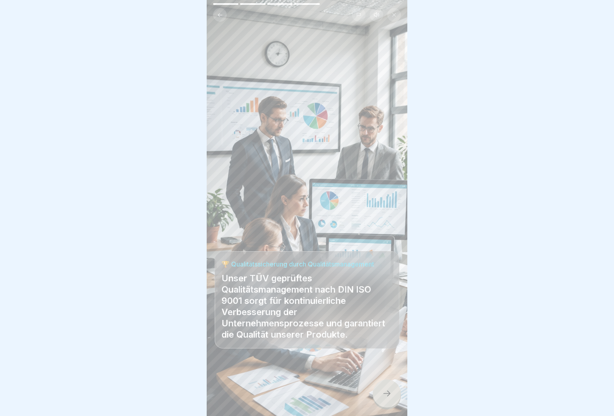
click at [378, 393] on div at bounding box center [387, 393] width 28 height 28
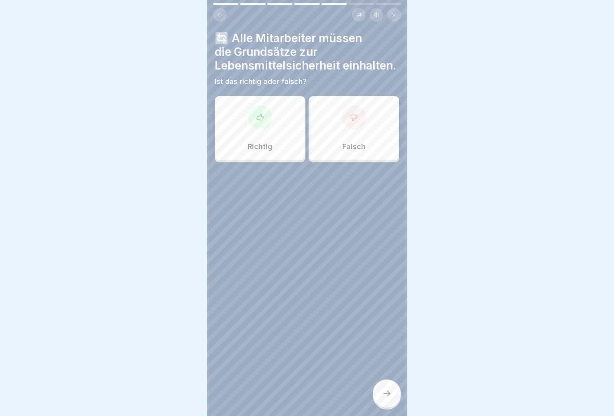
click at [274, 145] on div "Richtig" at bounding box center [260, 128] width 91 height 64
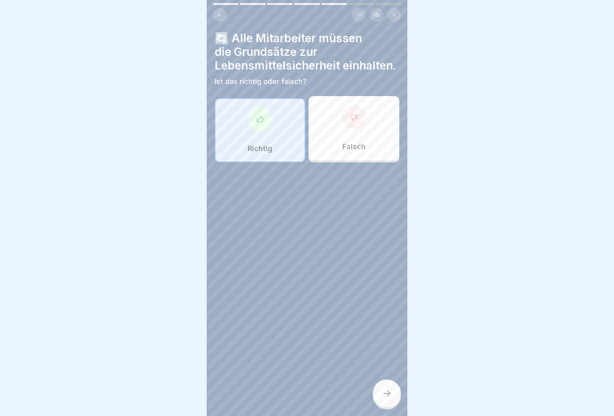
click at [391, 398] on icon at bounding box center [387, 393] width 10 height 10
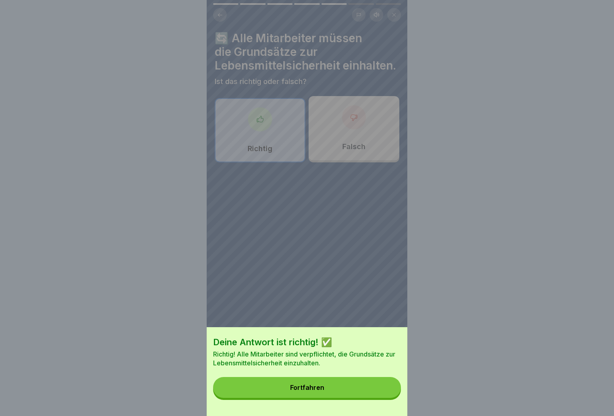
click at [362, 396] on button "Fortfahren" at bounding box center [307, 387] width 188 height 21
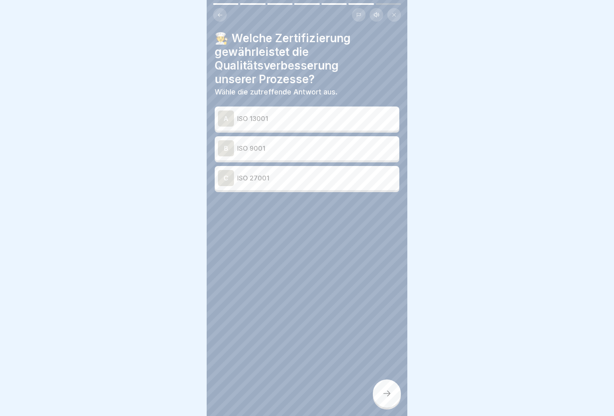
click at [217, 18] on button at bounding box center [220, 15] width 14 height 14
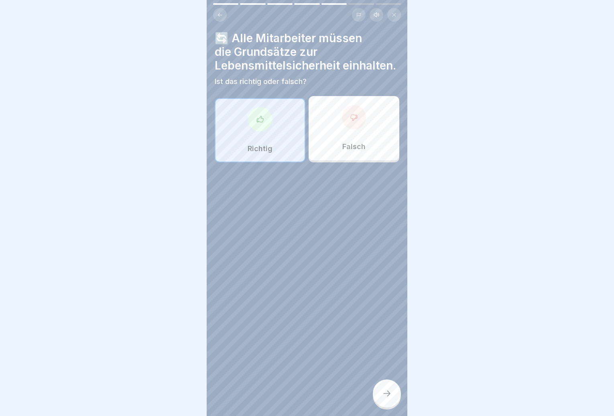
click at [219, 14] on icon at bounding box center [220, 15] width 6 height 6
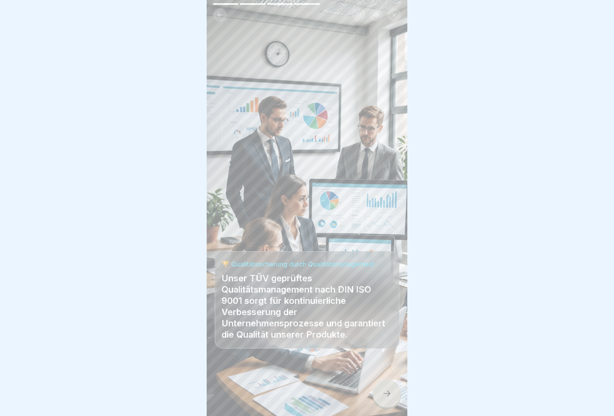
click at [219, 14] on icon at bounding box center [220, 15] width 6 height 6
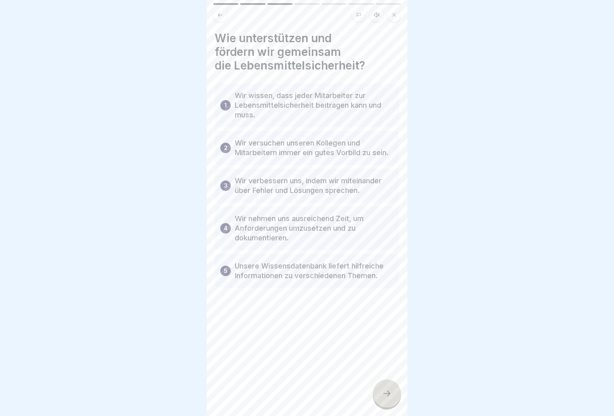
click at [388, 398] on icon at bounding box center [387, 393] width 10 height 10
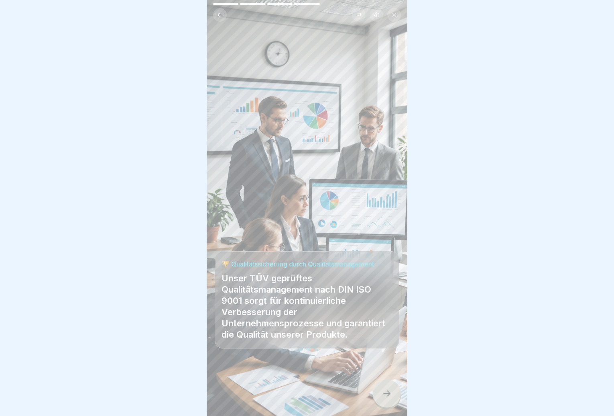
click at [387, 398] on icon at bounding box center [387, 393] width 10 height 10
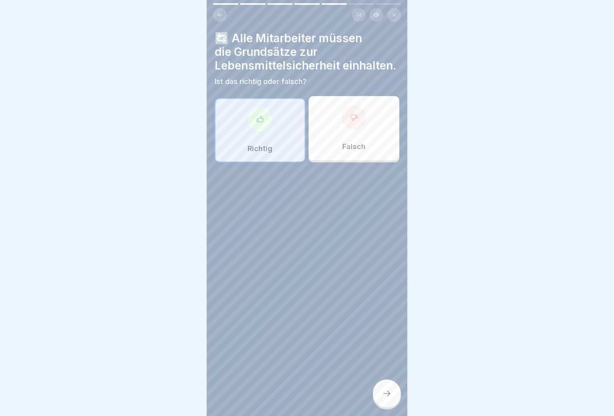
click at [387, 398] on icon at bounding box center [387, 393] width 10 height 10
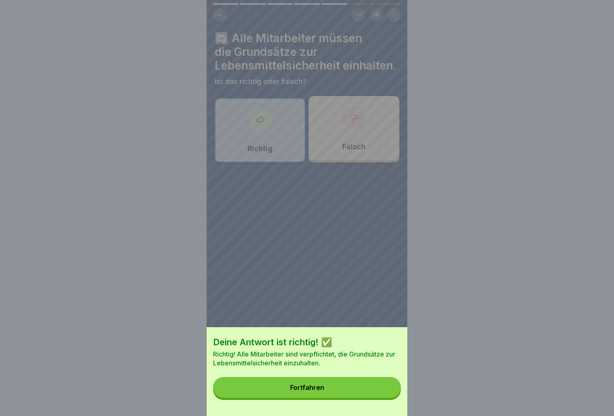
click at [377, 397] on button "Fortfahren" at bounding box center [307, 387] width 188 height 21
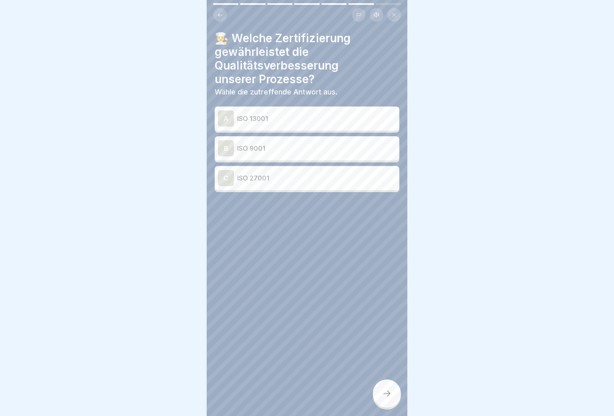
click at [281, 151] on p "ISO 9001" at bounding box center [316, 148] width 159 height 10
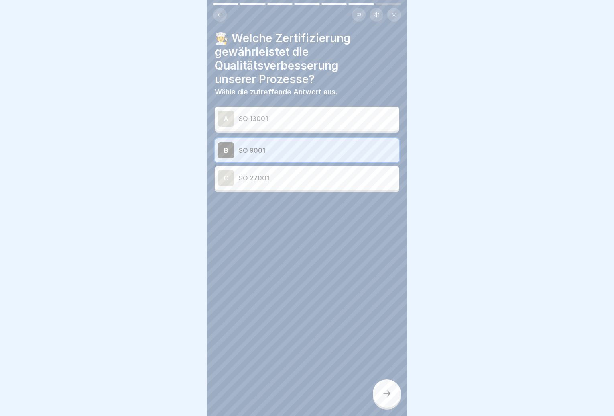
click at [392, 400] on div at bounding box center [387, 393] width 28 height 28
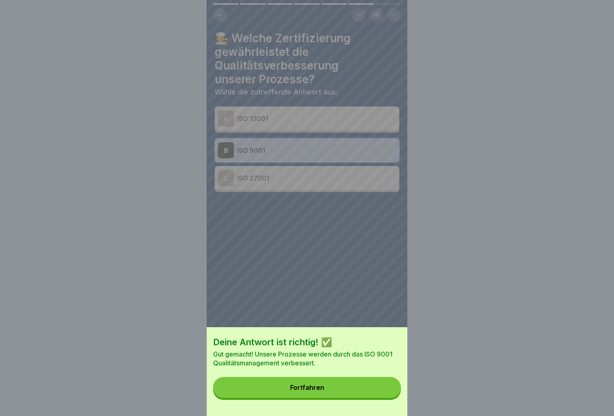
click at [368, 396] on button "Fortfahren" at bounding box center [307, 387] width 188 height 21
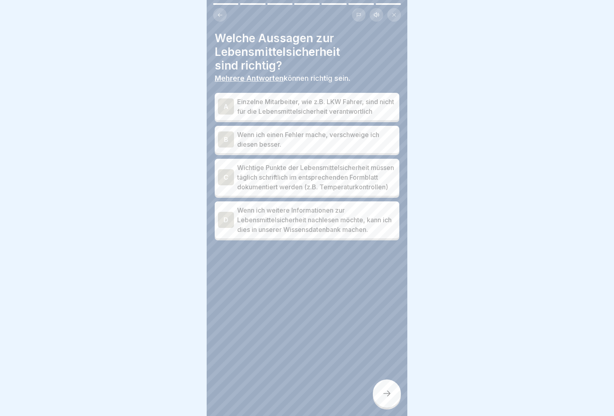
click at [272, 185] on p "Wichtige Punkte der Lebensmittelsicherheit müssen täglich schriftlich im entspr…" at bounding box center [316, 177] width 159 height 29
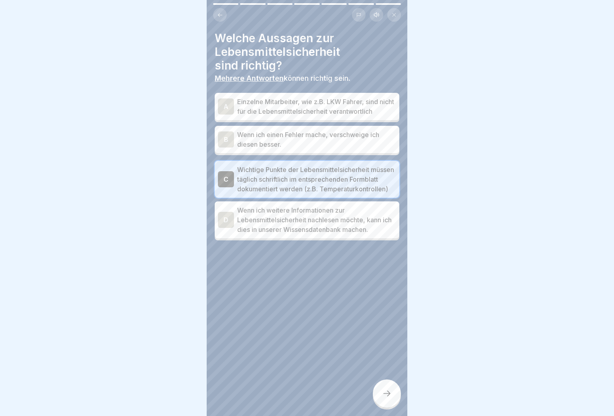
click at [287, 234] on p "Wenn ich weitere Informationen zur Lebensmittelsicherheit nachlesen möchte, kan…" at bounding box center [316, 219] width 159 height 29
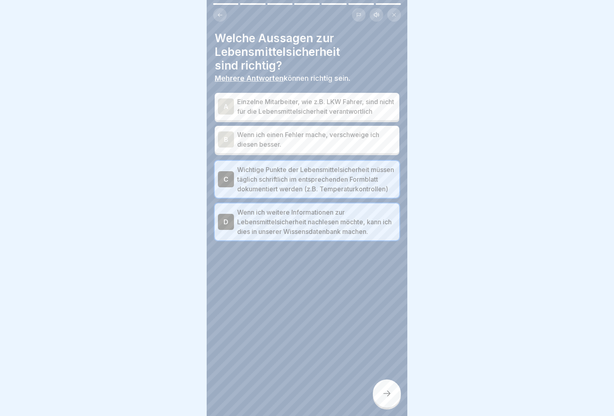
click at [394, 400] on div at bounding box center [387, 393] width 28 height 28
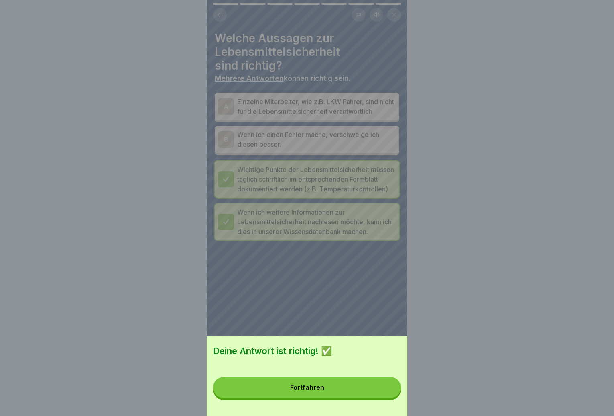
click at [390, 397] on button "Fortfahren" at bounding box center [307, 387] width 188 height 21
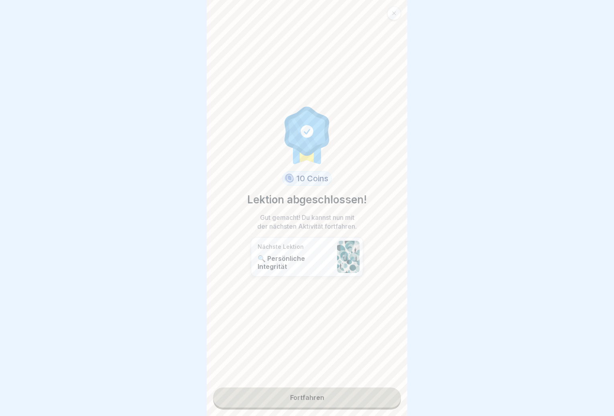
click at [379, 399] on link "Fortfahren" at bounding box center [307, 397] width 188 height 20
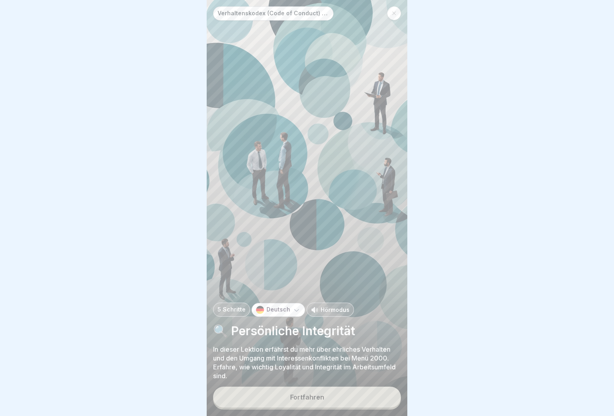
scroll to position [6, 0]
click at [349, 391] on button "Fortfahren" at bounding box center [307, 396] width 188 height 21
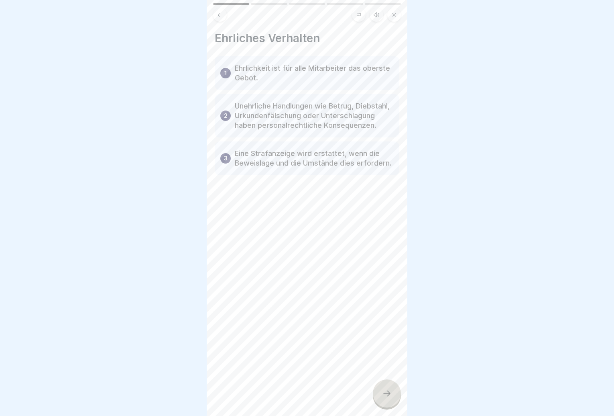
click at [383, 386] on div at bounding box center [387, 393] width 28 height 28
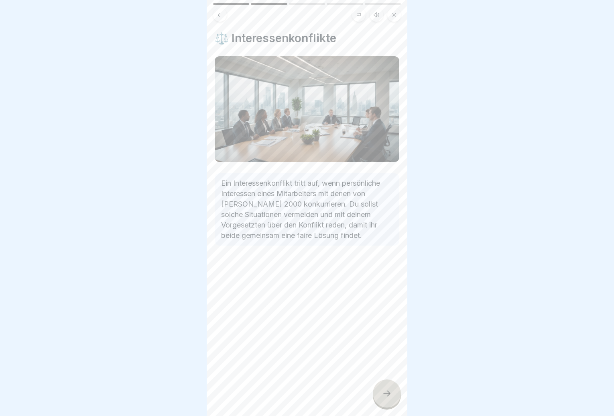
click at [383, 386] on div at bounding box center [387, 393] width 28 height 28
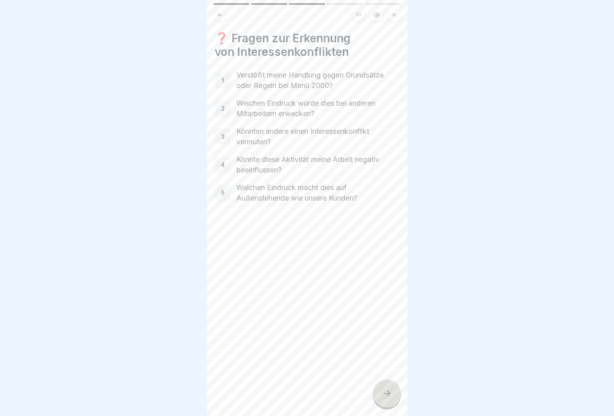
click at [383, 386] on div at bounding box center [387, 393] width 28 height 28
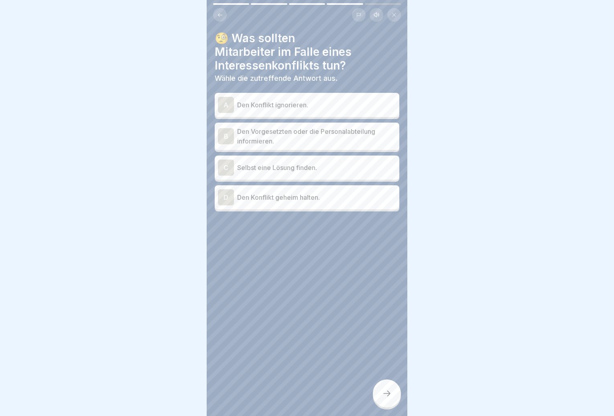
click at [300, 130] on p "Den Vorgesetzten oder die Personalabteilung informieren." at bounding box center [316, 135] width 159 height 19
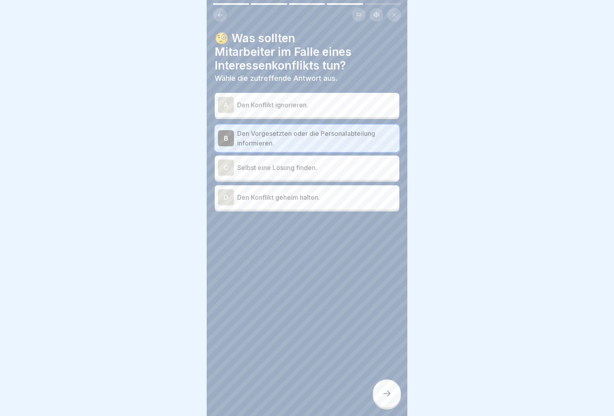
click at [387, 397] on icon at bounding box center [387, 393] width 10 height 10
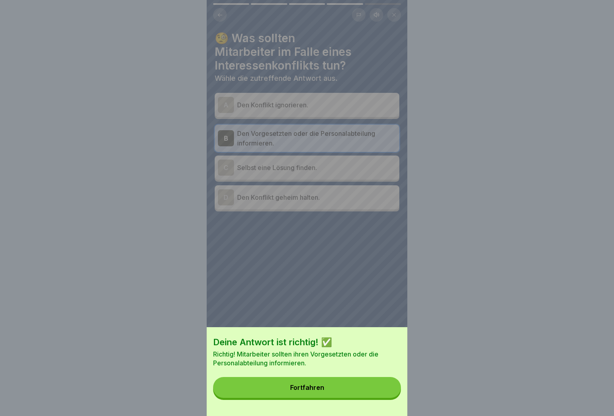
click at [388, 392] on button "Fortfahren" at bounding box center [307, 387] width 188 height 21
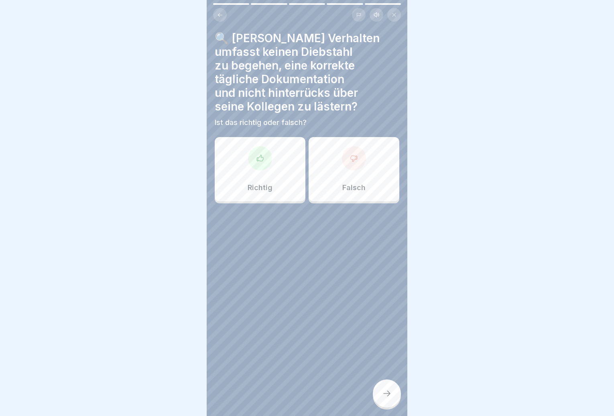
click at [279, 172] on div "Richtig" at bounding box center [260, 169] width 91 height 64
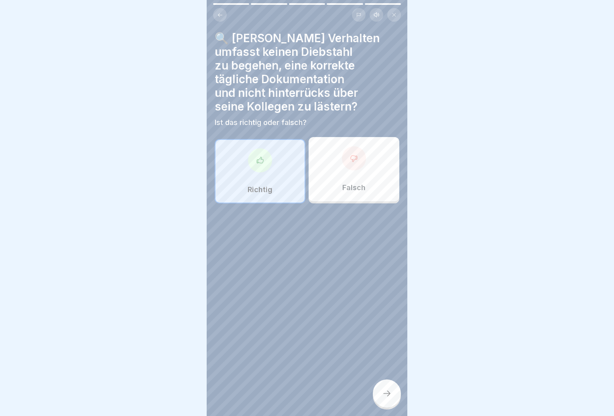
click at [386, 390] on icon at bounding box center [387, 393] width 10 height 10
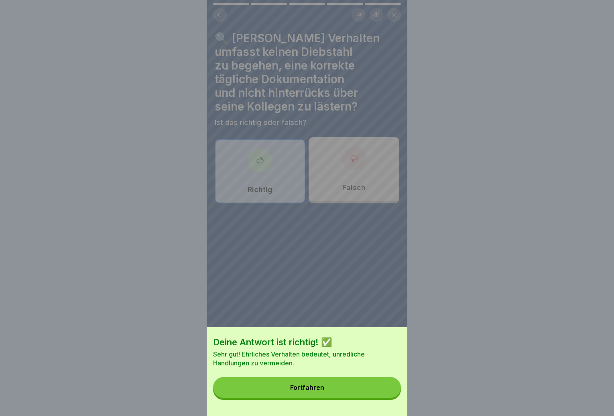
click at [361, 389] on button "Fortfahren" at bounding box center [307, 387] width 188 height 21
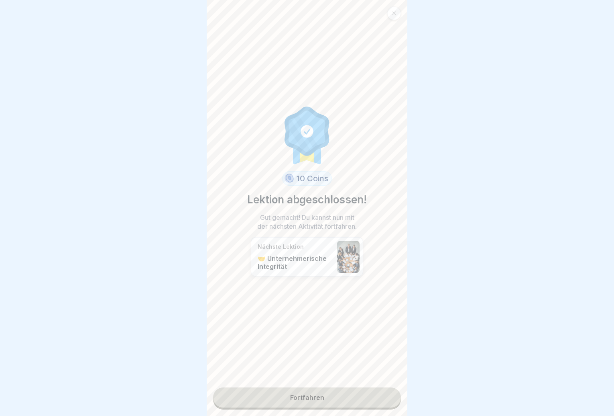
click at [360, 399] on link "Fortfahren" at bounding box center [307, 397] width 188 height 20
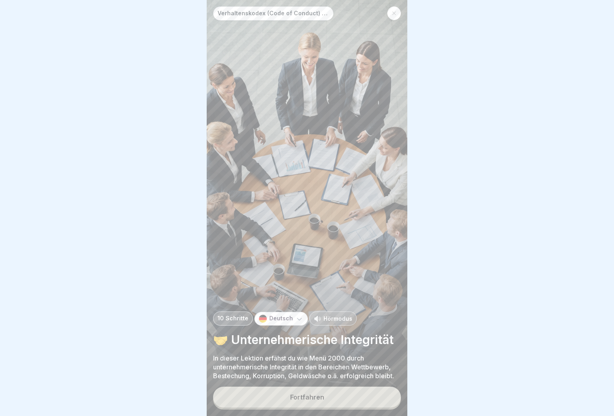
click at [359, 397] on button "Fortfahren" at bounding box center [307, 396] width 188 height 21
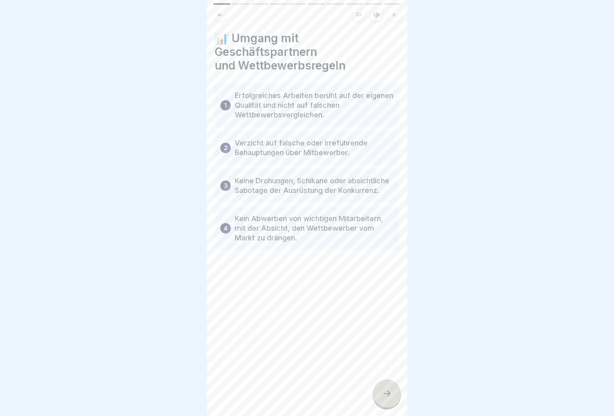
click at [381, 399] on div at bounding box center [387, 393] width 28 height 28
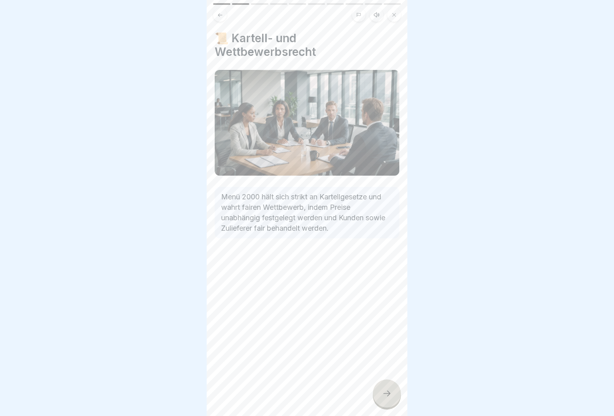
click at [381, 397] on div at bounding box center [387, 393] width 28 height 28
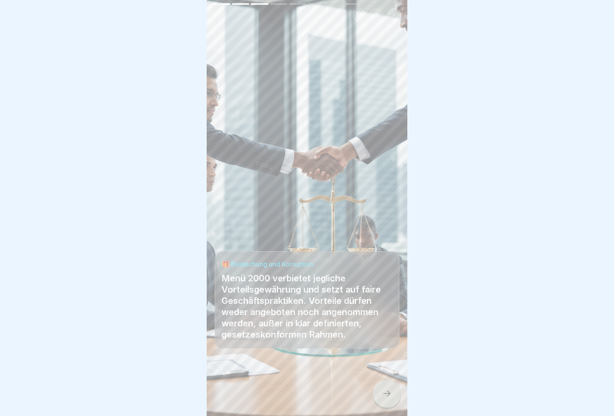
click at [385, 394] on icon at bounding box center [387, 393] width 10 height 10
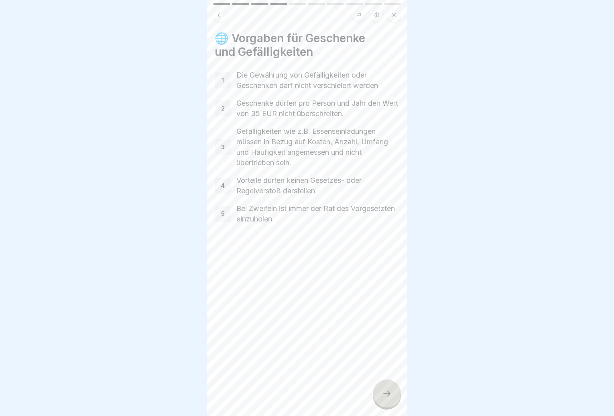
click at [389, 387] on div at bounding box center [387, 393] width 28 height 28
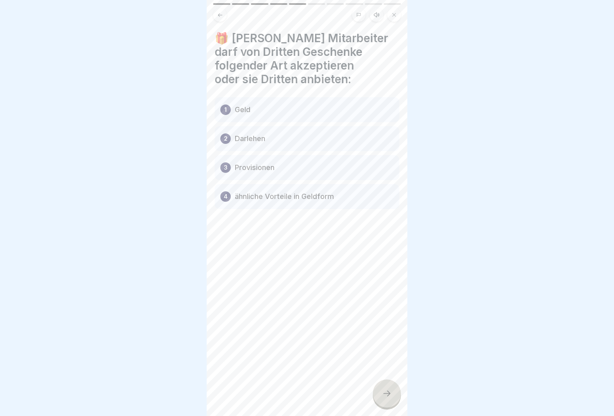
click at [391, 389] on div at bounding box center [387, 393] width 28 height 28
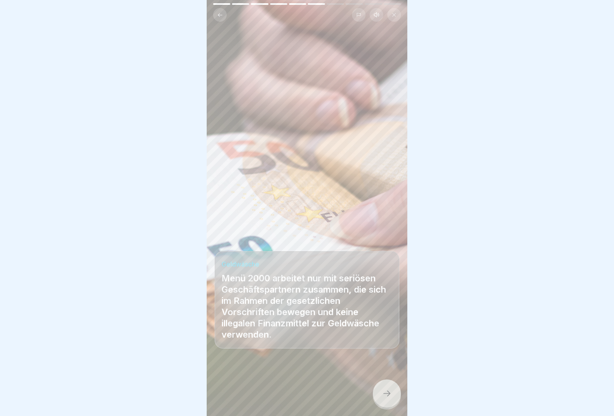
click at [389, 390] on icon at bounding box center [387, 393] width 10 height 10
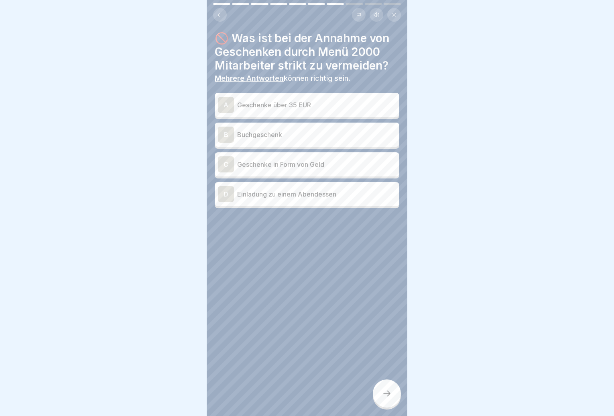
click at [355, 101] on p "Geschenke über 35 EUR" at bounding box center [316, 105] width 159 height 10
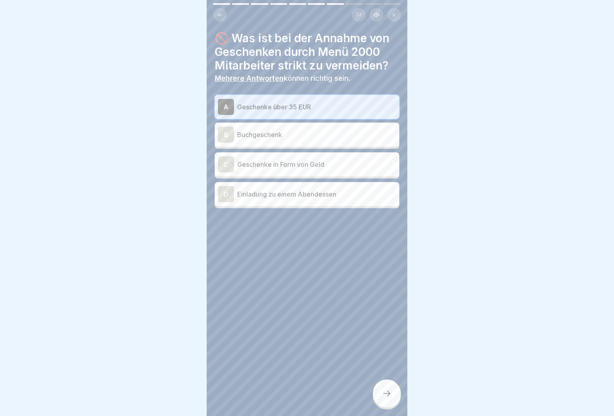
click at [336, 159] on p "Geschenke in Form von Geld" at bounding box center [316, 164] width 159 height 10
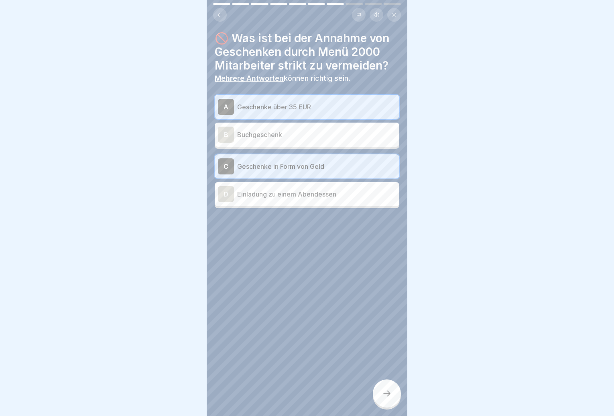
click at [390, 398] on div at bounding box center [387, 393] width 28 height 28
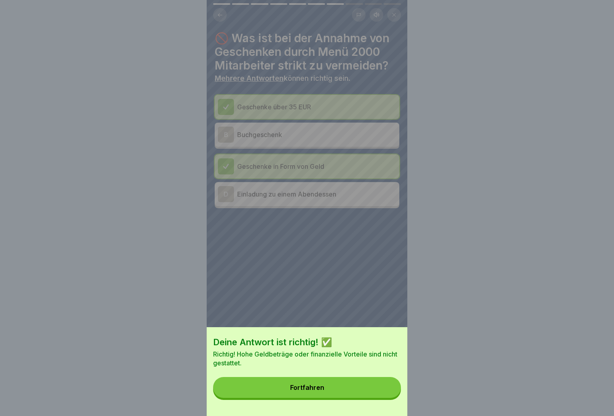
click at [382, 396] on button "Fortfahren" at bounding box center [307, 387] width 188 height 21
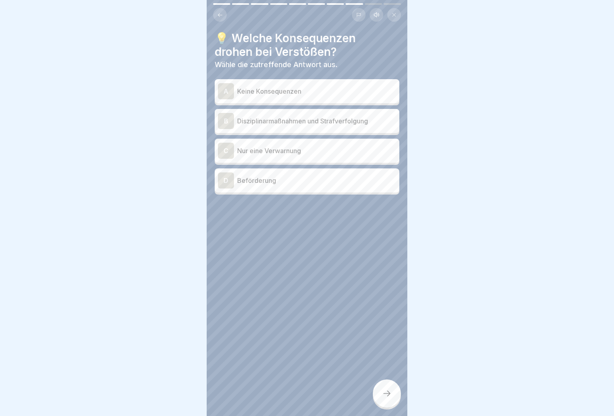
click at [305, 120] on div "B Disziplinarmaßnahmen und Strafverfolgung" at bounding box center [307, 121] width 178 height 16
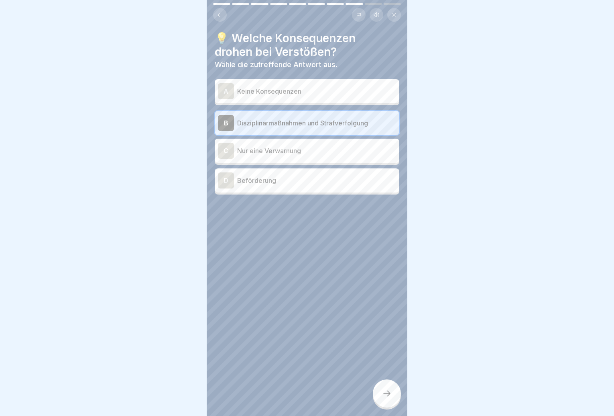
click at [390, 396] on icon at bounding box center [387, 393] width 10 height 10
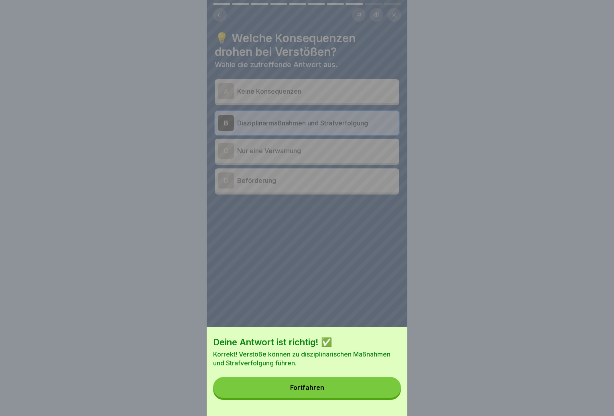
click at [389, 392] on button "Fortfahren" at bounding box center [307, 387] width 188 height 21
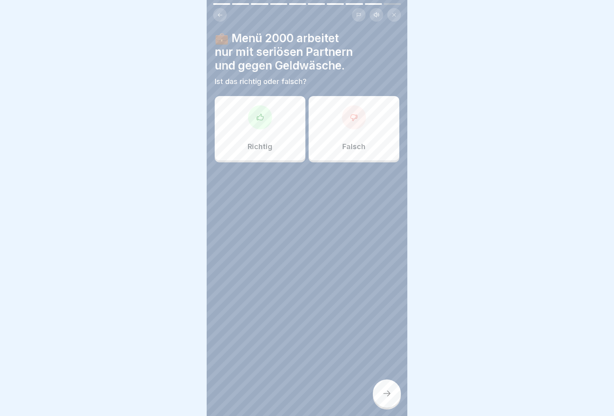
click at [279, 151] on div "Richtig" at bounding box center [260, 128] width 91 height 64
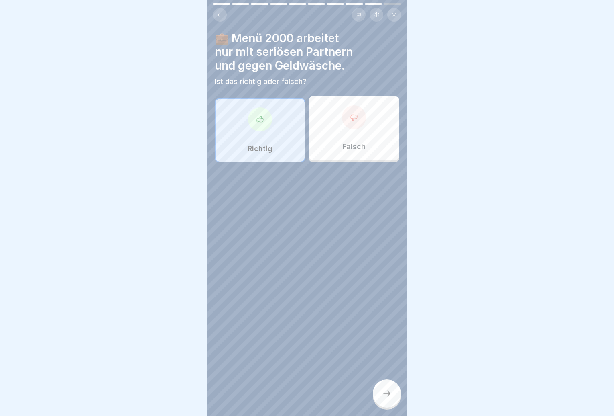
click at [387, 390] on icon at bounding box center [387, 393] width 10 height 10
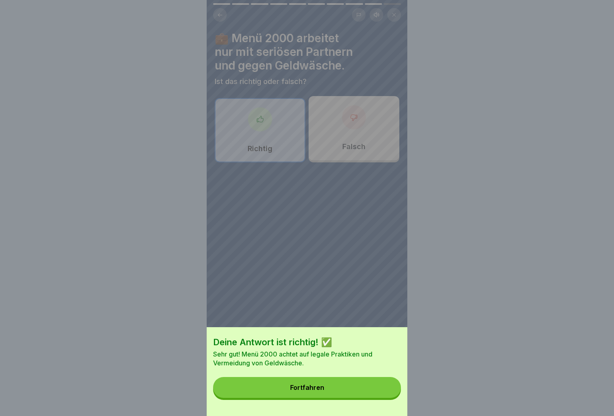
click at [351, 385] on button "Fortfahren" at bounding box center [307, 387] width 188 height 21
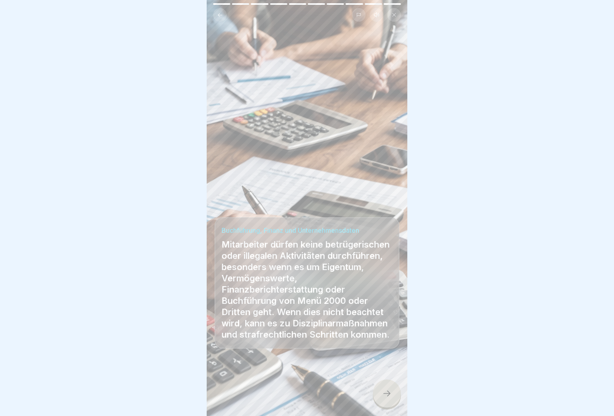
click at [390, 399] on div at bounding box center [387, 393] width 28 height 28
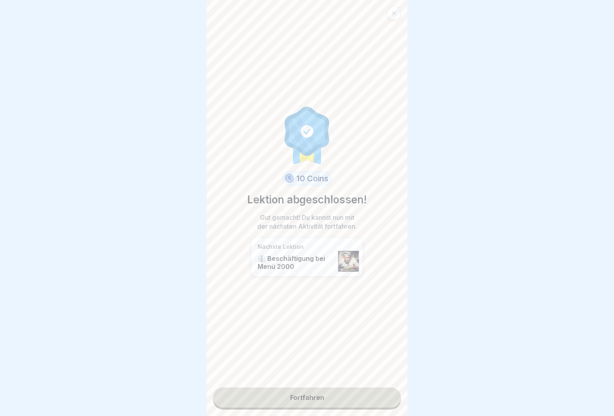
click at [380, 398] on link "Fortfahren" at bounding box center [307, 397] width 188 height 20
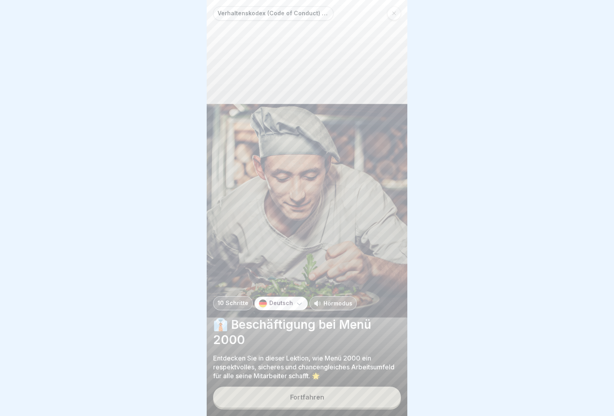
click at [347, 396] on button "Fortfahren" at bounding box center [307, 396] width 188 height 21
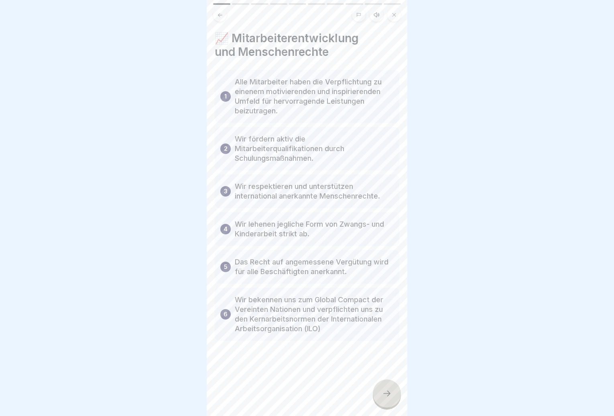
click at [389, 380] on div at bounding box center [387, 393] width 28 height 28
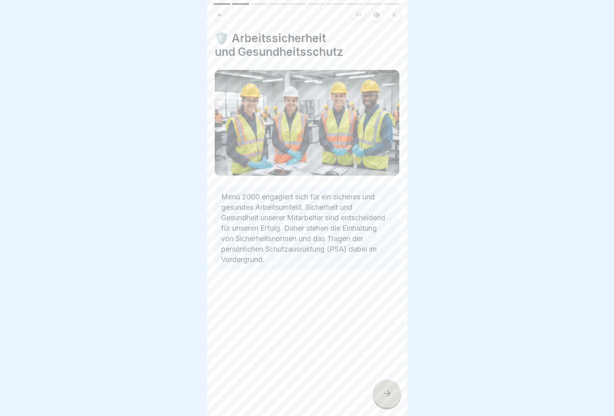
click at [387, 392] on icon at bounding box center [387, 393] width 10 height 10
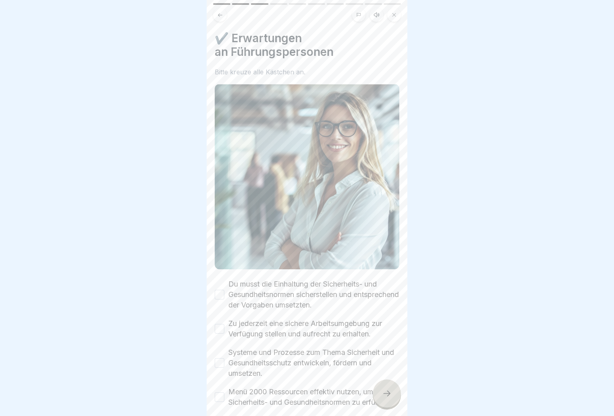
click at [387, 392] on icon at bounding box center [387, 393] width 10 height 10
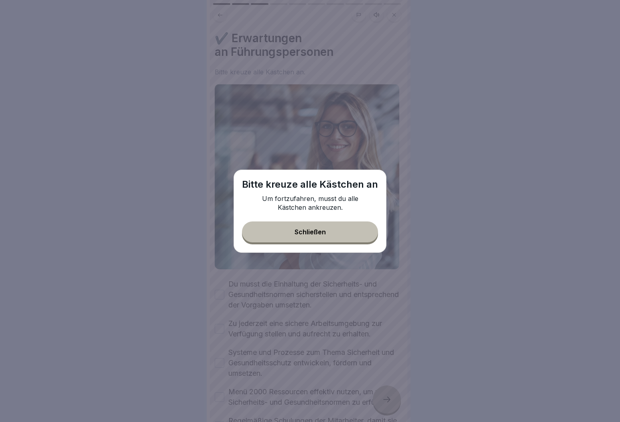
click at [323, 235] on div "Schließen" at bounding box center [310, 231] width 31 height 7
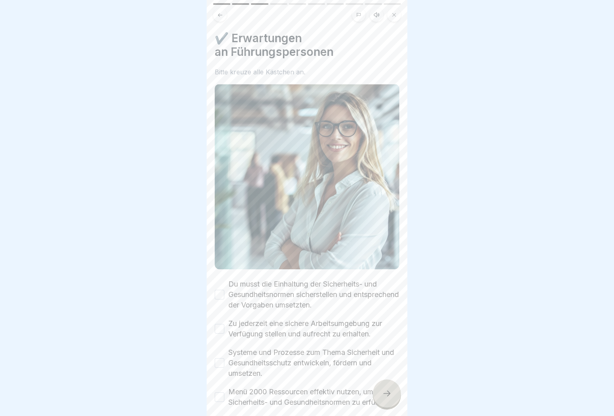
click at [228, 291] on div "Du musst die Einhaltung der Sicherheits- und Gesundheitsnormen sicherstellen un…" at bounding box center [307, 294] width 185 height 31
click at [222, 290] on button "Du musst die Einhaltung der Sicherheits- und Gesundheitsnormen sicherstellen un…" at bounding box center [220, 294] width 10 height 10
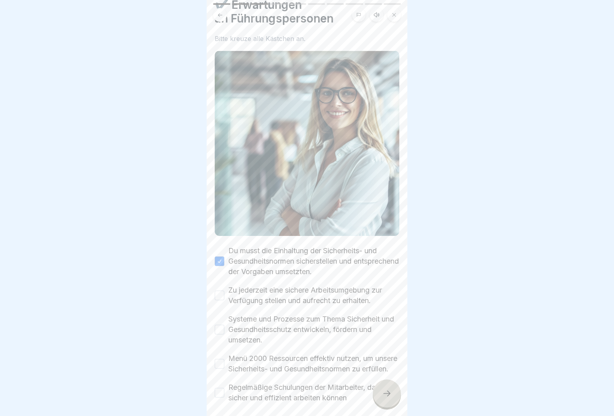
scroll to position [73, 0]
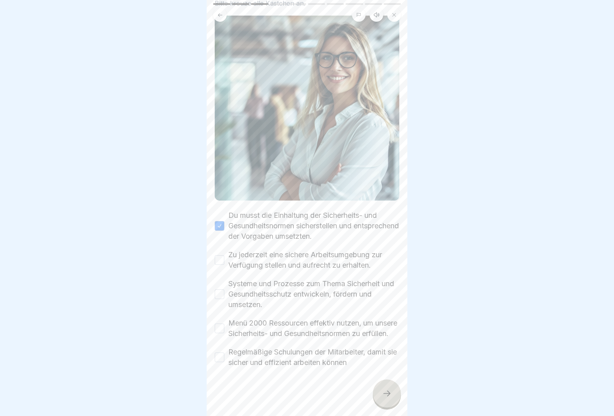
click at [225, 253] on div "Zu jederzeit eine sichere Arbeitsumgebung zur Verfügung stellen und aufrecht zu…" at bounding box center [307, 259] width 185 height 21
click at [220, 255] on button "Zu jederzeit eine sichere Arbeitsumgebung zur Verfügung stellen und aufrecht zu…" at bounding box center [220, 260] width 10 height 10
click at [218, 289] on button "Systeme und Prozesse zum Thema Sicherheit und Gesundheitsschutz entwickeln, för…" at bounding box center [220, 294] width 10 height 10
drag, startPoint x: 224, startPoint y: 326, endPoint x: 226, endPoint y: 348, distance: 22.7
click at [224, 327] on button "Menü 2000 Ressourcen effektiv nutzen, um unsere Sicherheits- und Gesundheitsnor…" at bounding box center [220, 328] width 10 height 10
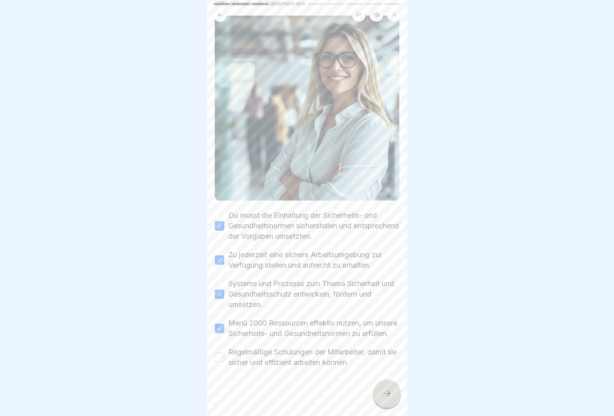
click at [228, 362] on label "Regelmäßige Schulungen der Mitarbeiter, damit sie sicher und effizient arbeiten…" at bounding box center [313, 356] width 171 height 21
click at [224, 362] on button "Regelmäßige Schulungen der Mitarbeiter, damit sie sicher und effizient arbeiten…" at bounding box center [220, 357] width 10 height 10
click at [384, 398] on icon at bounding box center [387, 393] width 10 height 10
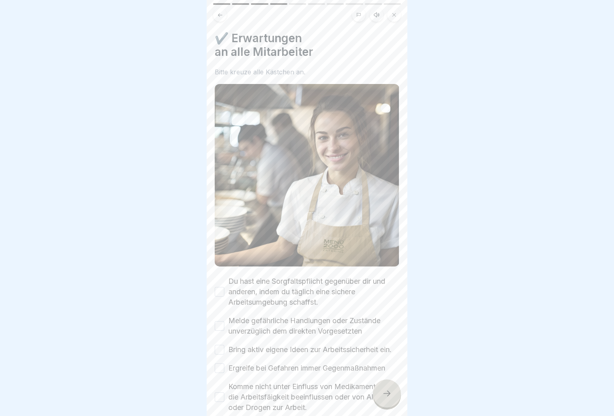
scroll to position [120, 0]
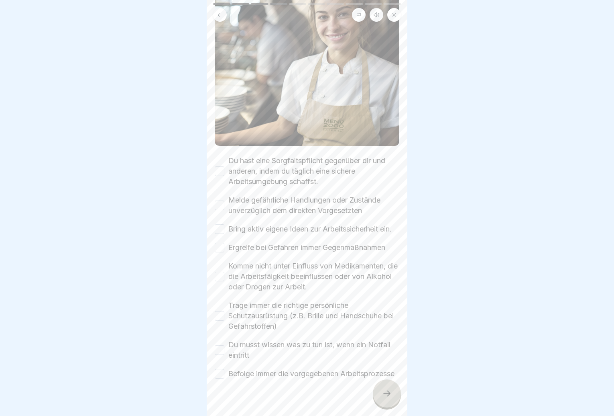
click at [230, 377] on label "Befolge immer die vorgegebenen Arbeitsprozesse" at bounding box center [311, 373] width 166 height 10
click at [224, 377] on button "Befolge immer die vorgegebenen Arbeitsprozesse" at bounding box center [220, 374] width 10 height 10
click at [230, 348] on label "Du musst wissen was zu tun ist, wenn ein Notfall eintritt" at bounding box center [313, 349] width 171 height 21
click at [224, 348] on button "Du musst wissen was zu tun ist, wenn ein Notfall eintritt" at bounding box center [220, 350] width 10 height 10
click at [222, 325] on div "Trage immer die richtige persönliche Schutzausrüstung (z.B. Brille und Handschu…" at bounding box center [307, 315] width 185 height 31
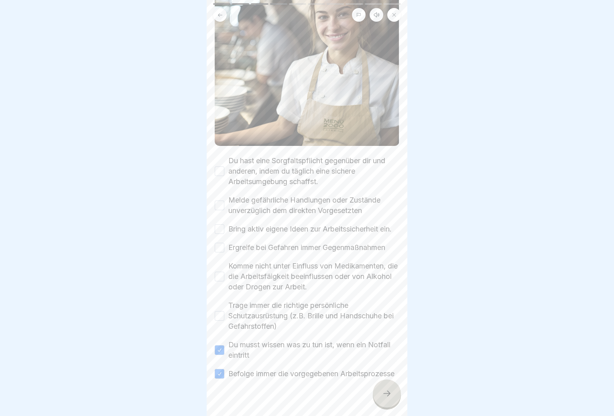
click at [222, 297] on div "Du hast eine Sorgfaltspflicht gegenüber dir und anderen, indem du täglich eine …" at bounding box center [307, 266] width 185 height 223
drag, startPoint x: 220, startPoint y: 319, endPoint x: 219, endPoint y: 291, distance: 27.7
click at [220, 318] on button "Trage immer die richtige persönliche Schutzausrüstung (z.B. Brille und Handschu…" at bounding box center [220, 316] width 10 height 10
drag, startPoint x: 219, startPoint y: 285, endPoint x: 218, endPoint y: 269, distance: 16.9
click at [219, 285] on div "Komme nicht unter Einfluss von Medikamenten, die die Arbeitsfäigkeit beeinfluss…" at bounding box center [307, 276] width 185 height 31
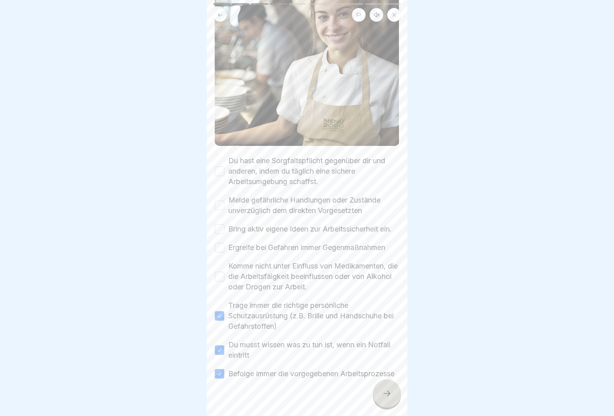
click at [218, 248] on button "Ergreife bei Gefahren immer Gegenmaßnahmen" at bounding box center [220, 247] width 10 height 10
click at [220, 224] on button "Bring aktiv eigene Ideen zur Arbeitssicherheit ein." at bounding box center [220, 229] width 10 height 10
click at [220, 211] on div "Du hast eine Sorgfaltspflicht gegenüber dir und anderen, indem du täglich eine …" at bounding box center [307, 266] width 185 height 223
click at [224, 195] on div "Melde gefährliche Handlungen oder Zustände unverzüglich dem direkten Vorgesetzt…" at bounding box center [307, 205] width 185 height 21
click at [218, 166] on button "Du hast eine Sorgfaltspflicht gegenüber dir und anderen, indem du täglich eine …" at bounding box center [220, 171] width 10 height 10
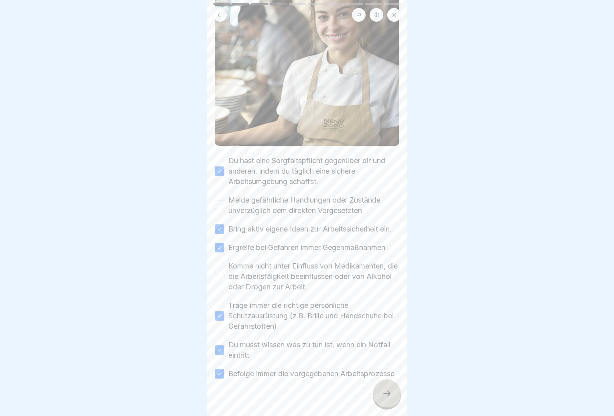
click at [223, 200] on button "Melde gefährliche Handlungen oder Zustände unverzüglich dem direkten Vorgesetzt…" at bounding box center [220, 205] width 10 height 10
click at [378, 403] on div at bounding box center [387, 393] width 28 height 28
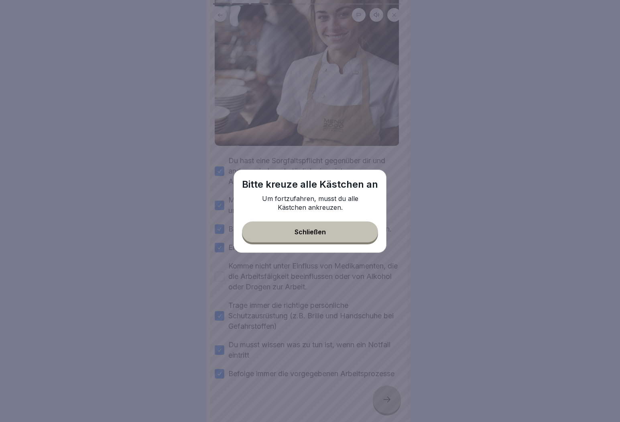
drag, startPoint x: 292, startPoint y: 225, endPoint x: 284, endPoint y: 230, distance: 9.9
click at [291, 225] on button "Schließen" at bounding box center [310, 231] width 136 height 21
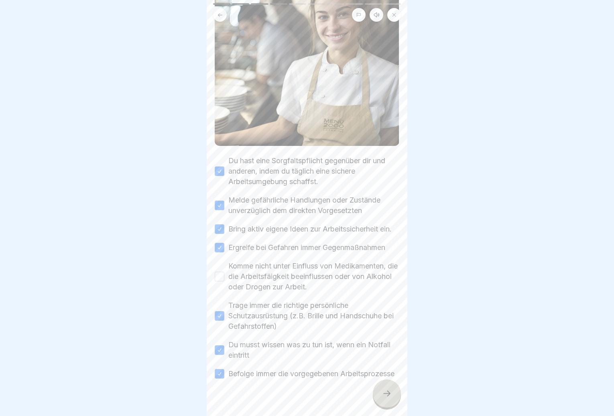
click at [226, 282] on div "Komme nicht unter Einfluss von Medikamenten, die die Arbeitsfäigkeit beeinfluss…" at bounding box center [307, 276] width 185 height 31
click at [225, 283] on div "Komme nicht unter Einfluss von Medikamenten, die die Arbeitsfäigkeit beeinfluss…" at bounding box center [307, 276] width 185 height 31
click at [220, 281] on button "Komme nicht unter Einfluss von Medikamenten, die die Arbeitsfäigkeit beeinfluss…" at bounding box center [220, 276] width 10 height 10
click at [388, 398] on icon at bounding box center [387, 393] width 10 height 10
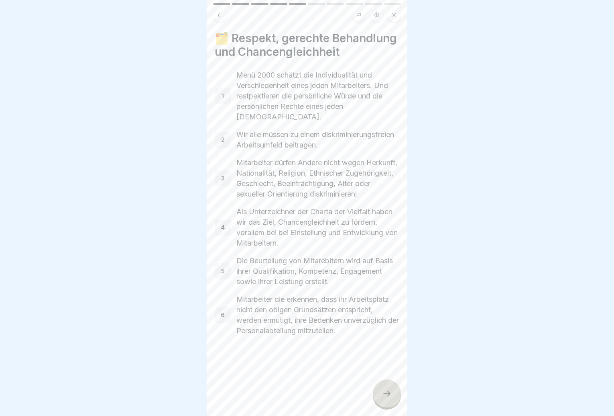
scroll to position [0, 0]
click at [397, 397] on div at bounding box center [387, 393] width 28 height 28
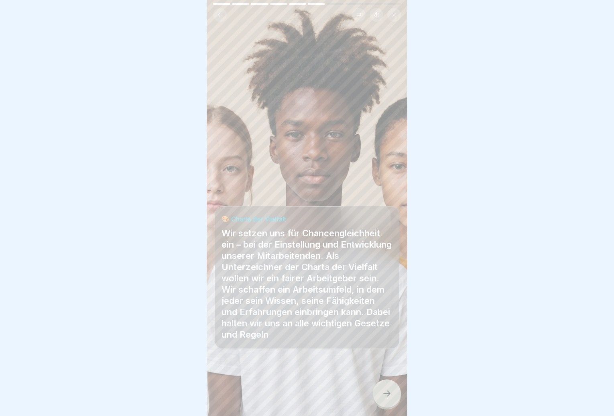
scroll to position [6, 0]
click at [390, 401] on div at bounding box center [387, 393] width 28 height 28
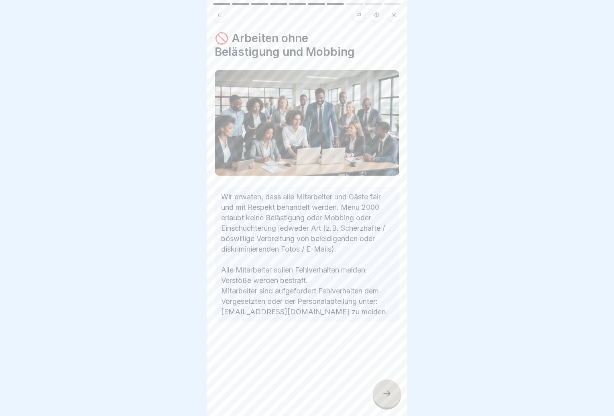
click at [390, 401] on div at bounding box center [387, 393] width 28 height 28
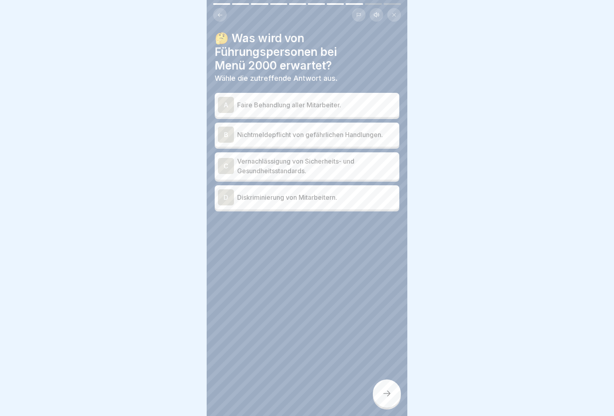
click at [299, 106] on div "A Faire Behandlung aller Mitarbeiter." at bounding box center [307, 105] width 178 height 16
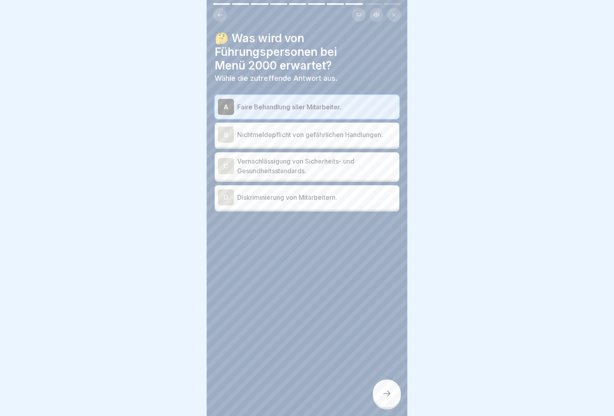
click at [389, 395] on icon at bounding box center [387, 393] width 10 height 10
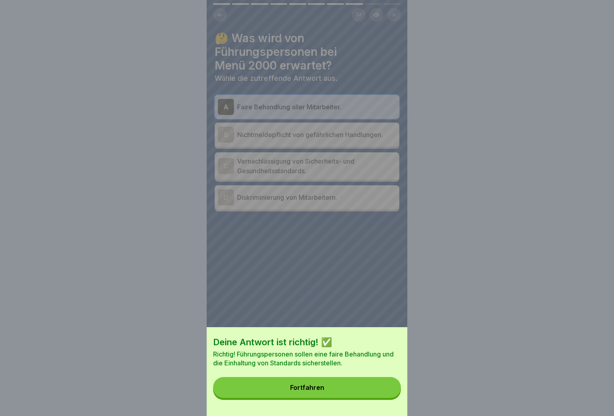
click at [371, 392] on button "Fortfahren" at bounding box center [307, 387] width 188 height 21
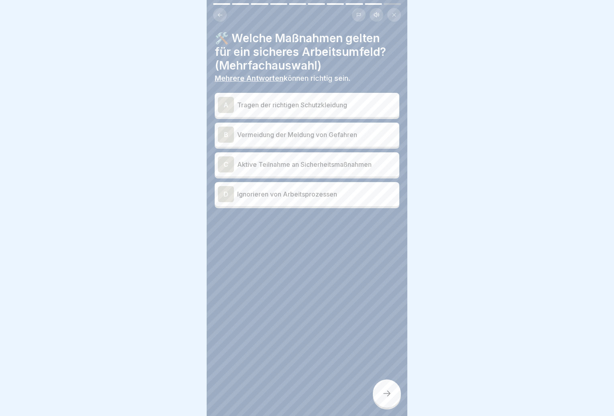
click at [316, 105] on div "A Tragen der richtigen Schutzkleidung" at bounding box center [307, 105] width 178 height 16
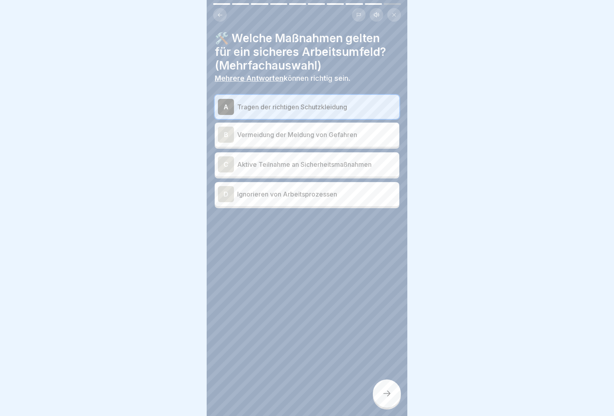
click at [325, 168] on div "C Aktive Teilnahme an Sicherheitsmaßnahmen" at bounding box center [307, 164] width 185 height 24
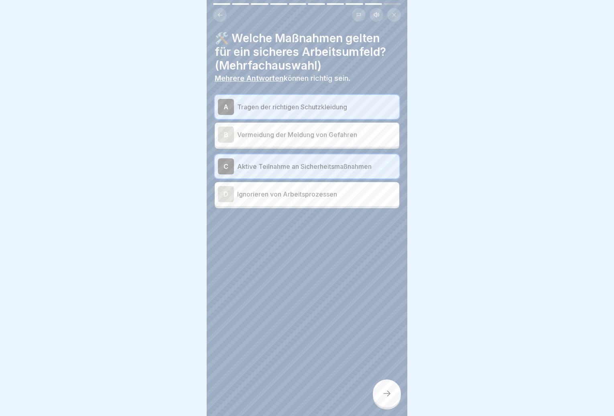
click at [384, 397] on icon at bounding box center [387, 393] width 10 height 10
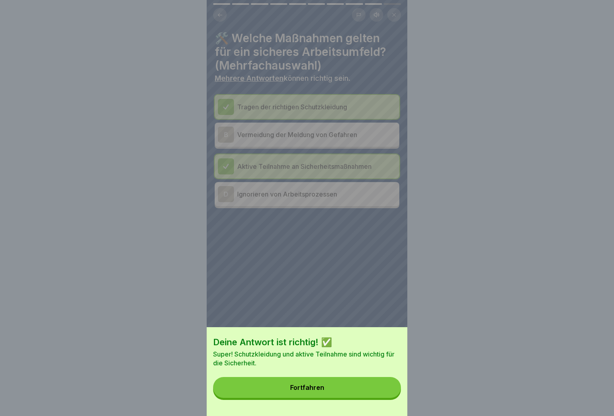
drag, startPoint x: 384, startPoint y: 397, endPoint x: 338, endPoint y: 389, distance: 46.5
click at [339, 386] on button "Fortfahren" at bounding box center [307, 387] width 188 height 21
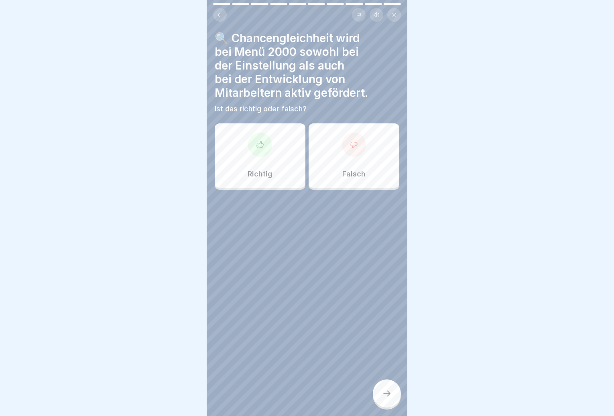
click at [252, 133] on div at bounding box center [260, 144] width 24 height 24
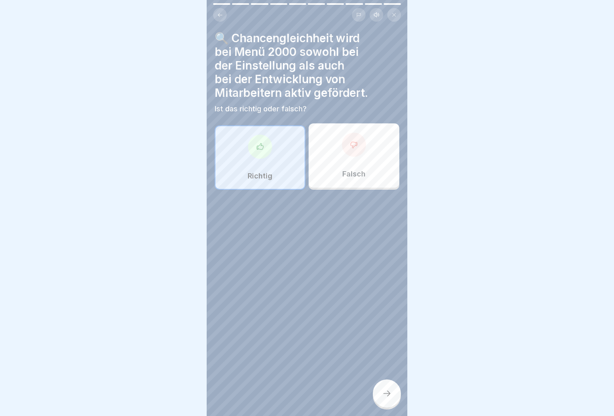
click at [386, 393] on icon at bounding box center [387, 393] width 10 height 10
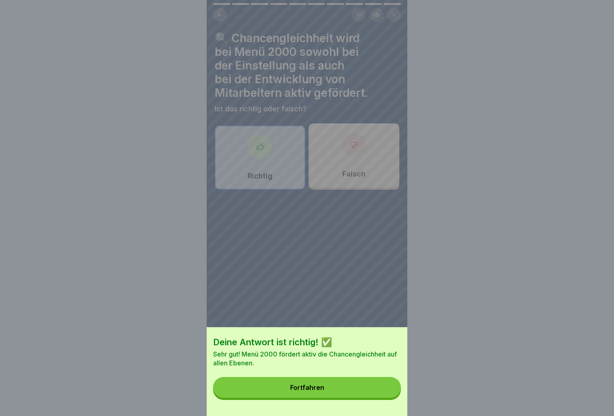
click at [377, 392] on button "Fortfahren" at bounding box center [307, 387] width 188 height 21
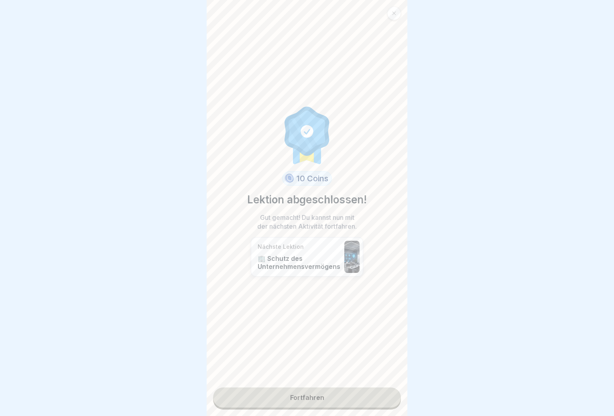
click at [371, 395] on link "Fortfahren" at bounding box center [307, 397] width 188 height 20
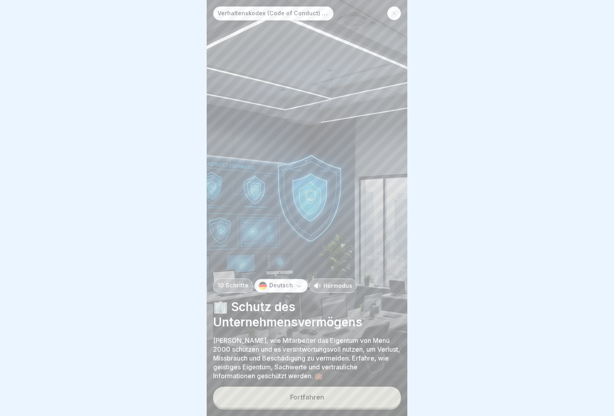
click at [355, 394] on button "Fortfahren" at bounding box center [307, 396] width 188 height 21
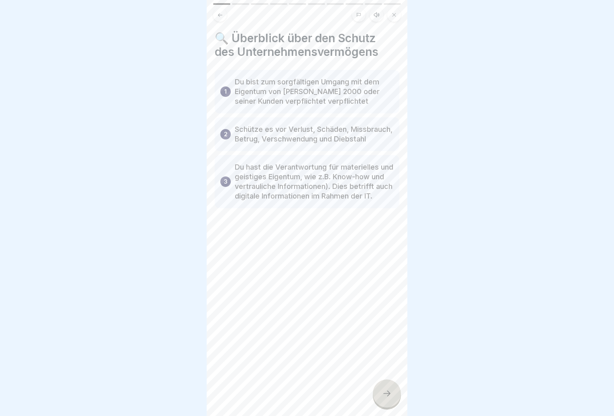
click at [390, 393] on icon at bounding box center [387, 393] width 10 height 10
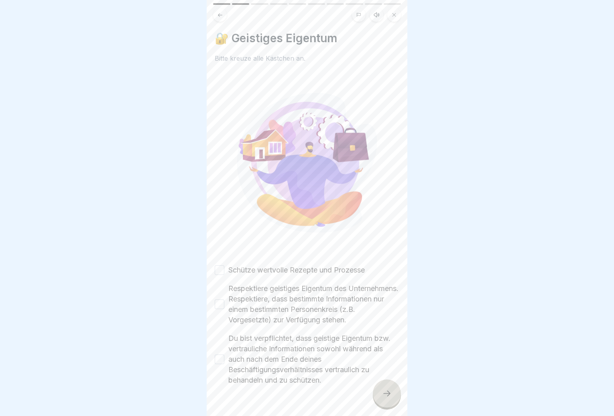
click at [221, 265] on button "Schütze wertvolle Rezepte und Prozesse" at bounding box center [220, 270] width 10 height 10
click at [222, 299] on button "Respektiere geistiges Eigentum des Unternehmens. Respektiere, dass bestimmte In…" at bounding box center [220, 304] width 10 height 10
click at [223, 356] on button "Du bist verpflichtet, dass geistige Eigentum bzw. vertrauliche Informationen so…" at bounding box center [220, 359] width 10 height 10
click at [378, 393] on div at bounding box center [387, 393] width 28 height 28
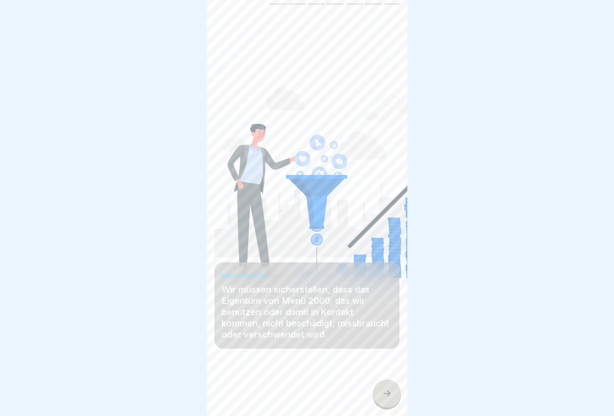
click at [382, 395] on div at bounding box center [387, 393] width 28 height 28
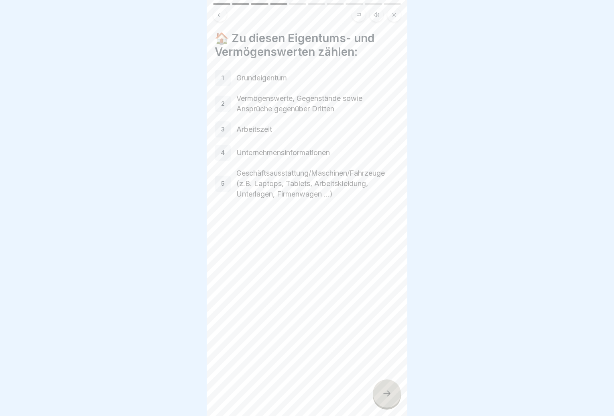
click at [382, 394] on div at bounding box center [387, 393] width 28 height 28
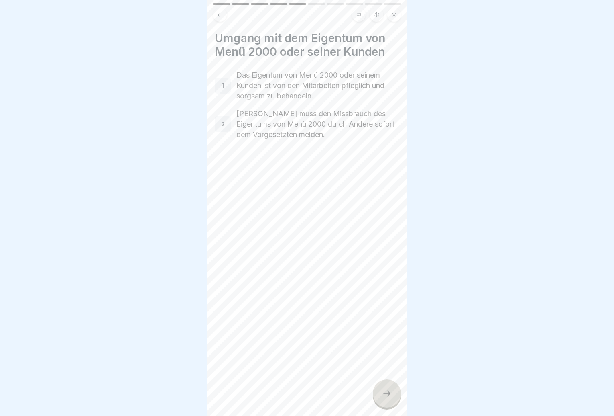
click at [382, 394] on div at bounding box center [387, 393] width 28 height 28
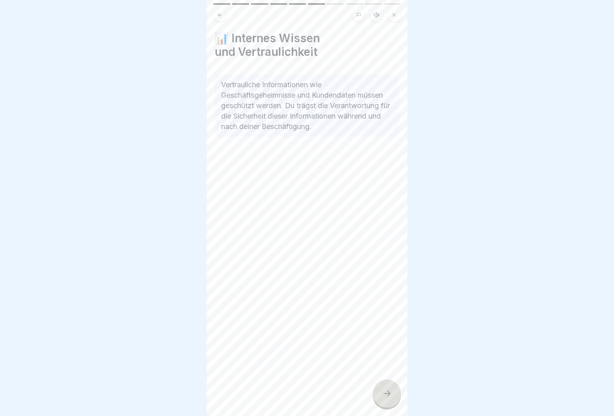
click at [382, 394] on div at bounding box center [387, 393] width 28 height 28
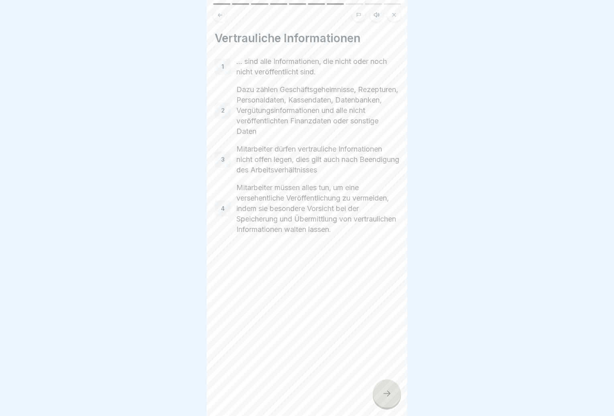
click at [382, 393] on div at bounding box center [387, 393] width 28 height 28
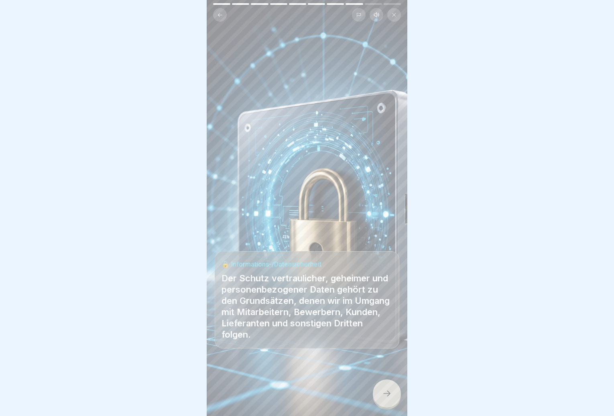
click at [383, 393] on icon at bounding box center [387, 393] width 10 height 10
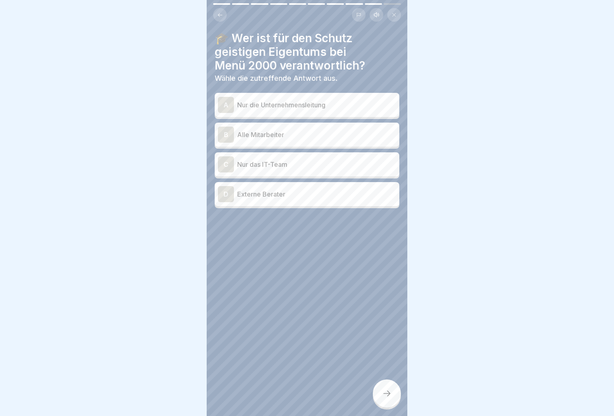
click at [294, 130] on p "Alle Mitarbeiter" at bounding box center [316, 135] width 159 height 10
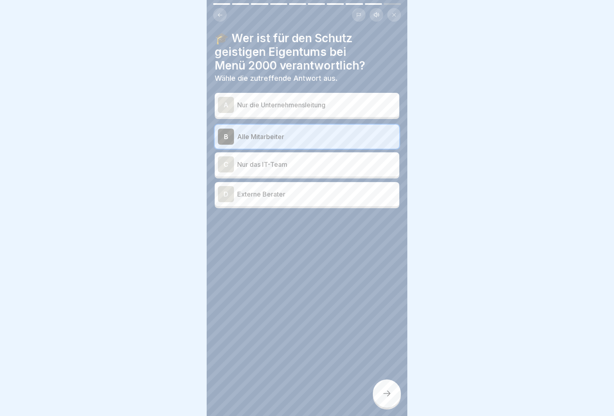
click at [385, 399] on div at bounding box center [387, 393] width 28 height 28
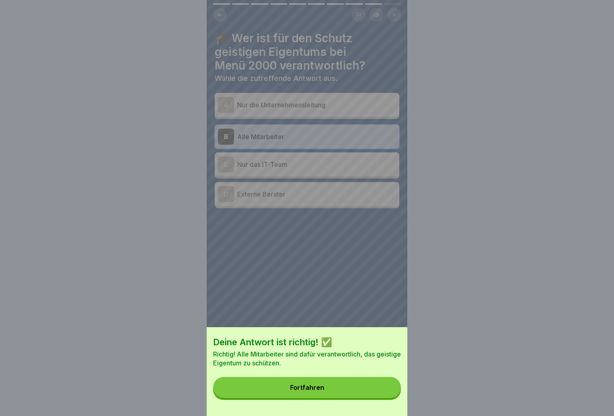
click at [357, 397] on button "Fortfahren" at bounding box center [307, 387] width 188 height 21
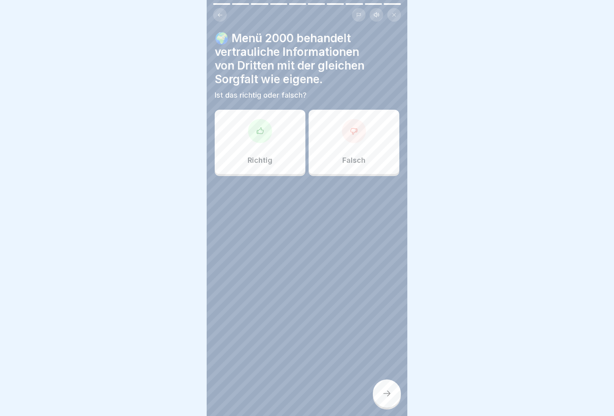
click at [281, 152] on div "Richtig" at bounding box center [260, 142] width 91 height 64
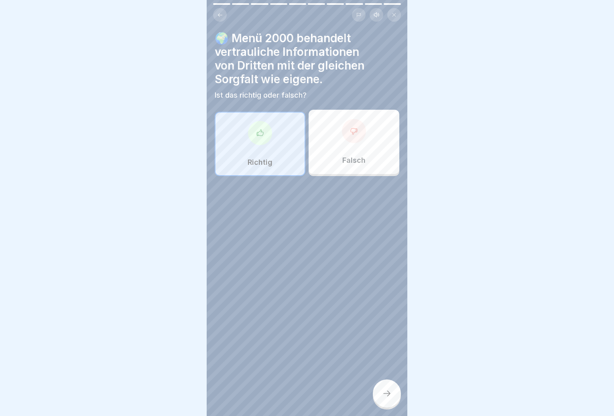
click at [395, 394] on div at bounding box center [387, 393] width 28 height 28
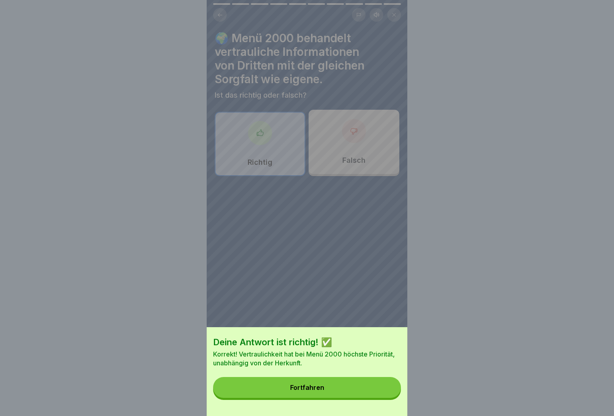
click at [371, 393] on button "Fortfahren" at bounding box center [307, 387] width 188 height 21
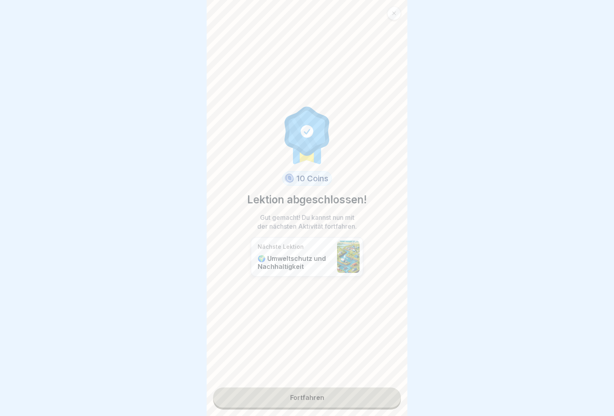
click at [369, 392] on link "Fortfahren" at bounding box center [307, 397] width 188 height 20
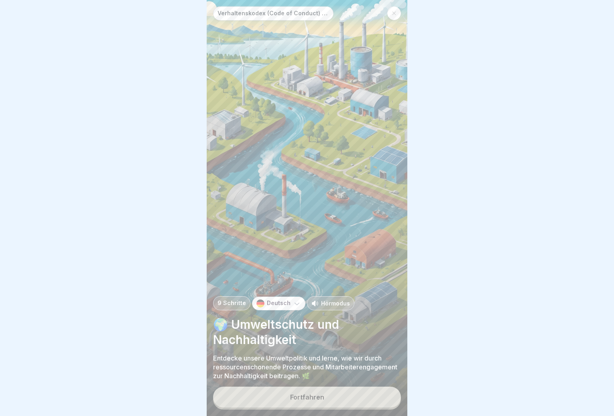
click at [357, 396] on button "Fortfahren" at bounding box center [307, 396] width 188 height 21
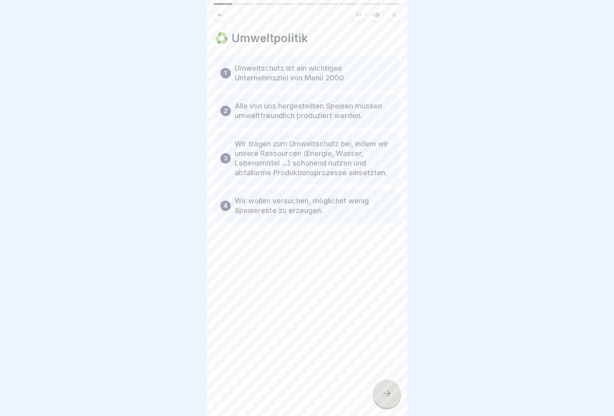
click at [390, 388] on div at bounding box center [387, 393] width 28 height 28
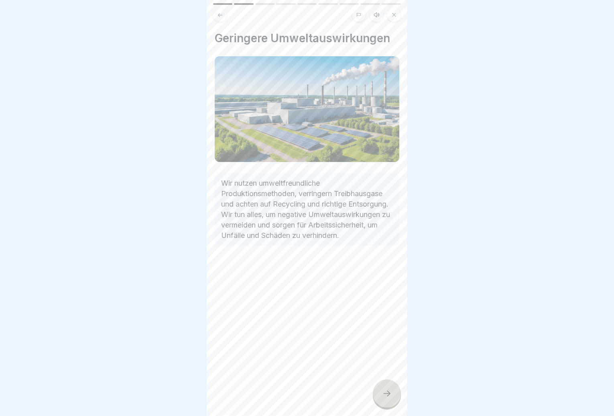
click at [386, 383] on div at bounding box center [387, 393] width 28 height 28
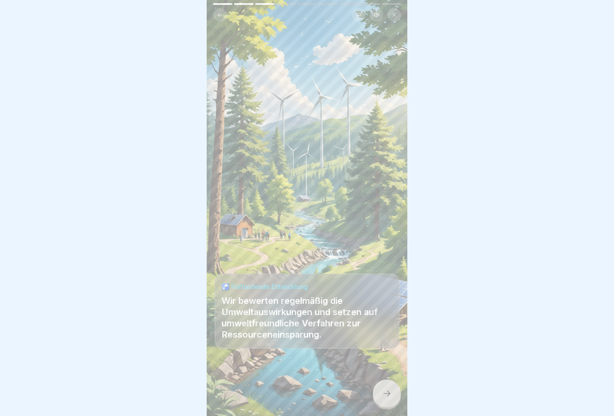
click at [386, 383] on div at bounding box center [387, 393] width 28 height 28
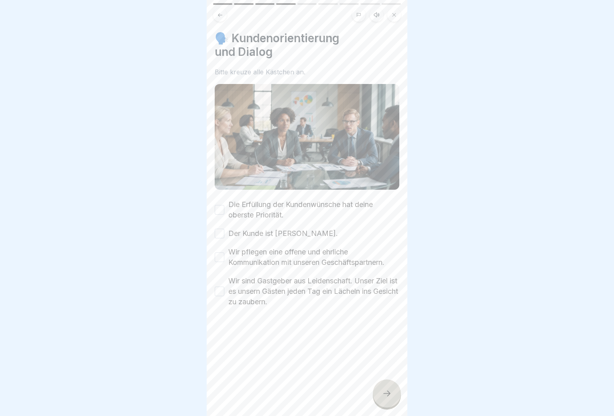
click at [226, 280] on div "Wir sind Gastgeber aus Leidenschaft. Unser Ziel ist es unsern Gästen jeden Tag …" at bounding box center [307, 290] width 185 height 31
click at [220, 287] on div "Wir sind Gastgeber aus Leidenschaft. Unser Ziel ist es unsern Gästen jeden Tag …" at bounding box center [307, 290] width 185 height 31
click at [220, 286] on button "Wir sind Gastgeber aus Leidenschaft. Unser Ziel ist es unsern Gästen jeden Tag …" at bounding box center [220, 291] width 10 height 10
click at [222, 252] on button "Wir pflegen eine offene und ehrliche Kommunikation mit unseren Geschäftspartner…" at bounding box center [220, 257] width 10 height 10
click at [221, 228] on button "Der Kunde ist [PERSON_NAME]." at bounding box center [220, 233] width 10 height 10
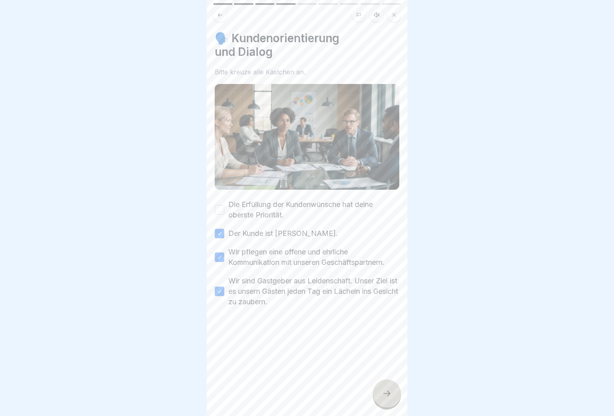
click at [220, 205] on button "Die Erfüllung der Kundenwünsche hat deine oberste Priorität." at bounding box center [220, 210] width 10 height 10
click at [392, 404] on div at bounding box center [387, 393] width 28 height 28
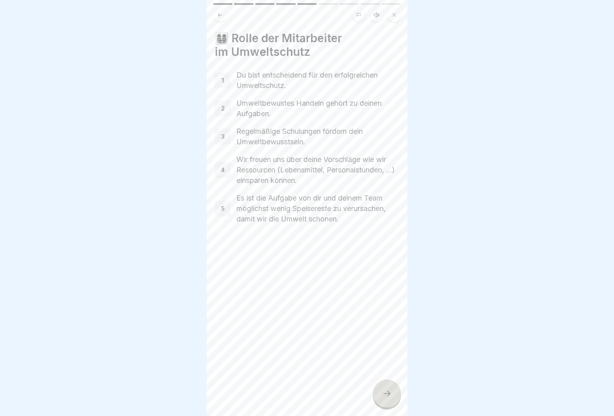
click at [390, 397] on icon at bounding box center [387, 393] width 10 height 10
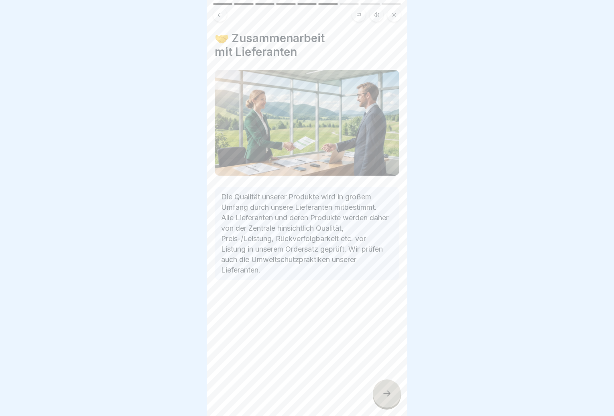
click at [389, 394] on icon at bounding box center [386, 393] width 7 height 6
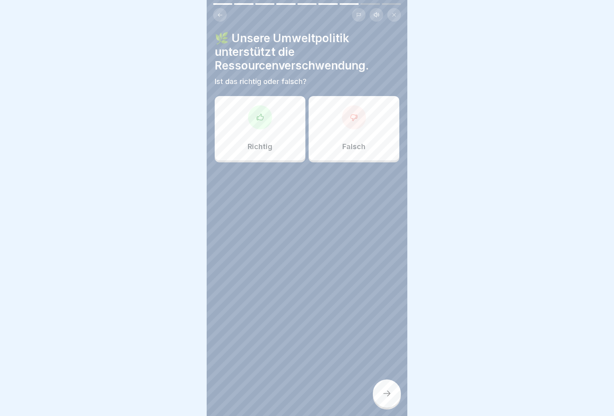
click at [279, 150] on div "Richtig" at bounding box center [260, 128] width 91 height 64
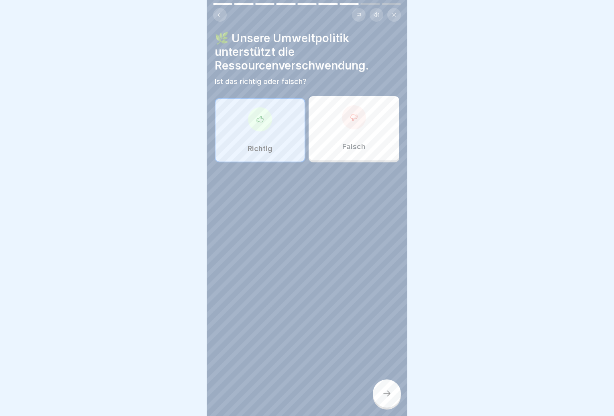
click at [323, 119] on div "Falsch" at bounding box center [354, 128] width 91 height 64
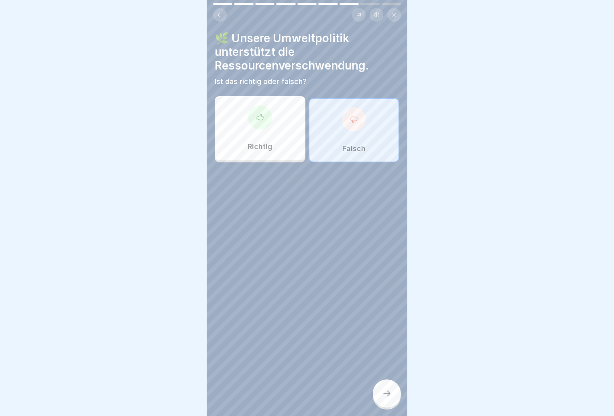
click at [386, 397] on icon at bounding box center [387, 393] width 10 height 10
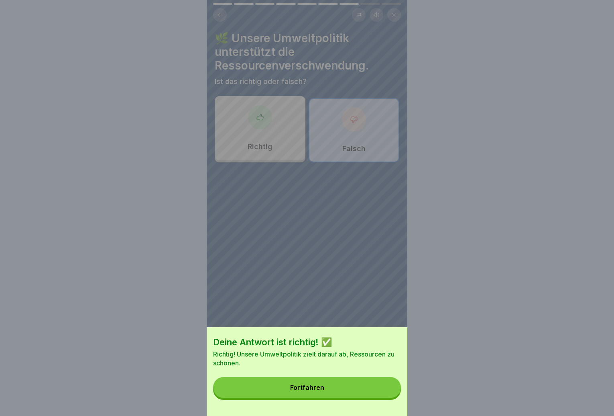
click at [368, 390] on button "Fortfahren" at bounding box center [307, 387] width 188 height 21
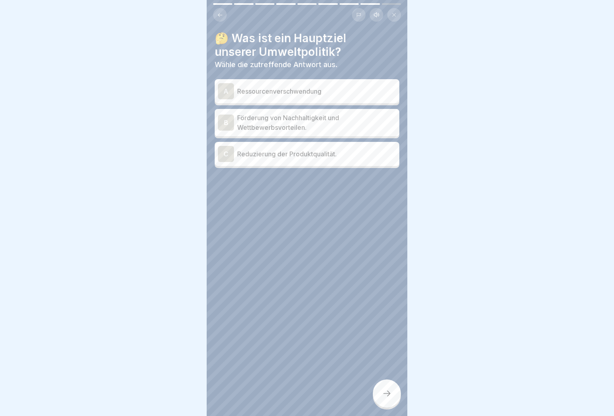
click at [315, 123] on p "Förderung von Nachhaltigkeit und Wettbewerbsvorteilen." at bounding box center [316, 122] width 159 height 19
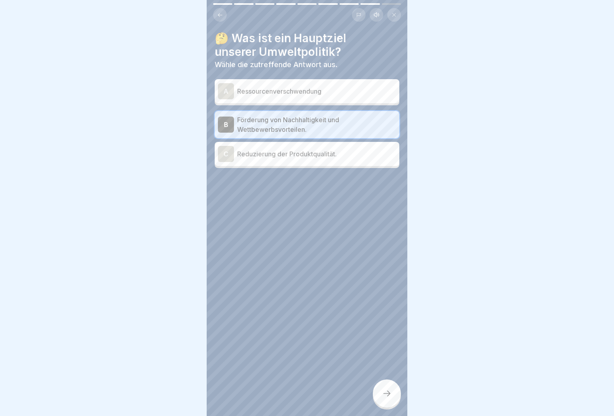
click at [385, 389] on icon at bounding box center [387, 393] width 10 height 10
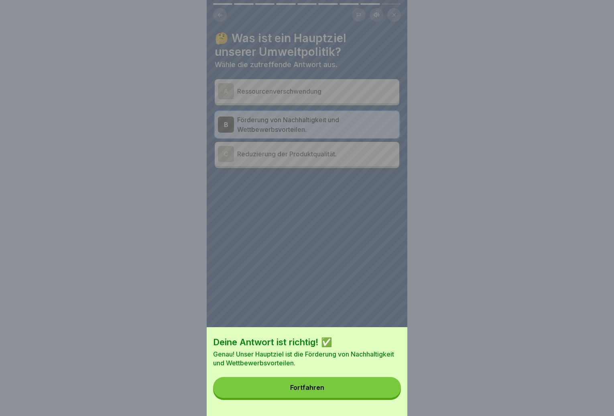
click at [376, 390] on button "Fortfahren" at bounding box center [307, 387] width 188 height 21
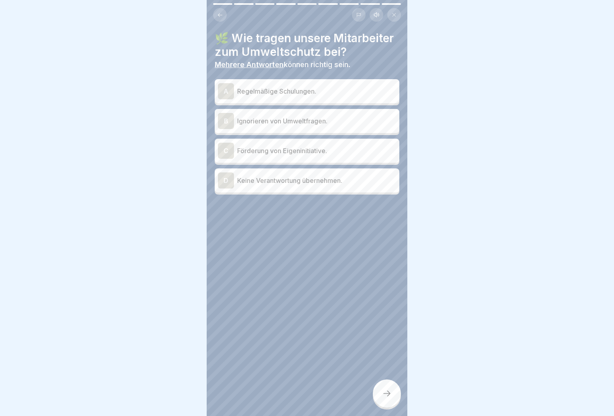
click at [282, 96] on p "Regelmäßige Schulungen." at bounding box center [316, 91] width 159 height 10
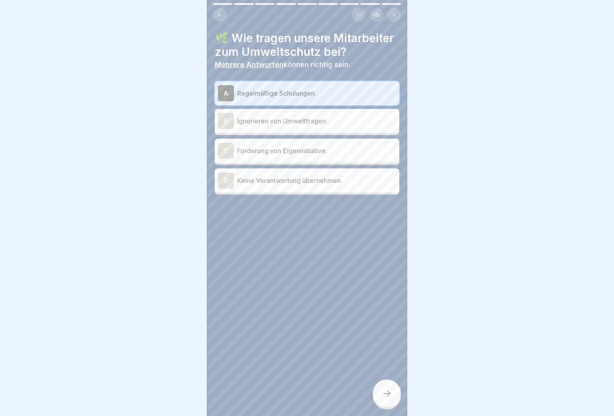
click at [296, 155] on p "Förderung von Eigeninitiative." at bounding box center [316, 151] width 159 height 10
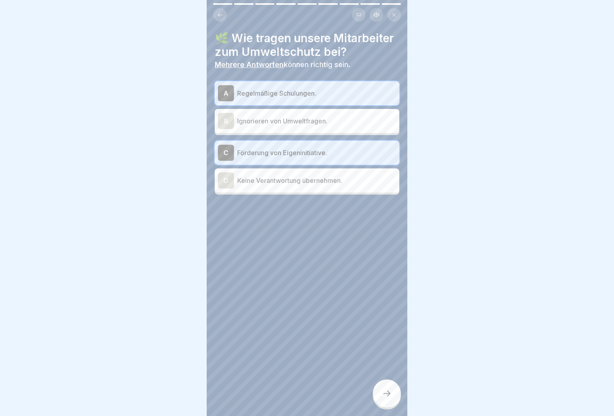
click at [386, 390] on icon at bounding box center [387, 393] width 10 height 10
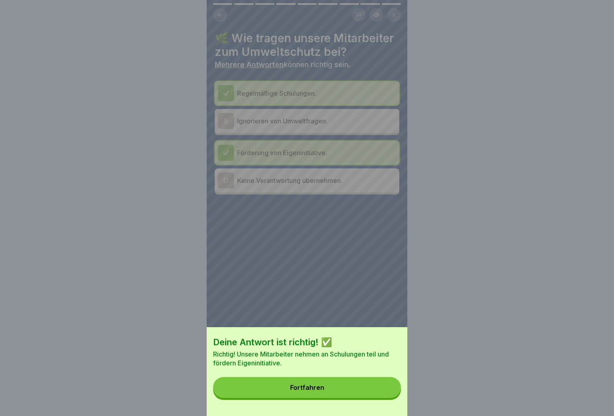
click at [386, 390] on button "Fortfahren" at bounding box center [307, 387] width 188 height 21
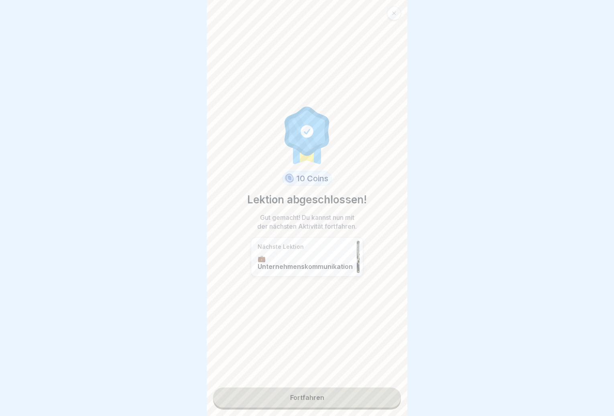
click at [386, 390] on link "Fortfahren" at bounding box center [307, 397] width 188 height 20
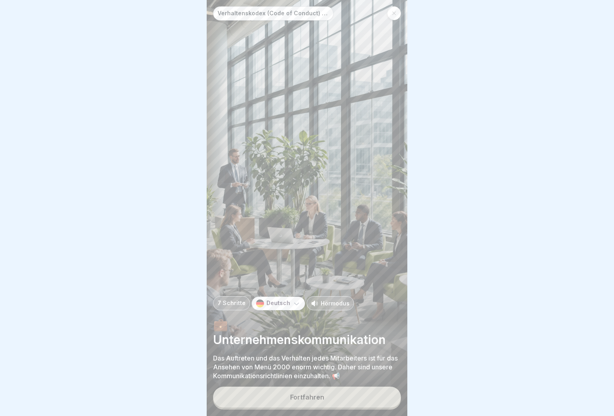
click at [382, 390] on button "Fortfahren" at bounding box center [307, 396] width 188 height 21
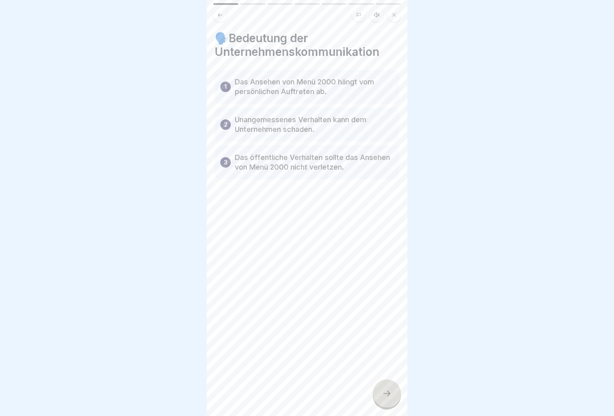
click at [387, 391] on icon at bounding box center [387, 393] width 10 height 10
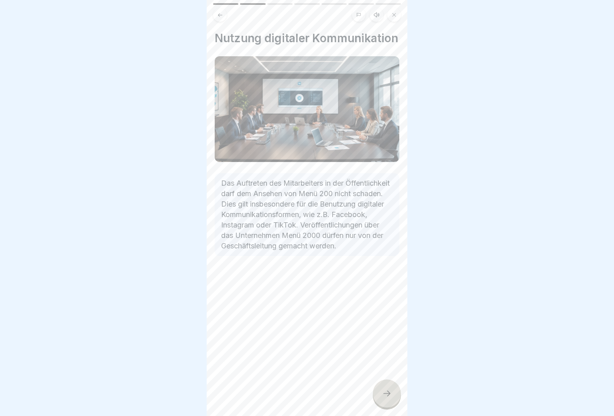
click at [387, 391] on icon at bounding box center [387, 393] width 10 height 10
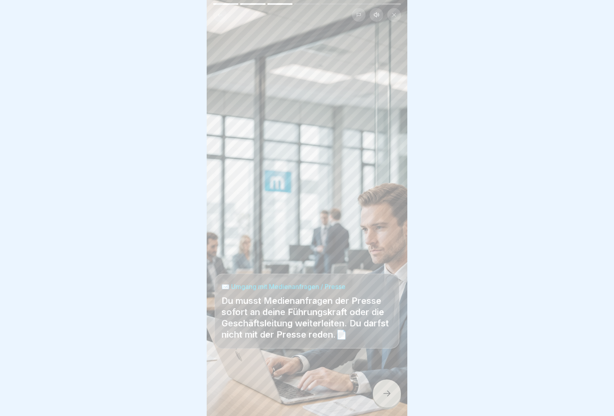
click at [387, 391] on icon at bounding box center [387, 393] width 10 height 10
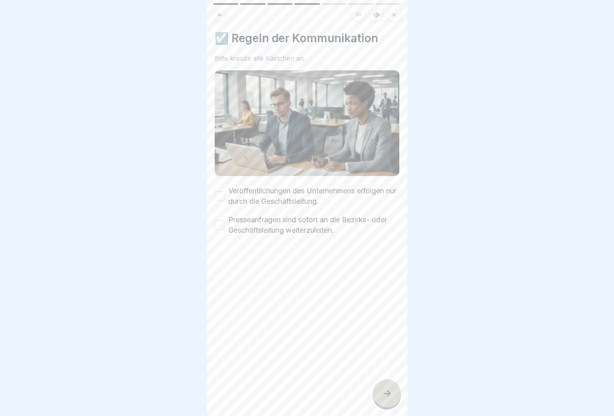
click at [387, 391] on icon at bounding box center [387, 393] width 10 height 10
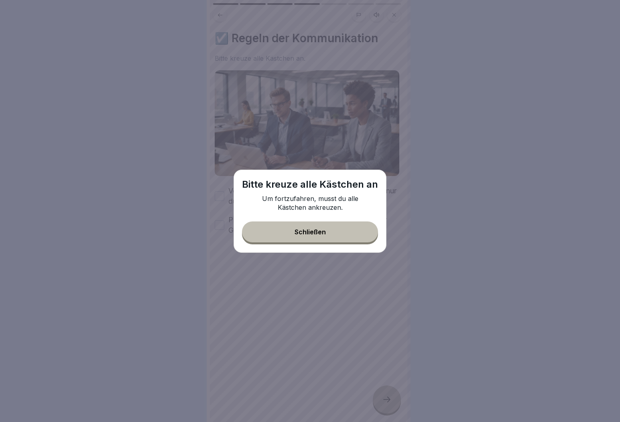
click at [316, 235] on div "Schließen" at bounding box center [310, 231] width 31 height 7
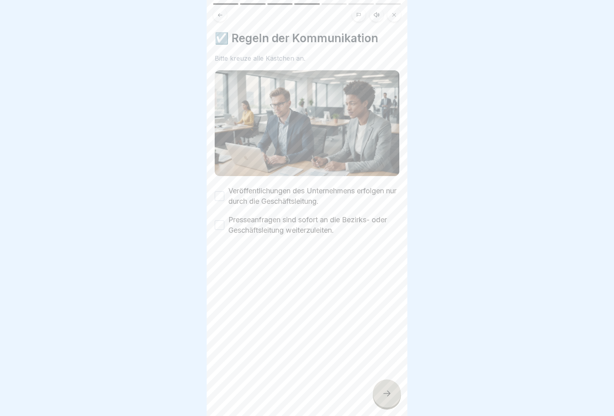
click at [232, 193] on label "Veröffentlichungen des Unternehmens erfolgen nur durch die Geschäftsleitung." at bounding box center [313, 195] width 171 height 21
click at [224, 193] on button "Veröffentlichungen des Unternehmens erfolgen nur durch die Geschäftsleitung." at bounding box center [220, 196] width 10 height 10
click at [220, 220] on button "Presseanfragen sind sofort an die Bezirks- oder Geschäftsleitung weiterzuleiten." at bounding box center [220, 225] width 10 height 10
click at [382, 386] on div "Verhaltenskodex (Code of Conduct) Menü 2000 7 Schritte Deutsch Hörmodus 💼 Unter…" at bounding box center [307, 208] width 201 height 416
click at [381, 394] on div at bounding box center [387, 393] width 28 height 28
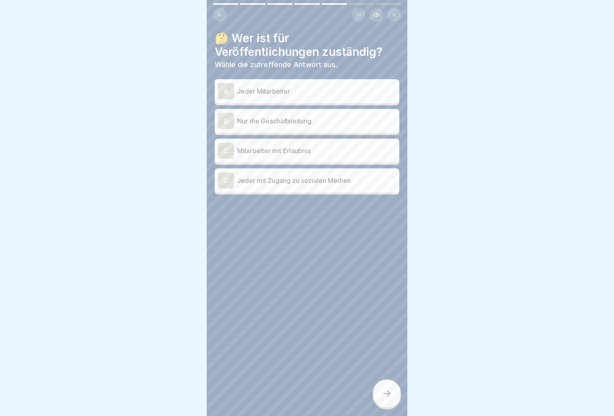
click at [300, 120] on p "Nur die Geschäftsleitung" at bounding box center [316, 121] width 159 height 10
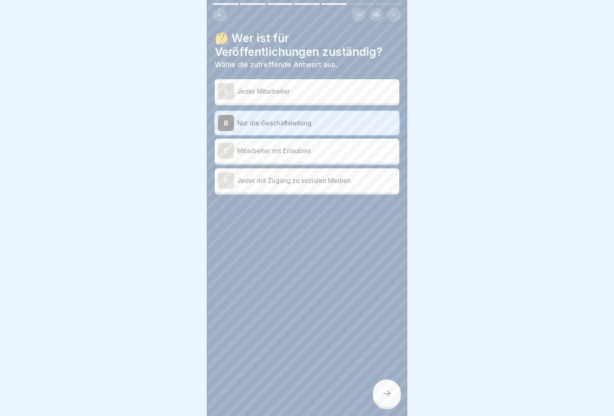
click at [389, 391] on div at bounding box center [387, 393] width 28 height 28
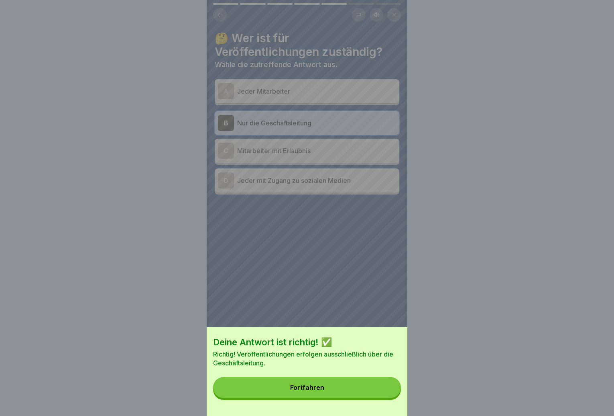
click at [381, 389] on button "Fortfahren" at bounding box center [307, 387] width 188 height 21
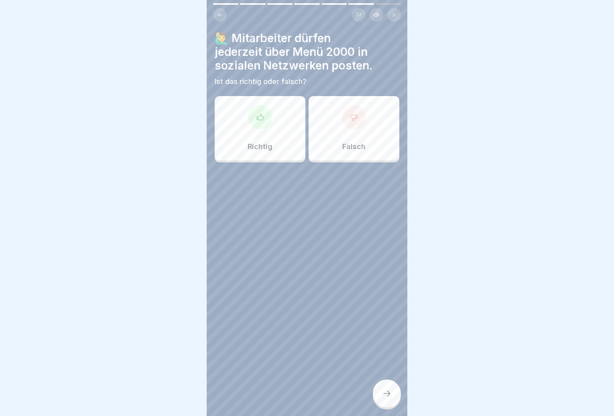
click at [339, 141] on div "Falsch" at bounding box center [354, 128] width 91 height 64
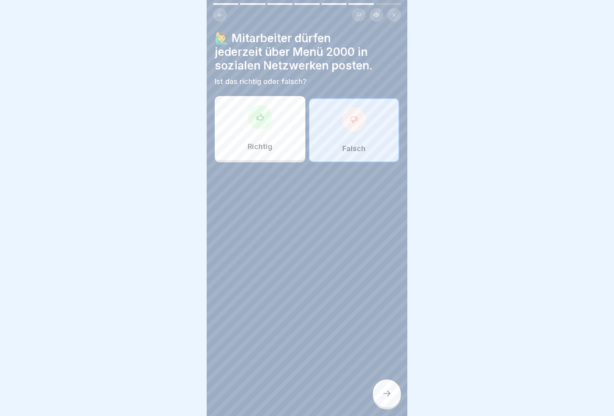
click at [385, 398] on icon at bounding box center [387, 393] width 10 height 10
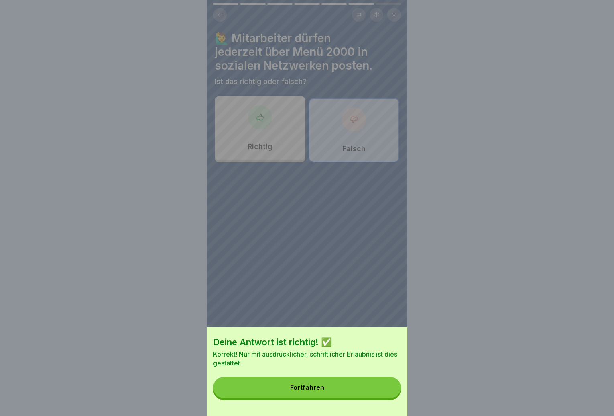
click at [371, 395] on button "Fortfahren" at bounding box center [307, 387] width 188 height 21
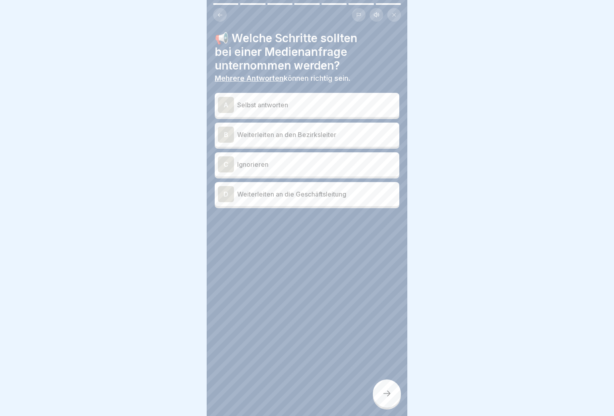
click at [326, 141] on div "B Weiterleiten an den Bezirksleiter" at bounding box center [307, 134] width 178 height 16
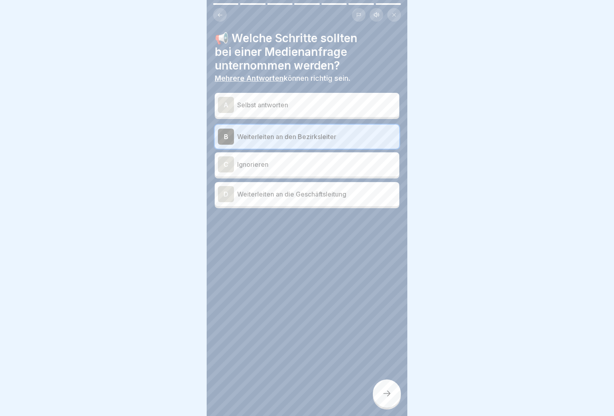
click at [389, 397] on icon at bounding box center [387, 393] width 10 height 10
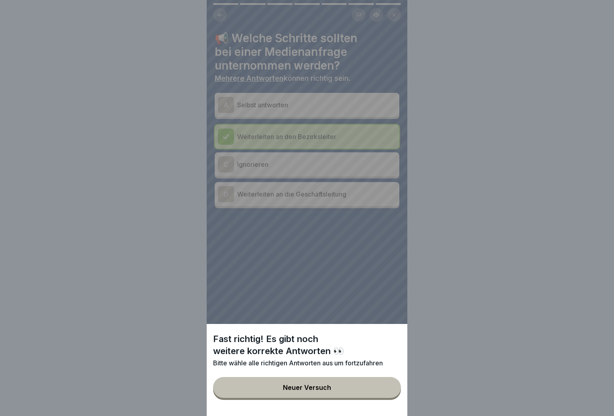
click at [373, 388] on button "Neuer Versuch" at bounding box center [307, 387] width 188 height 21
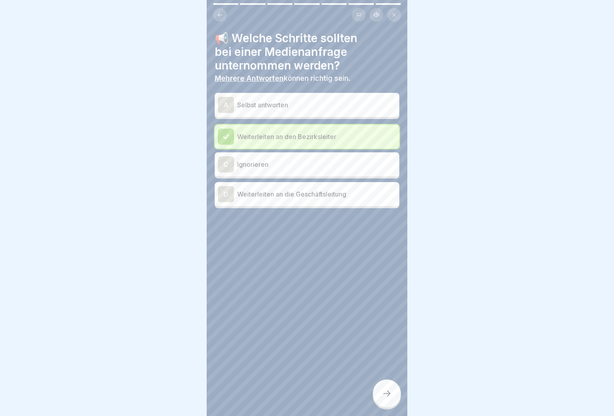
click at [328, 196] on p "Weiterleiten an die Geschäftsleitung" at bounding box center [316, 194] width 159 height 10
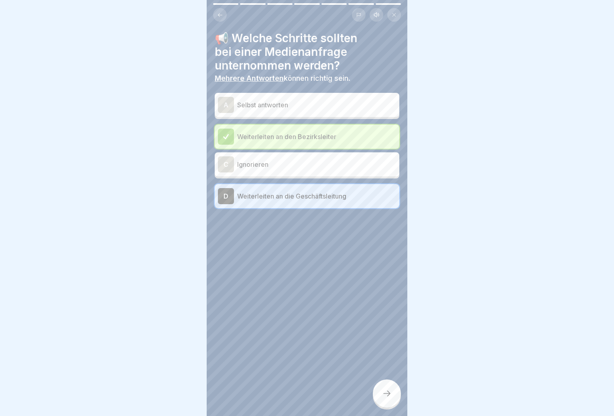
click at [384, 398] on icon at bounding box center [387, 393] width 10 height 10
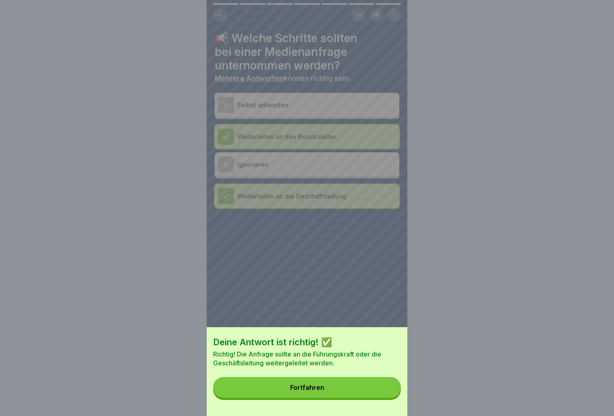
click at [364, 389] on button "Fortfahren" at bounding box center [307, 387] width 188 height 21
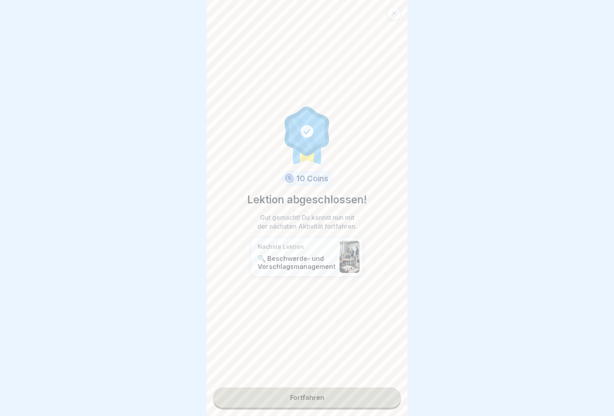
click at [361, 402] on link "Fortfahren" at bounding box center [307, 397] width 188 height 20
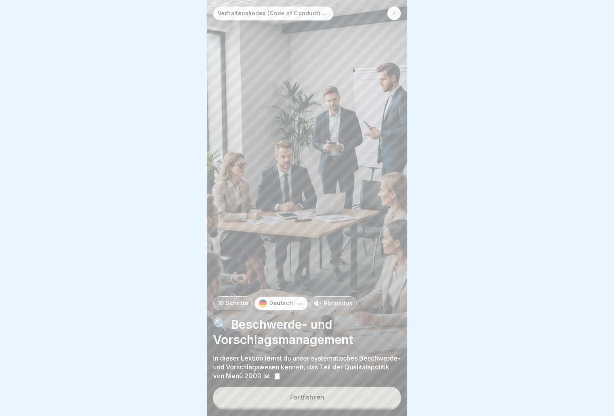
click at [361, 401] on button "Fortfahren" at bounding box center [307, 396] width 188 height 21
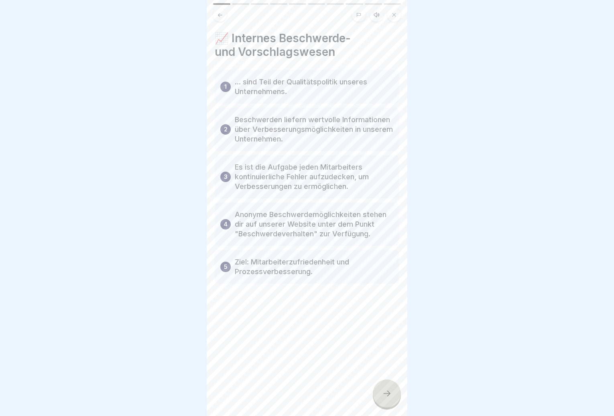
click at [381, 398] on div at bounding box center [387, 393] width 28 height 28
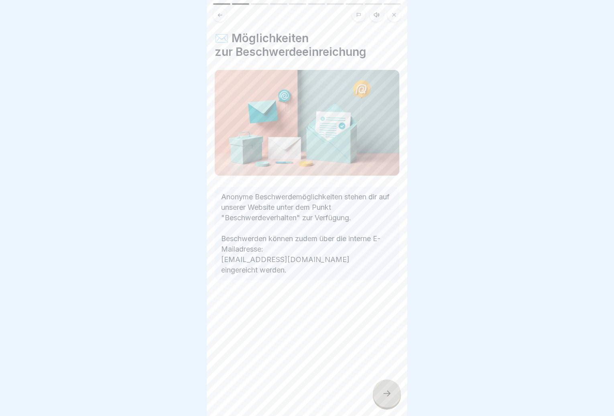
click at [381, 398] on div at bounding box center [387, 393] width 28 height 28
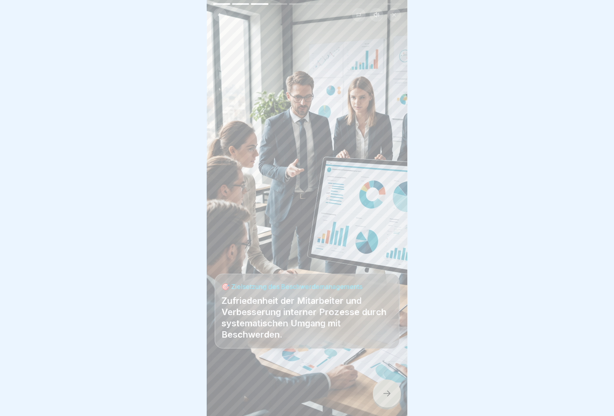
click at [381, 398] on div at bounding box center [387, 393] width 28 height 28
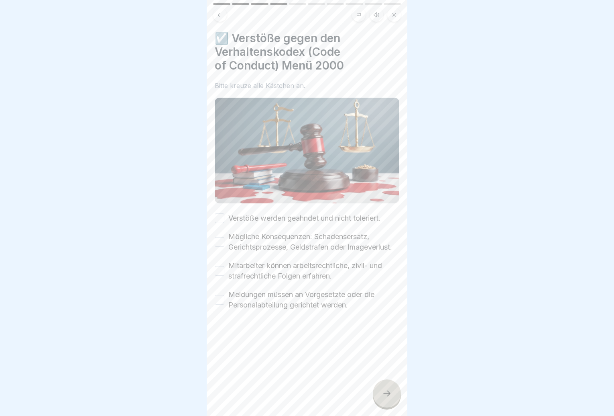
click at [382, 398] on icon at bounding box center [387, 393] width 10 height 10
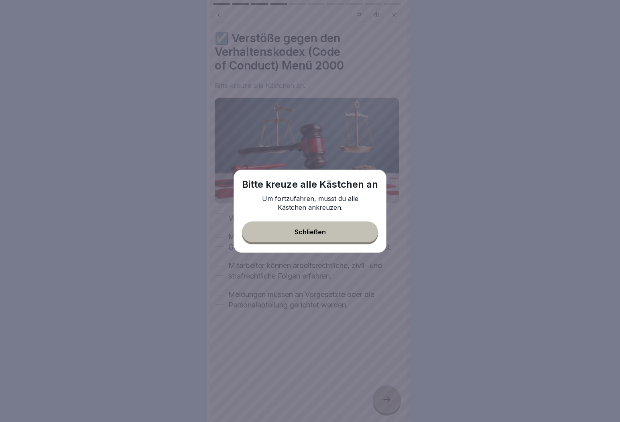
drag, startPoint x: 307, startPoint y: 221, endPoint x: 306, endPoint y: 226, distance: 5.7
click at [307, 222] on button "Schließen" at bounding box center [310, 231] width 136 height 21
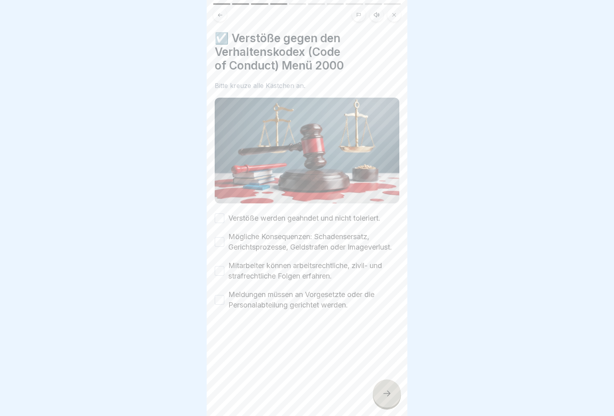
click at [235, 216] on label "Verstöße werden geahndet und nicht toleriert." at bounding box center [304, 218] width 152 height 10
click at [224, 216] on button "Verstöße werden geahndet und nicht toleriert." at bounding box center [220, 218] width 10 height 10
click at [222, 242] on button "Mögliche Konsequenzen: Schadensersatz, Gerichtsprozesse, Geldstrafen oder Image…" at bounding box center [220, 242] width 10 height 10
click at [220, 275] on button "Mitarbeiter können arbeitsrechtliche, zivil- und strafrechtliche Folgen erfahre…" at bounding box center [220, 271] width 10 height 10
click at [220, 304] on button "Meldungen müssen an Vorgesetzte oder die Personalabteilung gerichtet werden." at bounding box center [220, 300] width 10 height 10
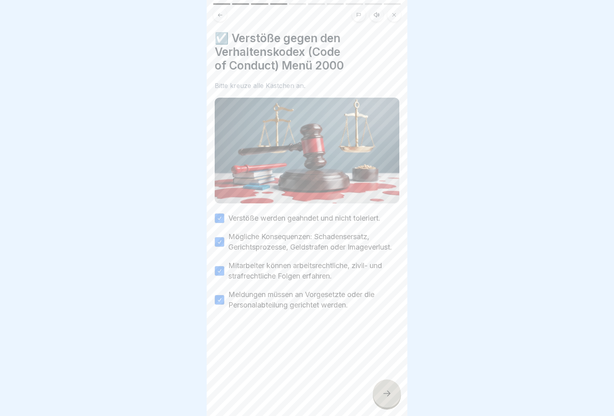
click at [382, 398] on icon at bounding box center [387, 393] width 10 height 10
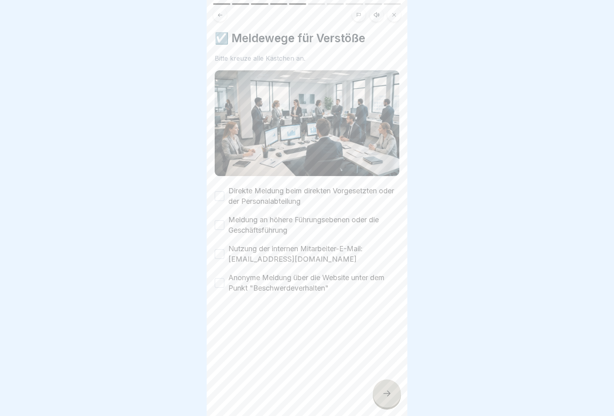
click at [223, 281] on button "Anonyme Meldung über die Website unter dem Punkt "Beschwerdeverhalten"" at bounding box center [220, 283] width 10 height 10
click at [219, 249] on button "Nutzung der internen Mitarbeiter-E-Mail: [EMAIL_ADDRESS][DOMAIN_NAME]" at bounding box center [220, 254] width 10 height 10
click at [222, 220] on button "Meldung an höhere Führungsebenen oder die Geschäftsführung" at bounding box center [220, 225] width 10 height 10
click at [220, 196] on button "Direkte Meldung beim direkten Vorgesetzten oder der Personalabteilung" at bounding box center [220, 196] width 10 height 10
click at [382, 395] on icon at bounding box center [387, 393] width 10 height 10
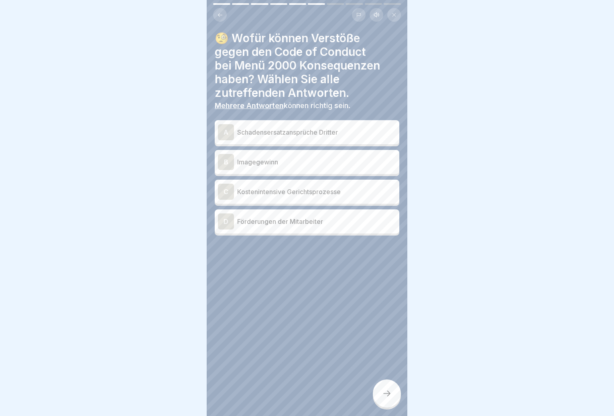
click at [303, 198] on div "C Kostenintensive Gerichtsprozesse" at bounding box center [307, 191] width 178 height 16
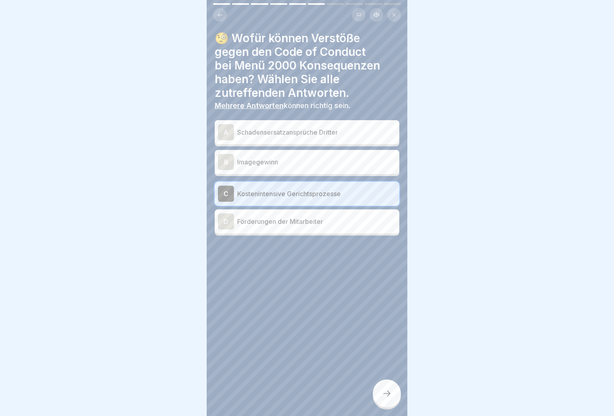
click at [306, 120] on div "A Schadensersatzansprüche Dritter" at bounding box center [307, 132] width 185 height 24
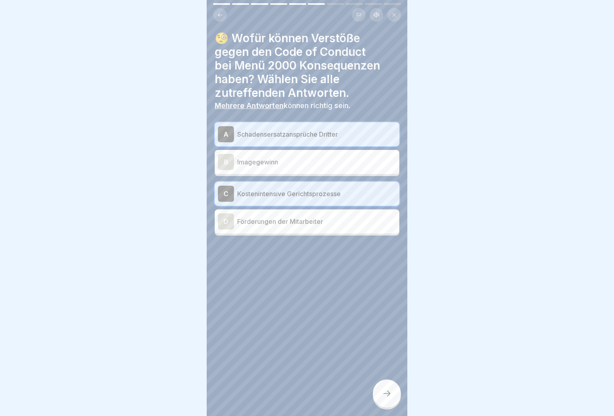
click at [385, 396] on icon at bounding box center [387, 393] width 10 height 10
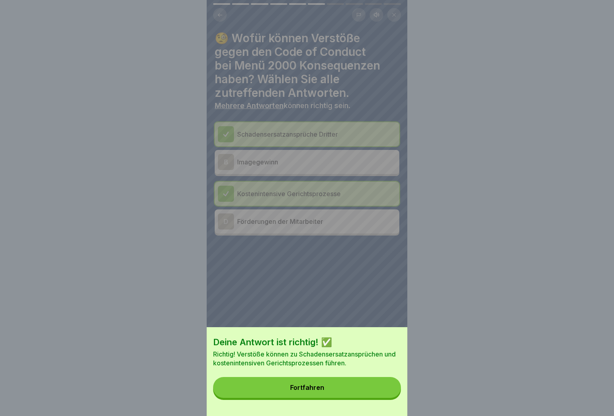
click at [385, 396] on button "Fortfahren" at bounding box center [307, 387] width 188 height 21
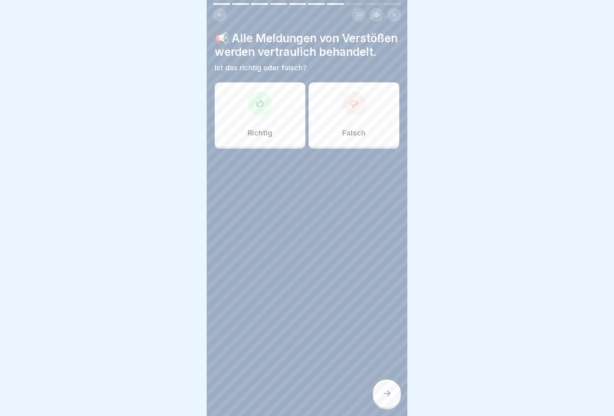
click at [277, 143] on div "Richtig" at bounding box center [260, 114] width 91 height 64
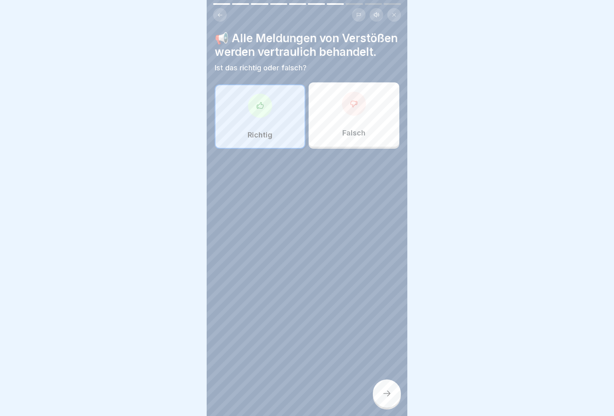
click at [384, 391] on div at bounding box center [387, 393] width 28 height 28
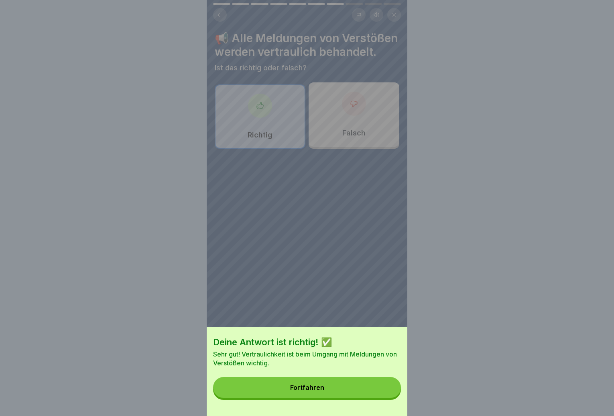
click at [366, 391] on button "Fortfahren" at bounding box center [307, 387] width 188 height 21
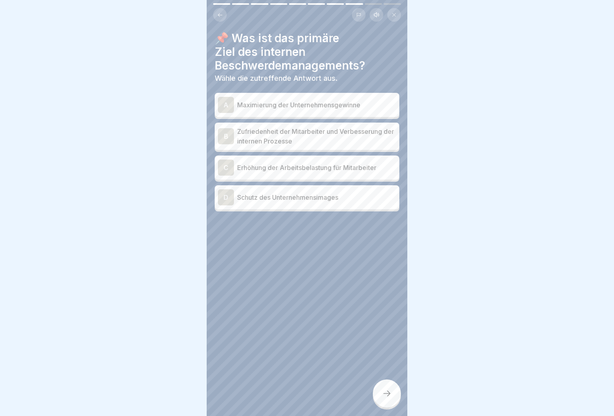
click at [325, 136] on p "Zufriedenheit der Mitarbeiter und Verbesserung der internen Prozesse" at bounding box center [316, 135] width 159 height 19
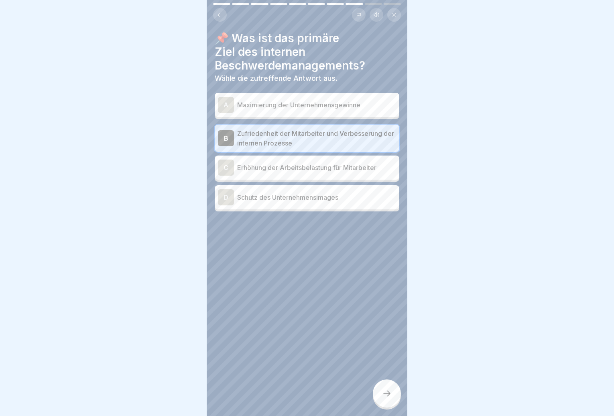
click at [317, 202] on div "D Schutz des Unternehmensimages" at bounding box center [307, 197] width 178 height 16
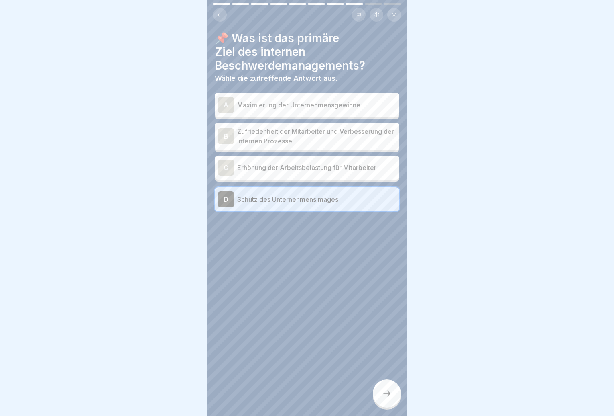
click at [329, 141] on p "Zufriedenheit der Mitarbeiter und Verbesserung der internen Prozesse" at bounding box center [316, 135] width 159 height 19
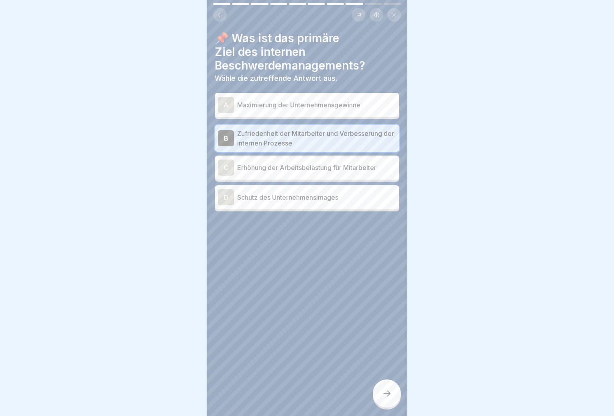
click at [387, 404] on div at bounding box center [387, 393] width 28 height 28
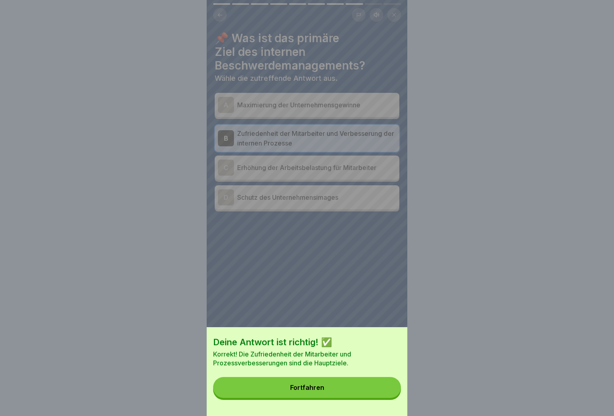
click at [367, 391] on button "Fortfahren" at bounding box center [307, 387] width 188 height 21
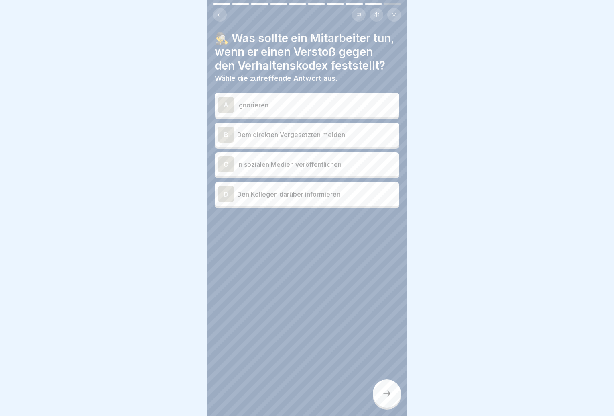
click at [322, 139] on p "Dem direkten Vorgesetzten melden" at bounding box center [316, 135] width 159 height 10
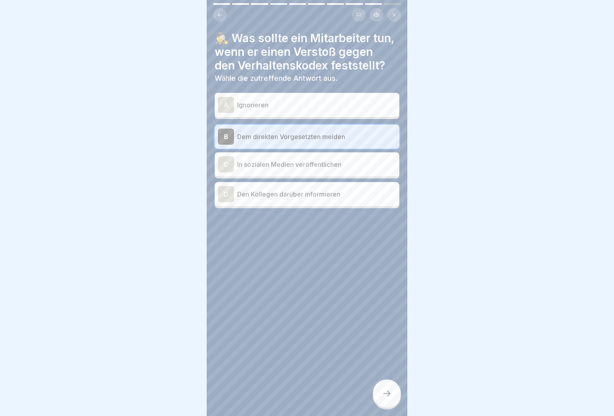
click at [379, 399] on div at bounding box center [387, 393] width 28 height 28
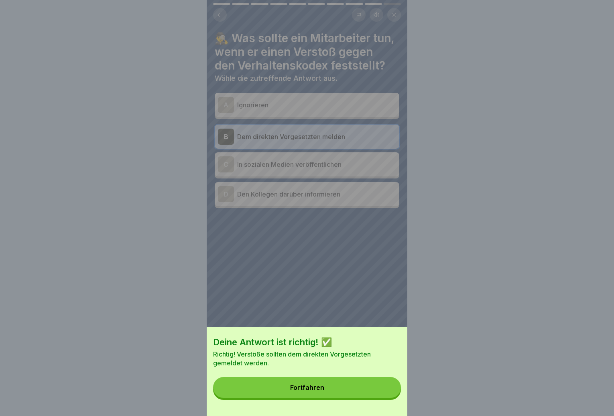
click at [354, 393] on button "Fortfahren" at bounding box center [307, 387] width 188 height 21
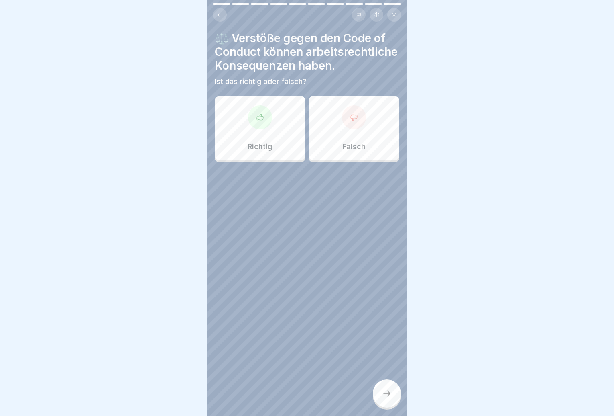
click at [279, 160] on div "Richtig" at bounding box center [260, 128] width 91 height 64
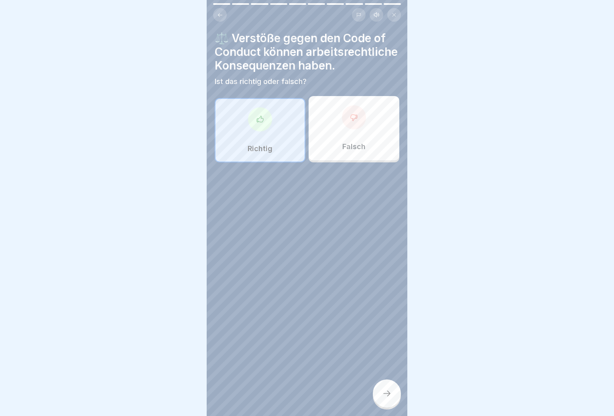
click at [389, 398] on icon at bounding box center [387, 393] width 10 height 10
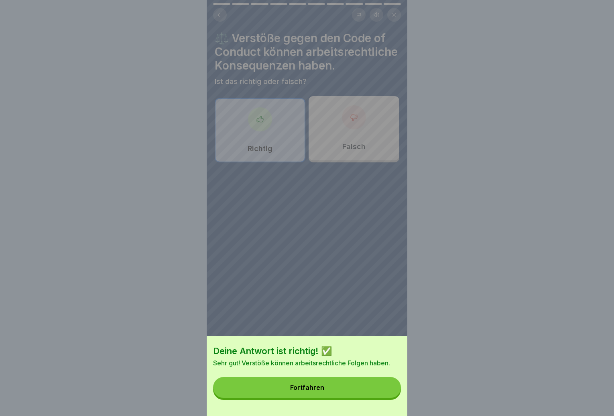
click at [368, 397] on button "Fortfahren" at bounding box center [307, 387] width 188 height 21
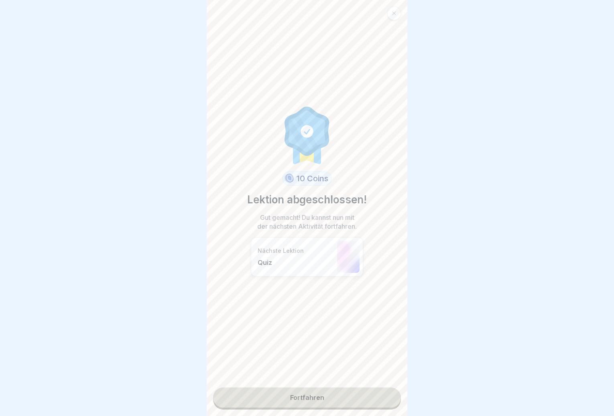
click at [367, 395] on link "Fortfahren" at bounding box center [307, 397] width 188 height 20
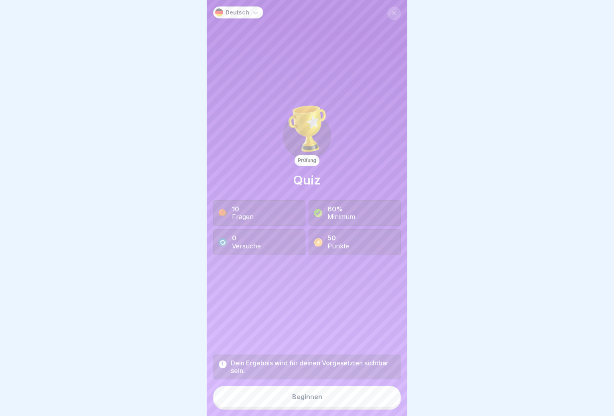
click at [367, 395] on button "Beginnen" at bounding box center [307, 396] width 188 height 22
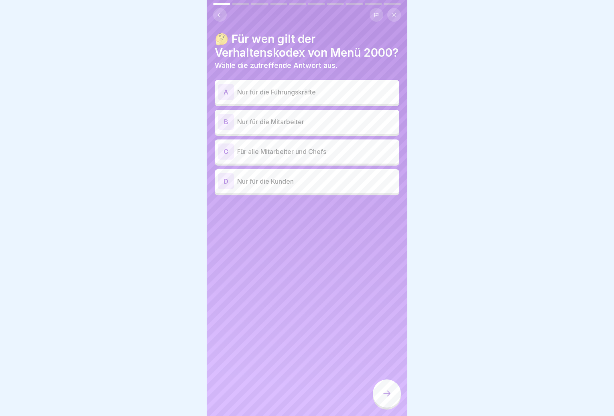
click at [323, 130] on div "B Nur für die Mitarbeiter" at bounding box center [307, 122] width 178 height 16
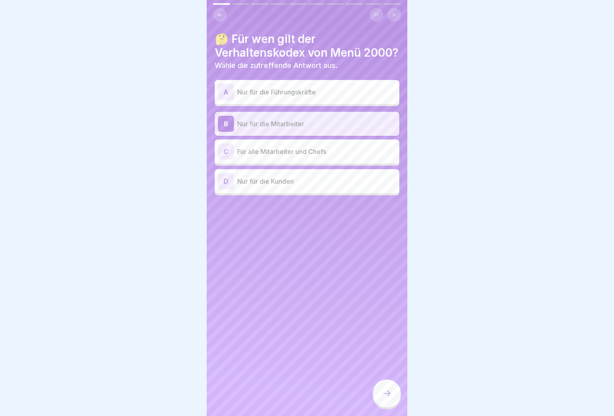
click at [386, 398] on icon at bounding box center [387, 393] width 10 height 10
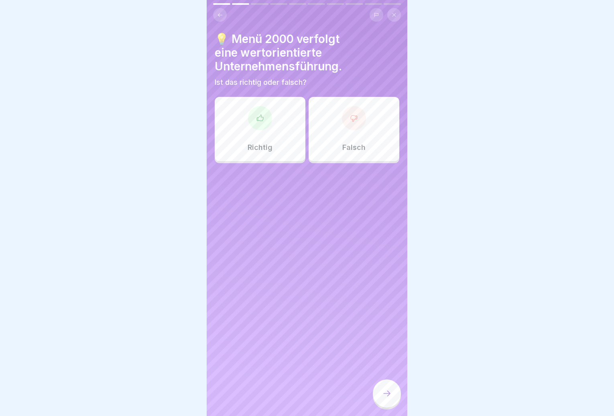
click at [264, 149] on p "Richtig" at bounding box center [260, 147] width 25 height 9
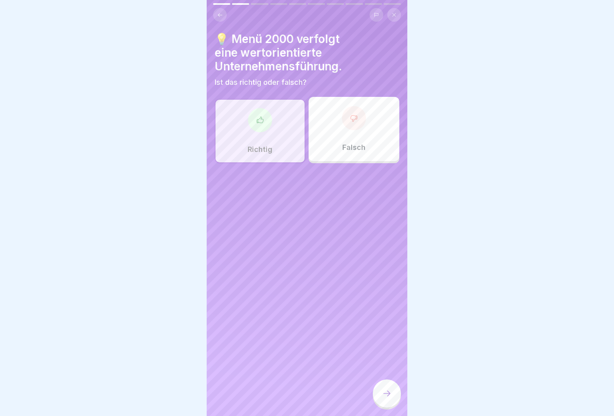
click at [395, 390] on div at bounding box center [387, 393] width 28 height 28
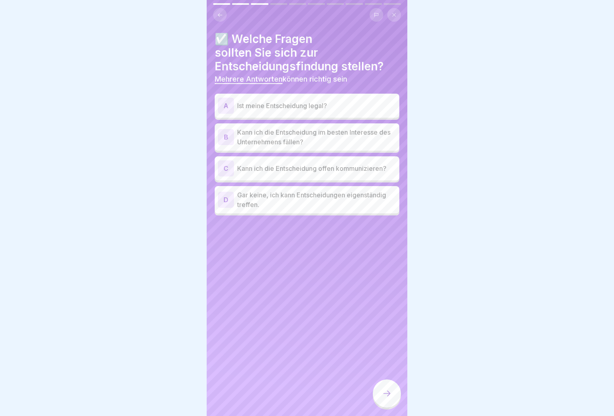
click at [329, 137] on p "Kann ich die Entscheidung im besten Interesse des Unternehmens fällen?" at bounding box center [316, 136] width 159 height 19
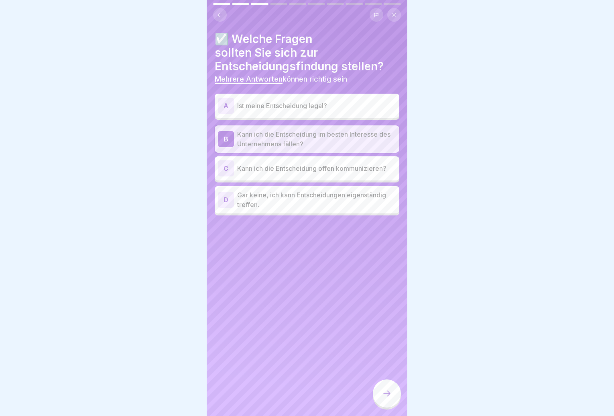
click at [336, 174] on div "C Kann ich die Entscheidung offen kommunizieren?" at bounding box center [307, 168] width 178 height 16
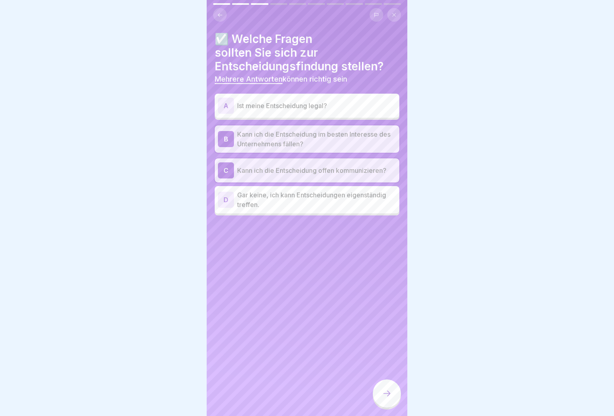
click at [382, 401] on div at bounding box center [387, 393] width 28 height 28
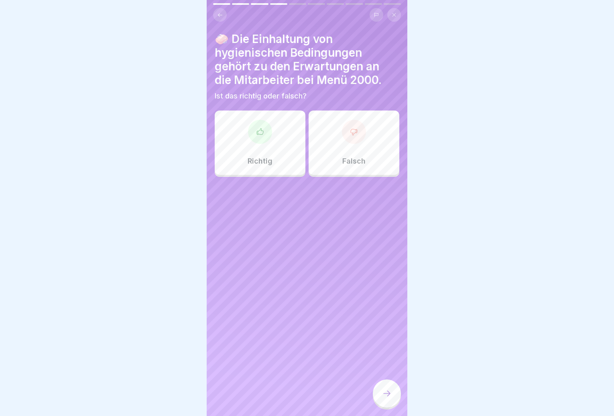
click at [266, 149] on div "Richtig" at bounding box center [260, 142] width 91 height 64
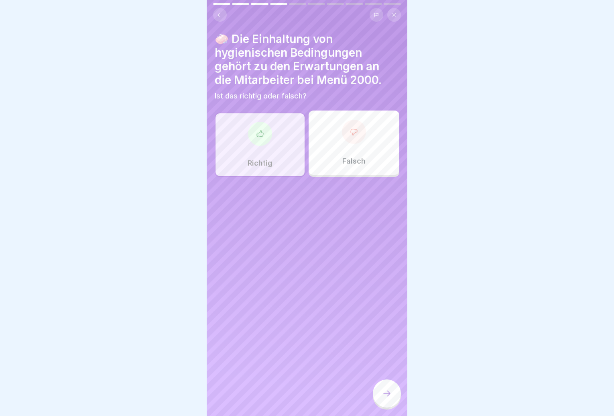
click at [381, 395] on div at bounding box center [387, 393] width 28 height 28
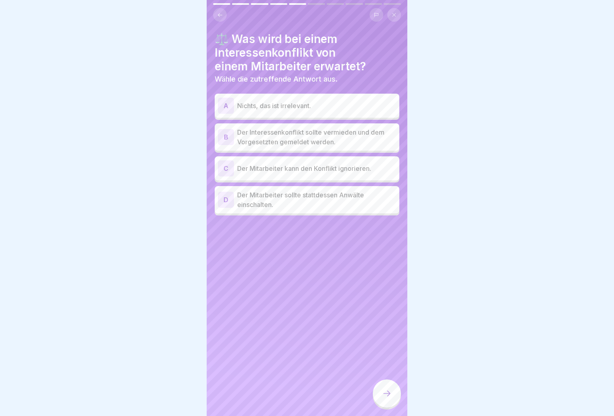
click at [308, 139] on p "Der Interessenkonflikt sollte vermieden und dem Vorgesetzten gemeldet werden." at bounding box center [316, 136] width 159 height 19
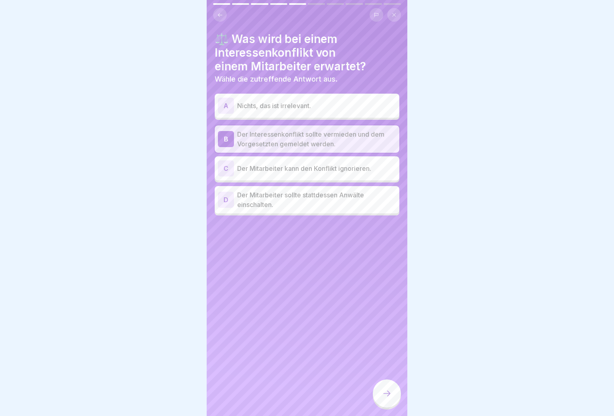
click at [318, 201] on p "Der Mitarbeiter sollte stattdessen Anwälte einschalten." at bounding box center [316, 199] width 159 height 19
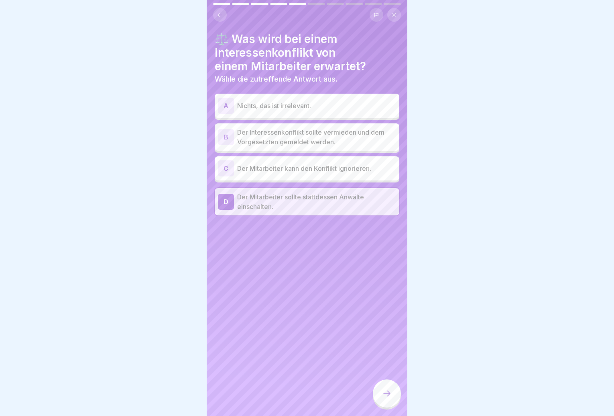
click at [299, 140] on p "Der Interessenkonflikt sollte vermieden und dem Vorgesetzten gemeldet werden." at bounding box center [316, 136] width 159 height 19
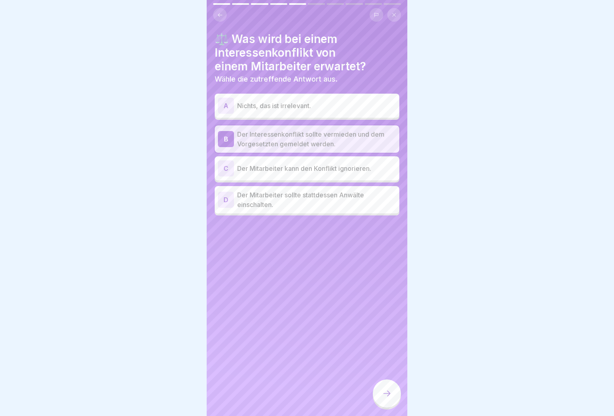
click at [382, 393] on div at bounding box center [387, 393] width 28 height 28
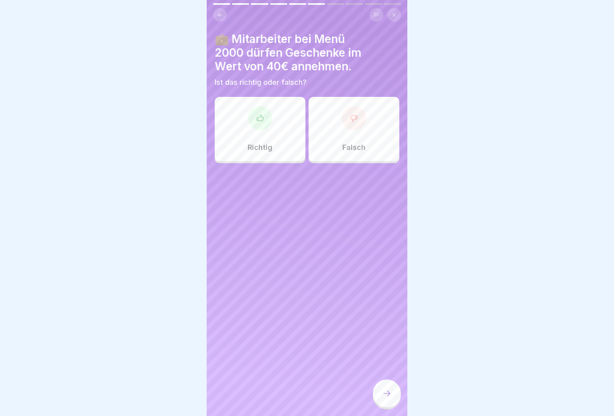
click at [359, 137] on div "Falsch" at bounding box center [354, 129] width 91 height 64
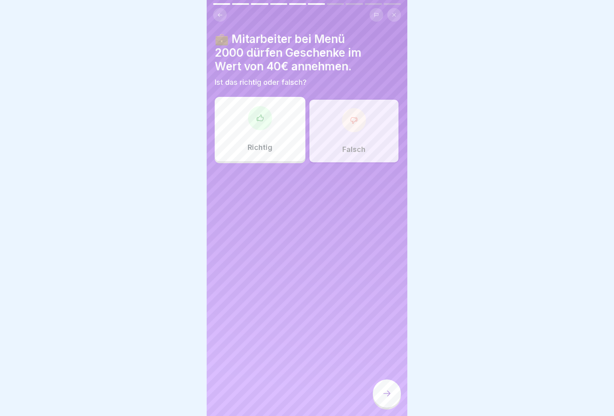
click at [382, 395] on icon at bounding box center [387, 393] width 10 height 10
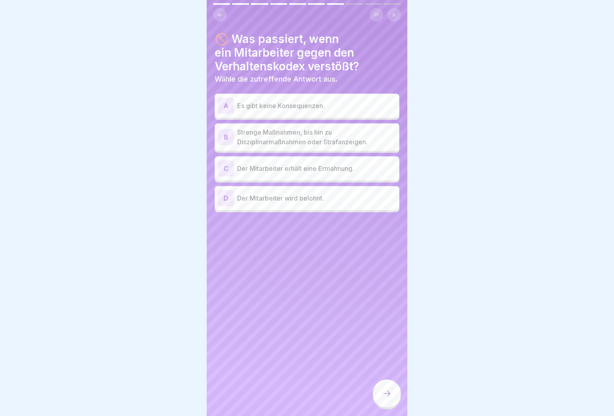
click at [297, 141] on p "Strenge Maßnahmen, bis hin zu Disziplinarmaßnahmen oder Strafanzeigen." at bounding box center [316, 136] width 159 height 19
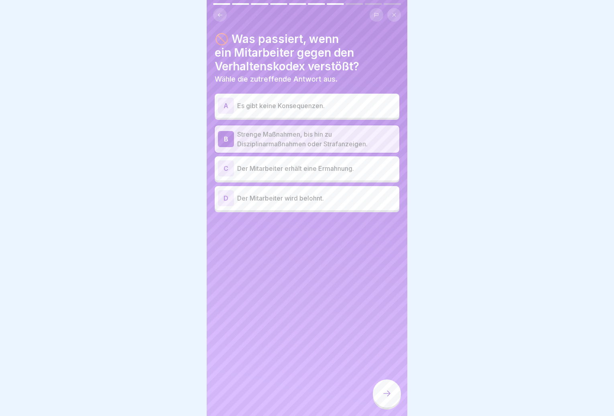
click at [311, 176] on div "C Der Mitarbeiter erhält eine Ermahnung." at bounding box center [307, 168] width 185 height 24
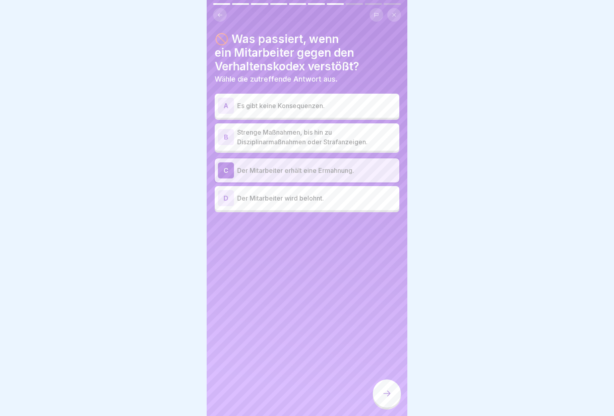
click at [305, 147] on div "B Strenge Maßnahmen, bis hin zu Disziplinarmaßnahmen oder Strafanzeigen." at bounding box center [307, 136] width 185 height 27
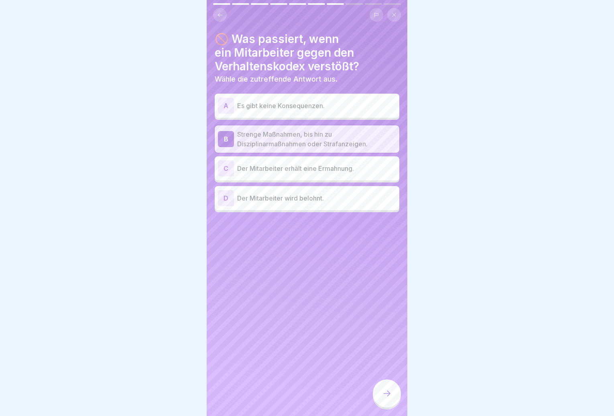
click at [381, 388] on div at bounding box center [387, 393] width 28 height 28
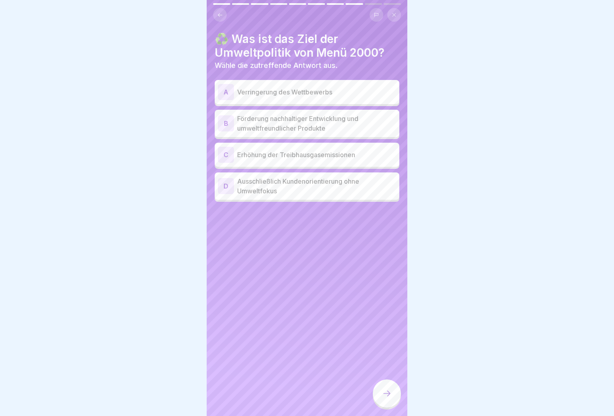
click at [314, 130] on p "Förderung nachhaltiger Entwicklung und umweltfreundlicher Produkte" at bounding box center [316, 123] width 159 height 19
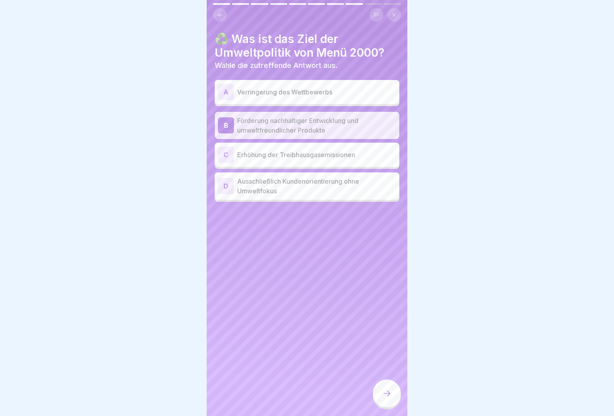
click at [296, 189] on p "Ausschließlich Kundenorientierung ohne Umweltfokus" at bounding box center [316, 185] width 159 height 19
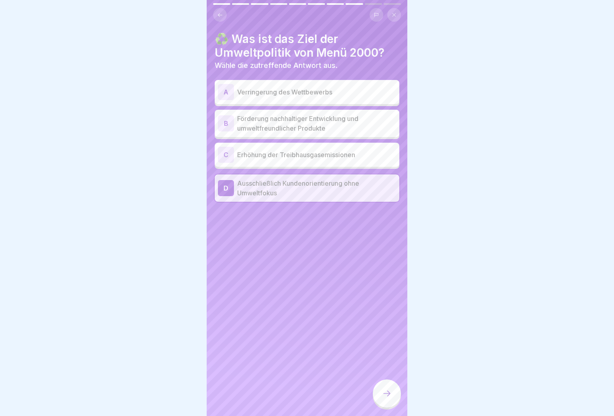
click at [299, 130] on p "Förderung nachhaltiger Entwicklung und umweltfreundlicher Produkte" at bounding box center [316, 123] width 159 height 19
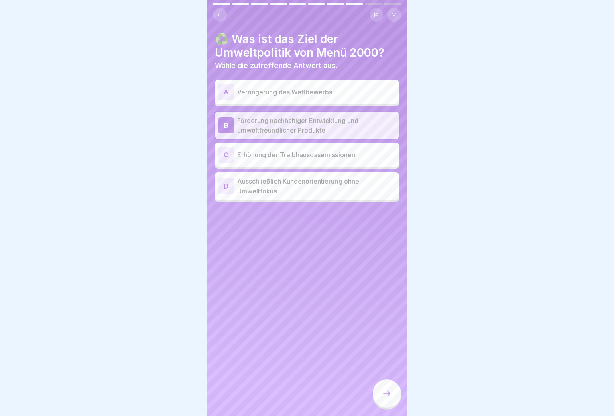
click at [387, 397] on icon at bounding box center [387, 393] width 10 height 10
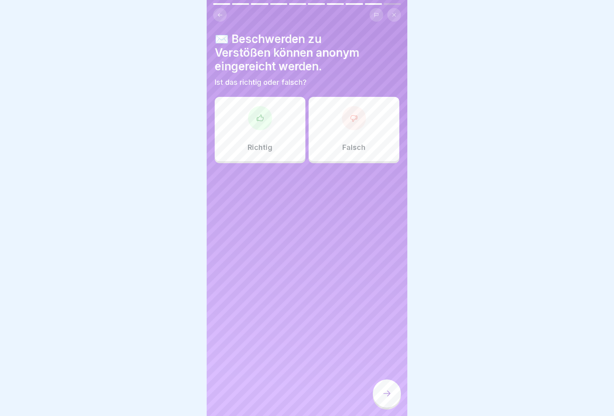
click at [272, 129] on div "Richtig" at bounding box center [260, 129] width 91 height 64
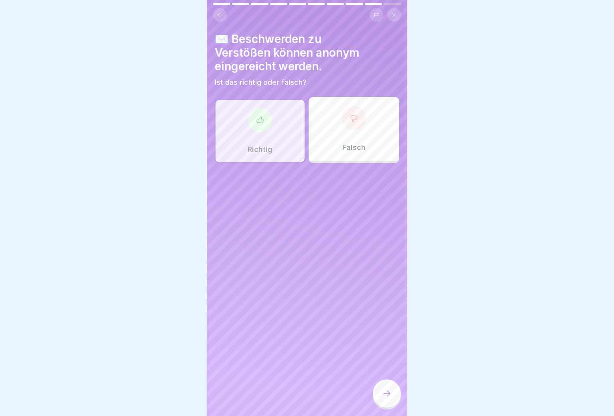
click at [396, 402] on div at bounding box center [387, 393] width 28 height 28
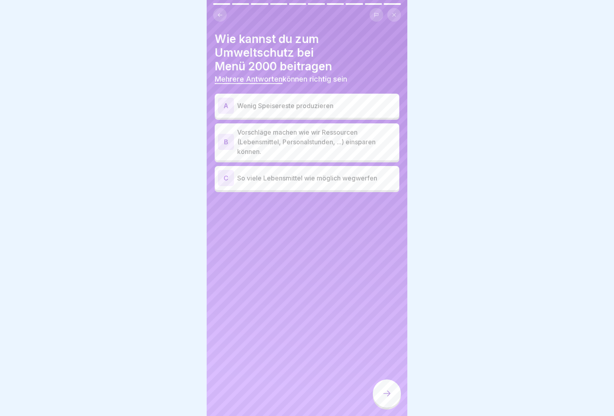
click at [312, 149] on p "Vorschläge machen wie wir Ressourcen (Lebensmittel, Personalstunden, ...) einsp…" at bounding box center [316, 141] width 159 height 29
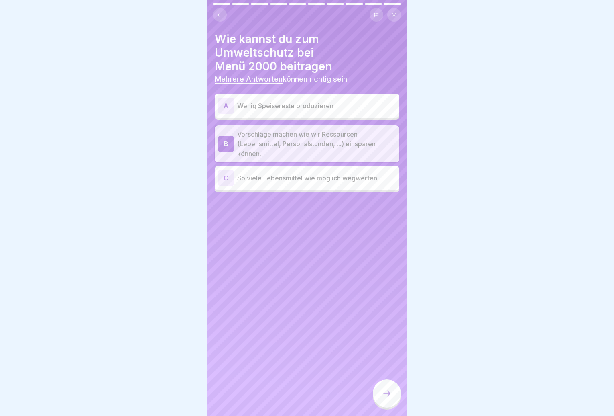
click at [312, 117] on div "A Wenig Speisereste produzieren" at bounding box center [307, 106] width 185 height 24
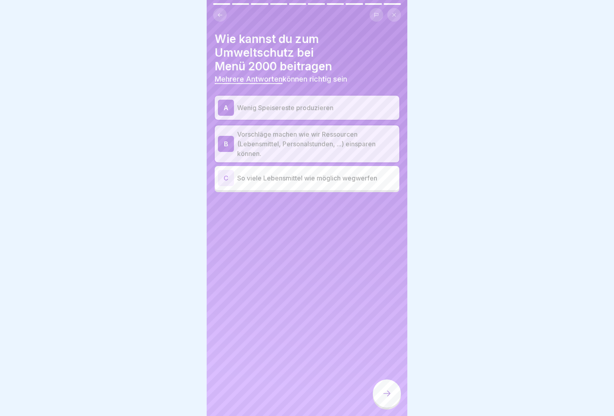
click at [377, 399] on div at bounding box center [387, 393] width 28 height 28
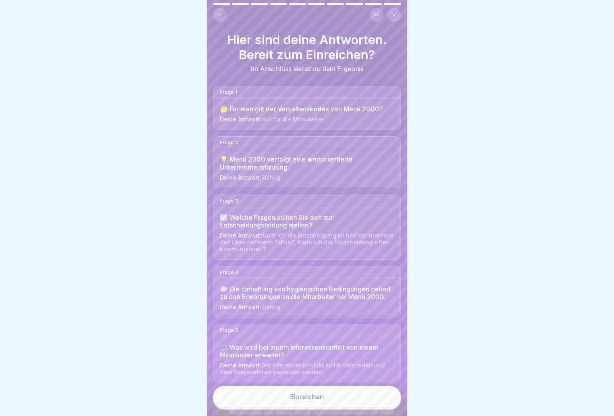
click at [369, 405] on button "Einreichen" at bounding box center [307, 396] width 188 height 22
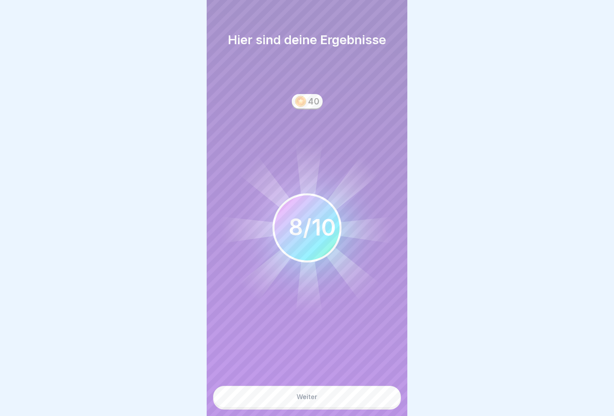
click at [367, 406] on button "Weiter" at bounding box center [307, 396] width 188 height 22
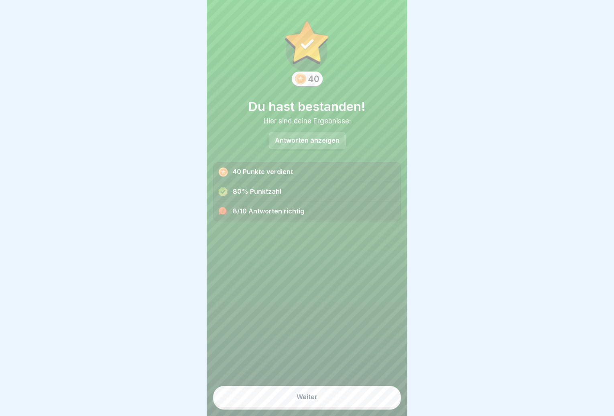
click at [366, 406] on button "Weiter" at bounding box center [307, 396] width 188 height 22
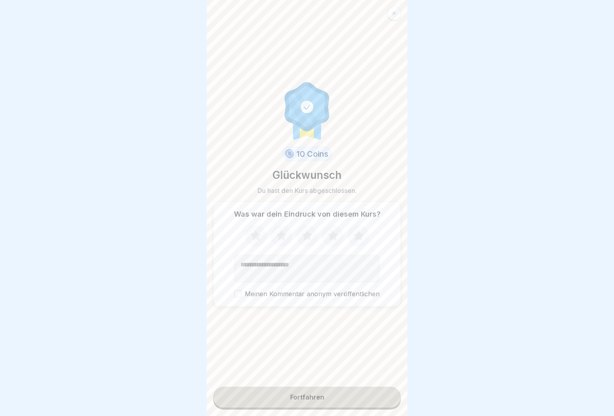
click at [366, 405] on button "Fortfahren" at bounding box center [307, 396] width 188 height 21
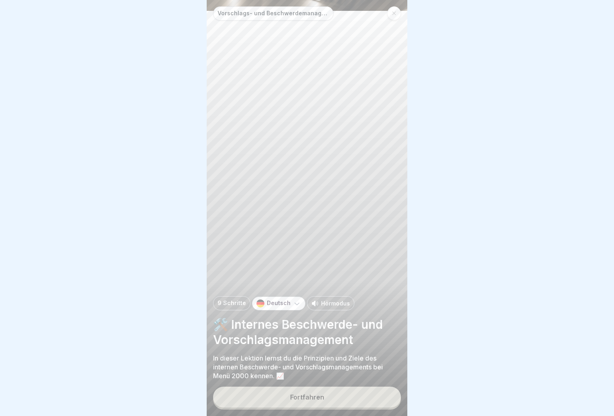
scroll to position [6, 0]
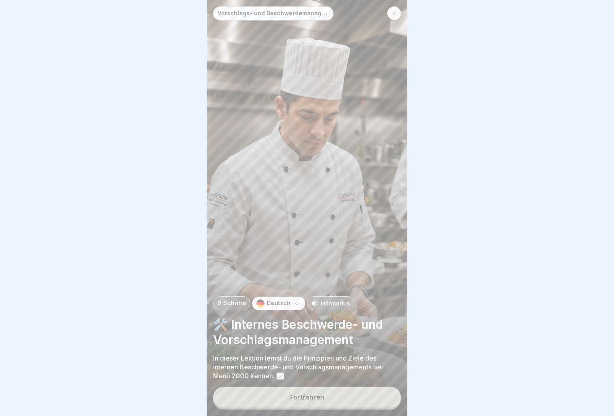
click at [338, 390] on button "Fortfahren" at bounding box center [307, 396] width 188 height 21
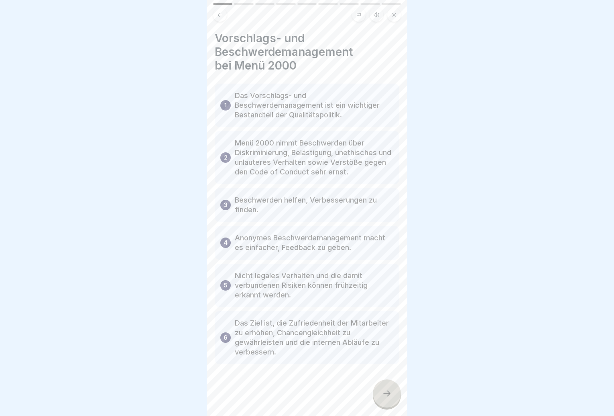
click at [390, 391] on icon at bounding box center [387, 393] width 10 height 10
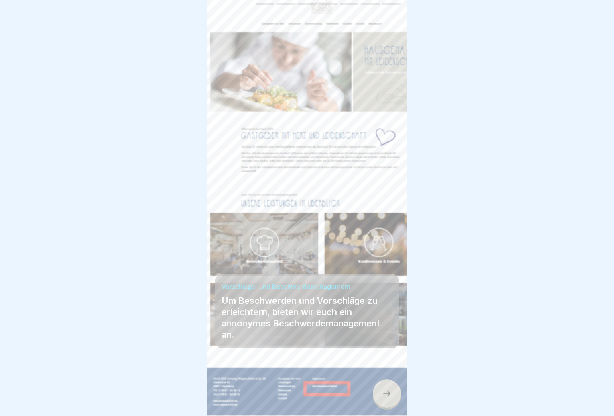
click at [390, 391] on icon at bounding box center [387, 393] width 10 height 10
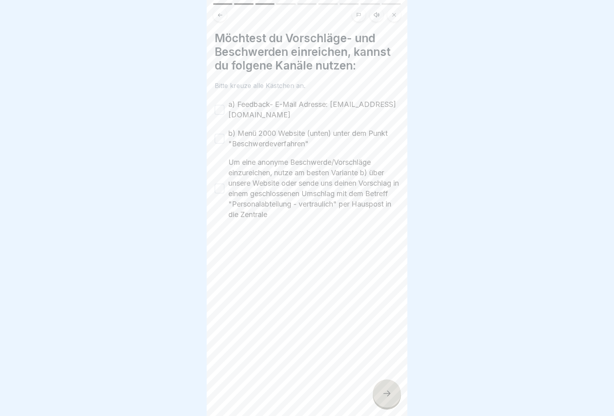
click at [390, 391] on icon at bounding box center [387, 393] width 10 height 10
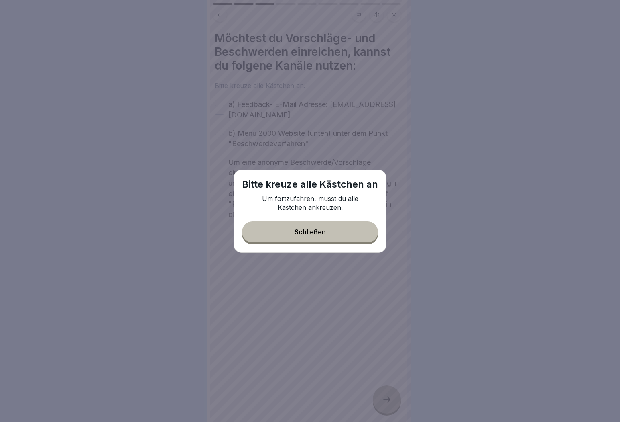
click at [298, 233] on div "Schließen" at bounding box center [310, 231] width 31 height 7
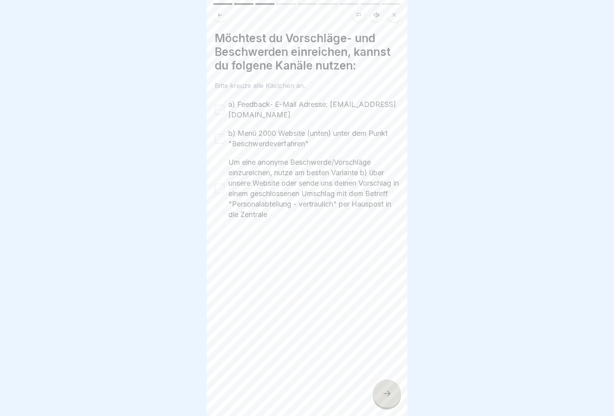
drag, startPoint x: 220, startPoint y: 106, endPoint x: 220, endPoint y: 119, distance: 13.3
click at [219, 106] on button "a) Feedback- E-Mail Adresse: [EMAIL_ADDRESS][DOMAIN_NAME]" at bounding box center [220, 110] width 10 height 10
click at [220, 145] on div "b) Menü 2000 Website (unten) unter dem Punkt "Beschwerdeverfahren"" at bounding box center [307, 138] width 185 height 21
click at [217, 142] on button "b) Menü 2000 Website (unten) unter dem Punkt "Beschwerdeverfahren"" at bounding box center [220, 139] width 10 height 10
click at [224, 188] on button "Um eine anonyme Beschwerde/Vorschläge einzureichen, nutze am besten Variante b)…" at bounding box center [220, 188] width 10 height 10
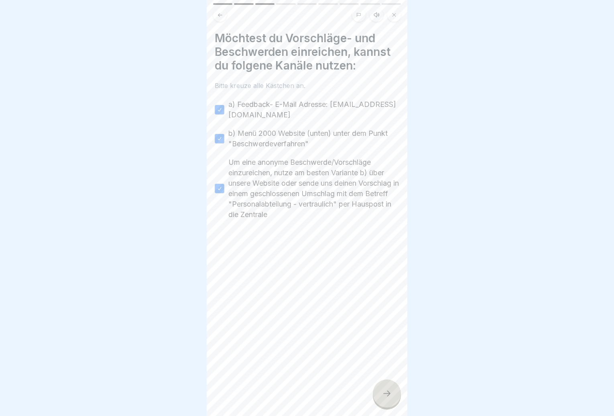
click at [394, 395] on div at bounding box center [387, 393] width 28 height 28
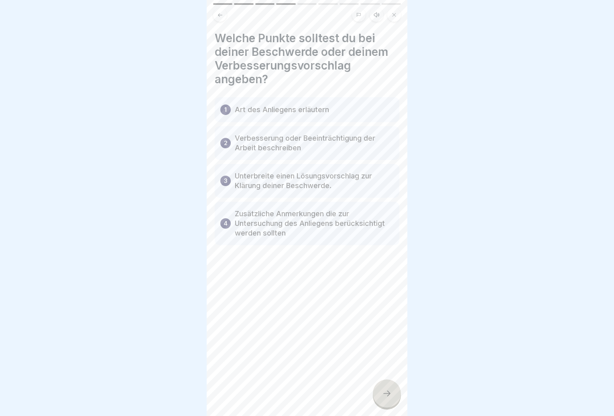
click at [394, 395] on div at bounding box center [387, 393] width 28 height 28
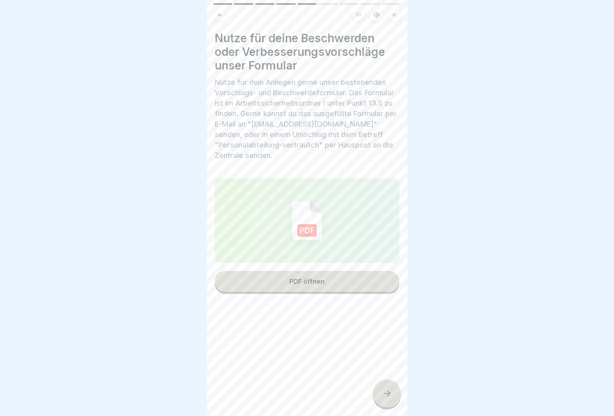
click at [394, 395] on div at bounding box center [387, 393] width 28 height 28
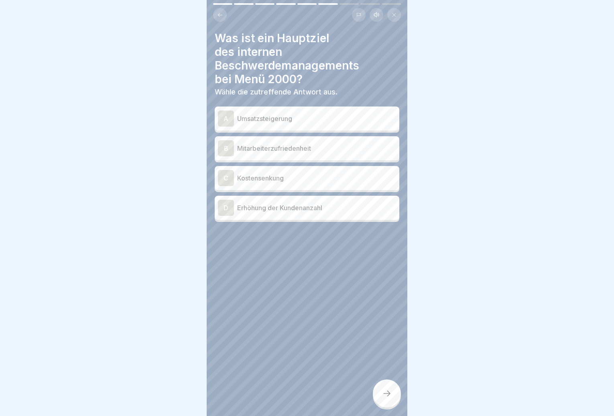
click at [273, 149] on p "Mitarbeiterzufriedenheit" at bounding box center [316, 148] width 159 height 10
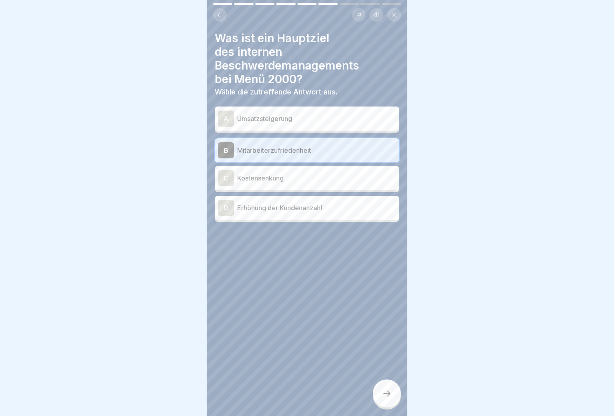
click at [386, 398] on icon at bounding box center [387, 393] width 10 height 10
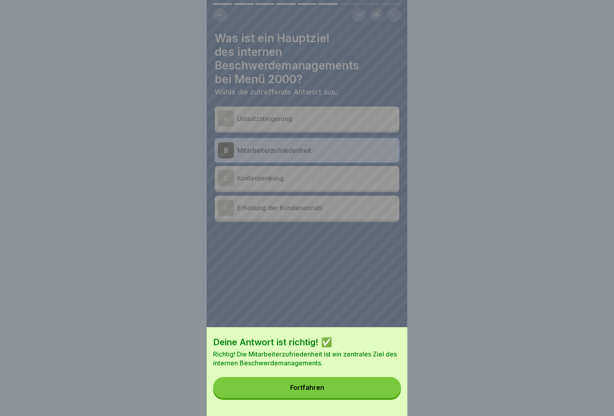
click at [386, 397] on button "Fortfahren" at bounding box center [307, 387] width 188 height 21
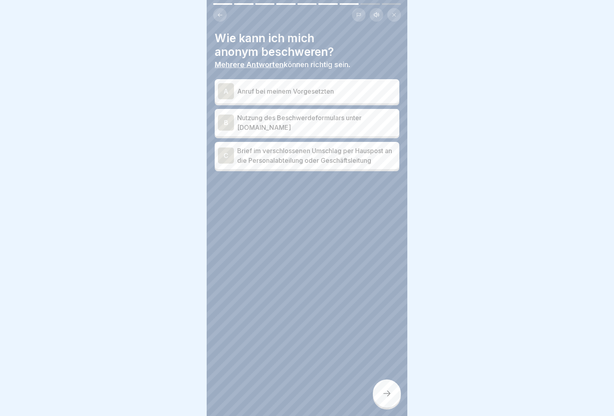
click at [306, 125] on p "Nutzung des Beschwerdeformulars unter [DOMAIN_NAME]" at bounding box center [316, 122] width 159 height 19
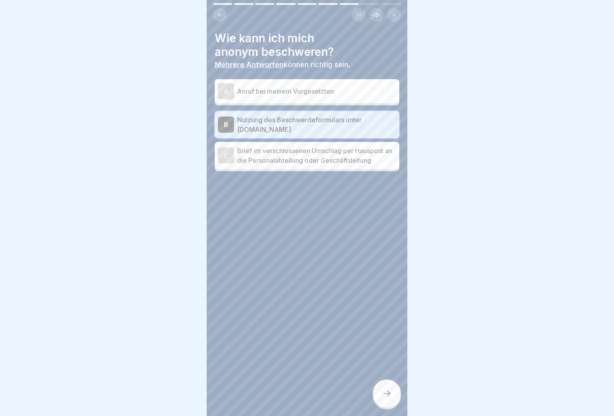
click at [389, 382] on div "Wie kann ich mich anonym beschweren? Mehrere Antworten können richtig sein. A A…" at bounding box center [307, 208] width 201 height 416
click at [389, 386] on div at bounding box center [387, 393] width 28 height 28
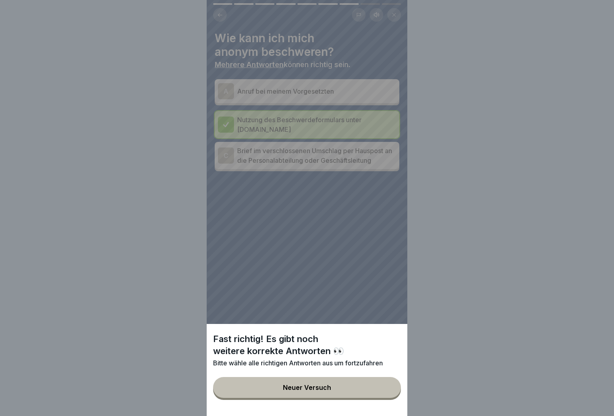
click at [384, 391] on button "Neuer Versuch" at bounding box center [307, 387] width 188 height 21
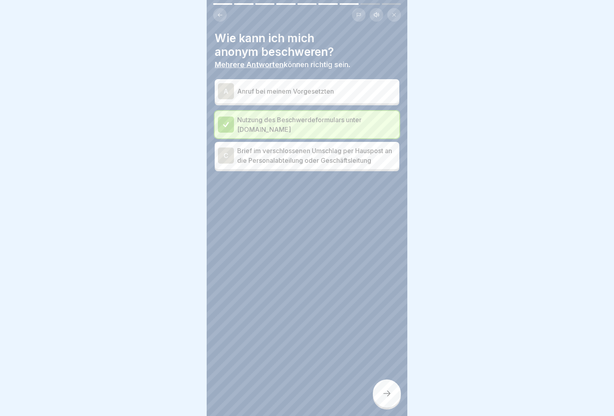
click at [280, 158] on p "Brief im verschlossenen Umschlag per Hauspost an die Personalabteilung oder Ges…" at bounding box center [316, 155] width 159 height 19
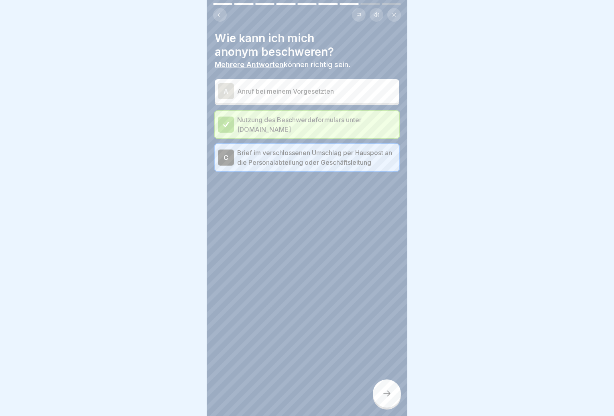
click at [391, 398] on icon at bounding box center [387, 393] width 10 height 10
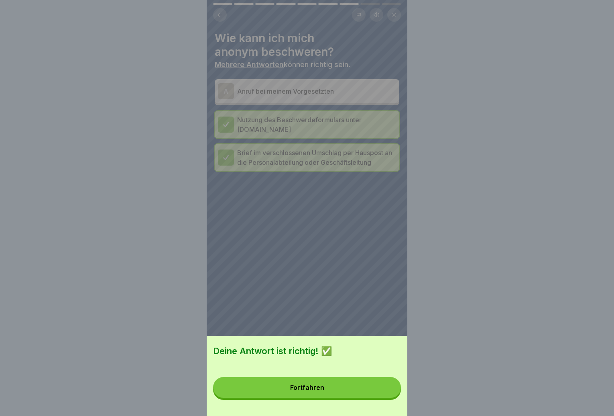
click at [369, 397] on button "Fortfahren" at bounding box center [307, 387] width 188 height 21
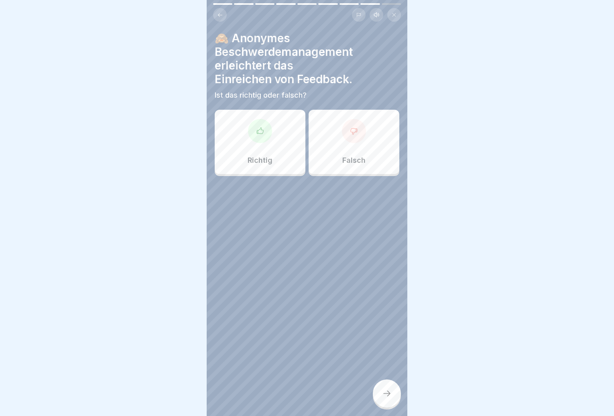
click at [265, 157] on p "Richtig" at bounding box center [260, 160] width 25 height 9
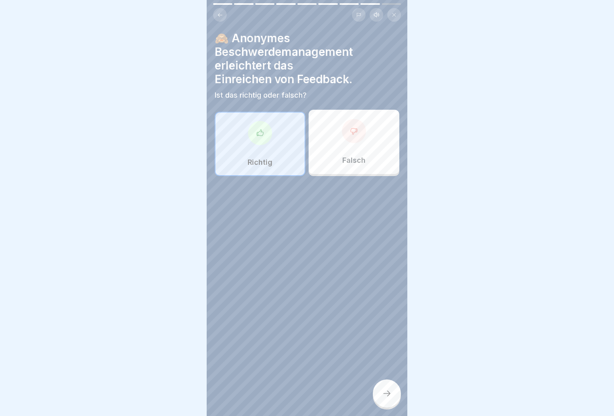
click at [382, 401] on div at bounding box center [387, 393] width 28 height 28
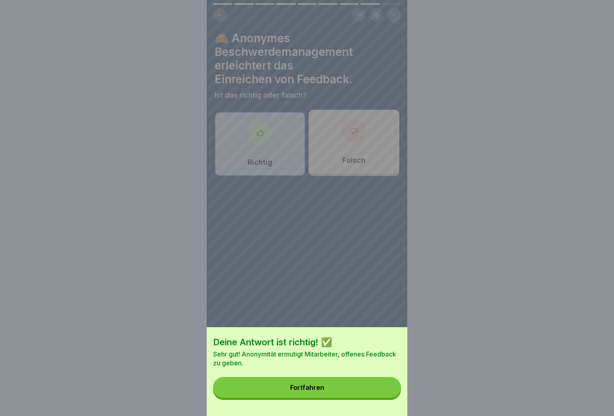
click at [362, 393] on button "Fortfahren" at bounding box center [307, 387] width 188 height 21
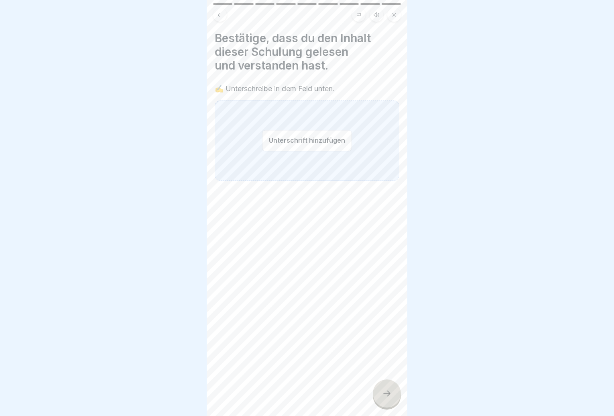
click at [315, 145] on button "Unterschrift hinzufügen" at bounding box center [307, 140] width 90 height 21
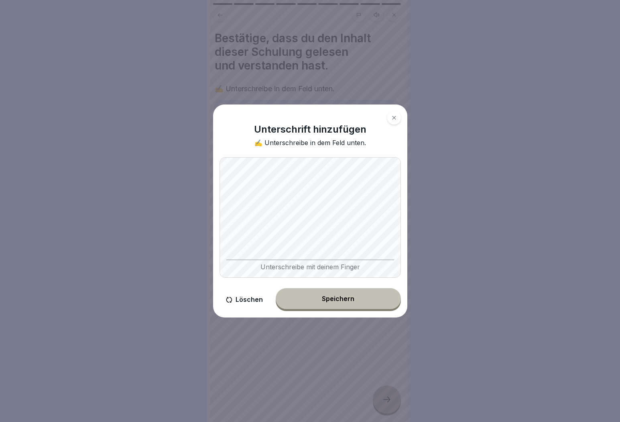
click at [355, 302] on button "Speichern" at bounding box center [338, 298] width 125 height 21
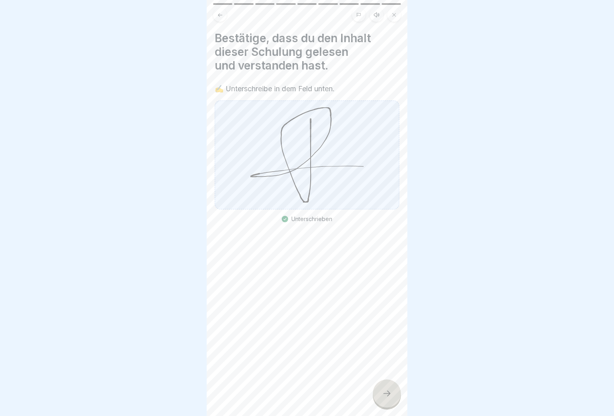
click at [387, 396] on icon at bounding box center [387, 393] width 10 height 10
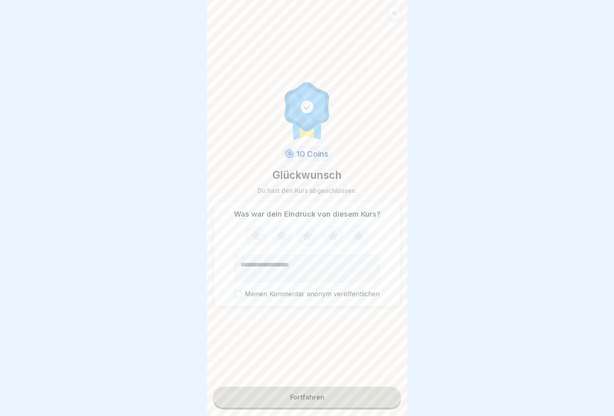
click at [374, 400] on button "Fortfahren" at bounding box center [307, 396] width 188 height 21
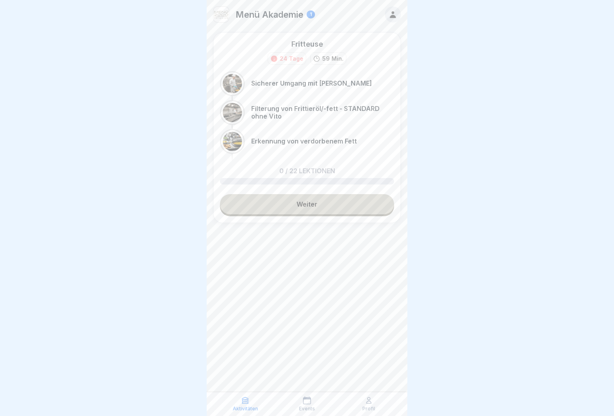
click at [368, 406] on p "Profil" at bounding box center [369, 408] width 13 height 6
click at [387, 14] on div at bounding box center [393, 14] width 16 height 16
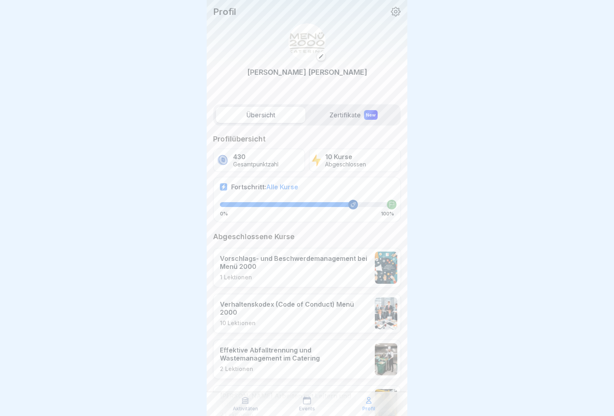
click at [367, 118] on div "New" at bounding box center [371, 115] width 14 height 10
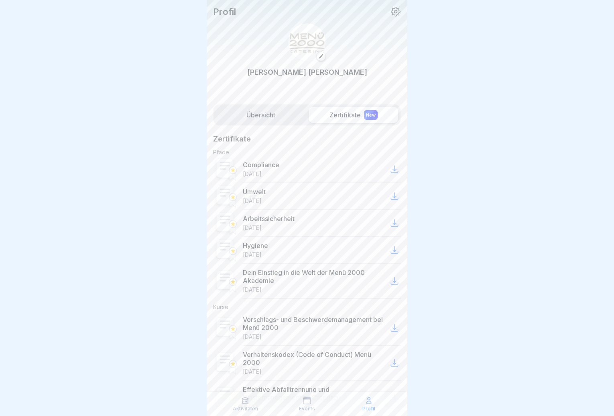
click at [283, 120] on label "Übersicht" at bounding box center [261, 115] width 90 height 16
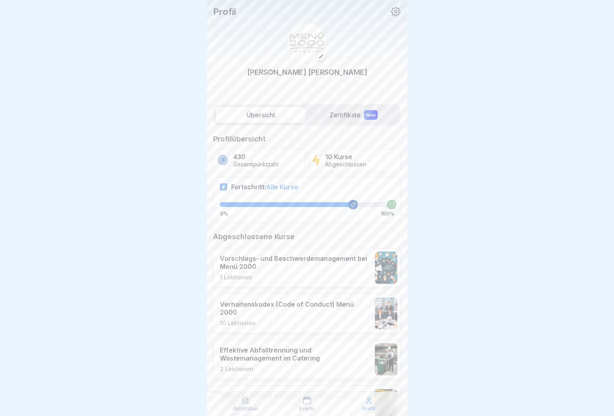
click at [349, 208] on div at bounding box center [353, 205] width 10 height 10
drag, startPoint x: 349, startPoint y: 208, endPoint x: 363, endPoint y: 208, distance: 14.1
click at [363, 208] on div "0% 100%" at bounding box center [307, 209] width 174 height 14
click at [291, 190] on span "Alle Kurse" at bounding box center [282, 187] width 32 height 8
